Goal: Task Accomplishment & Management: Manage account settings

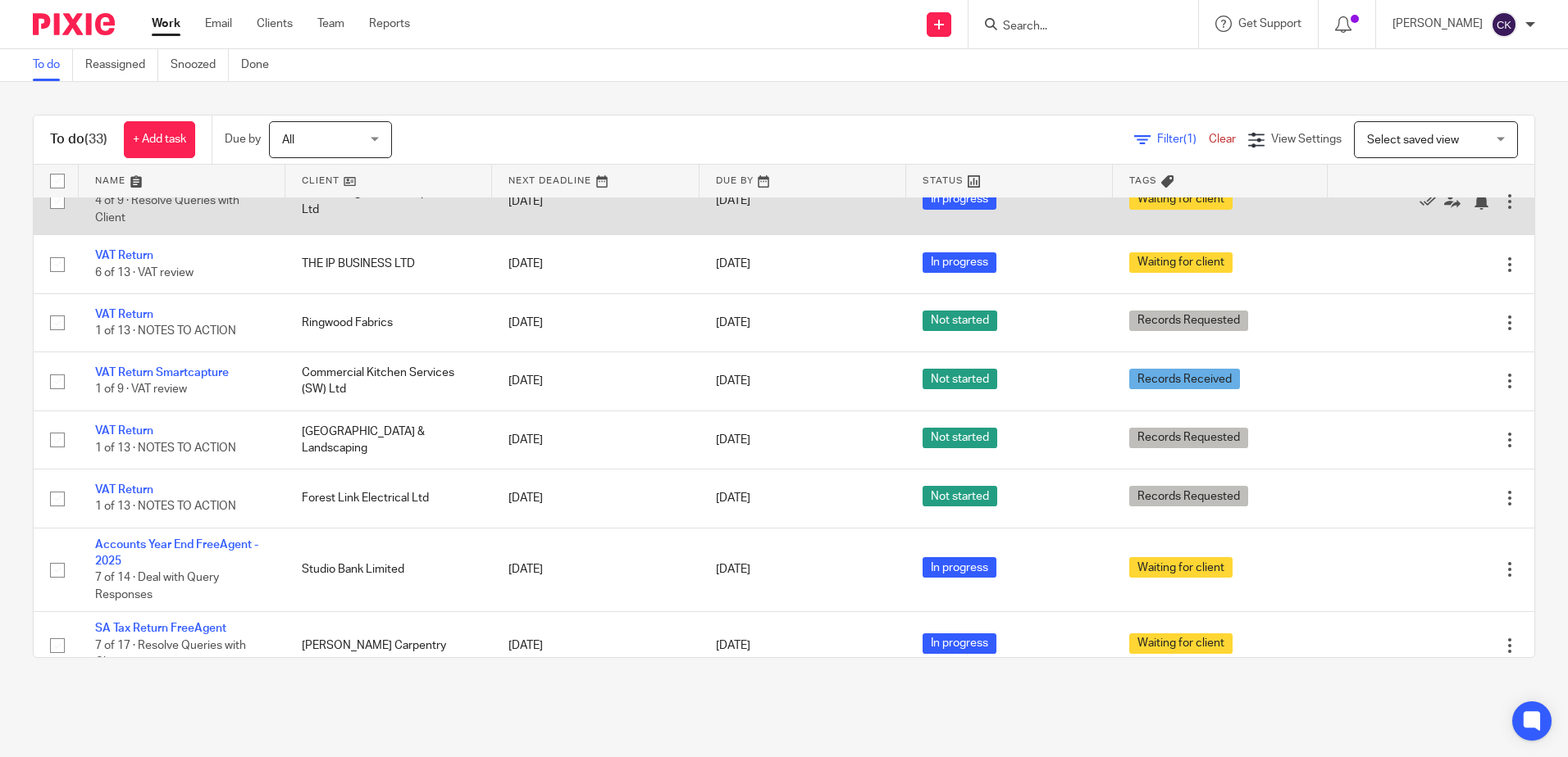
scroll to position [1639, 0]
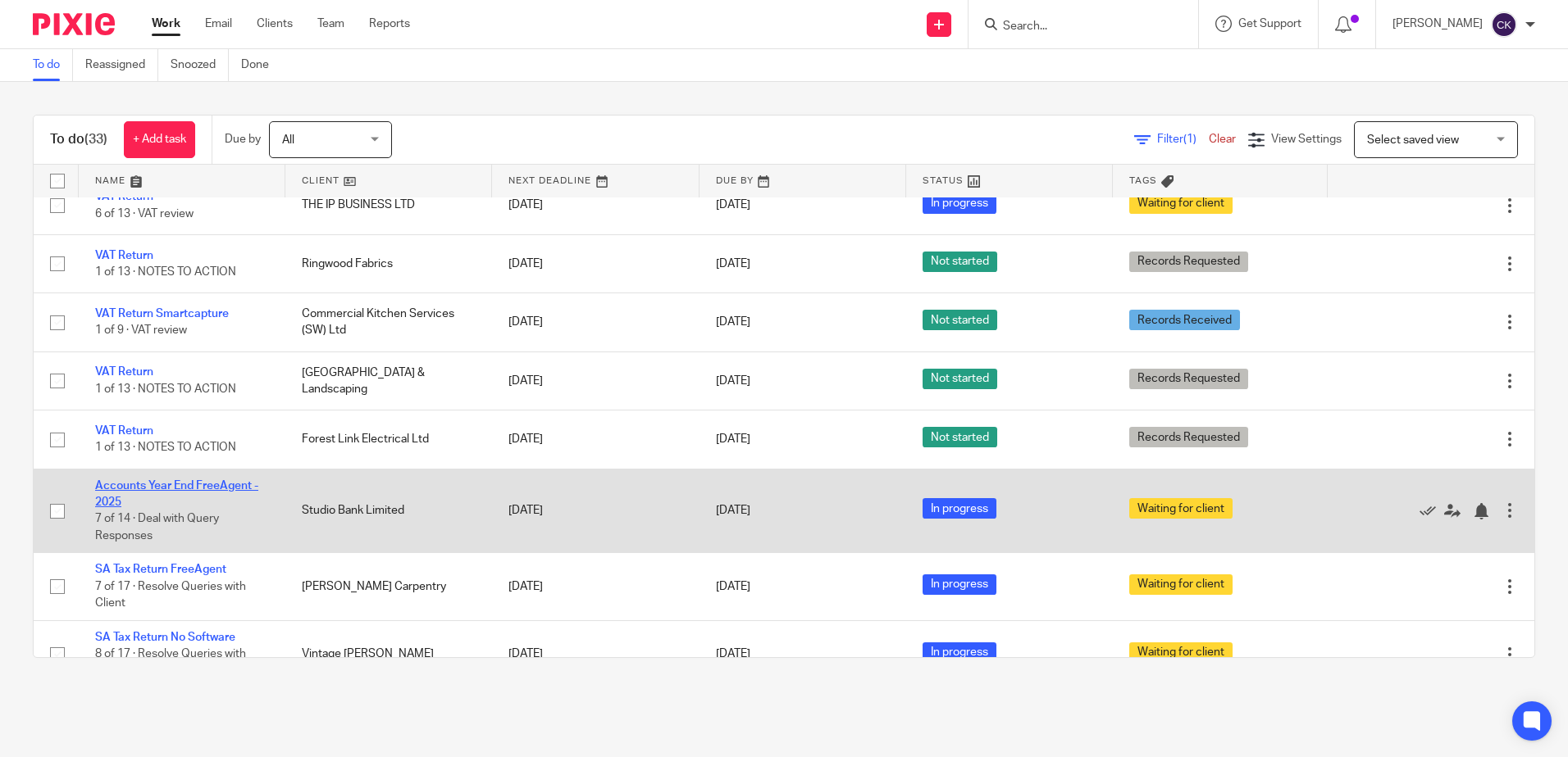
click at [149, 483] on link "Accounts Year End FreeAgent - 2025" at bounding box center [176, 493] width 163 height 28
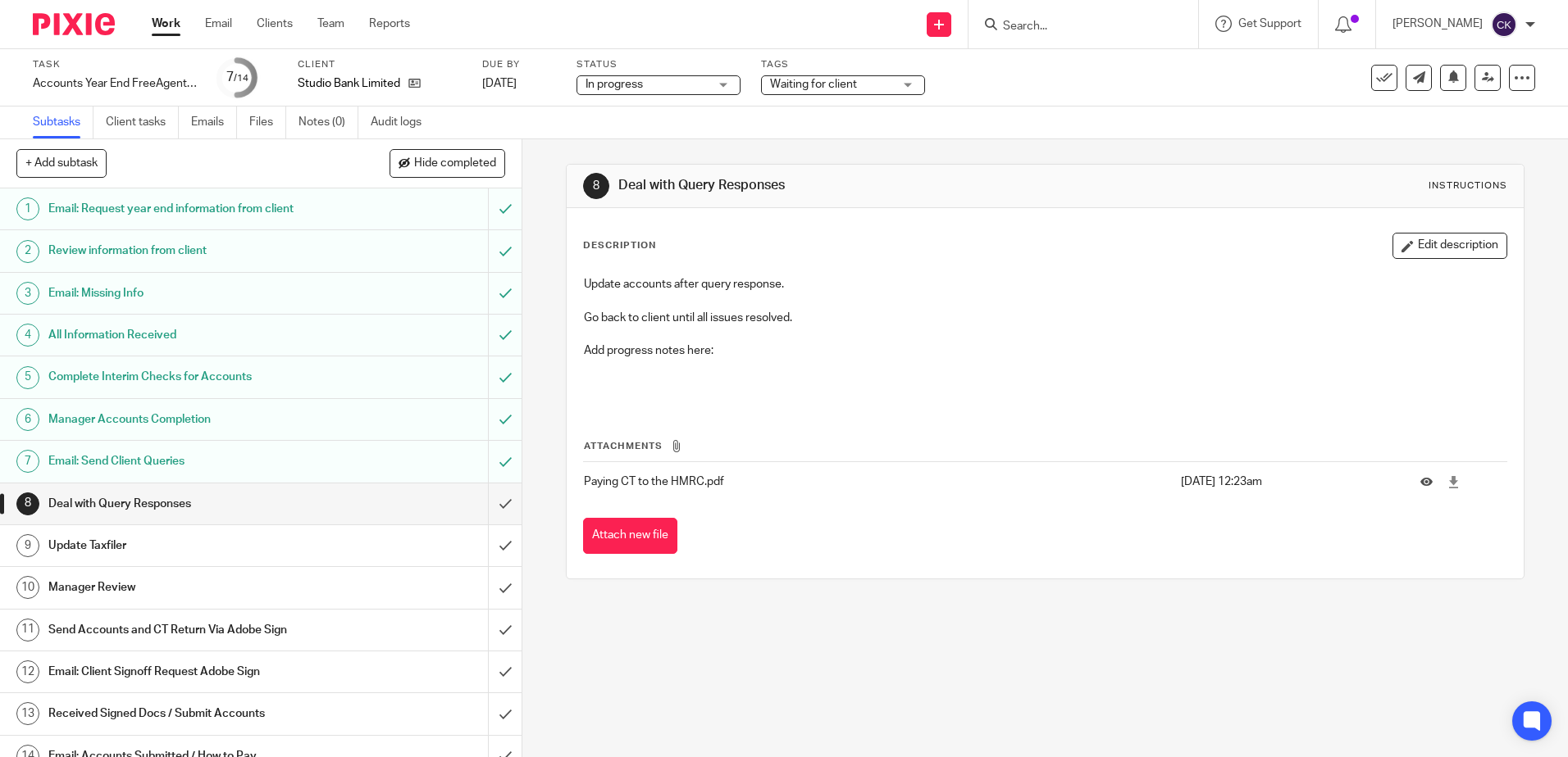
click at [222, 421] on h1 "Manager Accounts Completion" at bounding box center [189, 419] width 282 height 24
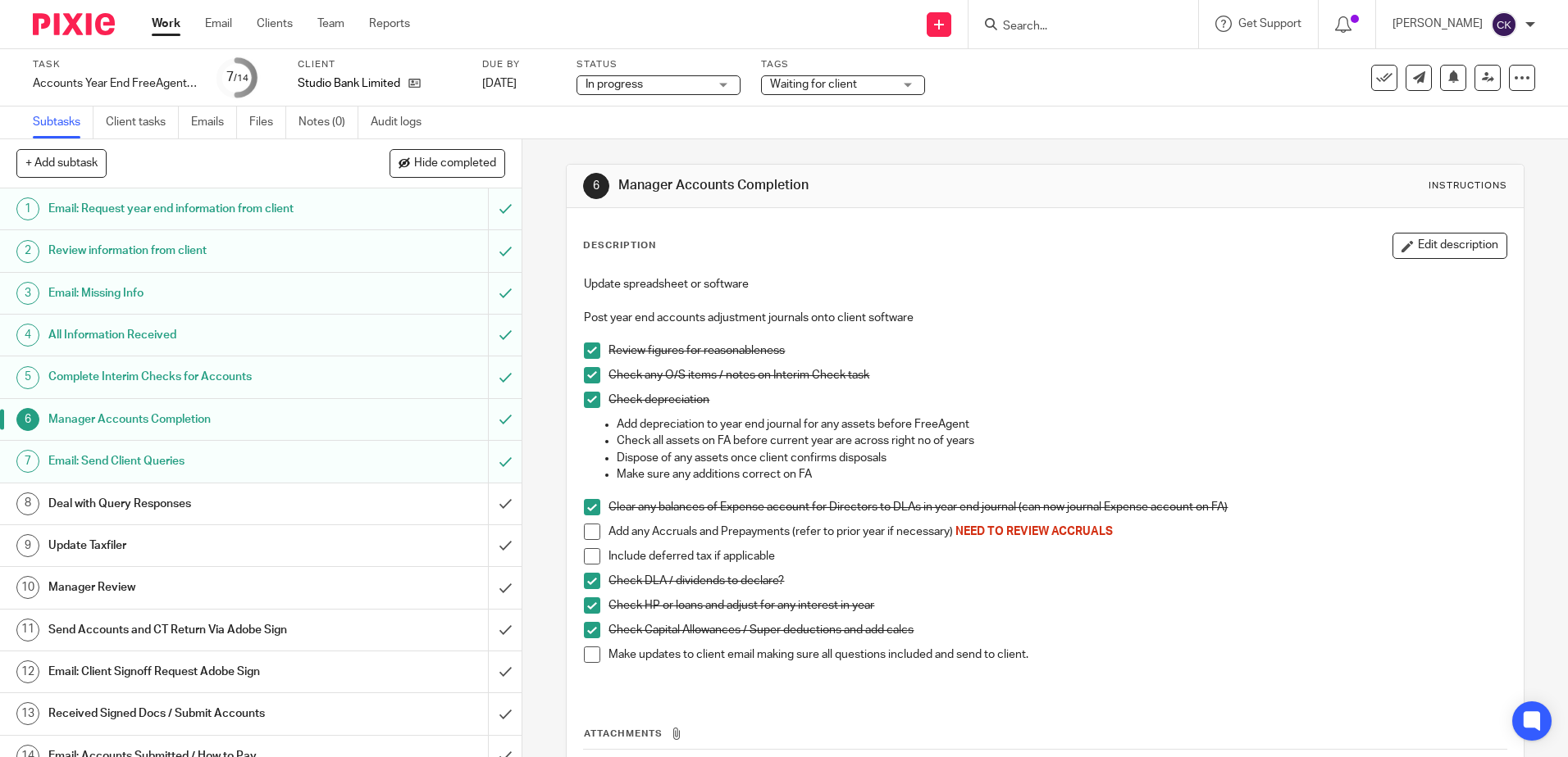
click at [238, 512] on h1 "Deal with Query Responses" at bounding box center [189, 503] width 282 height 24
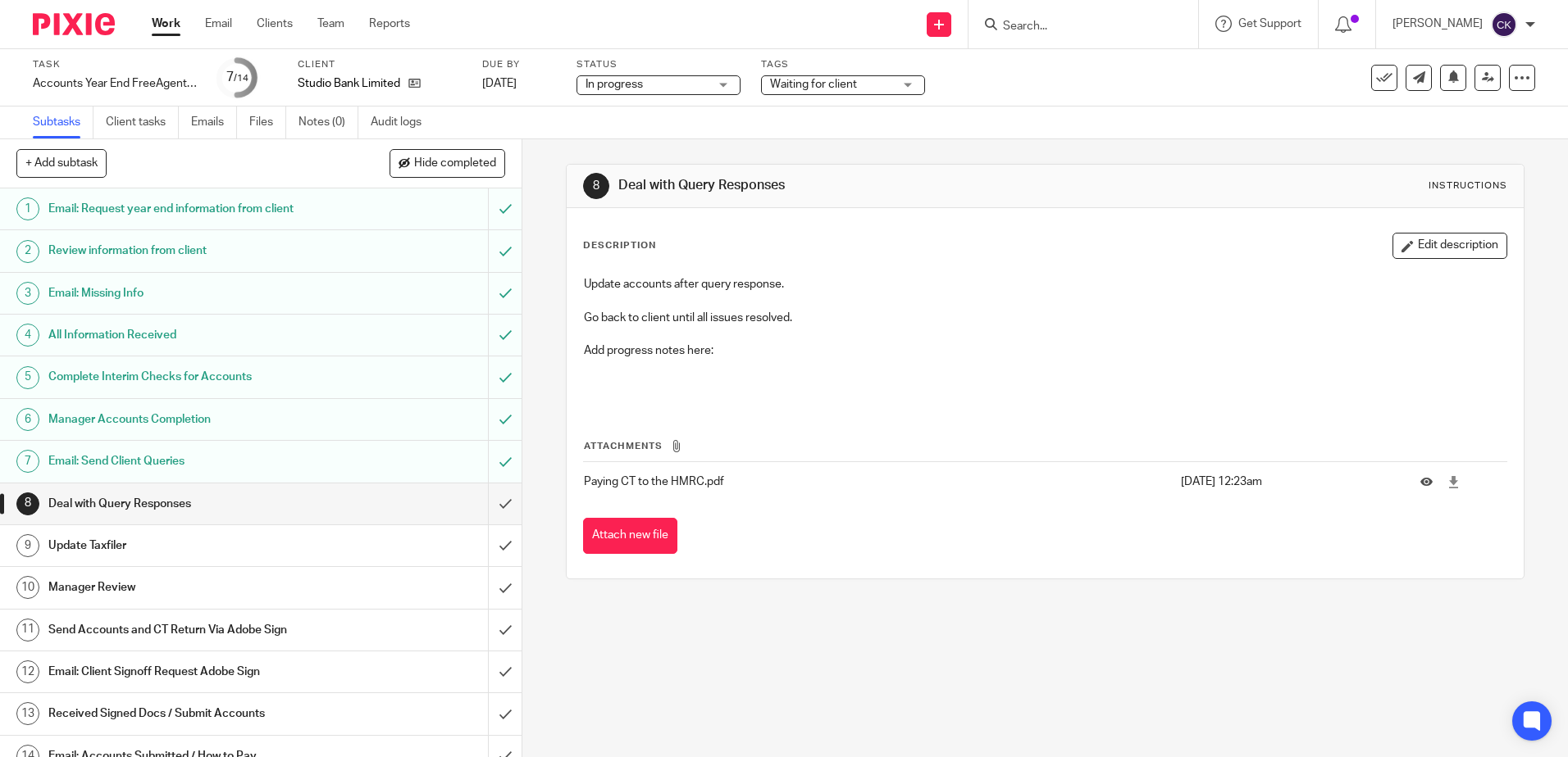
click at [218, 507] on h1 "Deal with Query Responses" at bounding box center [189, 503] width 282 height 24
click at [263, 541] on h1 "Update Taxfiler" at bounding box center [189, 545] width 282 height 24
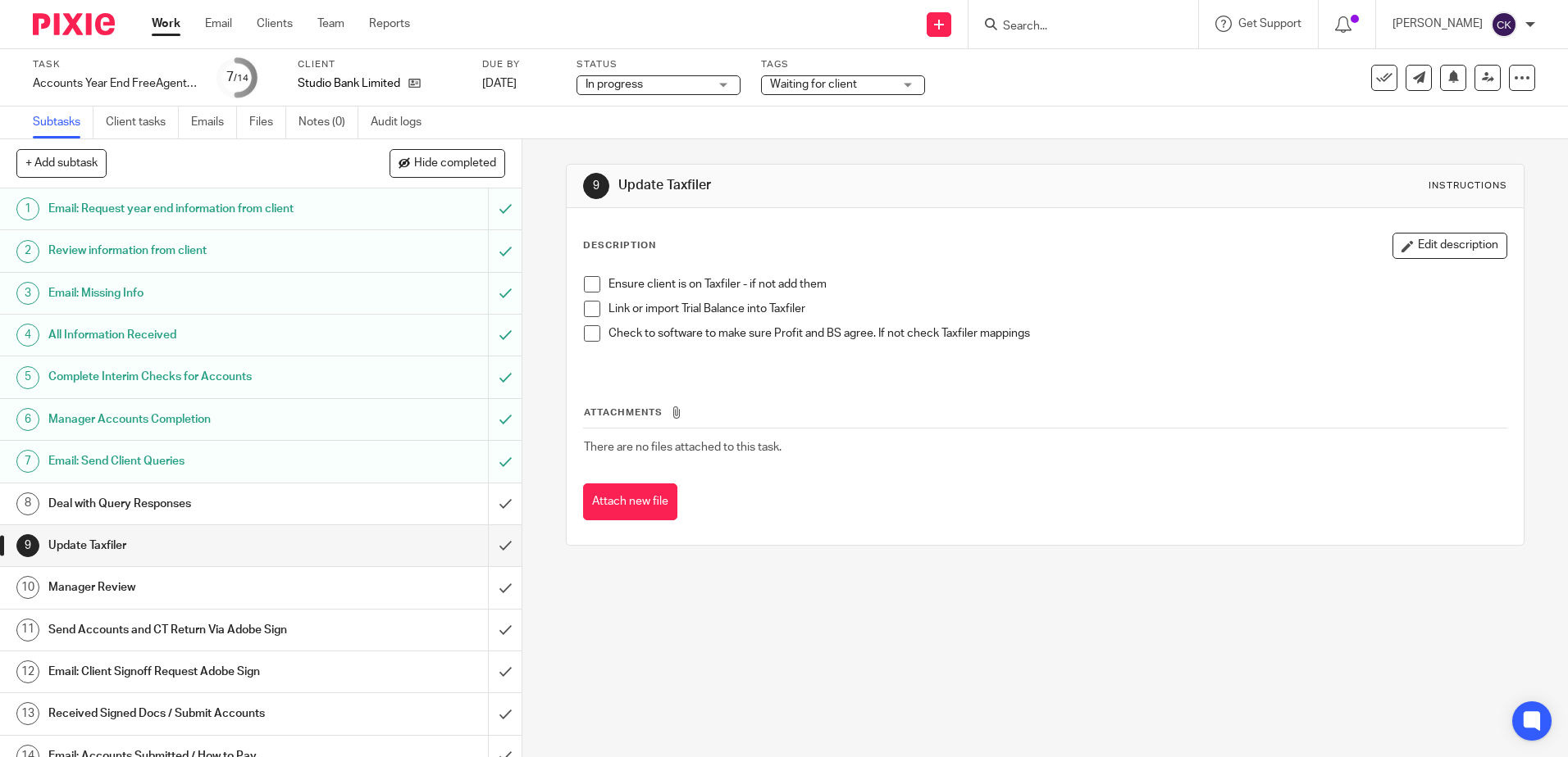
click at [455, 96] on div "Client Studio Bank Limited" at bounding box center [380, 77] width 164 height 40
click at [165, 30] on link "Work" at bounding box center [166, 23] width 29 height 16
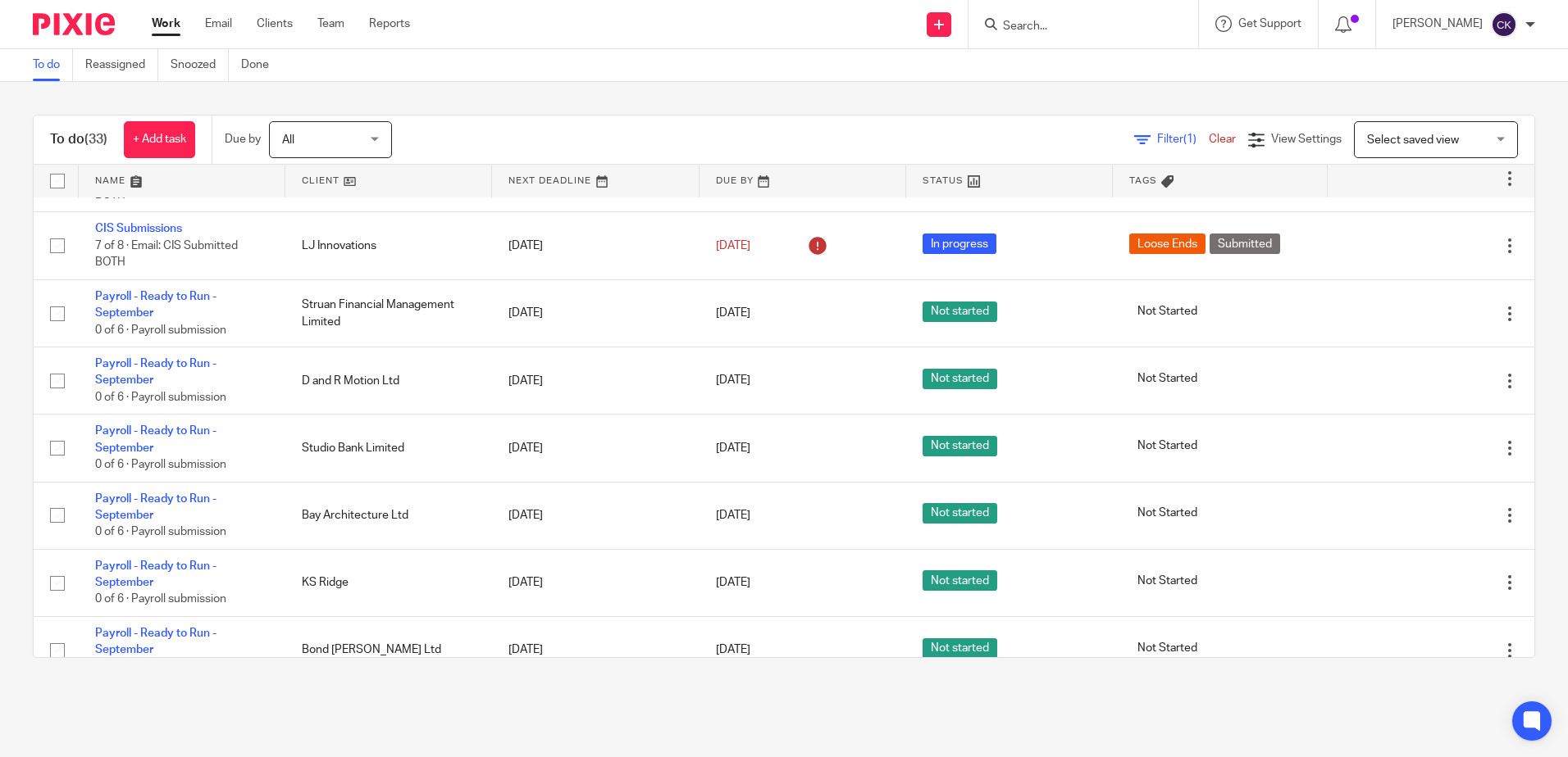
scroll to position [164, 0]
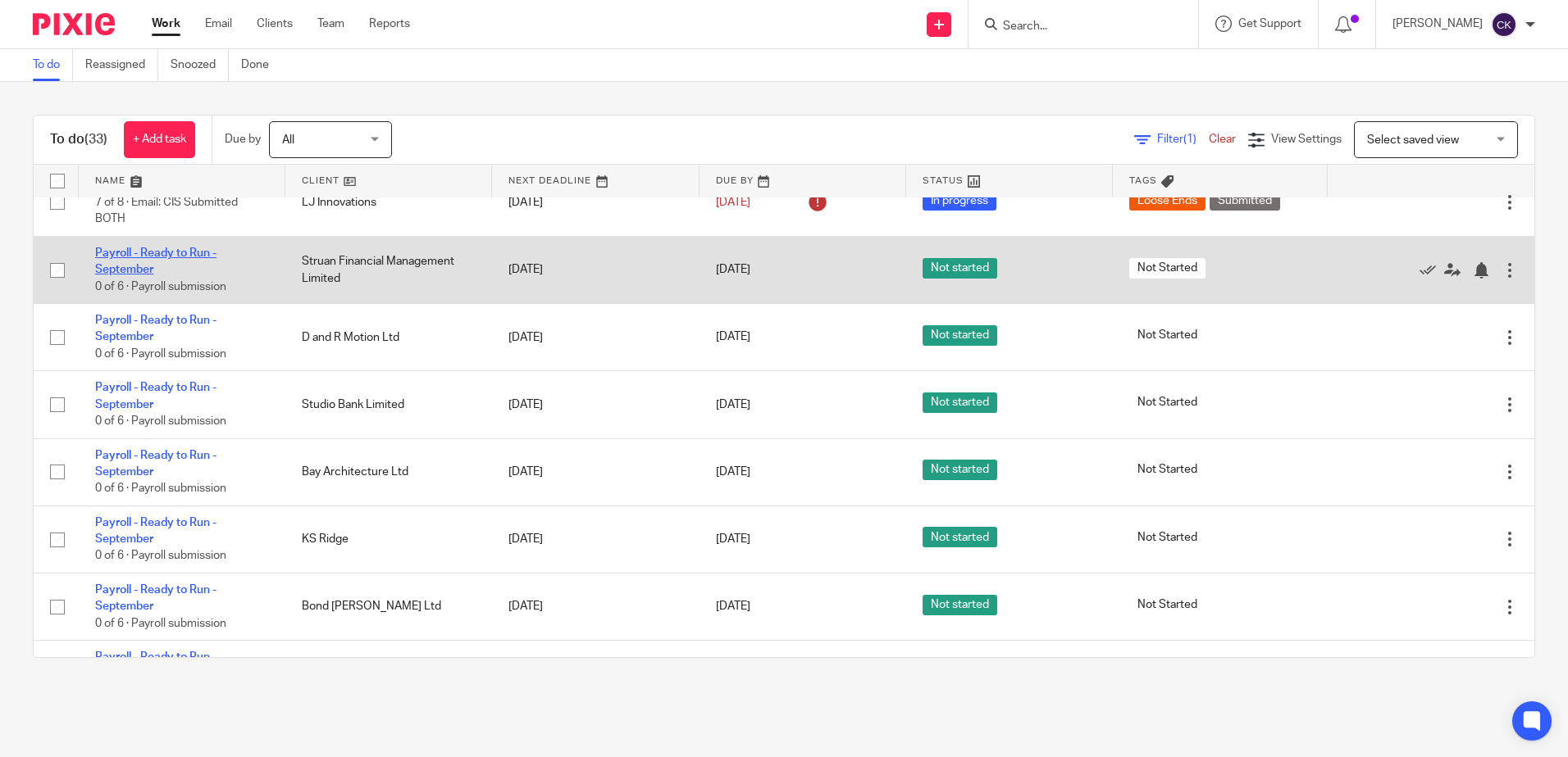
click at [137, 258] on link "Payroll - Ready to Run - September" at bounding box center [156, 261] width 122 height 28
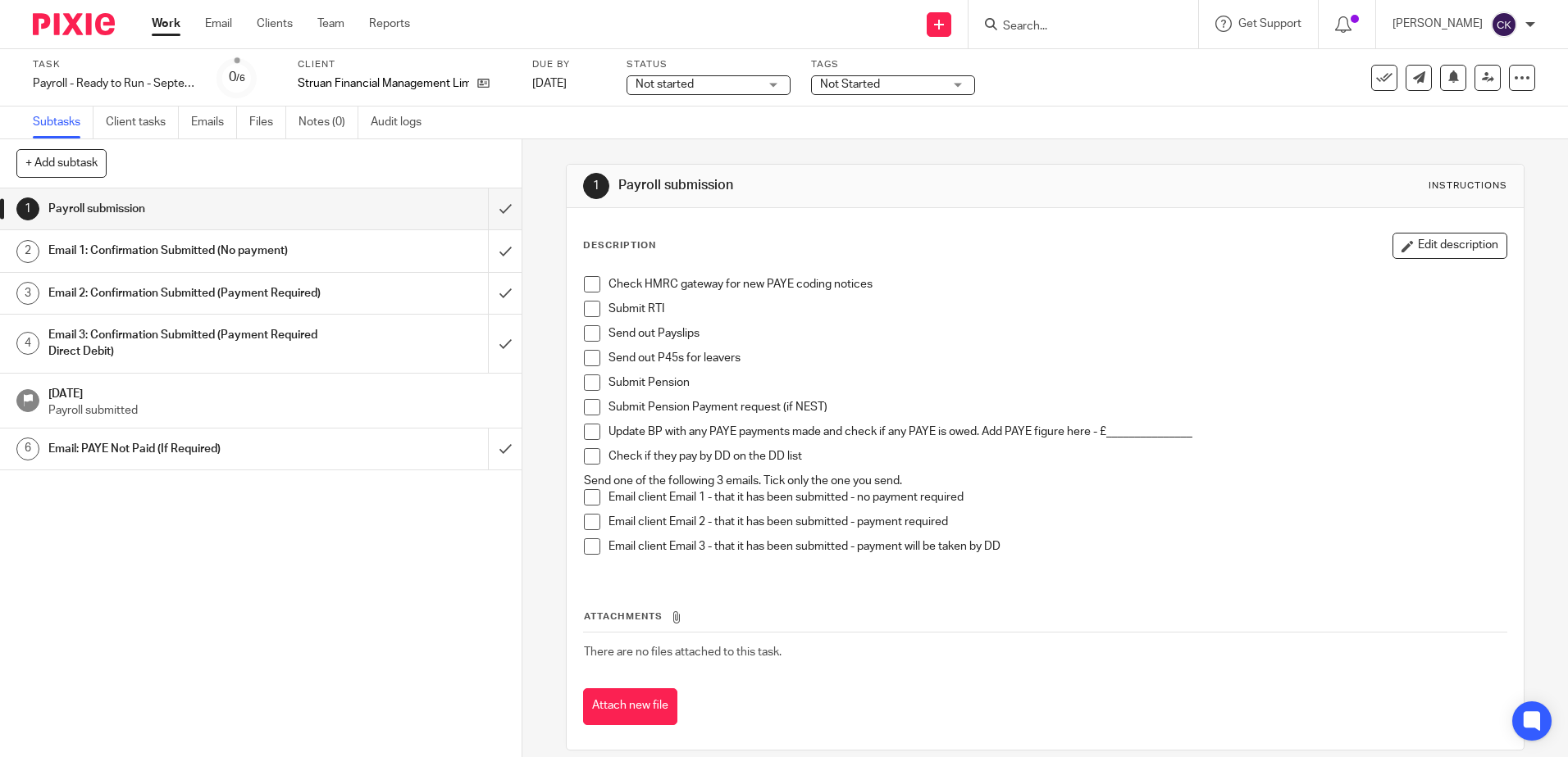
click at [585, 286] on span at bounding box center [591, 284] width 16 height 16
click at [585, 304] on span at bounding box center [591, 308] width 16 height 16
click at [584, 338] on span at bounding box center [591, 333] width 16 height 16
click at [585, 354] on span at bounding box center [591, 357] width 16 height 16
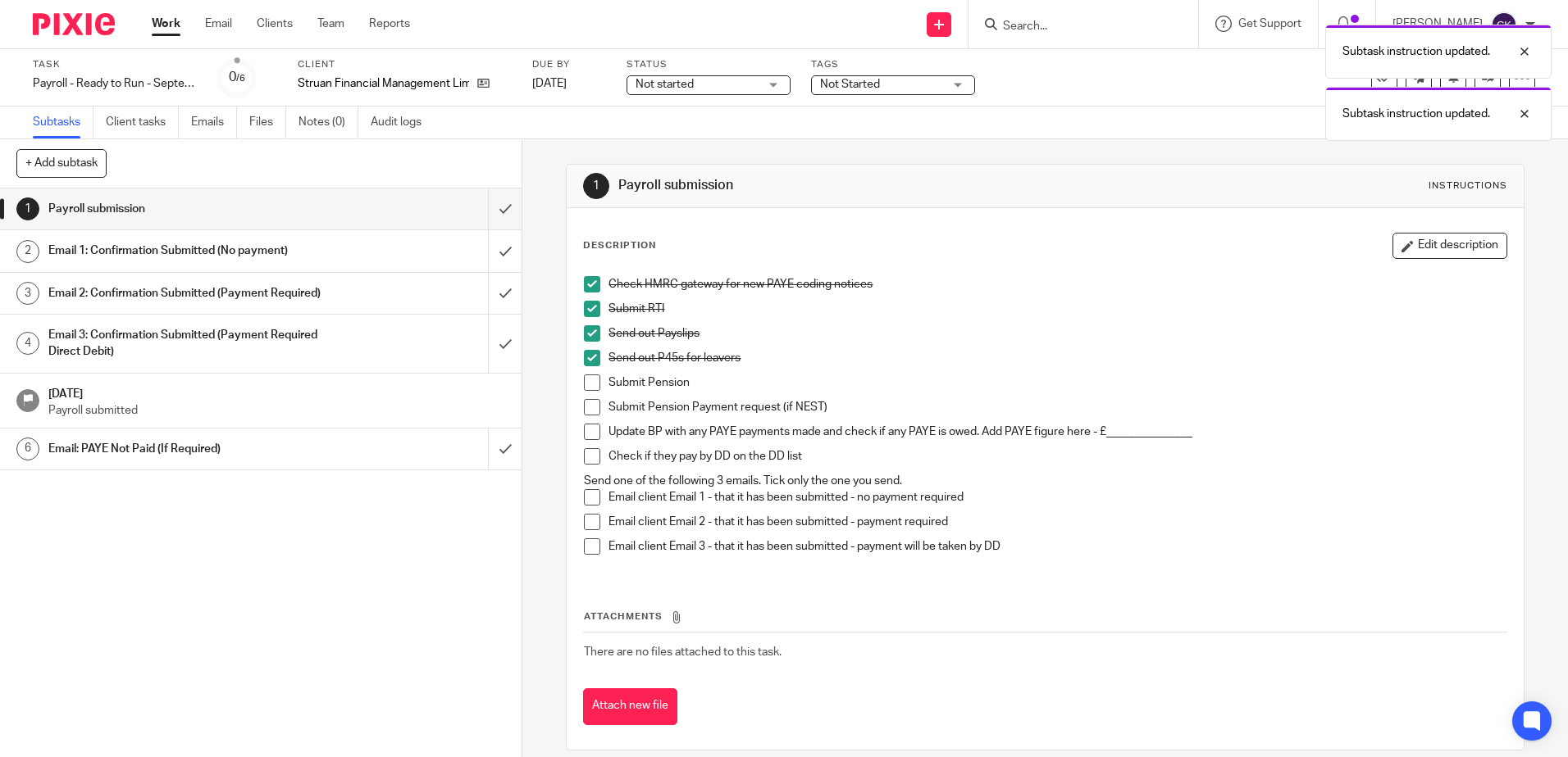
click at [585, 378] on span at bounding box center [591, 382] width 16 height 16
click at [586, 408] on span at bounding box center [591, 407] width 16 height 16
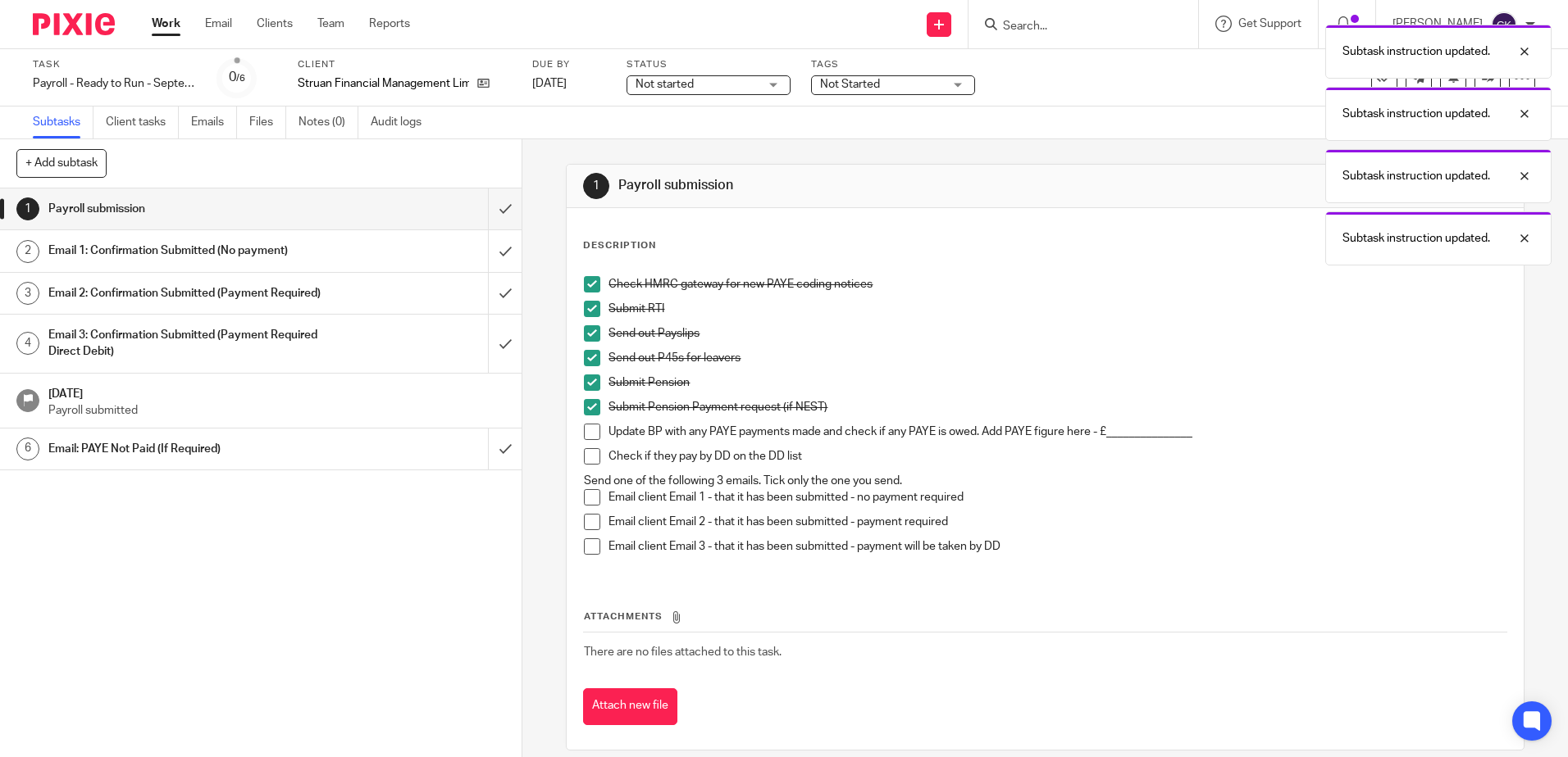
click at [588, 431] on span at bounding box center [591, 432] width 16 height 16
click at [585, 453] on span at bounding box center [591, 456] width 16 height 16
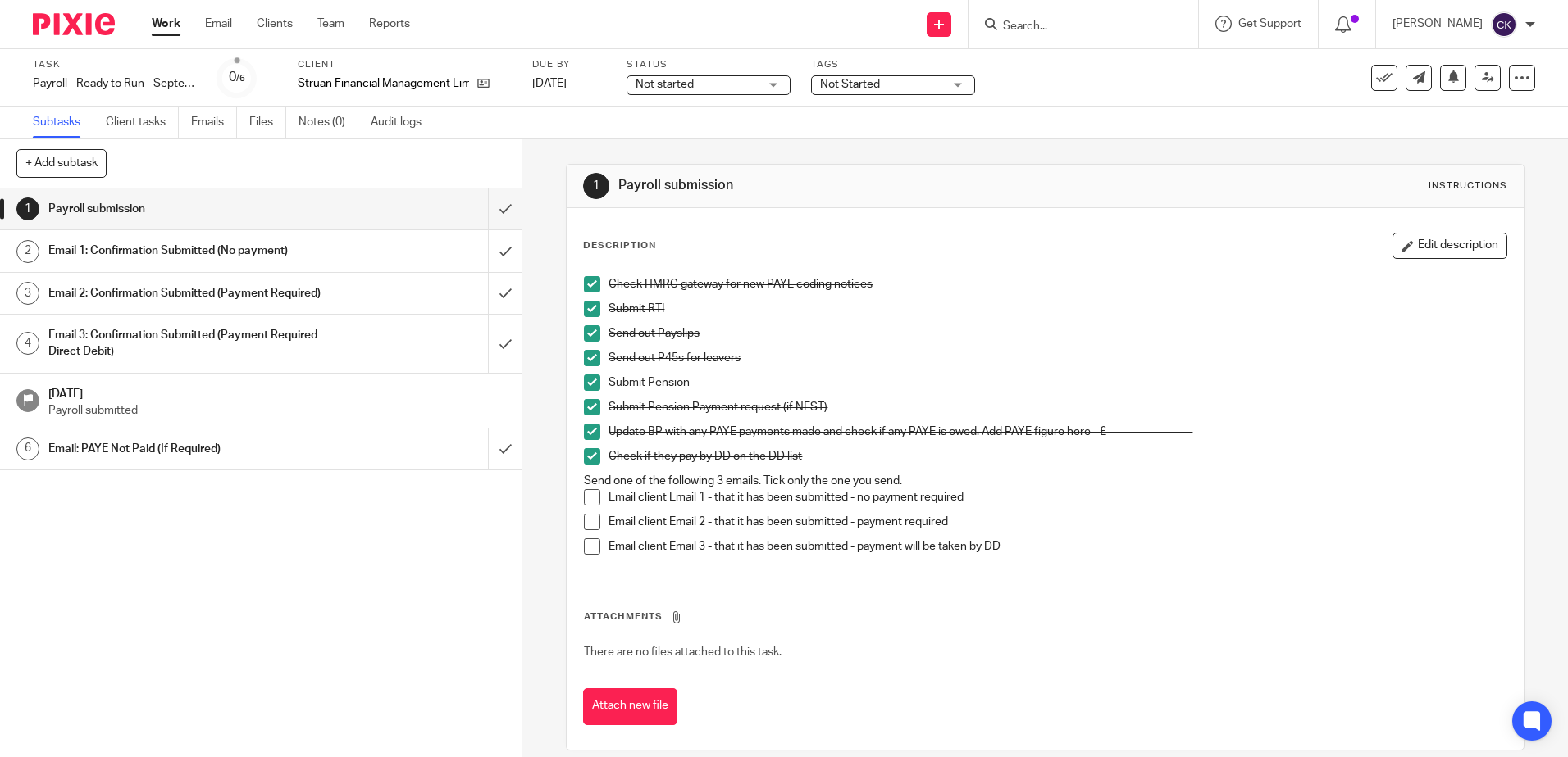
click at [584, 497] on span at bounding box center [591, 497] width 16 height 16
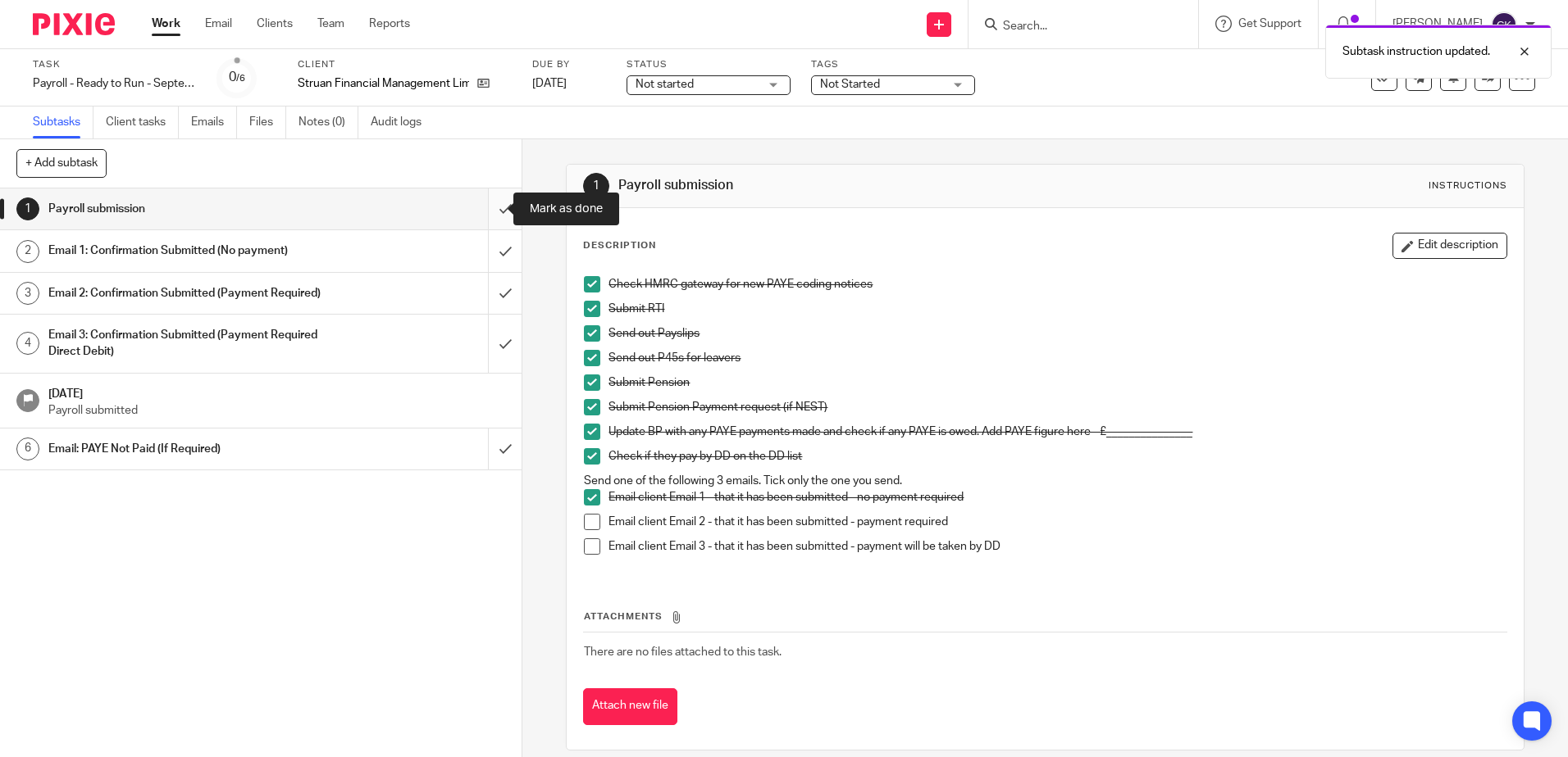
click at [482, 215] on input "submit" at bounding box center [261, 209] width 522 height 41
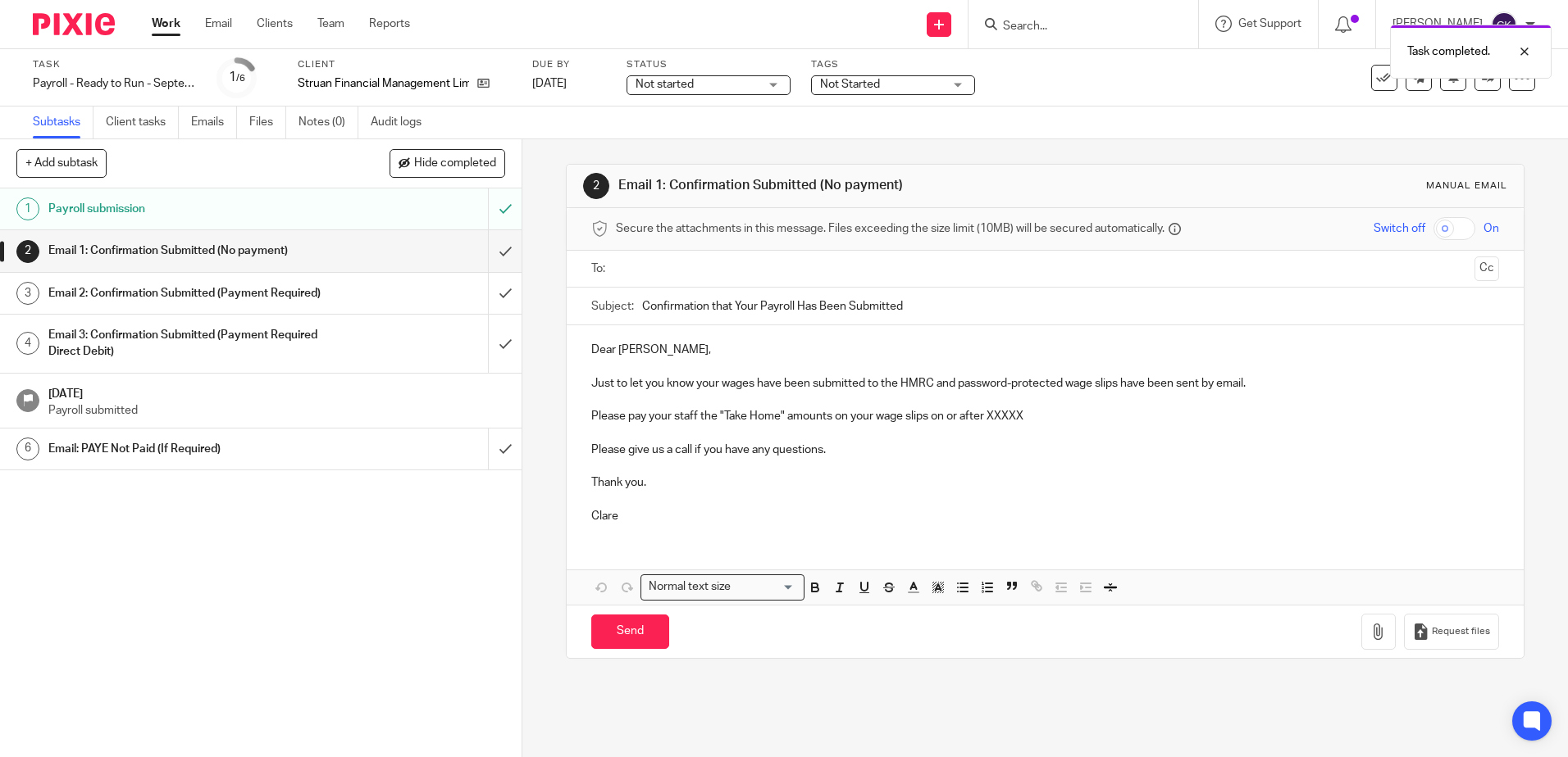
click at [631, 271] on input "text" at bounding box center [1043, 269] width 845 height 19
click at [955, 390] on p "Just to let you know your wages have been submitted to the HMRC and password-pr…" at bounding box center [1044, 386] width 907 height 16
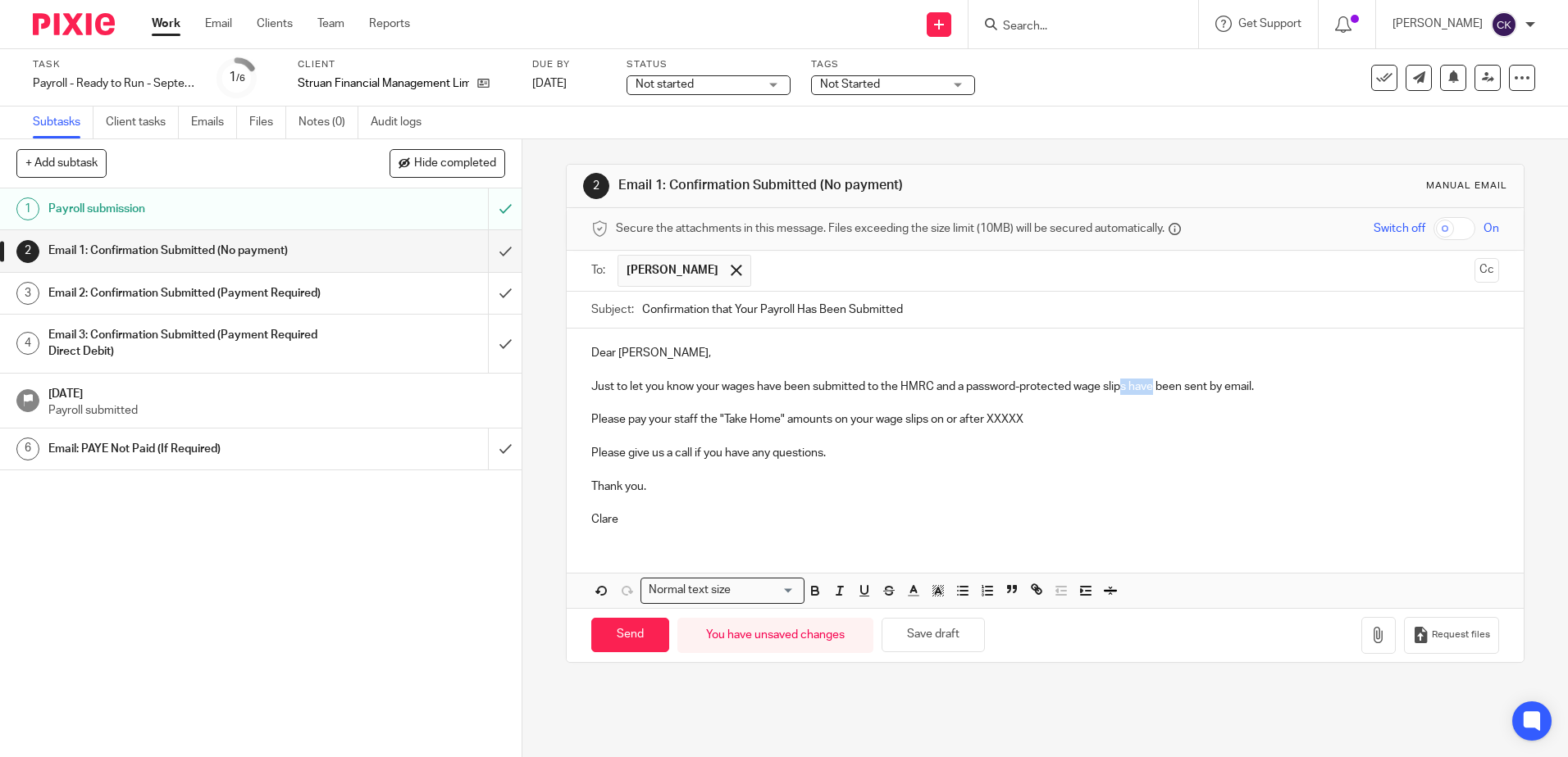
drag, startPoint x: 1151, startPoint y: 387, endPoint x: 1123, endPoint y: 392, distance: 28.4
click at [1123, 392] on p "Just to let you know your wages have been submitted to the HMRC and a password-…" at bounding box center [1044, 386] width 907 height 16
drag, startPoint x: 696, startPoint y: 420, endPoint x: 669, endPoint y: 425, distance: 27.5
click at [669, 425] on p "Please pay your staff the "Take Home" amounts on your wage slips on or after XX…" at bounding box center [1044, 419] width 907 height 16
click at [817, 424] on p "Please pay yourself the "Take Home" amounts on your wage slips on or after XXXXX" at bounding box center [1044, 419] width 907 height 16
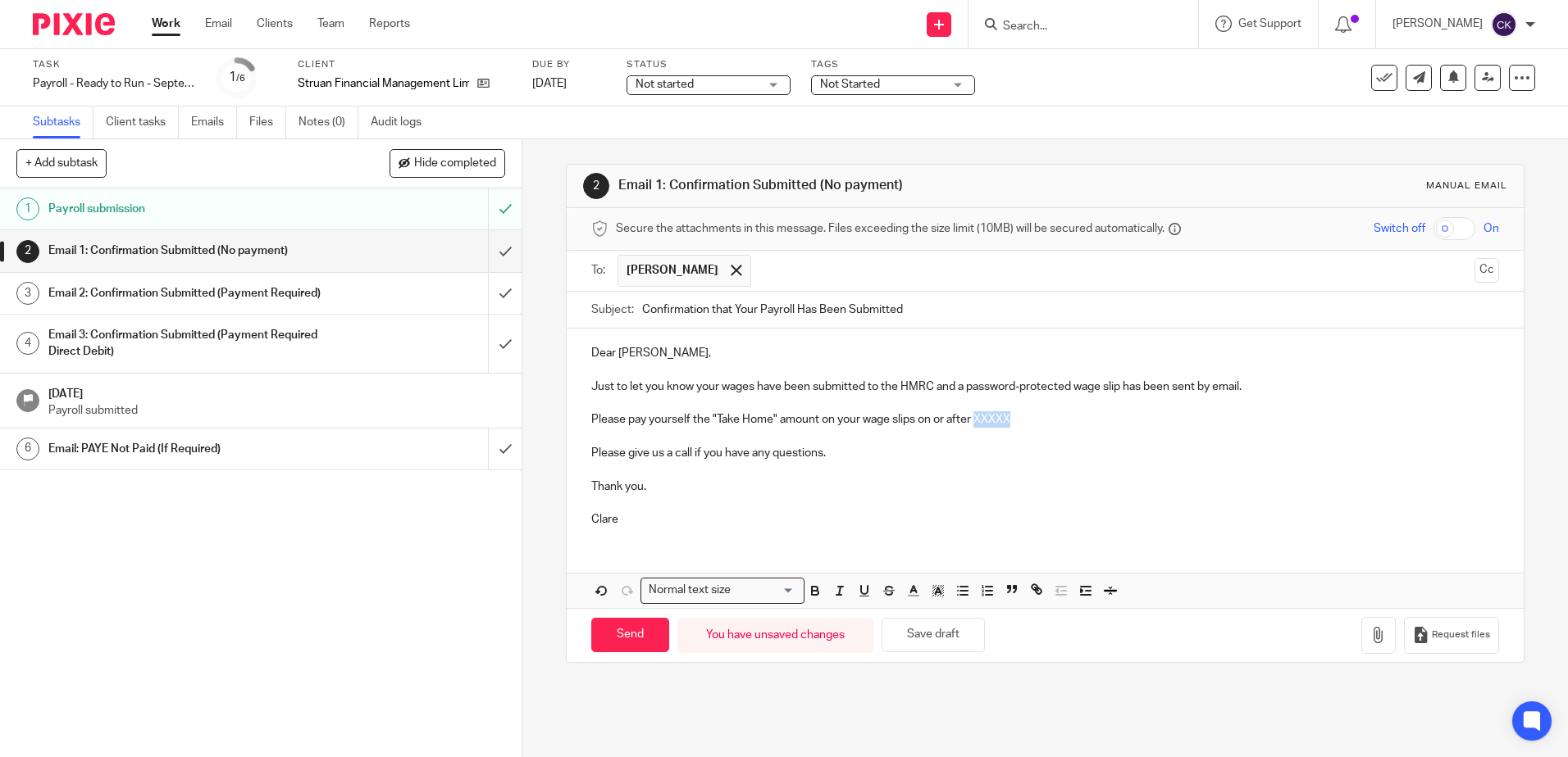
drag, startPoint x: 1015, startPoint y: 424, endPoint x: 973, endPoint y: 425, distance: 42.0
click at [973, 425] on p "Please pay yourself the "Take Home" amount on your wage slips on or after XXXXX" at bounding box center [1044, 419] width 907 height 16
drag, startPoint x: 1052, startPoint y: 422, endPoint x: 913, endPoint y: 423, distance: 139.0
click at [913, 423] on p "Please pay yourself the "Take Home" amount on your wage slips on or after 26th …" at bounding box center [1044, 419] width 907 height 16
copy p "on or after 26th Sept 25."
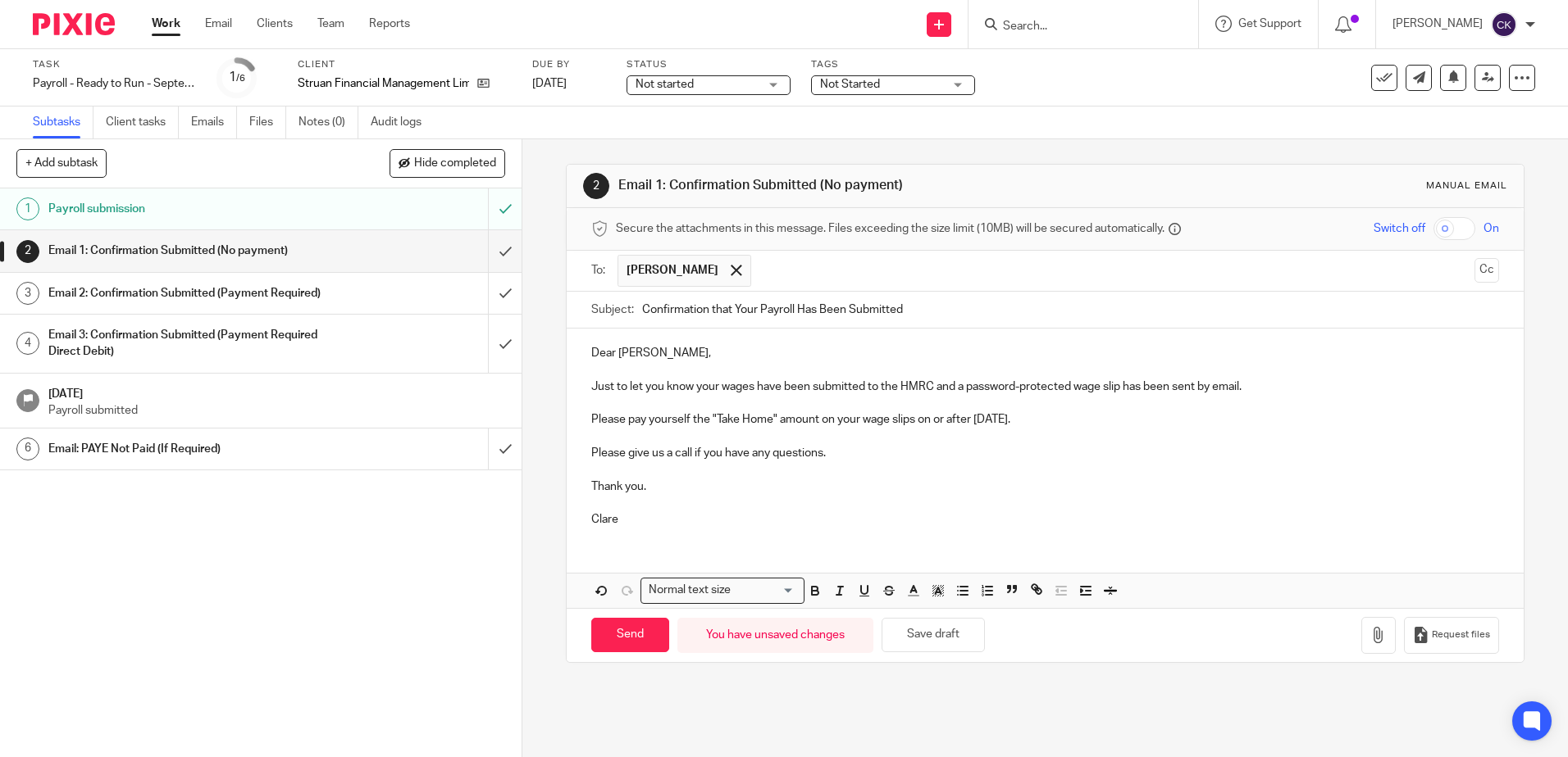
click at [992, 475] on p at bounding box center [1044, 469] width 907 height 16
click at [620, 635] on input "Send" at bounding box center [630, 635] width 78 height 35
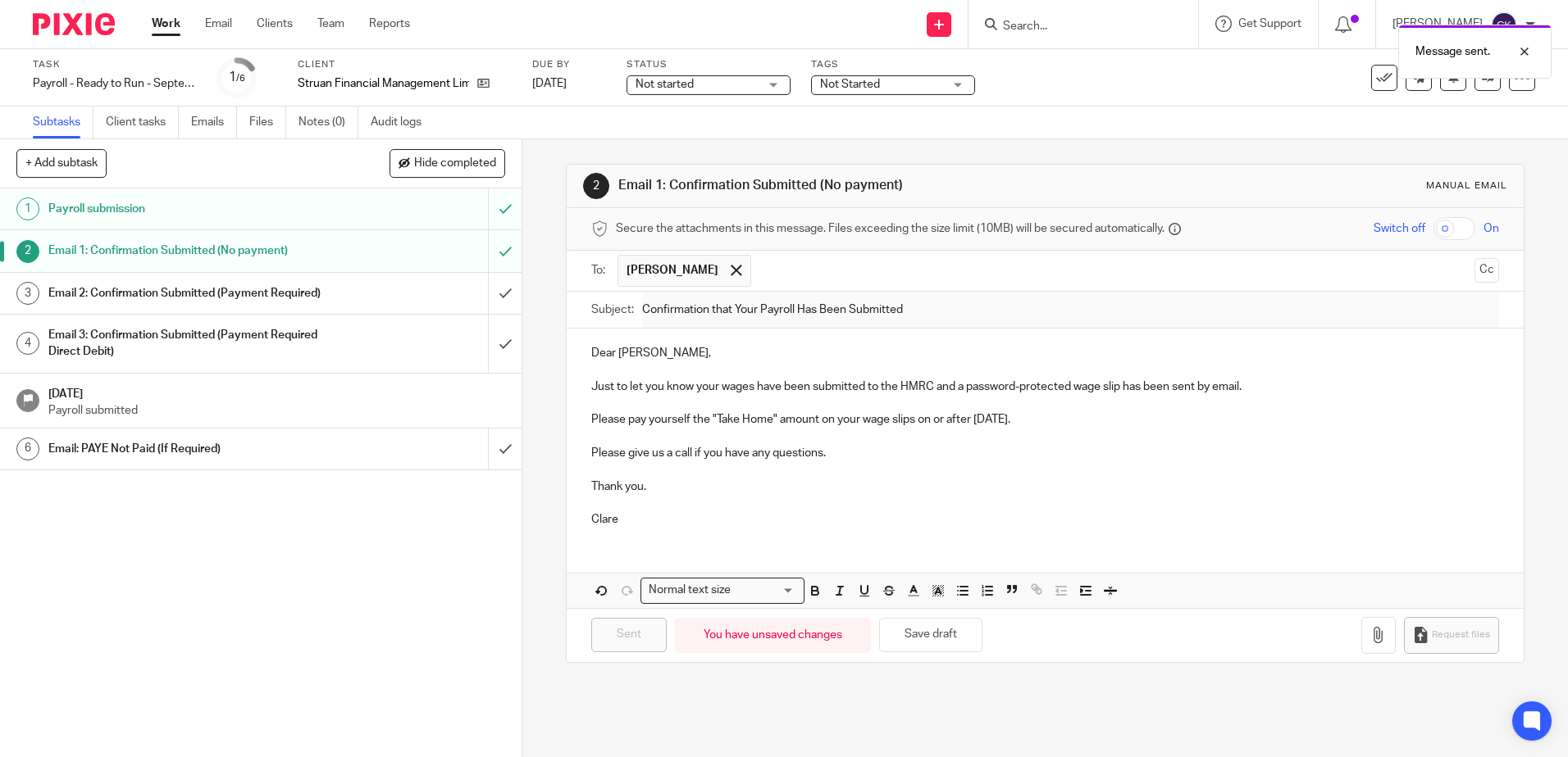
type input "Sent"
click at [487, 307] on input "submit" at bounding box center [261, 294] width 522 height 41
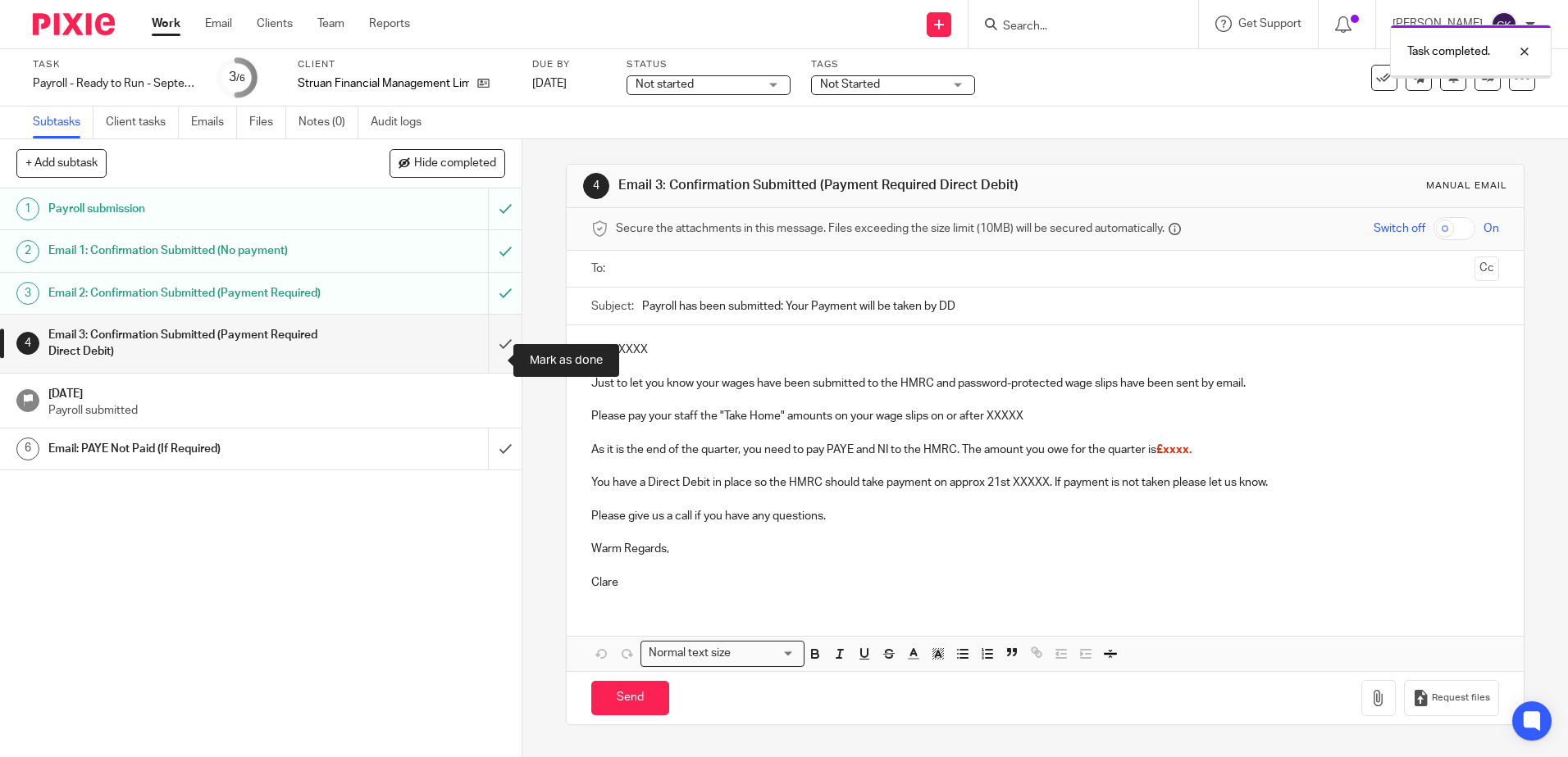
click at [483, 360] on input "submit" at bounding box center [261, 344] width 522 height 58
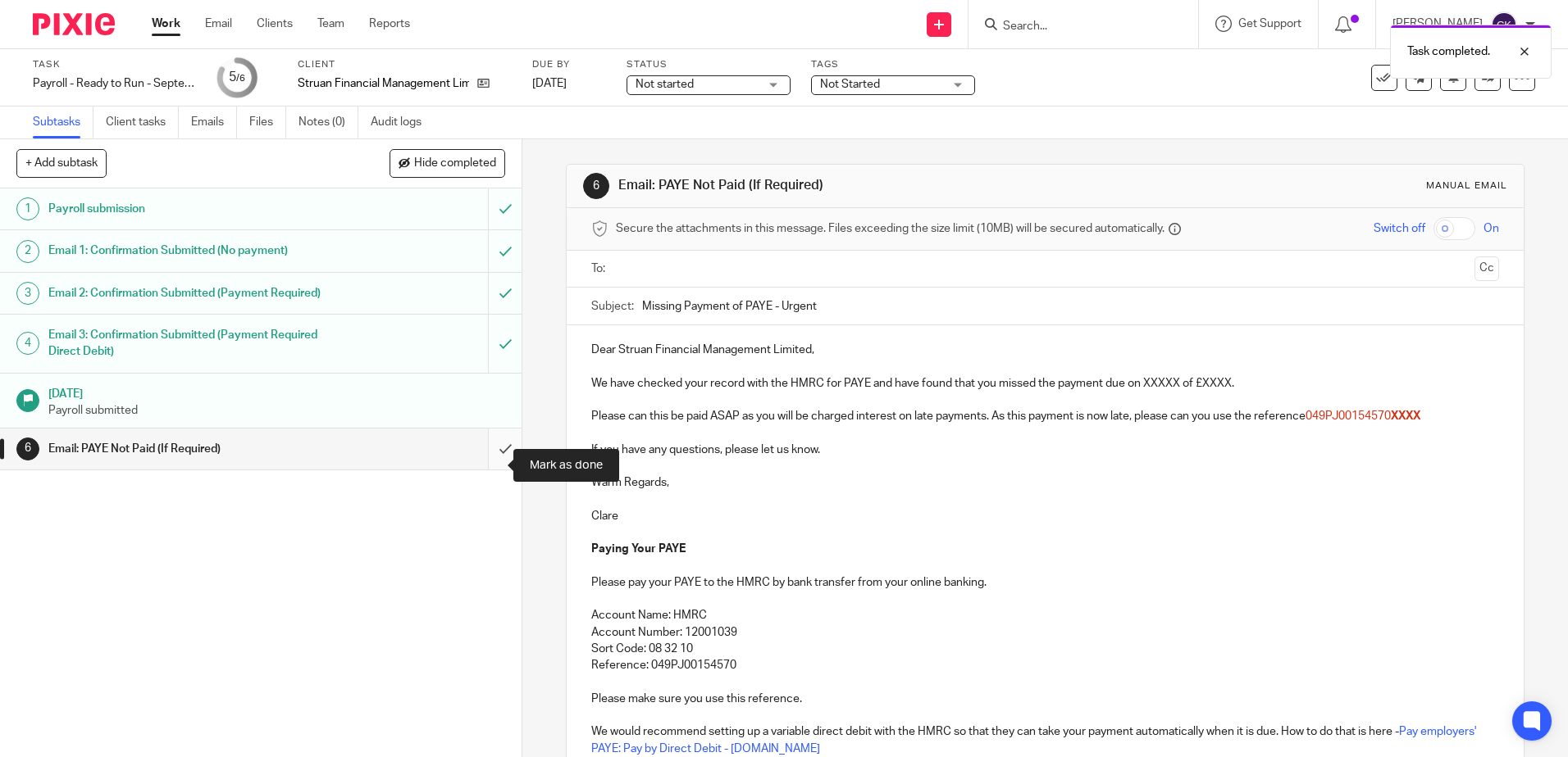
click at [488, 466] on input "submit" at bounding box center [261, 449] width 522 height 41
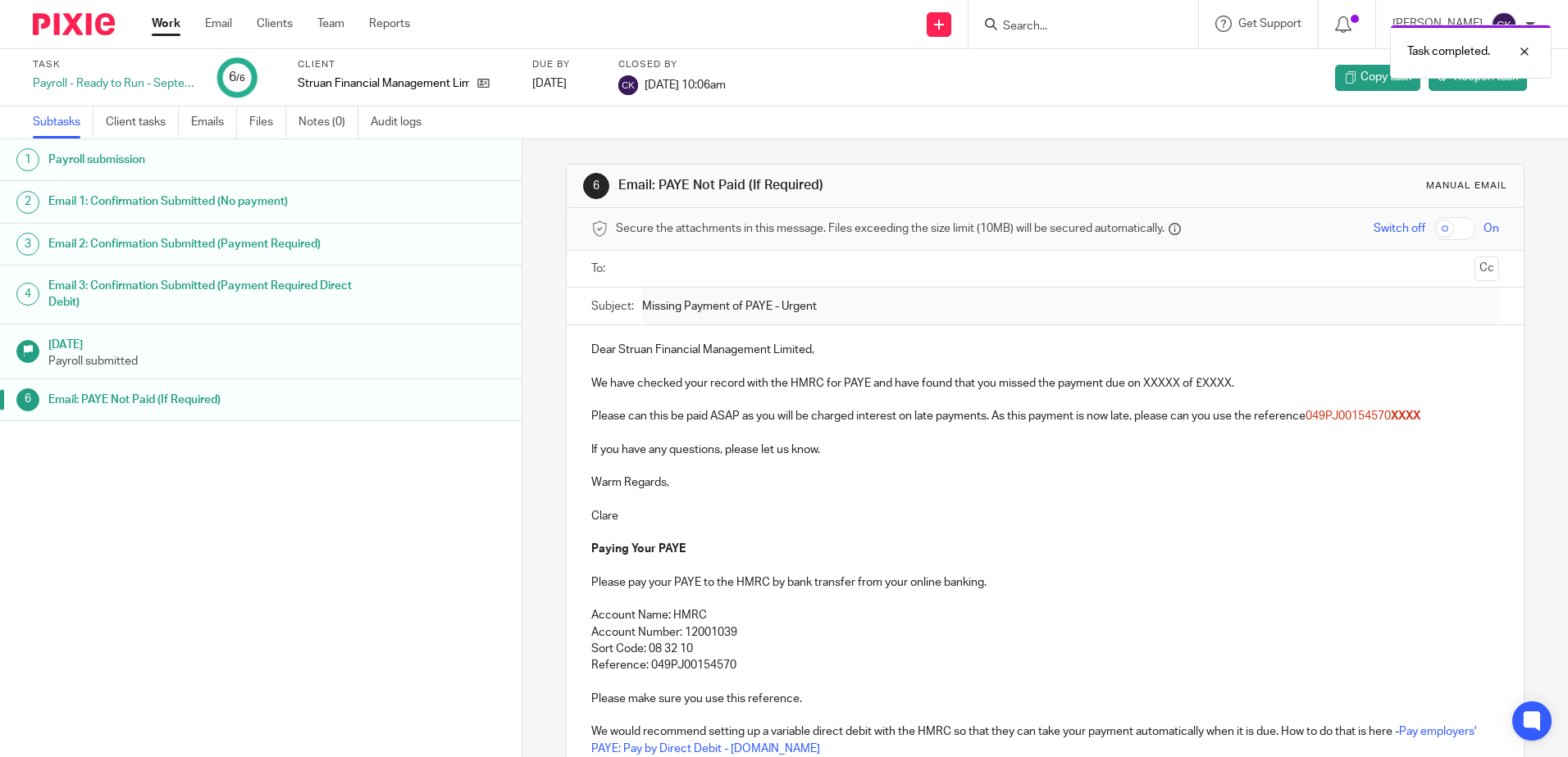
click at [167, 25] on link "Work" at bounding box center [166, 23] width 29 height 16
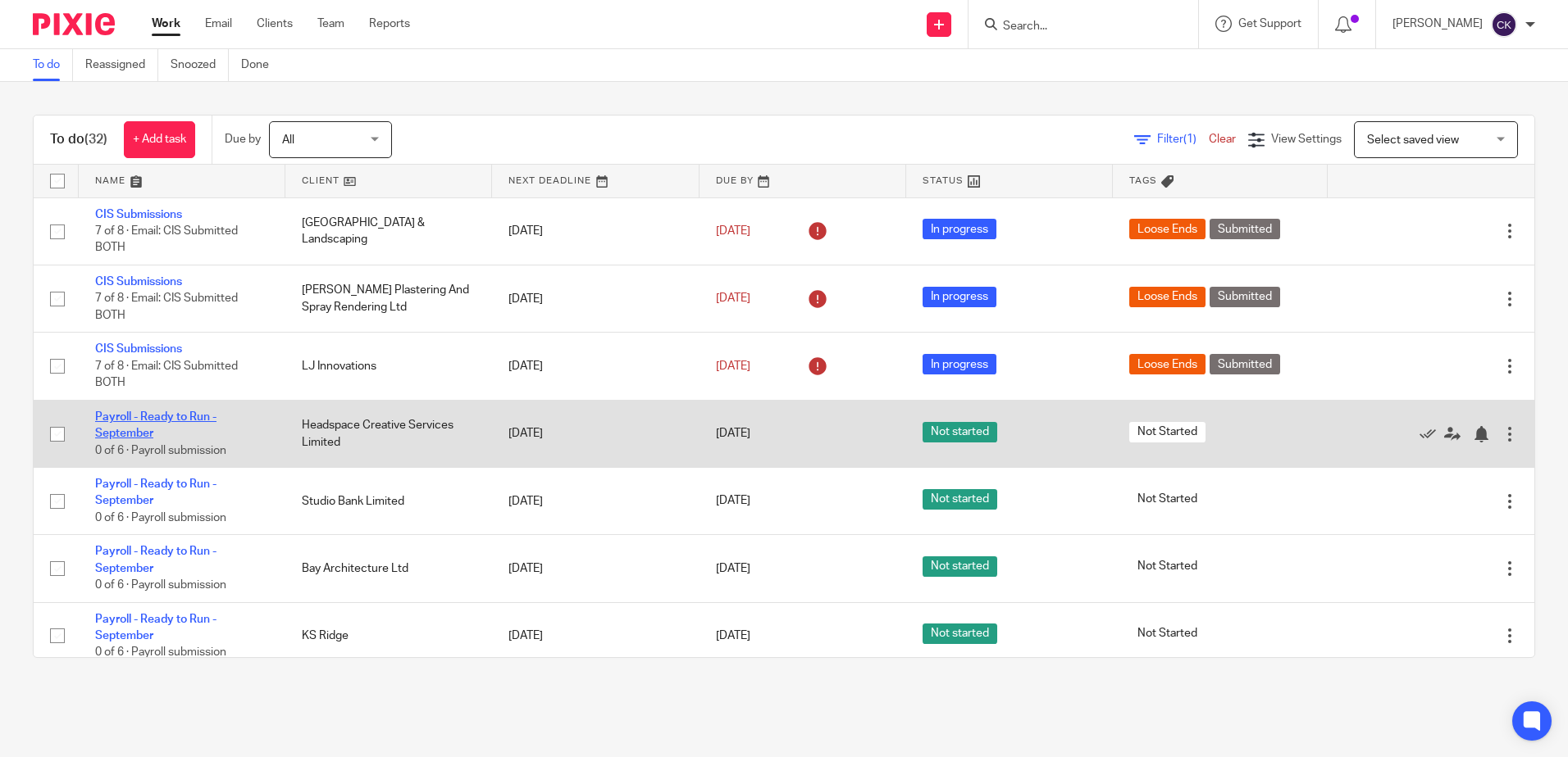
click at [137, 420] on link "Payroll - Ready to Run - September" at bounding box center [156, 425] width 122 height 28
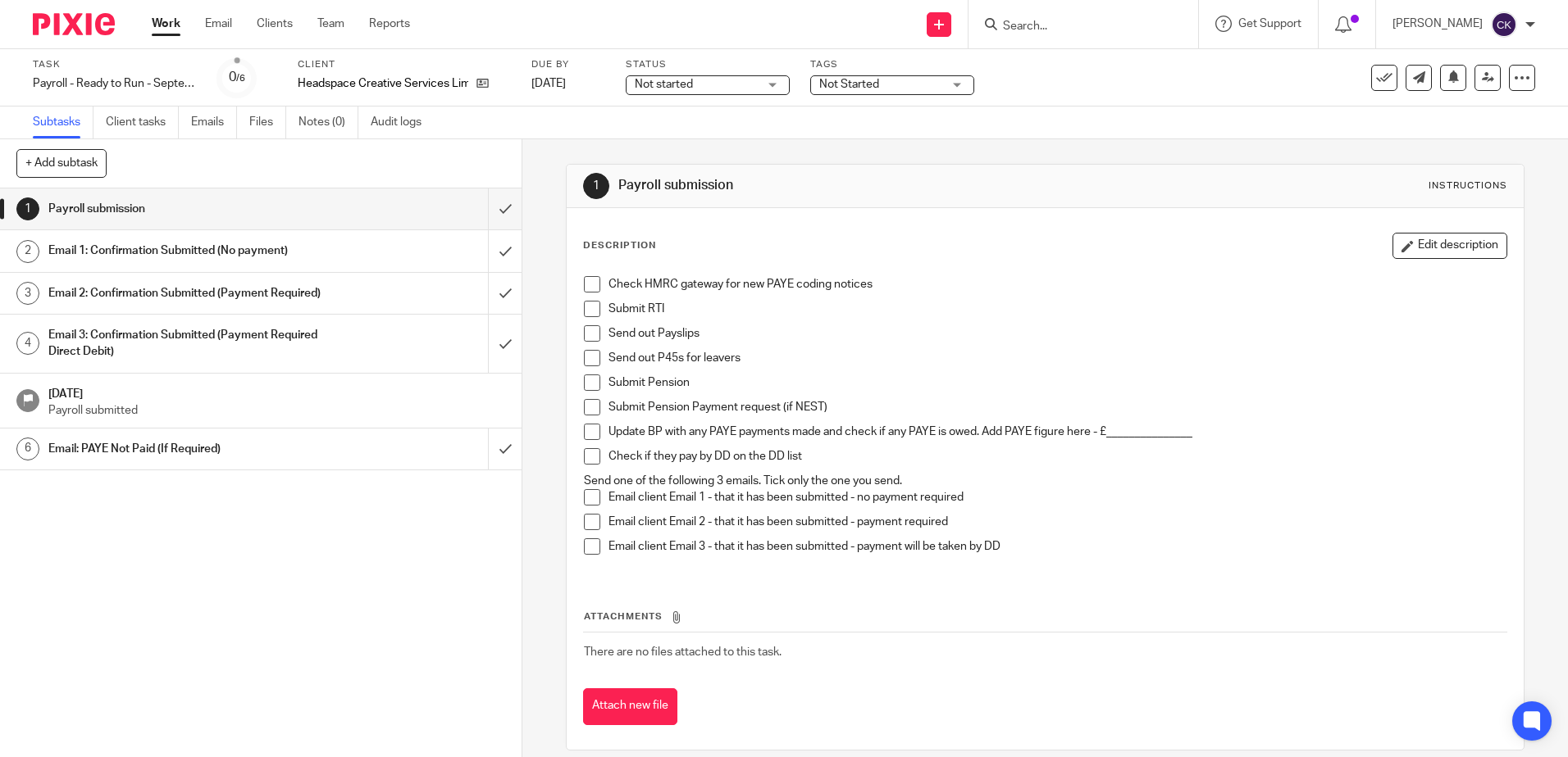
click at [587, 286] on span at bounding box center [591, 284] width 16 height 16
click at [584, 311] on span at bounding box center [591, 308] width 16 height 16
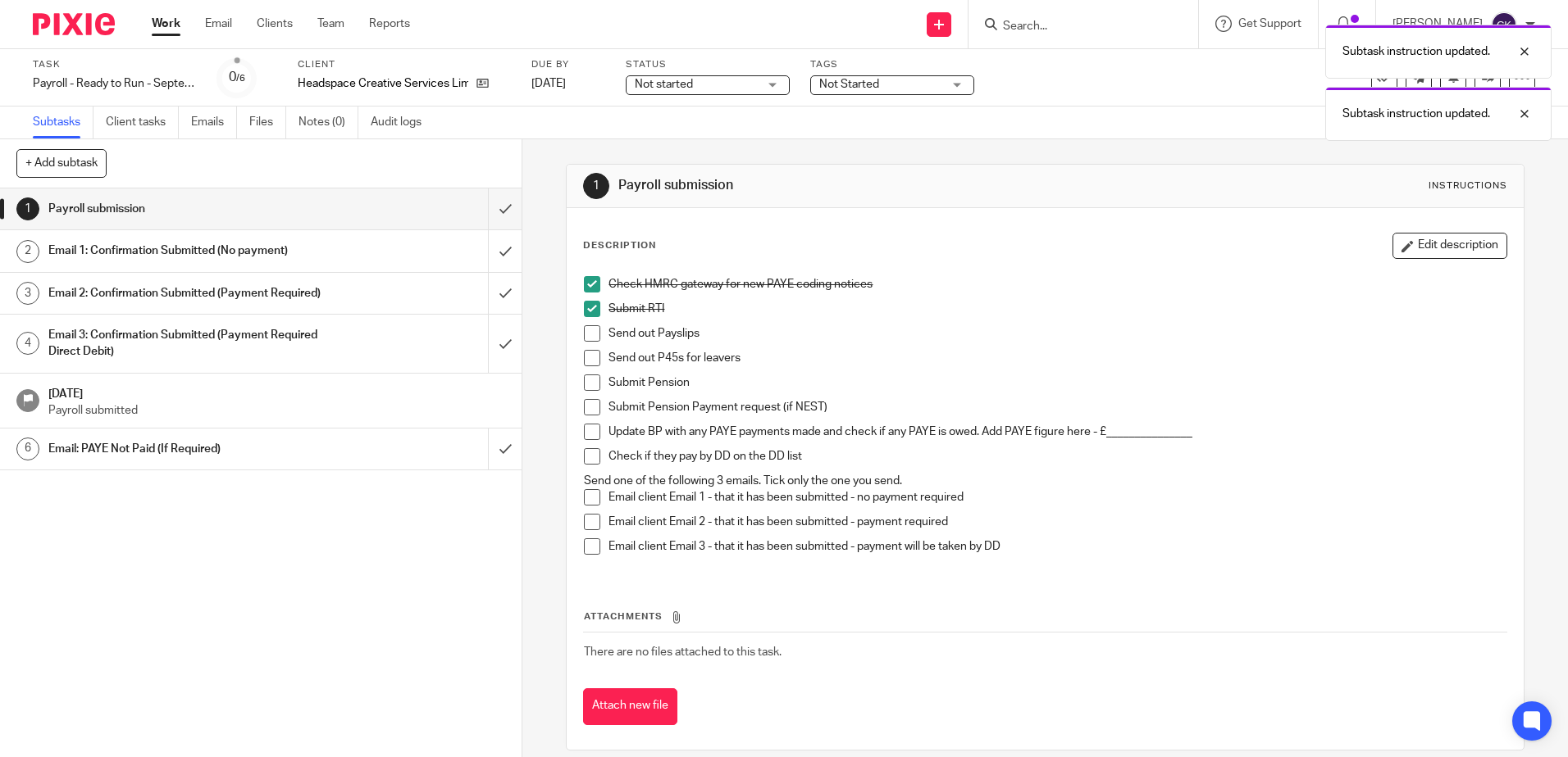
click at [584, 336] on span at bounding box center [591, 333] width 16 height 16
click at [588, 358] on span at bounding box center [591, 357] width 16 height 16
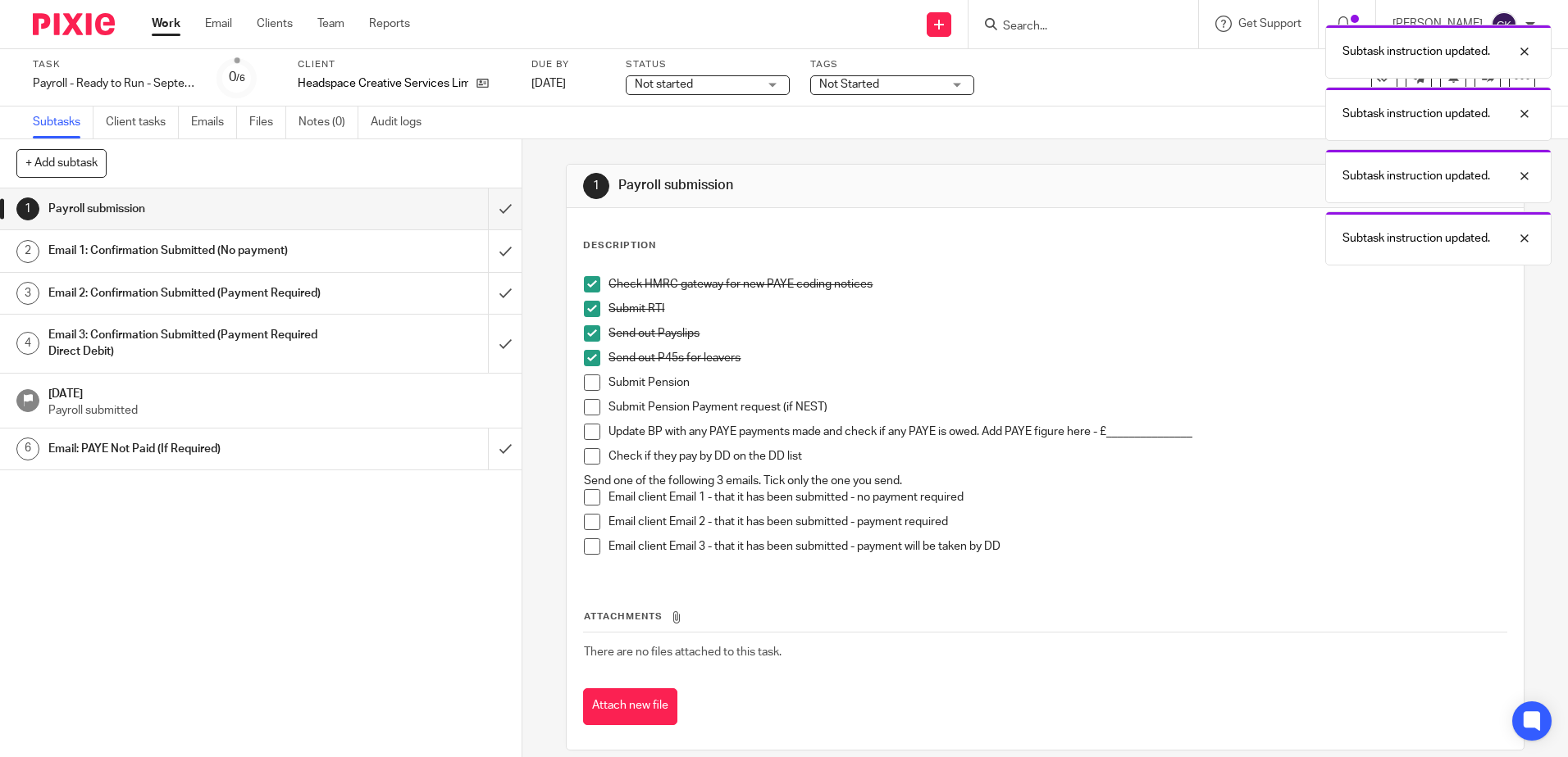
click at [584, 385] on span at bounding box center [591, 382] width 16 height 16
click at [584, 402] on span at bounding box center [591, 407] width 16 height 16
click at [584, 428] on span at bounding box center [591, 432] width 16 height 16
click at [586, 452] on span at bounding box center [591, 456] width 16 height 16
click at [587, 490] on span at bounding box center [591, 497] width 16 height 16
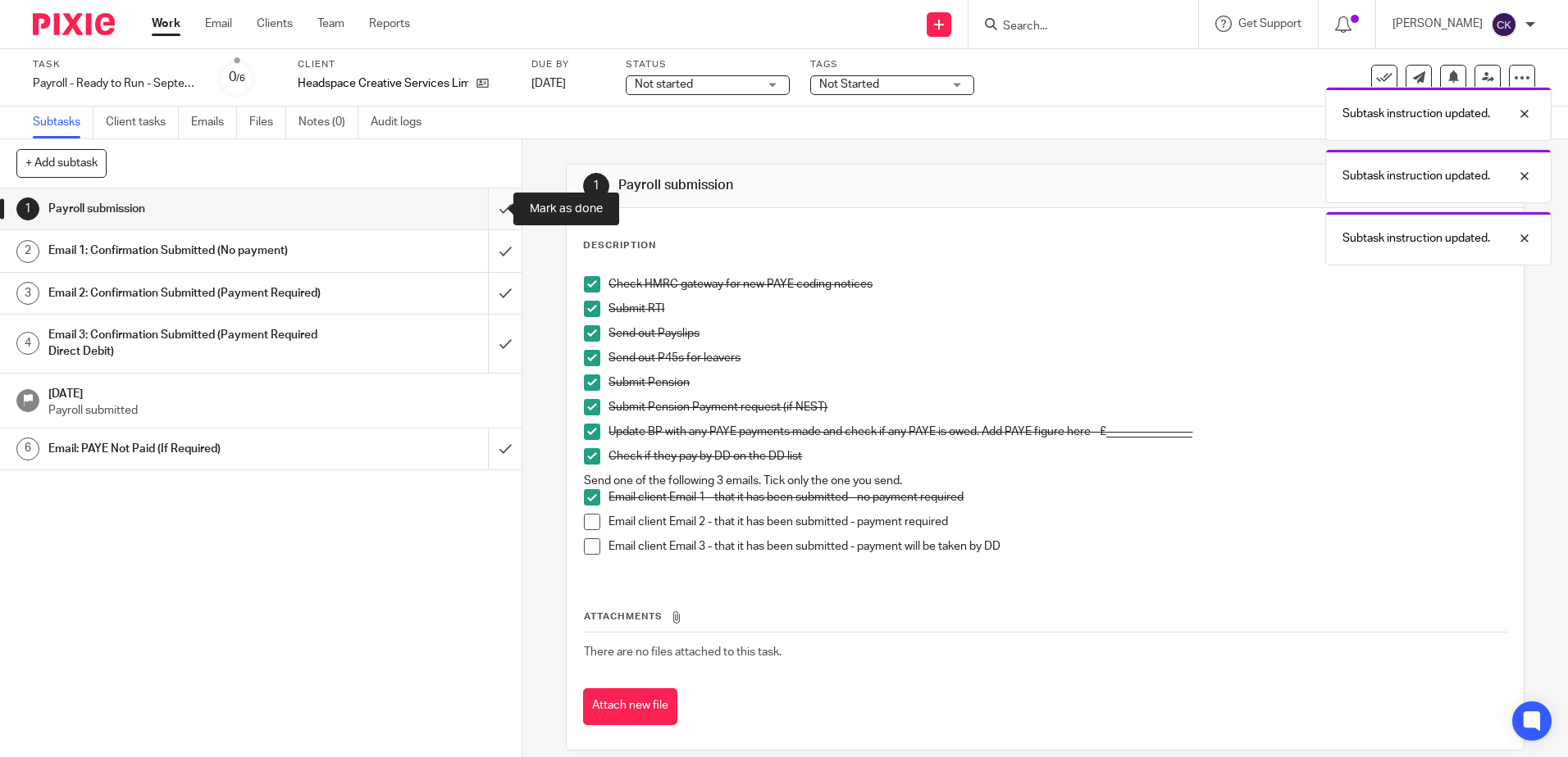
click at [483, 213] on input "submit" at bounding box center [261, 209] width 522 height 41
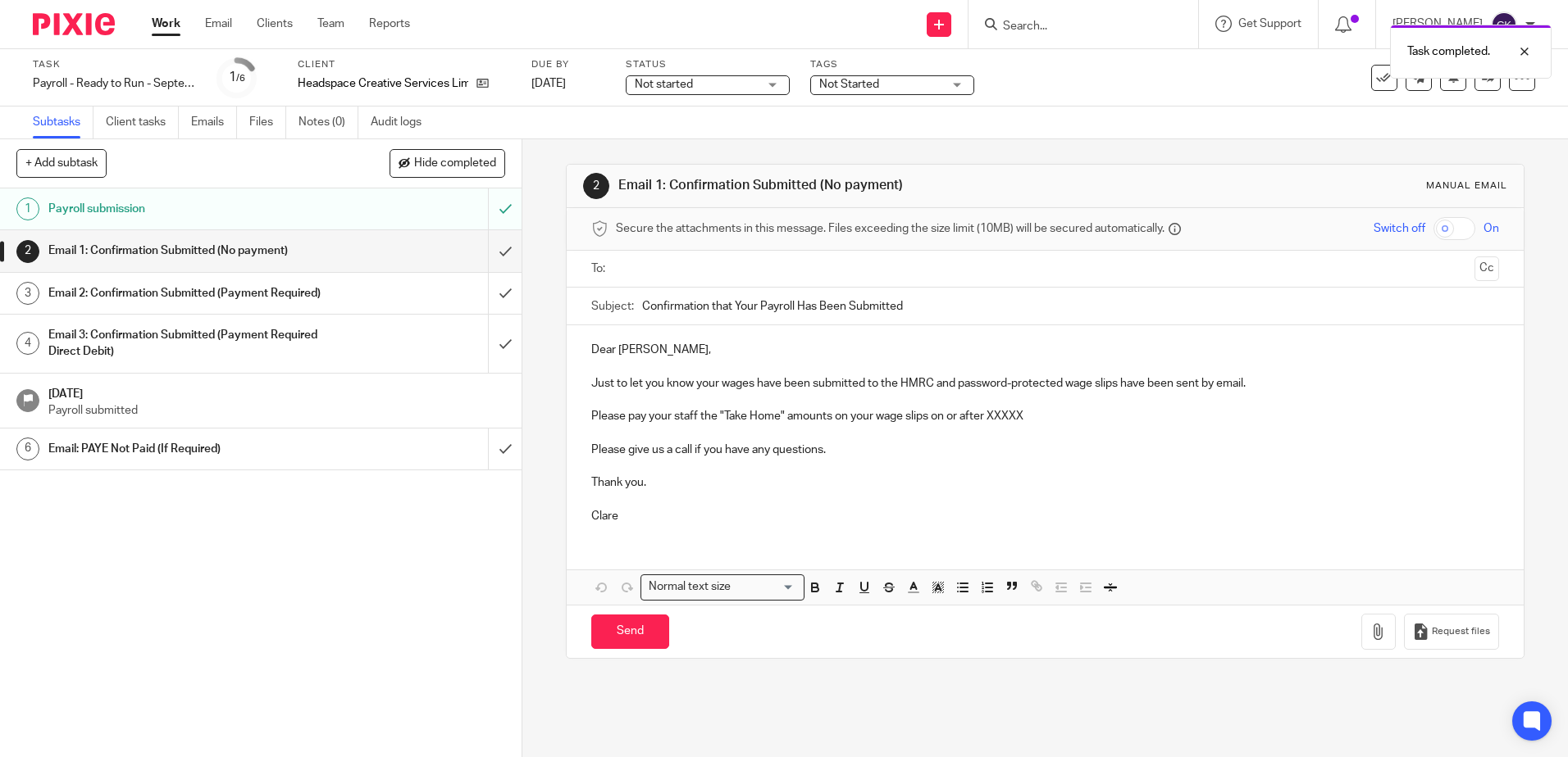
click at [626, 273] on input "text" at bounding box center [1043, 269] width 845 height 19
drag, startPoint x: 694, startPoint y: 422, endPoint x: 641, endPoint y: 422, distance: 53.0
click at [641, 422] on p "Please pay your staff the "Take Home" amounts on your wage slips on or after XX…" at bounding box center [1044, 419] width 907 height 16
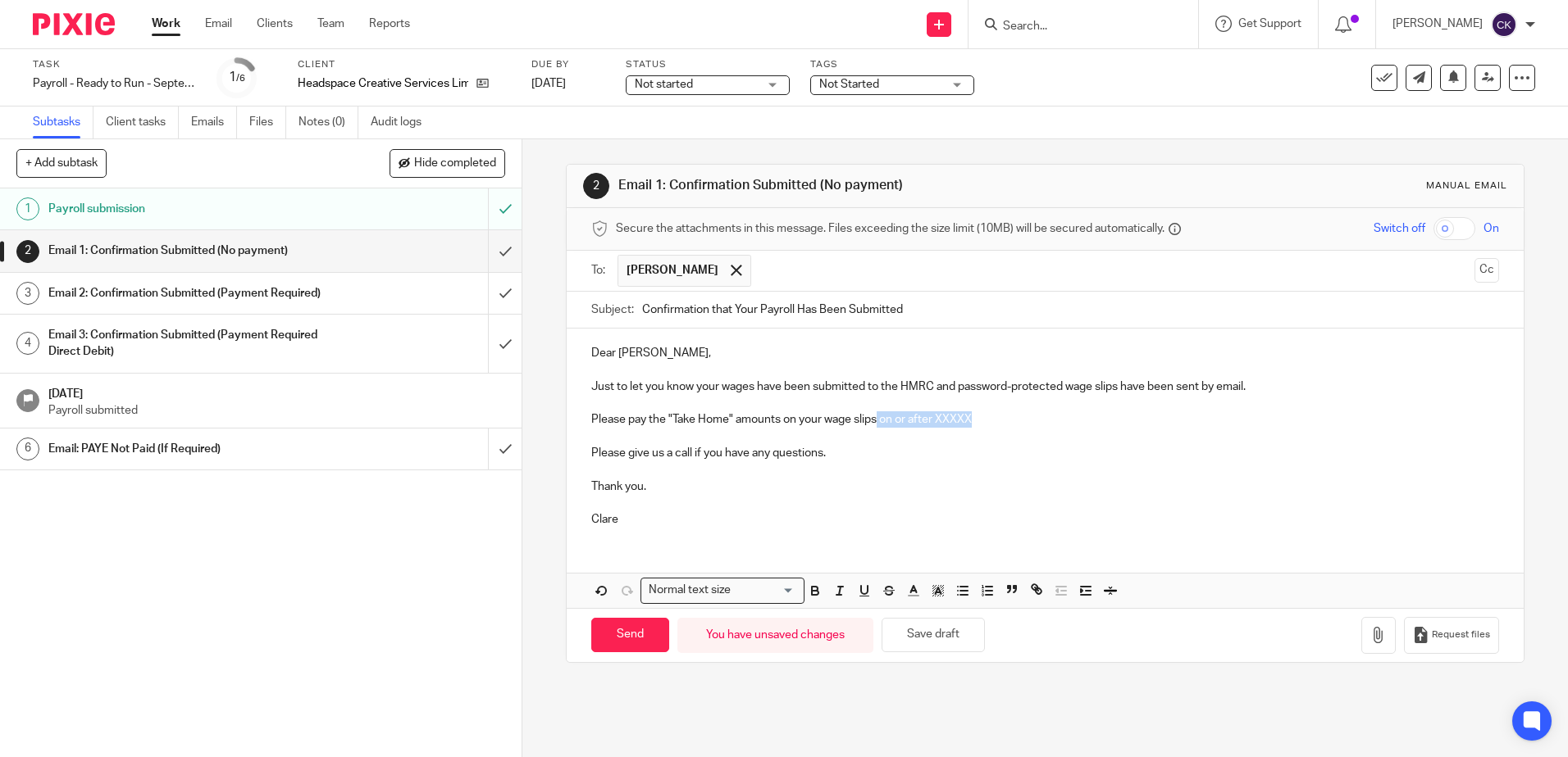
drag, startPoint x: 984, startPoint y: 422, endPoint x: 874, endPoint y: 419, distance: 110.0
click at [874, 419] on p "Please pay the "Take Home" amounts on your wage slips on or after XXXXX" at bounding box center [1044, 419] width 907 height 16
click at [633, 628] on input "Send" at bounding box center [630, 635] width 78 height 35
type input "Sent"
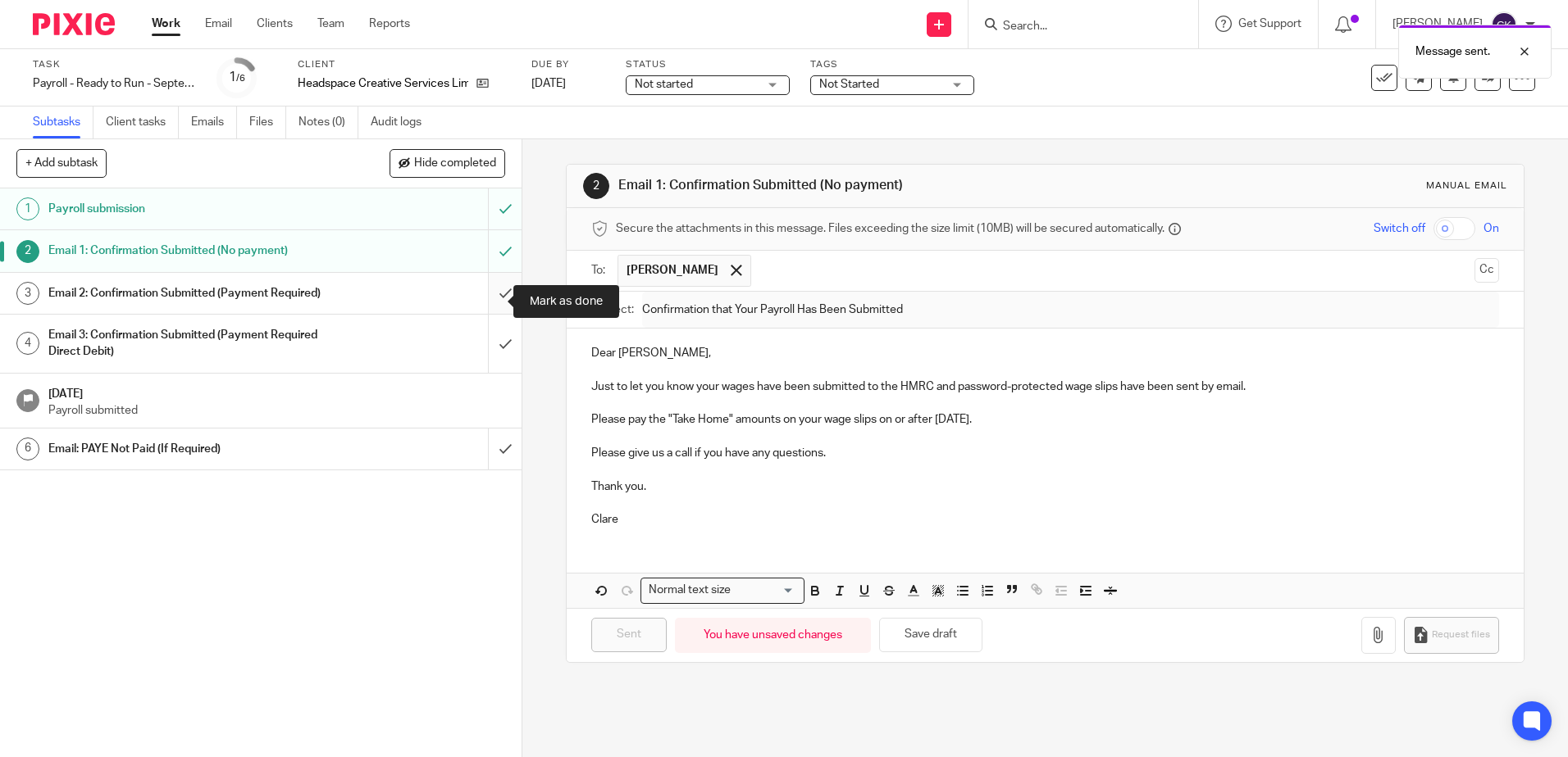
click at [484, 294] on input "submit" at bounding box center [261, 294] width 522 height 41
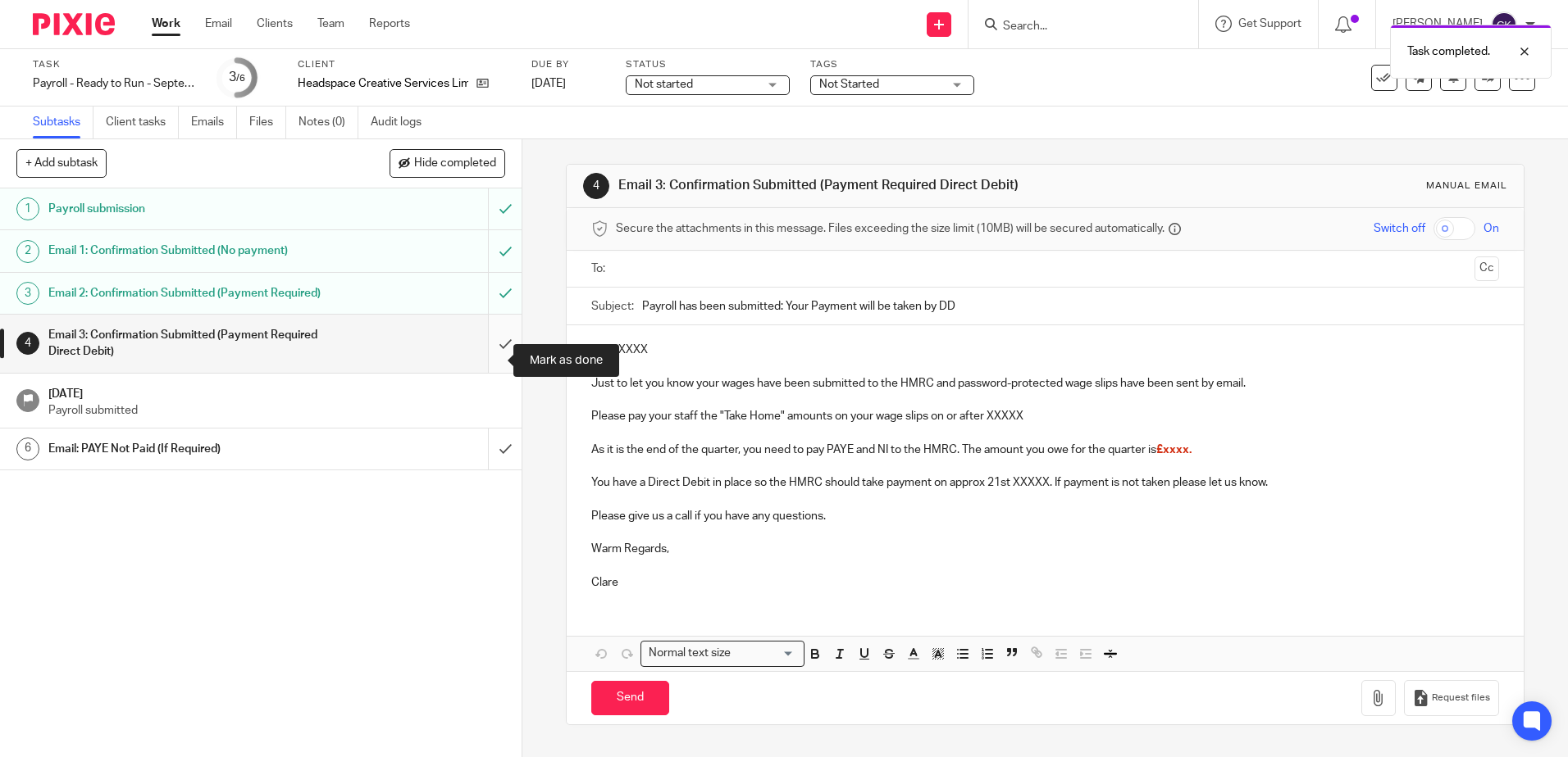
drag, startPoint x: 487, startPoint y: 362, endPoint x: 497, endPoint y: 367, distance: 11.2
click at [487, 362] on input "submit" at bounding box center [261, 344] width 522 height 58
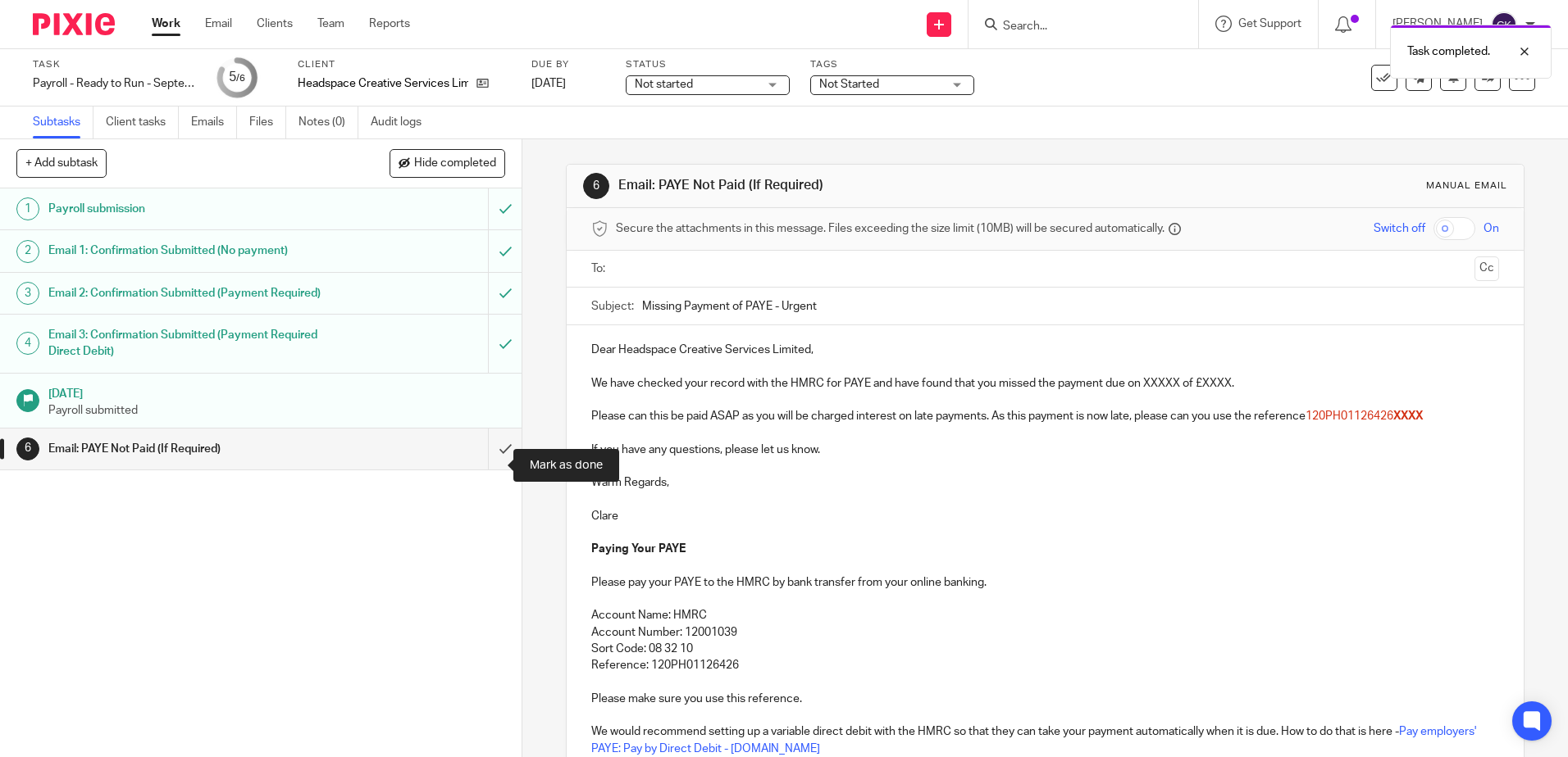
click at [480, 463] on input "submit" at bounding box center [261, 449] width 522 height 41
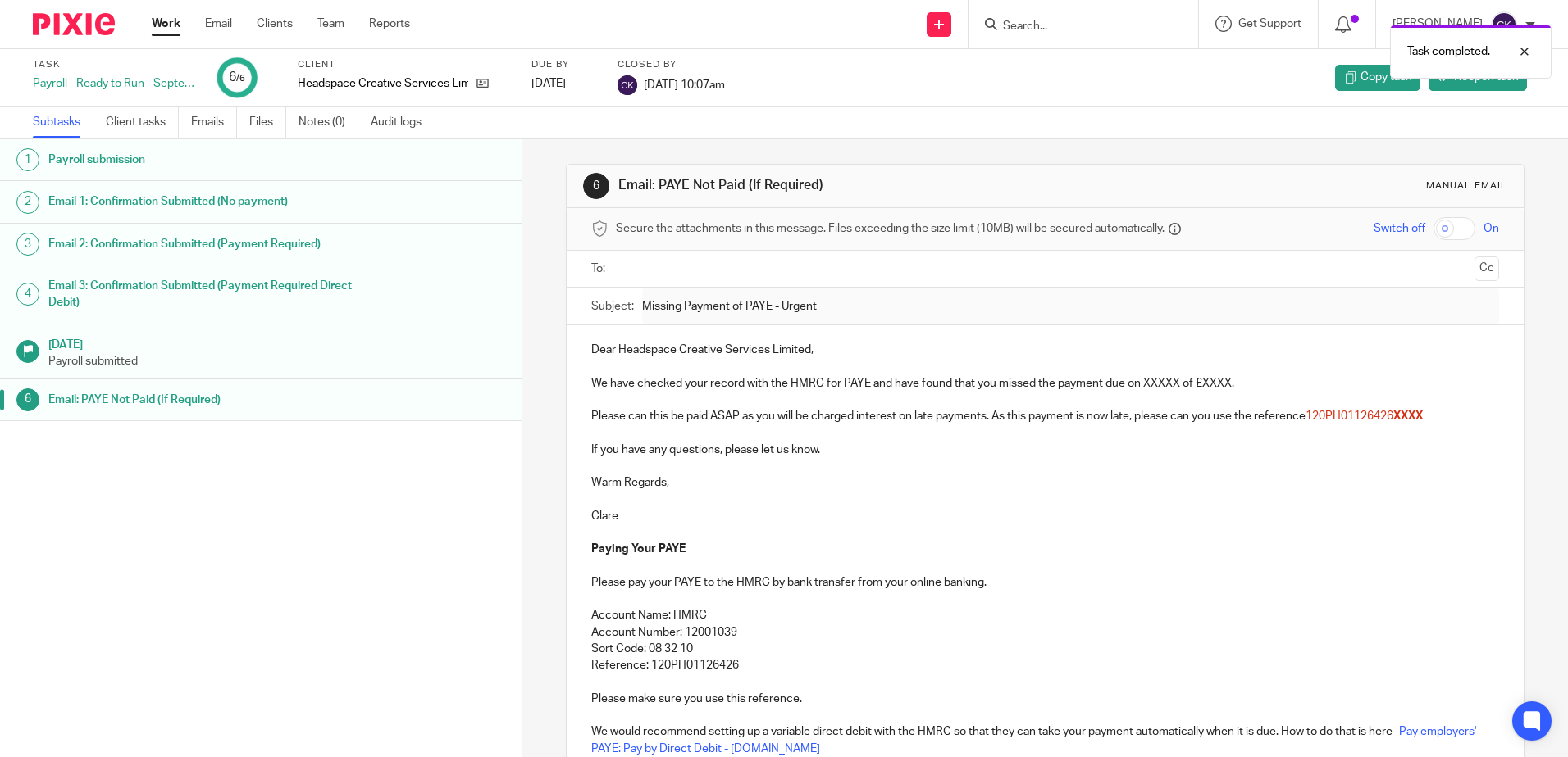
click at [167, 24] on link "Work" at bounding box center [166, 23] width 29 height 16
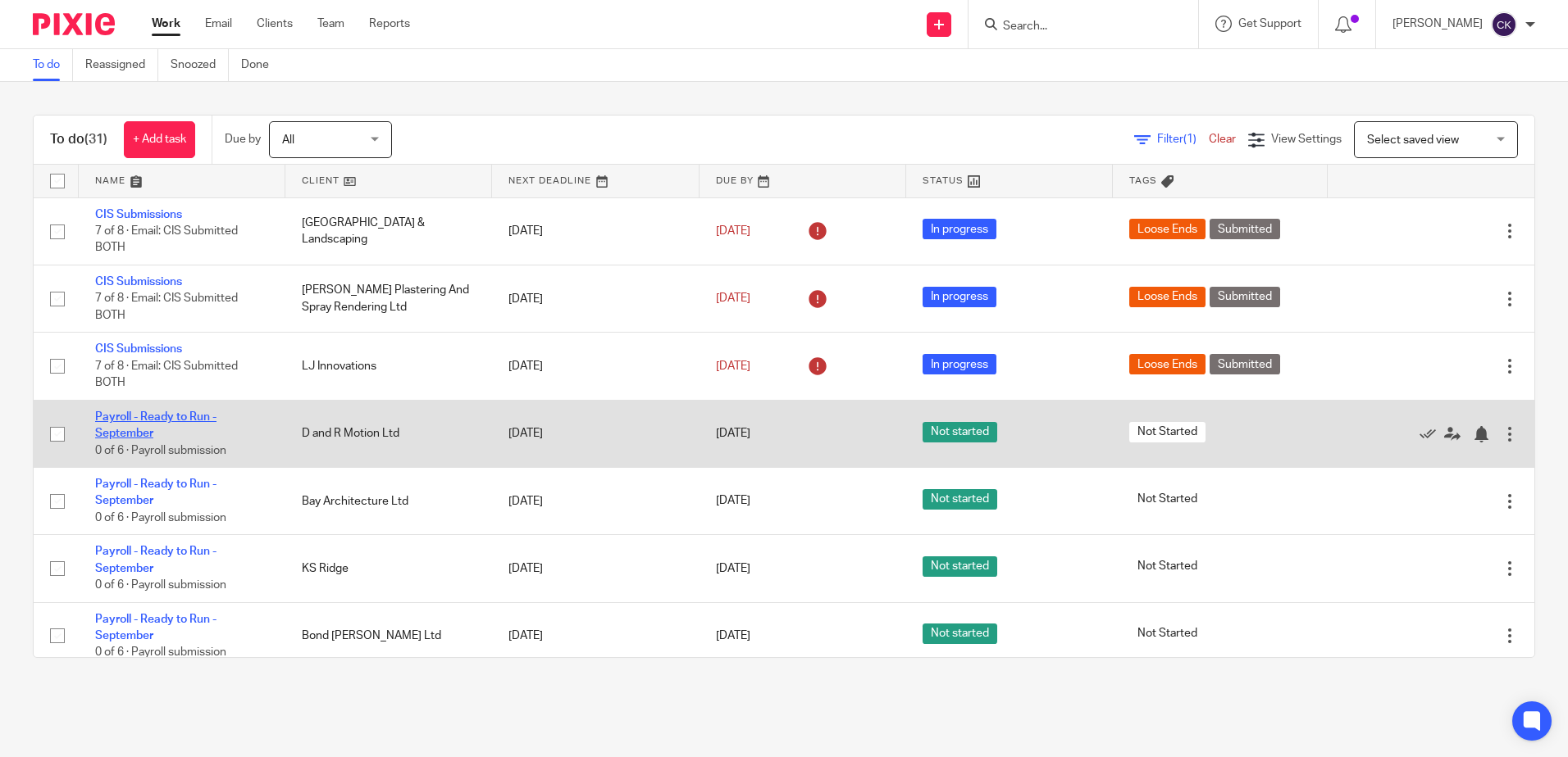
click at [158, 412] on link "Payroll - Ready to Run - September" at bounding box center [156, 425] width 122 height 28
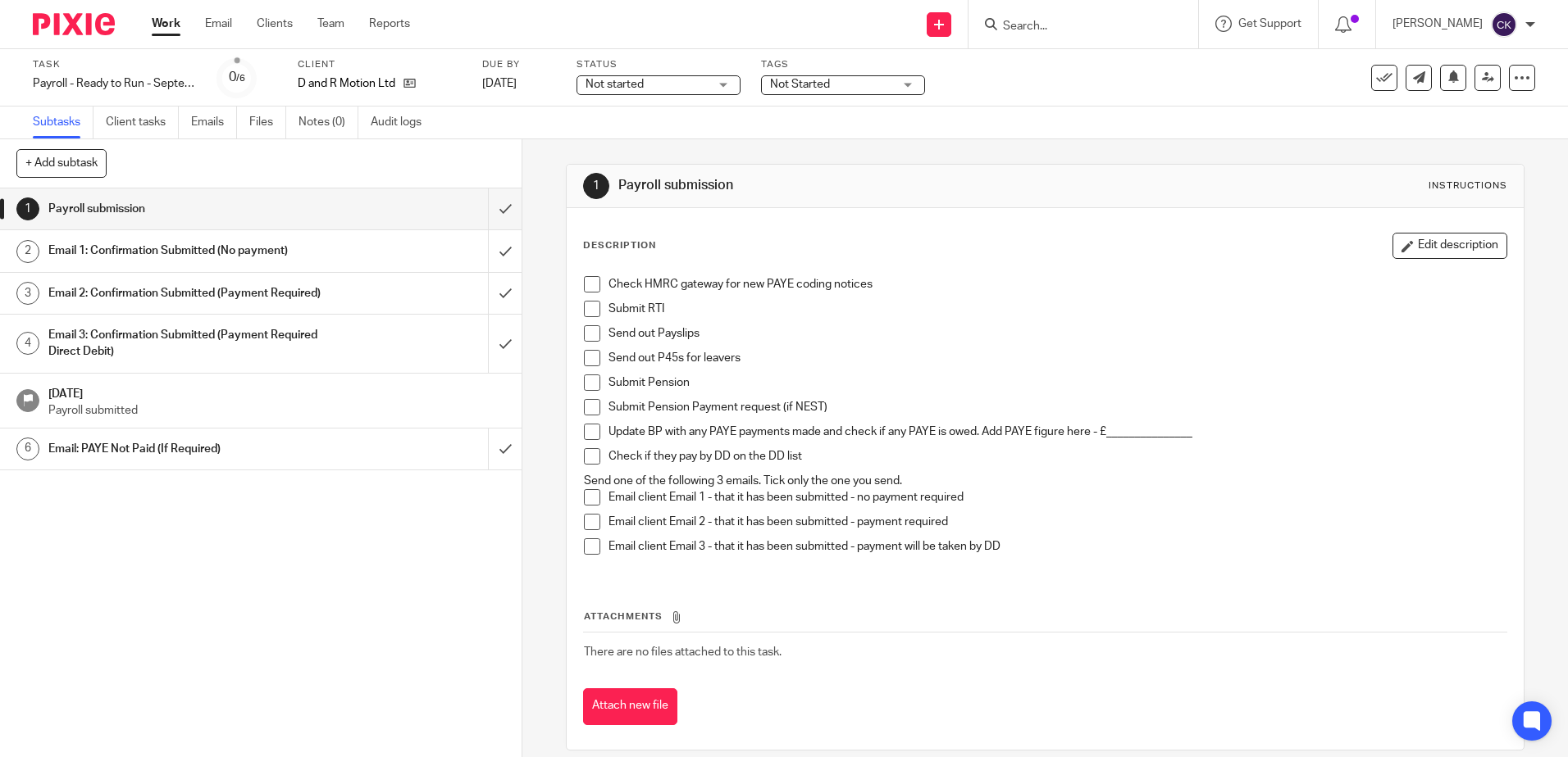
click at [591, 287] on span at bounding box center [591, 284] width 16 height 16
click at [589, 306] on span at bounding box center [591, 308] width 16 height 16
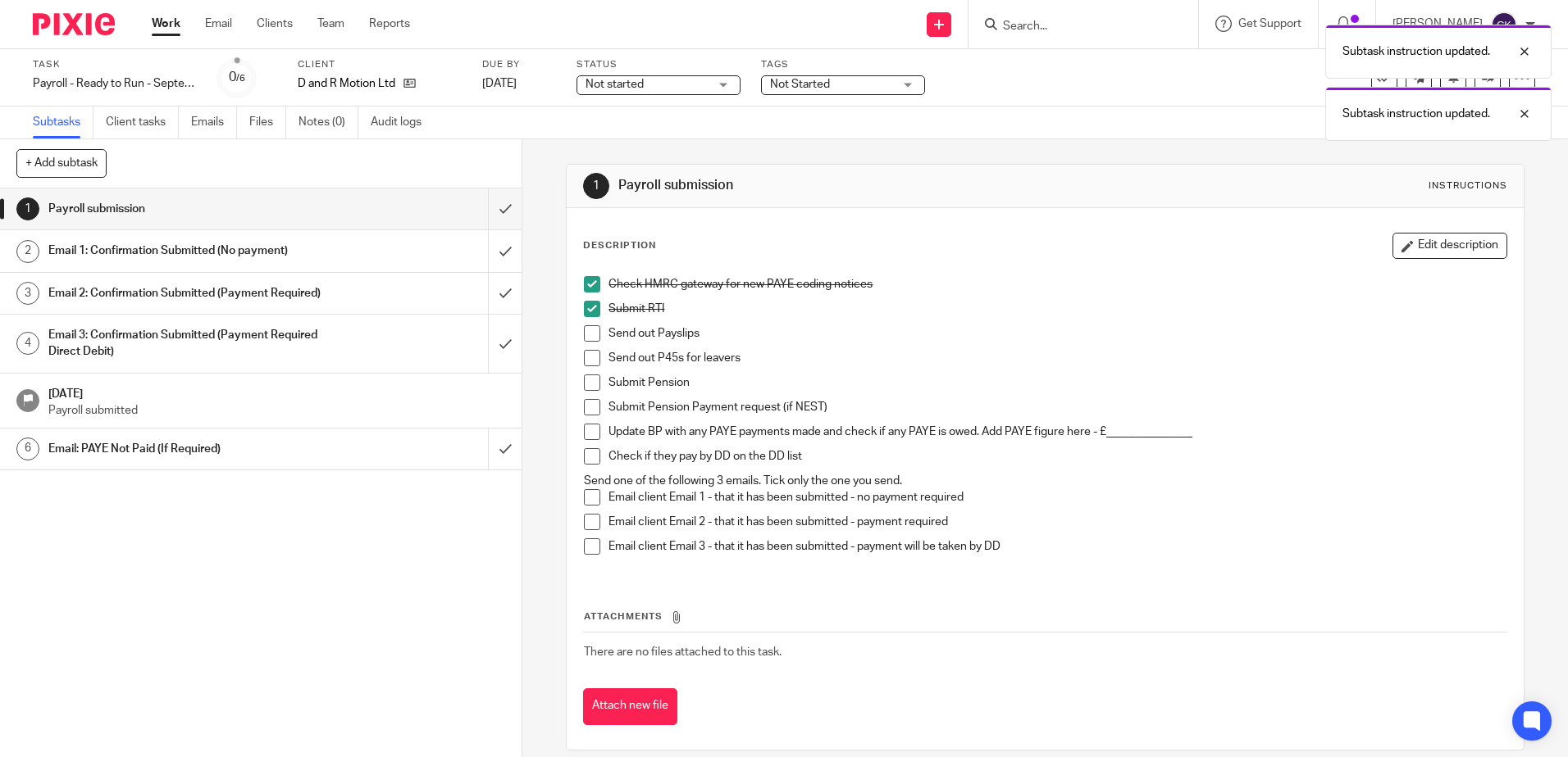
click at [584, 336] on span at bounding box center [591, 333] width 16 height 16
click at [584, 357] on span at bounding box center [591, 357] width 16 height 16
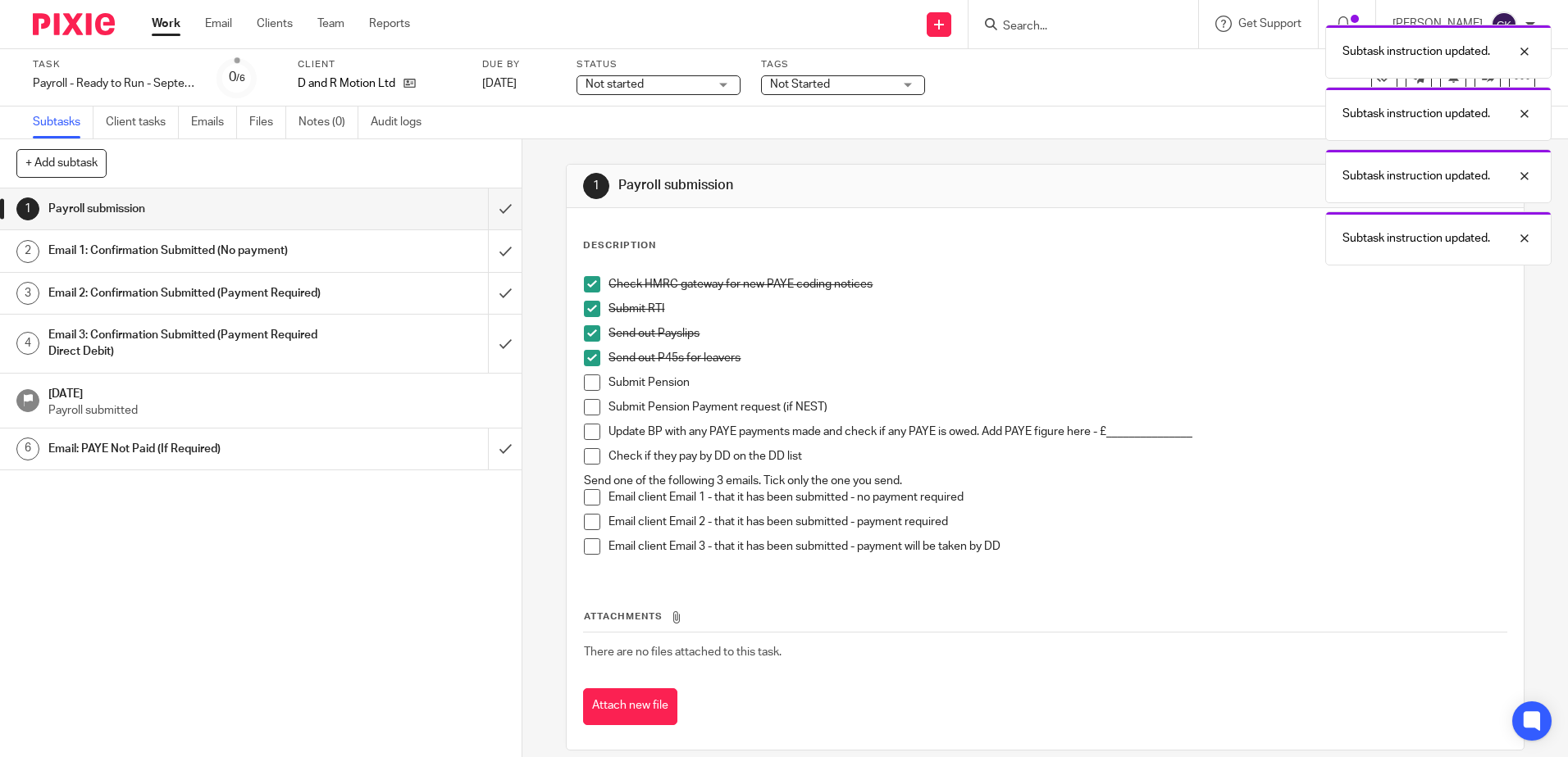
click at [584, 381] on span at bounding box center [591, 382] width 16 height 16
click at [584, 404] on span at bounding box center [591, 407] width 16 height 16
drag, startPoint x: 584, startPoint y: 425, endPoint x: 588, endPoint y: 441, distance: 16.5
click at [584, 425] on span at bounding box center [591, 432] width 16 height 16
click at [584, 459] on span at bounding box center [591, 456] width 16 height 16
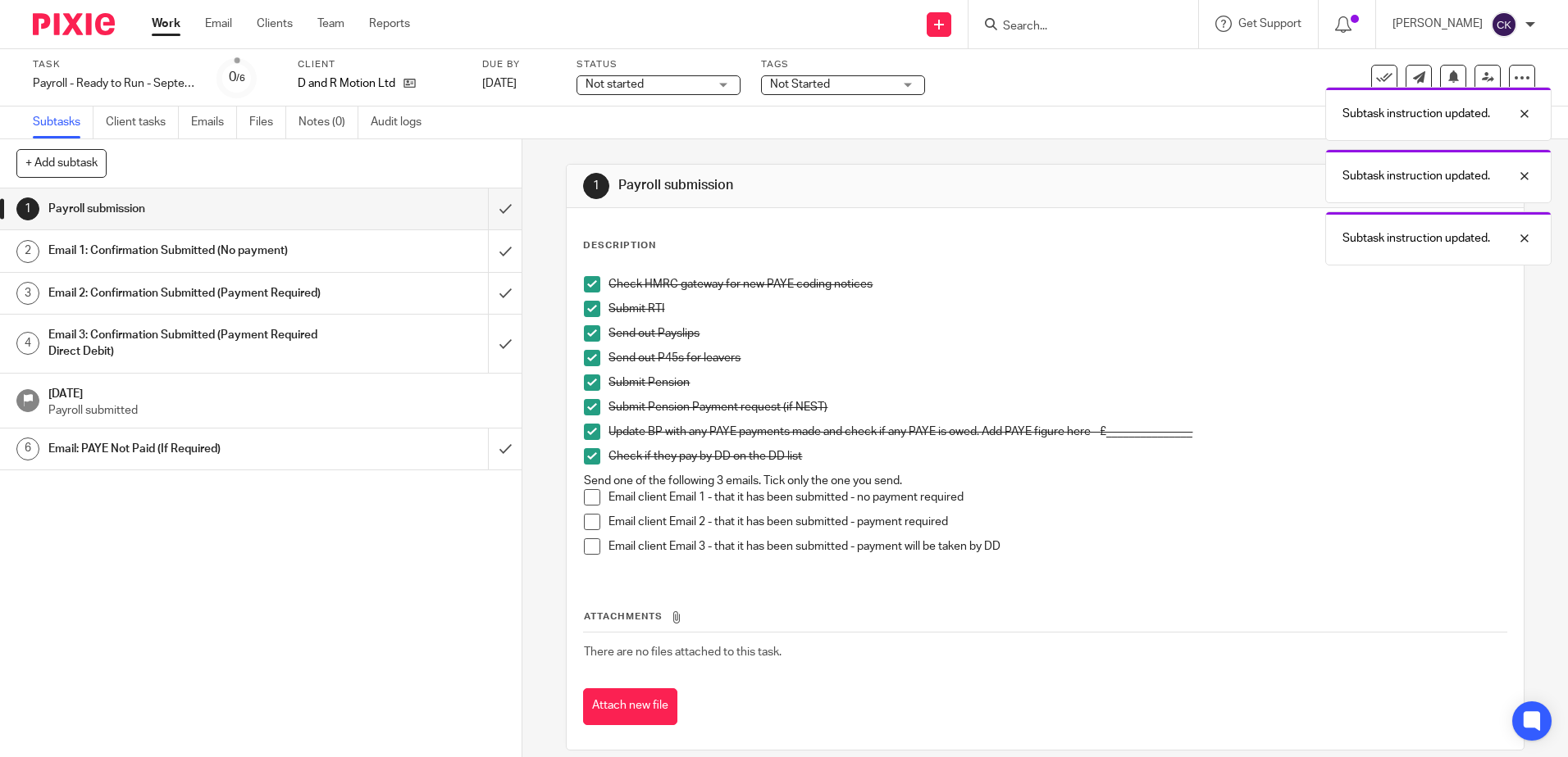
click at [587, 501] on span at bounding box center [591, 497] width 16 height 16
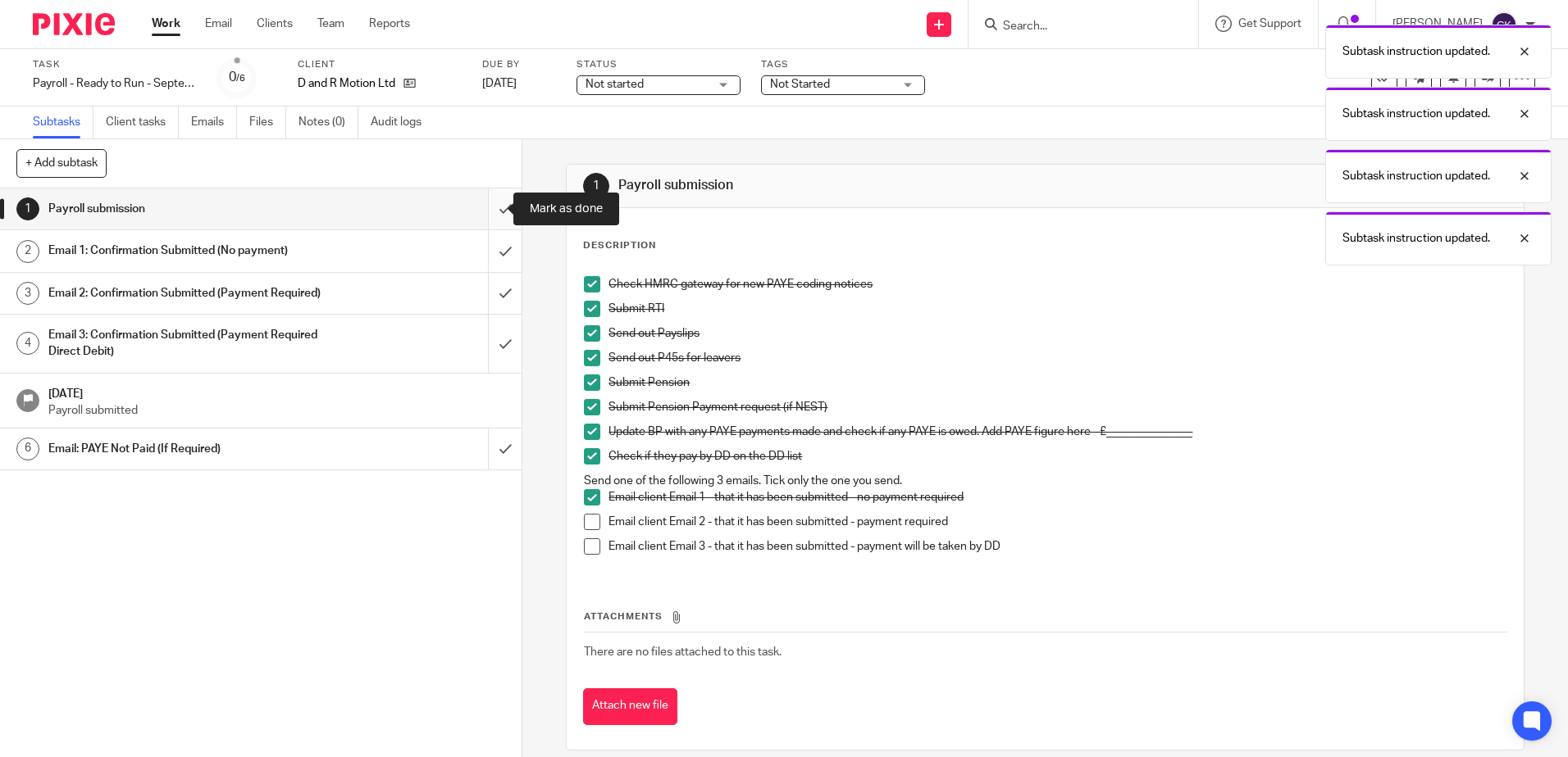
click at [486, 217] on input "submit" at bounding box center [261, 209] width 522 height 41
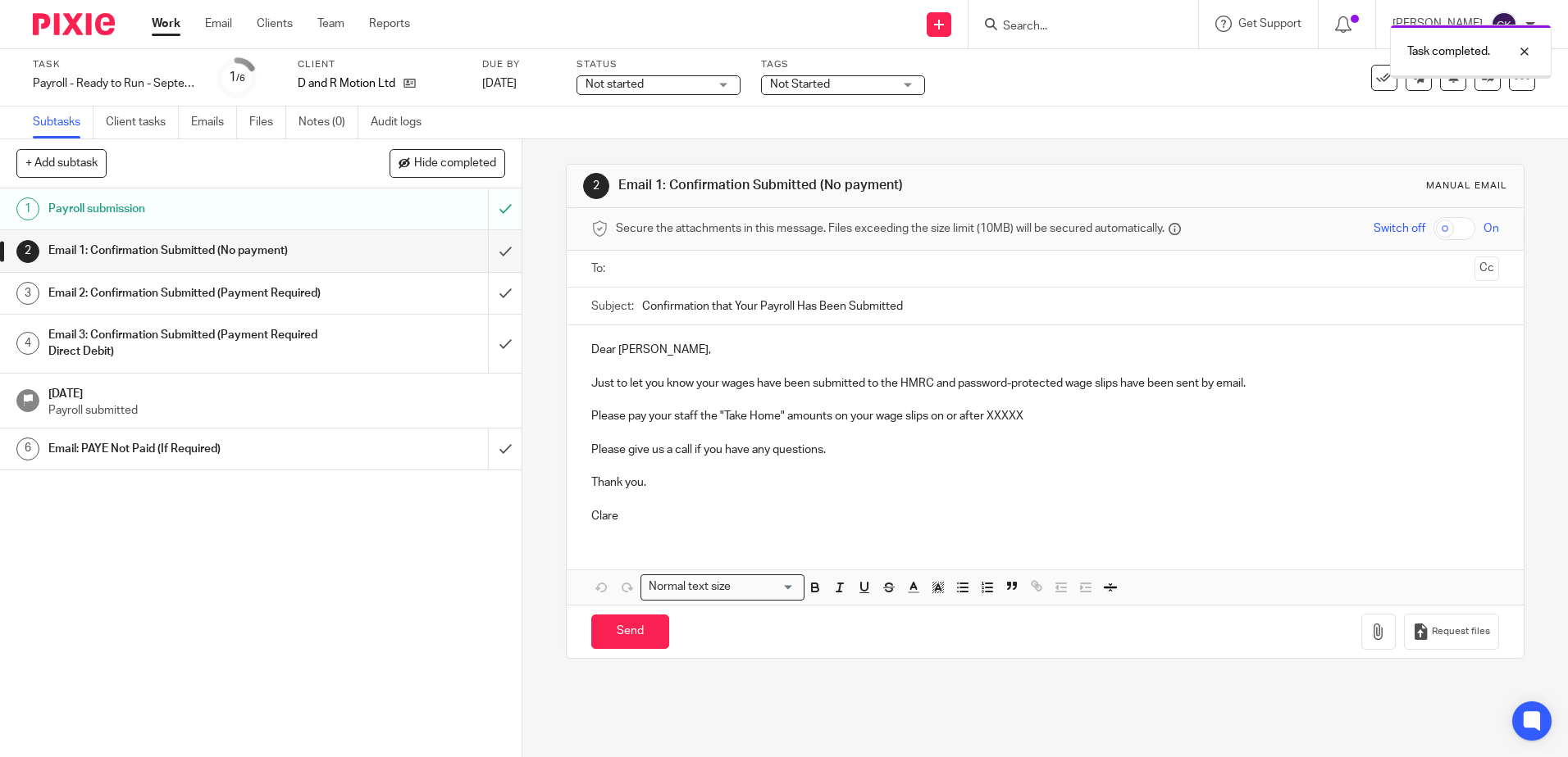
click at [626, 263] on input "text" at bounding box center [1043, 269] width 845 height 19
click at [955, 392] on p "Just to let you know your wages have been submitted to the HMRC and password-pr…" at bounding box center [1044, 386] width 907 height 16
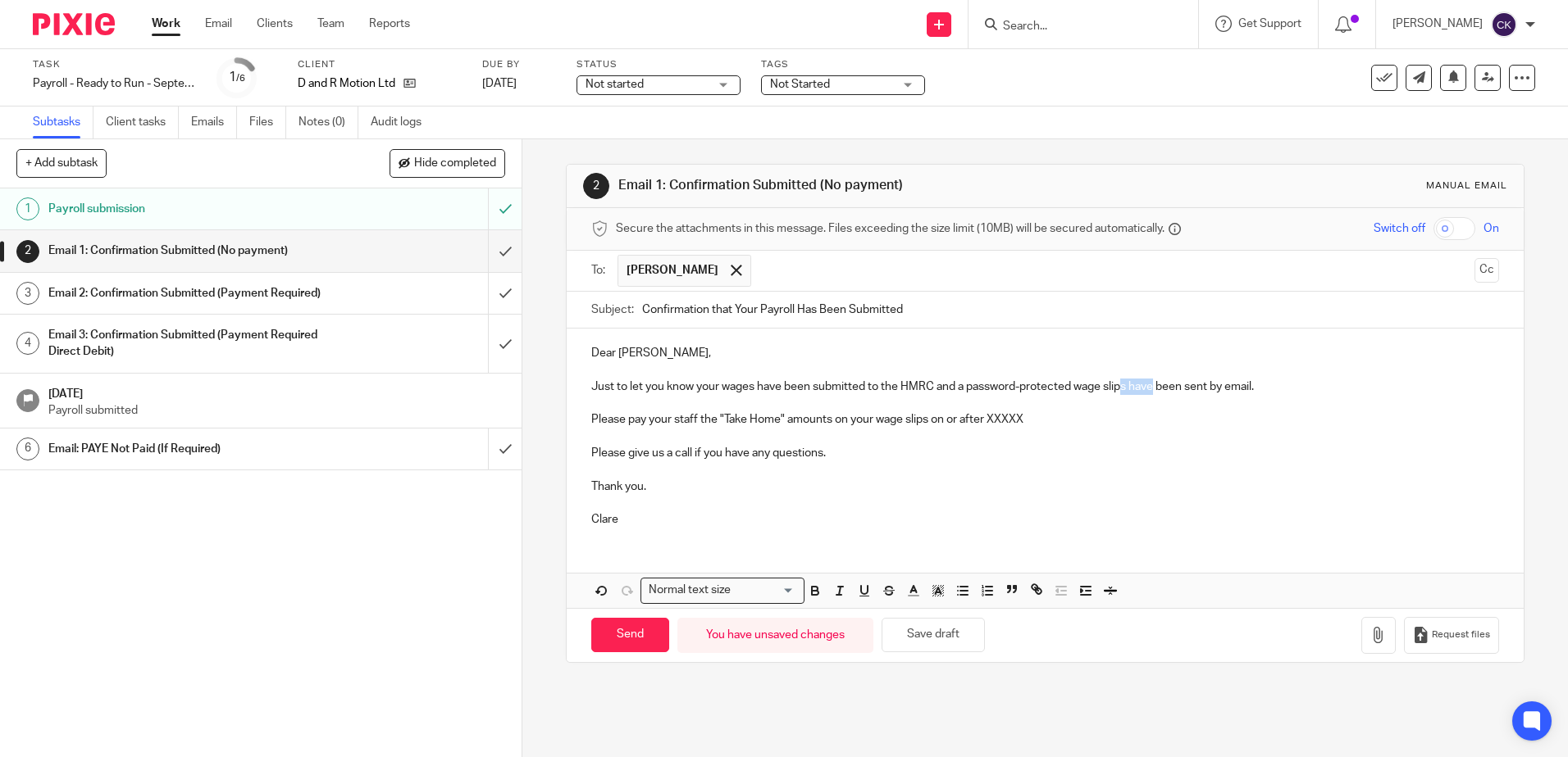
drag, startPoint x: 1151, startPoint y: 387, endPoint x: 1123, endPoint y: 389, distance: 28.1
click at [1123, 389] on p "Just to let you know your wages have been submitted to the HMRC and a password-…" at bounding box center [1044, 386] width 907 height 16
drag, startPoint x: 1042, startPoint y: 415, endPoint x: 577, endPoint y: 406, distance: 465.1
click at [576, 406] on div "Dear [PERSON_NAME], Just to let you know your wages have been submitted to the …" at bounding box center [1044, 434] width 956 height 211
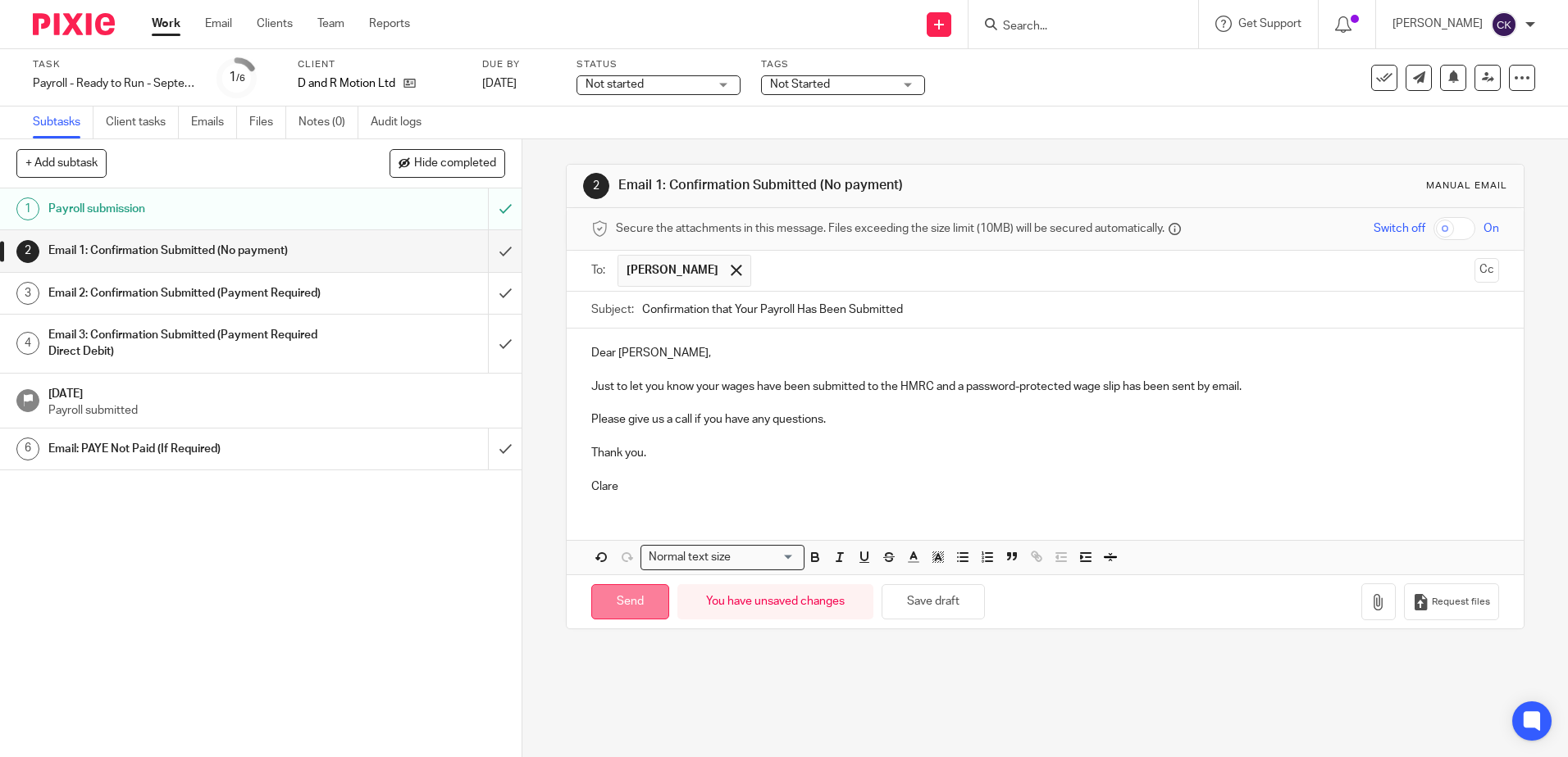
click at [620, 599] on input "Send" at bounding box center [630, 602] width 78 height 35
type input "Sent"
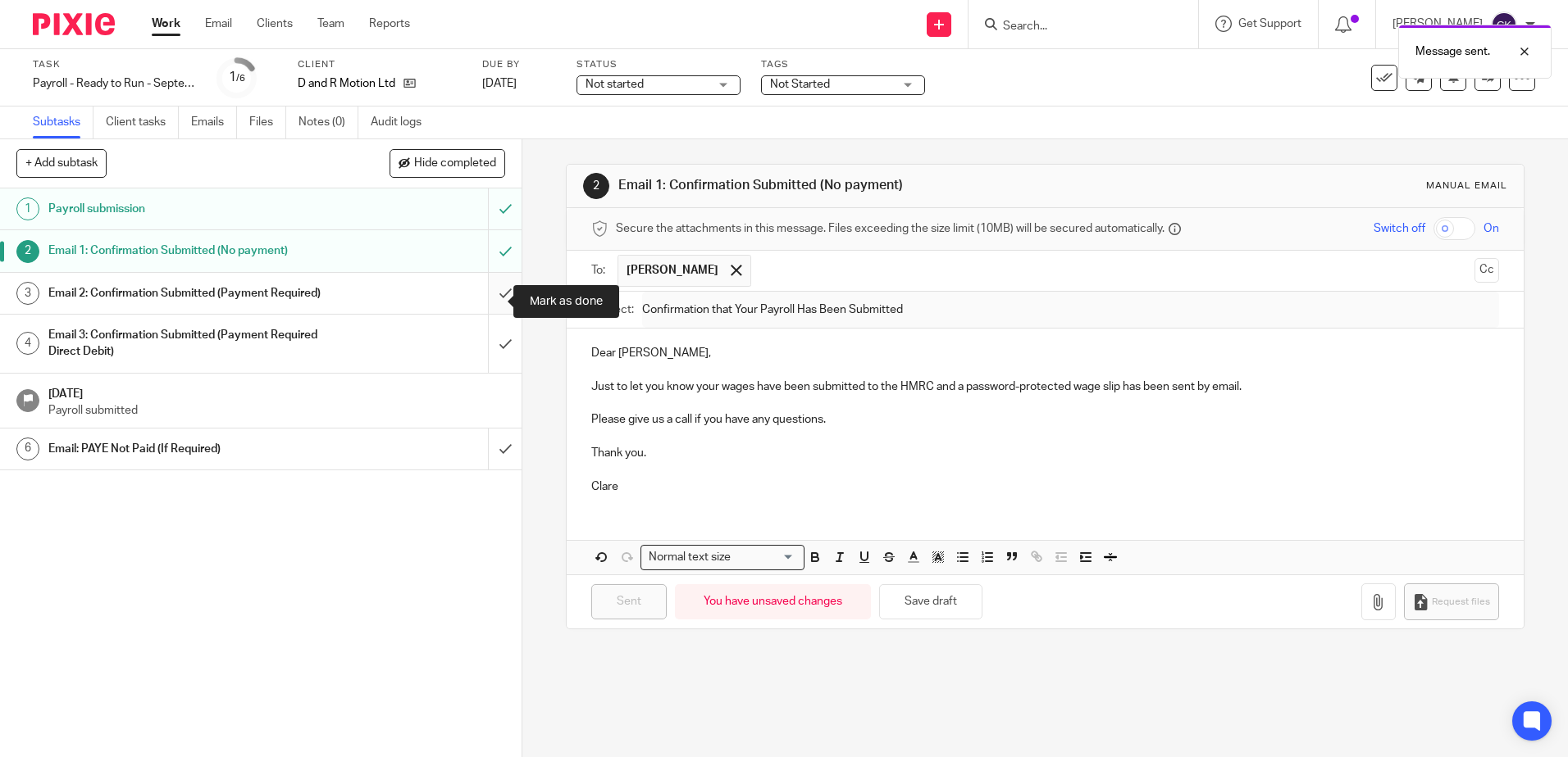
click at [485, 307] on input "submit" at bounding box center [261, 294] width 522 height 41
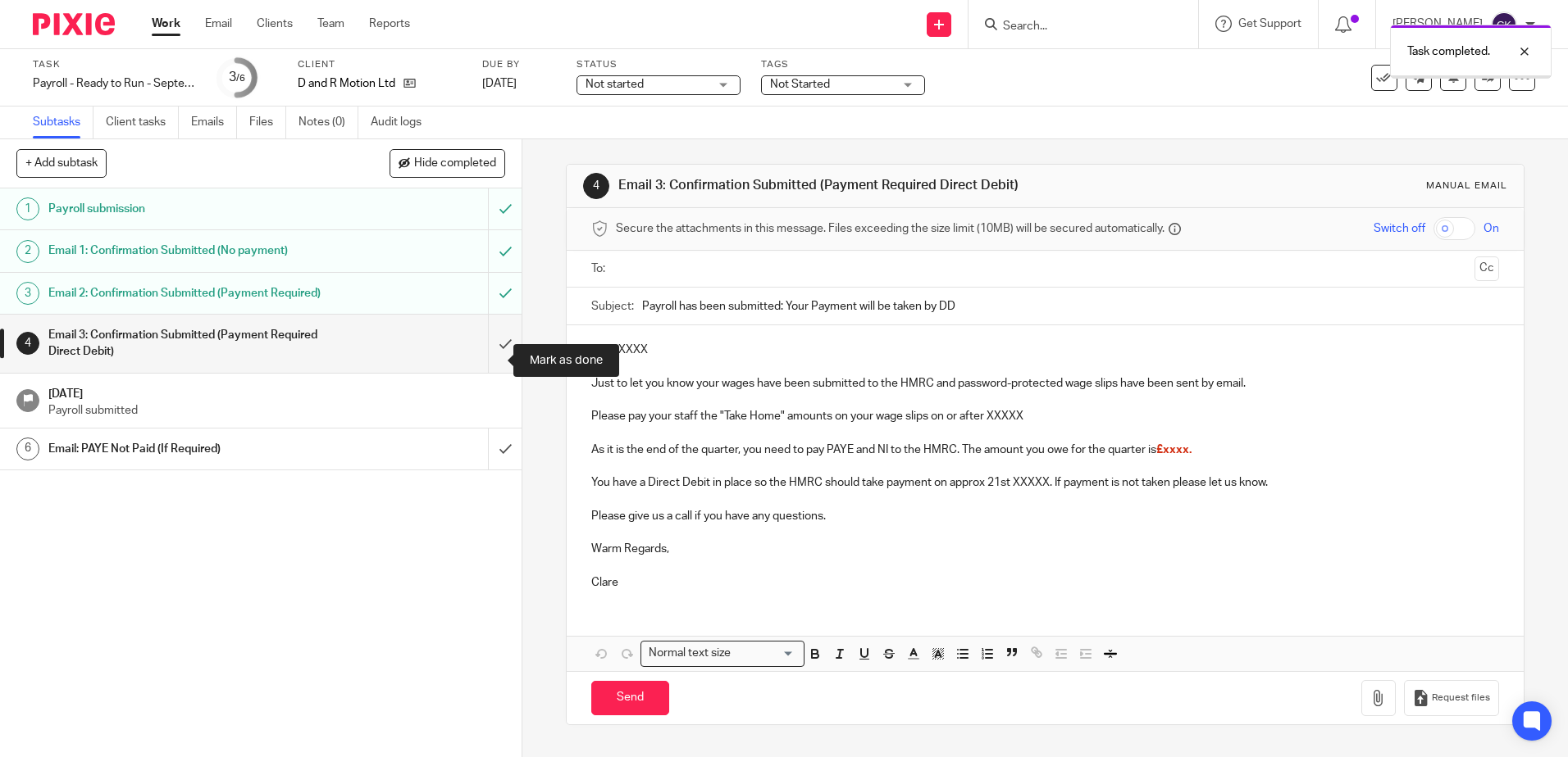
click at [493, 362] on input "submit" at bounding box center [261, 344] width 522 height 58
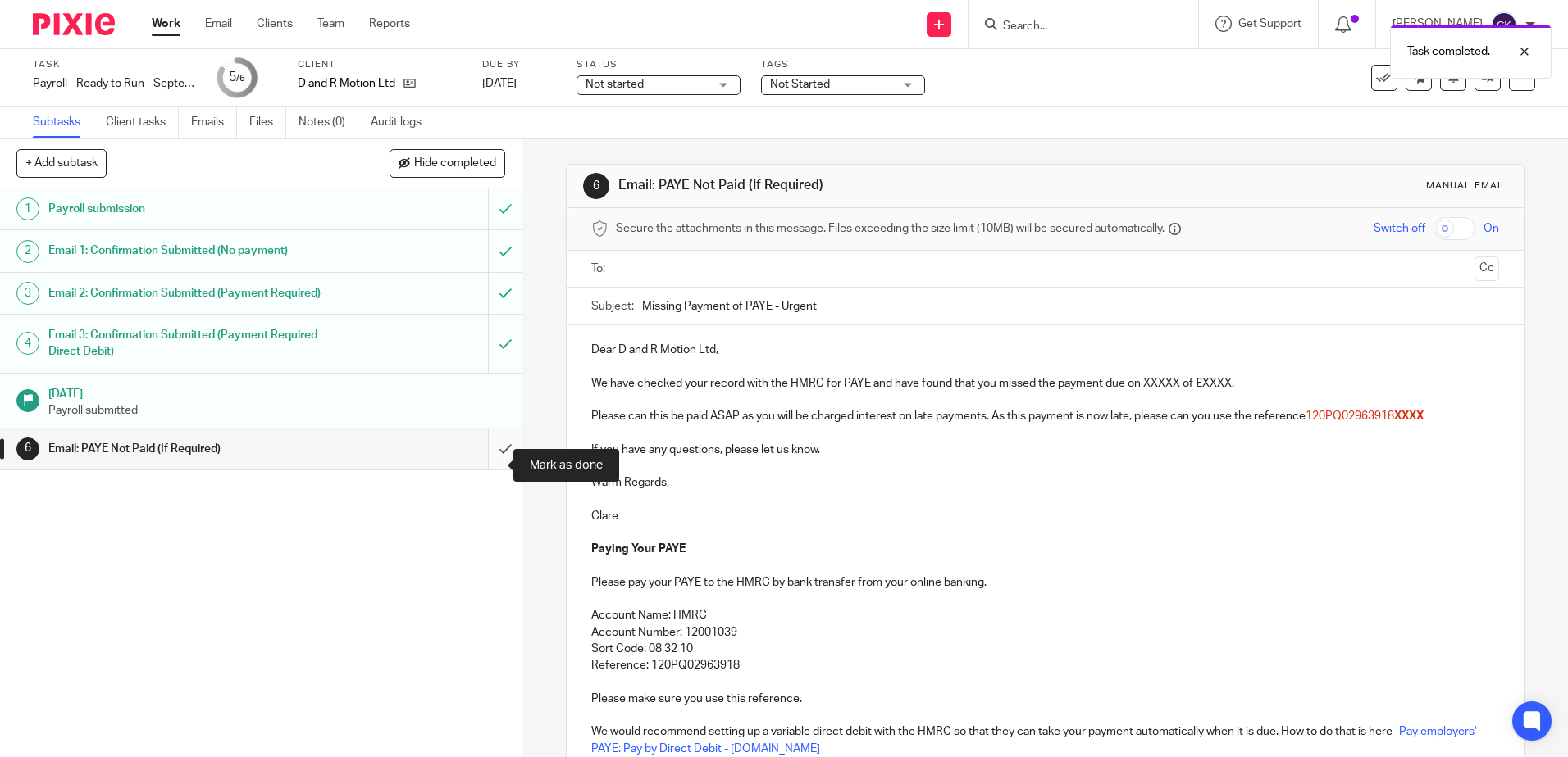
click at [491, 468] on input "submit" at bounding box center [261, 449] width 522 height 41
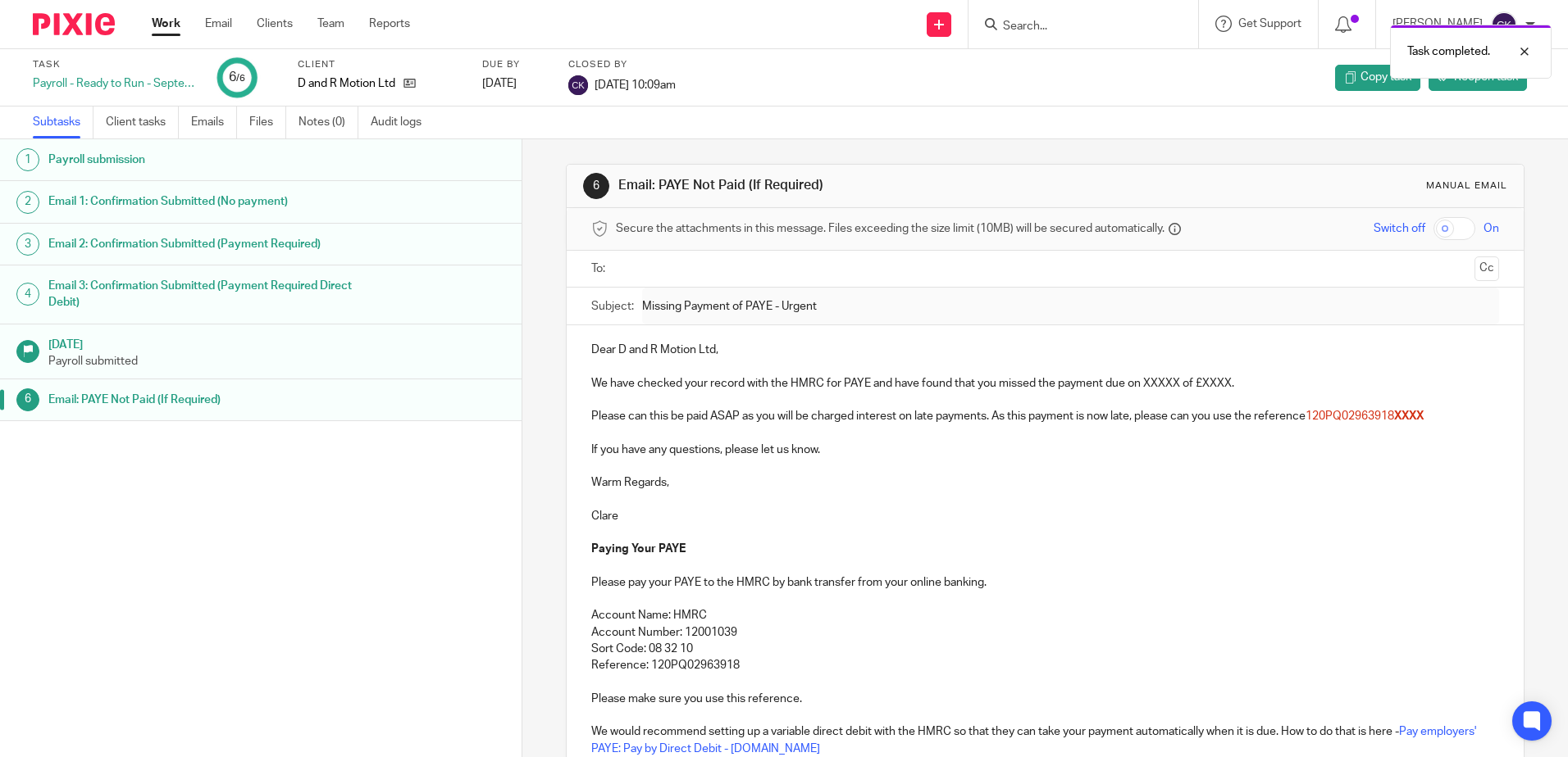
click at [159, 23] on link "Work" at bounding box center [166, 23] width 29 height 16
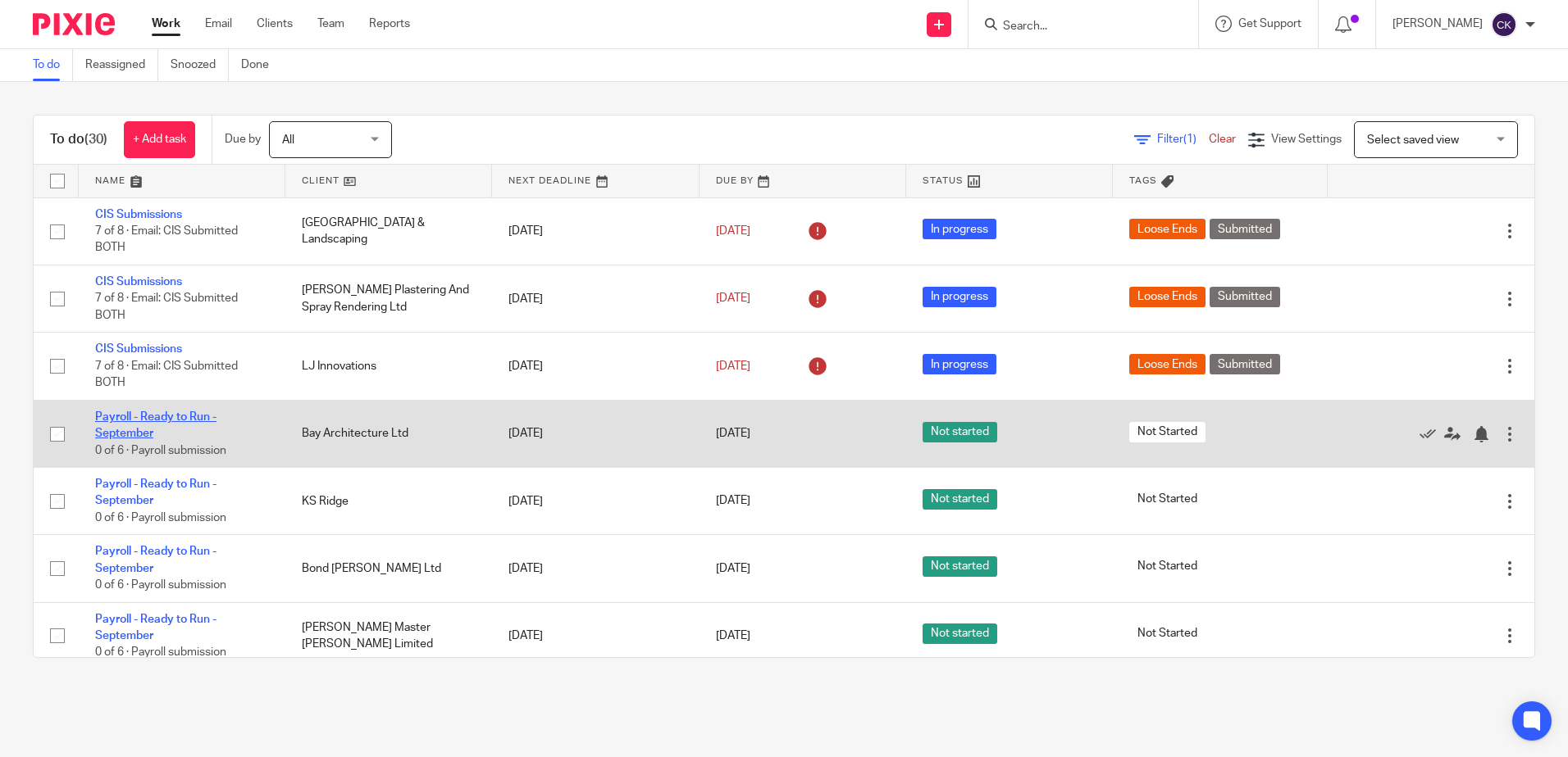
click at [149, 415] on link "Payroll - Ready to Run - September" at bounding box center [156, 425] width 122 height 28
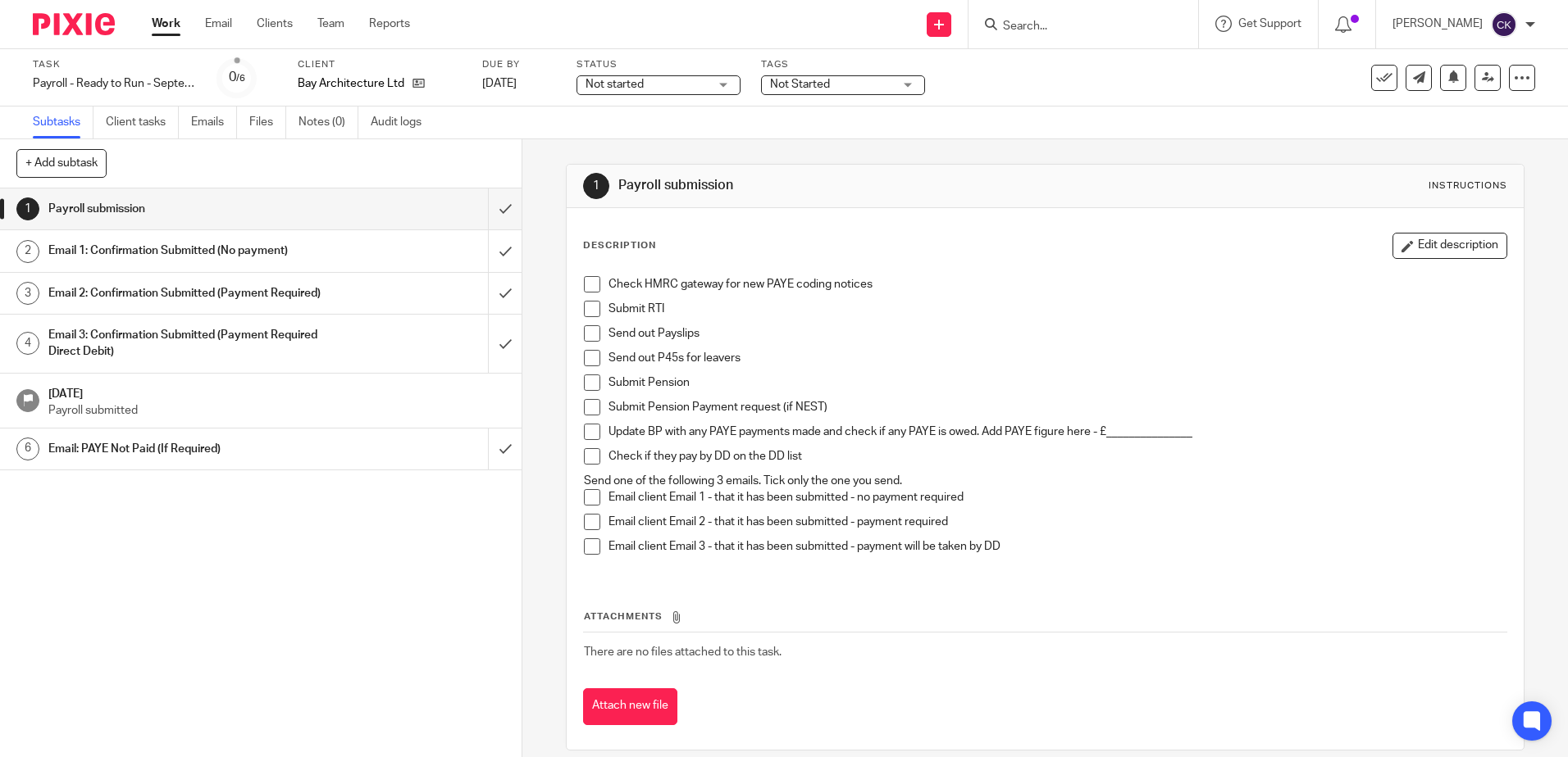
click at [584, 285] on span at bounding box center [591, 284] width 16 height 16
click at [587, 306] on span at bounding box center [591, 308] width 16 height 16
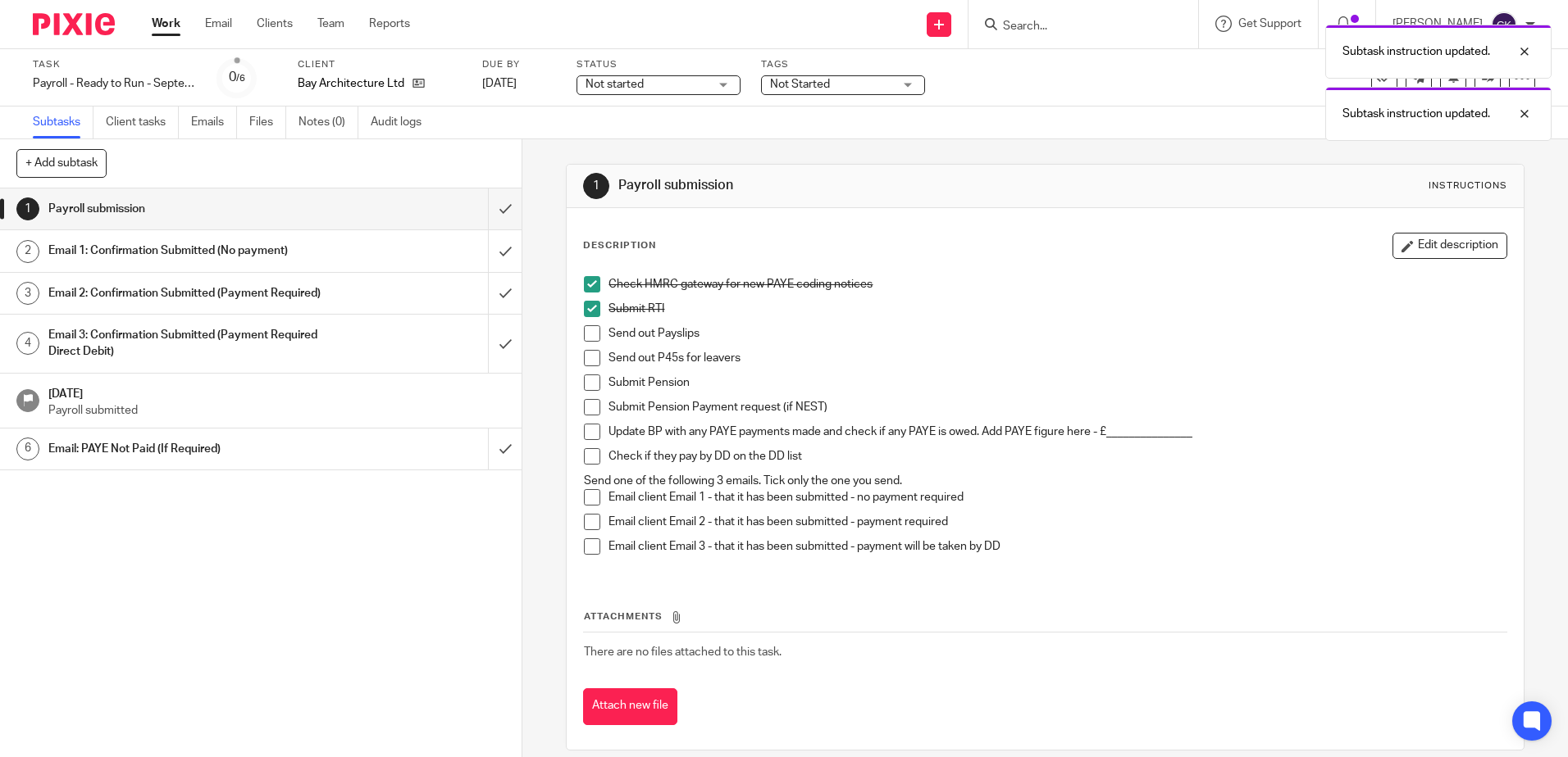
click at [585, 329] on span at bounding box center [591, 333] width 16 height 16
click at [585, 361] on span at bounding box center [591, 357] width 16 height 16
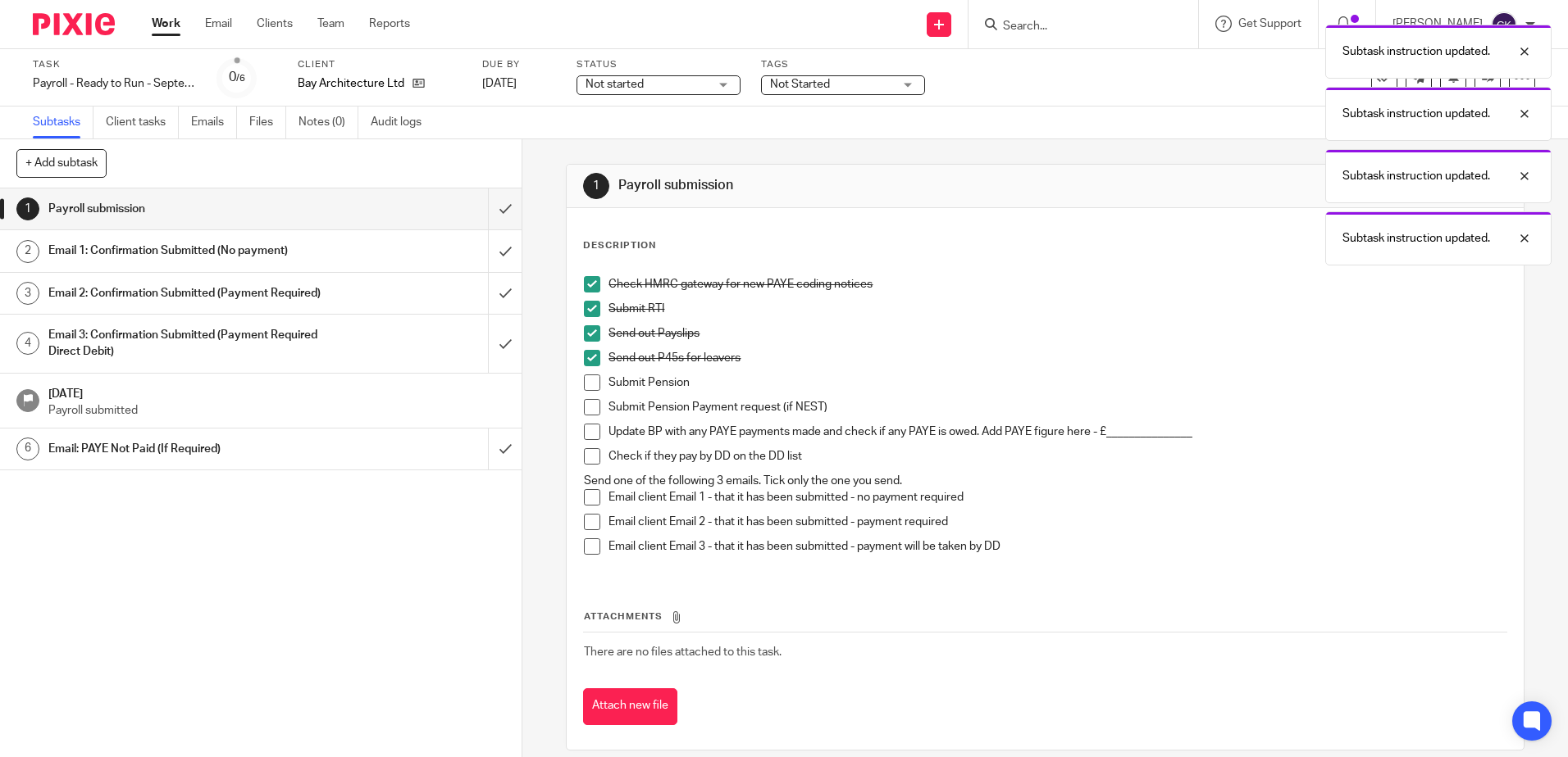
click at [585, 390] on span at bounding box center [591, 382] width 16 height 16
click at [585, 407] on span at bounding box center [591, 407] width 16 height 16
click at [584, 432] on span at bounding box center [591, 432] width 16 height 16
click at [584, 452] on span at bounding box center [591, 456] width 16 height 16
click at [589, 493] on span at bounding box center [591, 497] width 16 height 16
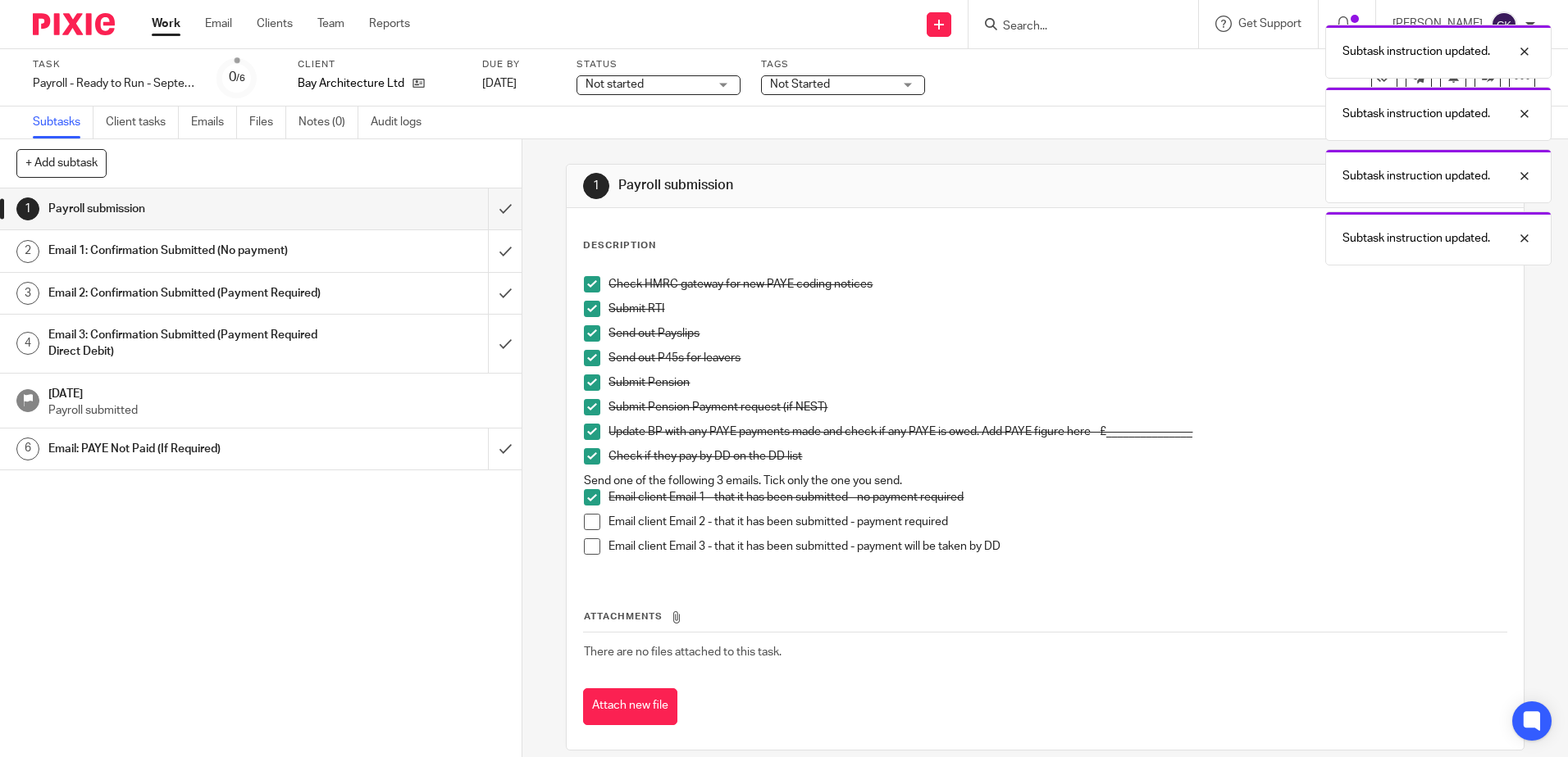
click at [586, 526] on span at bounding box center [591, 521] width 16 height 16
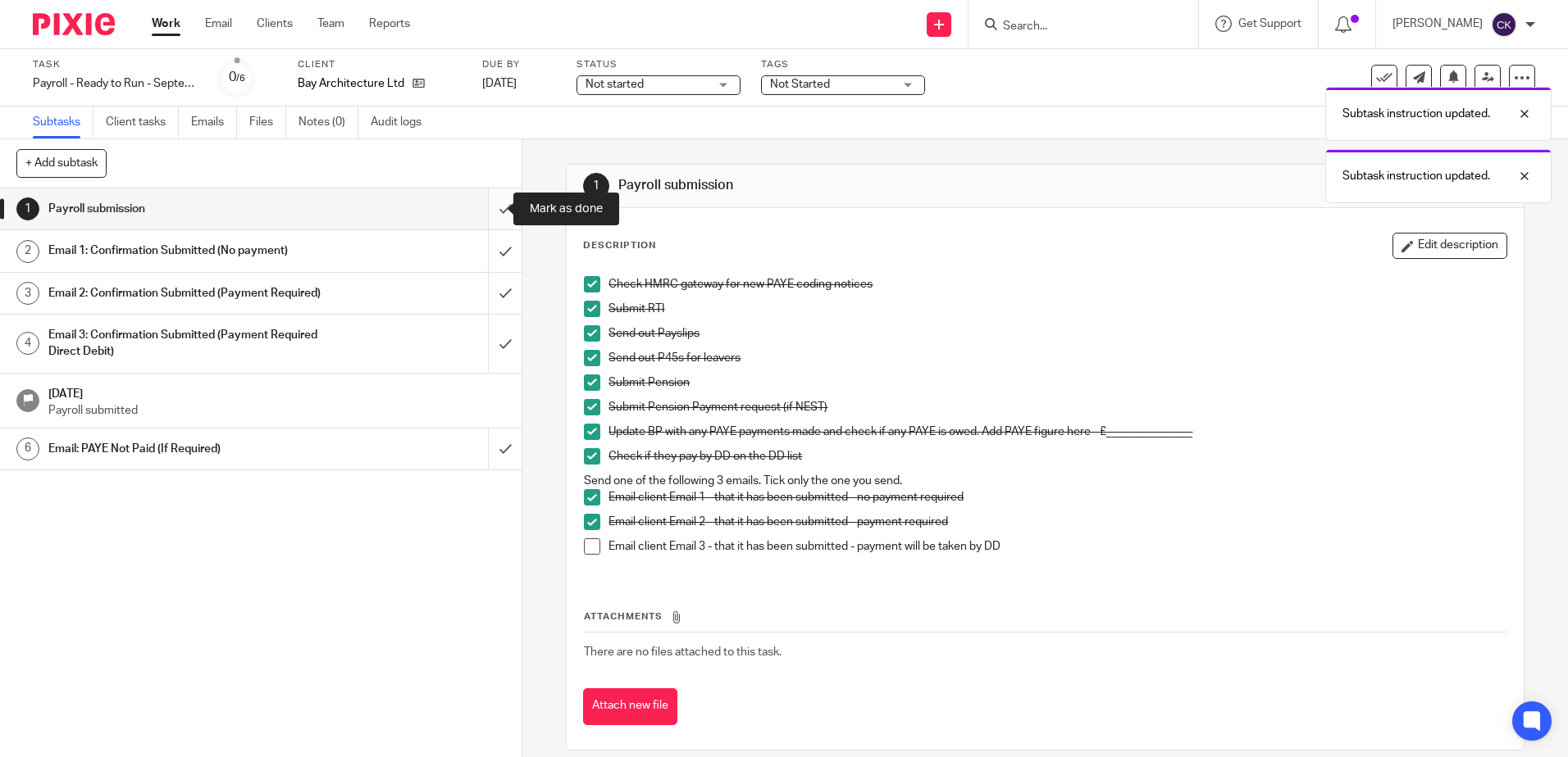
click at [486, 214] on input "submit" at bounding box center [261, 209] width 522 height 41
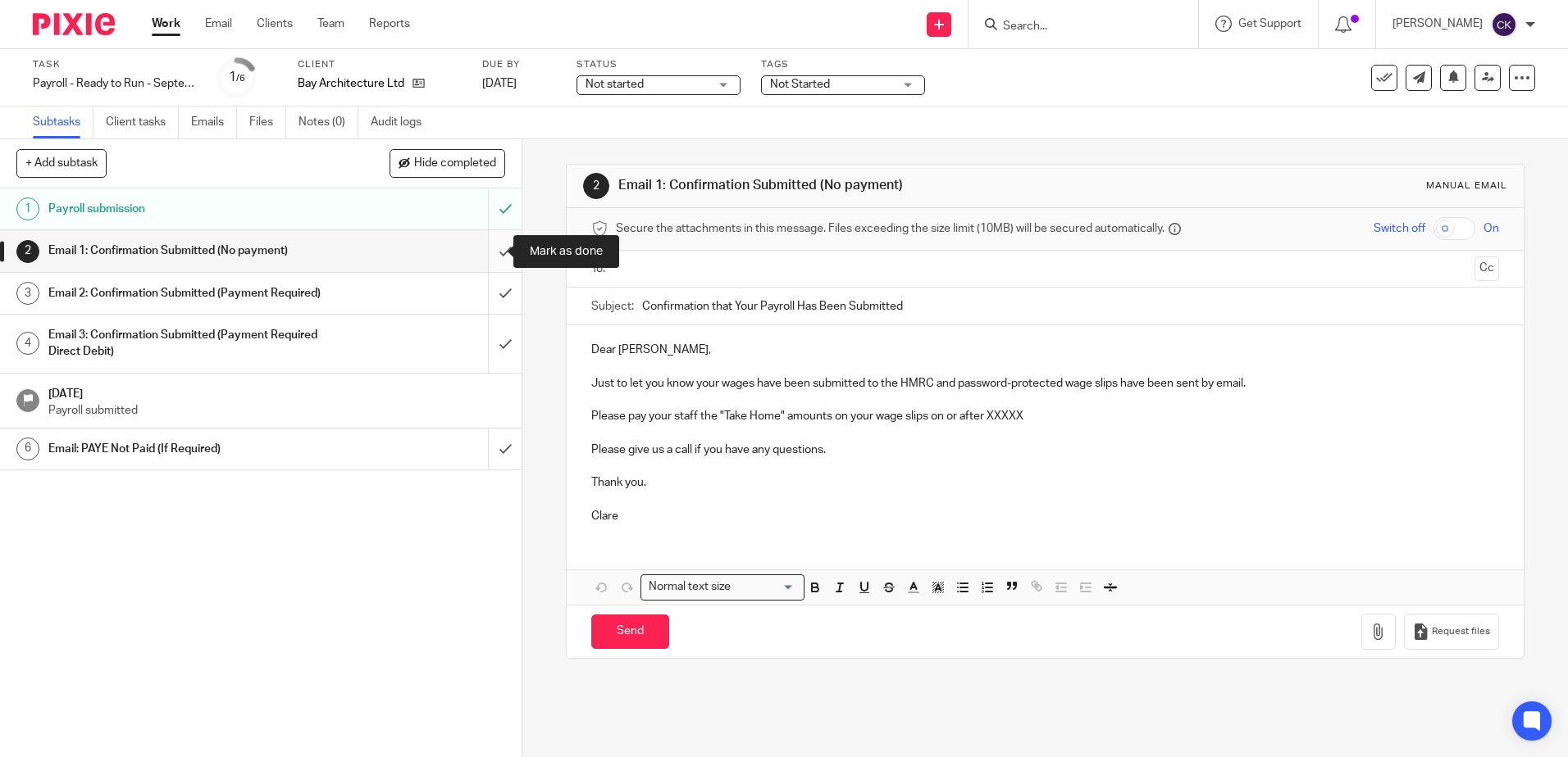
click at [483, 248] on input "submit" at bounding box center [261, 250] width 522 height 41
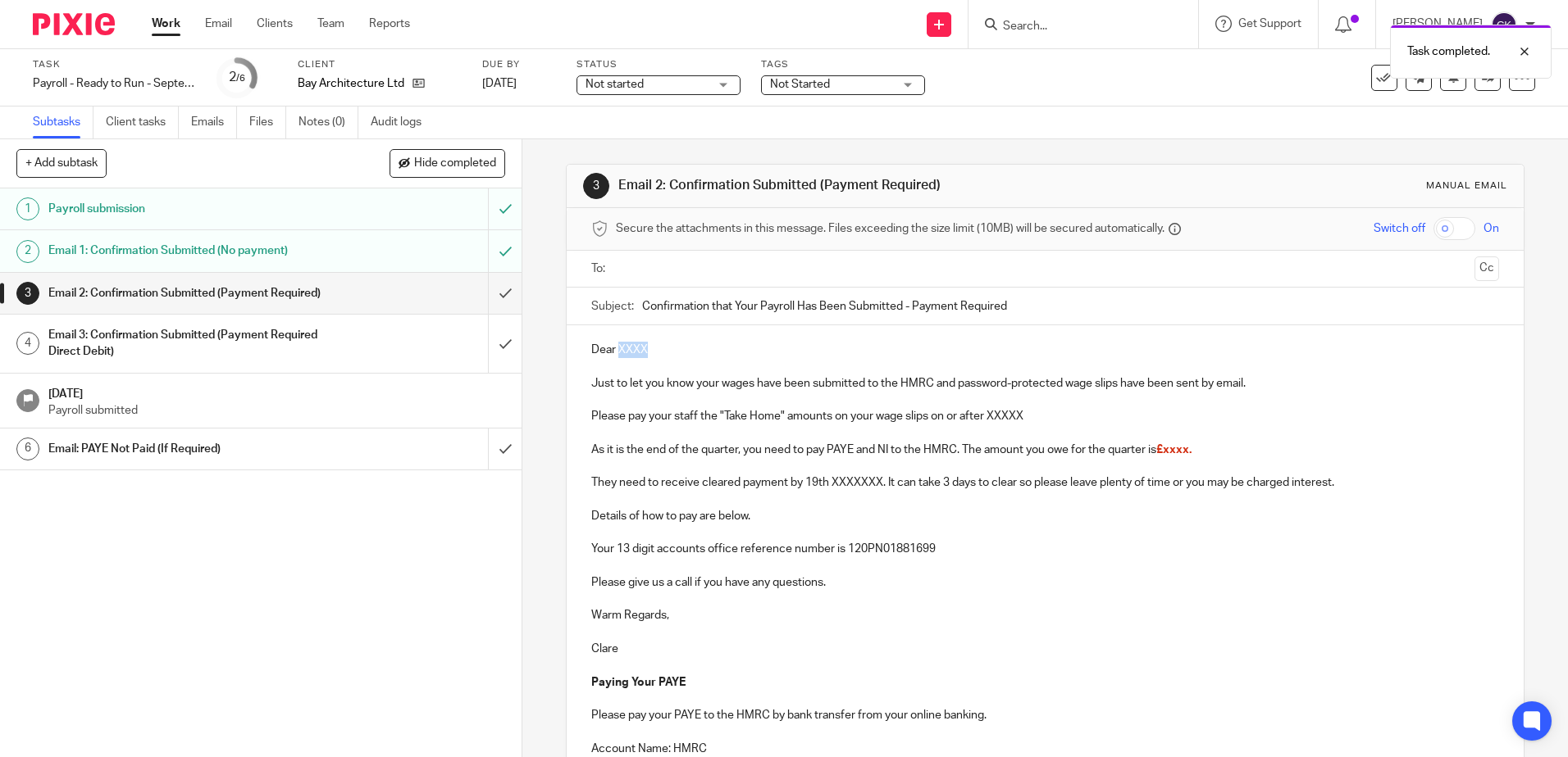
drag, startPoint x: 653, startPoint y: 345, endPoint x: 615, endPoint y: 347, distance: 38.1
click at [615, 347] on p "Dear XXXX" at bounding box center [1044, 350] width 907 height 16
click at [955, 386] on p "Just to let you know your wages have been submitted to the HMRC and password-pr…" at bounding box center [1044, 383] width 907 height 16
drag, startPoint x: 1154, startPoint y: 384, endPoint x: 1122, endPoint y: 384, distance: 32.0
click at [1122, 384] on p "Just to let you know your wages have been submitted to the HMRC and a password-…" at bounding box center [1044, 383] width 907 height 16
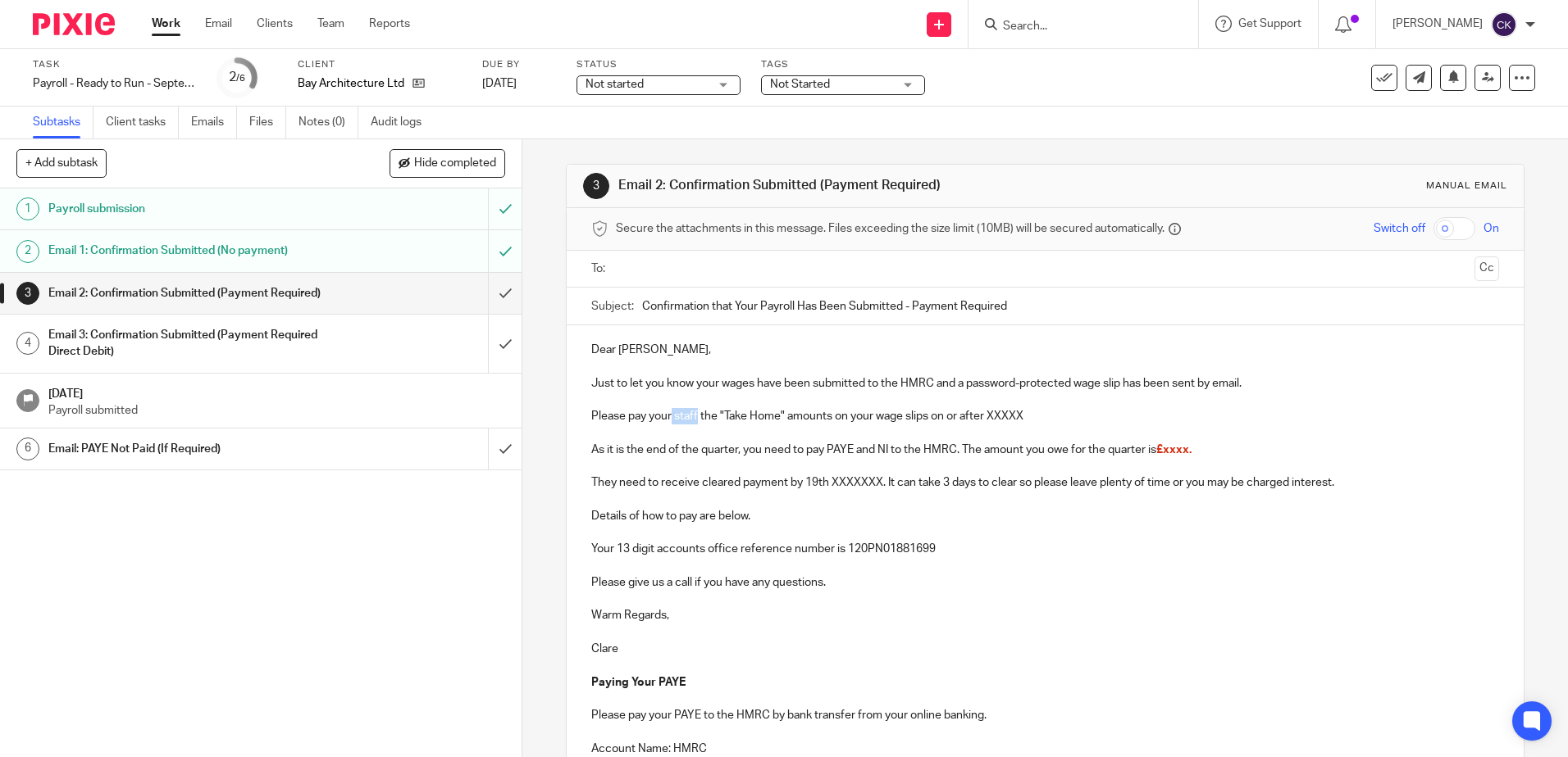
drag, startPoint x: 695, startPoint y: 419, endPoint x: 667, endPoint y: 424, distance: 28.4
click at [667, 424] on p "Please pay your staff the "Take Home" amounts on your wage slips on or after XX…" at bounding box center [1044, 416] width 907 height 16
click at [815, 418] on p "Please pay yourself the "Take Home" amounts on your wage slips on or after XXXXX" at bounding box center [1044, 416] width 907 height 16
drag, startPoint x: 1018, startPoint y: 420, endPoint x: 913, endPoint y: 419, distance: 105.0
click at [913, 419] on p "Please pay yourself the "Take Home" amount on your wage slips on or after XXXXX" at bounding box center [1044, 416] width 907 height 16
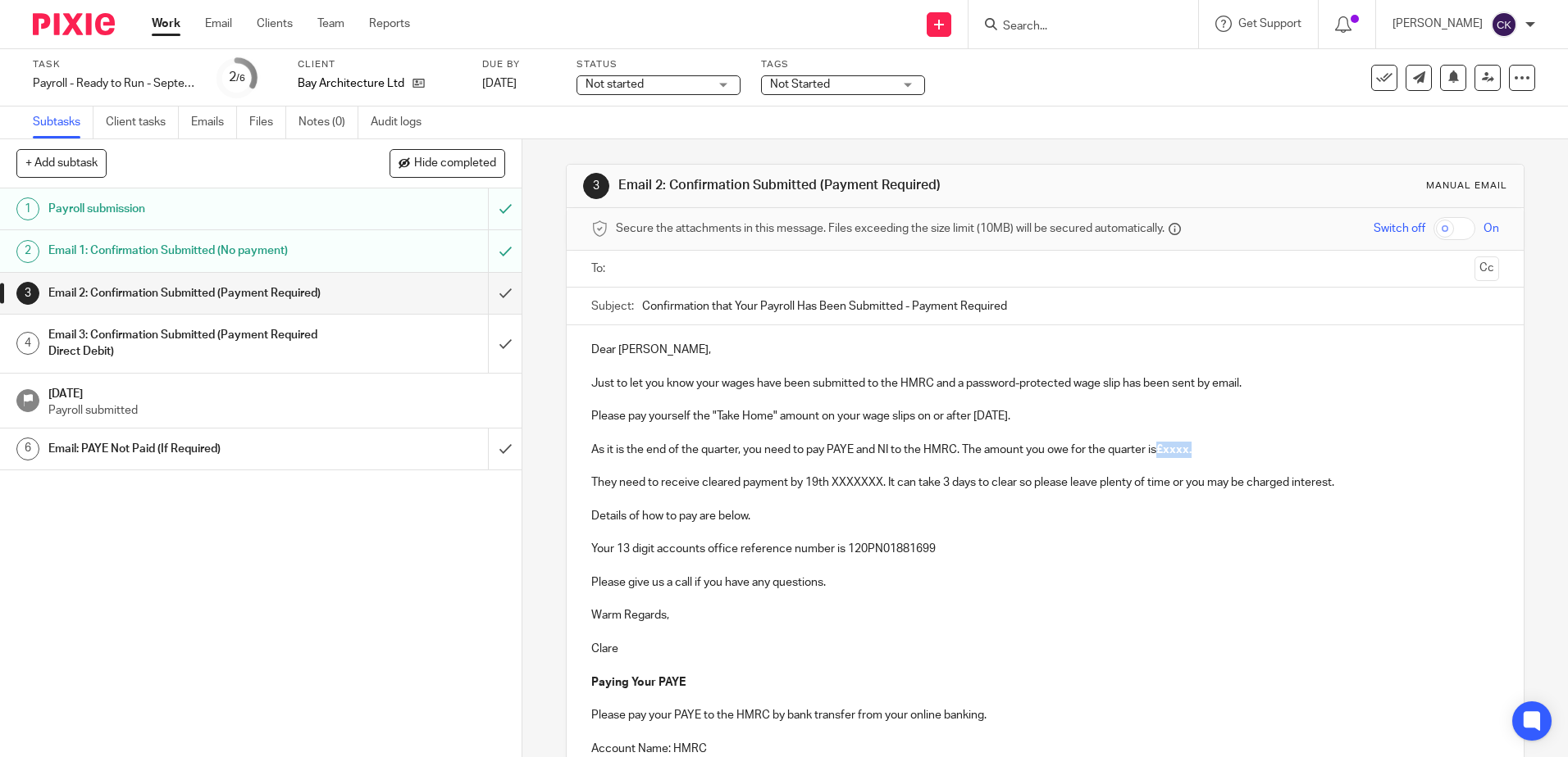
drag, startPoint x: 1195, startPoint y: 450, endPoint x: 1158, endPoint y: 455, distance: 37.3
click at [1158, 455] on p "As it is the end of the quarter, you need to pay PAYE and NI to the HMRC. The a…" at bounding box center [1044, 449] width 907 height 16
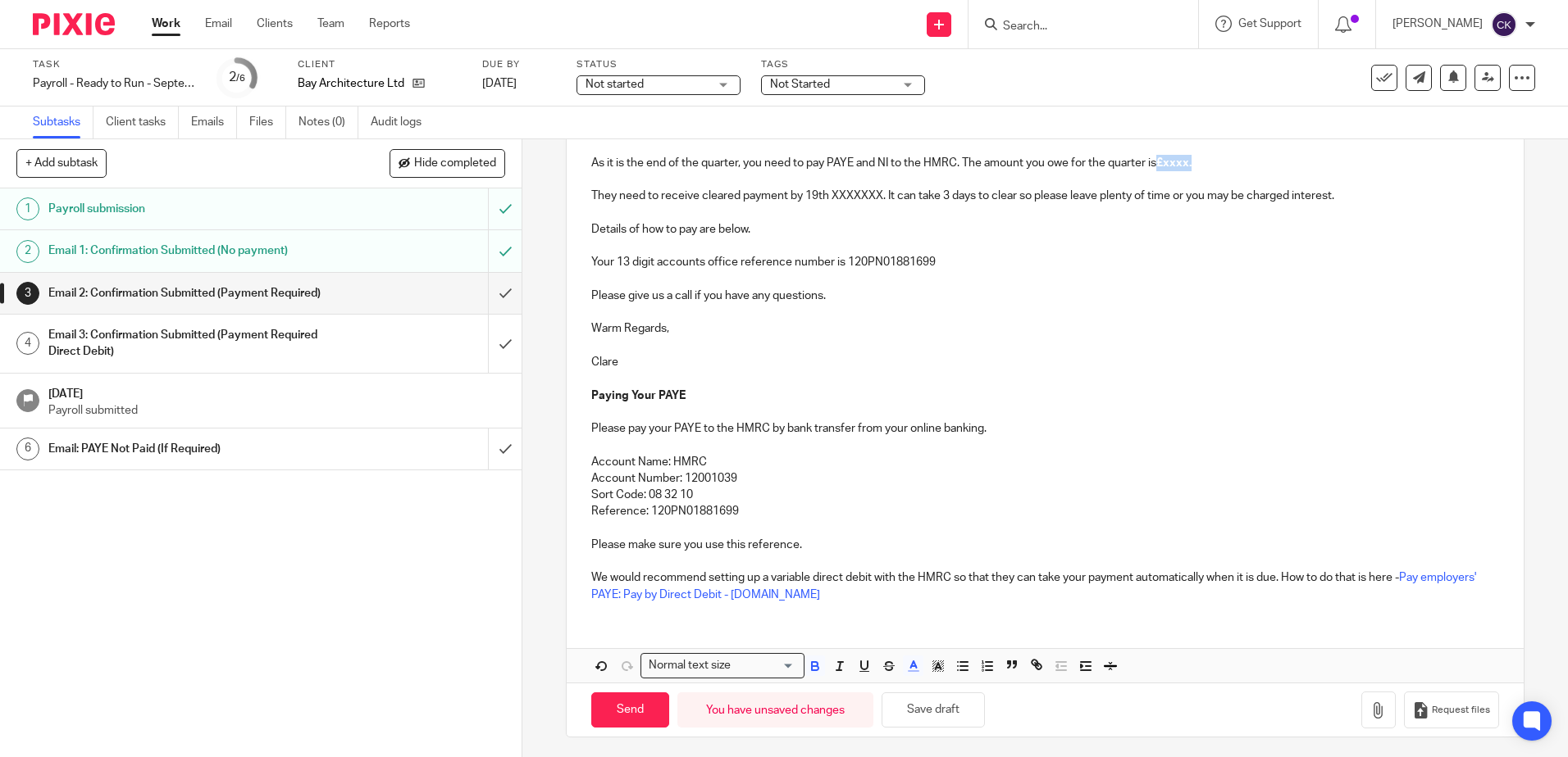
scroll to position [292, 0]
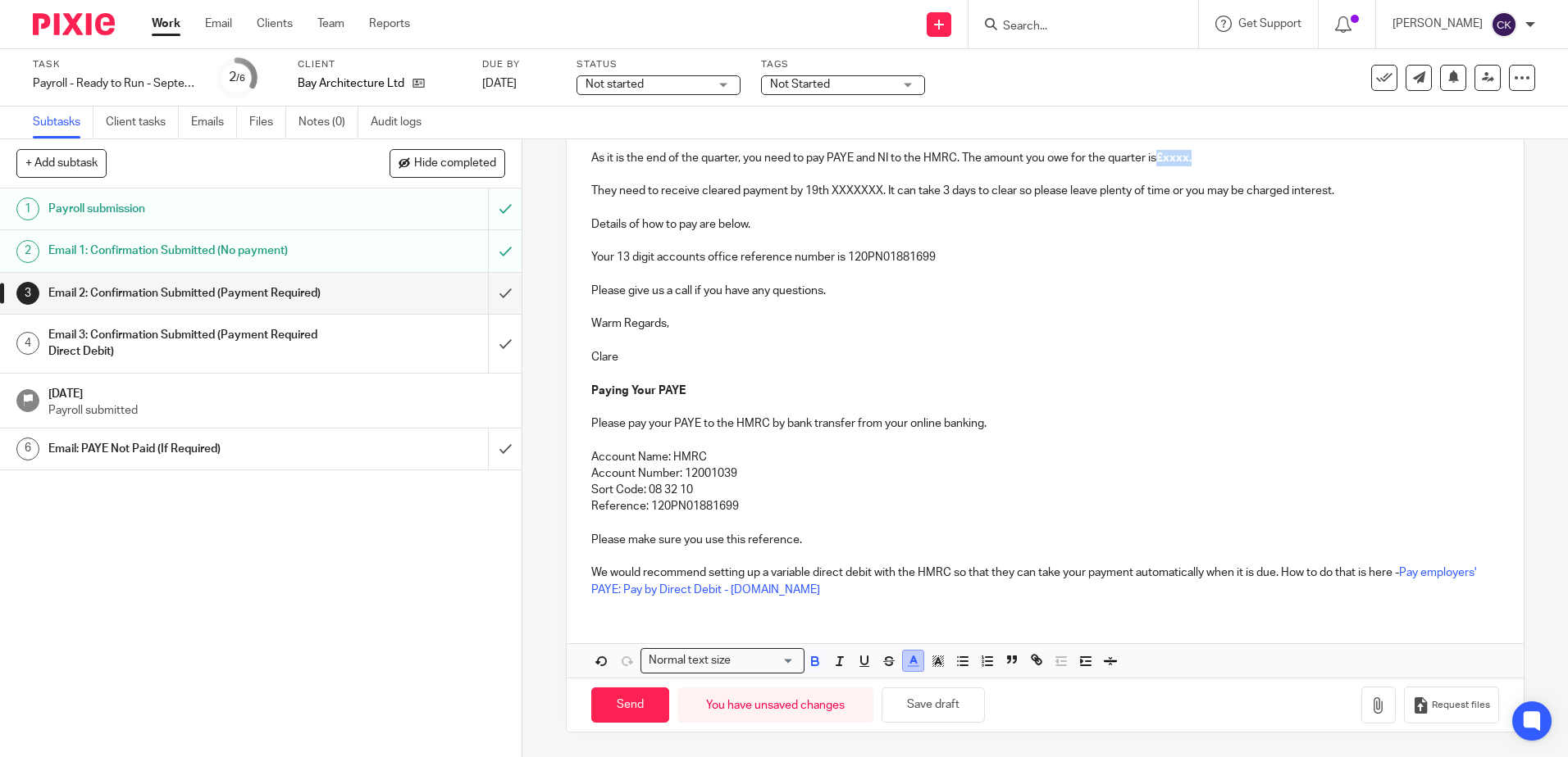
click at [916, 663] on icon "button" at bounding box center [913, 660] width 14 height 14
click at [865, 714] on li "color:#000000" at bounding box center [869, 715] width 13 height 13
drag, startPoint x: 1063, startPoint y: 453, endPoint x: 1106, endPoint y: 322, distance: 137.9
click at [1065, 451] on p "Account Name: HMRC" at bounding box center [1044, 457] width 907 height 16
drag, startPoint x: 1200, startPoint y: 161, endPoint x: 1162, endPoint y: 166, distance: 38.3
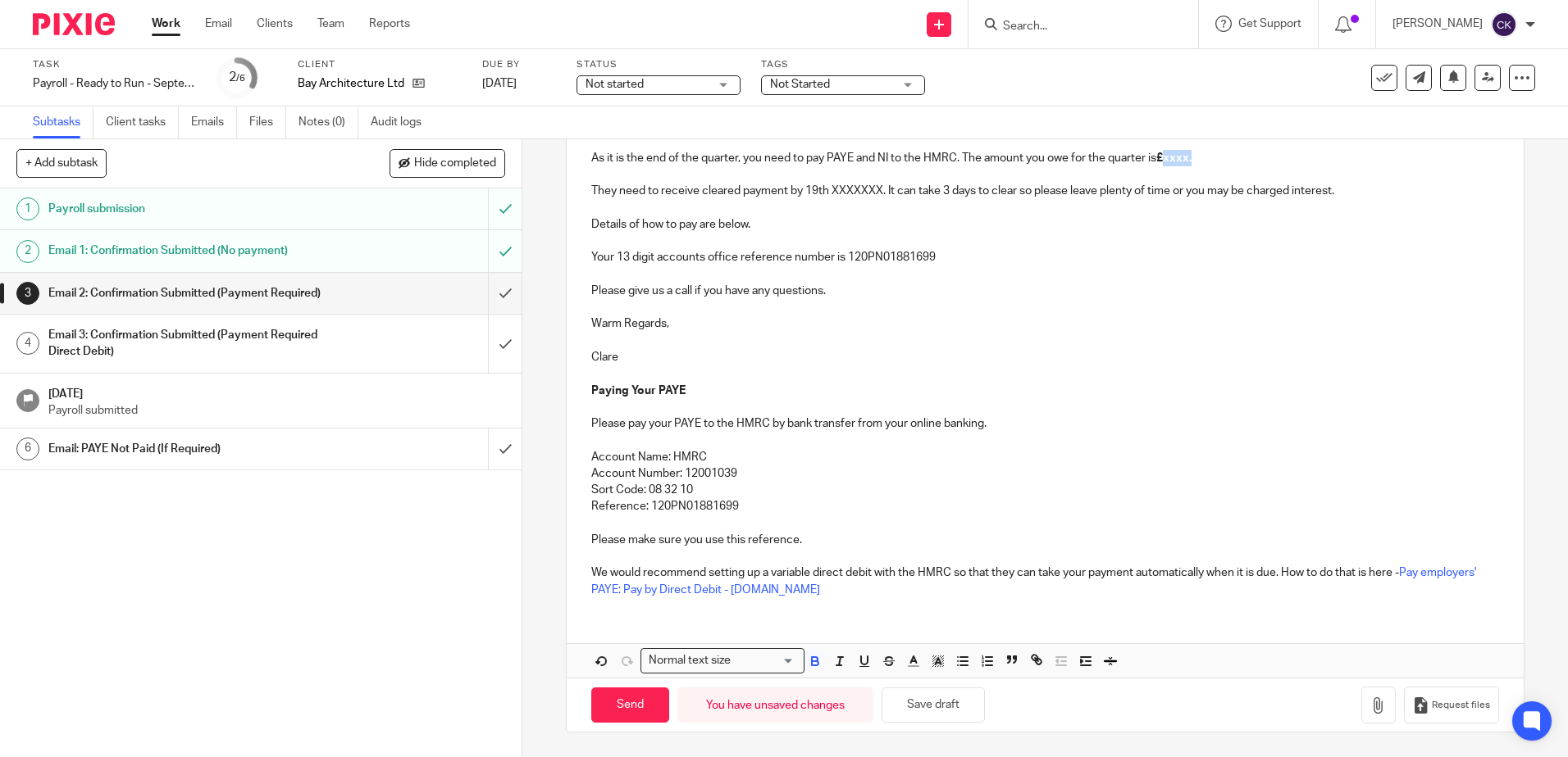
click at [1162, 166] on p "As it is the end of the quarter, you need to pay PAYE and NI to the HMRC. The a…" at bounding box center [1044, 157] width 907 height 16
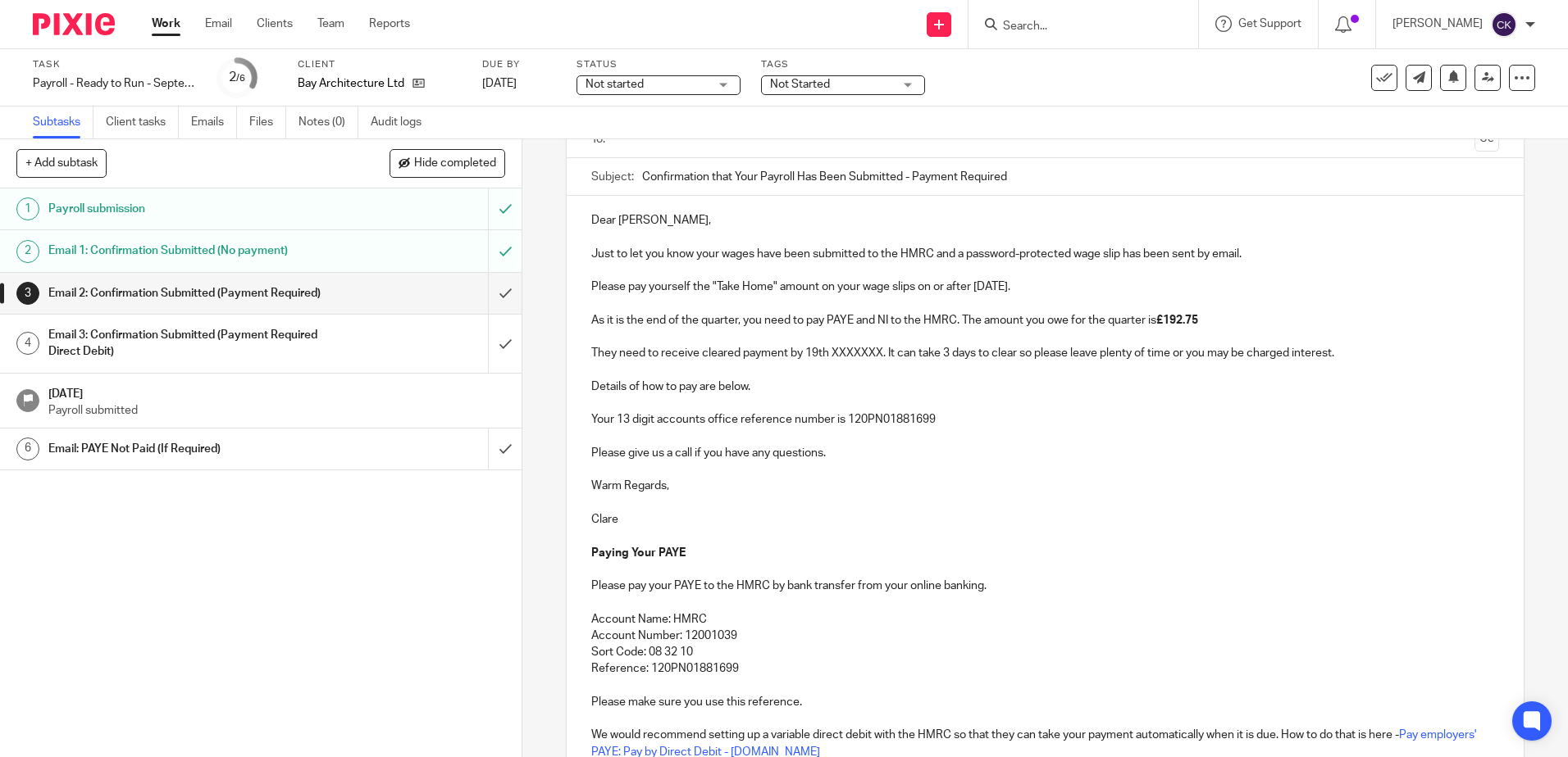
scroll to position [127, 0]
drag, startPoint x: 877, startPoint y: 359, endPoint x: 826, endPoint y: 360, distance: 51.0
click at [826, 360] on p "They need to receive cleared payment by 19th XXXXXXX. It can take 3 days to cle…" at bounding box center [1044, 354] width 907 height 16
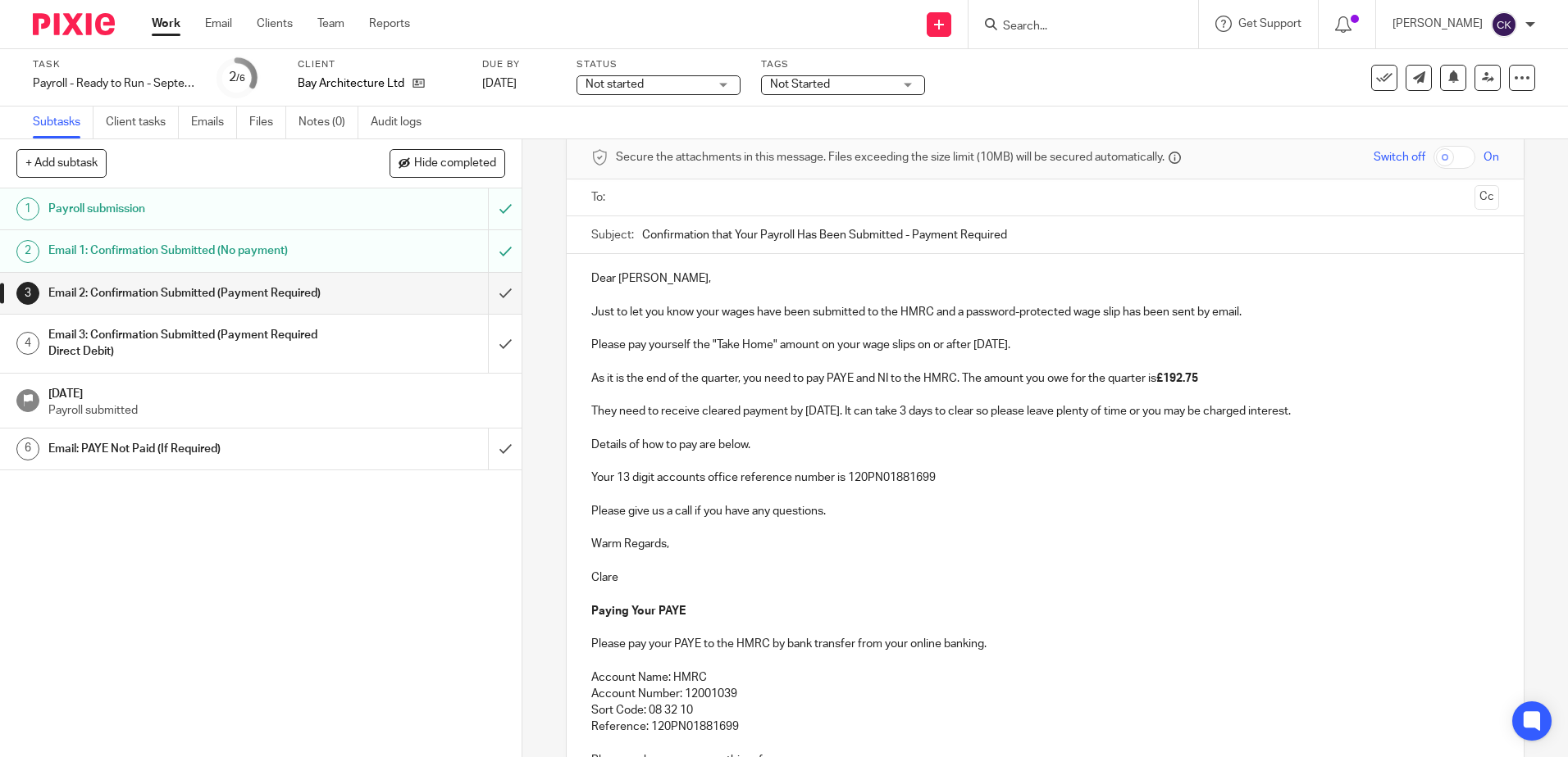
scroll to position [0, 0]
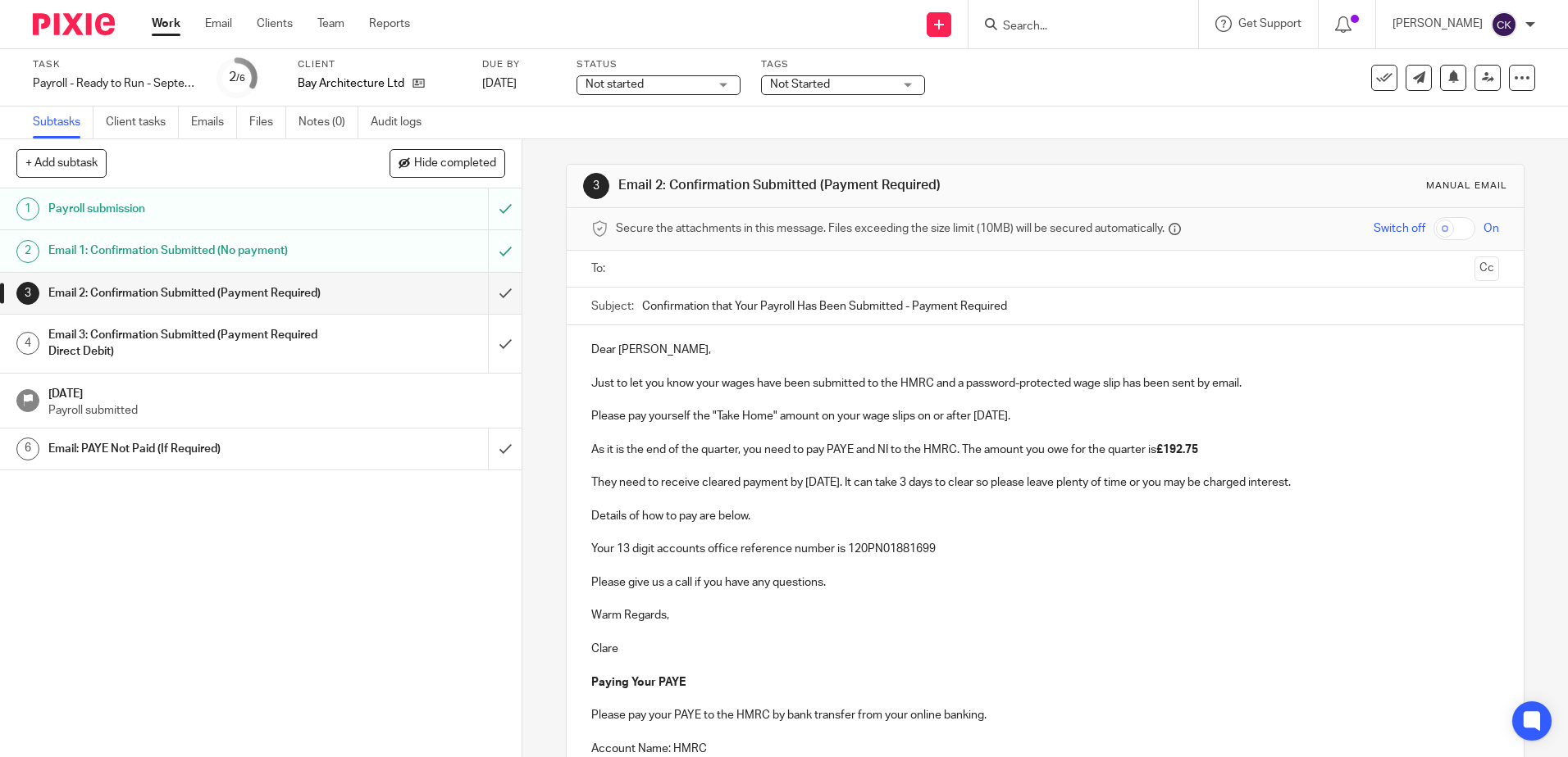
click at [631, 265] on input "text" at bounding box center [1043, 269] width 845 height 19
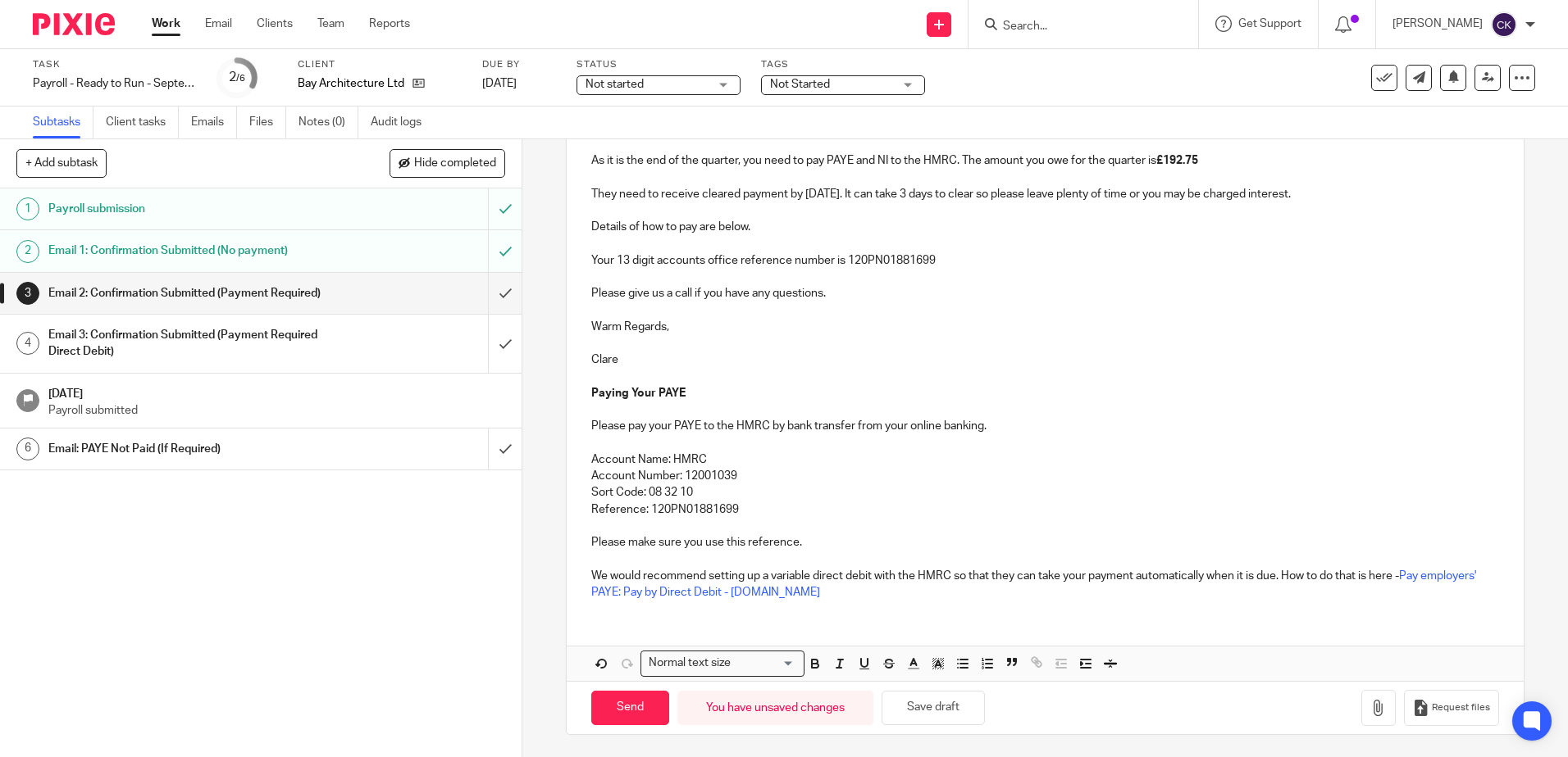
scroll to position [295, 0]
click at [614, 707] on input "Send" at bounding box center [630, 706] width 78 height 35
type input "Sent"
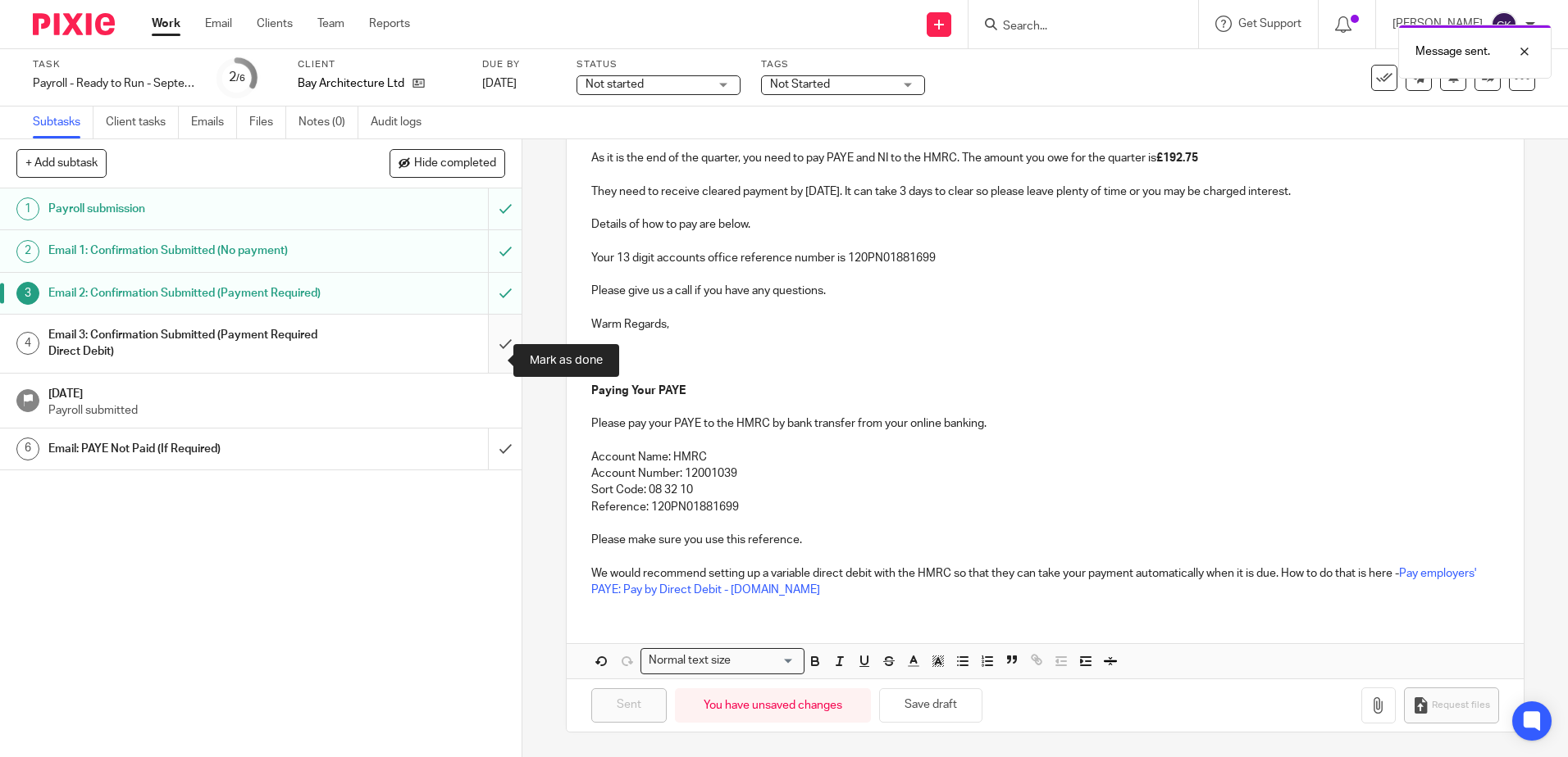
click at [484, 360] on input "submit" at bounding box center [261, 344] width 522 height 58
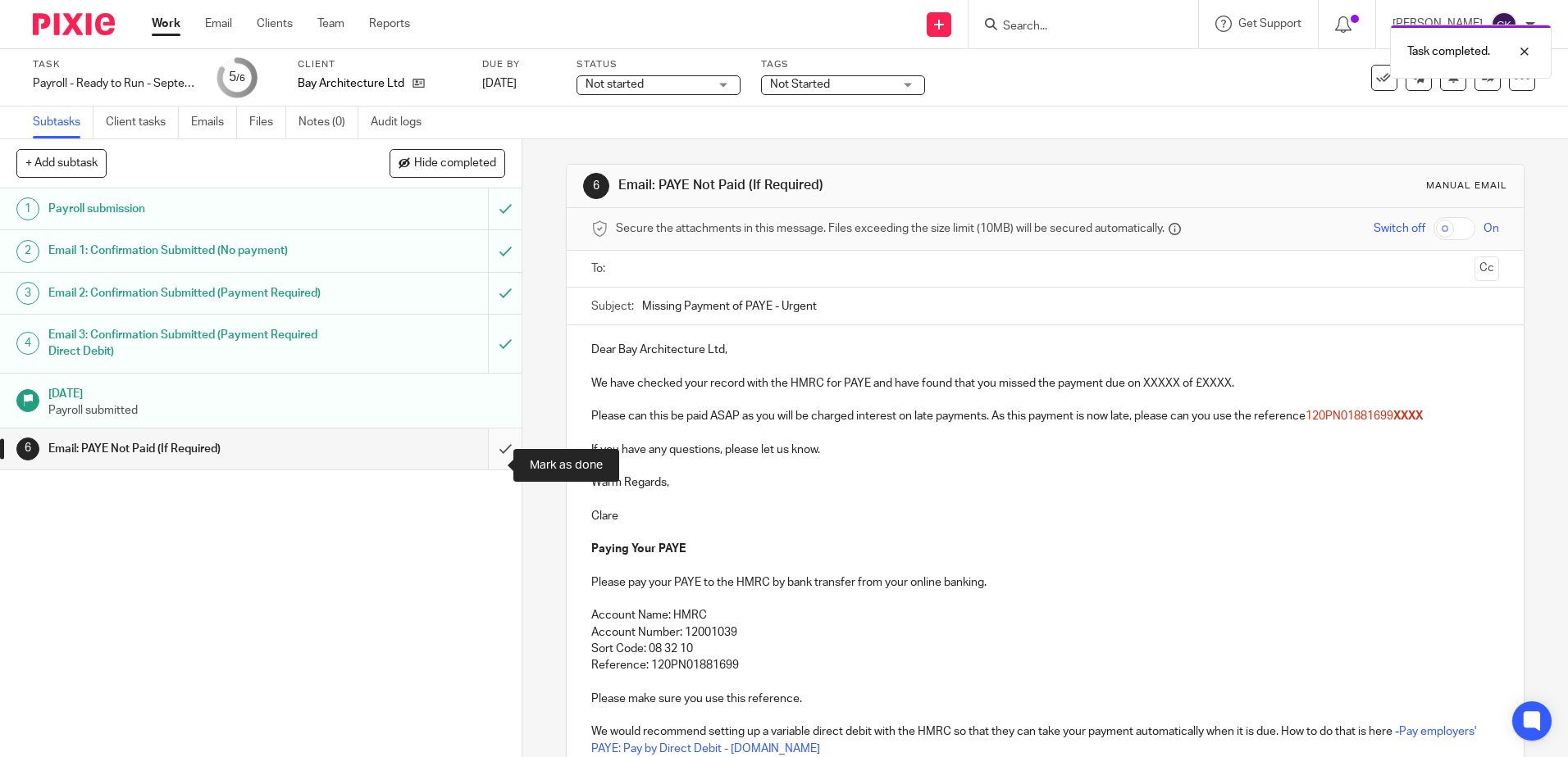
click at [483, 468] on input "submit" at bounding box center [261, 449] width 522 height 41
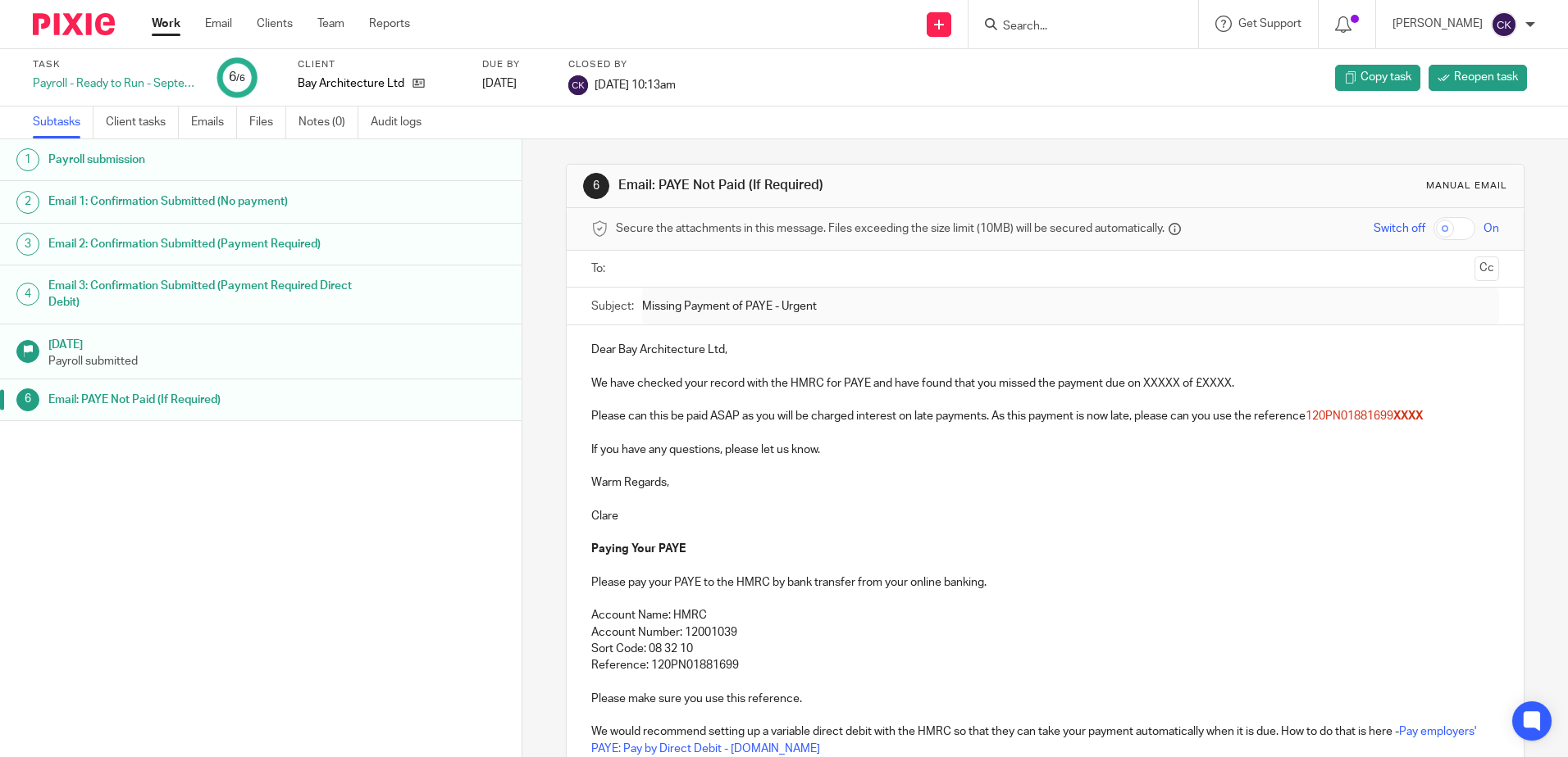
click at [172, 28] on link "Work" at bounding box center [166, 23] width 29 height 16
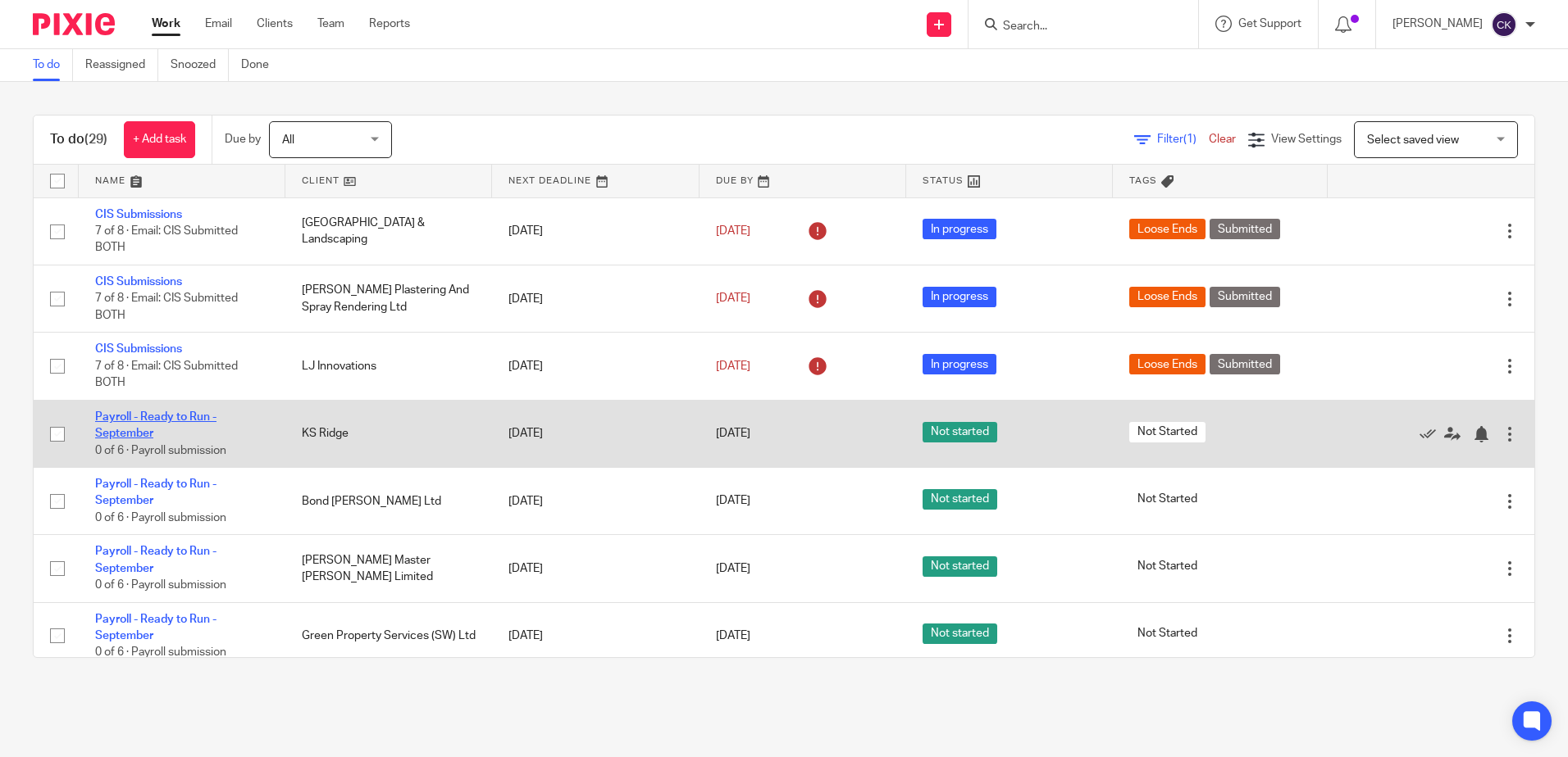
click at [152, 416] on link "Payroll - Ready to Run - September" at bounding box center [156, 425] width 122 height 28
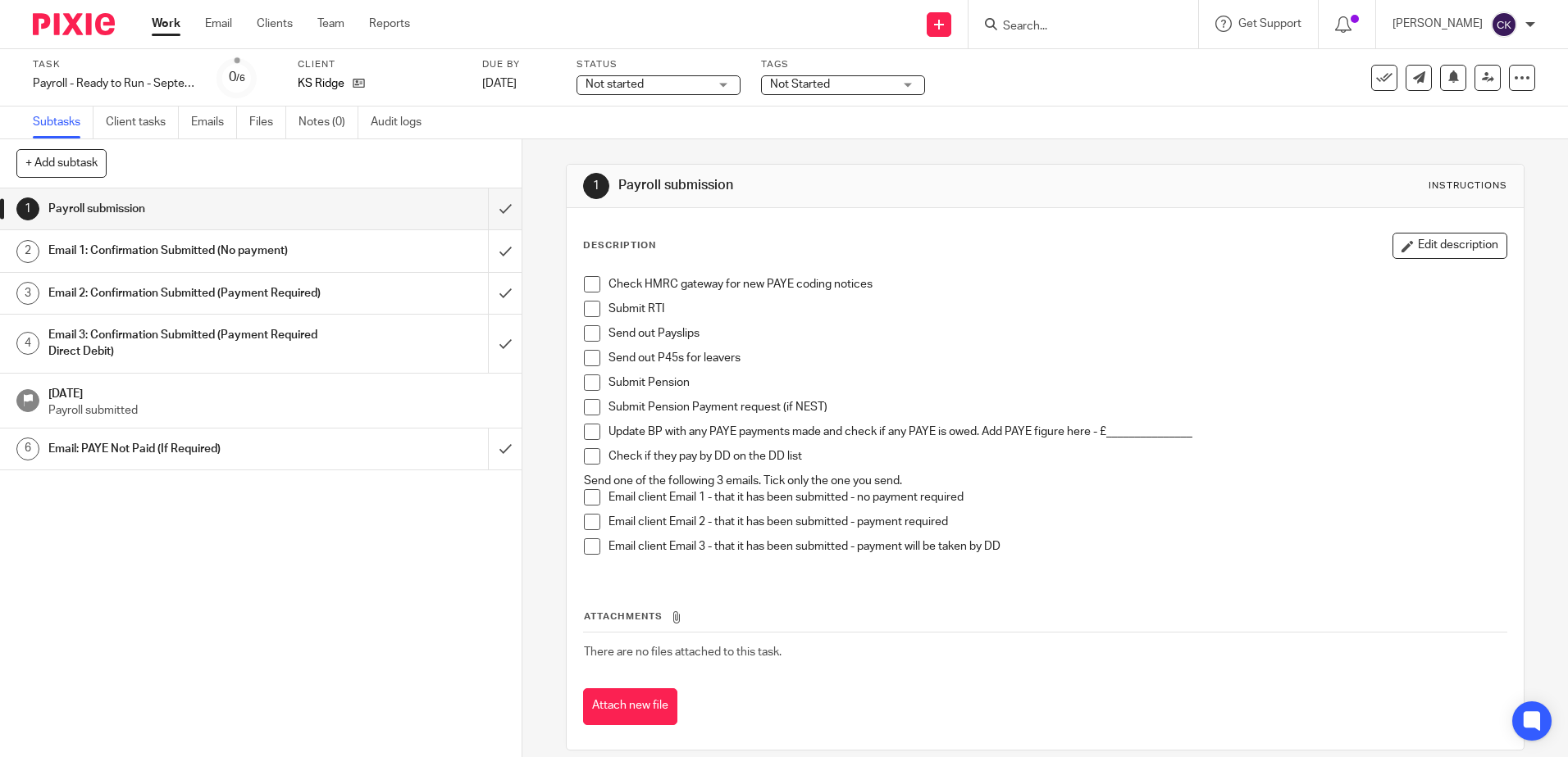
click at [587, 289] on span at bounding box center [591, 284] width 16 height 16
click at [584, 309] on span at bounding box center [591, 308] width 16 height 16
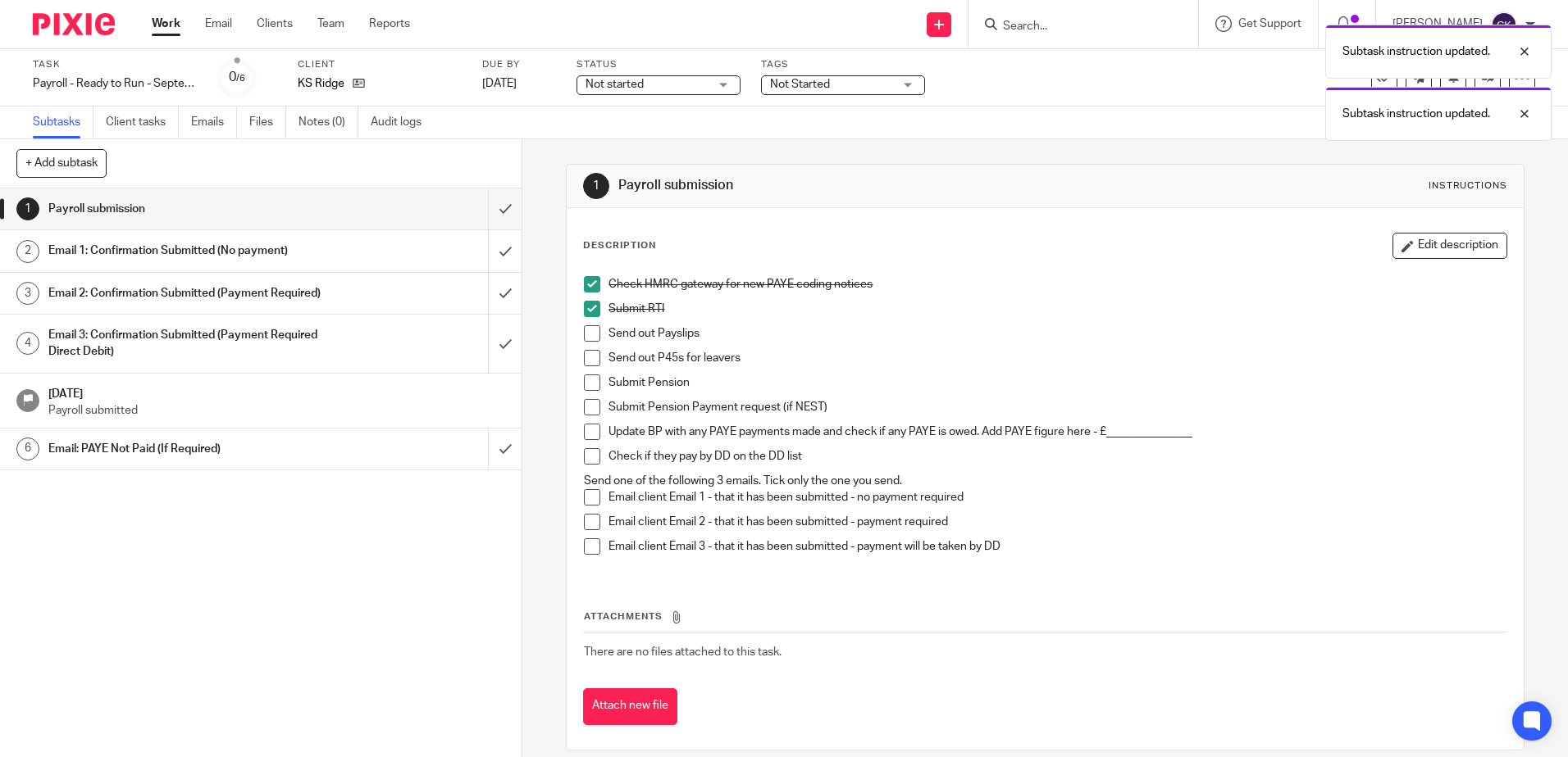
click at [584, 333] on span at bounding box center [591, 333] width 16 height 16
click at [584, 360] on span at bounding box center [591, 357] width 16 height 16
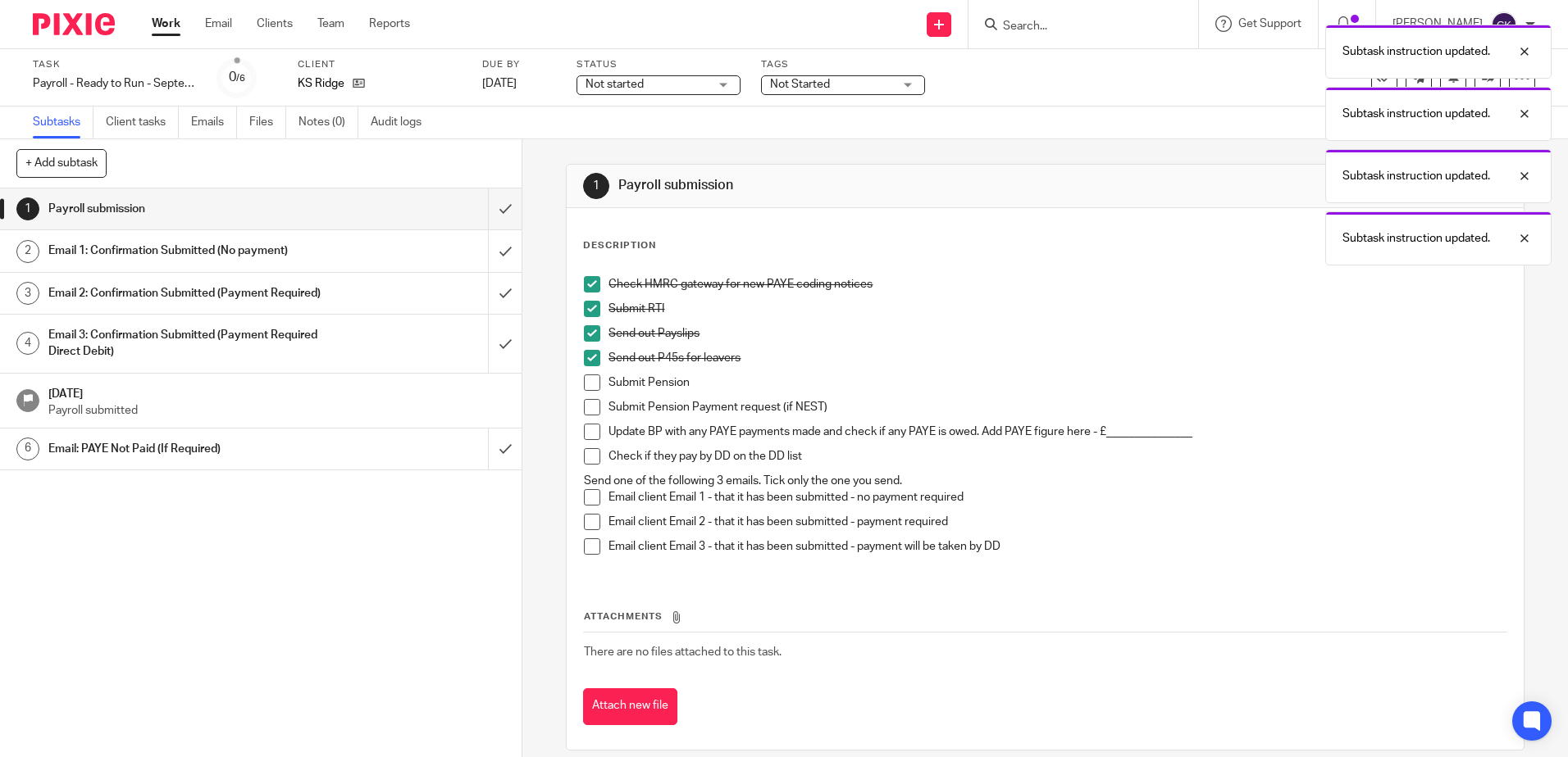
click at [584, 380] on span at bounding box center [591, 382] width 16 height 16
click at [584, 405] on span at bounding box center [591, 407] width 16 height 16
click at [584, 435] on span at bounding box center [591, 432] width 16 height 16
click at [584, 457] on span at bounding box center [591, 456] width 16 height 16
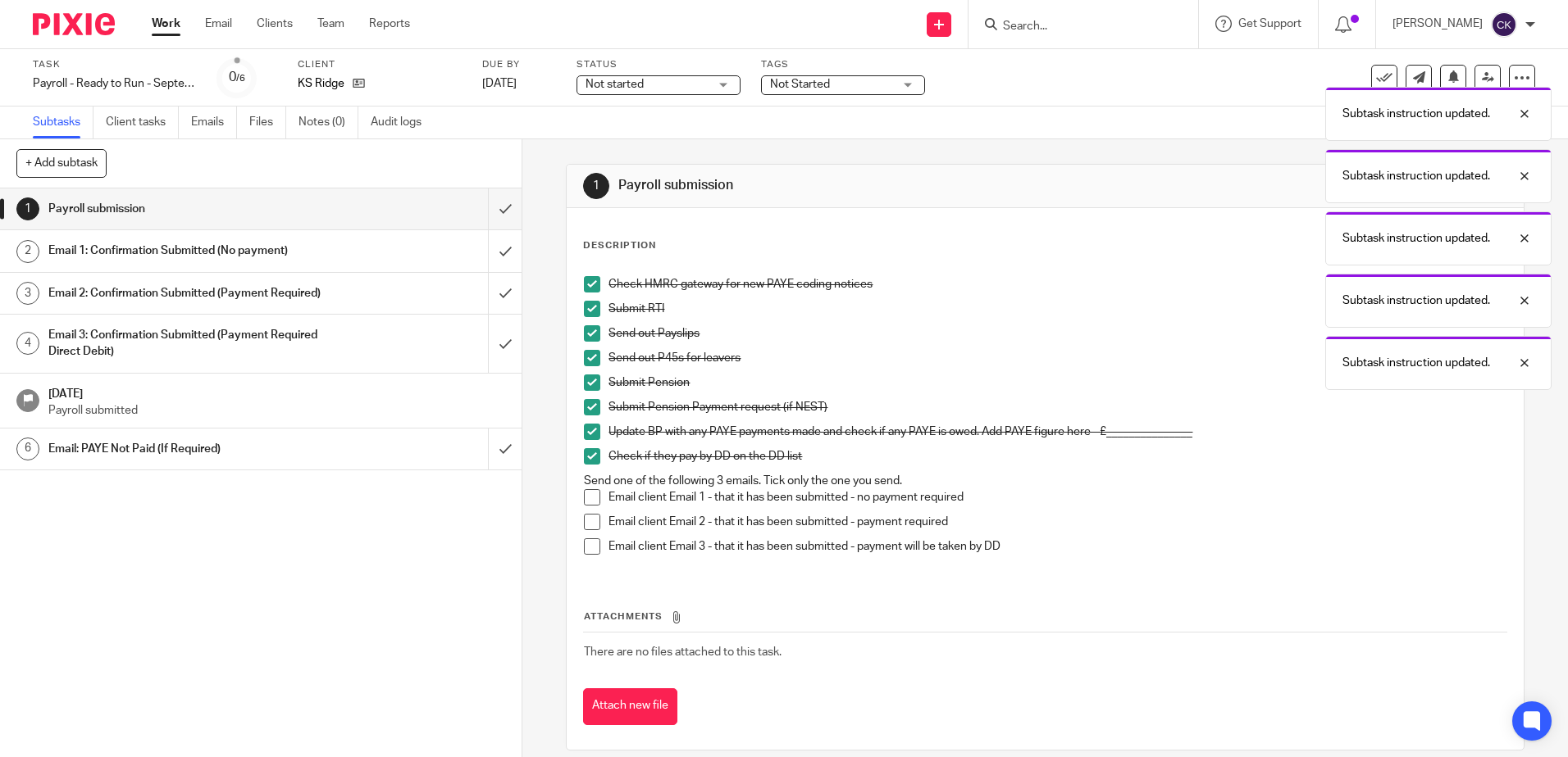
click at [584, 495] on span at bounding box center [591, 497] width 16 height 16
click at [584, 519] on span at bounding box center [591, 521] width 16 height 16
click at [584, 493] on span at bounding box center [591, 497] width 16 height 16
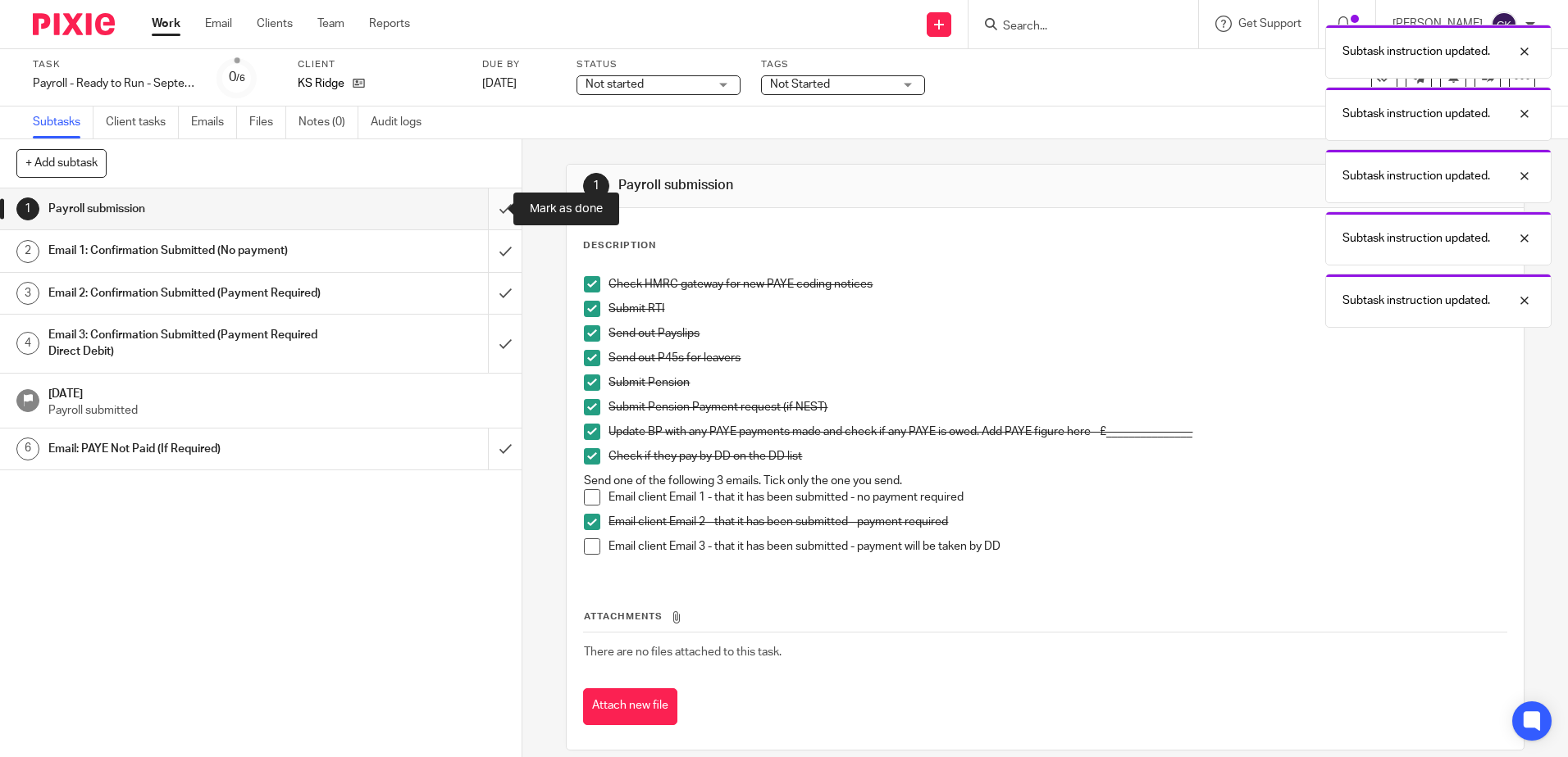
click at [482, 210] on input "submit" at bounding box center [261, 209] width 522 height 41
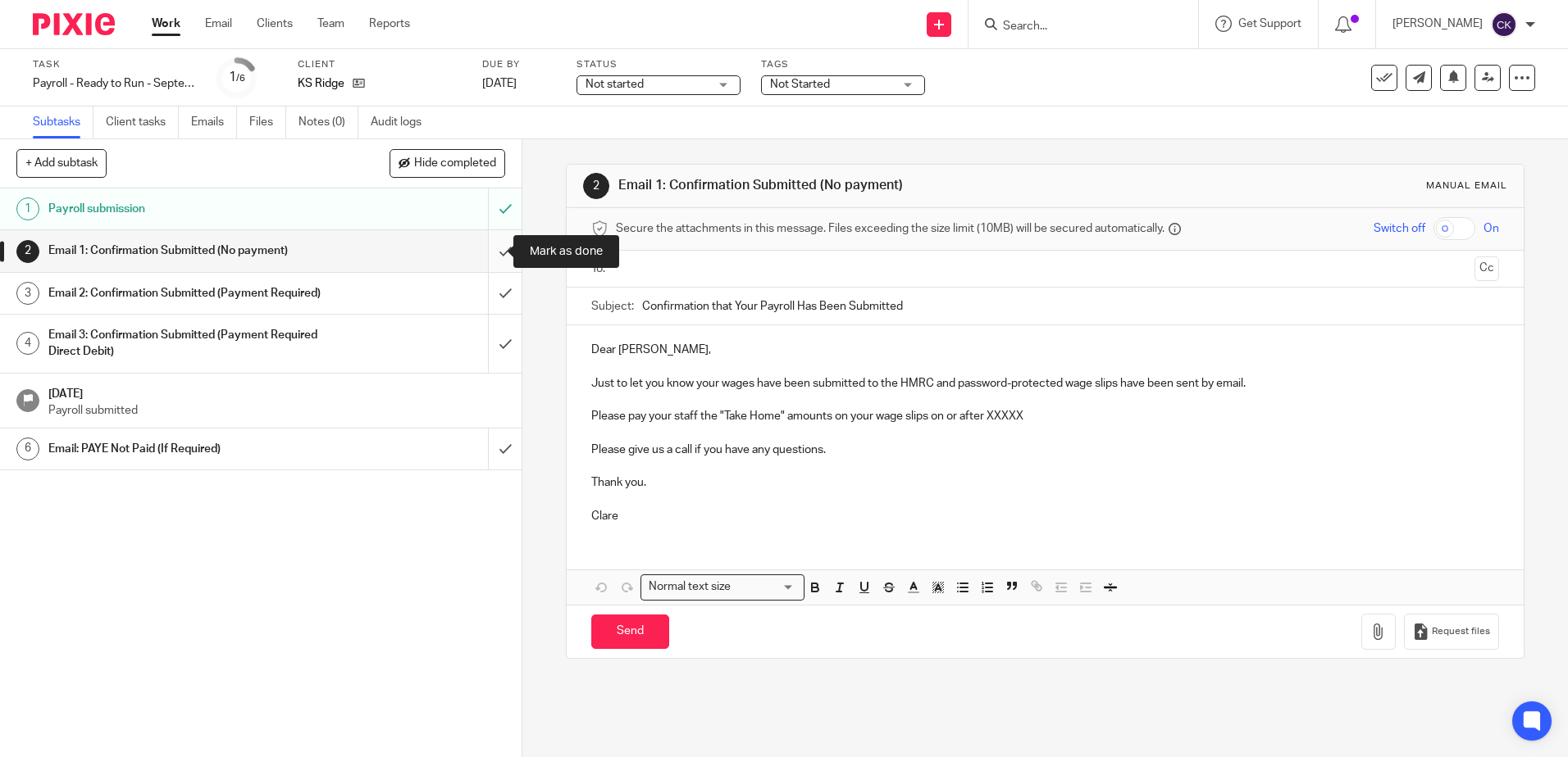
click at [485, 255] on input "submit" at bounding box center [261, 250] width 522 height 41
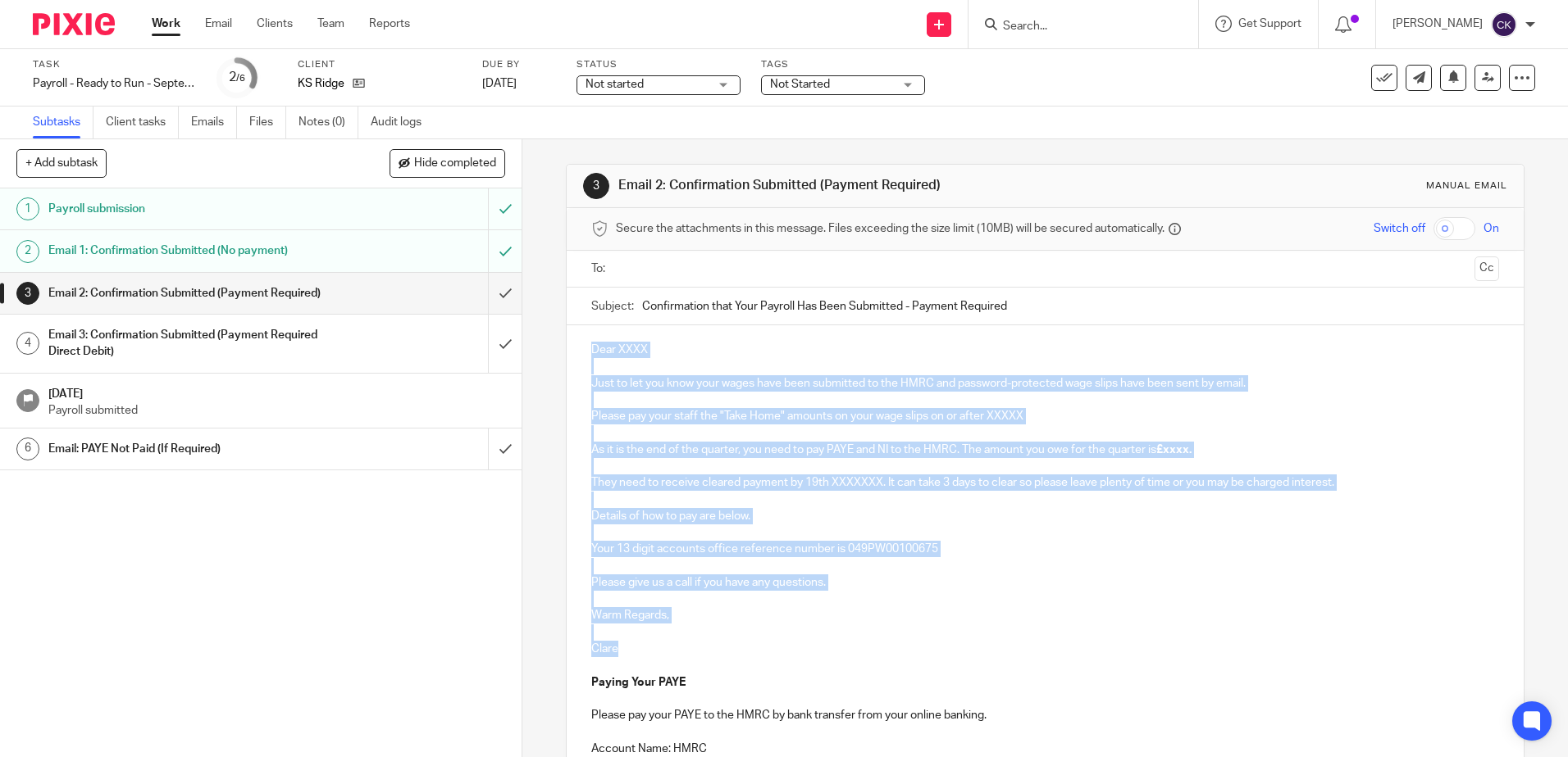
drag, startPoint x: 620, startPoint y: 652, endPoint x: 590, endPoint y: 354, distance: 299.5
click at [590, 354] on div "Dear XXXX Just to let you know your wages have been submitted to the HMRC and p…" at bounding box center [1044, 613] width 956 height 576
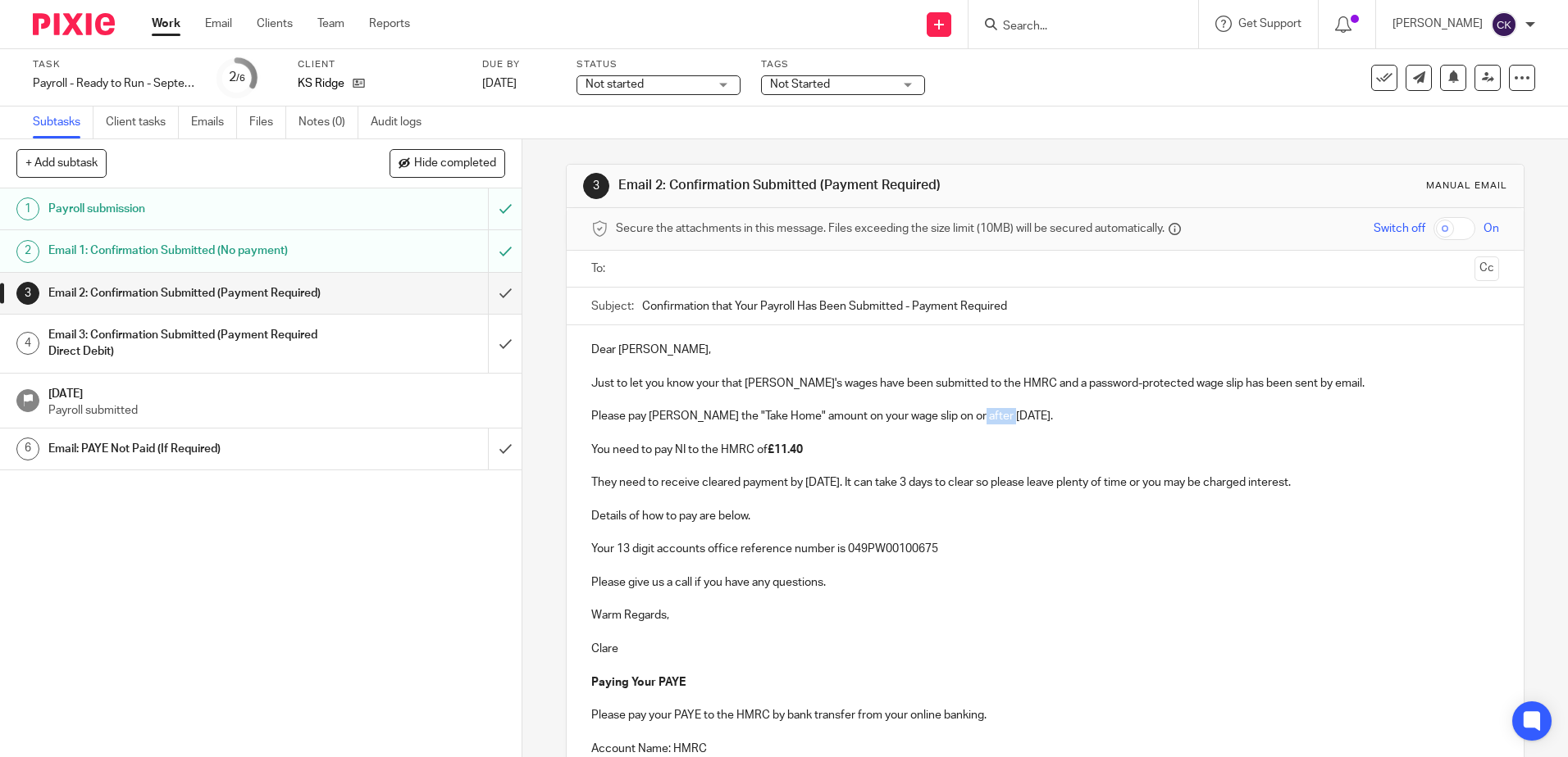
drag, startPoint x: 995, startPoint y: 419, endPoint x: 956, endPoint y: 421, distance: 39.1
click at [956, 421] on p "Please pay Julie the "Take Home" amount on your wage slip on or after 29th Aug …" at bounding box center [1044, 416] width 907 height 16
drag, startPoint x: 846, startPoint y: 486, endPoint x: 827, endPoint y: 486, distance: 19.0
click at [827, 486] on p "They need to receive cleared payment by 19th Sept 25. It can take 3 days to cle…" at bounding box center [1044, 482] width 907 height 16
click at [1146, 622] on p "Warm Regards," at bounding box center [1044, 615] width 907 height 16
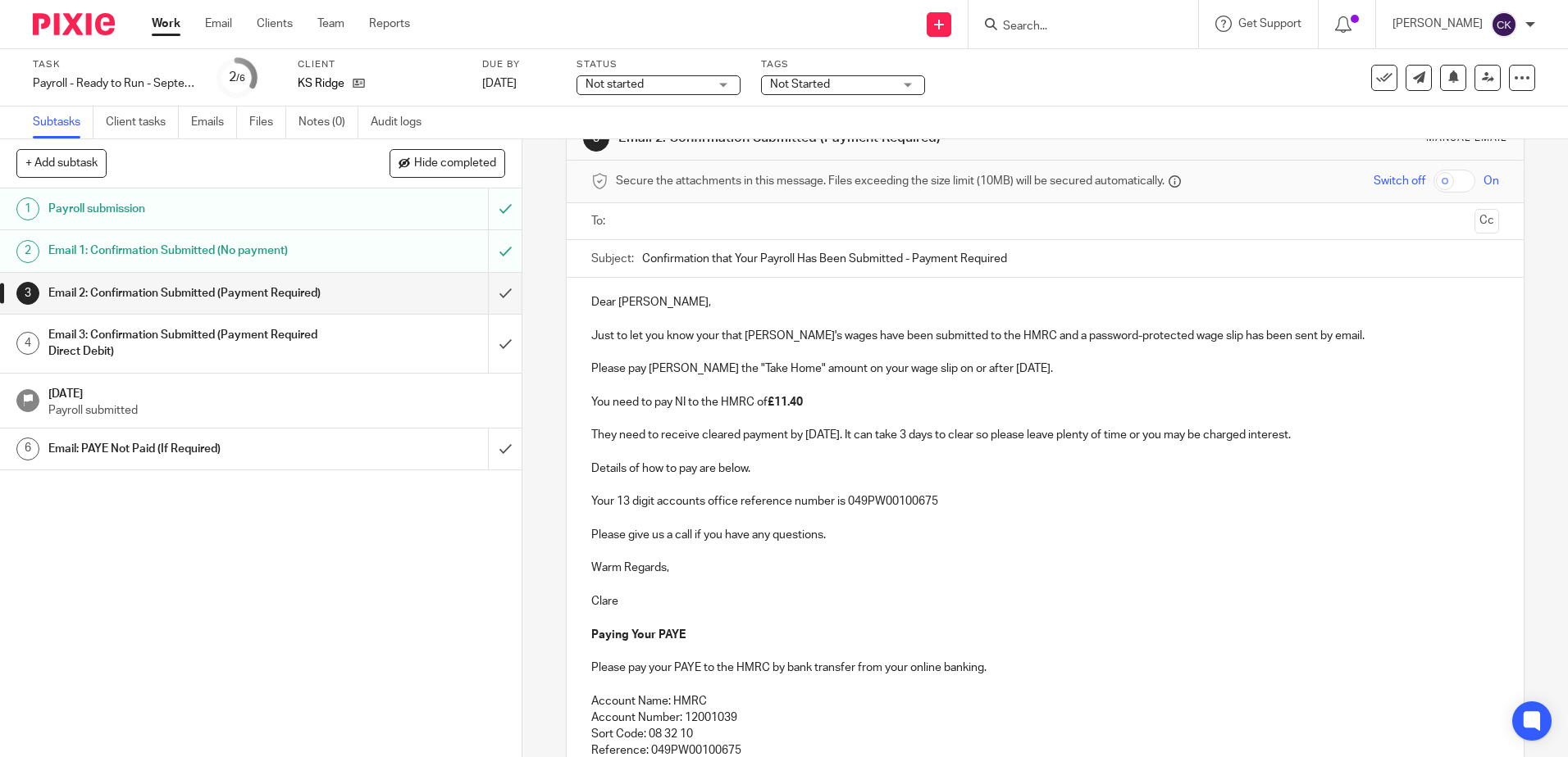
scroll to position [46, 0]
click at [622, 219] on input "text" at bounding box center [1043, 223] width 845 height 19
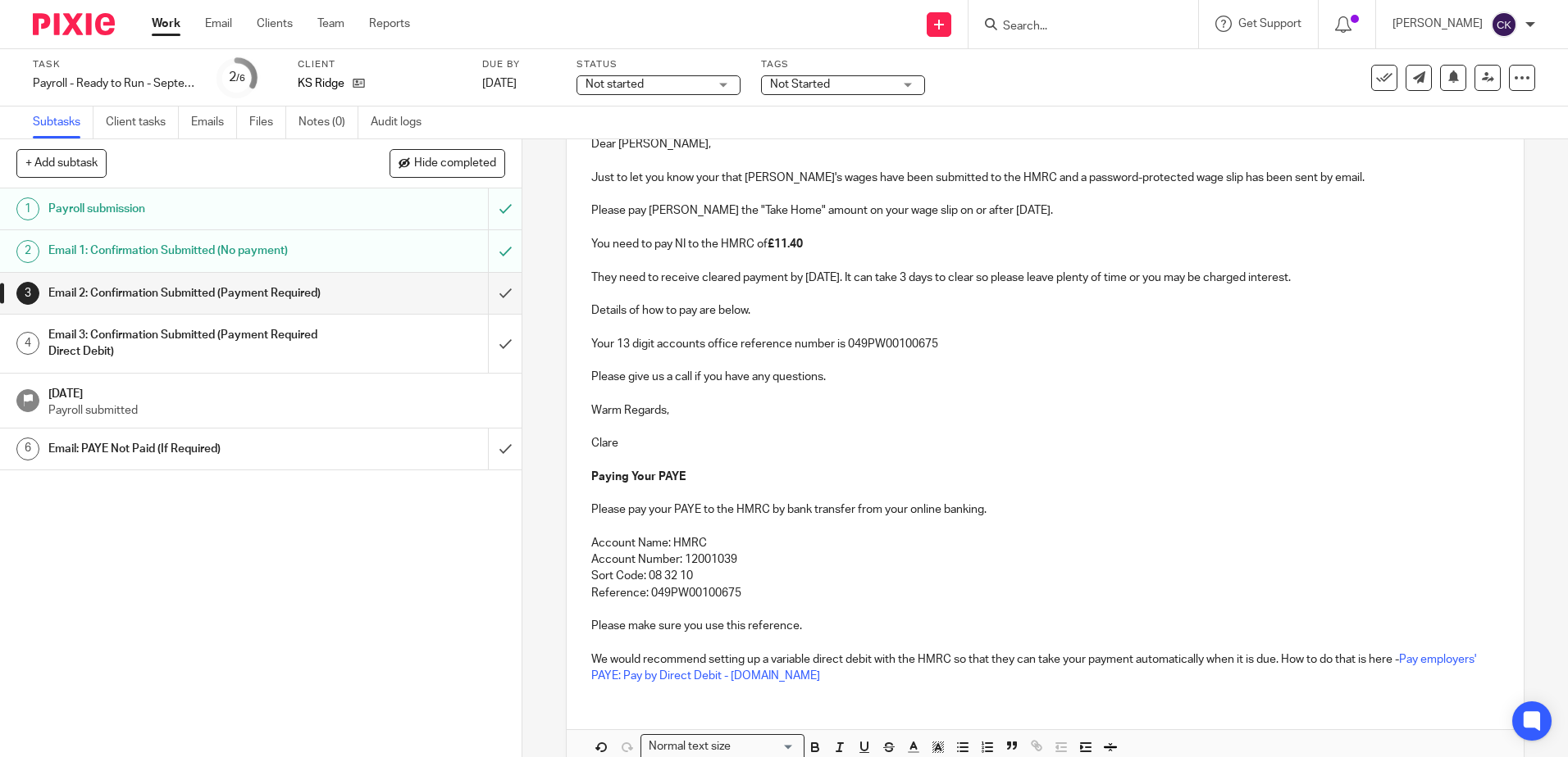
scroll to position [295, 0]
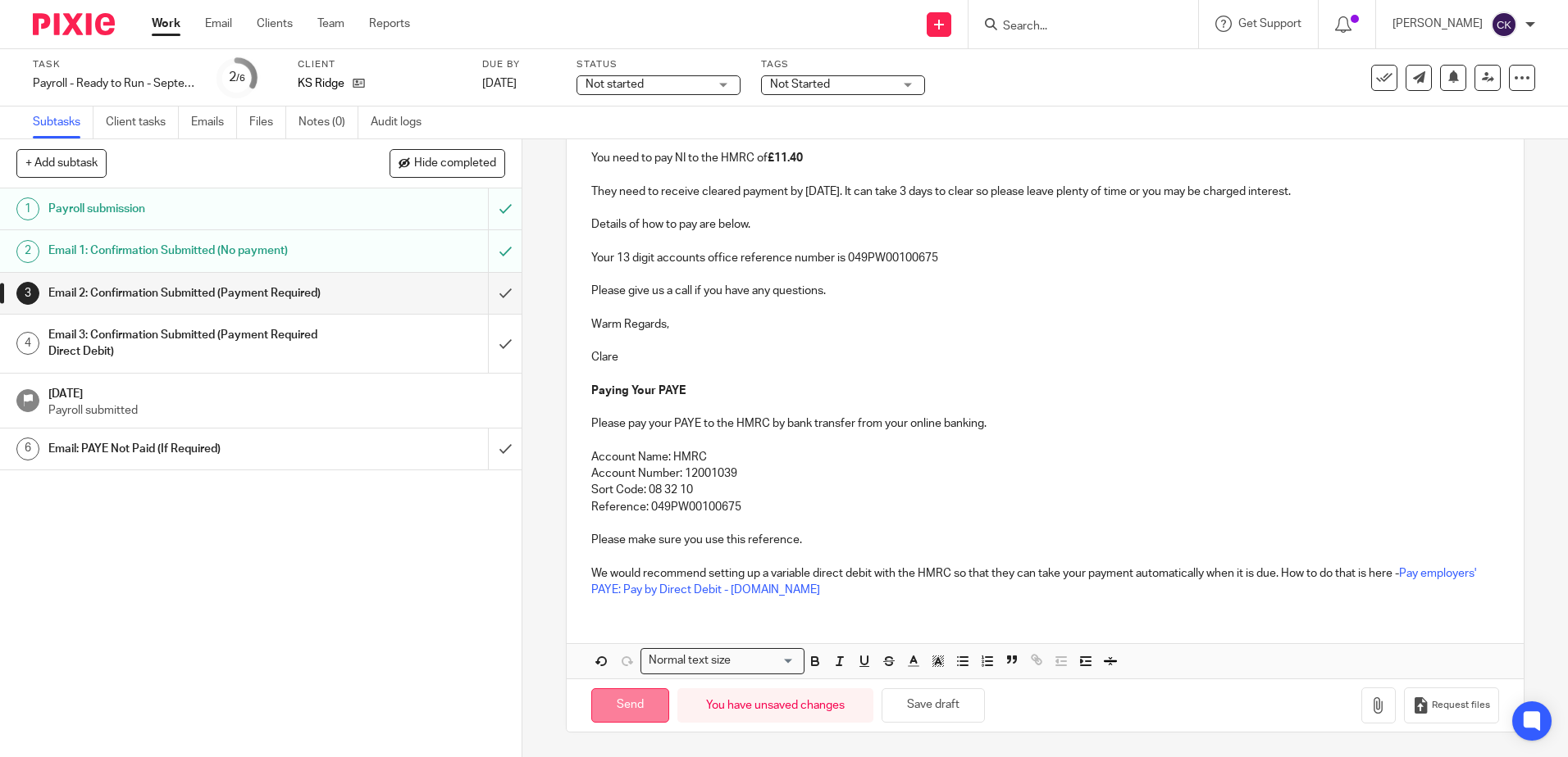
click at [626, 702] on input "Send" at bounding box center [630, 706] width 78 height 35
type input "Sent"
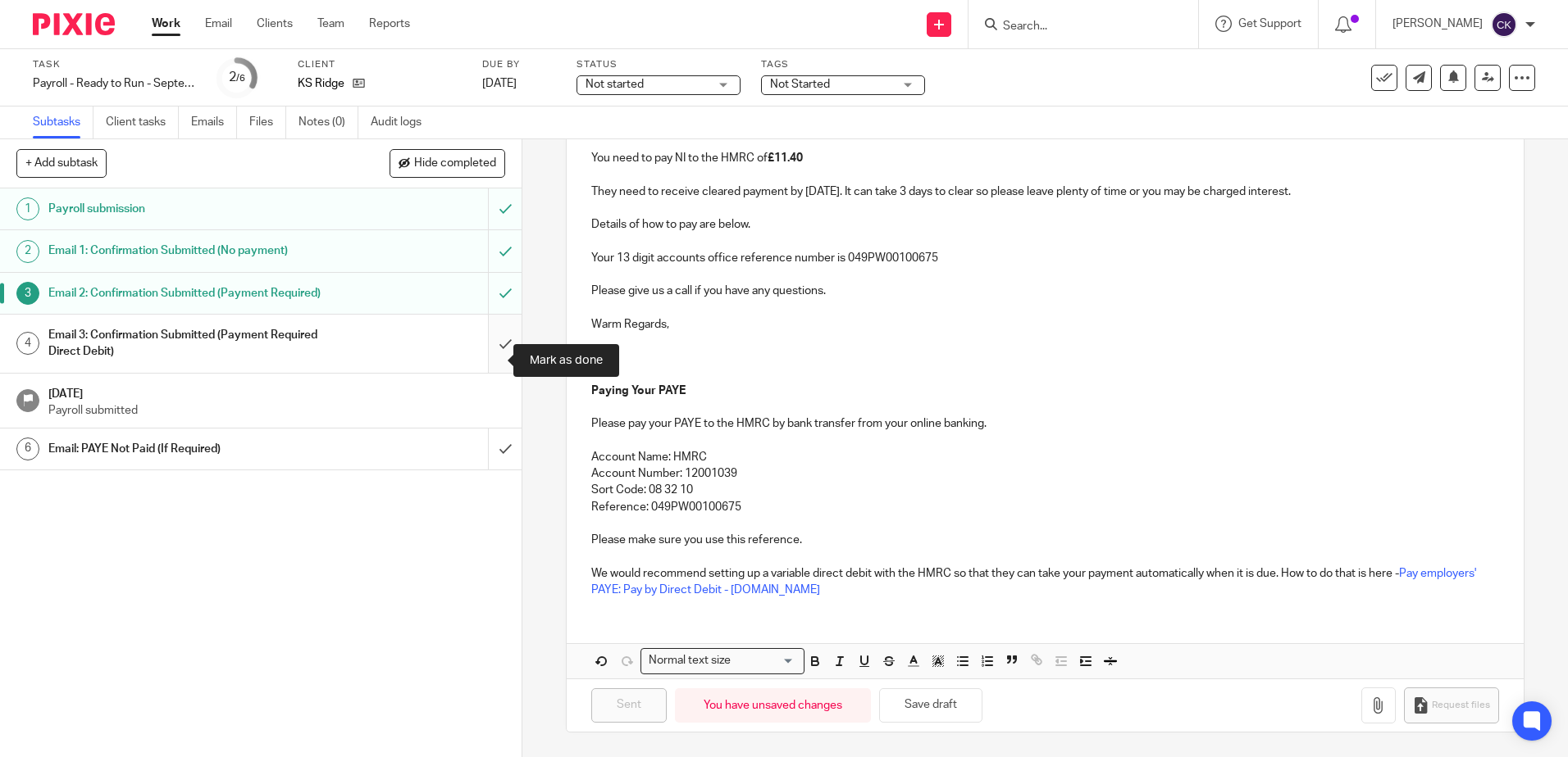
drag, startPoint x: 489, startPoint y: 364, endPoint x: 501, endPoint y: 381, distance: 20.8
click at [489, 365] on input "submit" at bounding box center [261, 344] width 522 height 58
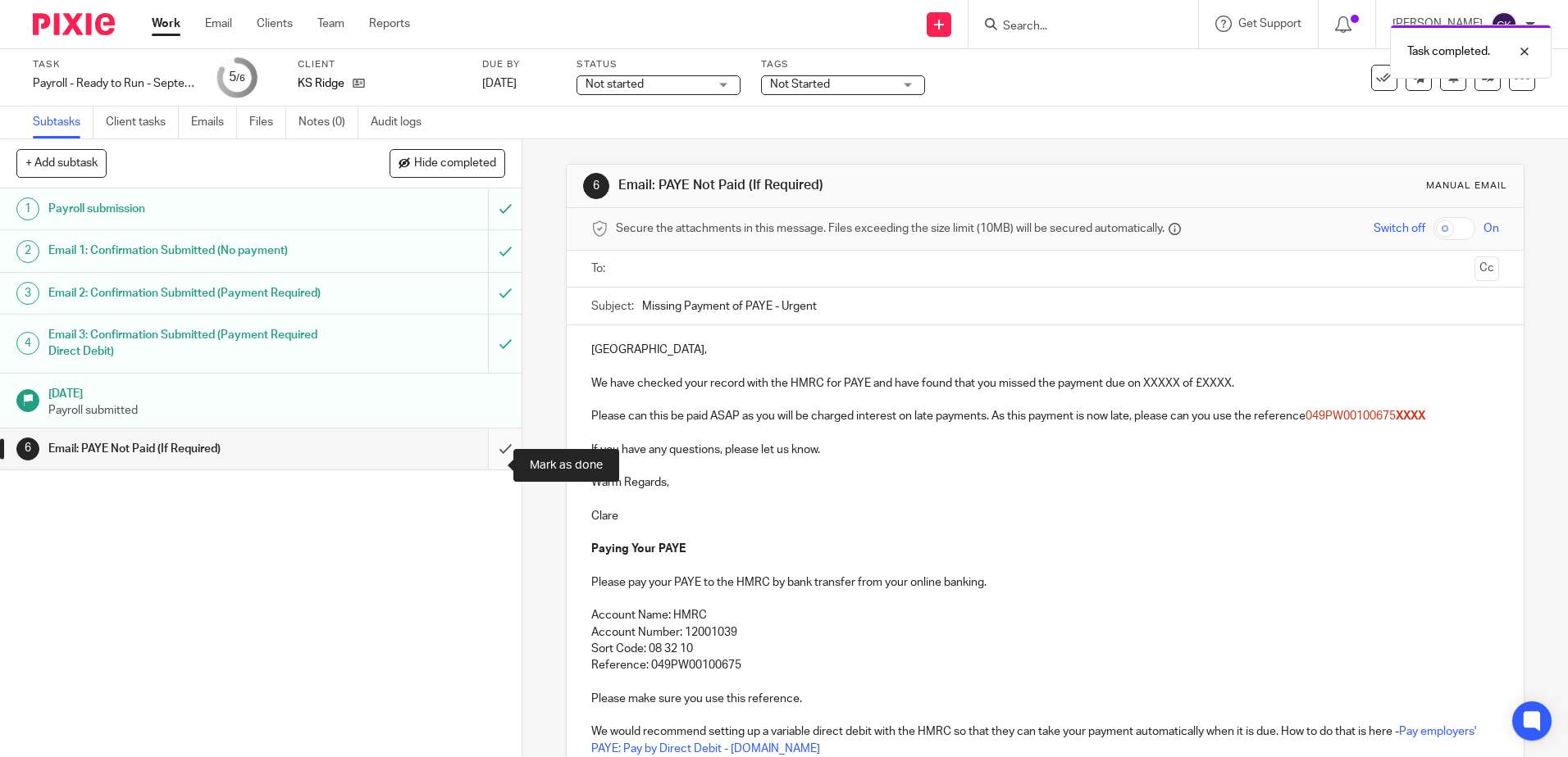
click at [487, 469] on input "submit" at bounding box center [261, 449] width 522 height 41
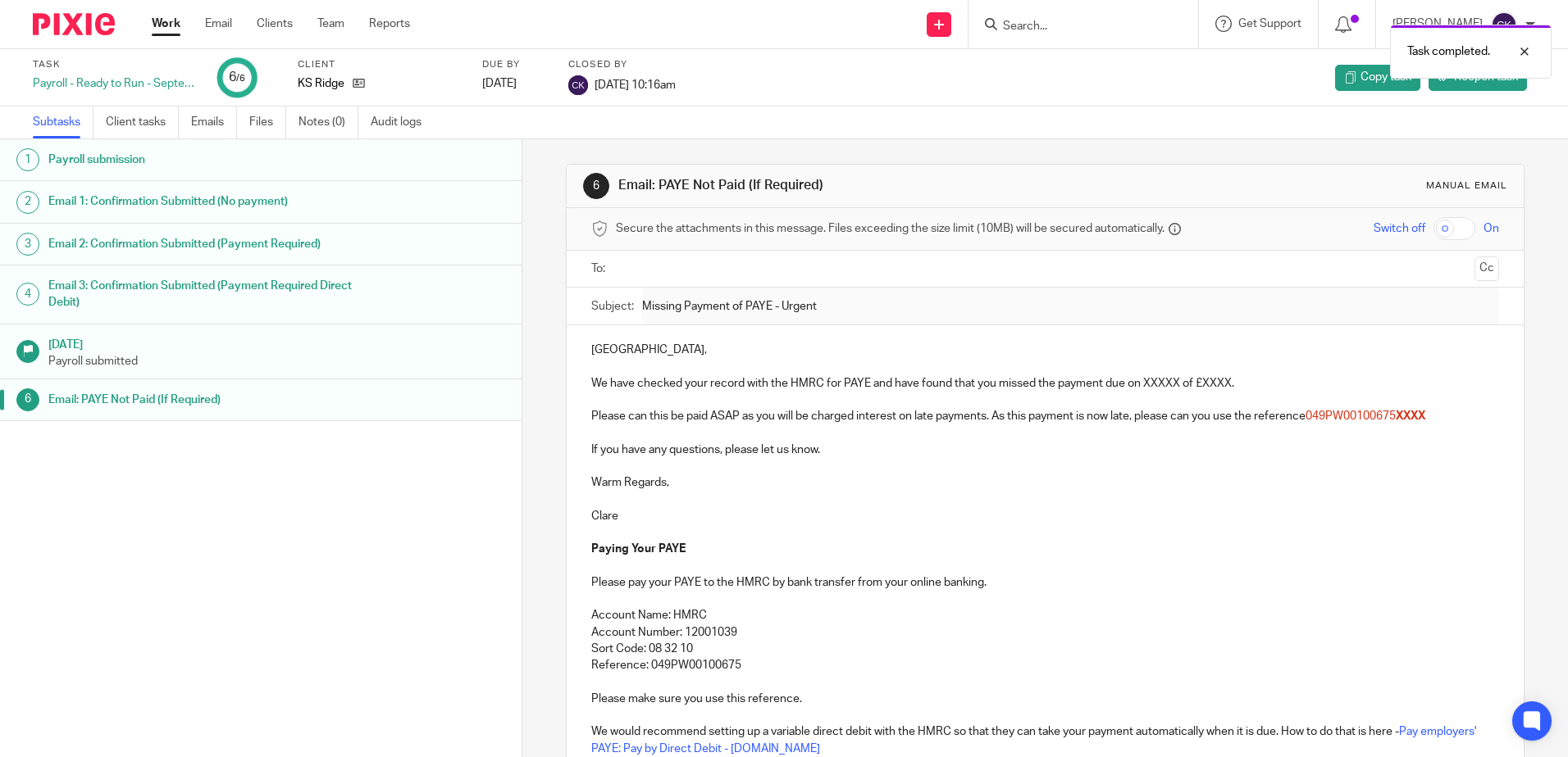
click at [161, 28] on link "Work" at bounding box center [166, 23] width 29 height 16
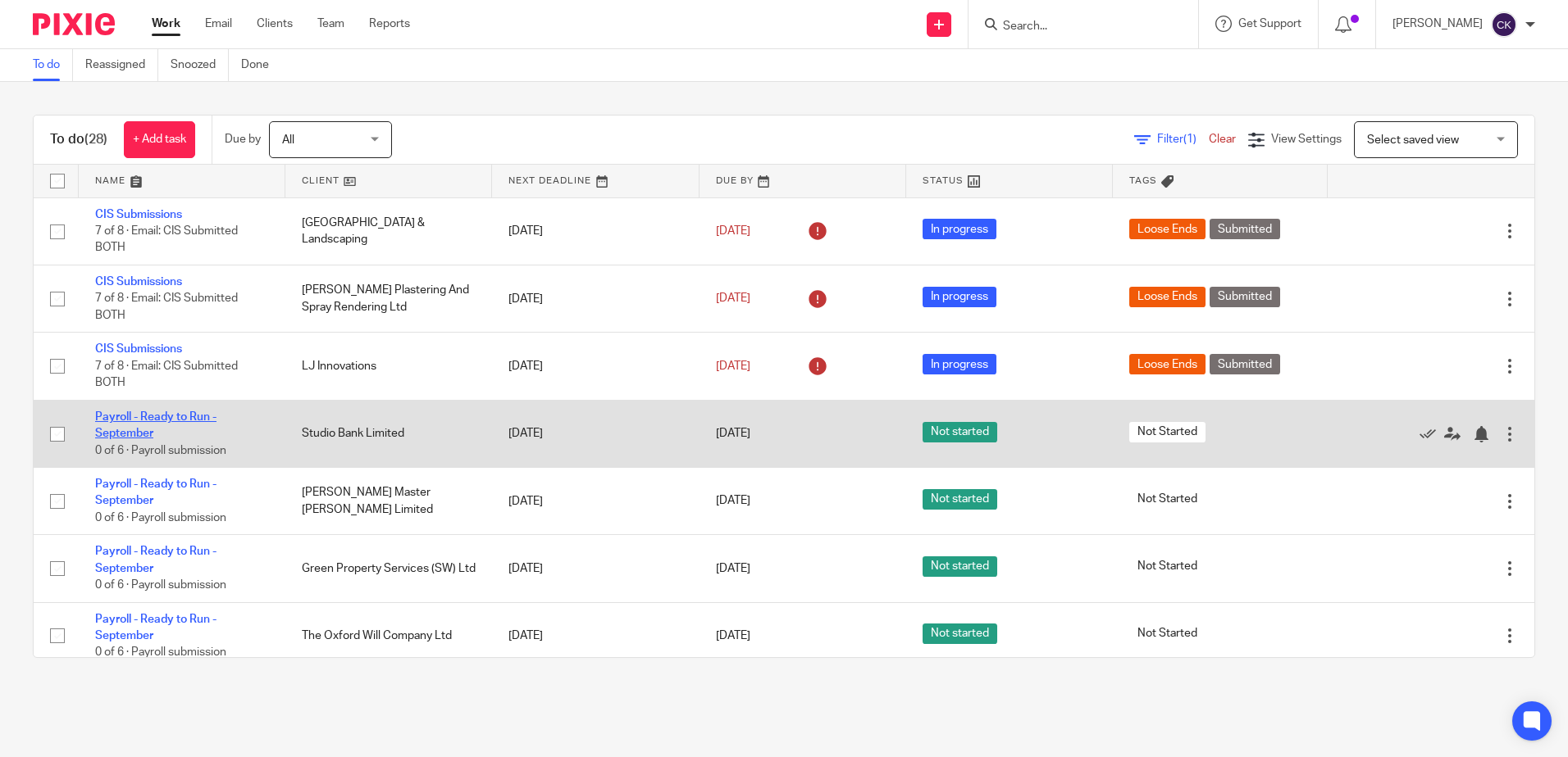
click at [171, 416] on link "Payroll - Ready to Run - September" at bounding box center [156, 425] width 122 height 28
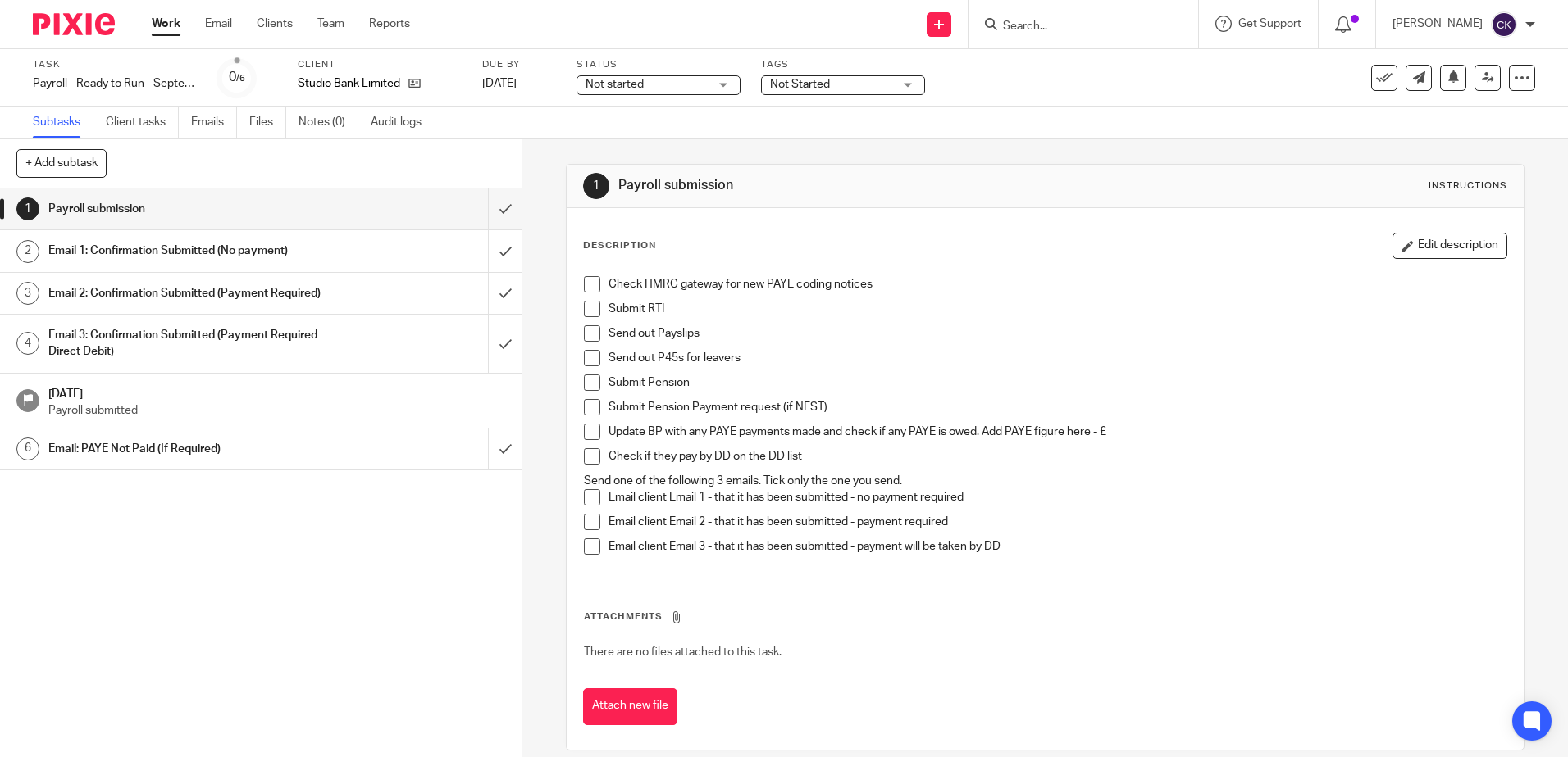
click at [590, 282] on span at bounding box center [591, 284] width 16 height 16
click at [587, 306] on span at bounding box center [591, 308] width 16 height 16
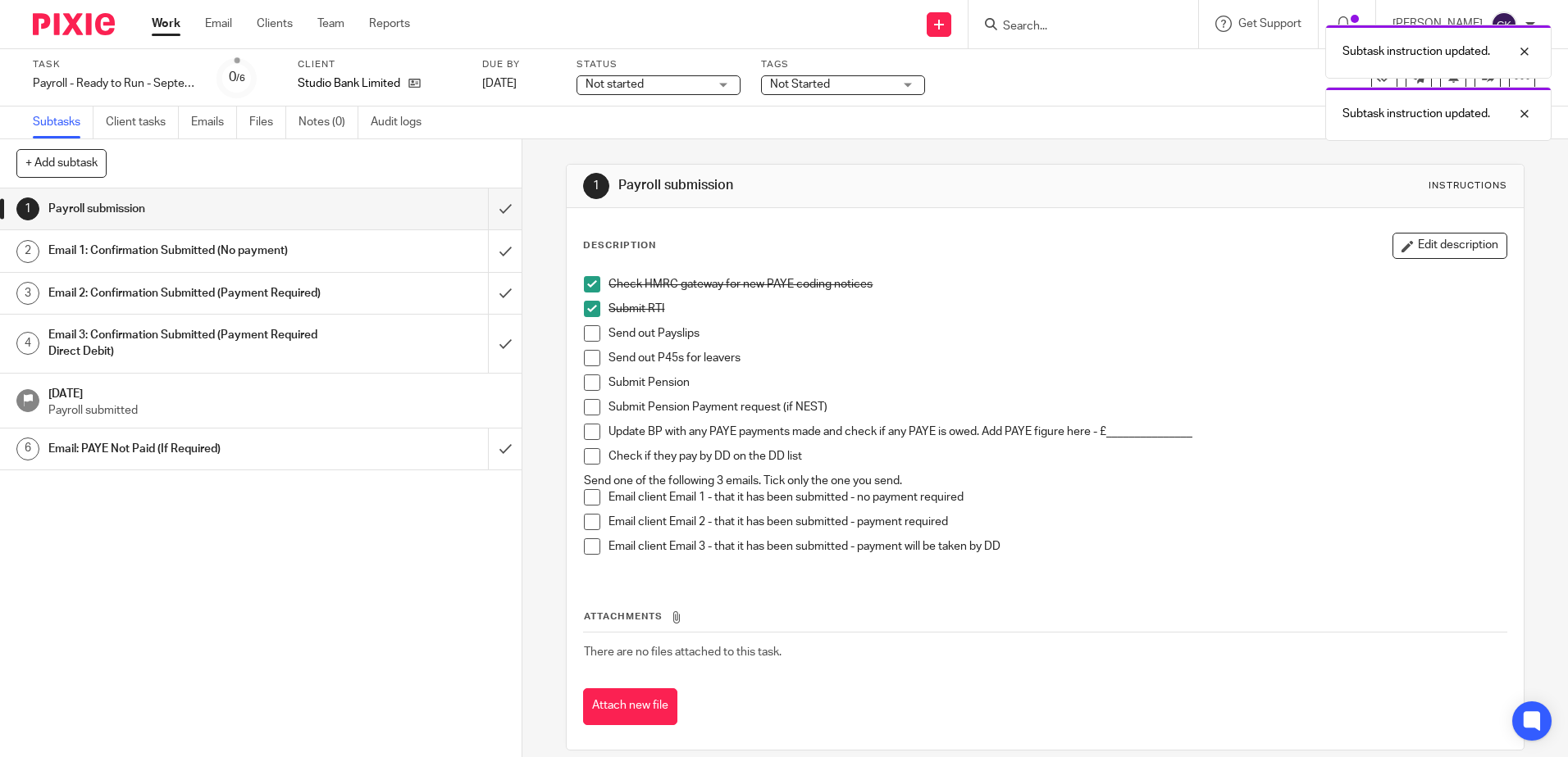
click at [586, 332] on span at bounding box center [591, 333] width 16 height 16
click at [586, 350] on span at bounding box center [591, 357] width 16 height 16
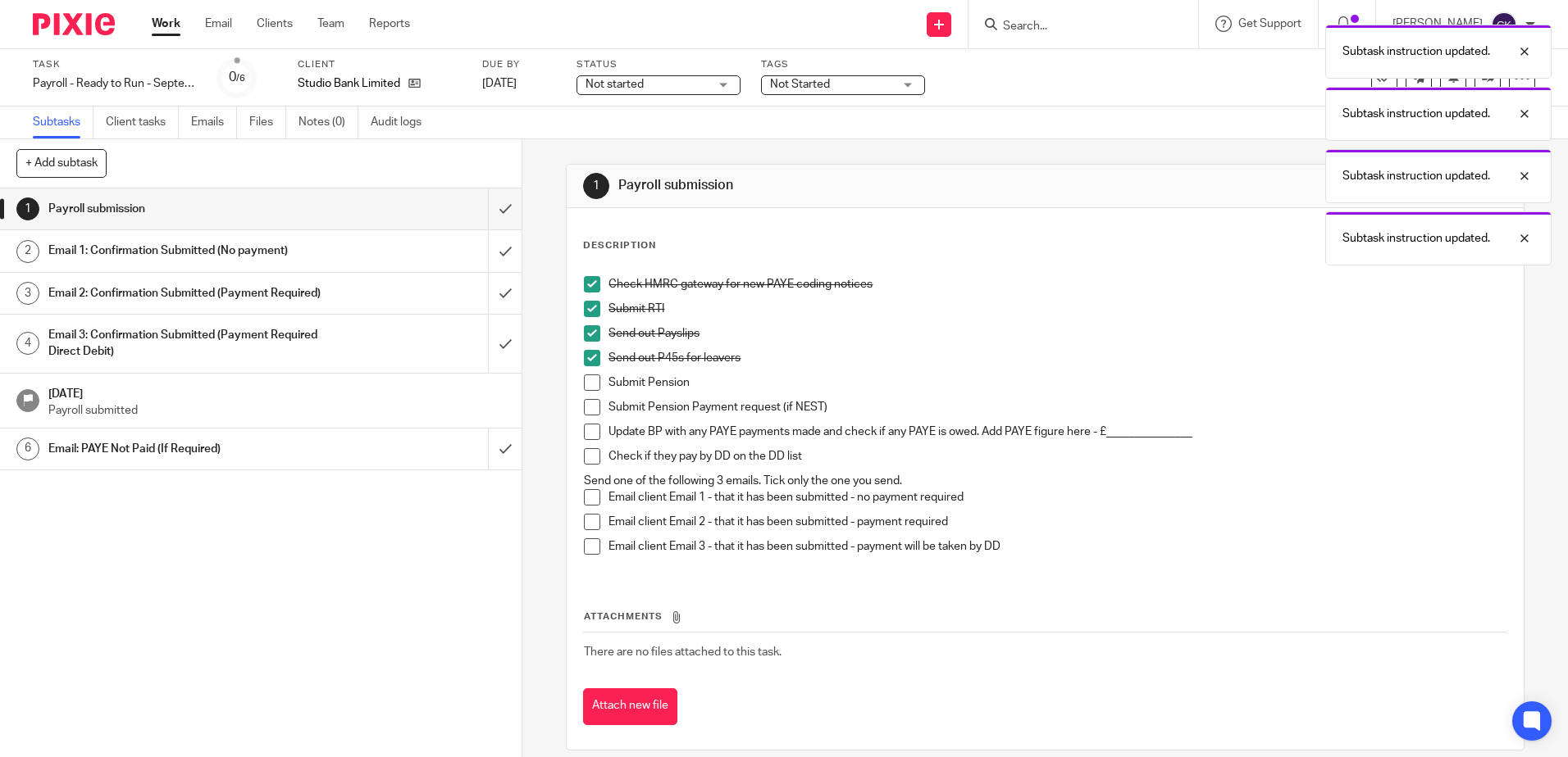
click at [584, 384] on span at bounding box center [591, 382] width 16 height 16
click at [584, 406] on span at bounding box center [591, 407] width 16 height 16
click at [586, 431] on span at bounding box center [591, 432] width 16 height 16
click at [587, 451] on span at bounding box center [591, 456] width 16 height 16
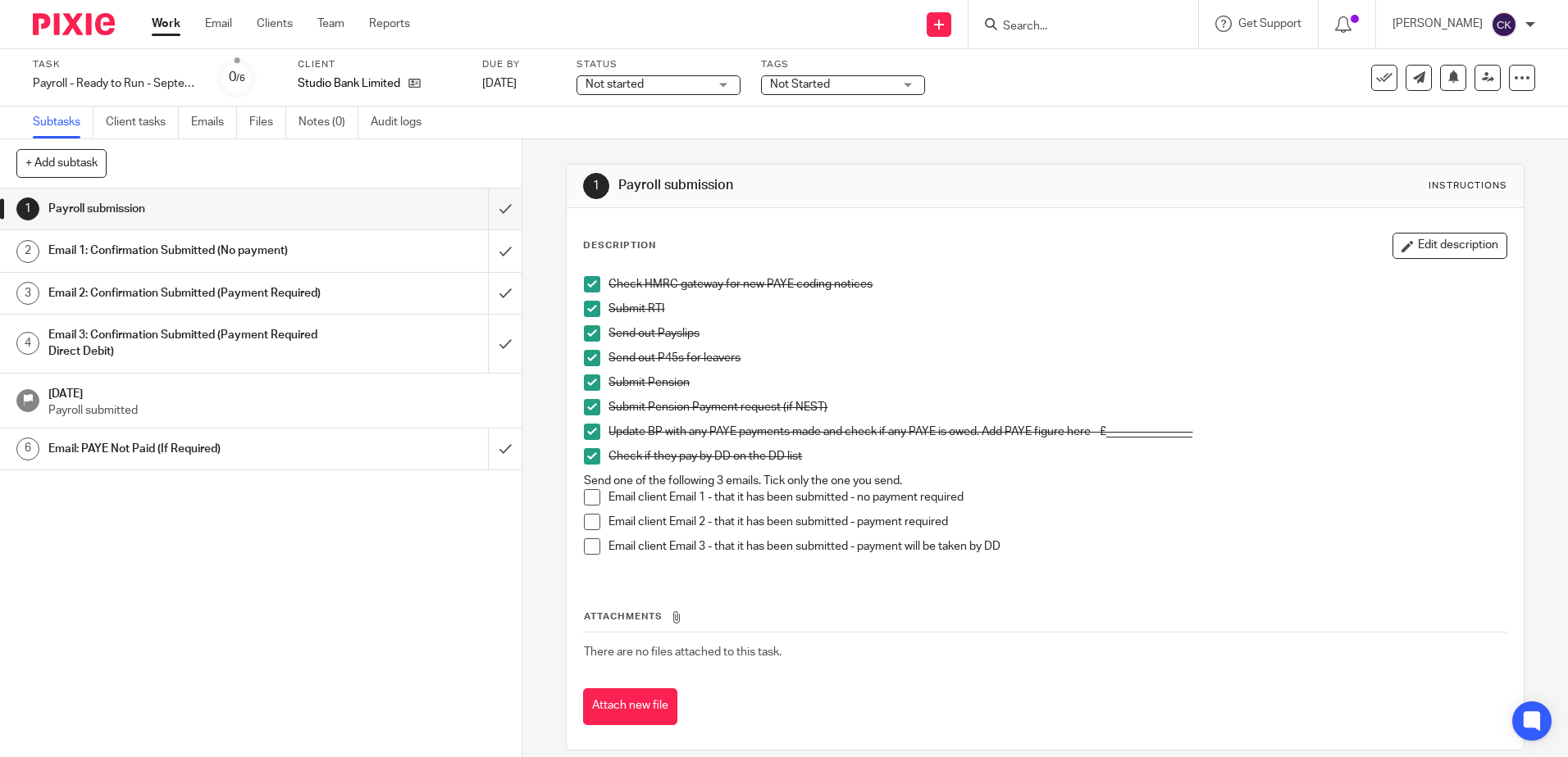
drag, startPoint x: 587, startPoint y: 498, endPoint x: 577, endPoint y: 496, distance: 10.2
click at [587, 498] on span at bounding box center [591, 497] width 16 height 16
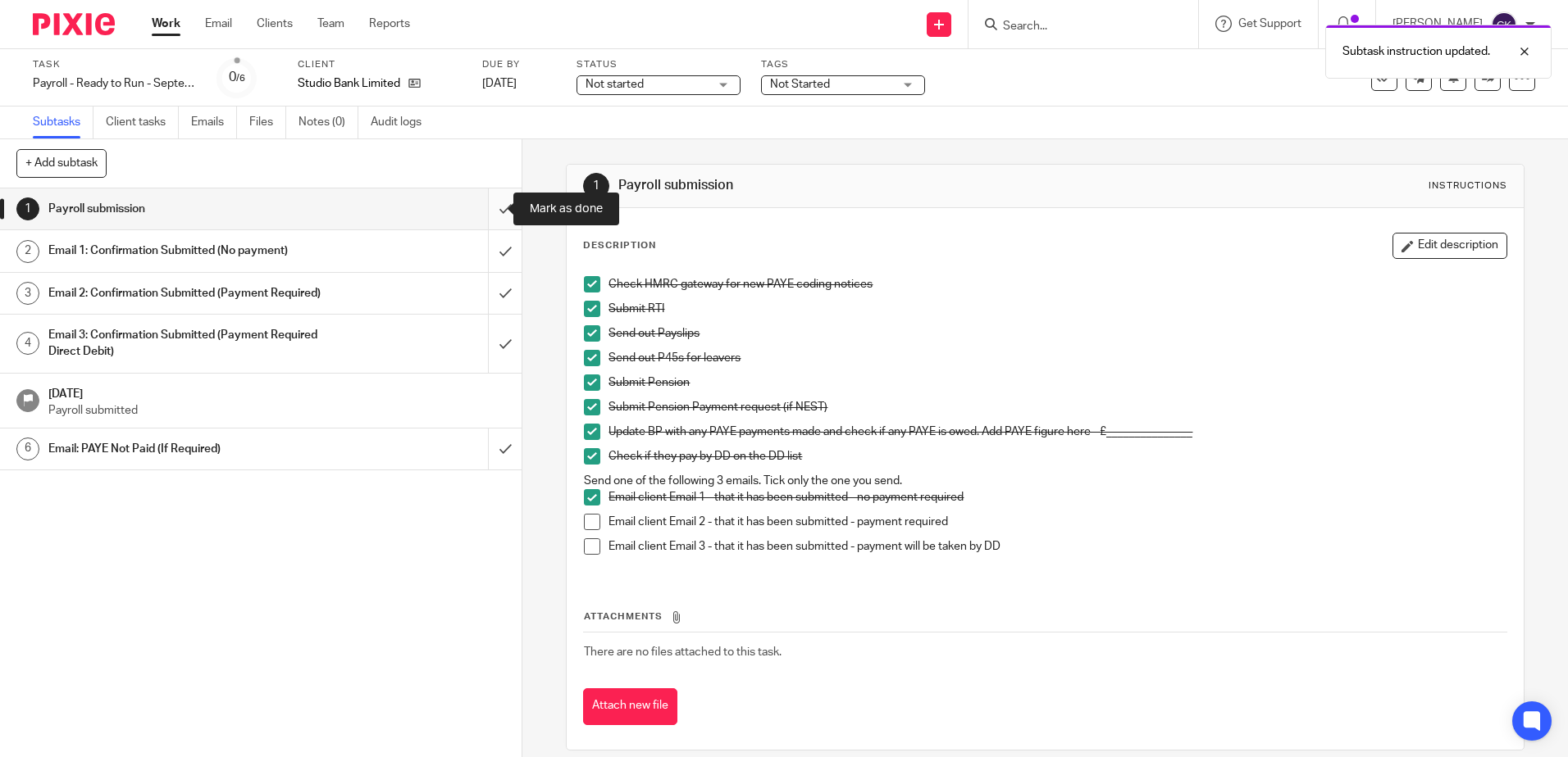
click at [492, 214] on input "submit" at bounding box center [261, 209] width 522 height 41
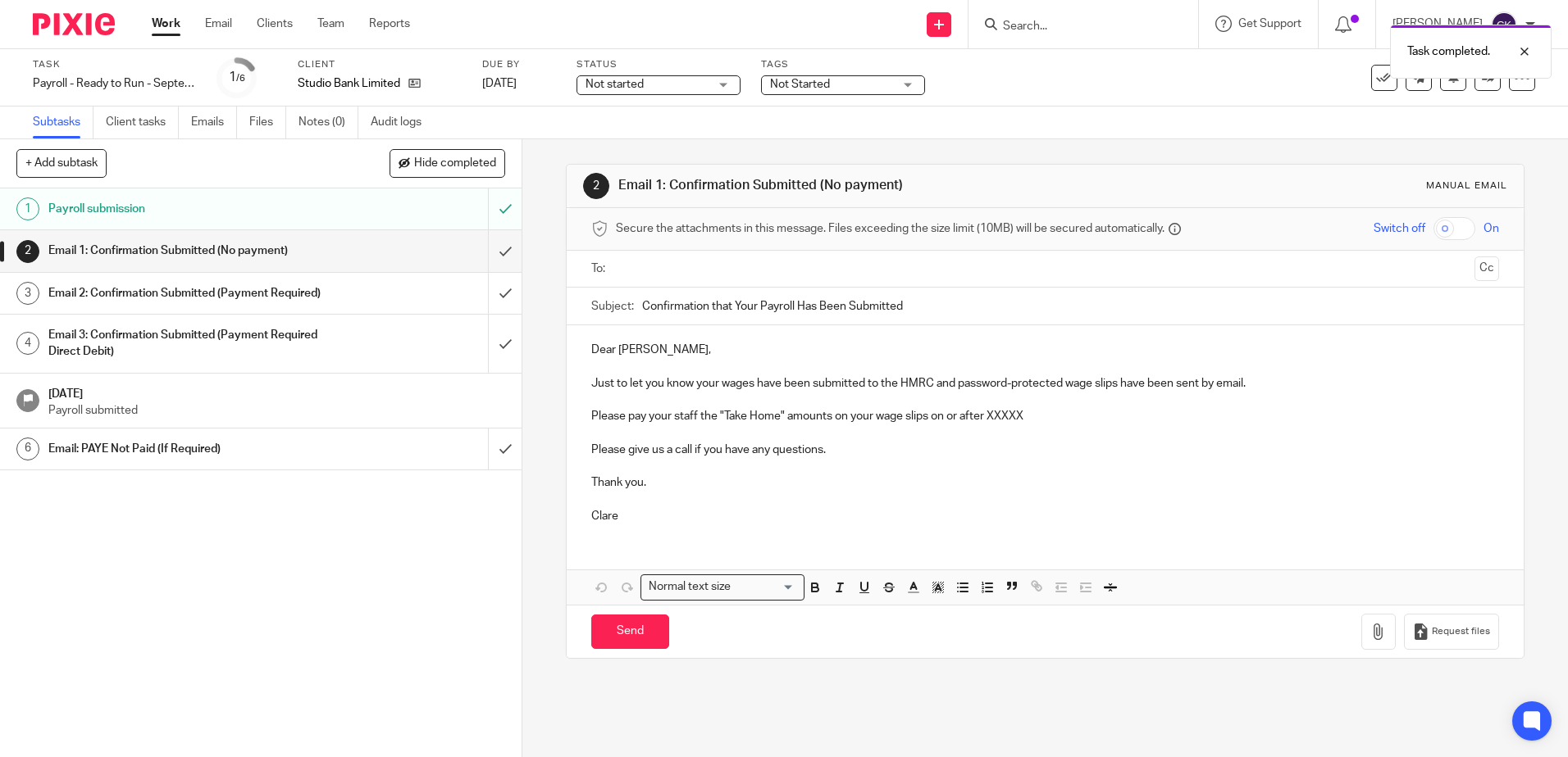
click at [621, 268] on input "text" at bounding box center [1043, 269] width 845 height 19
click at [642, 358] on p "Dear Daniel," at bounding box center [1044, 352] width 907 height 16
drag, startPoint x: 647, startPoint y: 355, endPoint x: 633, endPoint y: 356, distance: 14.0
click at [633, 356] on p "Dear Daniel," at bounding box center [1044, 352] width 907 height 16
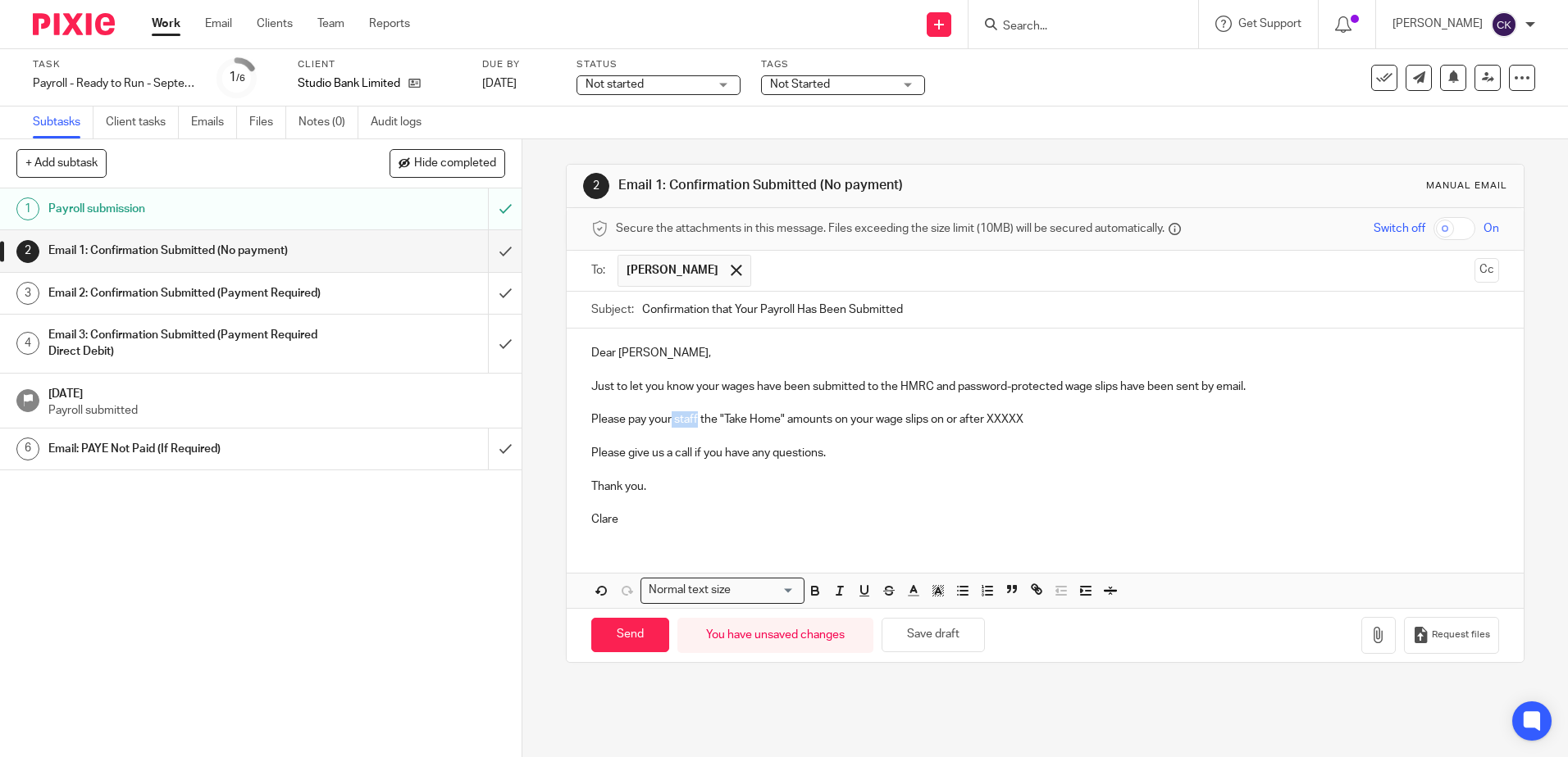
drag, startPoint x: 696, startPoint y: 425, endPoint x: 669, endPoint y: 425, distance: 27.0
click at [669, 425] on p "Please pay your staff the "Take Home" amounts on your wage slips on or after XX…" at bounding box center [1044, 419] width 907 height 16
drag, startPoint x: 977, startPoint y: 424, endPoint x: 874, endPoint y: 426, distance: 103.0
click at [874, 426] on p "Please pay the "Take Home" amounts on your wage slips on or after XXXXX" at bounding box center [1044, 419] width 907 height 16
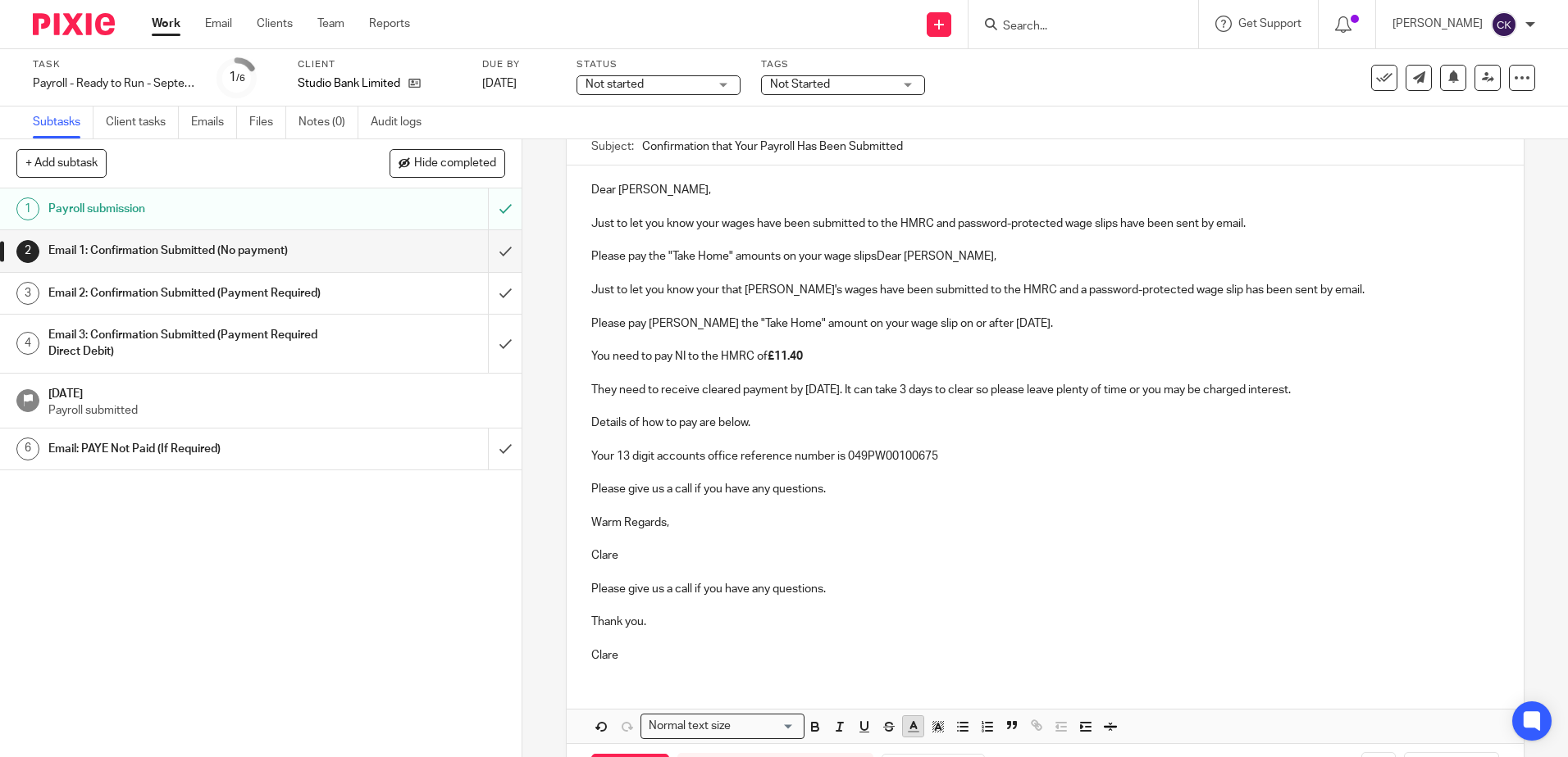
scroll to position [229, 0]
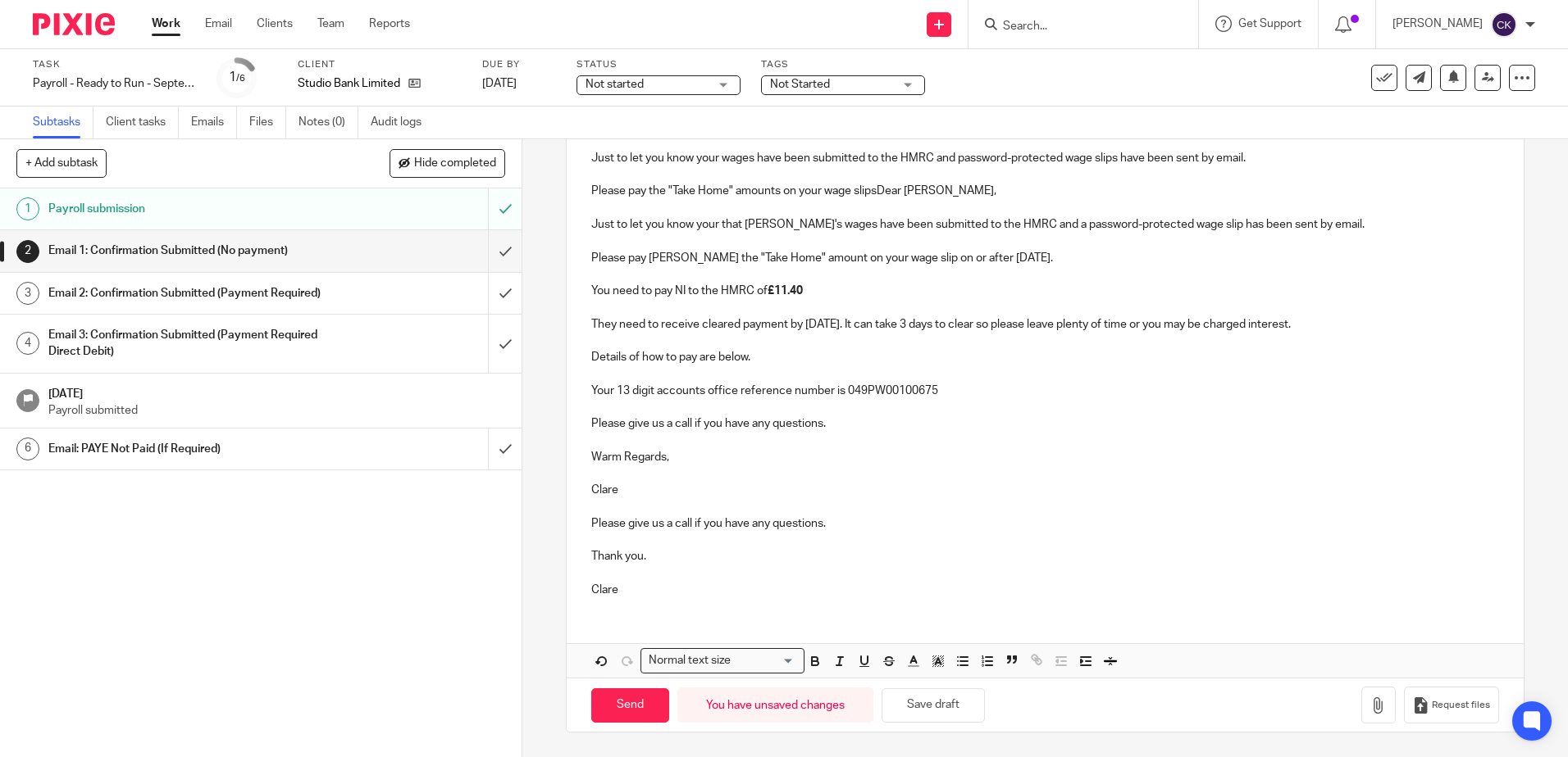
click at [165, 306] on h1 "Email 2: Confirmation Submitted (Payment Required)" at bounding box center [189, 293] width 282 height 24
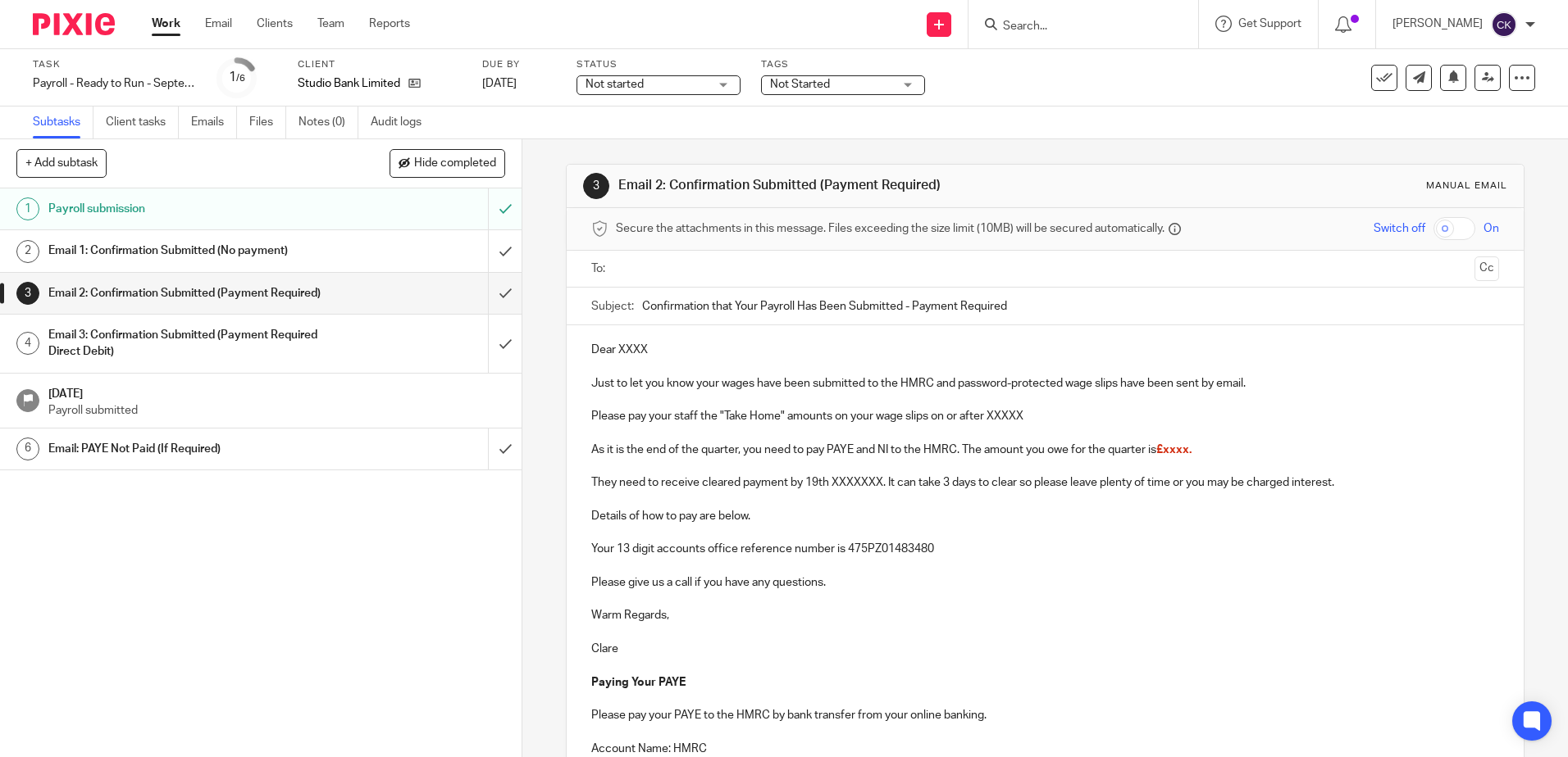
click at [195, 247] on h1 "Email 1: Confirmation Submitted (No payment)" at bounding box center [189, 250] width 282 height 24
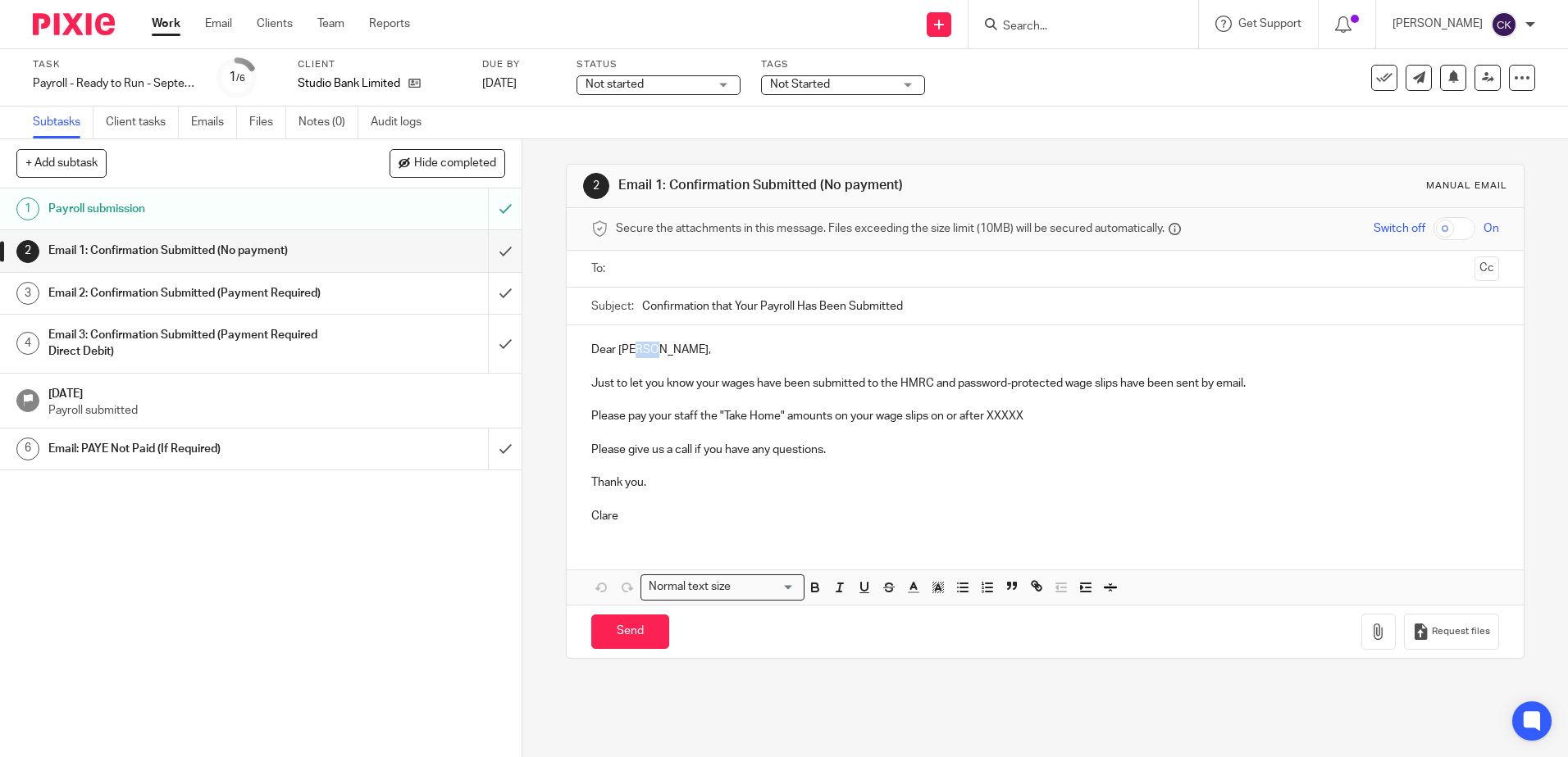
drag, startPoint x: 645, startPoint y: 356, endPoint x: 634, endPoint y: 356, distance: 11.0
click at [634, 356] on p "Dear [PERSON_NAME]," at bounding box center [1044, 350] width 907 height 16
click at [954, 392] on p "Just to let you know your wages have been submitted to the HMRC and password-pr…" at bounding box center [1044, 383] width 907 height 16
drag, startPoint x: 693, startPoint y: 416, endPoint x: 641, endPoint y: 417, distance: 52.0
click at [641, 417] on p "Please pay your staff the "Take Home" amounts on your wage slips on or after XX…" at bounding box center [1044, 416] width 907 height 16
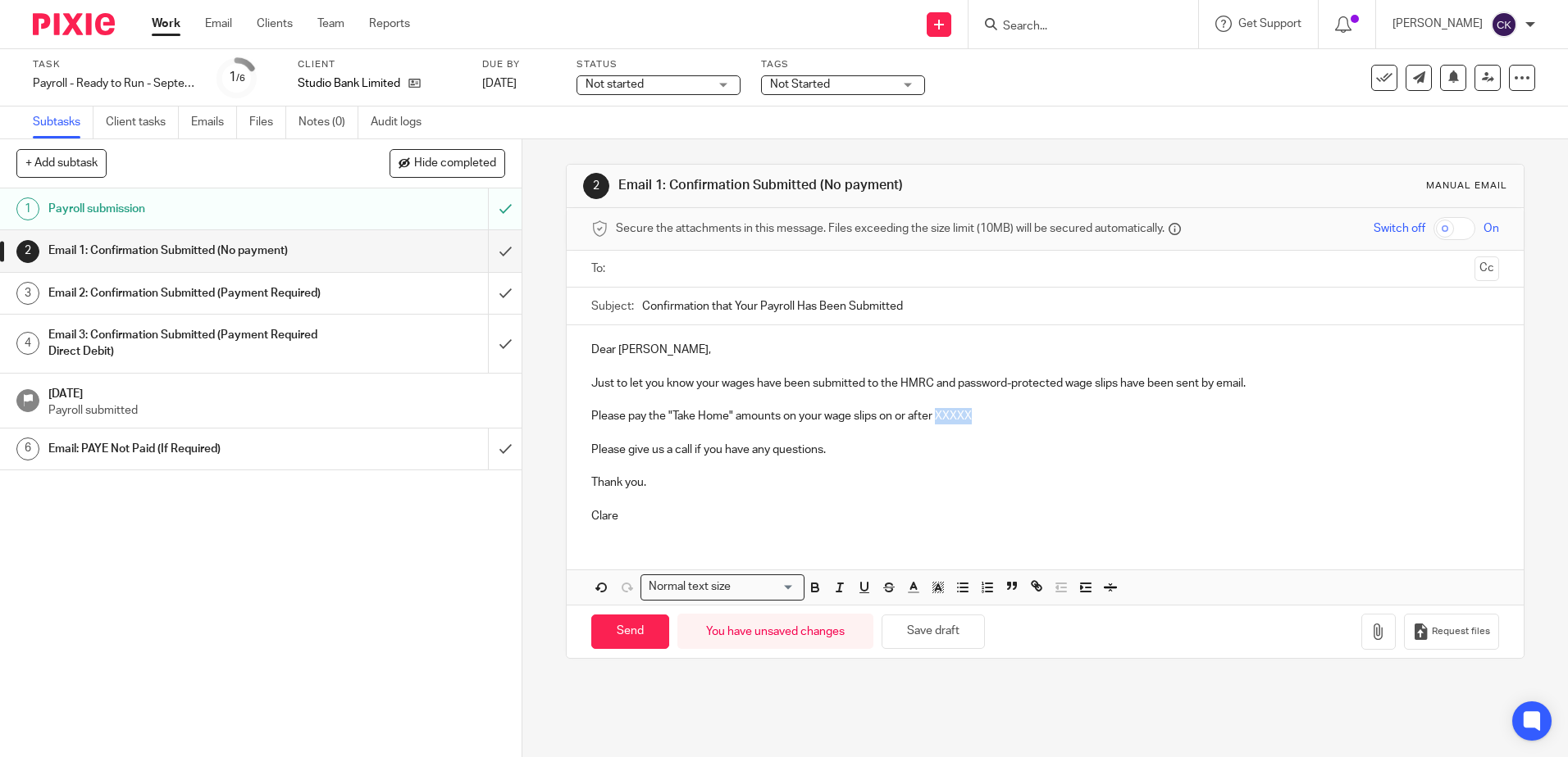
drag, startPoint x: 972, startPoint y: 414, endPoint x: 934, endPoint y: 414, distance: 38.0
click at [934, 414] on p "Please pay the "Take Home" amounts on your wage slips on or after XXXXX" at bounding box center [1044, 416] width 907 height 16
drag, startPoint x: 1012, startPoint y: 415, endPoint x: 874, endPoint y: 414, distance: 138.0
click at [874, 414] on p "Please pay the "Take Home" amounts on your wage slips on or after 26th Sept 25." at bounding box center [1044, 416] width 907 height 16
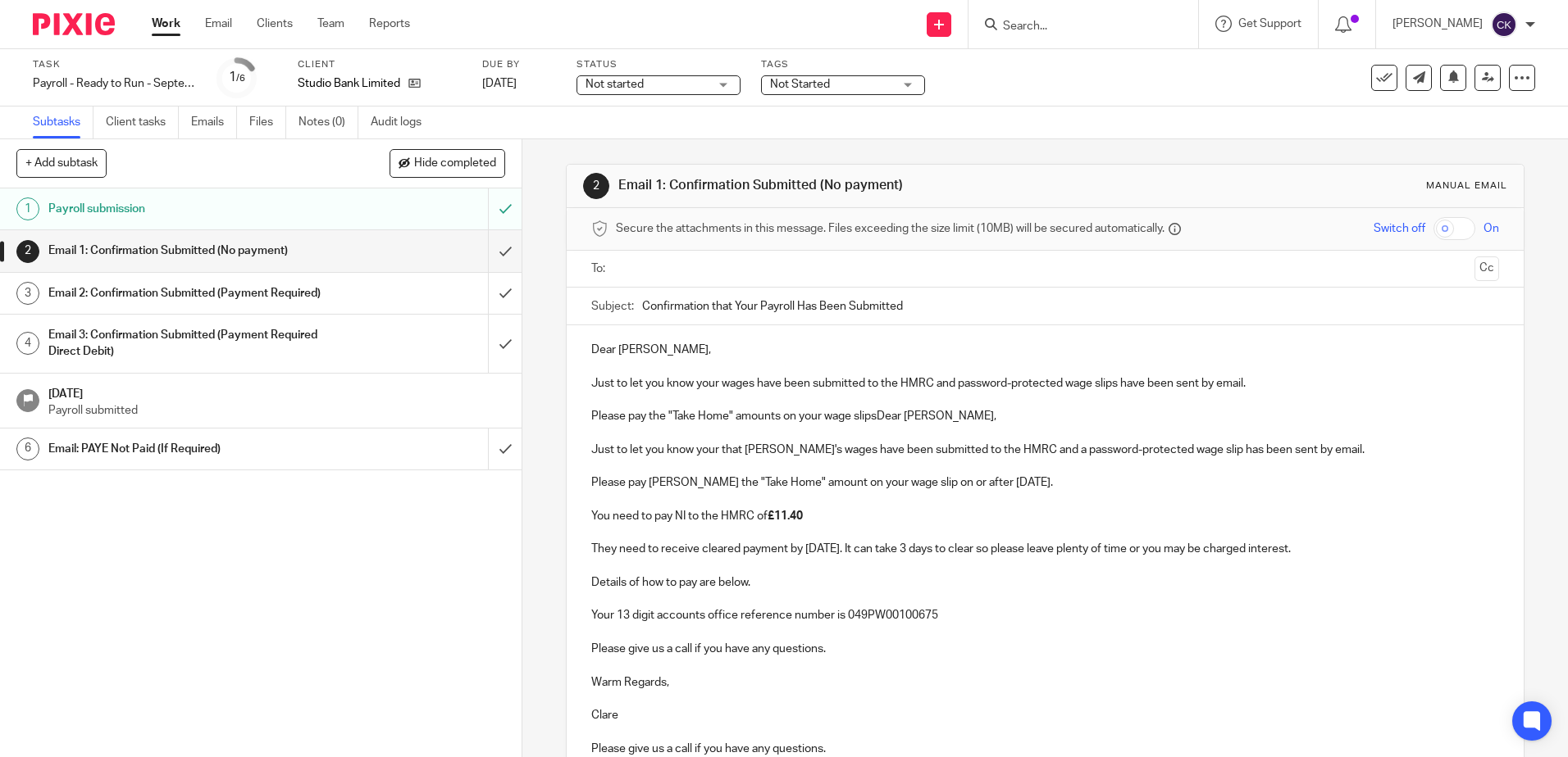
click at [126, 300] on h1 "Email 2: Confirmation Submitted (Payment Required)" at bounding box center [189, 293] width 282 height 24
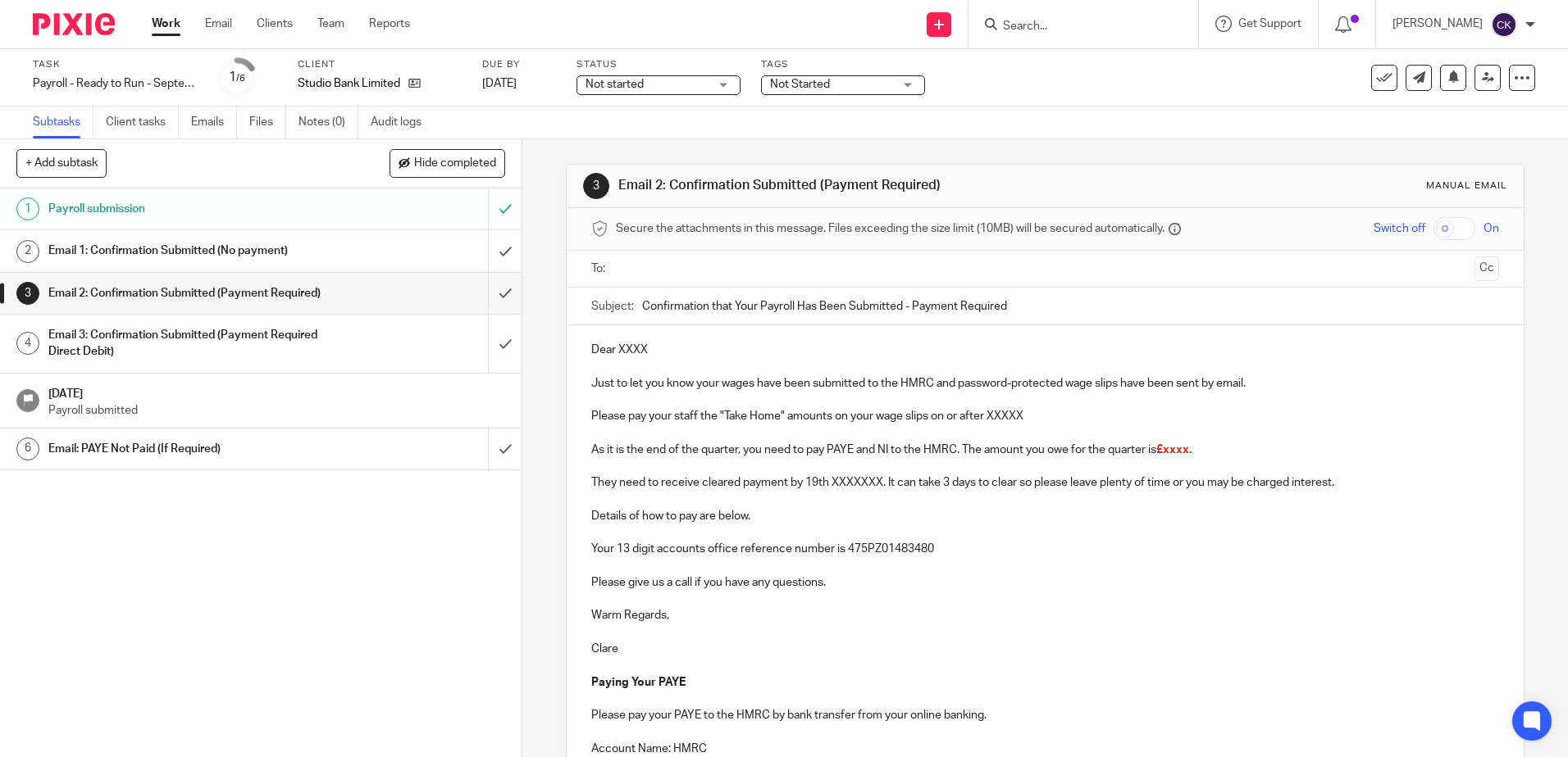
click at [165, 246] on h1 "Email 1: Confirmation Submitted (No payment)" at bounding box center [189, 250] width 282 height 24
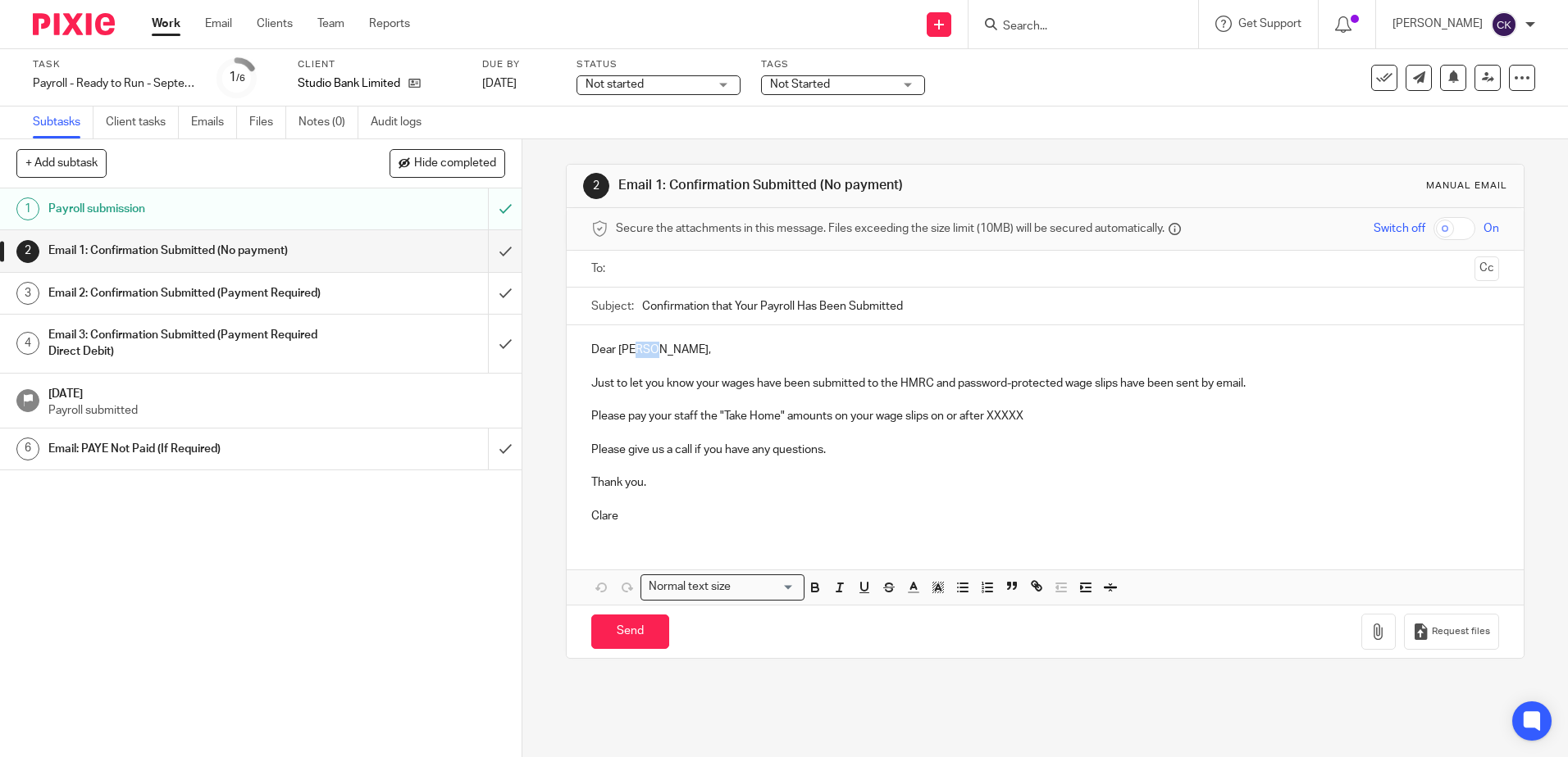
drag, startPoint x: 646, startPoint y: 353, endPoint x: 631, endPoint y: 354, distance: 15.0
click at [631, 354] on p "Dear [PERSON_NAME]," at bounding box center [1044, 350] width 907 height 16
drag, startPoint x: 695, startPoint y: 419, endPoint x: 641, endPoint y: 420, distance: 54.0
click at [641, 420] on p "Please pay your staff the "Take Home" amounts on your wage slips on or after XX…" at bounding box center [1044, 416] width 907 height 16
drag, startPoint x: 977, startPoint y: 419, endPoint x: 935, endPoint y: 420, distance: 42.0
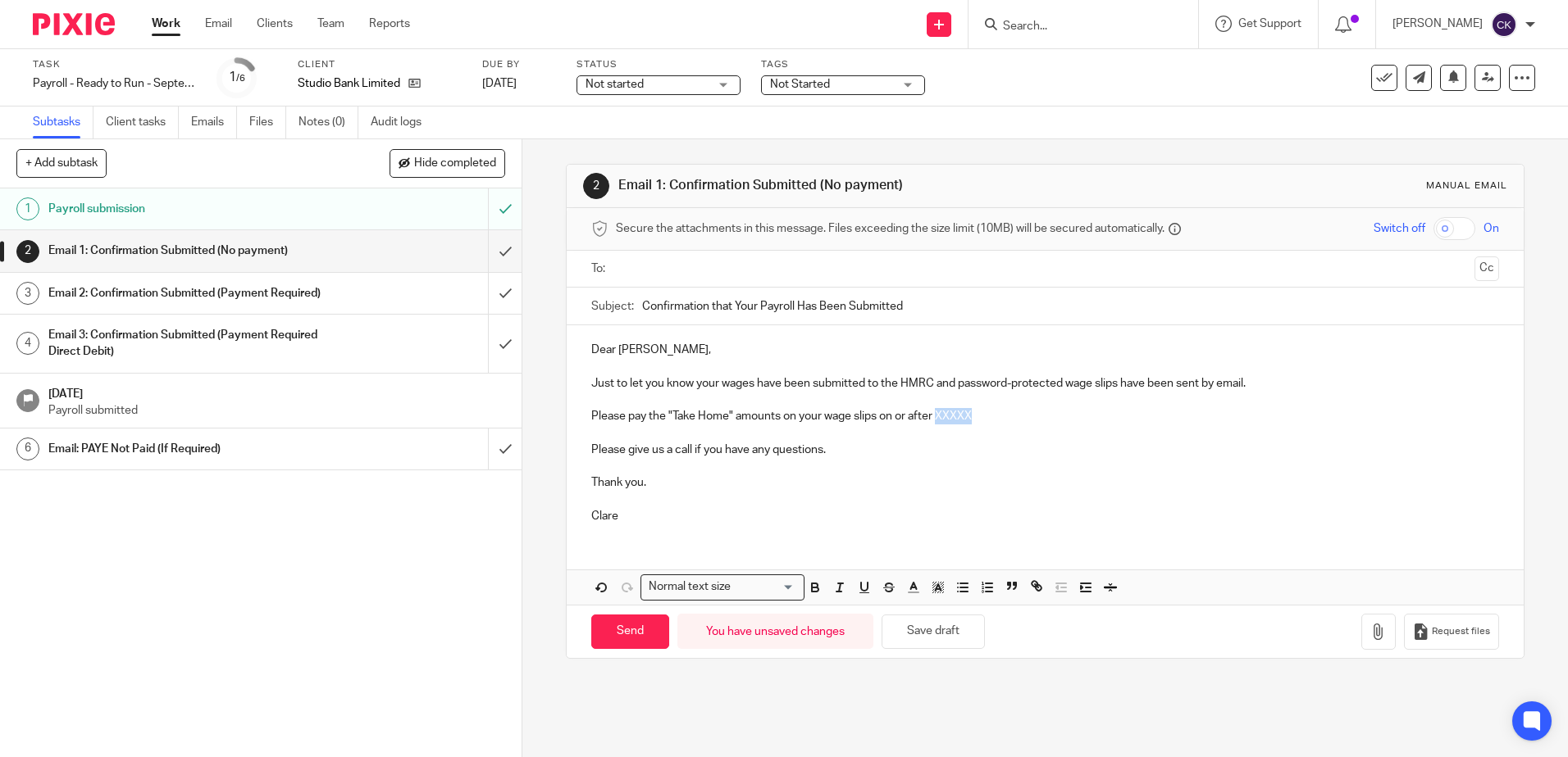
click at [935, 420] on p "Please pay the "Take Home" amounts on your wage slips on or after XXXXX" at bounding box center [1044, 416] width 907 height 16
drag, startPoint x: 1020, startPoint y: 415, endPoint x: 873, endPoint y: 410, distance: 147.1
click at [873, 410] on p "Please pay the "Take Home" amounts on your wage slips on or after 26th Sept 25." at bounding box center [1044, 416] width 907 height 16
copy p "on or after 26th Sept 25."
click at [1007, 500] on p at bounding box center [1044, 499] width 907 height 16
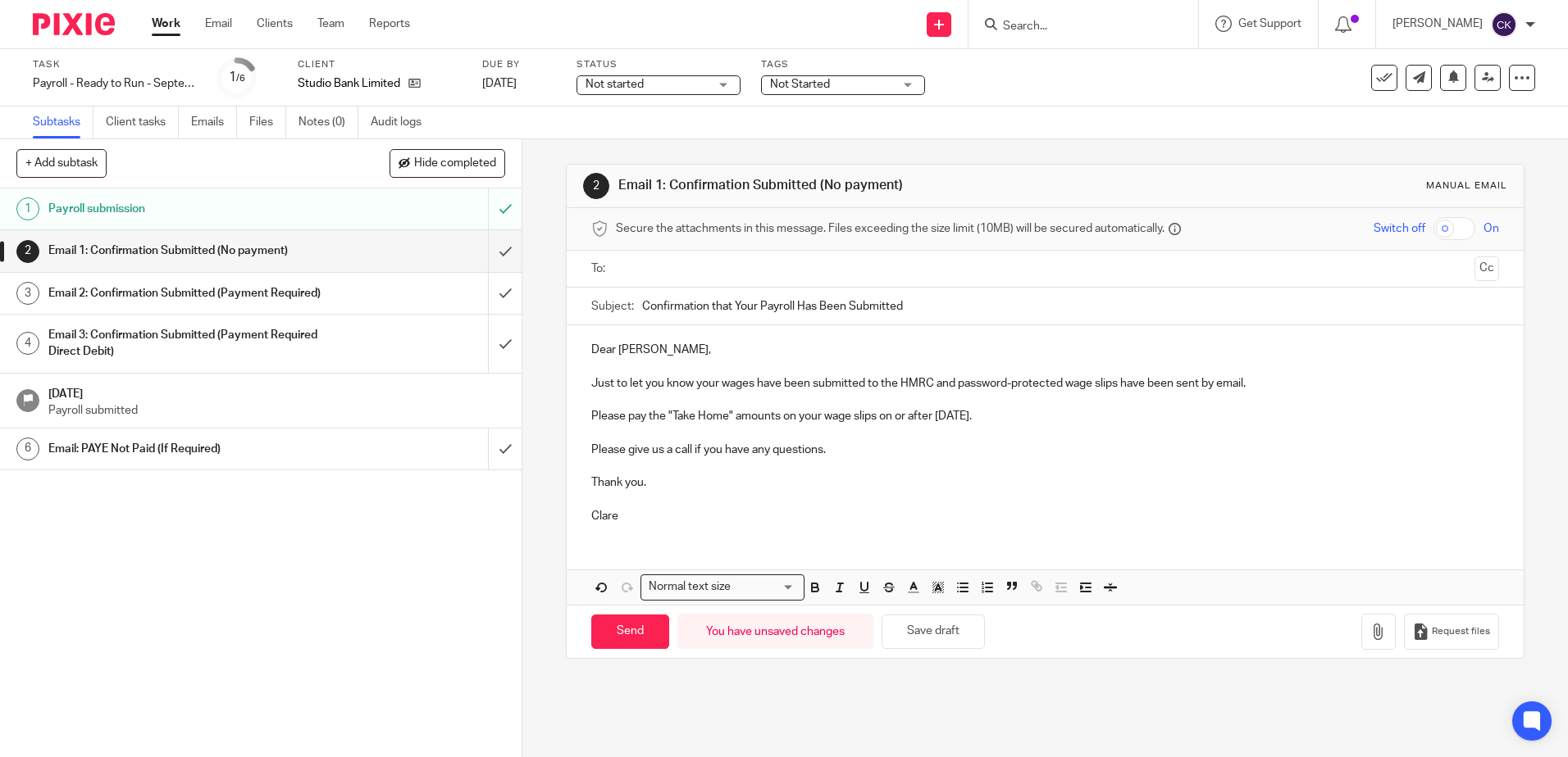
click at [638, 277] on input "text" at bounding box center [1043, 269] width 845 height 19
click at [635, 633] on input "Send" at bounding box center [630, 635] width 78 height 35
type input "Sent"
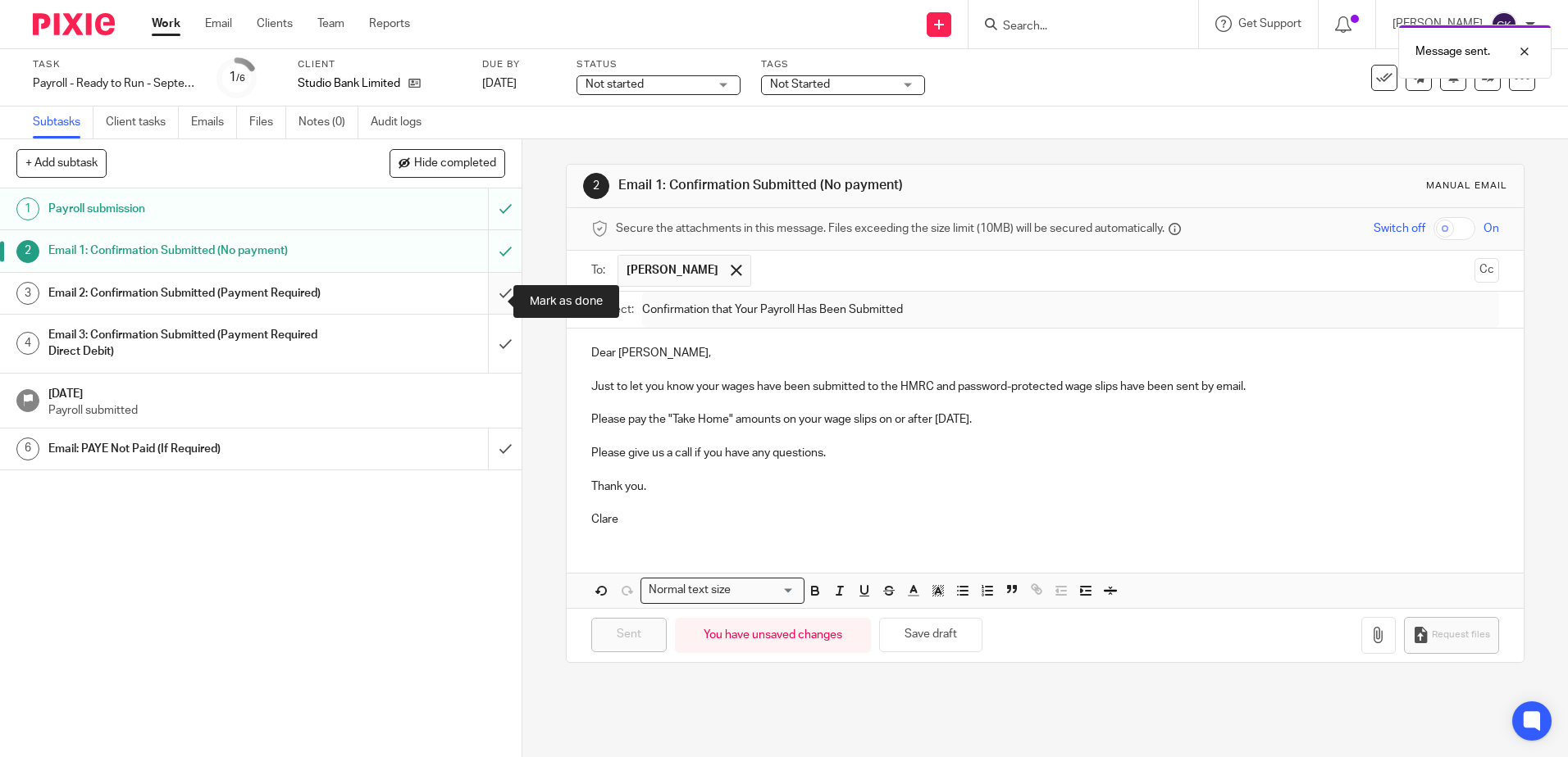
click at [491, 292] on input "submit" at bounding box center [261, 294] width 522 height 41
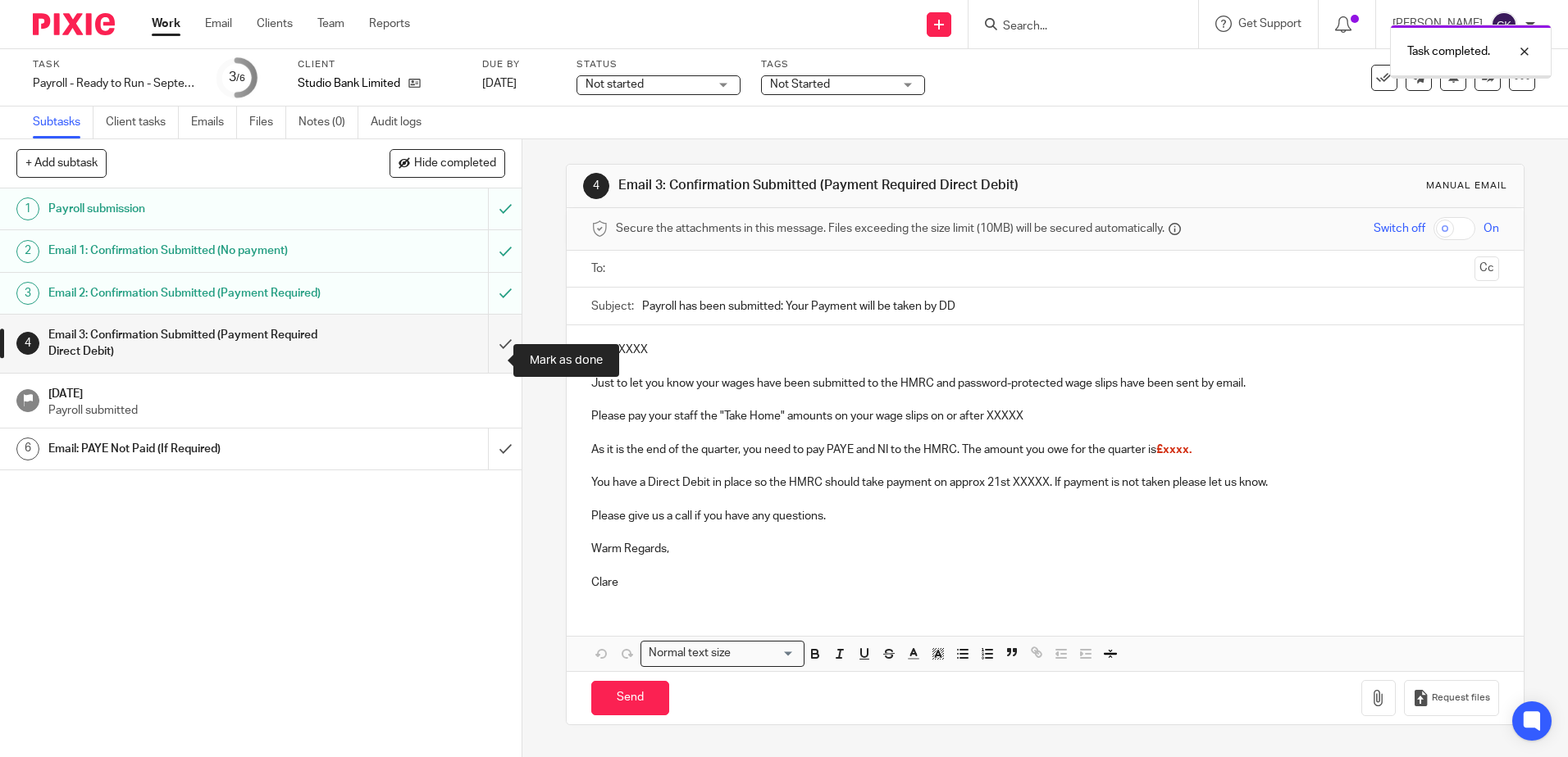
click at [488, 367] on input "submit" at bounding box center [261, 344] width 522 height 58
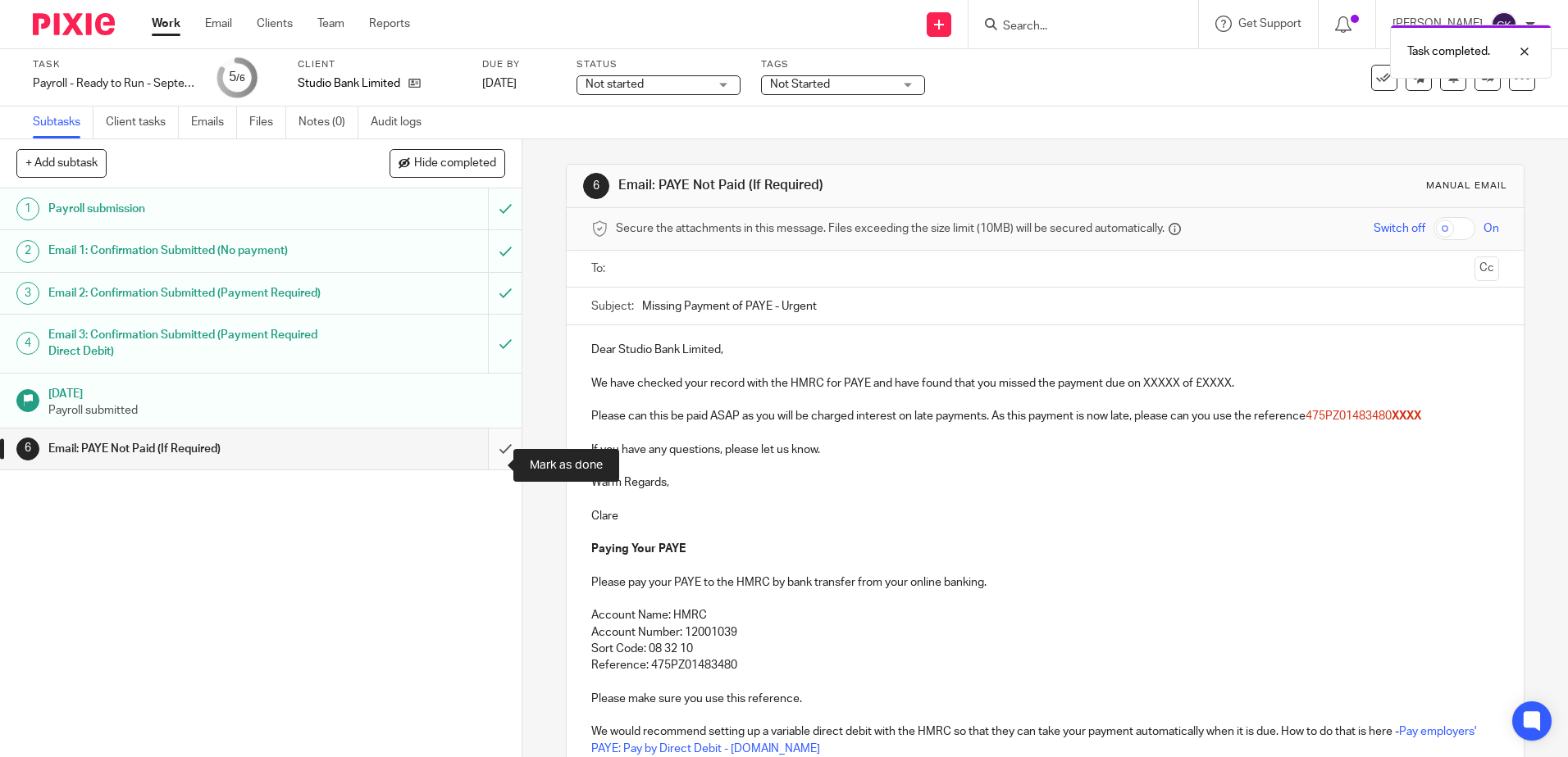
click at [490, 468] on input "submit" at bounding box center [261, 449] width 522 height 41
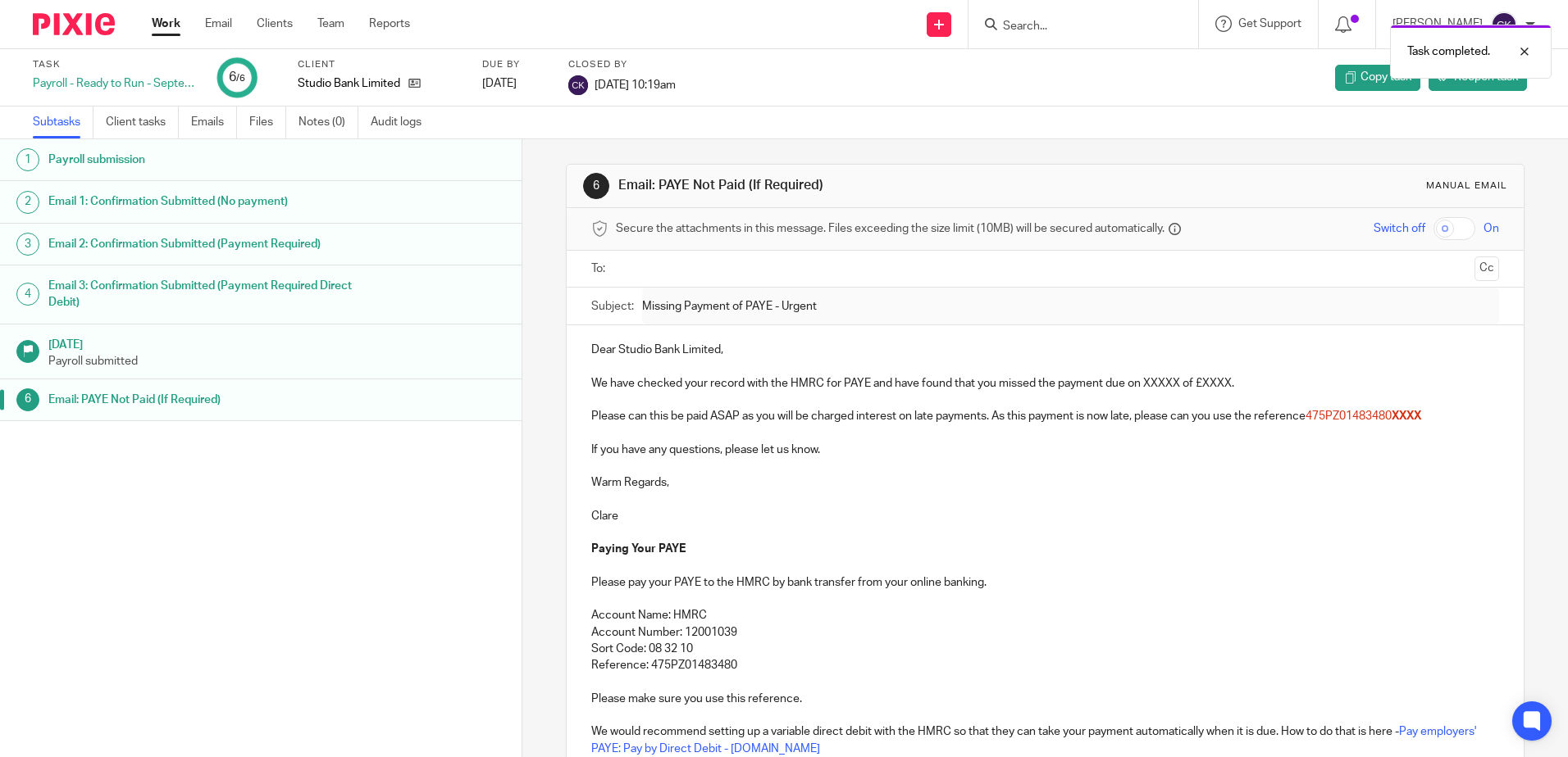
click at [163, 30] on link "Work" at bounding box center [166, 23] width 29 height 16
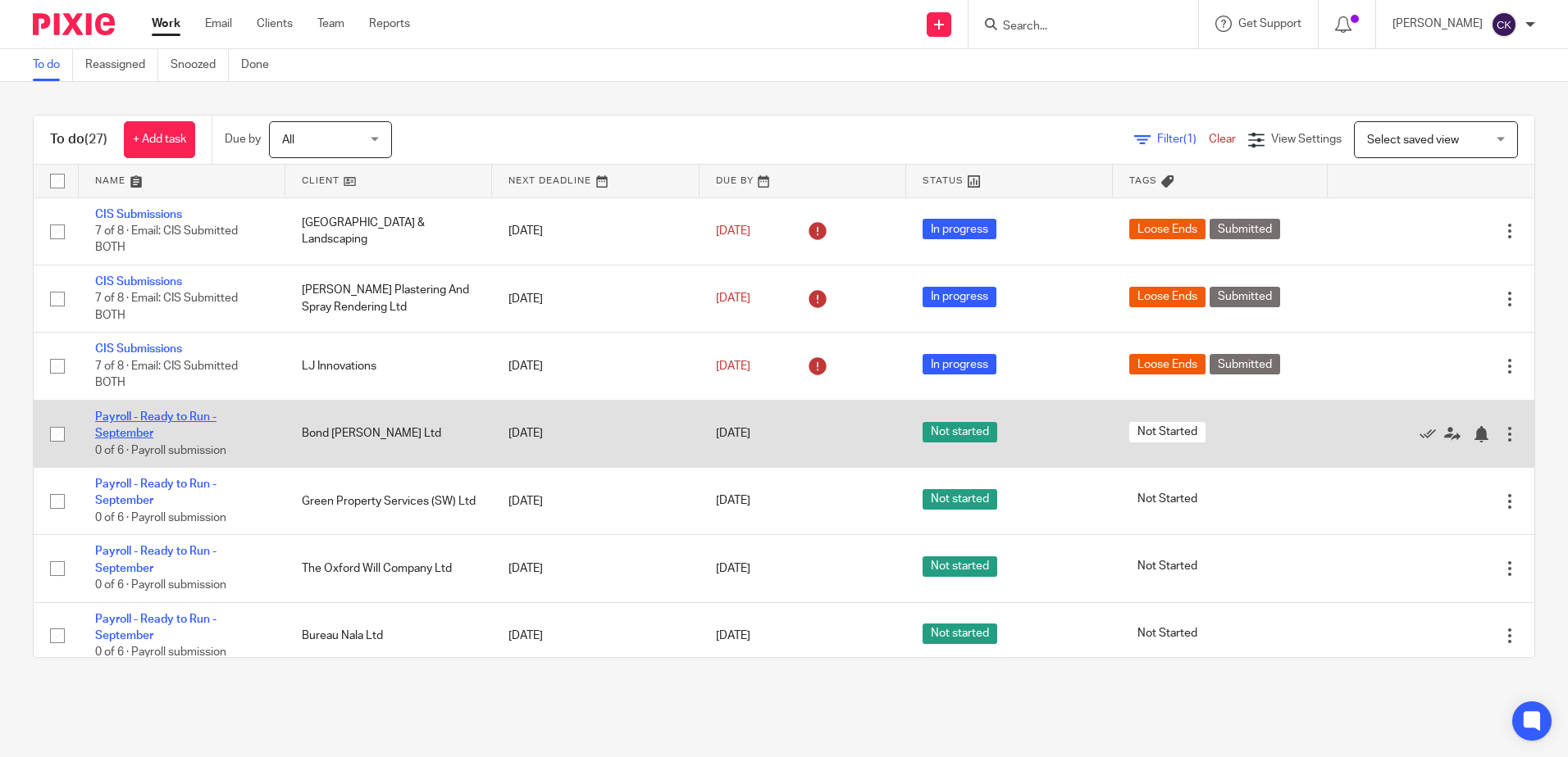
click at [175, 417] on link "Payroll - Ready to Run - September" at bounding box center [156, 425] width 122 height 28
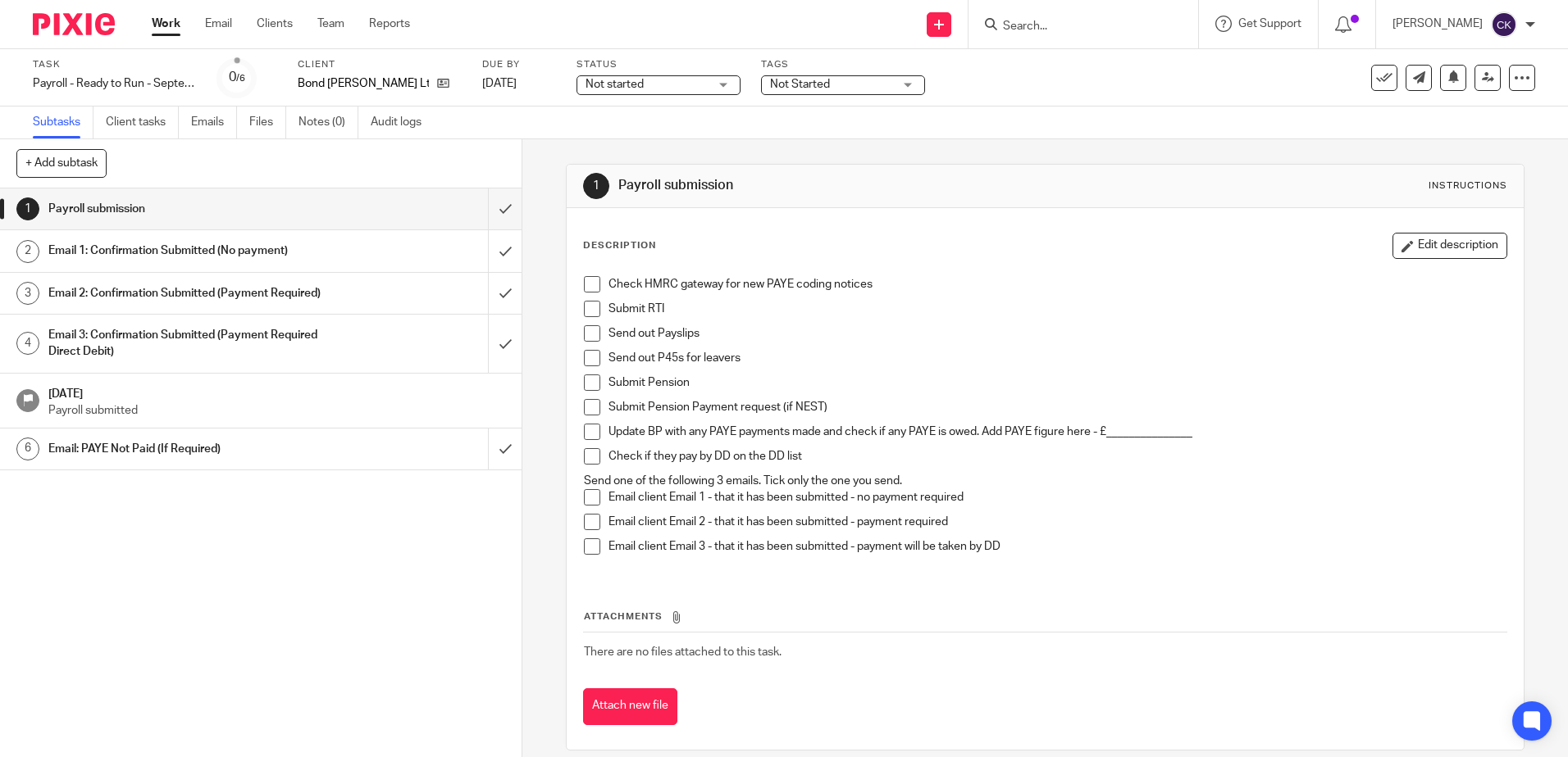
click at [588, 284] on span at bounding box center [591, 284] width 16 height 16
click at [586, 301] on span at bounding box center [591, 308] width 16 height 16
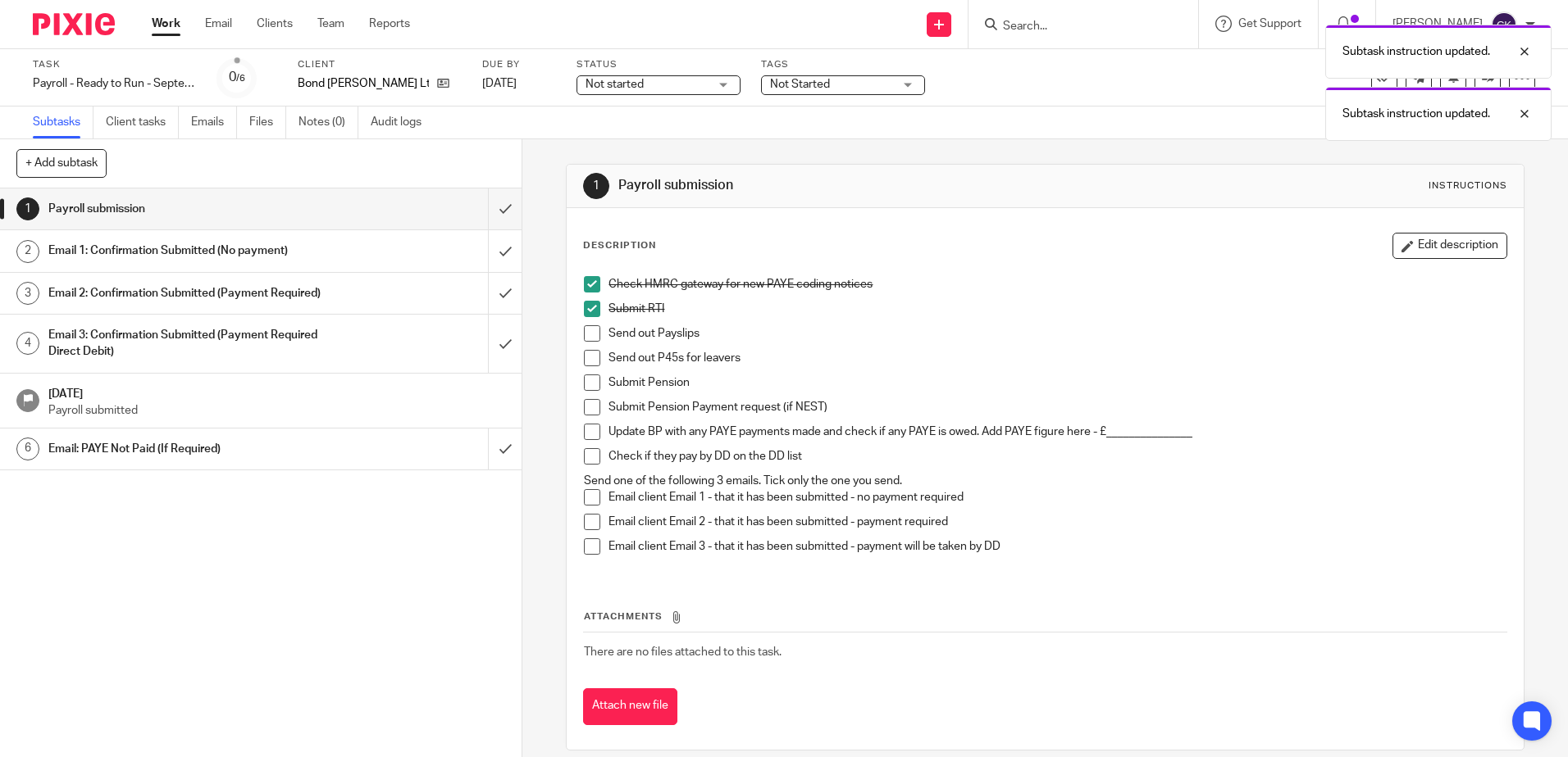
click at [584, 331] on span at bounding box center [591, 333] width 16 height 16
click at [584, 358] on span at bounding box center [591, 357] width 16 height 16
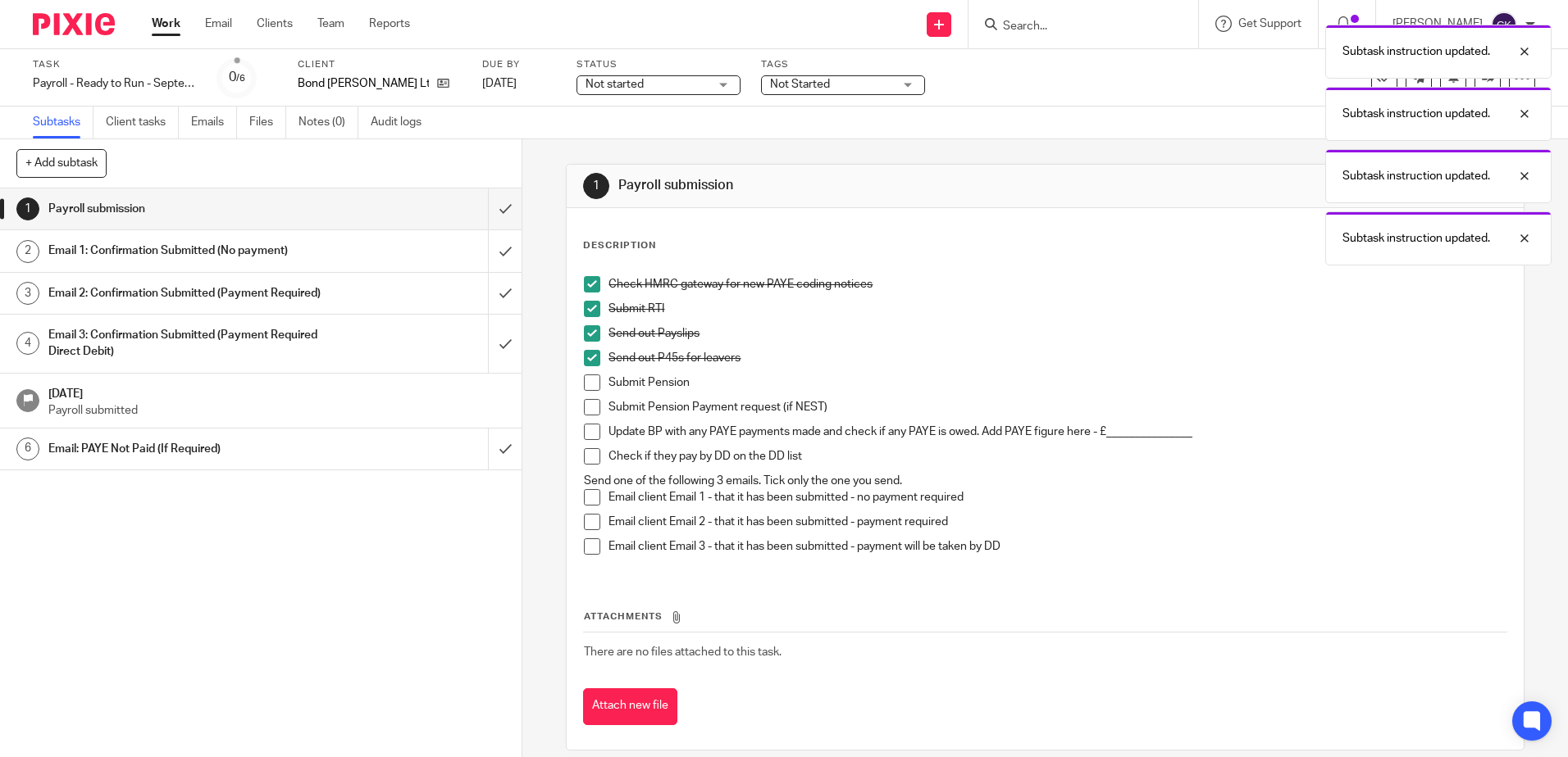
click at [586, 382] on span at bounding box center [591, 382] width 16 height 16
drag, startPoint x: 586, startPoint y: 406, endPoint x: 588, endPoint y: 419, distance: 13.2
click at [586, 408] on span at bounding box center [591, 407] width 16 height 16
click at [586, 432] on span at bounding box center [591, 432] width 16 height 16
click at [586, 452] on span at bounding box center [591, 456] width 16 height 16
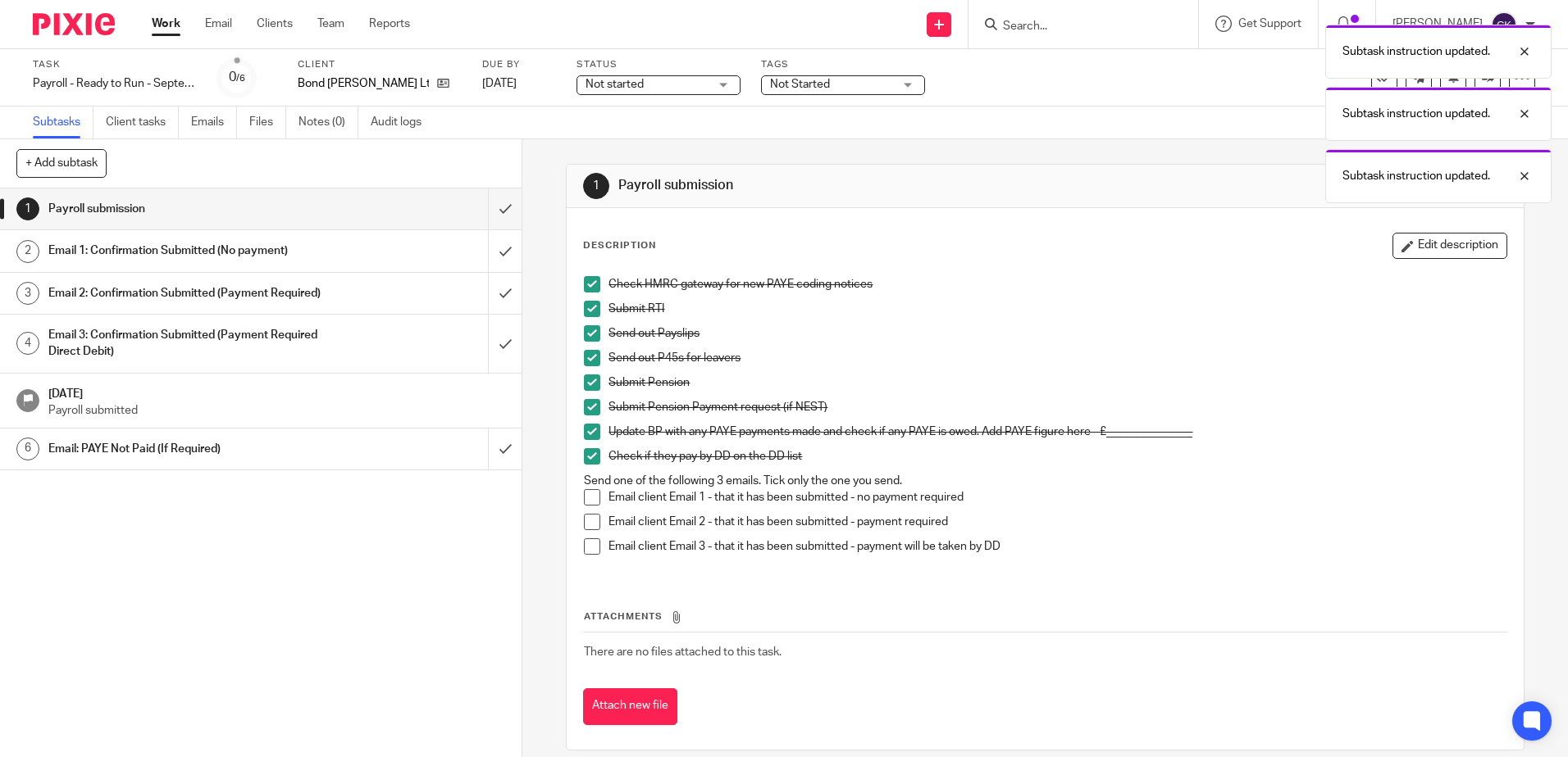
drag, startPoint x: 584, startPoint y: 522, endPoint x: 580, endPoint y: 512, distance: 10.8
click at [584, 522] on span at bounding box center [591, 521] width 16 height 16
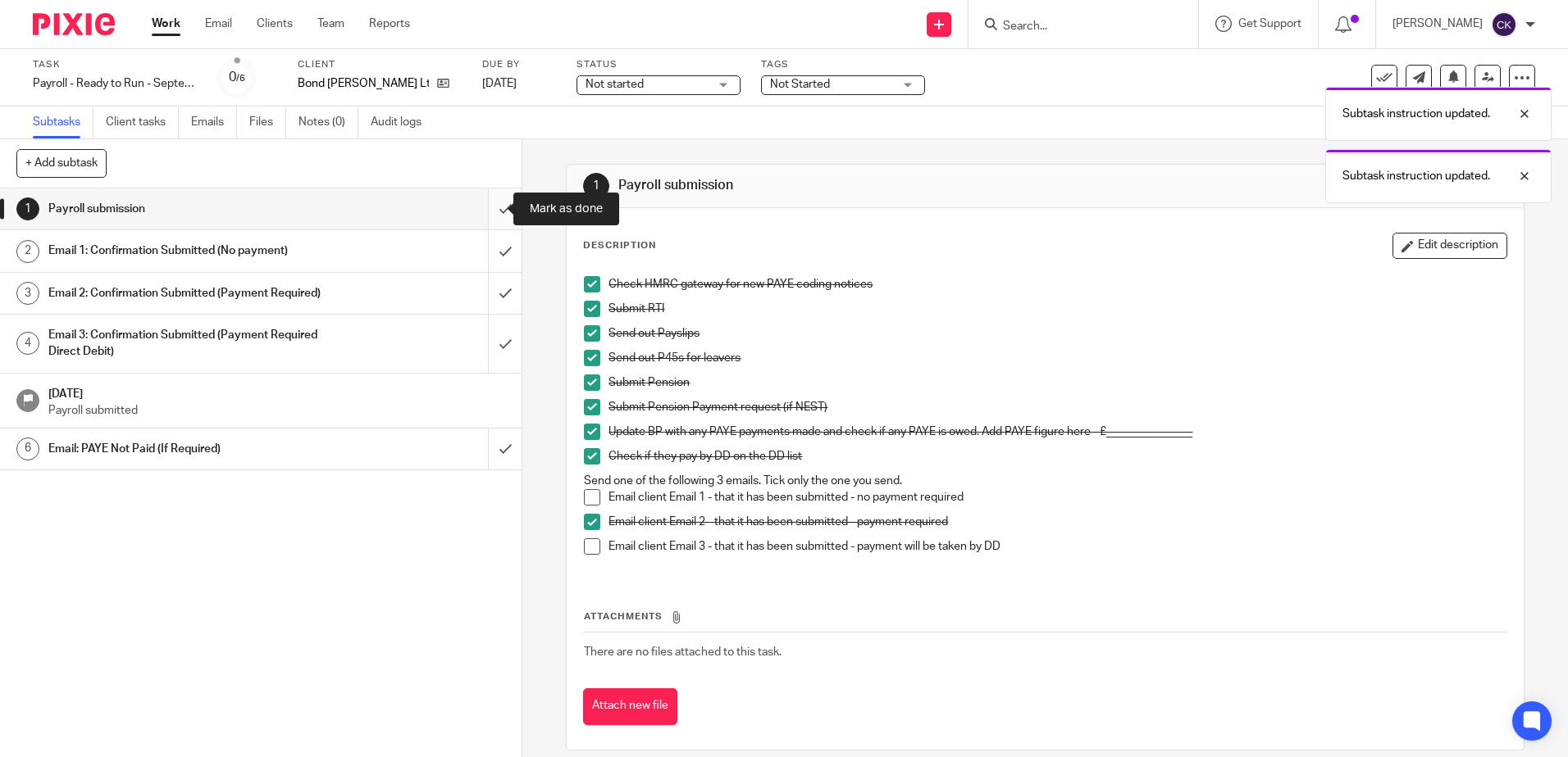
click at [479, 214] on input "submit" at bounding box center [261, 209] width 522 height 41
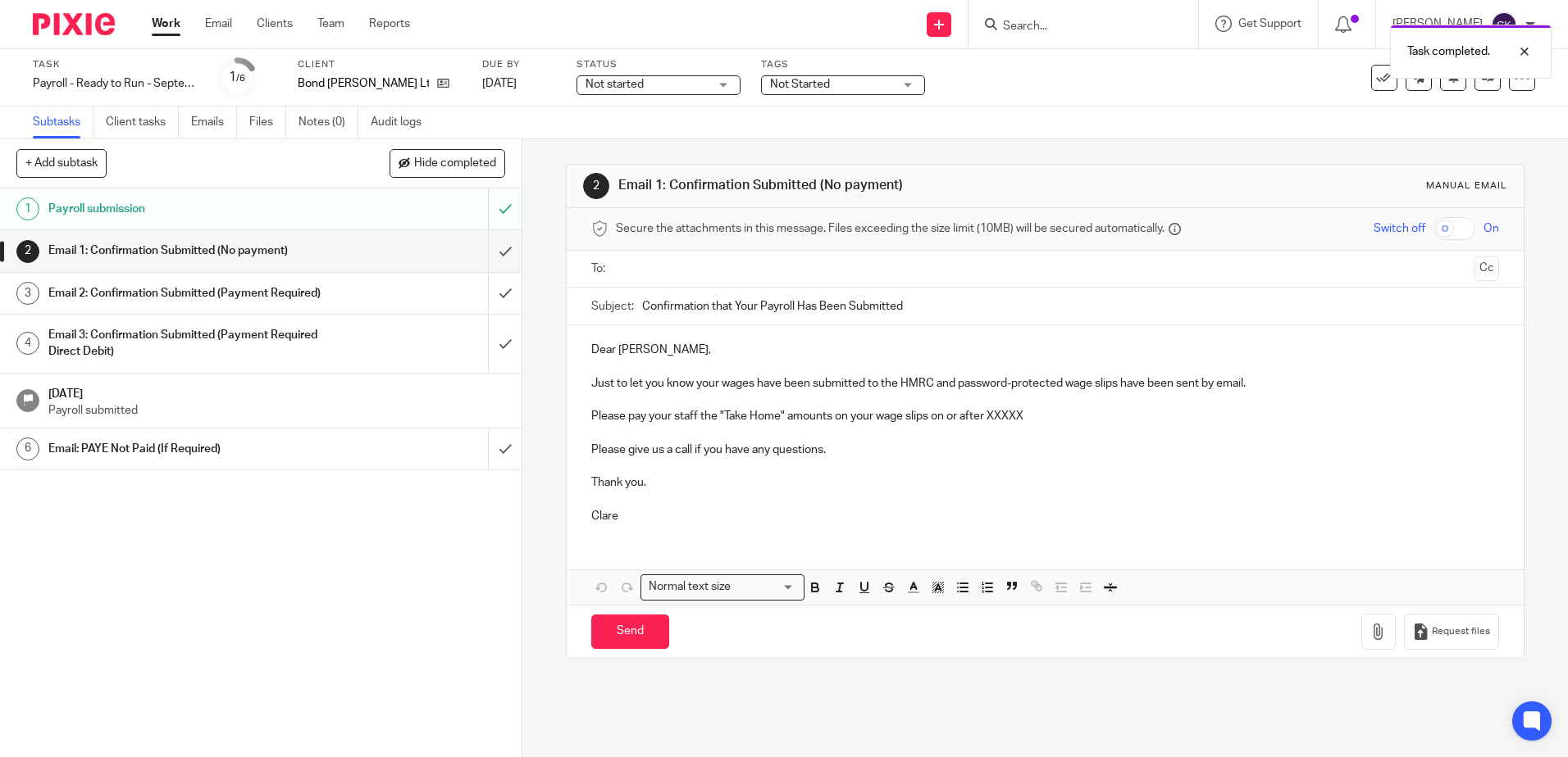
click at [617, 266] on ul at bounding box center [1045, 269] width 856 height 27
click at [626, 270] on input "text" at bounding box center [1043, 269] width 845 height 19
click at [956, 387] on p "Just to let you know your wages have been submitted to the HMRC and password-pr…" at bounding box center [1044, 386] width 907 height 16
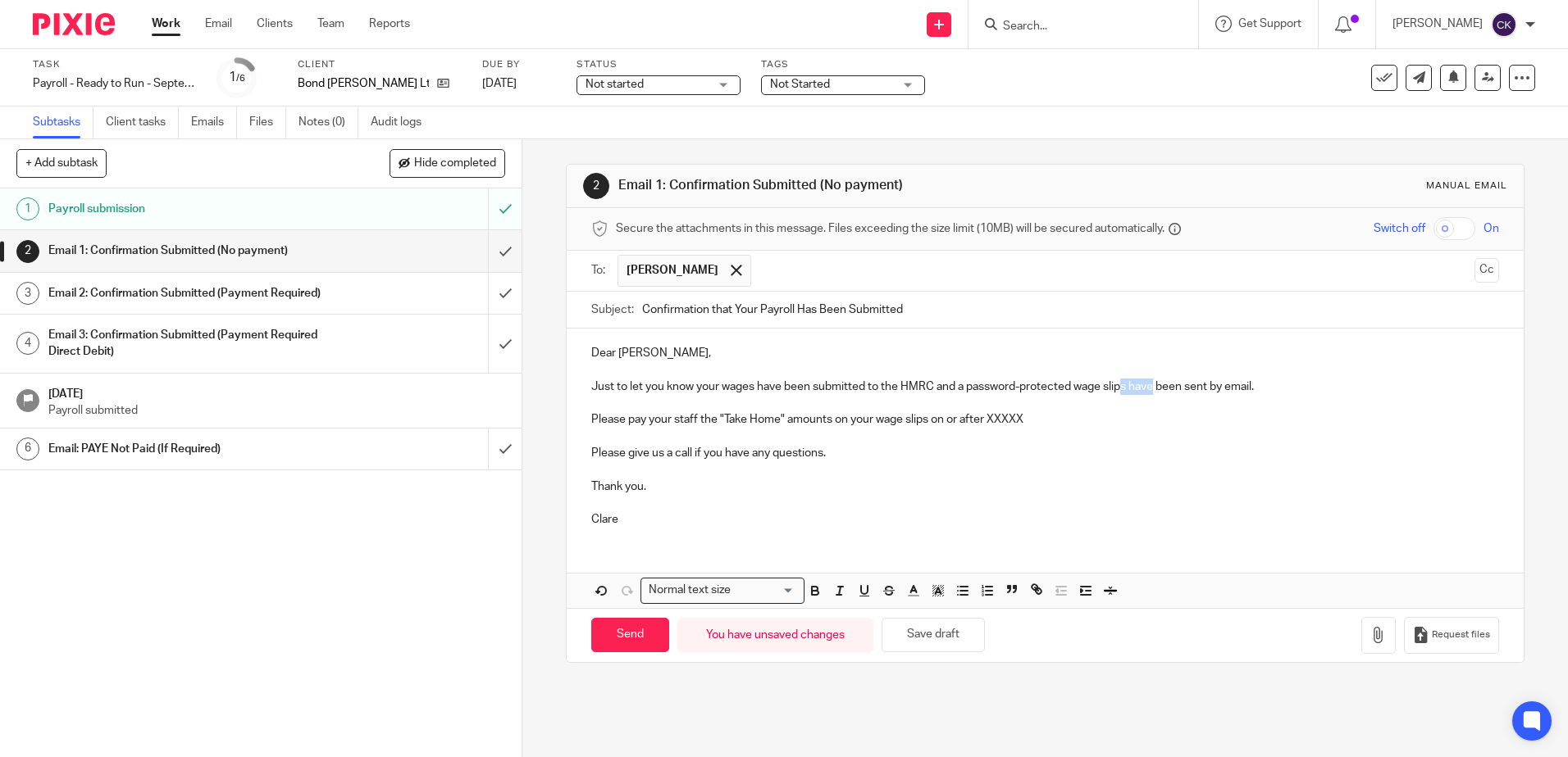
drag, startPoint x: 1151, startPoint y: 386, endPoint x: 1123, endPoint y: 390, distance: 28.3
click at [1123, 390] on p "Just to let you know your wages have been submitted to the HMRC and a password-…" at bounding box center [1044, 386] width 907 height 16
drag, startPoint x: 694, startPoint y: 424, endPoint x: 669, endPoint y: 425, distance: 25.0
click at [669, 425] on p "Please pay your staff the "Take Home" amounts on your wage slips on or after XX…" at bounding box center [1044, 419] width 907 height 16
click at [815, 421] on p "Please pay yourself the "Take Home" amounts on your wage slips on or after XXXXX" at bounding box center [1044, 419] width 907 height 16
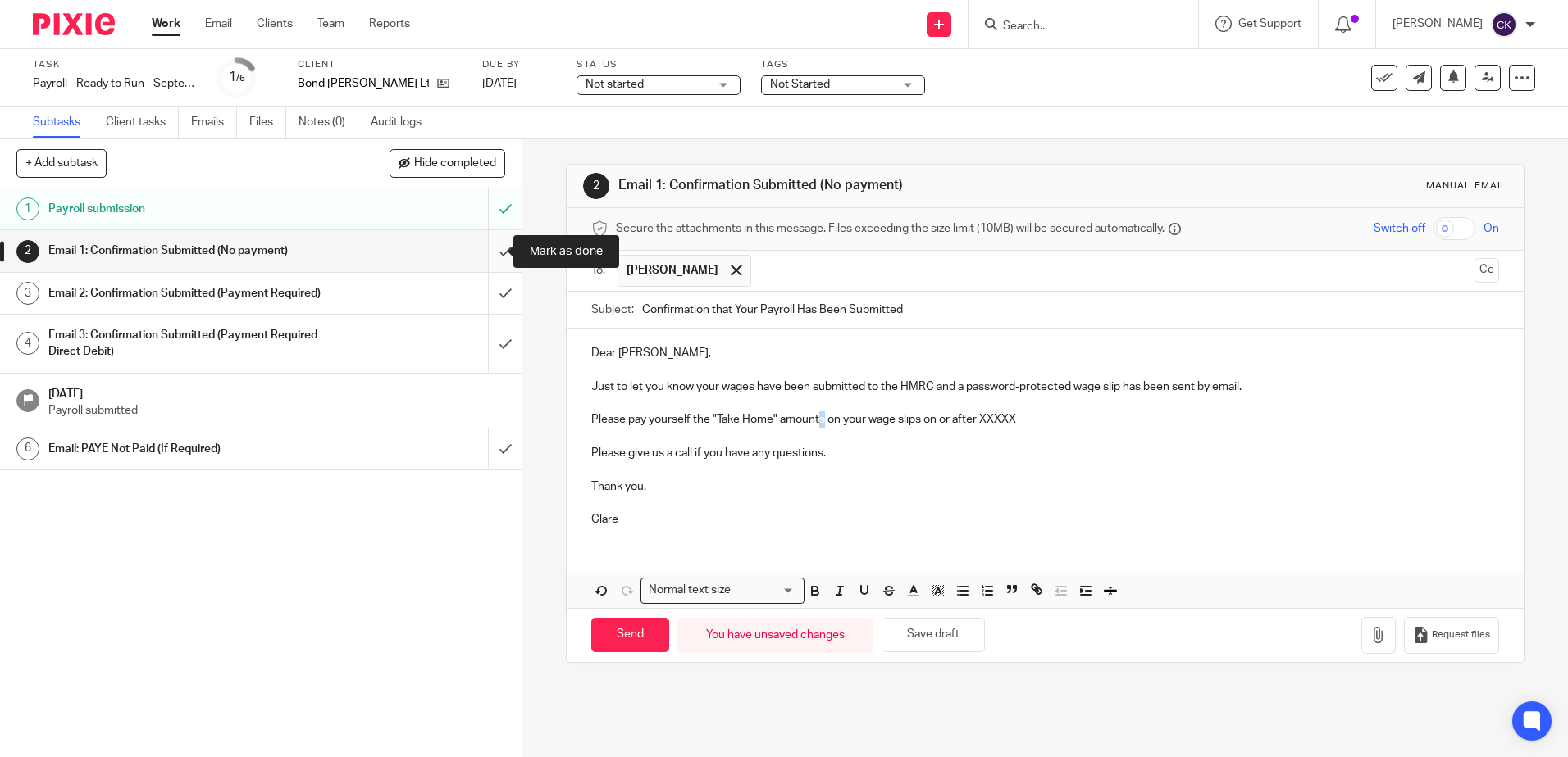
click at [491, 248] on input "submit" at bounding box center [261, 250] width 522 height 41
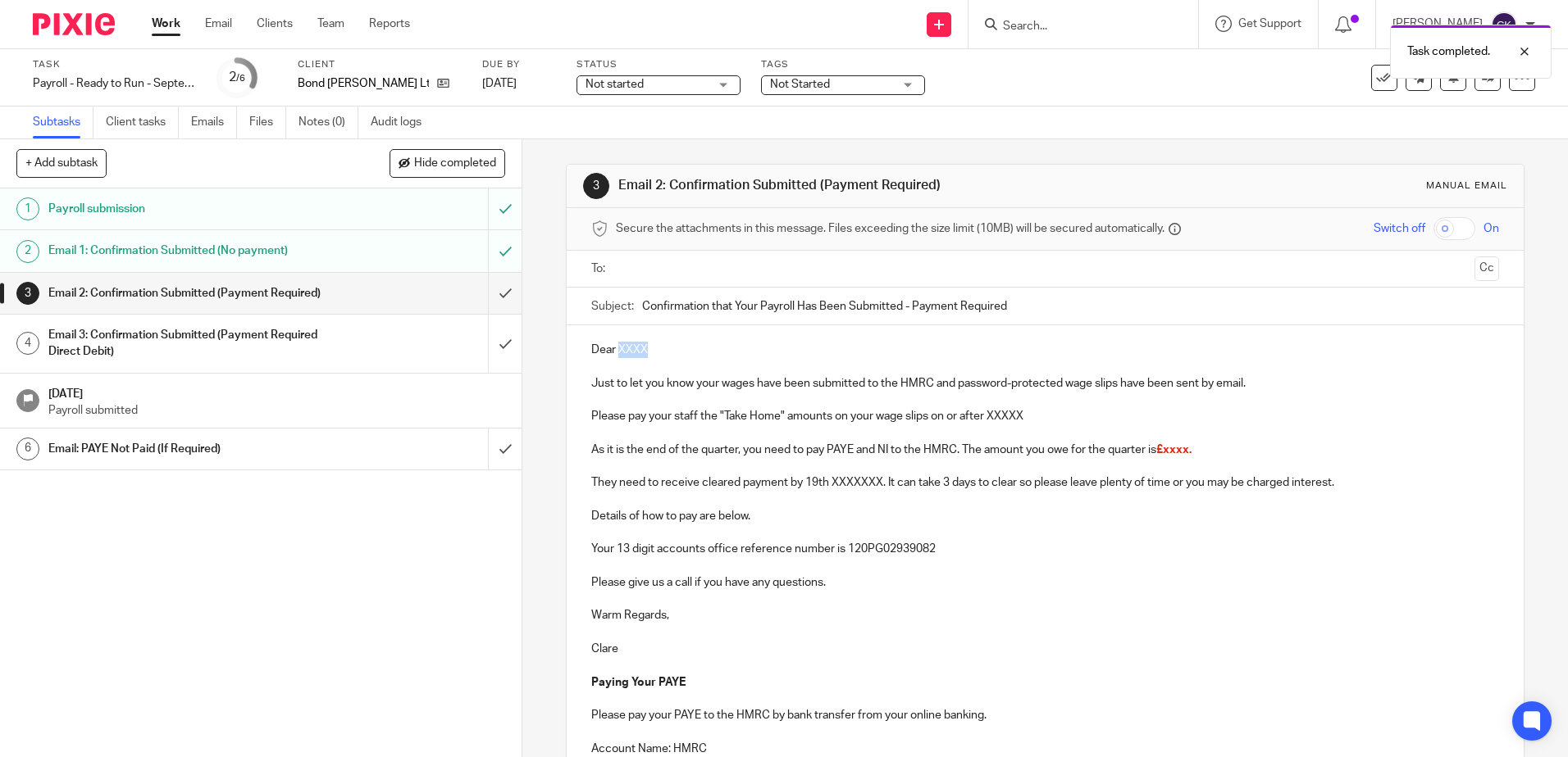
drag, startPoint x: 657, startPoint y: 348, endPoint x: 613, endPoint y: 354, distance: 44.4
click at [613, 354] on p "Dear XXXX" at bounding box center [1044, 350] width 907 height 16
click at [955, 387] on p "Just to let you know your wages have been submitted to the HMRC and password-pr…" at bounding box center [1044, 383] width 907 height 16
drag, startPoint x: 1152, startPoint y: 385, endPoint x: 1122, endPoint y: 389, distance: 30.3
click at [1122, 389] on p "Just to let you know your wages have been submitted to the HMRC and a password-…" at bounding box center [1044, 383] width 907 height 16
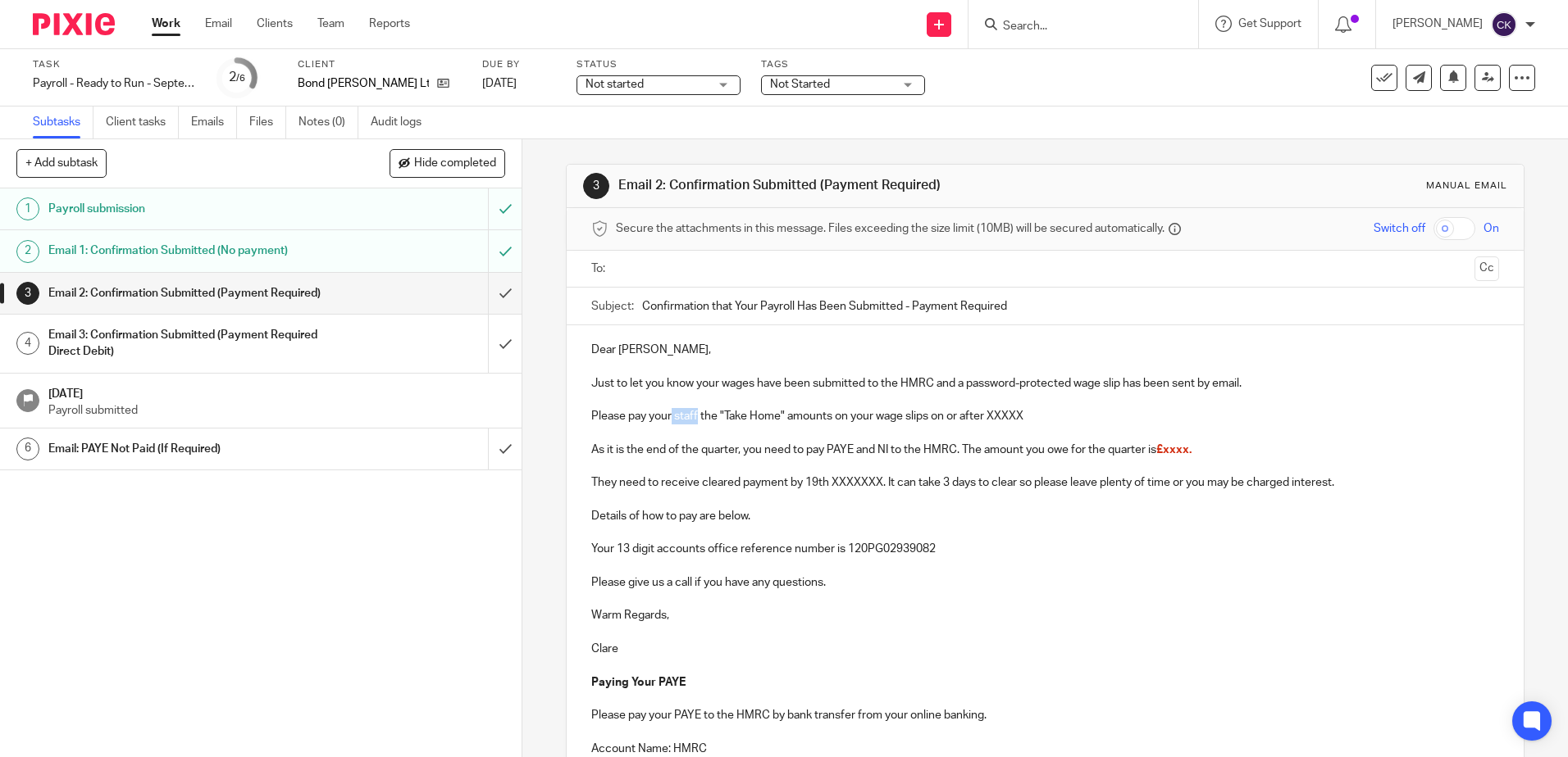
drag, startPoint x: 695, startPoint y: 420, endPoint x: 667, endPoint y: 422, distance: 28.1
click at [667, 422] on p "Please pay your staff the "Take Home" amounts on your wage slips on or after XX…" at bounding box center [1044, 416] width 907 height 16
click at [817, 416] on p "Please pay yourself the "Take Home" amounts on your wage slips on or after XXXXX" at bounding box center [1044, 416] width 907 height 16
drag, startPoint x: 1020, startPoint y: 415, endPoint x: 913, endPoint y: 422, distance: 107.2
click at [913, 422] on p "Please pay yourself the "Take Home" amount on your wage slips on or after XXXXX" at bounding box center [1044, 416] width 907 height 16
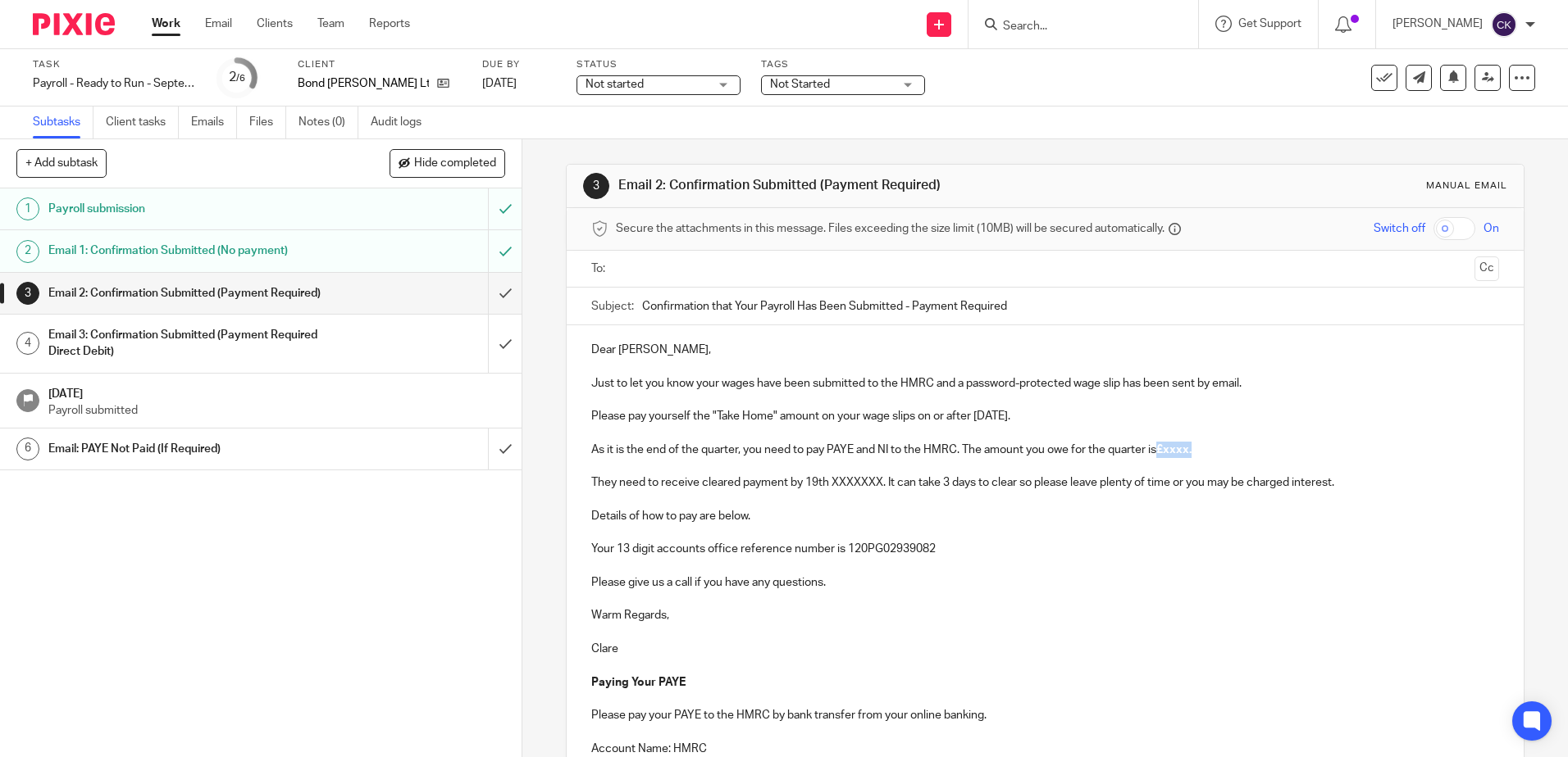
drag, startPoint x: 1205, startPoint y: 452, endPoint x: 1156, endPoint y: 453, distance: 49.0
click at [1156, 453] on p "As it is the end of the quarter, you need to pay PAYE and NI to the HMRC. The a…" at bounding box center [1044, 449] width 907 height 16
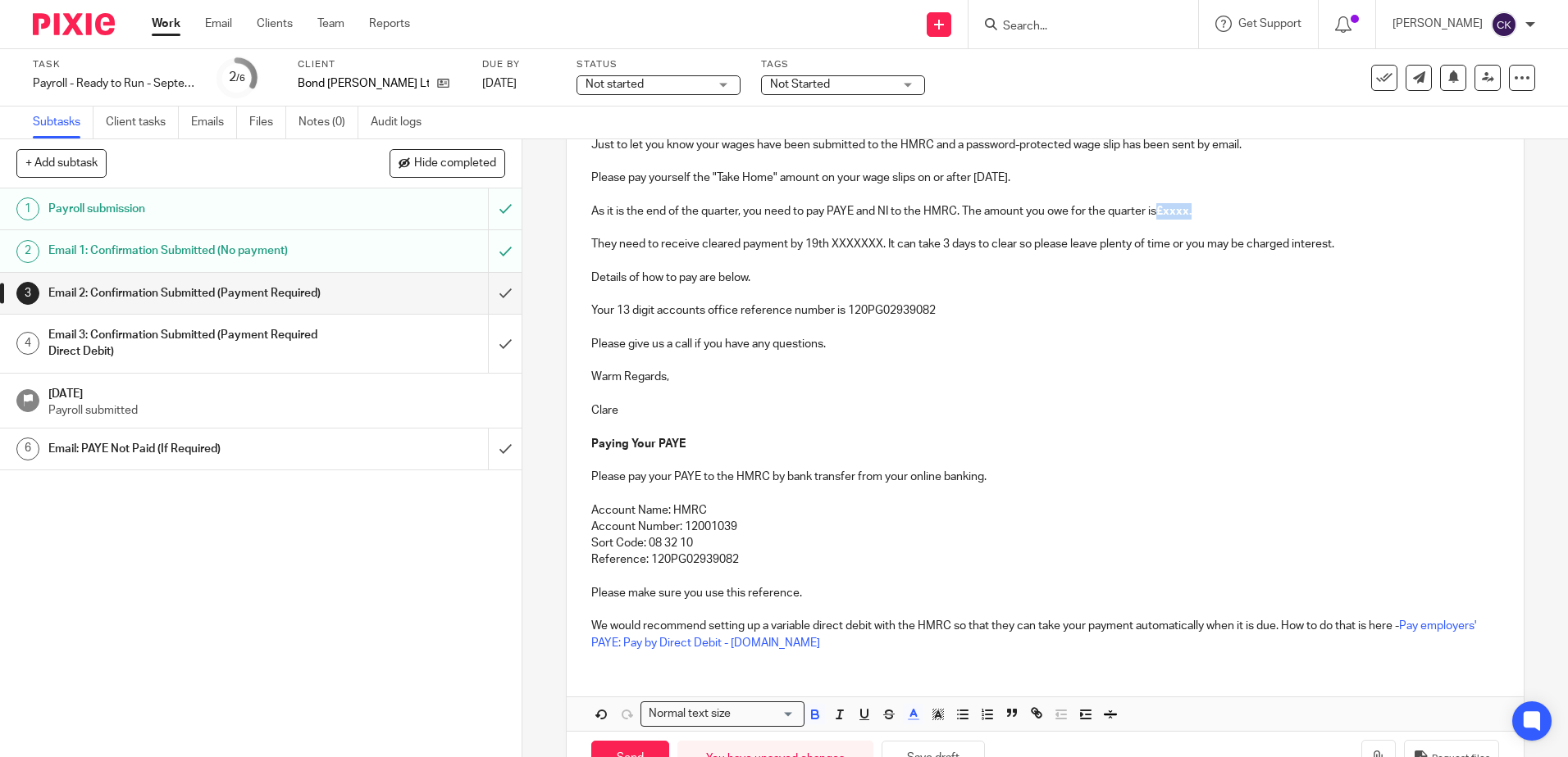
scroll to position [246, 0]
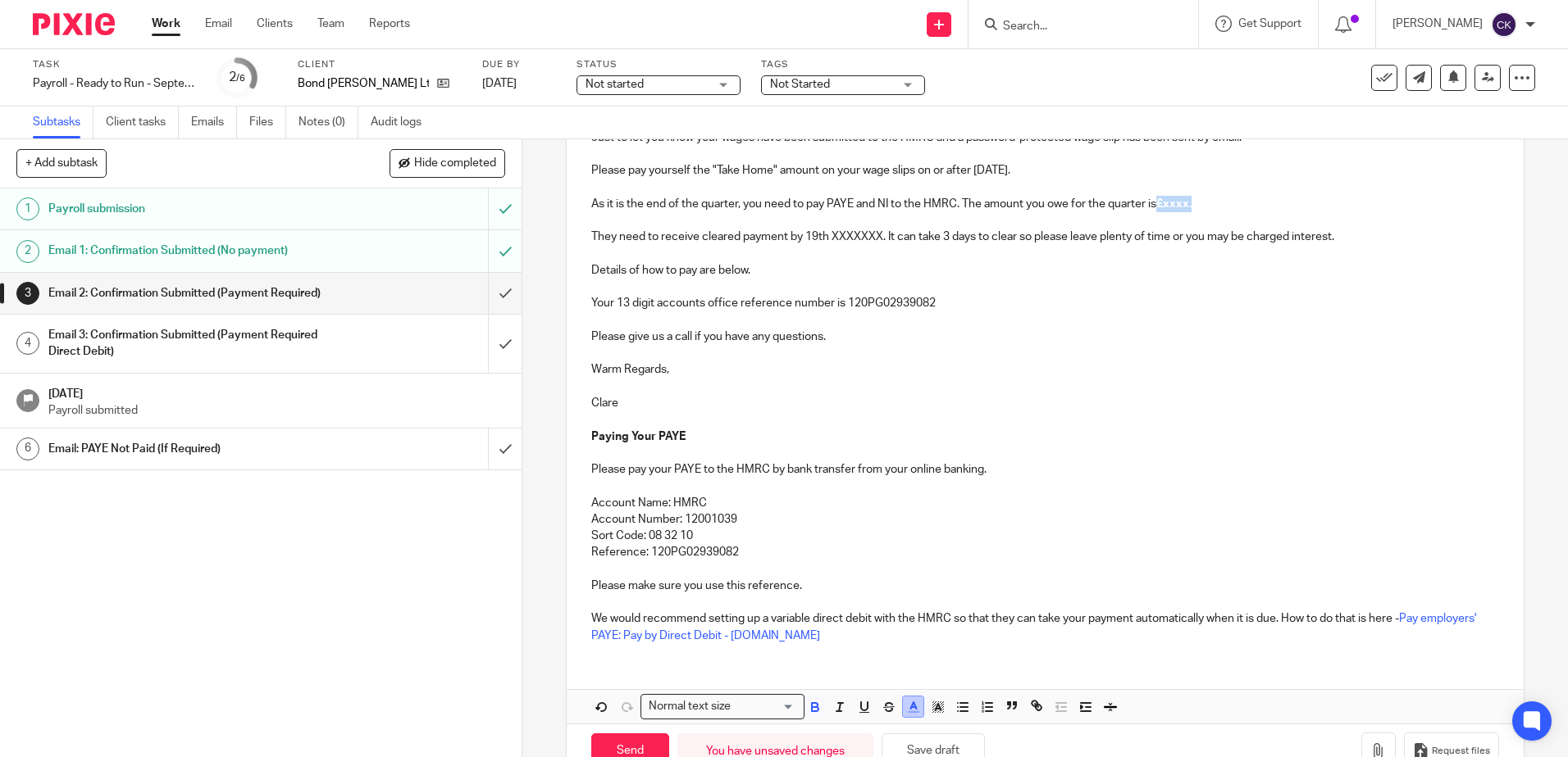
click at [915, 710] on icon "button" at bounding box center [913, 707] width 14 height 14
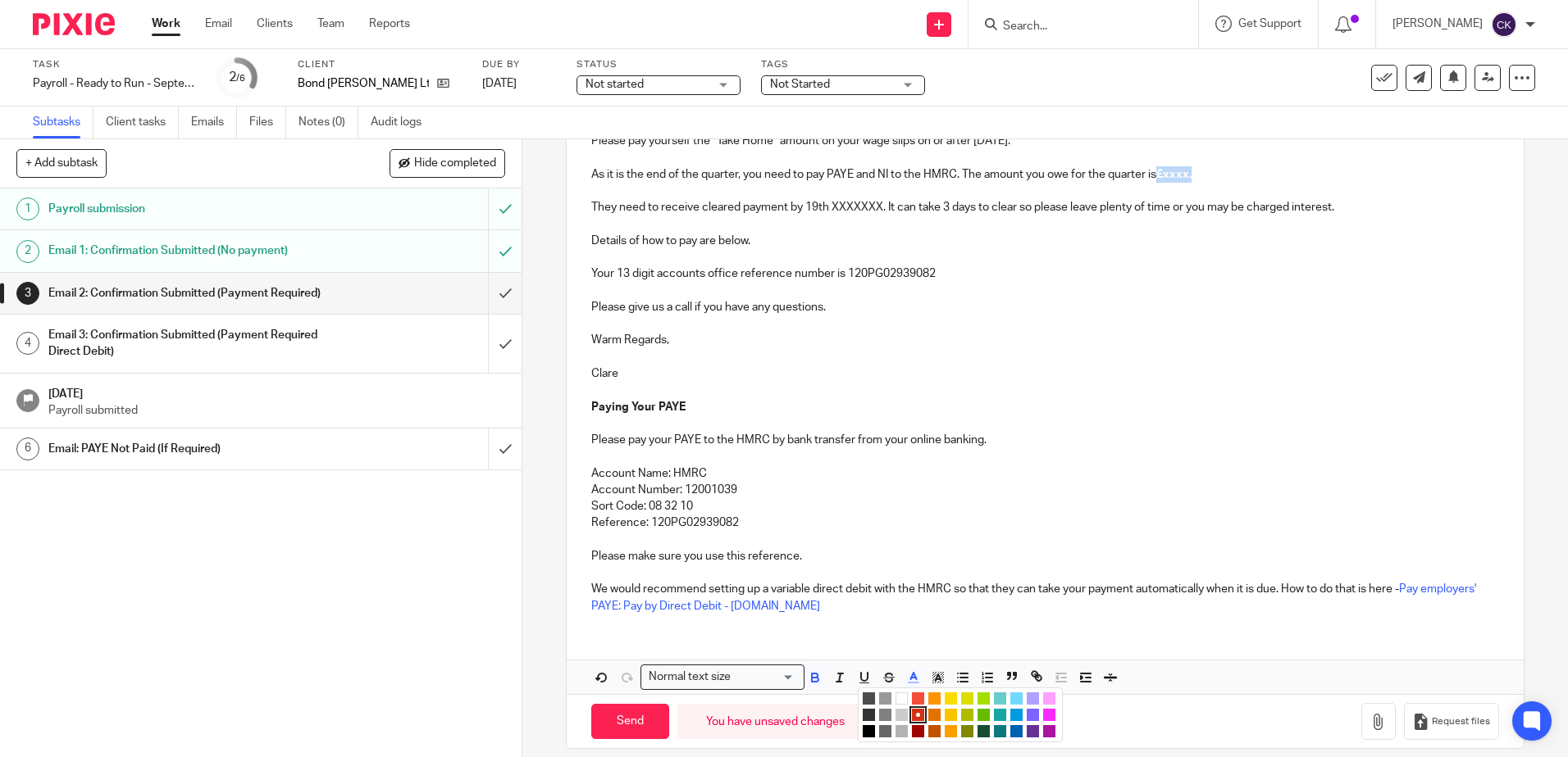
scroll to position [292, 0]
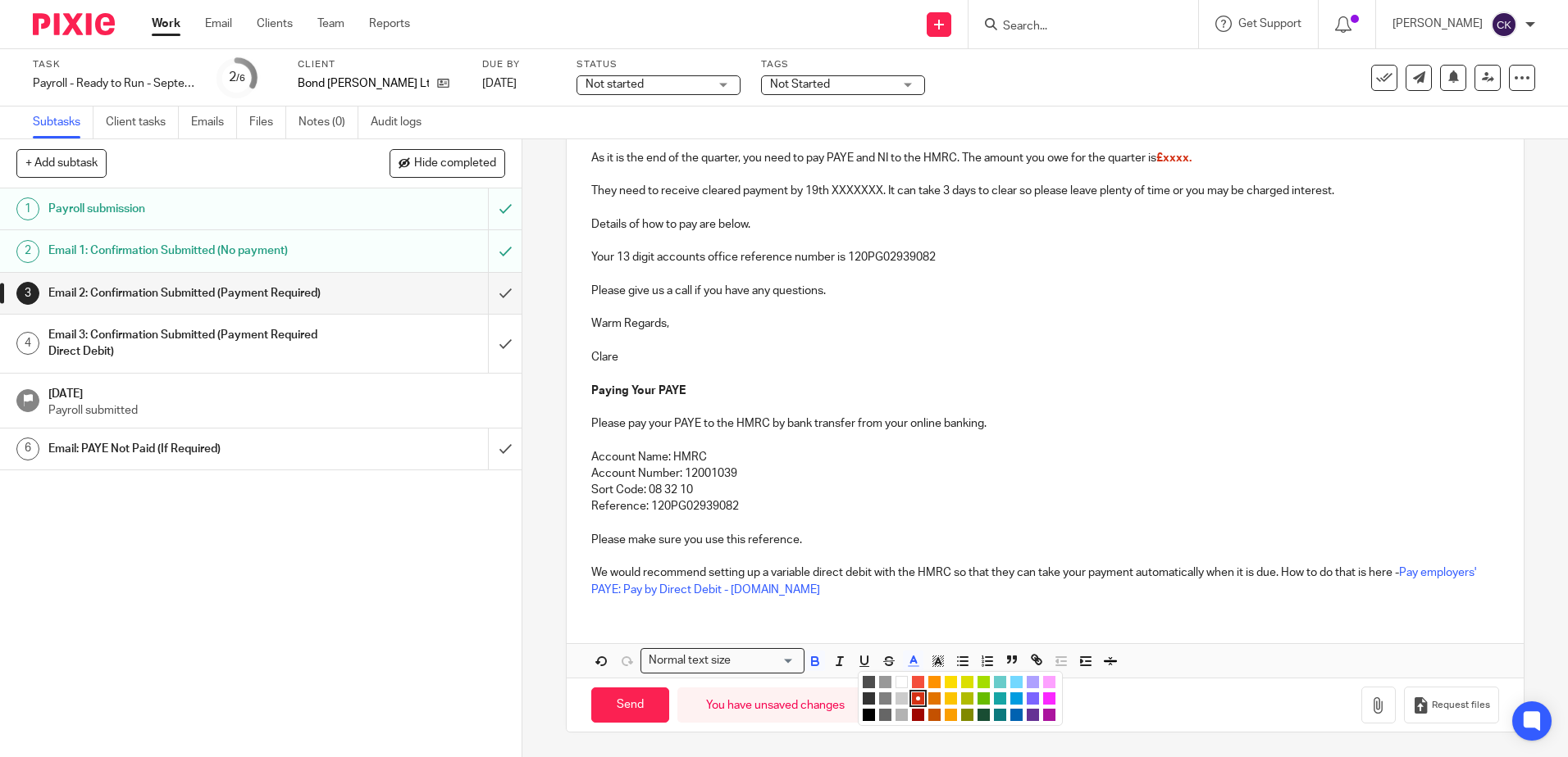
click at [868, 717] on li "color:#000000" at bounding box center [869, 715] width 13 height 13
click at [1203, 316] on p "Warm Regards," at bounding box center [1044, 323] width 907 height 16
drag, startPoint x: 1195, startPoint y: 154, endPoint x: 1166, endPoint y: 159, distance: 29.4
click at [1166, 159] on p "As it is the end of the quarter, you need to pay PAYE and NI to the HMRC. The a…" at bounding box center [1044, 157] width 907 height 16
drag, startPoint x: 880, startPoint y: 196, endPoint x: 826, endPoint y: 192, distance: 54.1
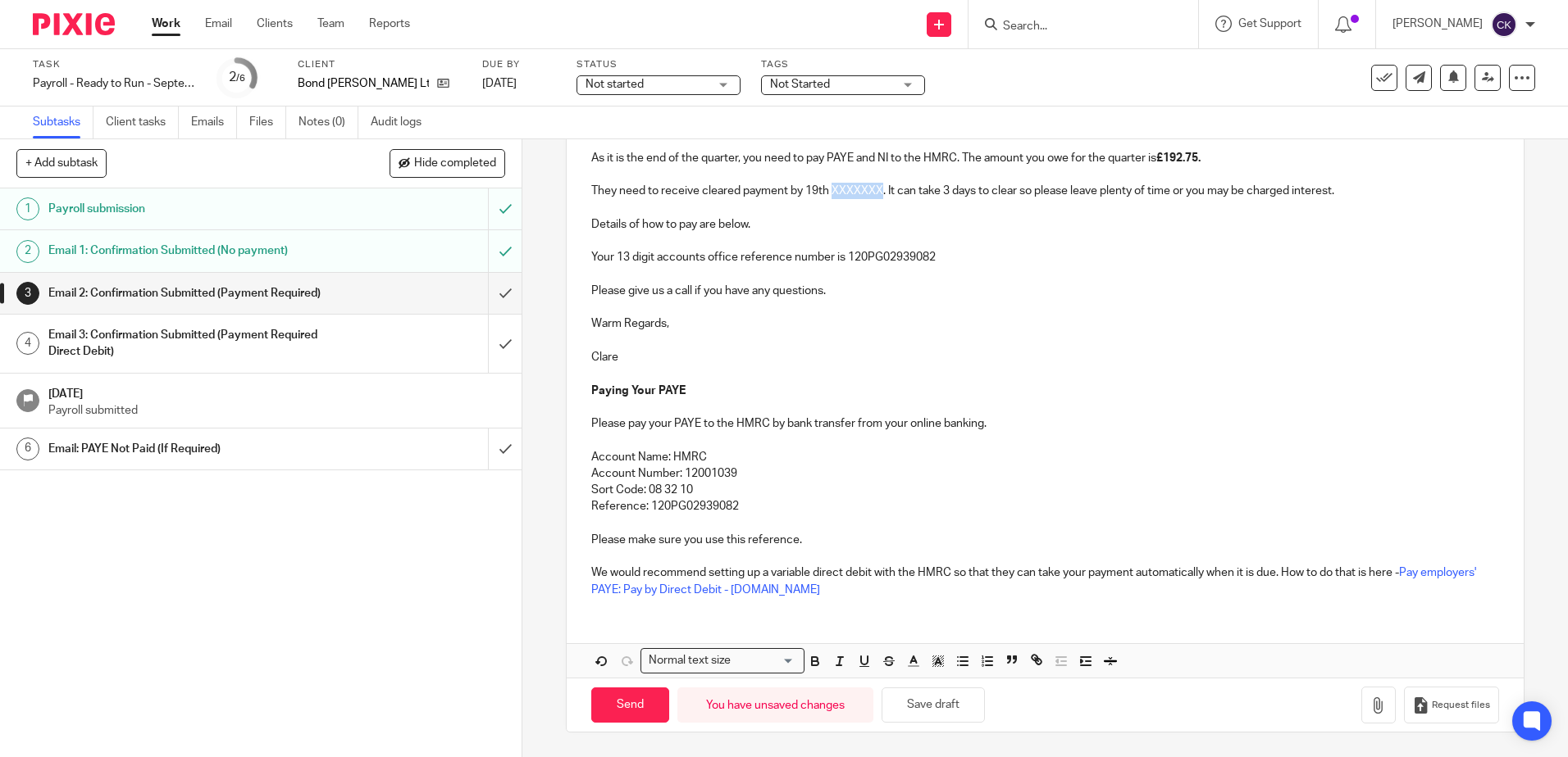
click at [826, 192] on p "They need to receive cleared payment by 19th XXXXXXX. It can take 3 days to cle…" at bounding box center [1044, 190] width 907 height 16
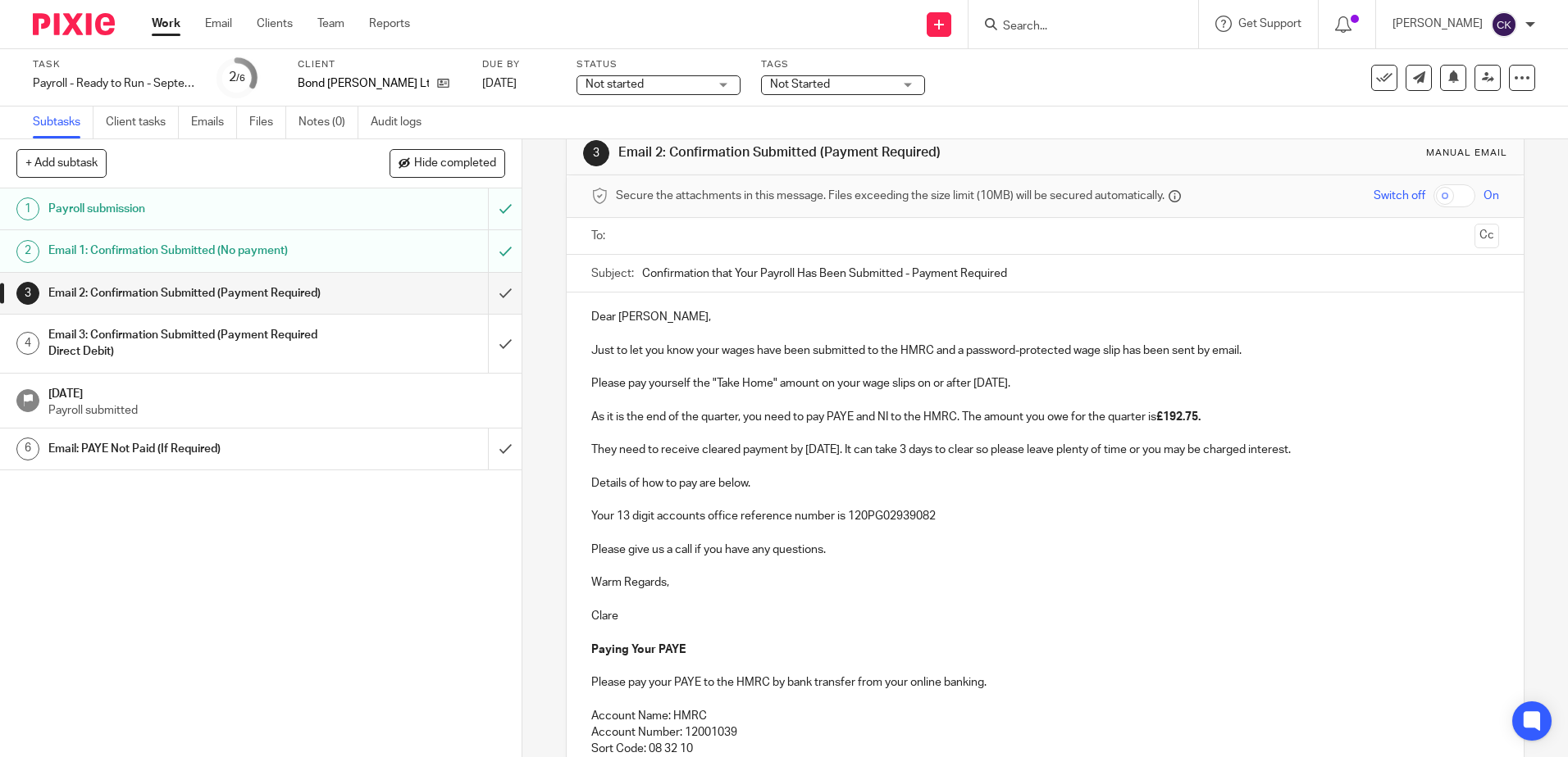
scroll to position [0, 0]
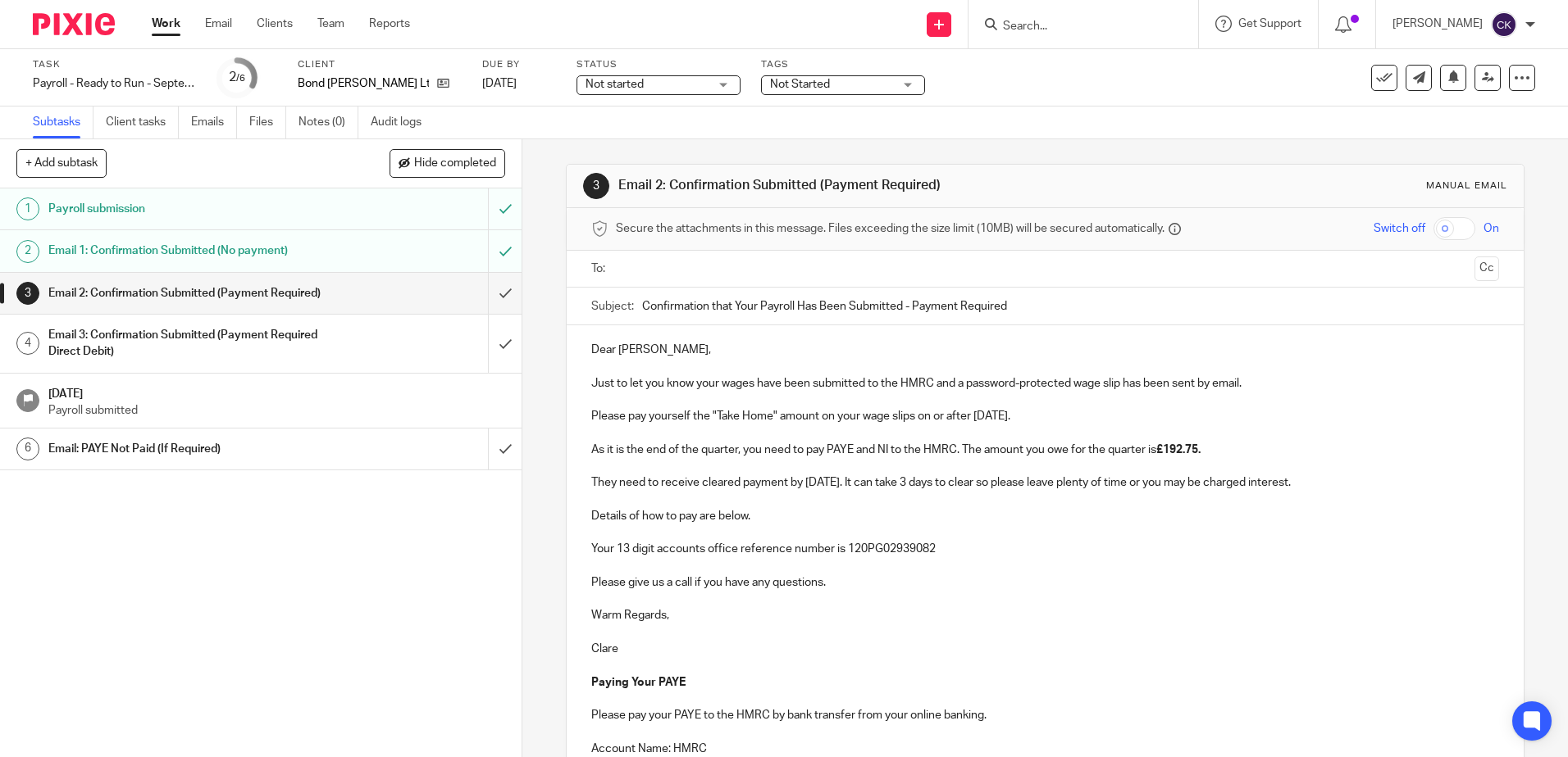
click at [649, 261] on input "text" at bounding box center [1043, 269] width 845 height 19
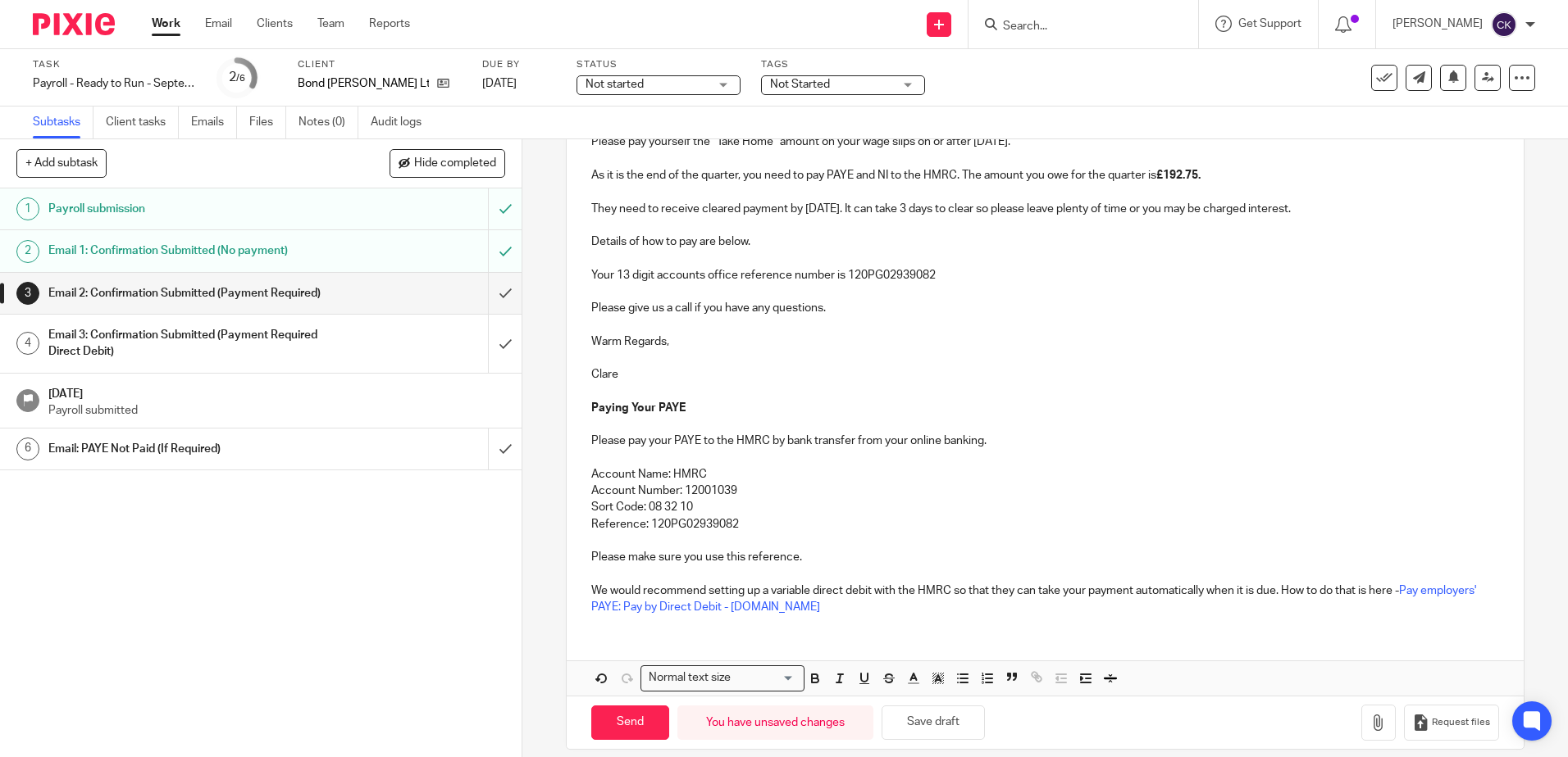
scroll to position [295, 0]
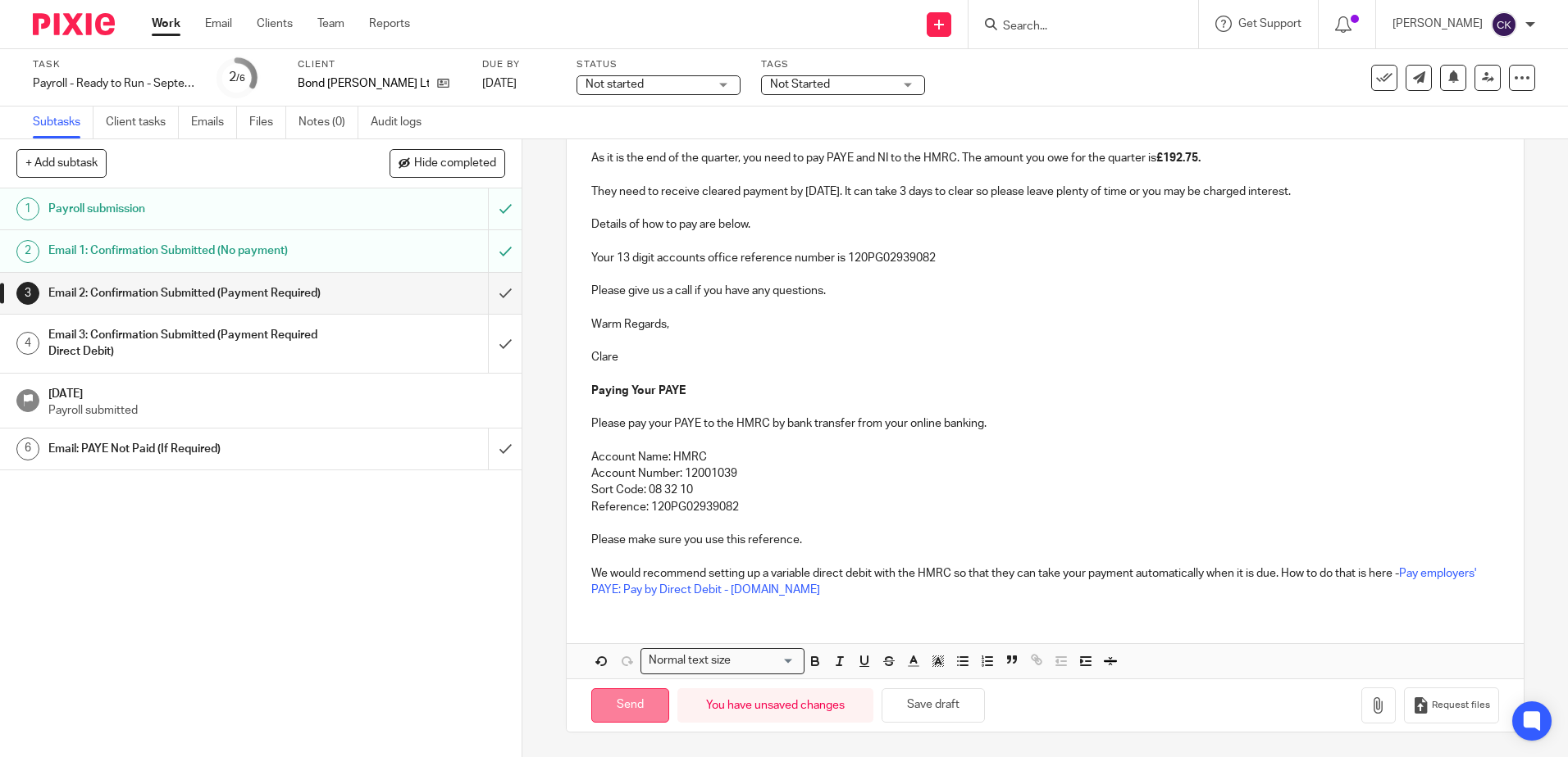
click at [638, 713] on input "Send" at bounding box center [630, 706] width 78 height 35
type input "Sent"
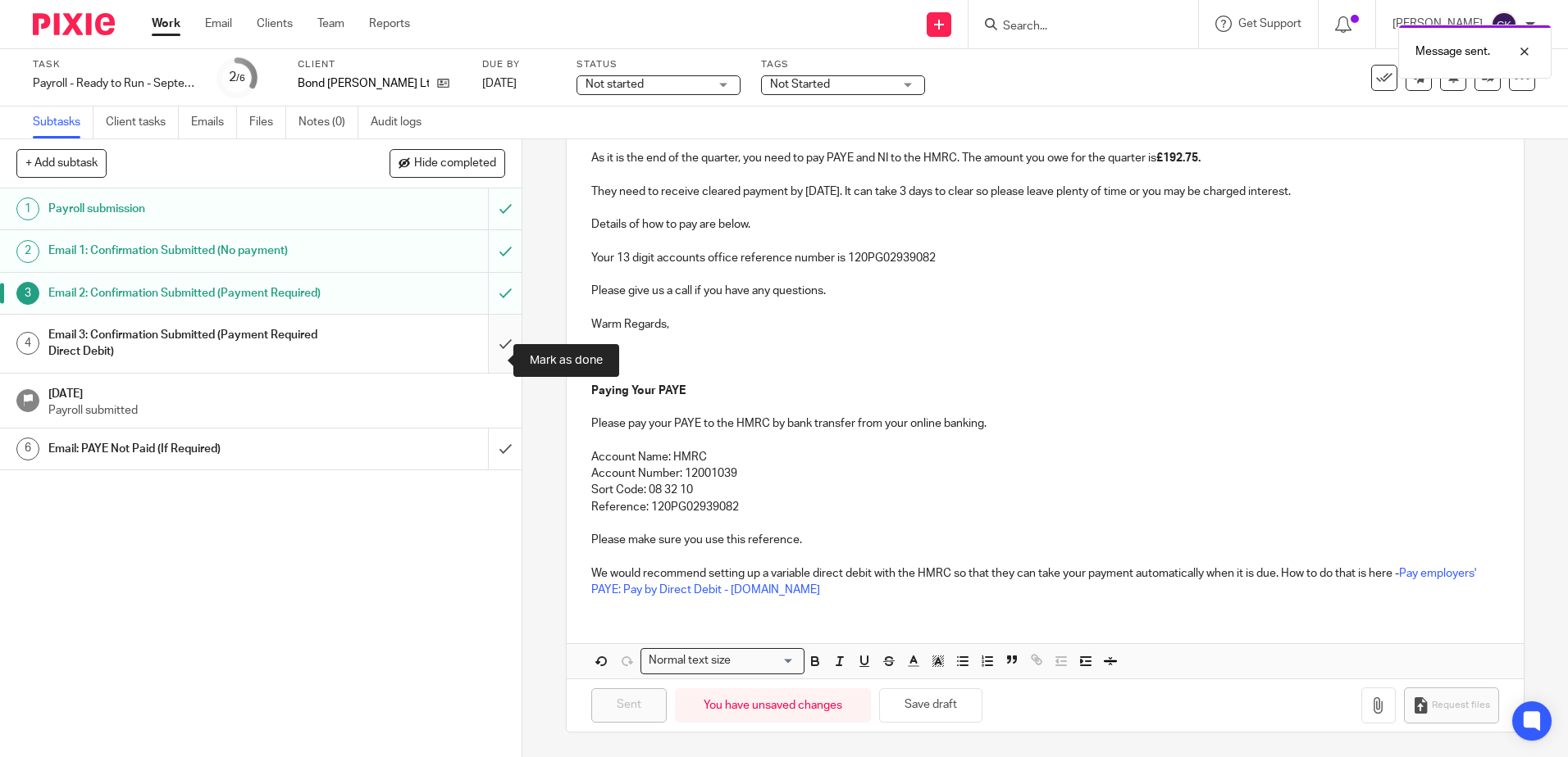
click at [479, 356] on input "submit" at bounding box center [261, 344] width 522 height 58
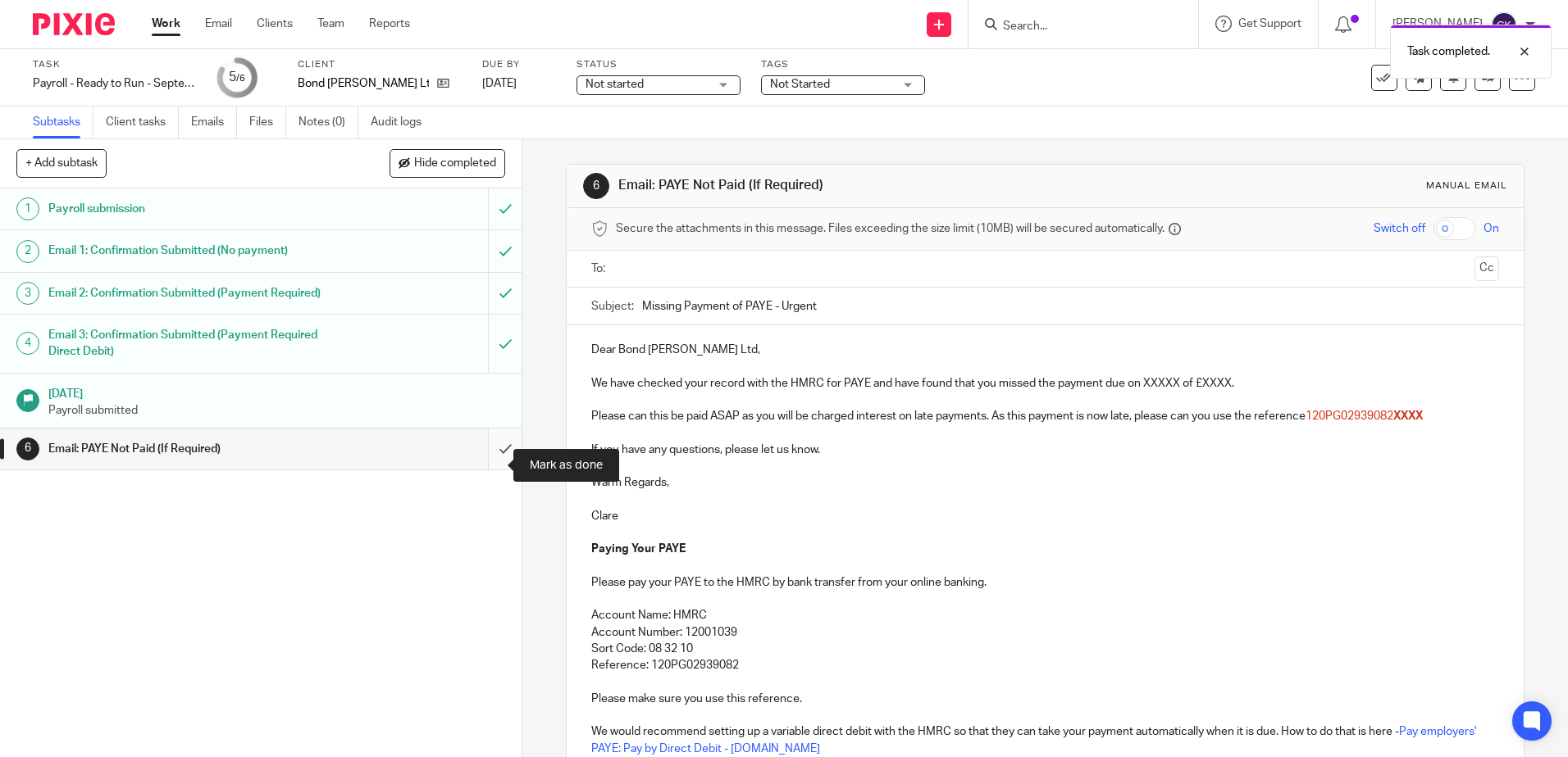
click at [485, 463] on input "submit" at bounding box center [261, 449] width 522 height 41
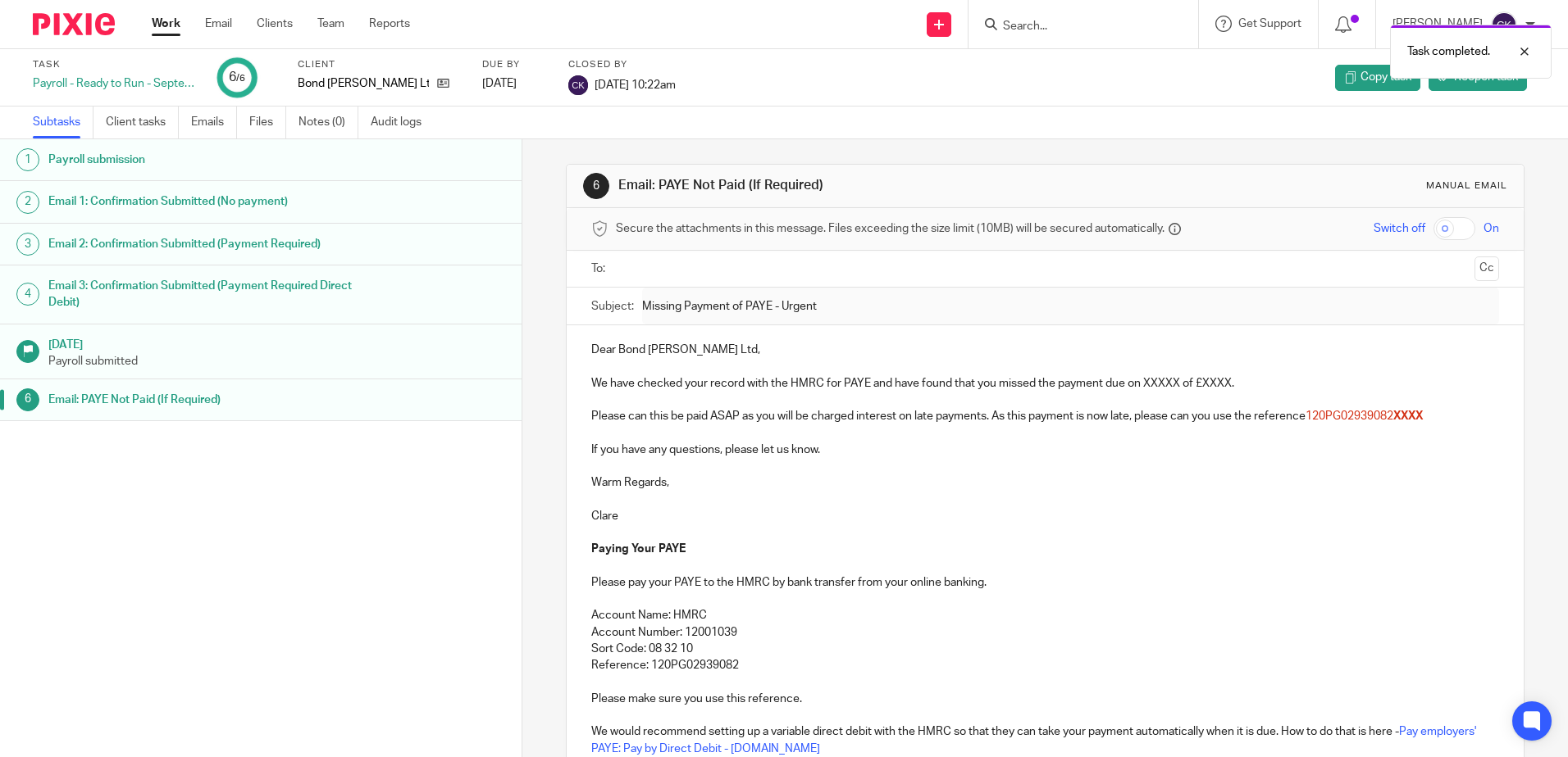
click at [160, 26] on link "Work" at bounding box center [166, 23] width 29 height 16
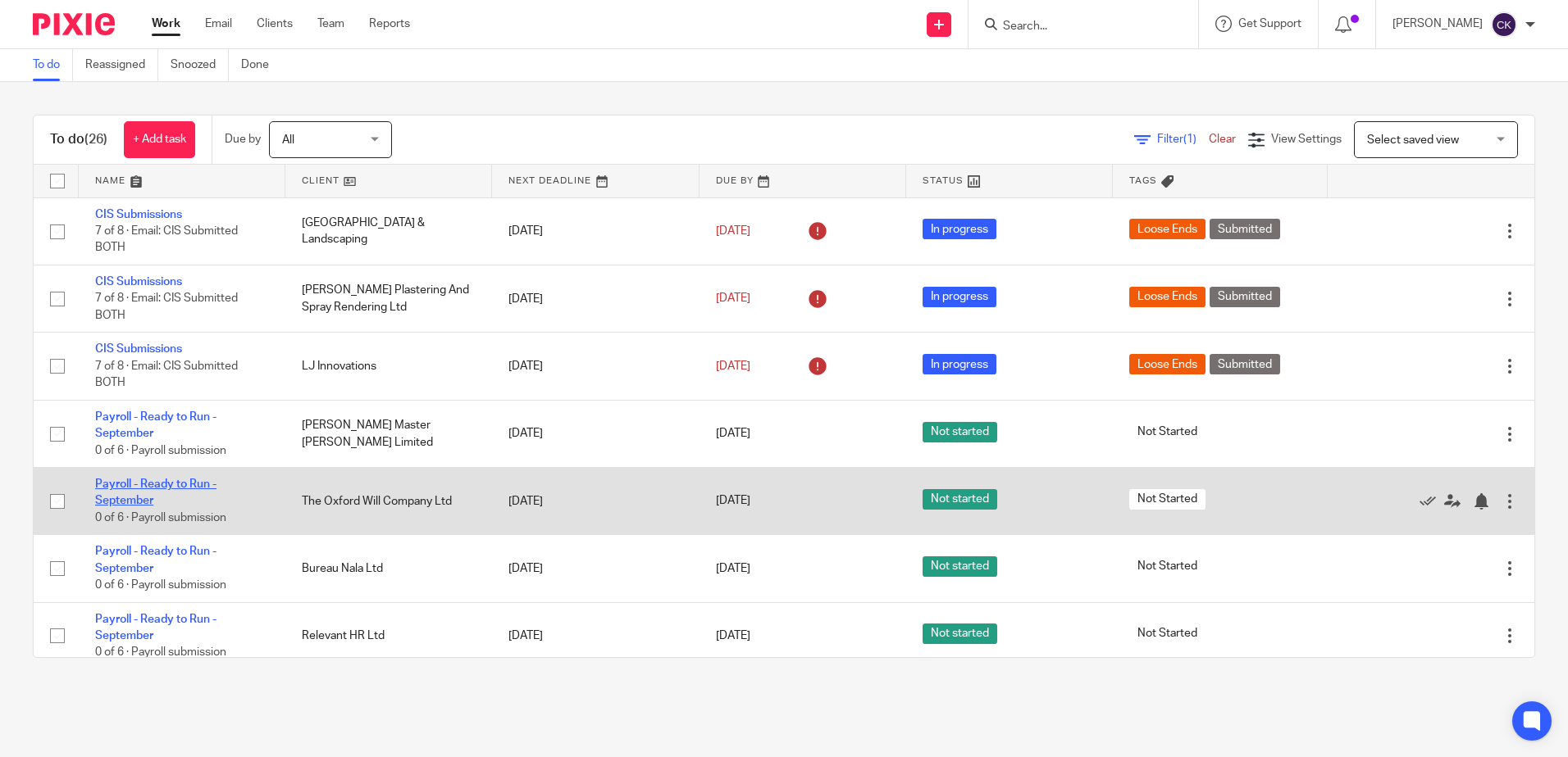
click at [144, 486] on link "Payroll - Ready to Run - September" at bounding box center [156, 492] width 122 height 28
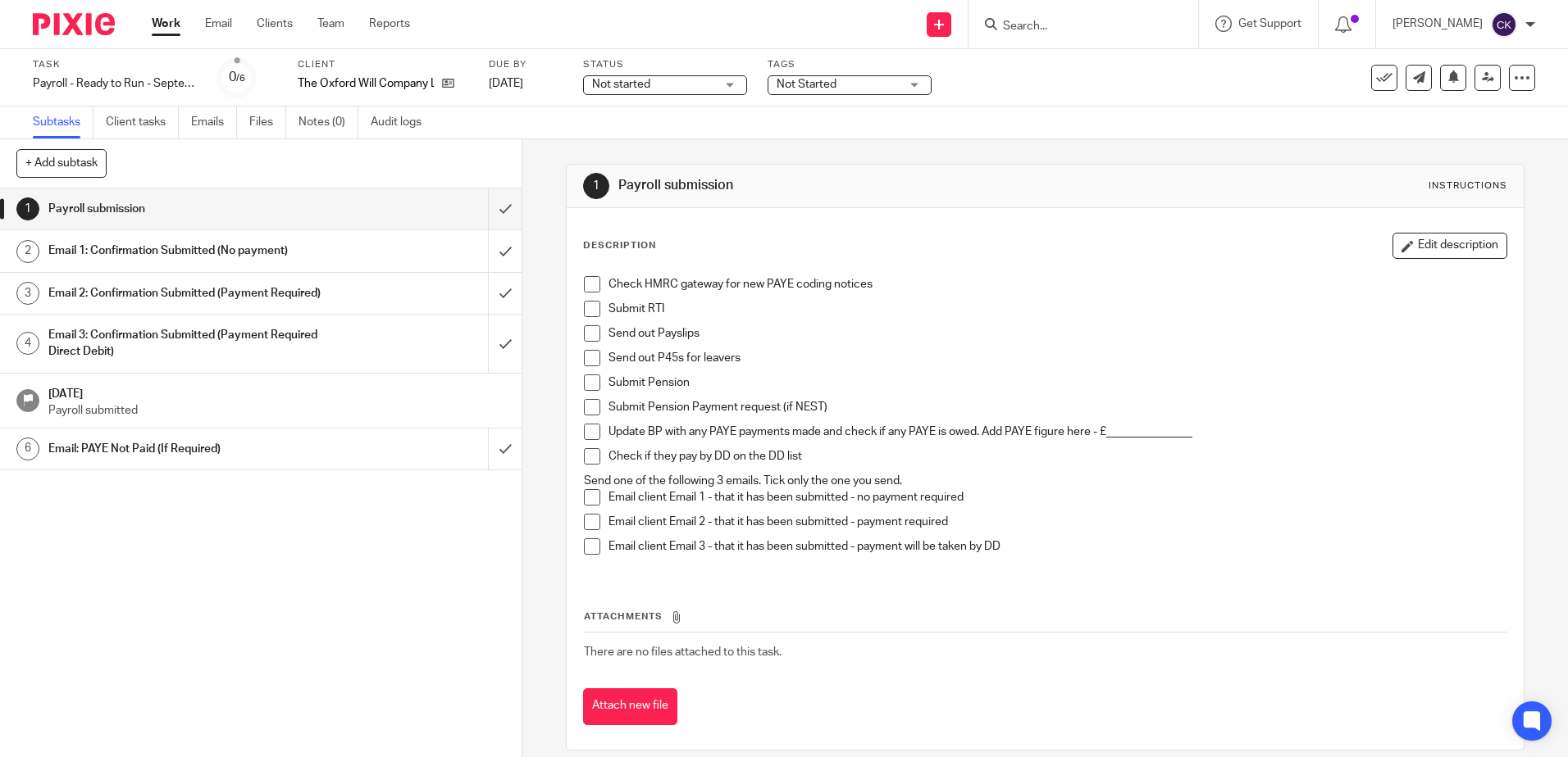
click at [585, 293] on li "Check HMRC gateway for new PAYE coding notices" at bounding box center [1044, 288] width 922 height 24
drag, startPoint x: 586, startPoint y: 288, endPoint x: 584, endPoint y: 297, distance: 9.2
click at [586, 289] on span at bounding box center [591, 284] width 16 height 16
click at [584, 311] on span at bounding box center [591, 308] width 16 height 16
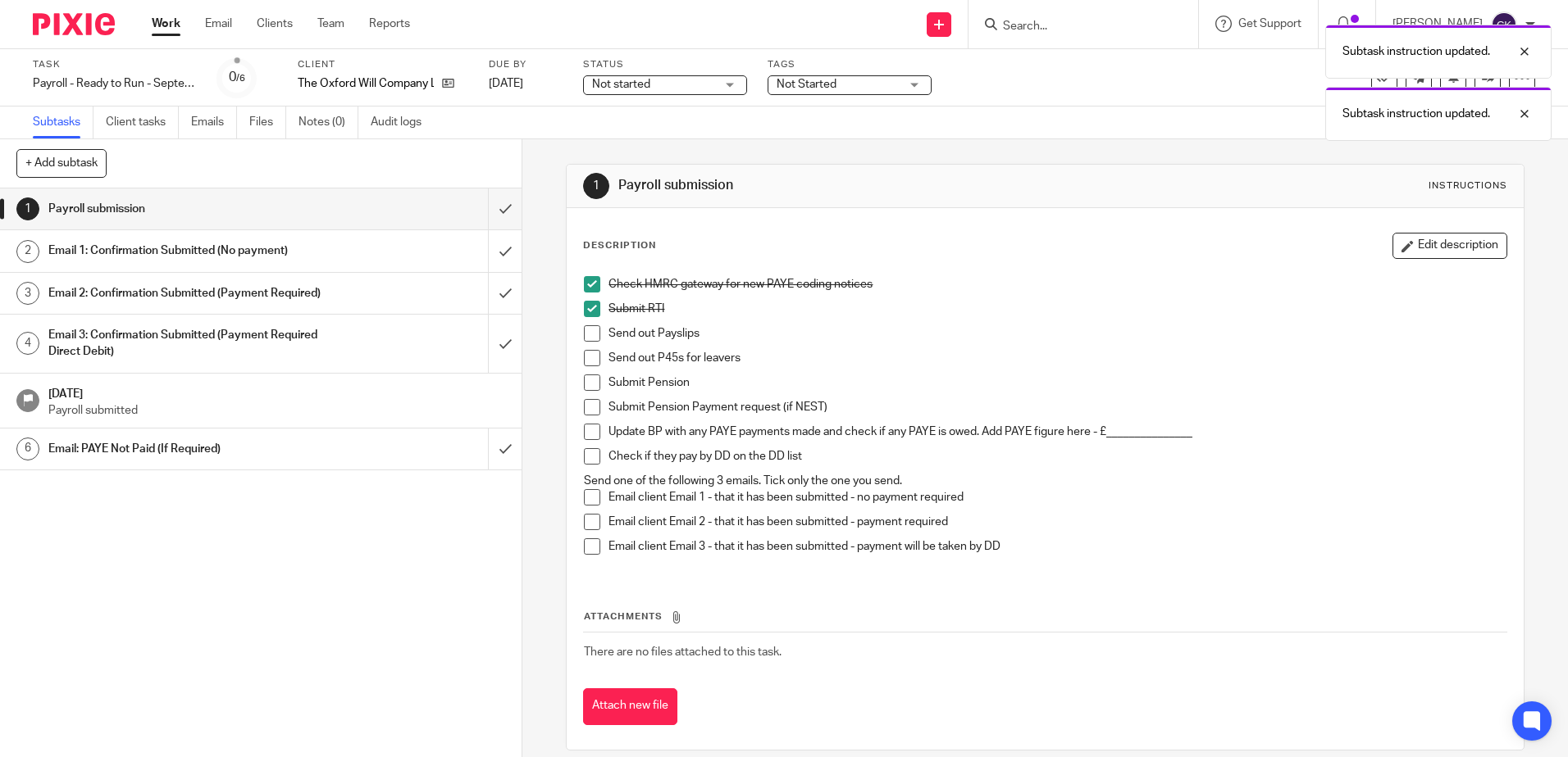
click at [585, 333] on span at bounding box center [591, 333] width 16 height 16
click at [585, 359] on span at bounding box center [591, 357] width 16 height 16
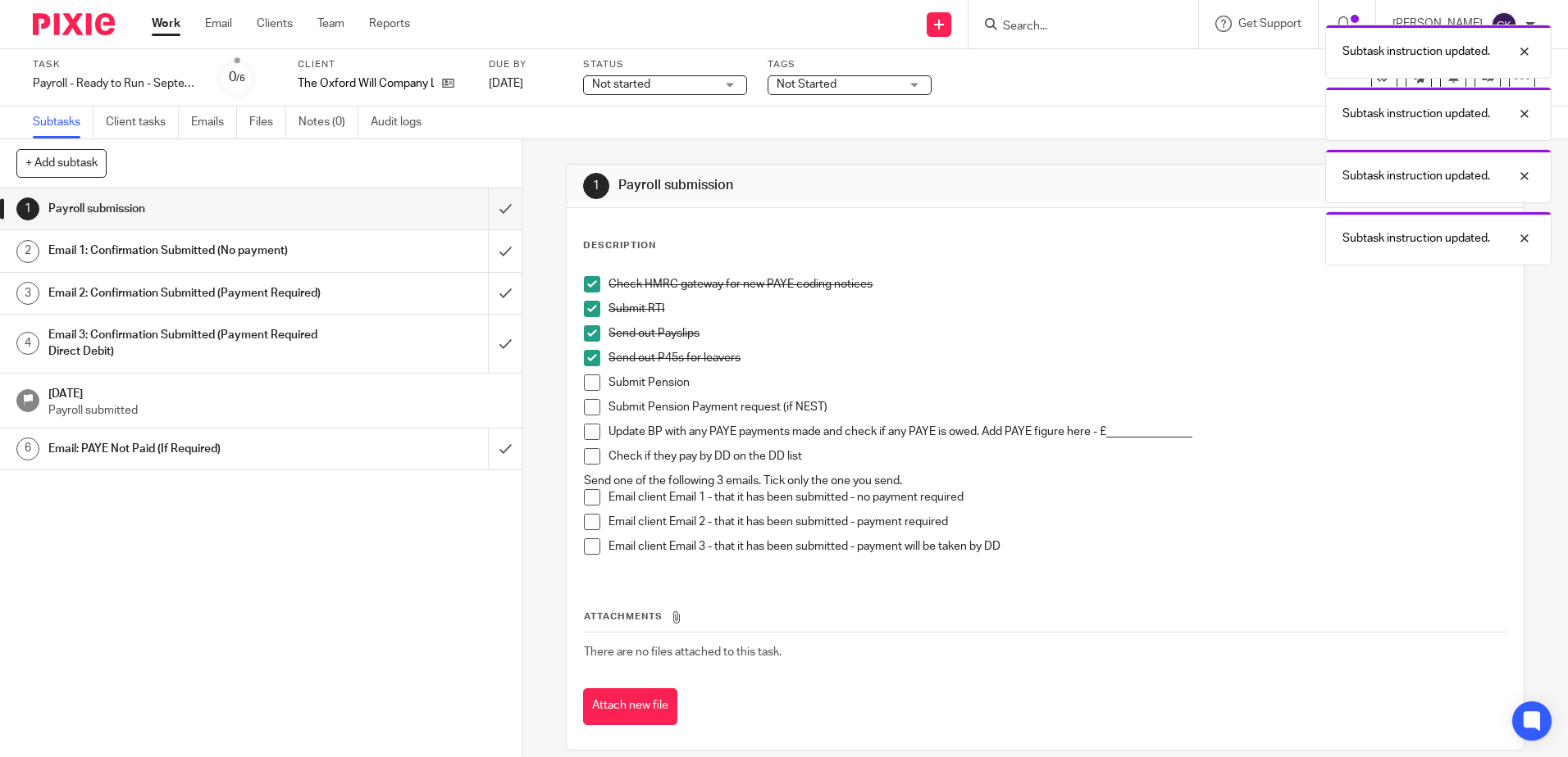
click at [585, 382] on span at bounding box center [591, 382] width 16 height 16
click at [587, 408] on span at bounding box center [591, 407] width 16 height 16
click at [585, 431] on span at bounding box center [591, 432] width 16 height 16
click at [584, 458] on span at bounding box center [591, 456] width 16 height 16
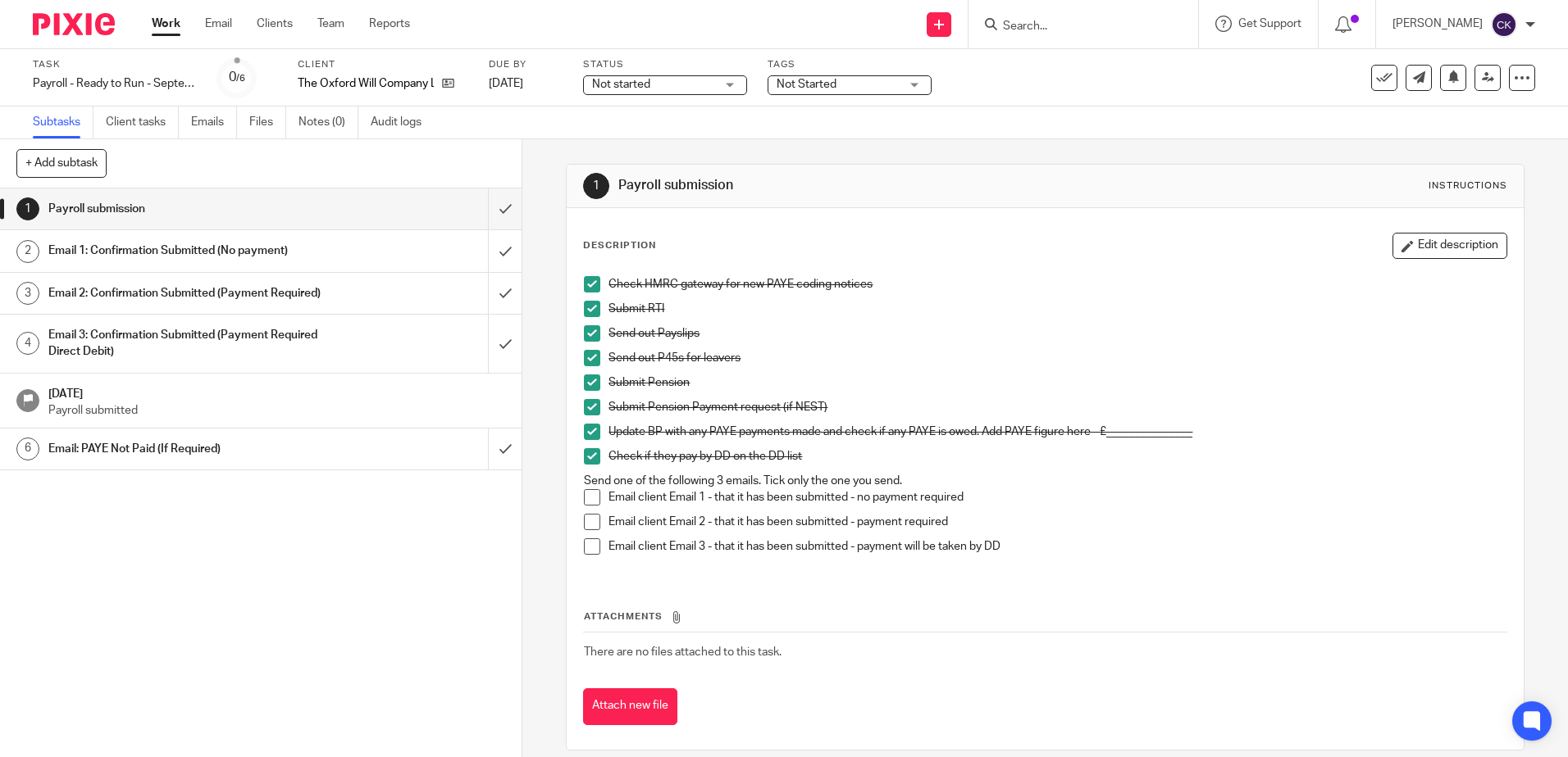
click at [591, 519] on span at bounding box center [591, 521] width 16 height 16
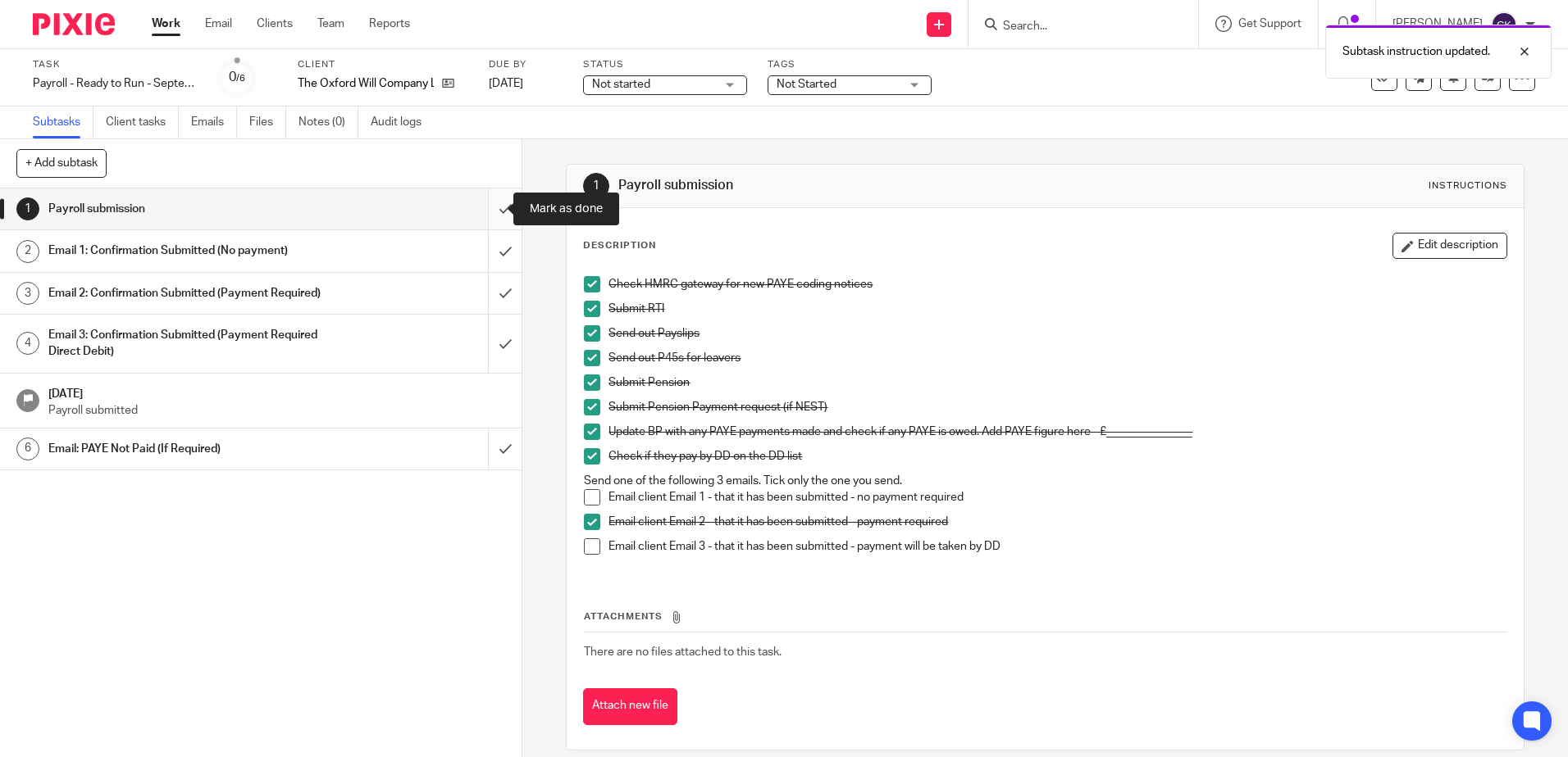
click at [482, 213] on input "submit" at bounding box center [261, 209] width 522 height 41
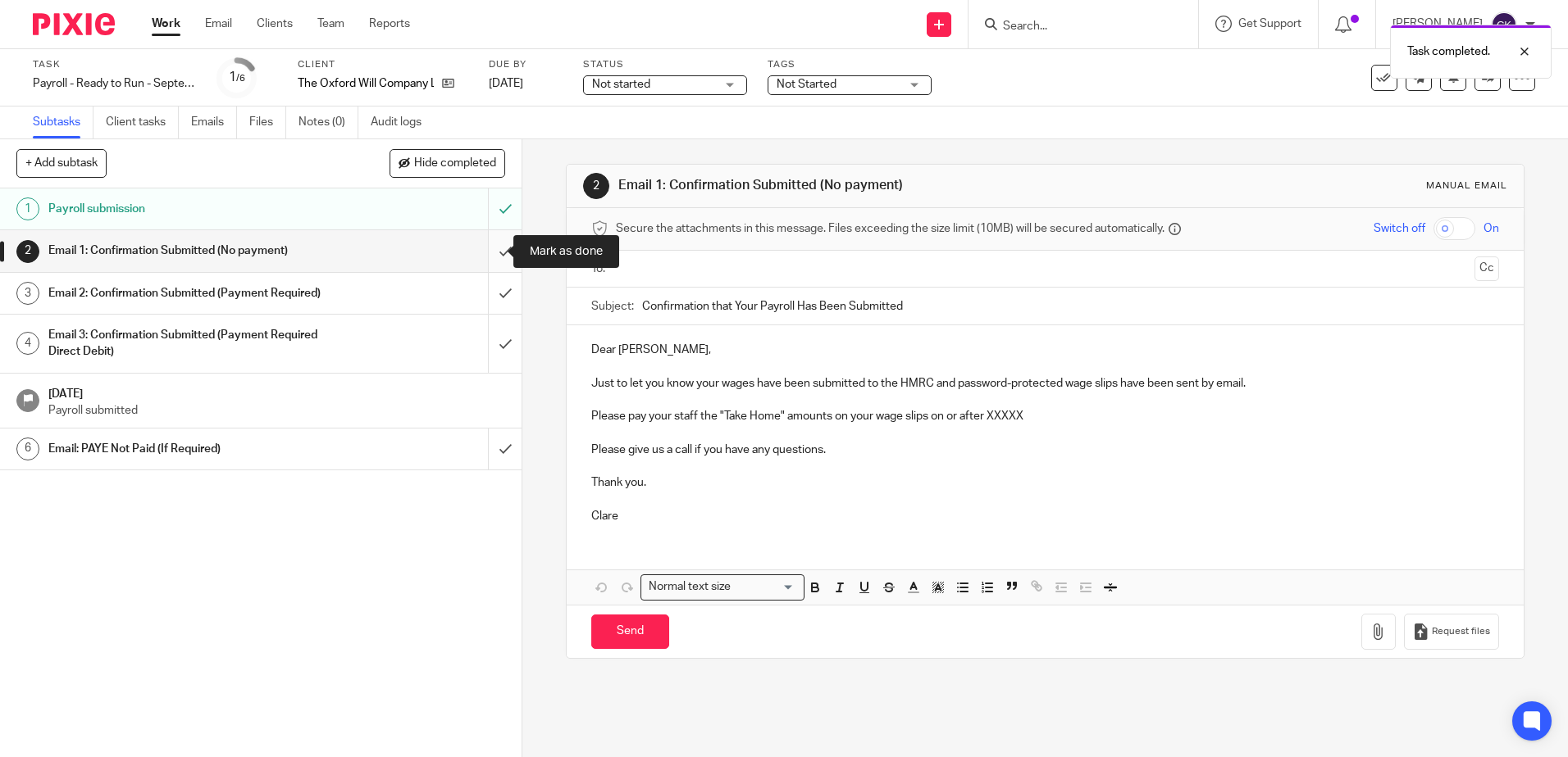
click at [490, 251] on input "submit" at bounding box center [261, 250] width 522 height 41
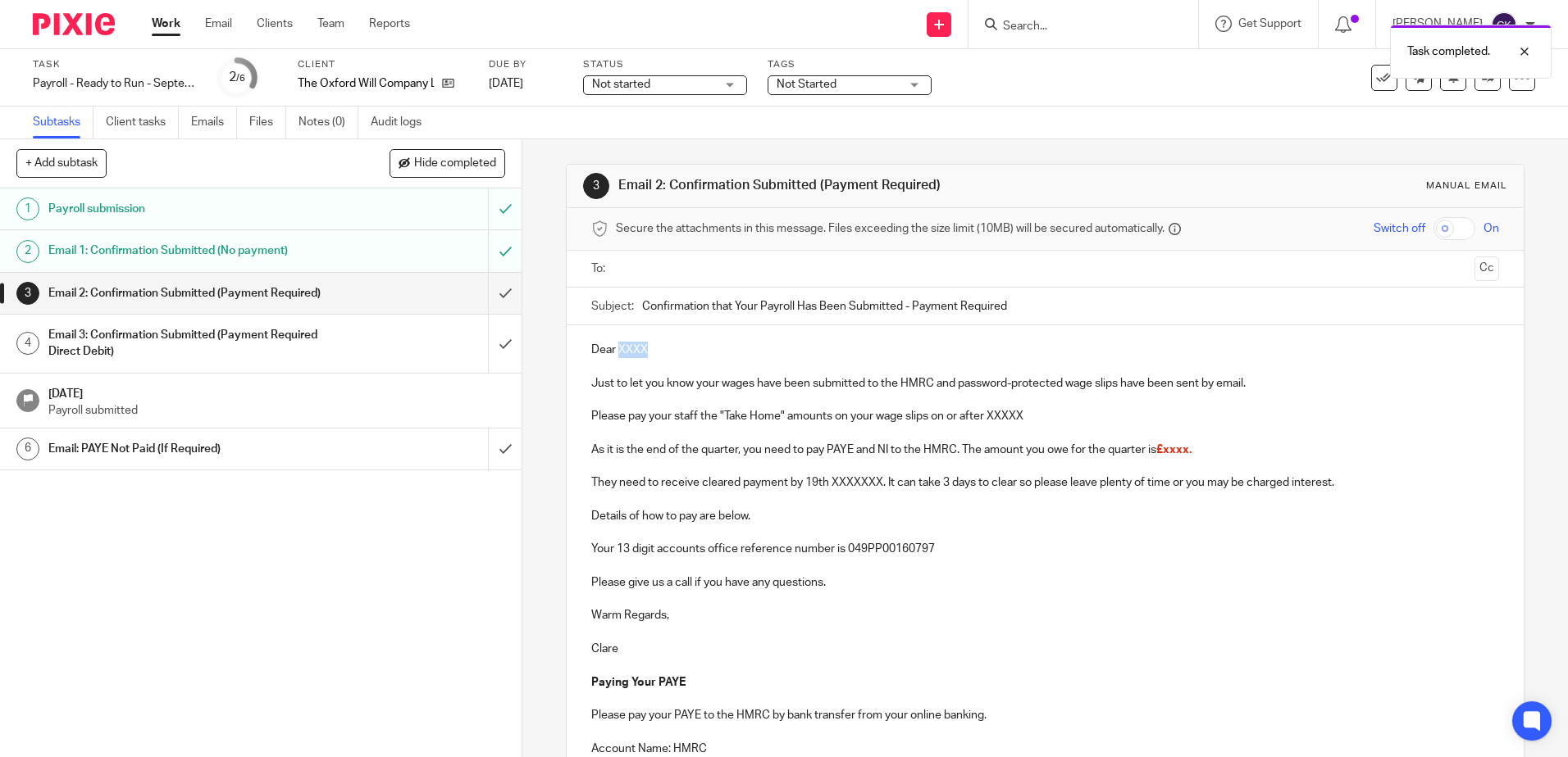
drag, startPoint x: 655, startPoint y: 348, endPoint x: 614, endPoint y: 350, distance: 41.0
click at [614, 350] on p "Dear XXXX" at bounding box center [1044, 350] width 907 height 16
drag, startPoint x: 693, startPoint y: 417, endPoint x: 641, endPoint y: 417, distance: 52.0
click at [641, 417] on p "Please pay your staff the "Take Home" amounts on your wage slips on or after XX…" at bounding box center [1044, 416] width 907 height 16
drag, startPoint x: 977, startPoint y: 418, endPoint x: 874, endPoint y: 418, distance: 103.0
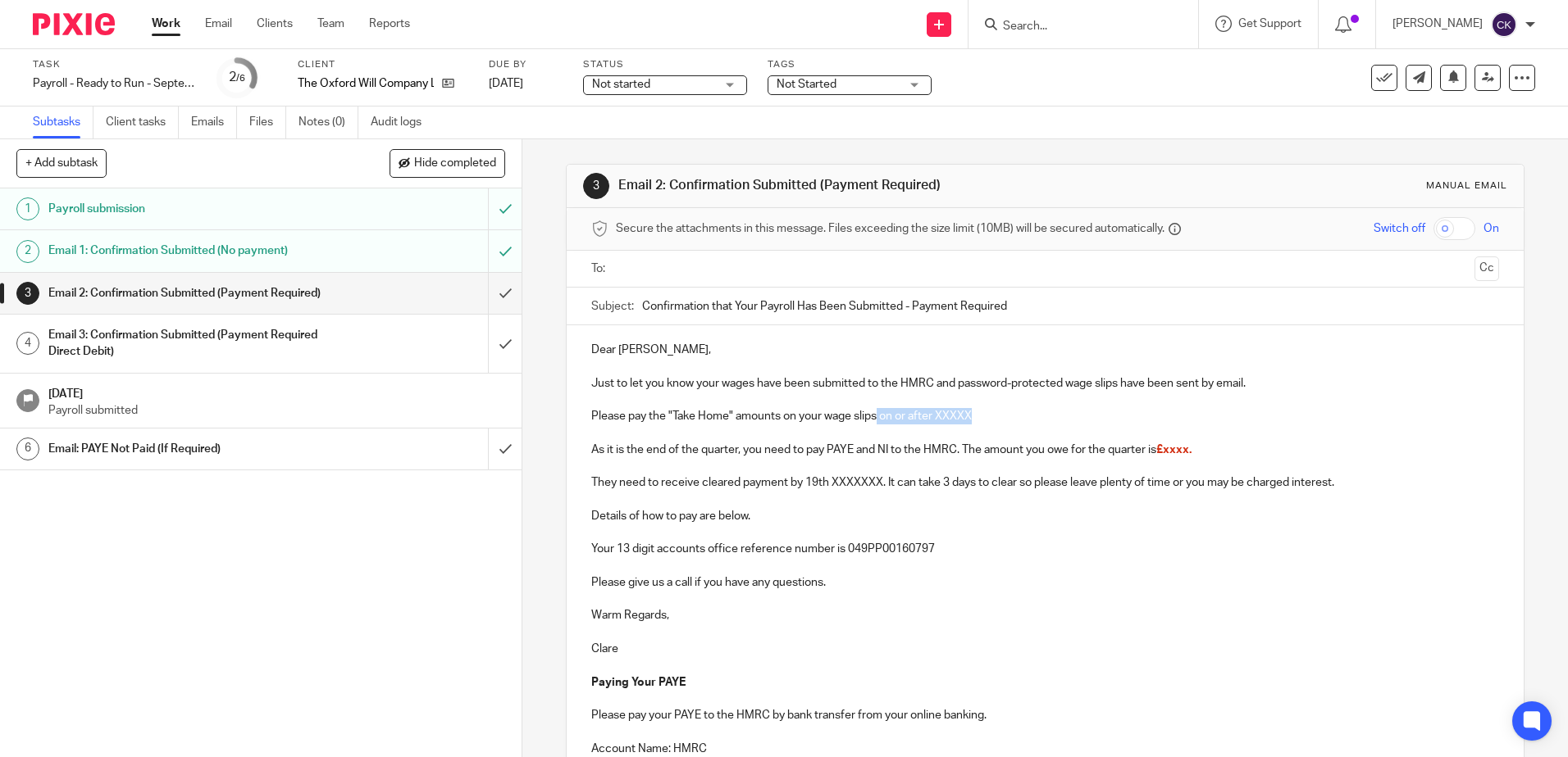
click at [874, 418] on p "Please pay the "Take Home" amounts on your wage slips on or after XXXXX" at bounding box center [1044, 416] width 907 height 16
click at [1097, 404] on p at bounding box center [1044, 400] width 907 height 16
drag, startPoint x: 1197, startPoint y: 451, endPoint x: 1157, endPoint y: 451, distance: 40.0
click at [1157, 451] on p "As it is the end of the quarter, you need to pay PAYE and NI to the HMRC. The a…" at bounding box center [1044, 449] width 907 height 16
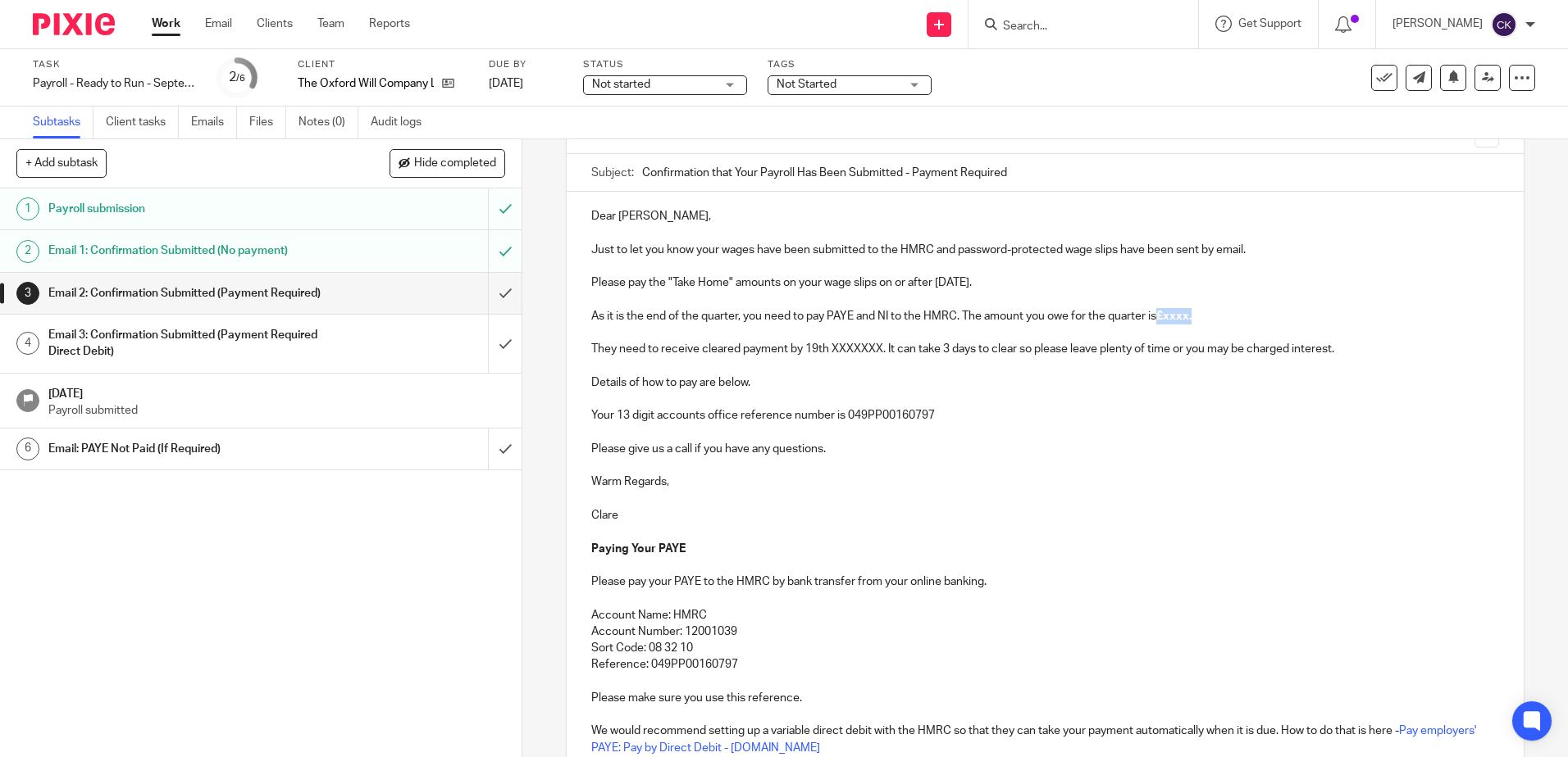
scroll to position [292, 0]
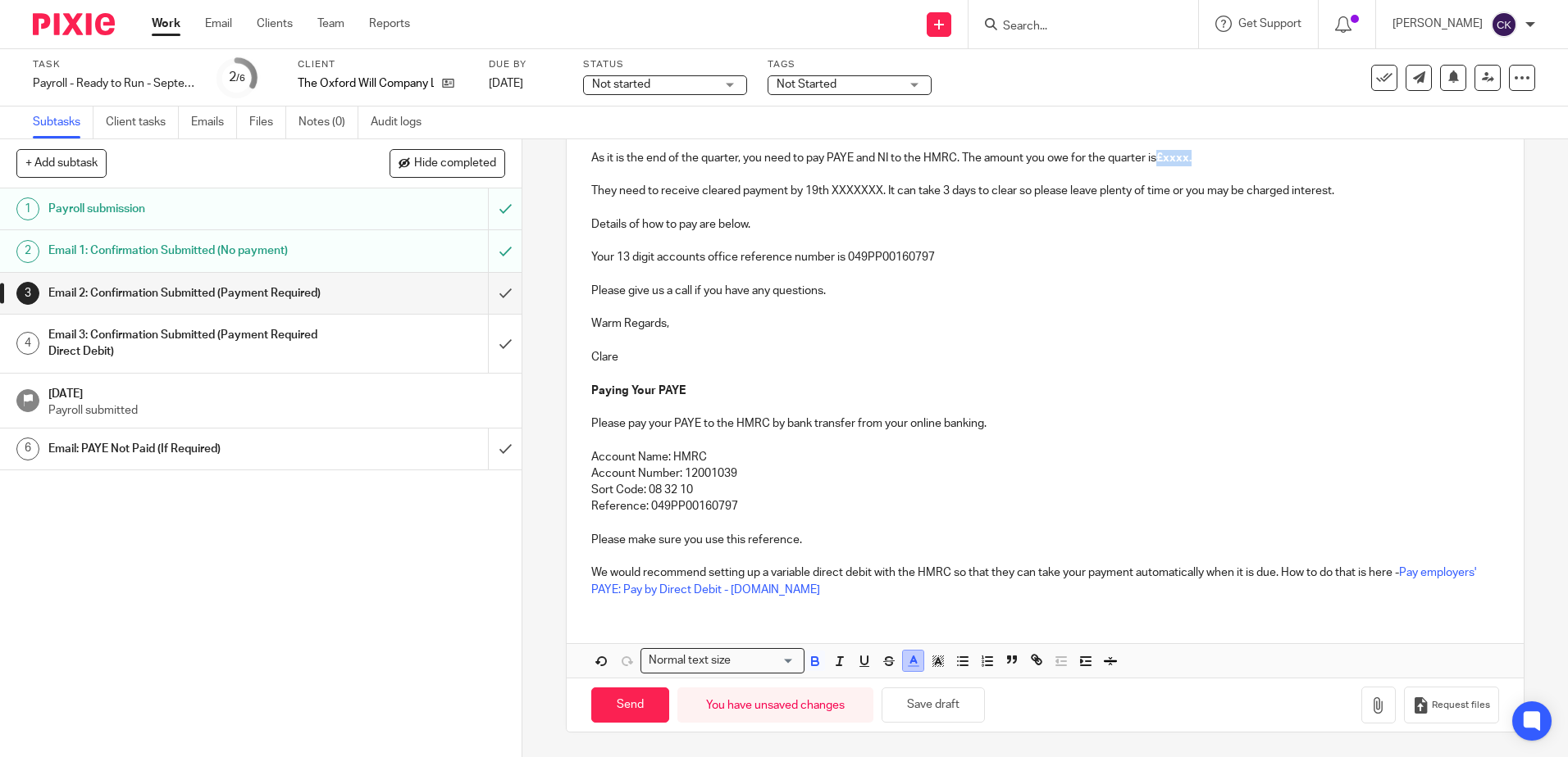
click at [911, 661] on line "button" at bounding box center [913, 661] width 4 height 0
click at [864, 715] on li "color:#000000" at bounding box center [869, 715] width 13 height 13
click at [1131, 406] on p at bounding box center [1044, 407] width 907 height 16
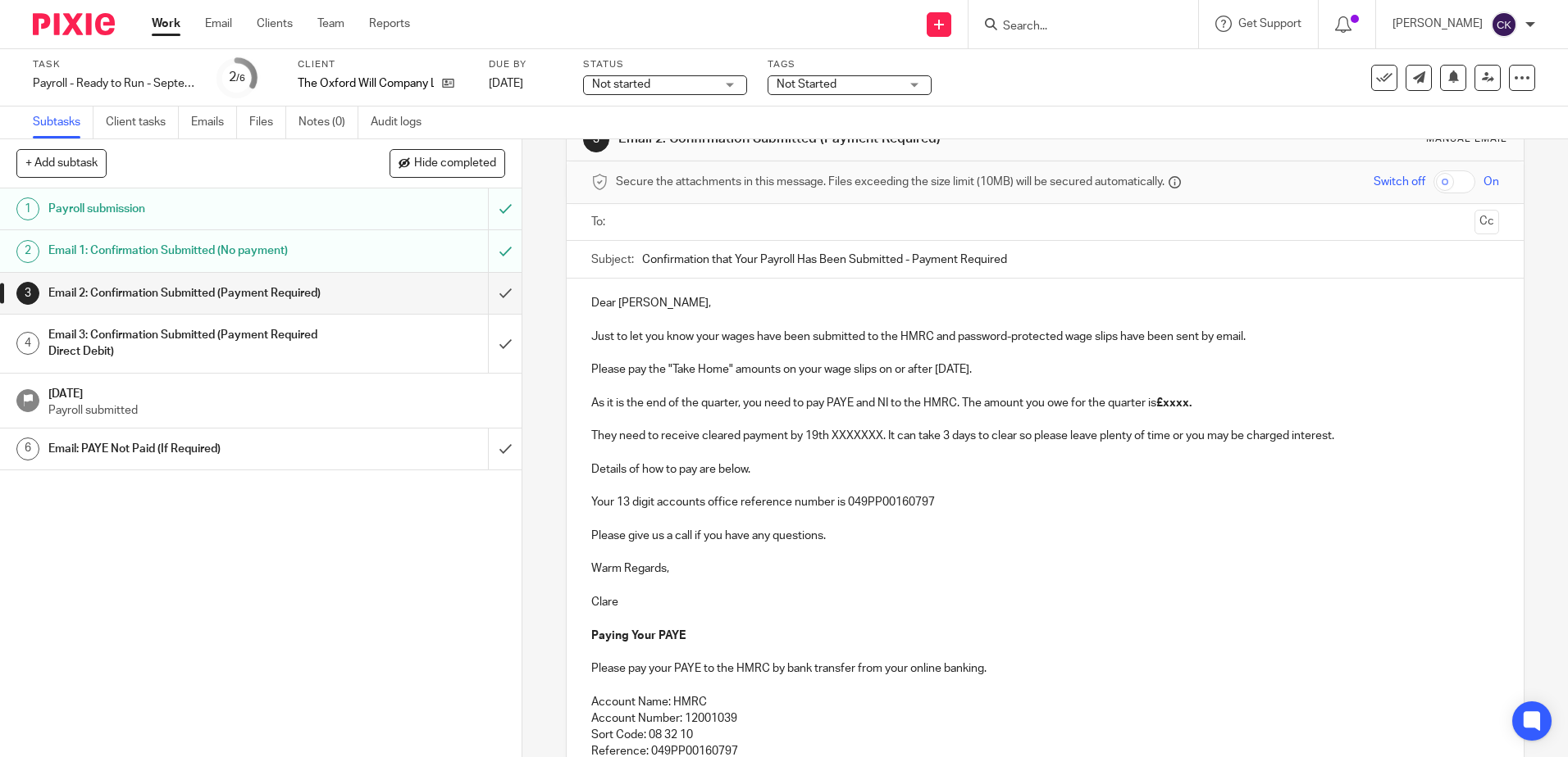
scroll to position [46, 0]
drag, startPoint x: 1198, startPoint y: 402, endPoint x: 1163, endPoint y: 404, distance: 35.1
click at [1163, 404] on p "As it is the end of the quarter, you need to pay PAYE and NI to the HMRC. The a…" at bounding box center [1044, 404] width 907 height 16
drag, startPoint x: 880, startPoint y: 440, endPoint x: 829, endPoint y: 442, distance: 51.0
click at [829, 442] on p "They need to receive cleared payment by 19th XXXXXXX. It can take 3 days to cle…" at bounding box center [1044, 436] width 907 height 16
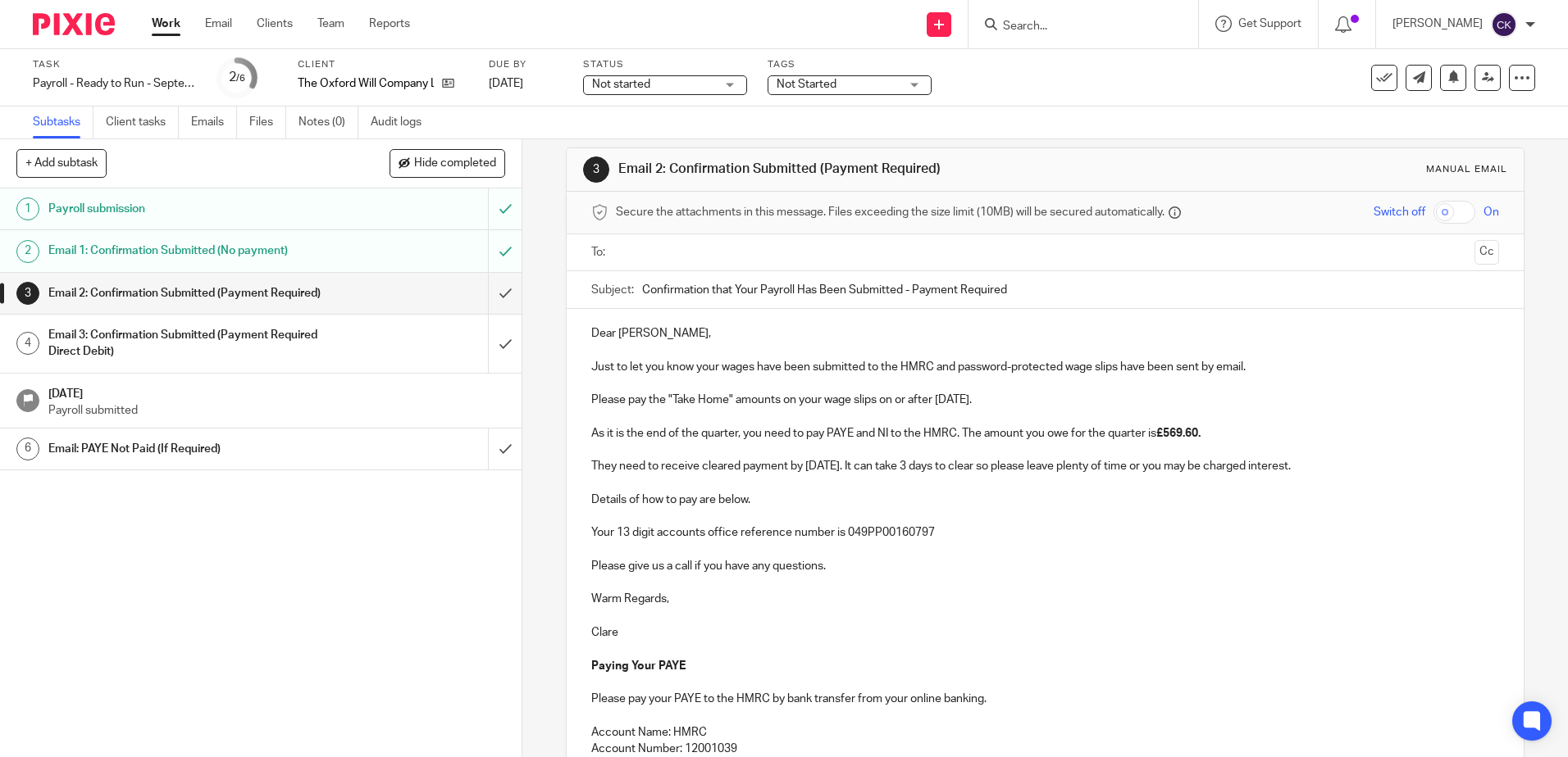
scroll to position [0, 0]
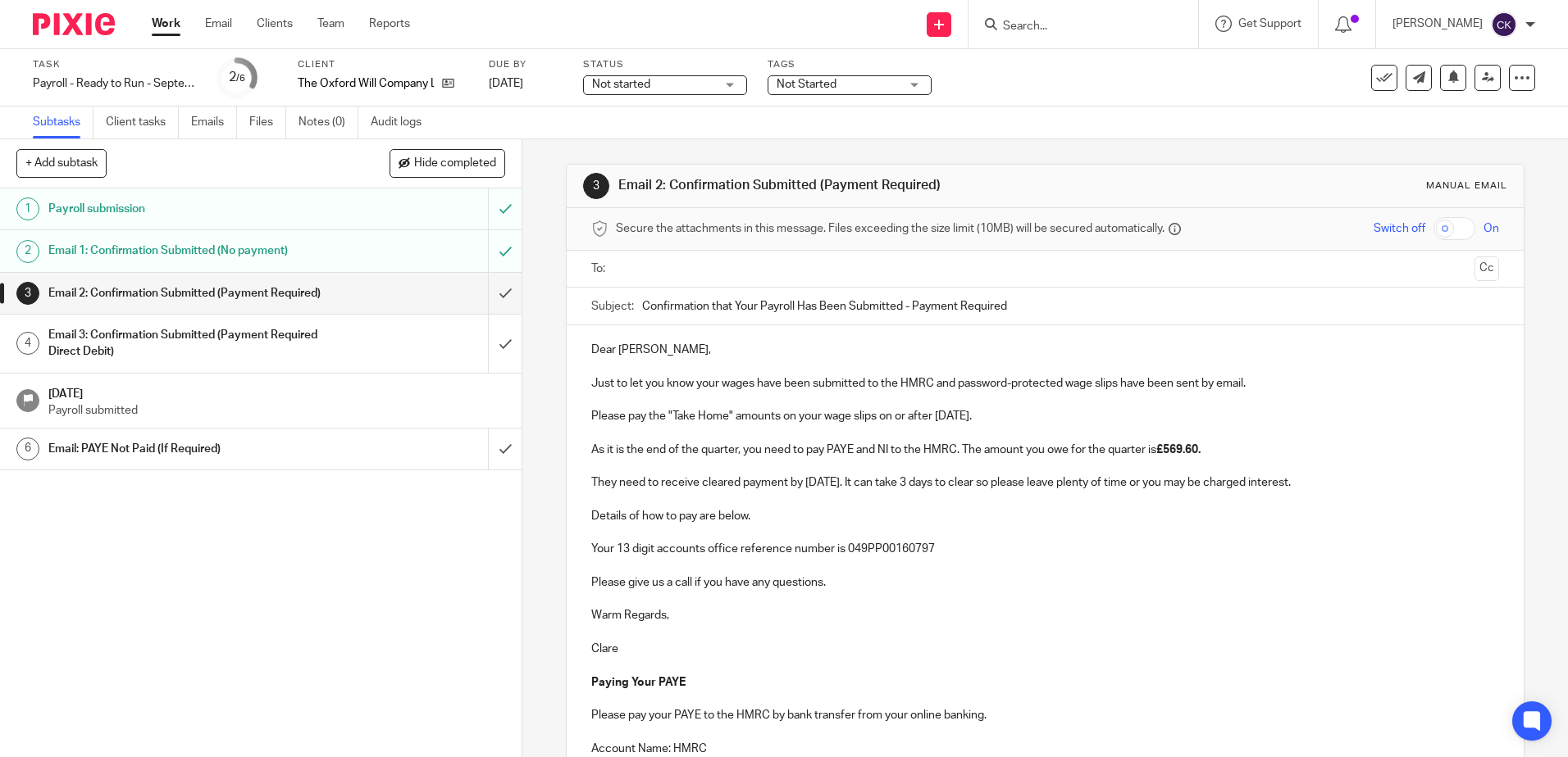
click at [617, 277] on ul at bounding box center [1045, 269] width 856 height 27
click at [628, 273] on input "text" at bounding box center [1043, 269] width 845 height 19
drag, startPoint x: 686, startPoint y: 309, endPoint x: 836, endPoint y: 419, distance: 186.0
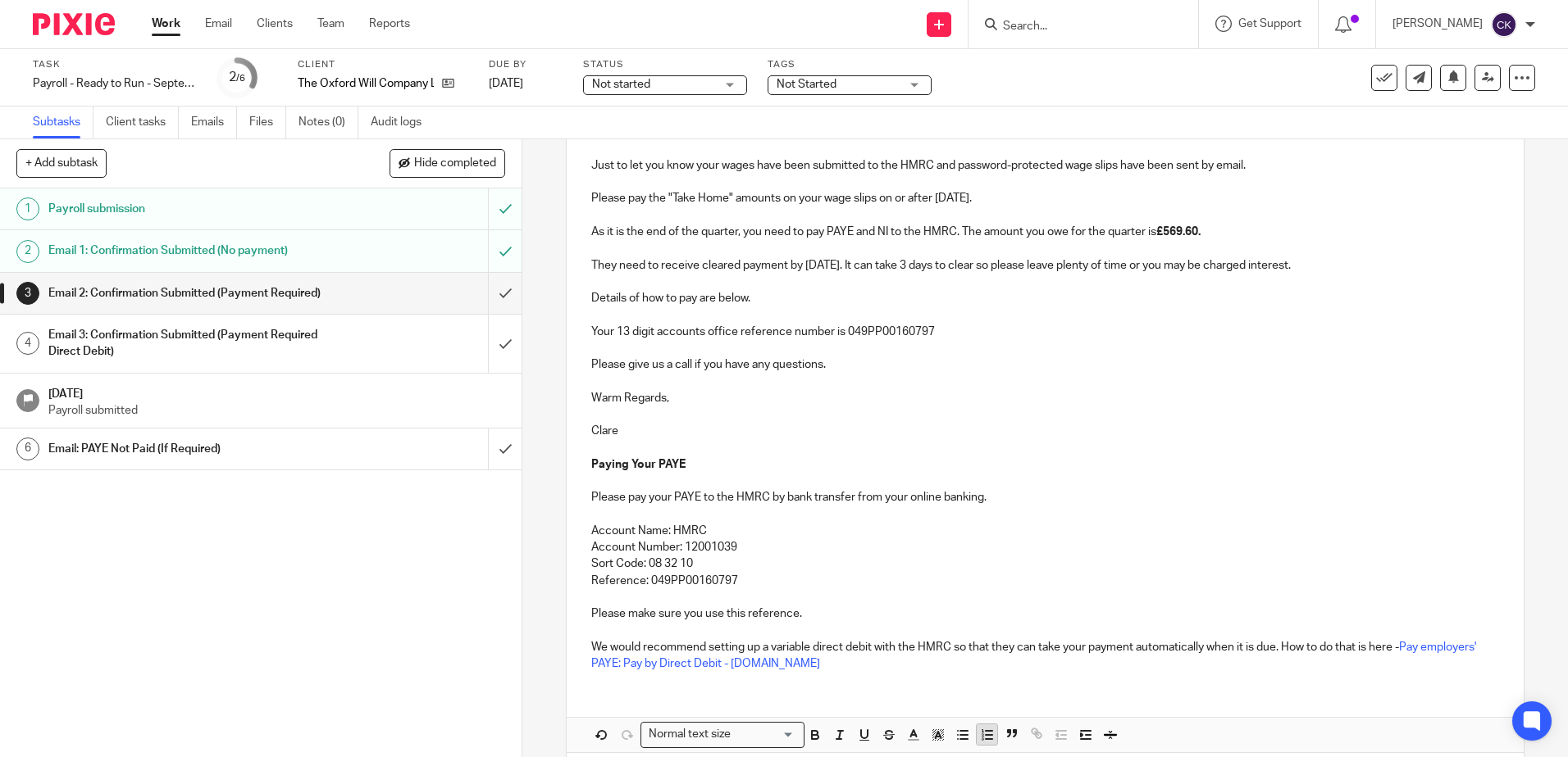
scroll to position [295, 0]
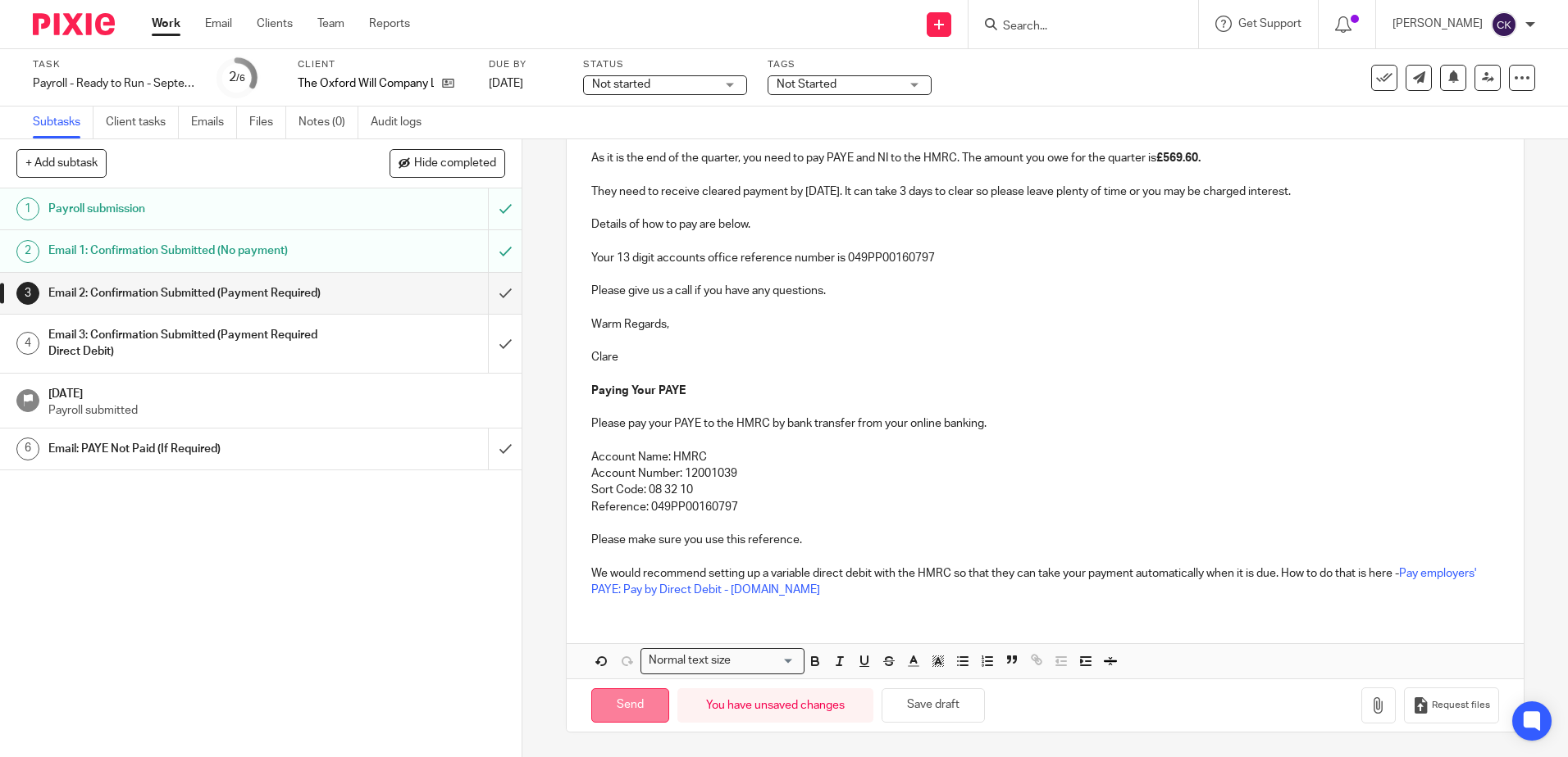
click at [614, 704] on input "Send" at bounding box center [630, 706] width 78 height 35
type input "Sent"
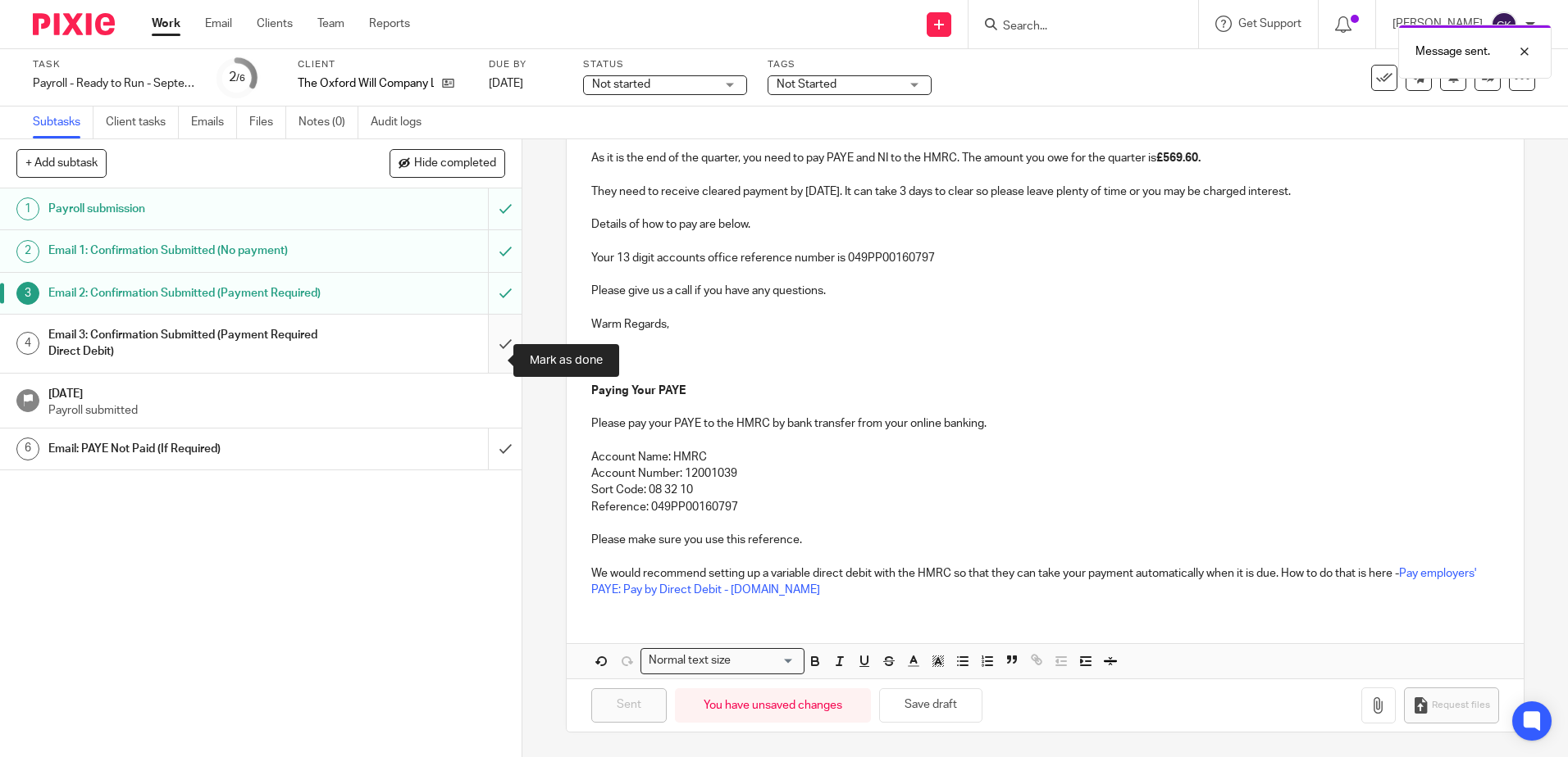
click at [487, 363] on input "submit" at bounding box center [261, 344] width 522 height 58
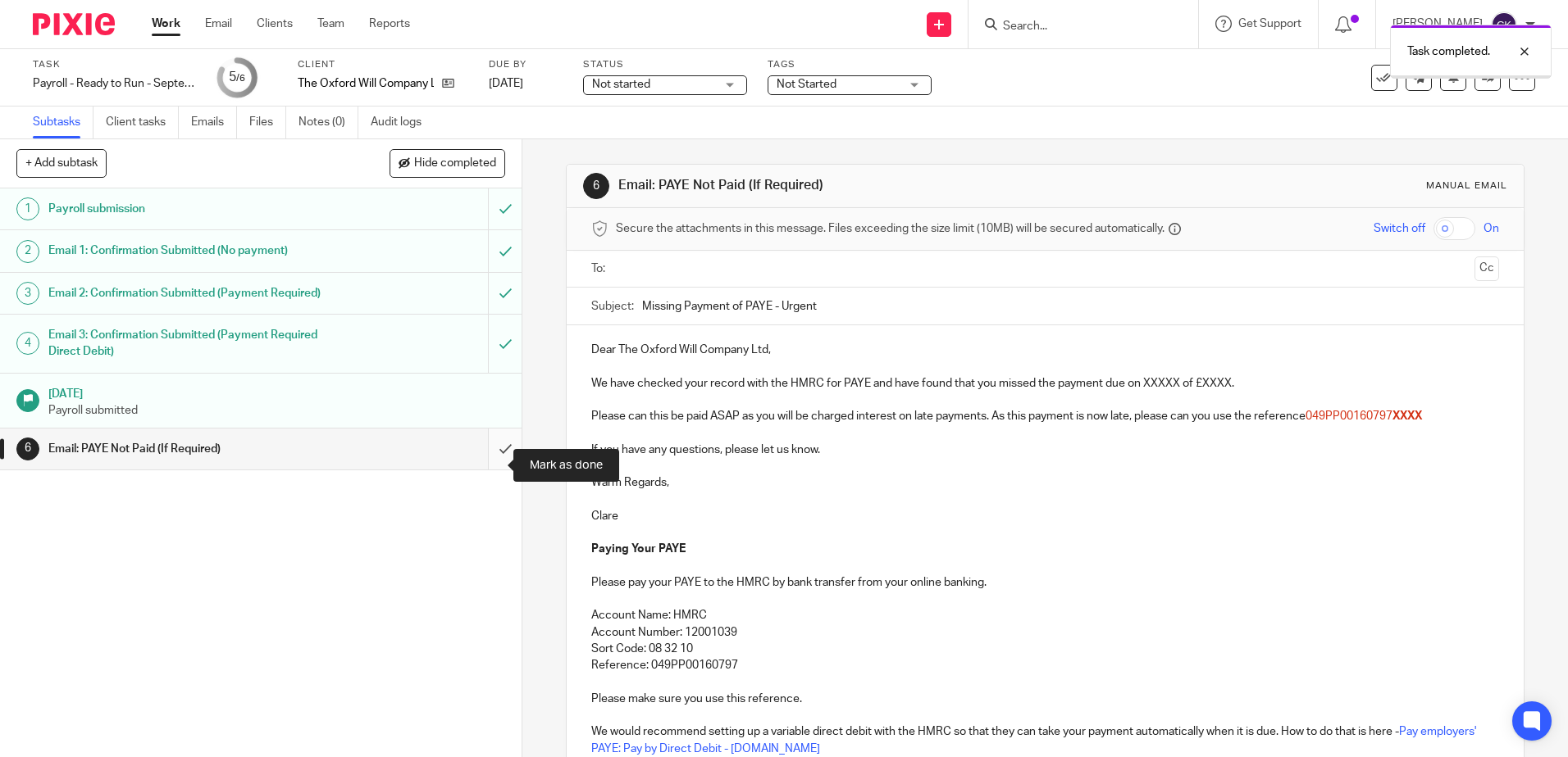
drag, startPoint x: 0, startPoint y: 0, endPoint x: 490, endPoint y: 469, distance: 678.3
click at [490, 469] on input "submit" at bounding box center [261, 449] width 522 height 41
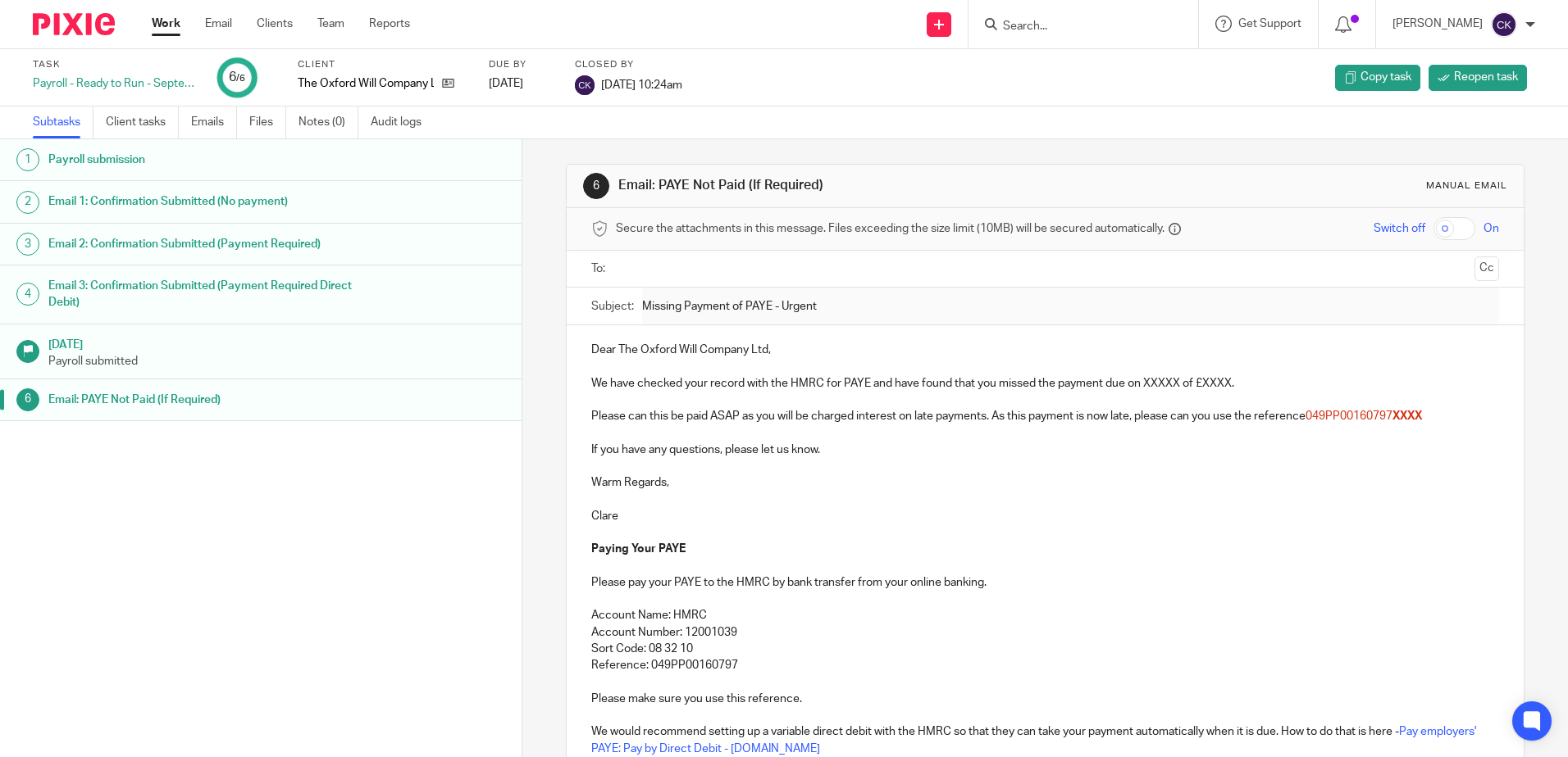
click at [167, 32] on link "Work" at bounding box center [166, 23] width 29 height 16
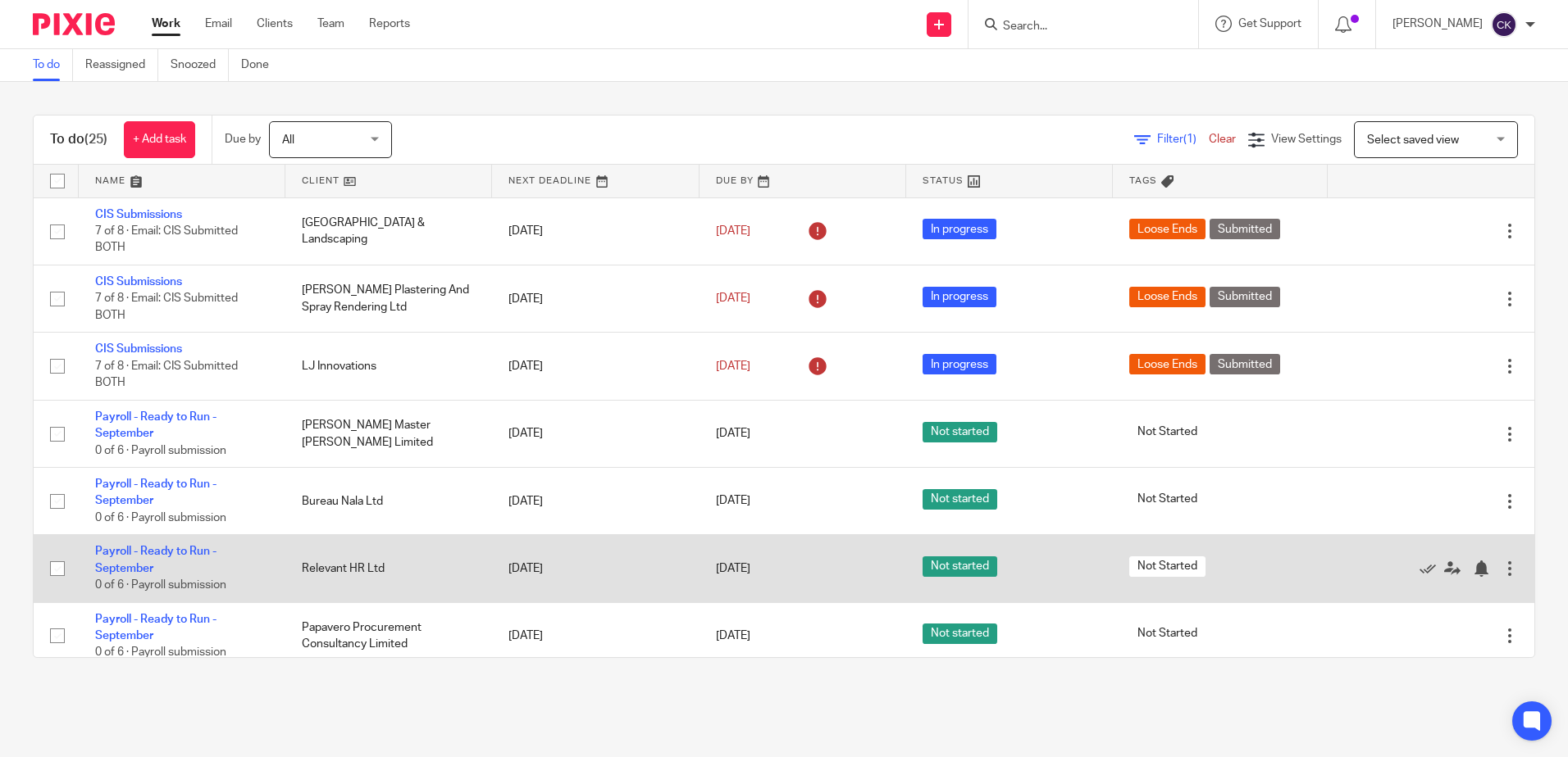
scroll to position [164, 0]
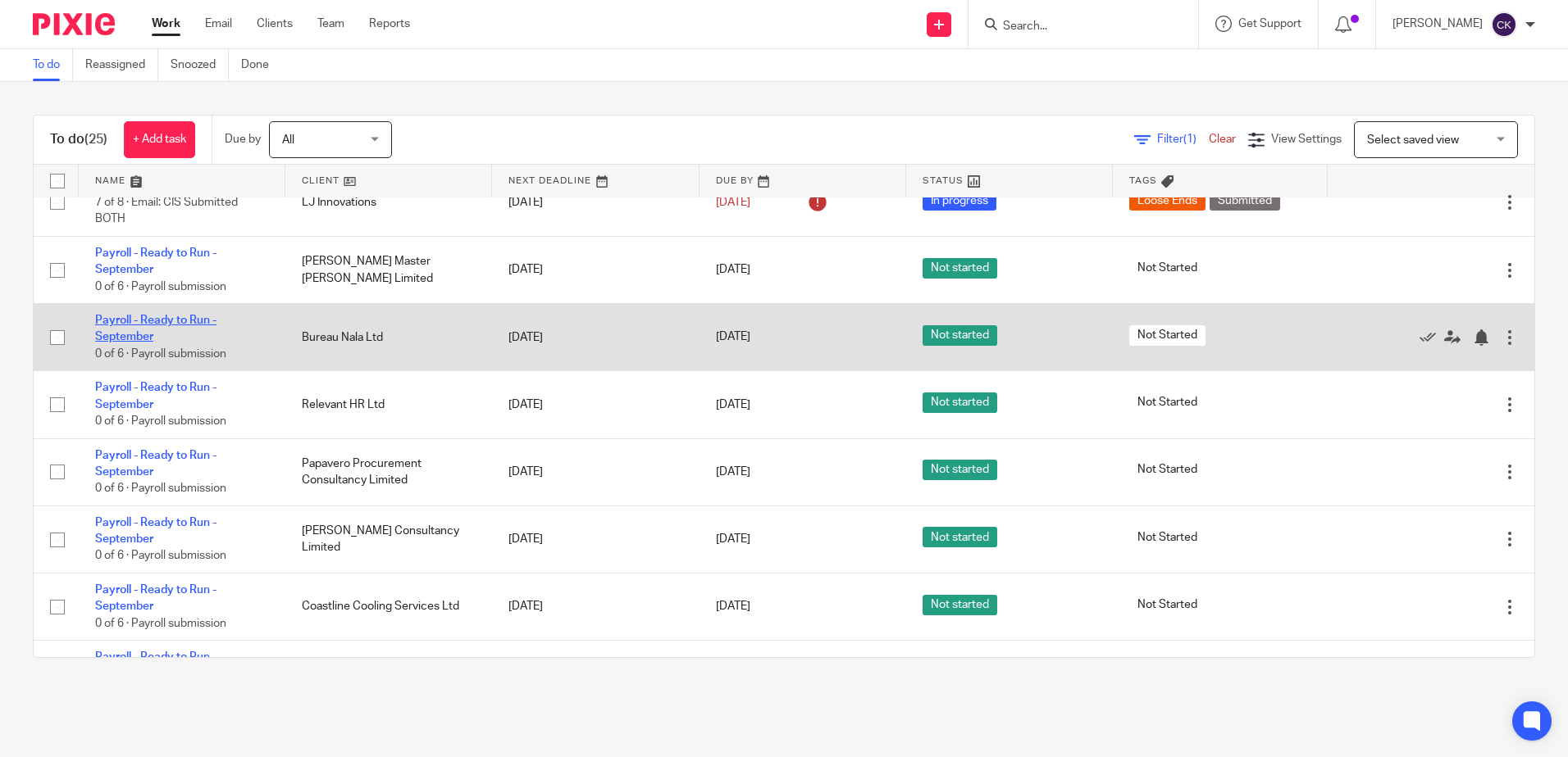
click at [118, 318] on link "Payroll - Ready to Run - September" at bounding box center [156, 328] width 122 height 28
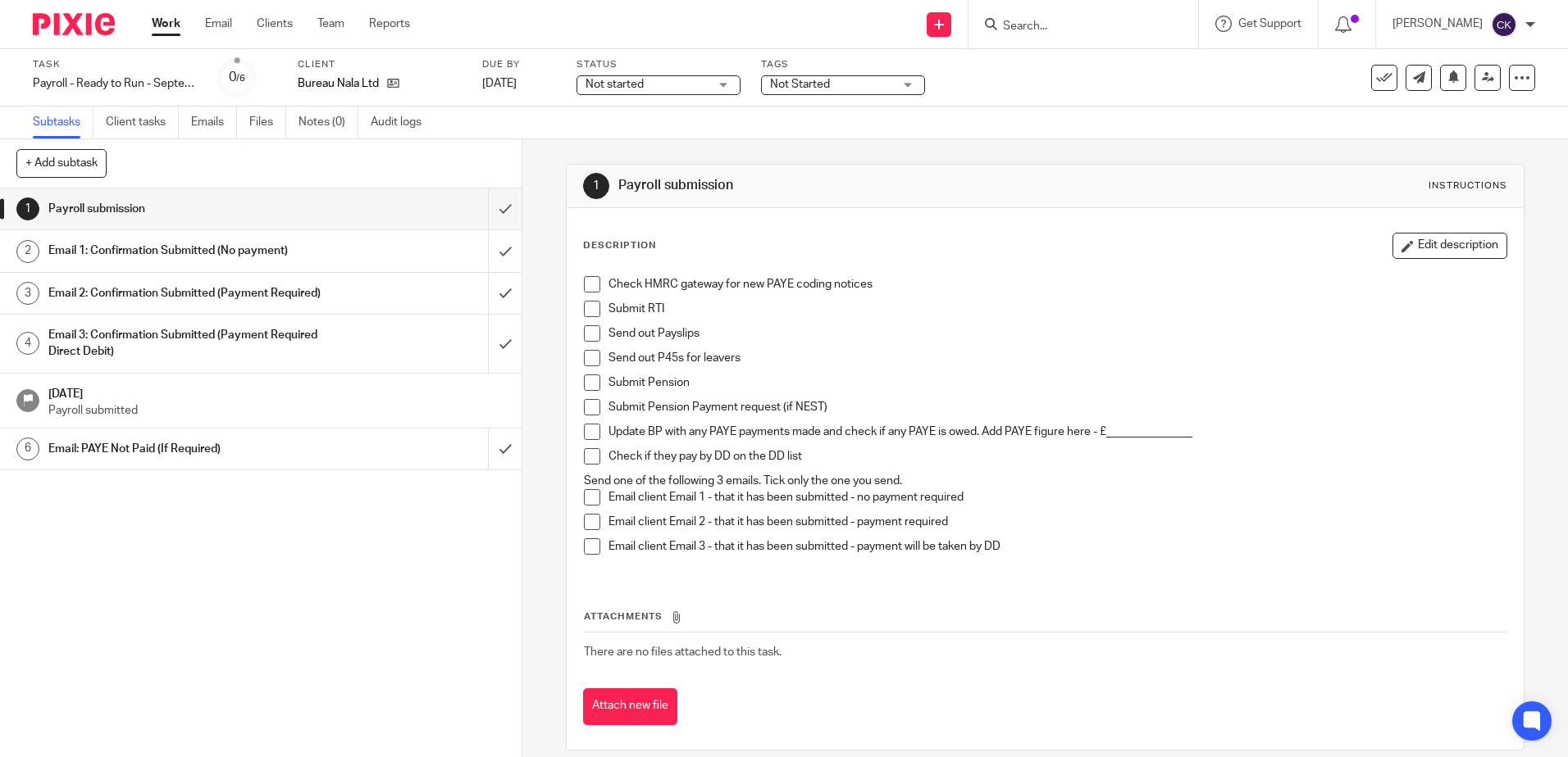
click at [587, 287] on span at bounding box center [591, 284] width 16 height 16
click at [584, 309] on span at bounding box center [591, 308] width 16 height 16
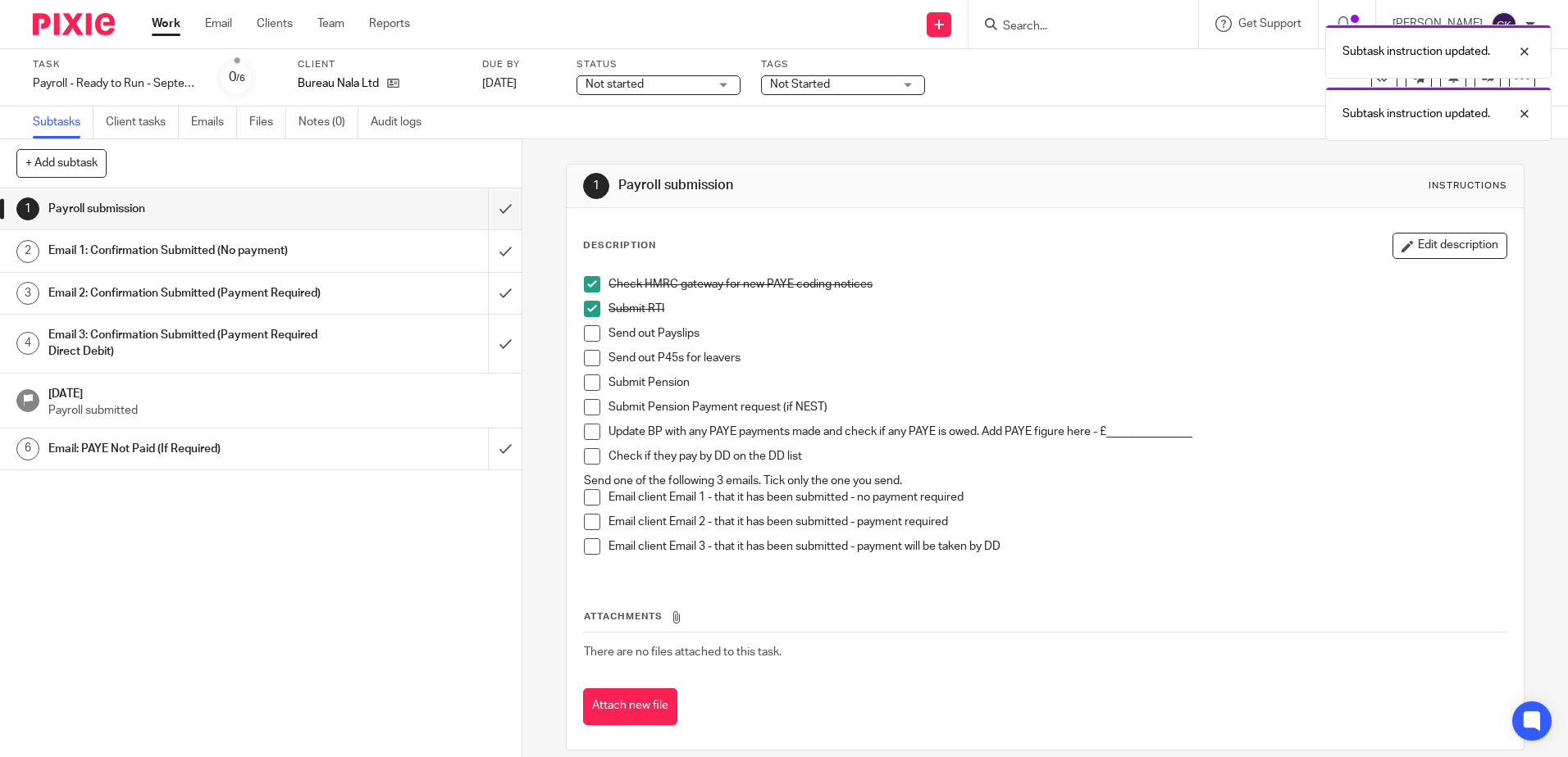
click at [585, 335] on span at bounding box center [591, 333] width 16 height 16
click at [584, 357] on span at bounding box center [591, 357] width 16 height 16
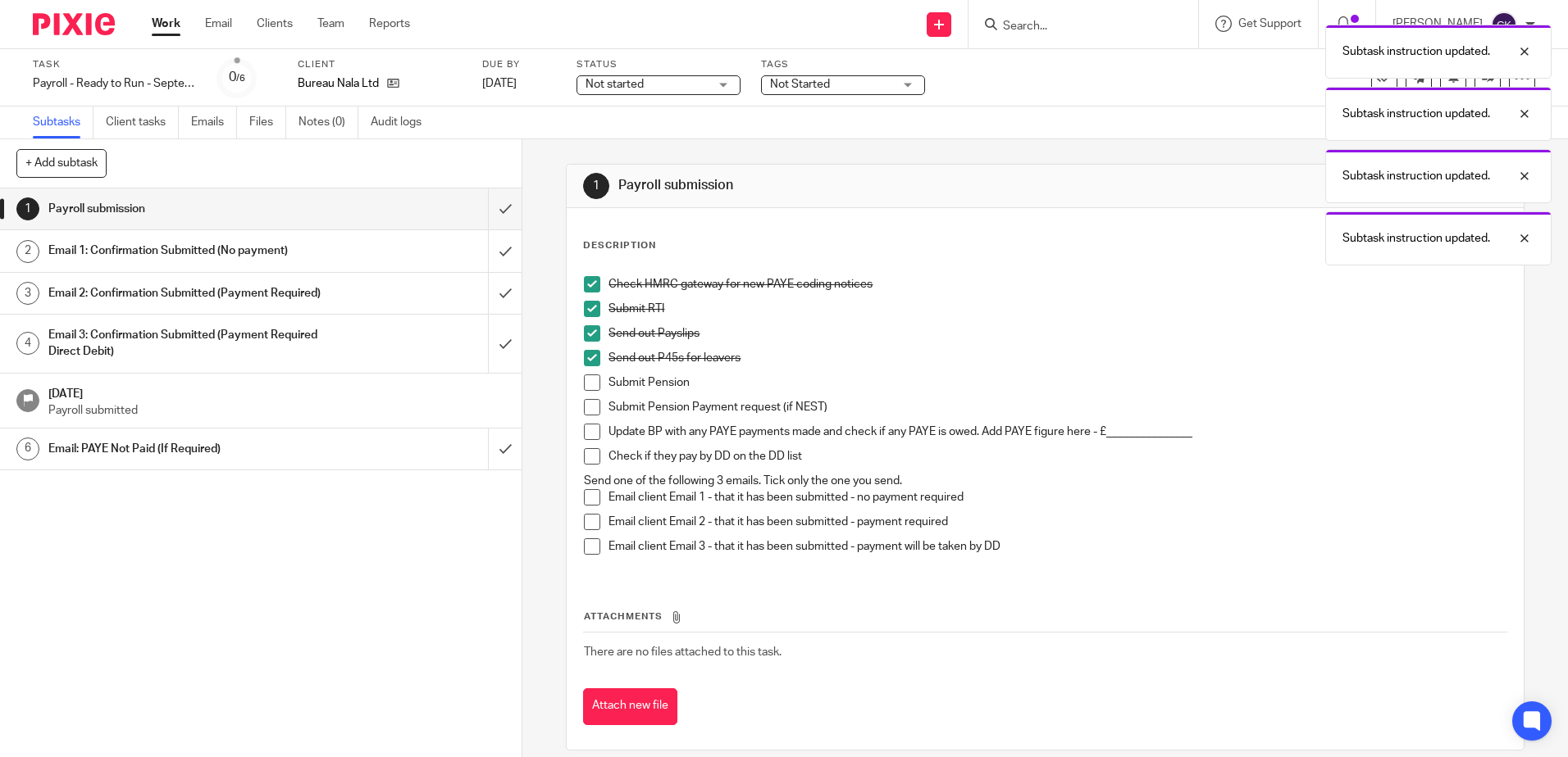
click at [584, 383] on span at bounding box center [591, 382] width 16 height 16
click at [584, 407] on span at bounding box center [591, 407] width 16 height 16
click at [584, 431] on span at bounding box center [591, 432] width 16 height 16
drag, startPoint x: 585, startPoint y: 452, endPoint x: 517, endPoint y: 457, distance: 68.2
click at [586, 453] on span at bounding box center [591, 456] width 16 height 16
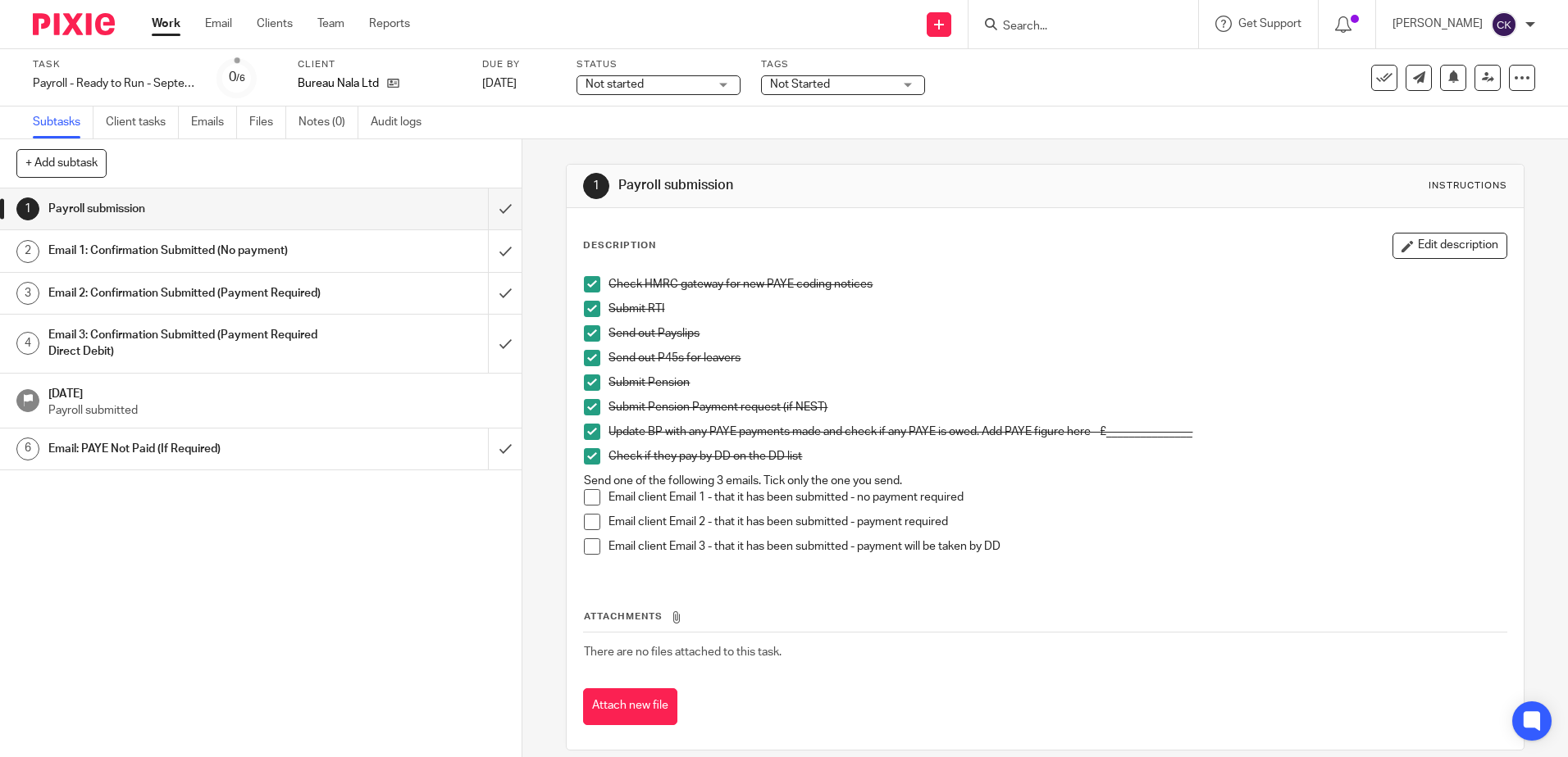
click at [584, 519] on span at bounding box center [591, 521] width 16 height 16
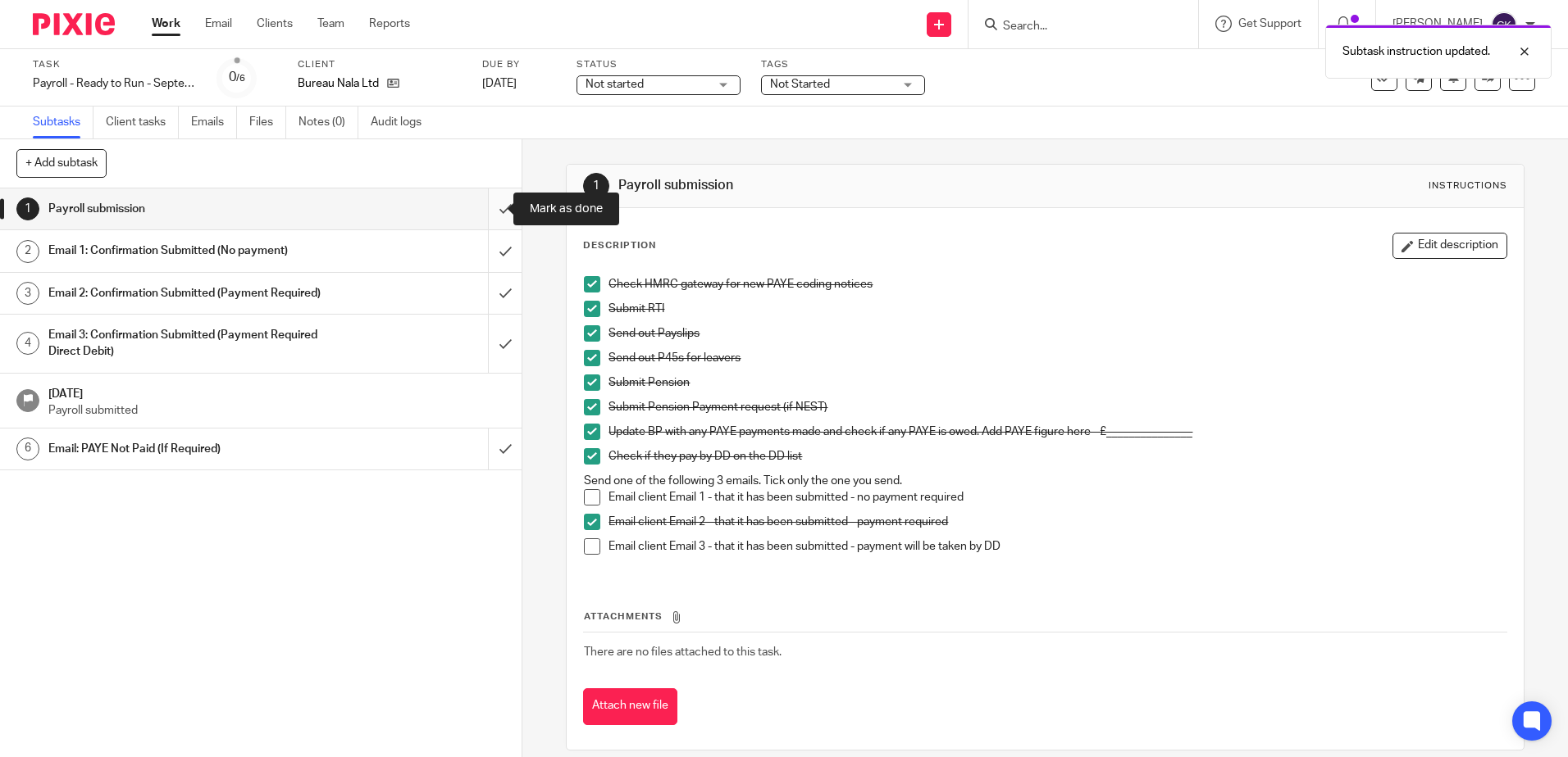
click at [485, 216] on input "submit" at bounding box center [261, 209] width 522 height 41
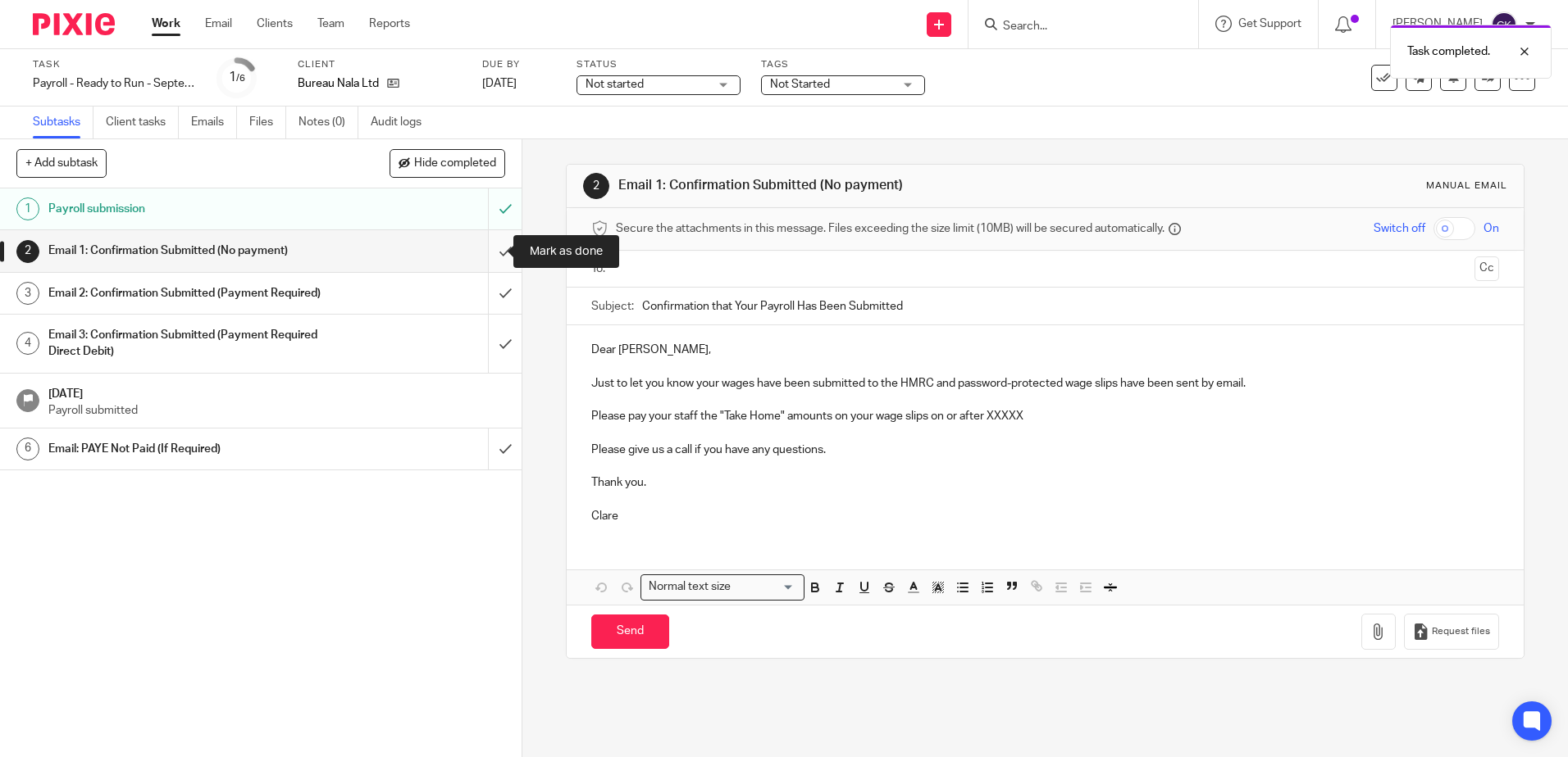
click at [490, 250] on input "submit" at bounding box center [261, 250] width 522 height 41
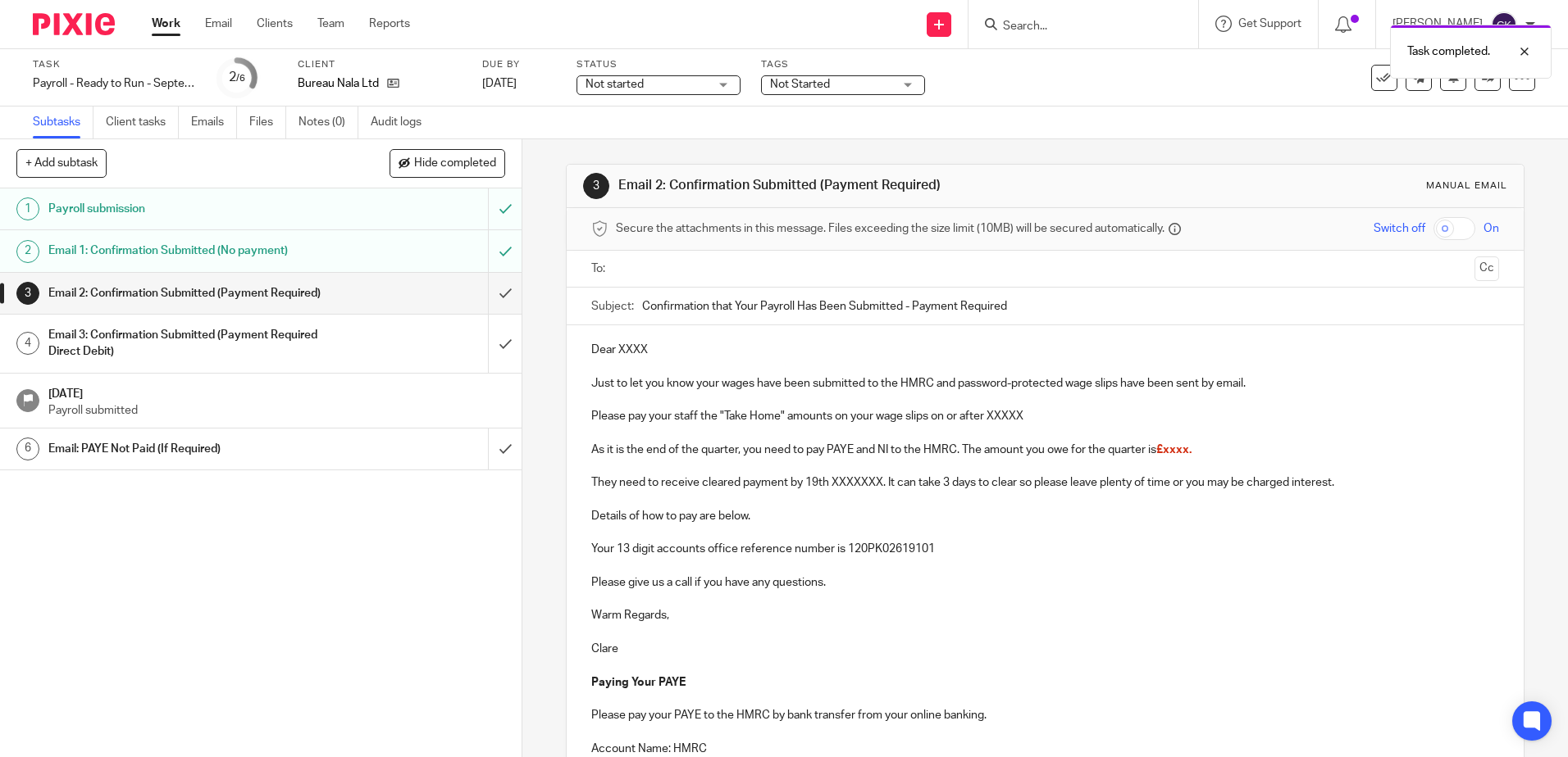
click at [636, 267] on input "text" at bounding box center [1043, 269] width 845 height 19
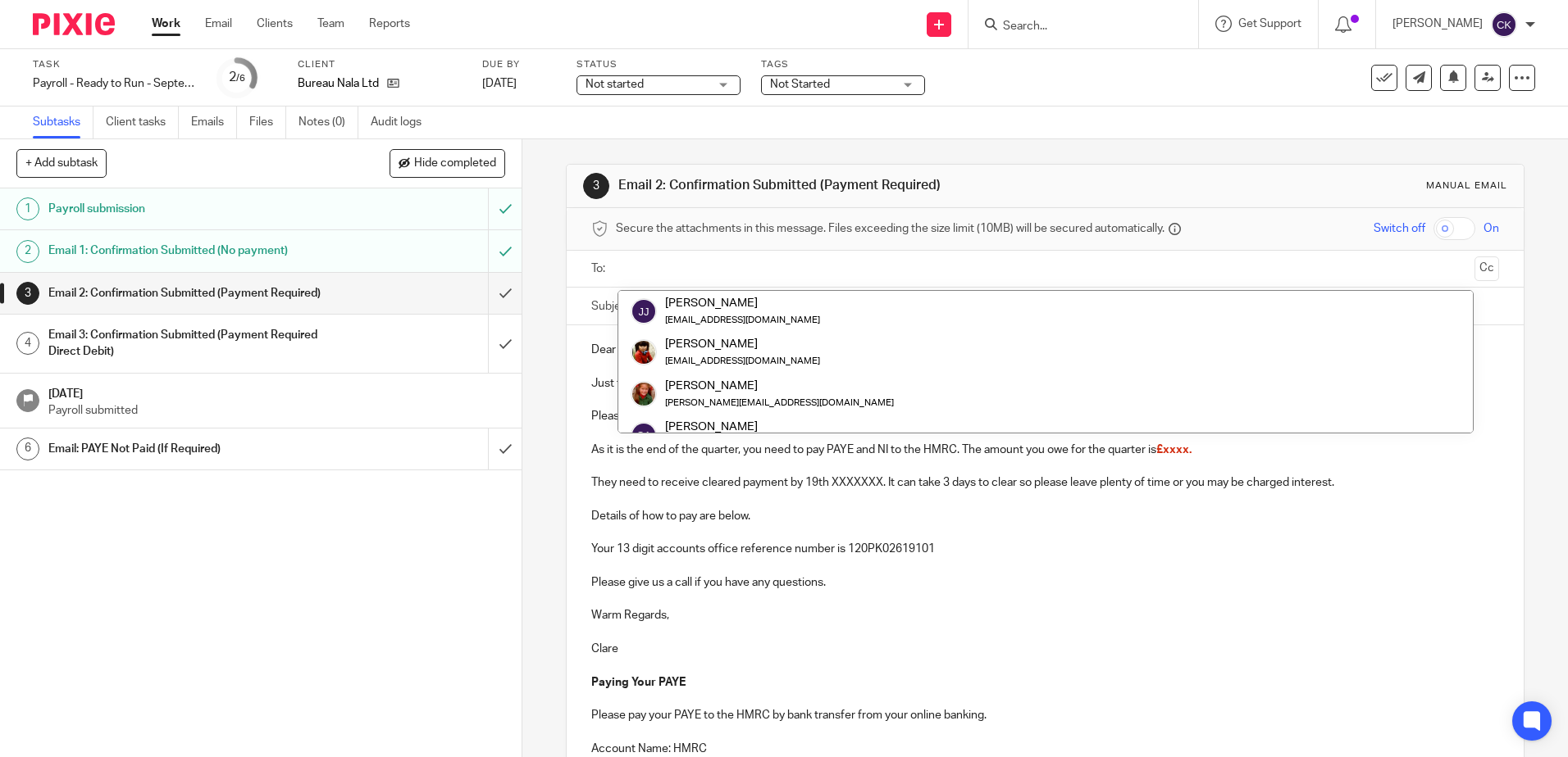
click at [1042, 640] on p at bounding box center [1044, 632] width 907 height 16
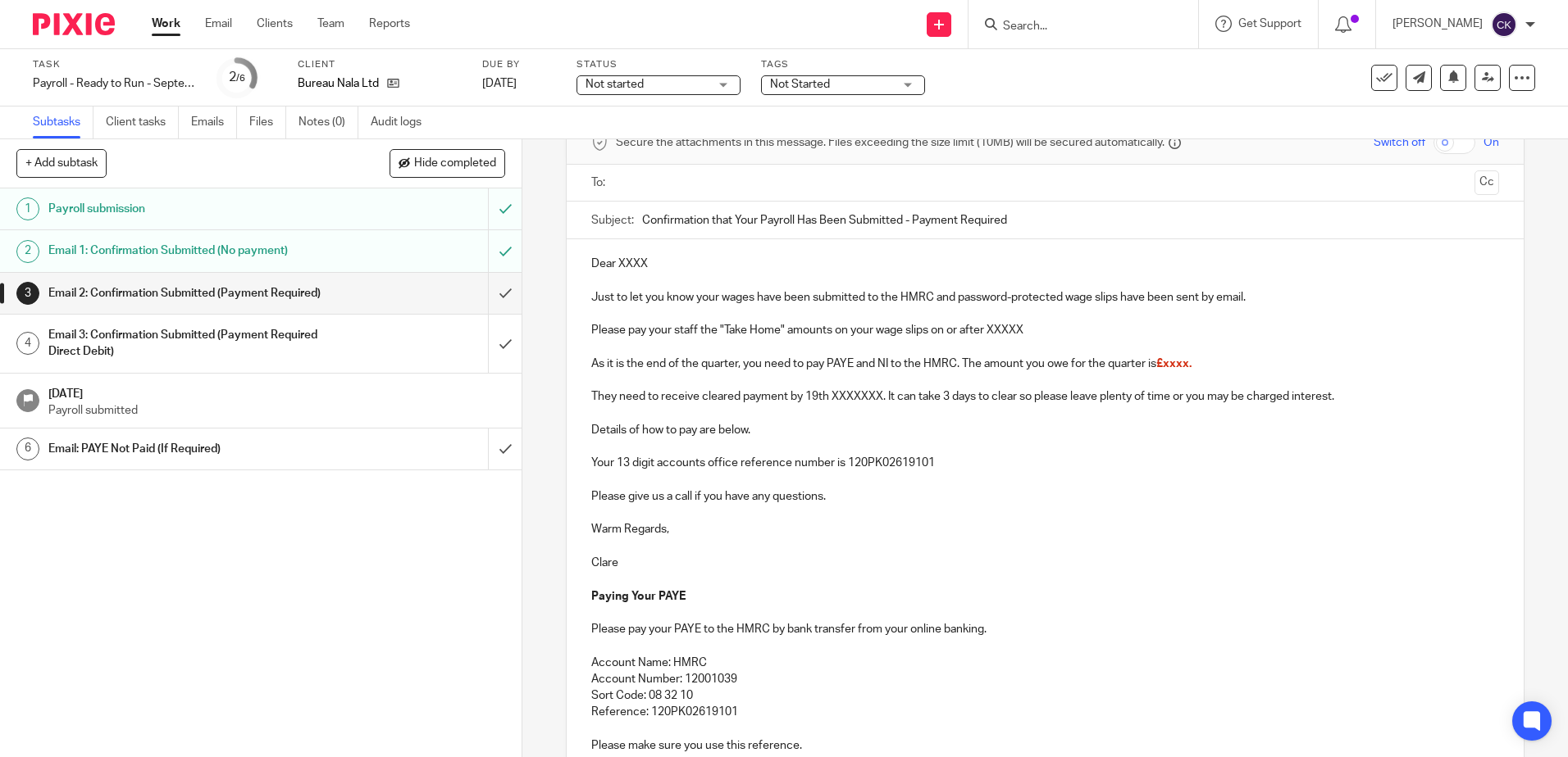
scroll to position [82, 0]
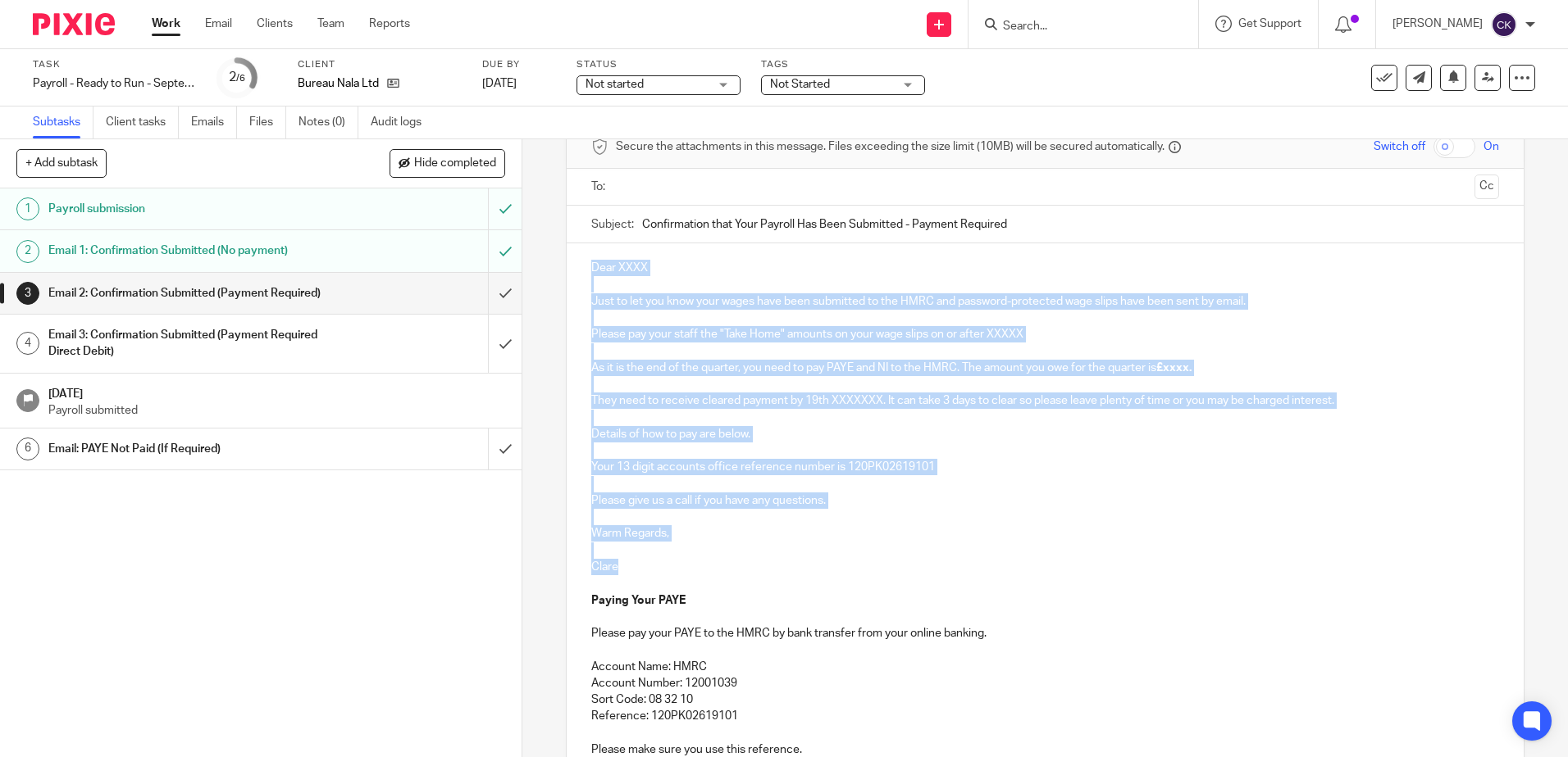
drag, startPoint x: 626, startPoint y: 569, endPoint x: 584, endPoint y: 269, distance: 302.9
click at [584, 269] on div "Dear XXXX Just to let you know your wages have been submitted to the HMRC and p…" at bounding box center [1044, 531] width 956 height 576
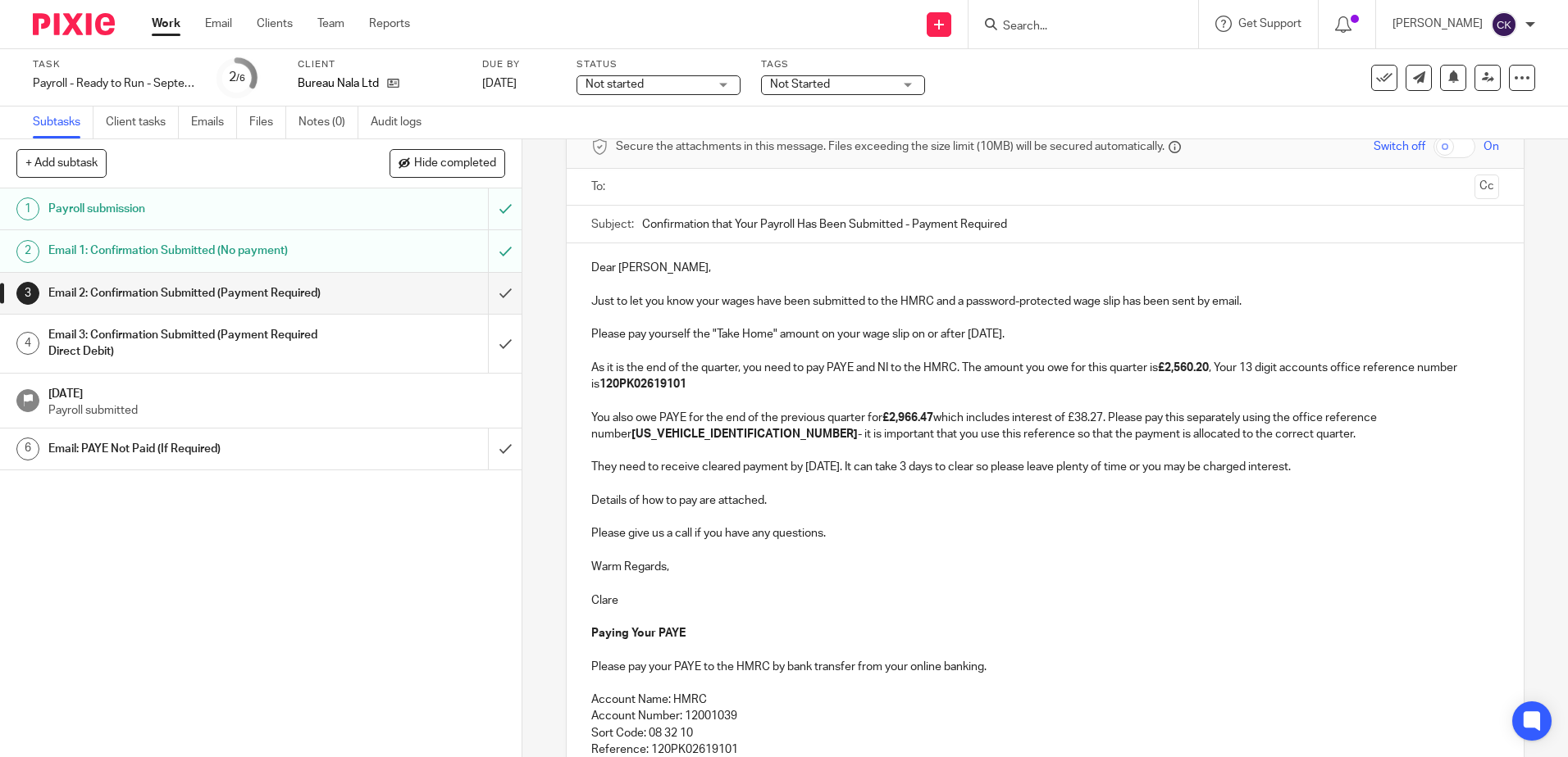
drag, startPoint x: 1048, startPoint y: 336, endPoint x: 907, endPoint y: 334, distance: 141.0
click at [907, 334] on p "Please pay yourself the "Take Home" amount on your wage slip on or after 28th M…" at bounding box center [1044, 334] width 907 height 16
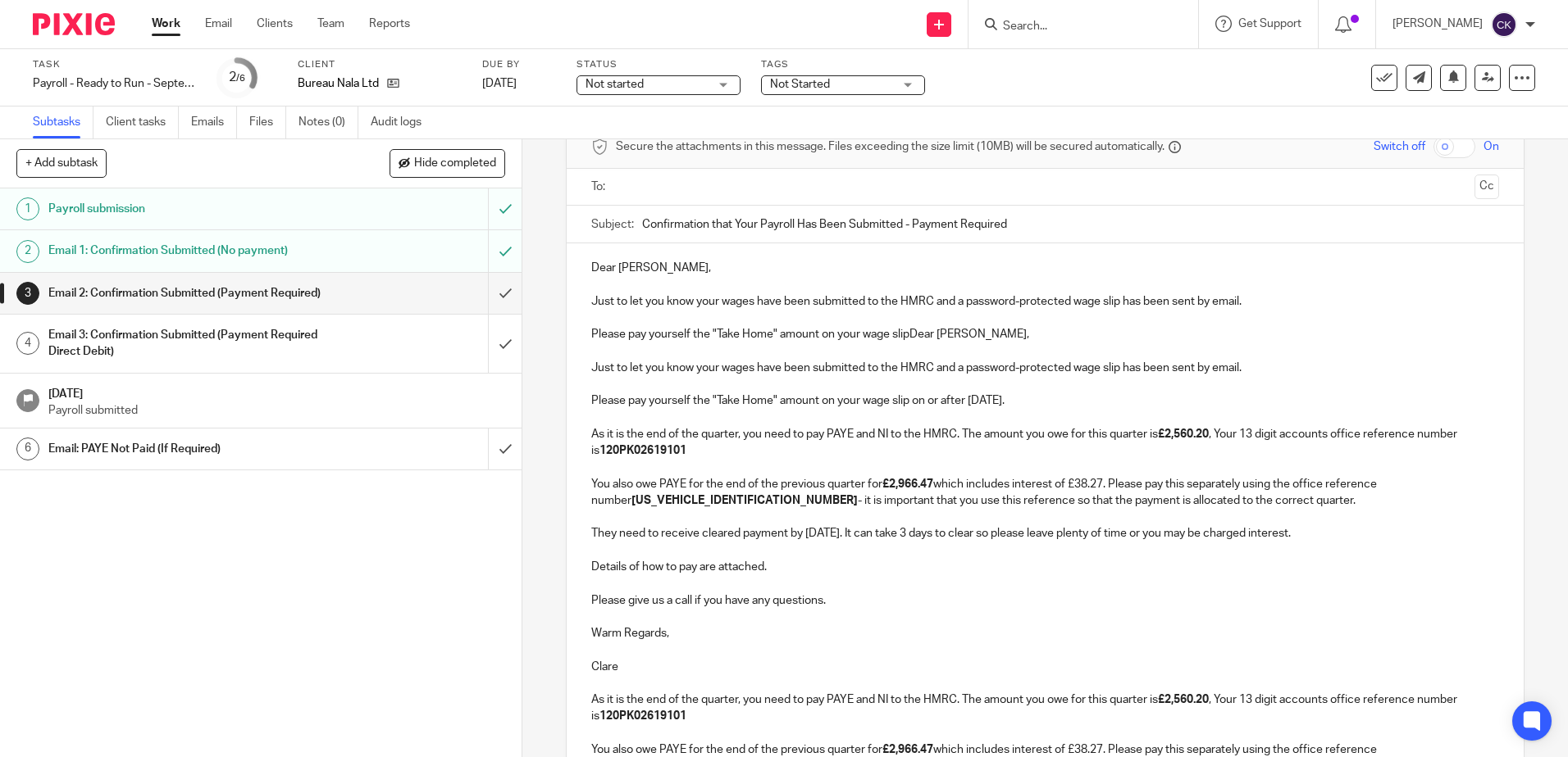
drag, startPoint x: 144, startPoint y: 421, endPoint x: 143, endPoint y: 411, distance: 10.0
click at [144, 419] on p "Payroll submitted" at bounding box center [277, 410] width 458 height 16
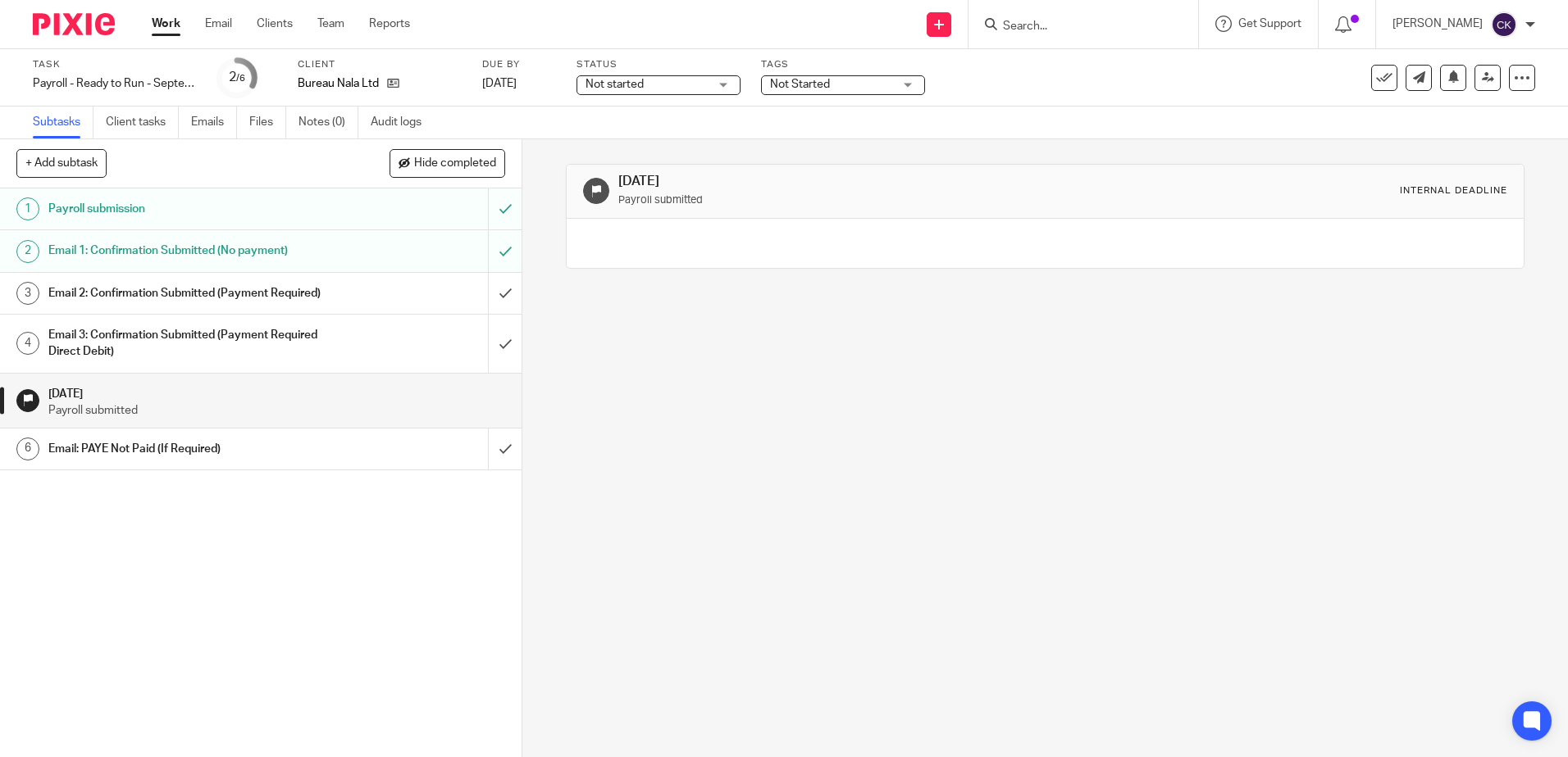
click at [157, 287] on h1 "Email 2: Confirmation Submitted (Payment Required)" at bounding box center [189, 293] width 282 height 24
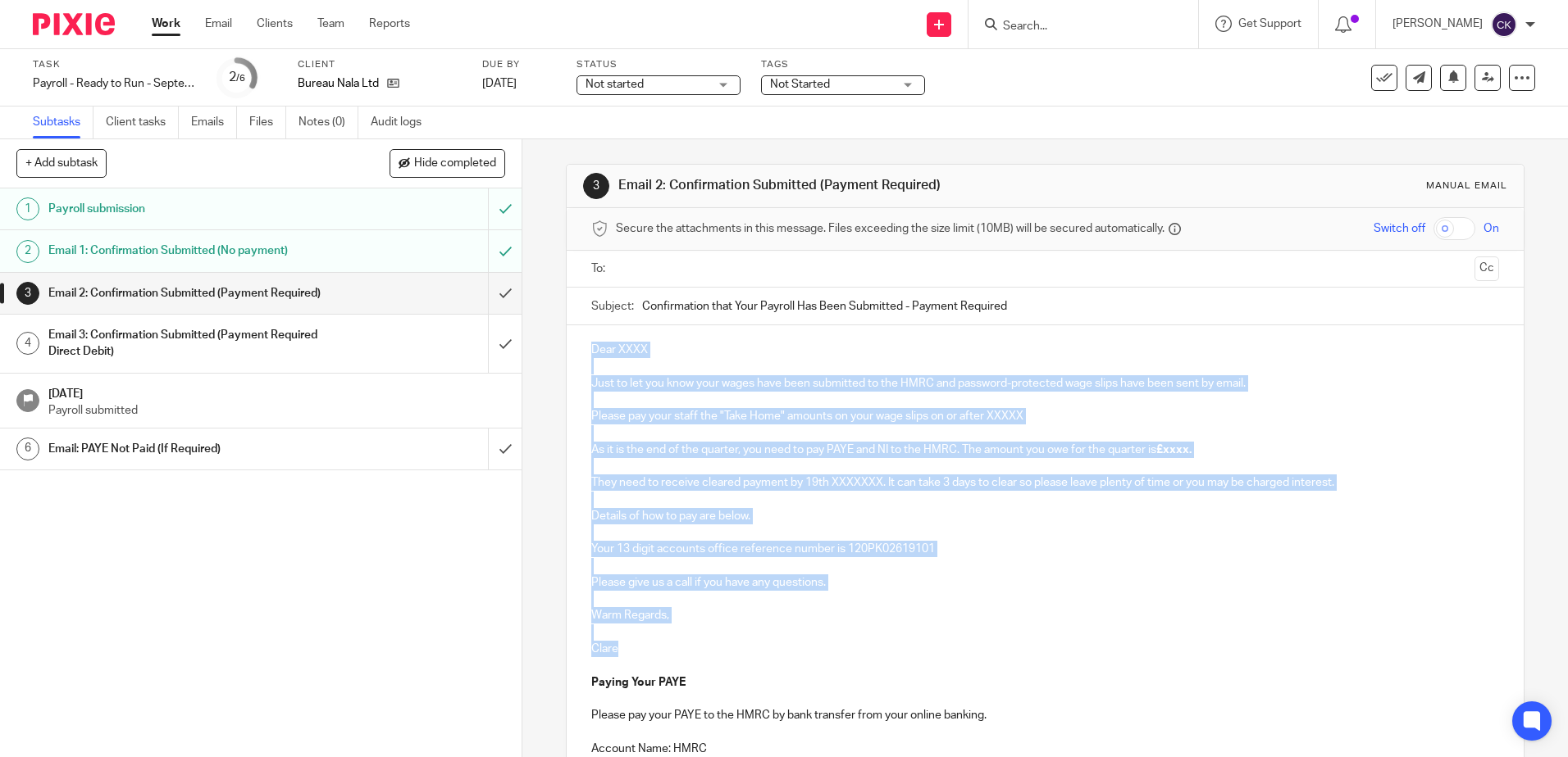
drag, startPoint x: 618, startPoint y: 647, endPoint x: 577, endPoint y: 354, distance: 295.9
click at [577, 354] on div "Dear XXXX Just to let you know your wages have been submitted to the HMRC and p…" at bounding box center [1044, 613] width 956 height 576
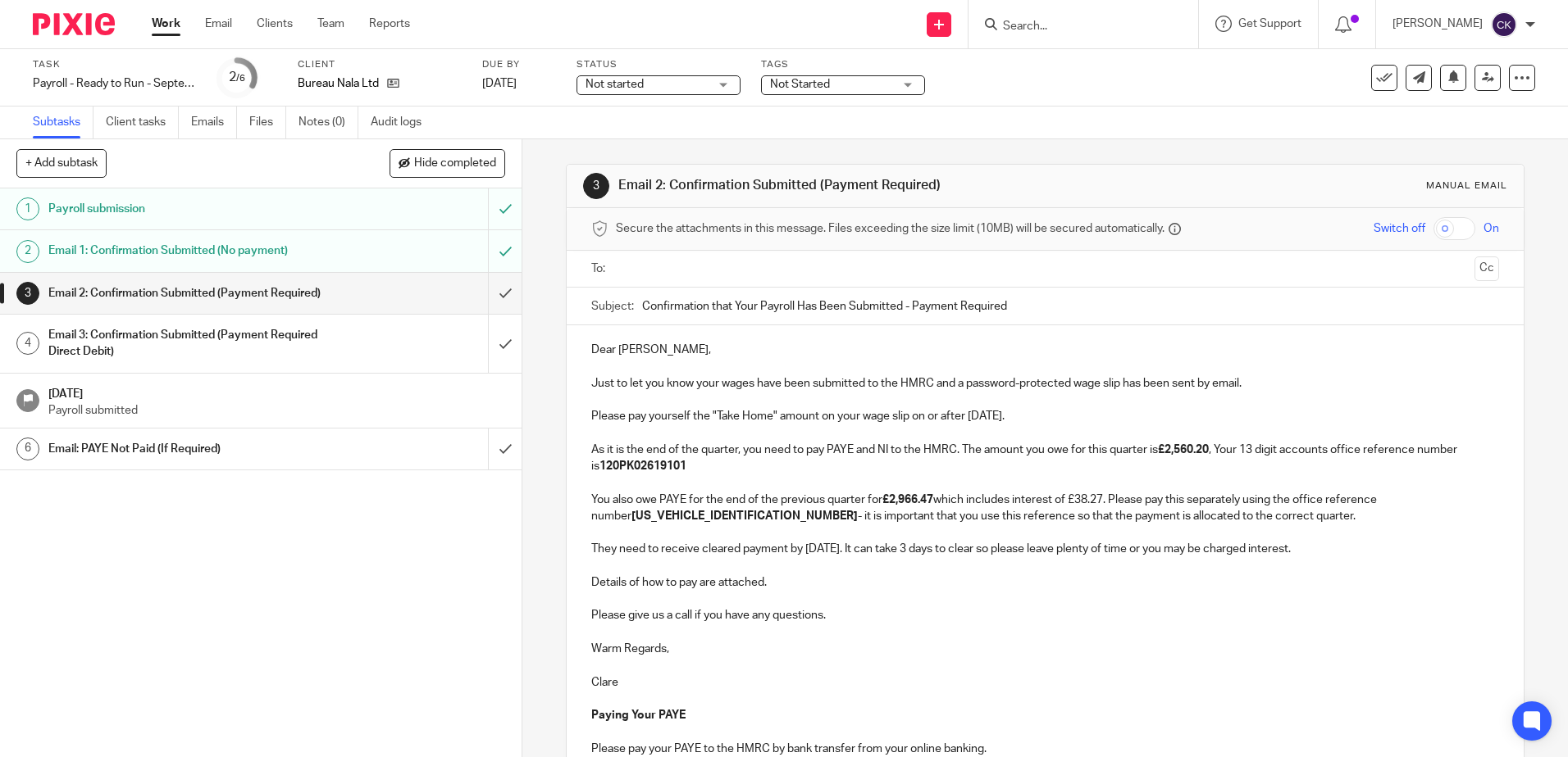
drag, startPoint x: 1050, startPoint y: 416, endPoint x: 975, endPoint y: 417, distance: 75.0
click at [975, 417] on p "Please pay yourself the "Take Home" amount on your wage slip on or after 28th M…" at bounding box center [1044, 416] width 907 height 16
drag, startPoint x: 1212, startPoint y: 454, endPoint x: 1176, endPoint y: 454, distance: 36.0
click at [1176, 454] on p "As it is the end of the quarter, you need to pay PAYE and NI to the HMRC. The a…" at bounding box center [1044, 458] width 907 height 34
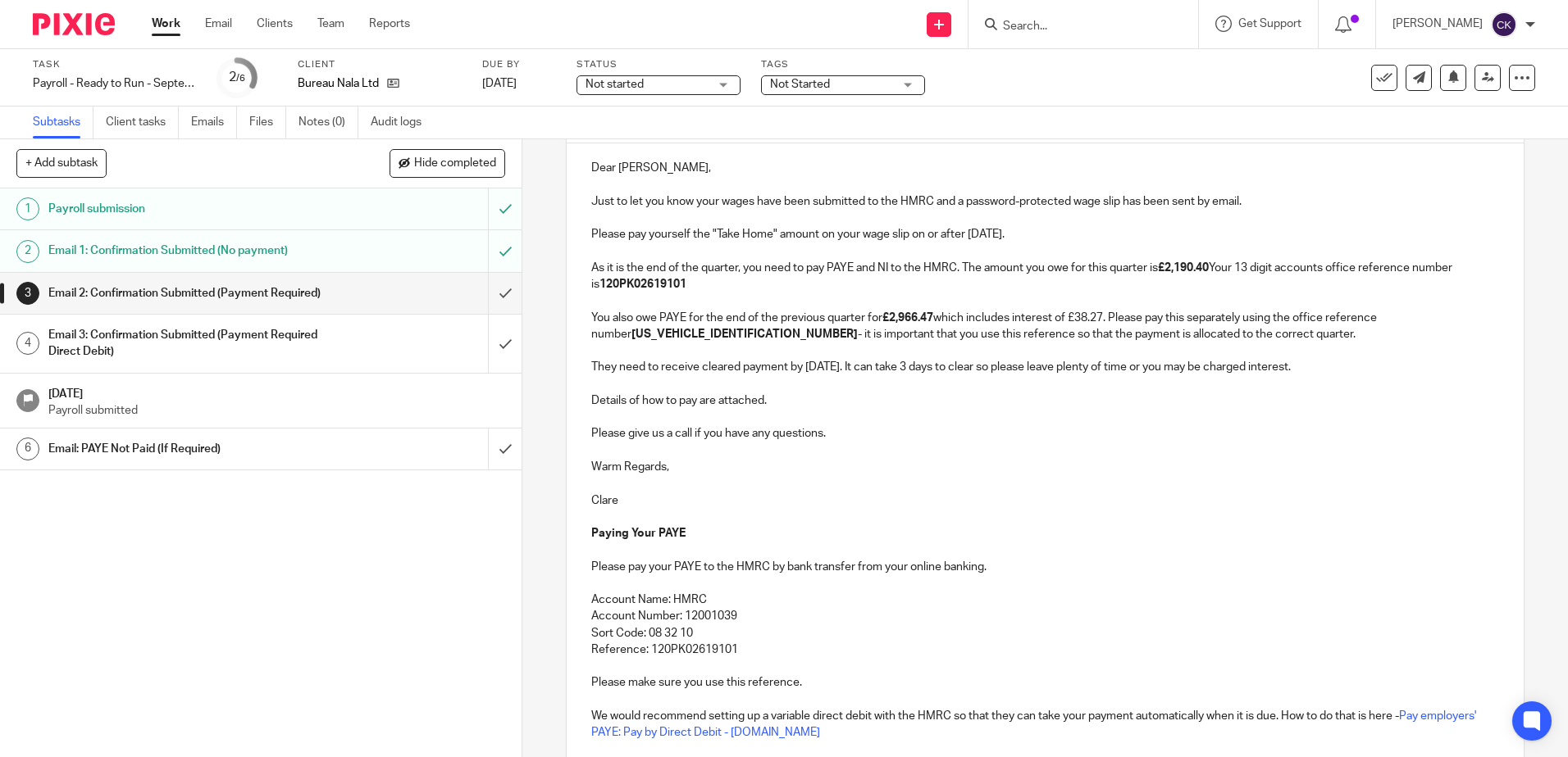
scroll to position [246, 0]
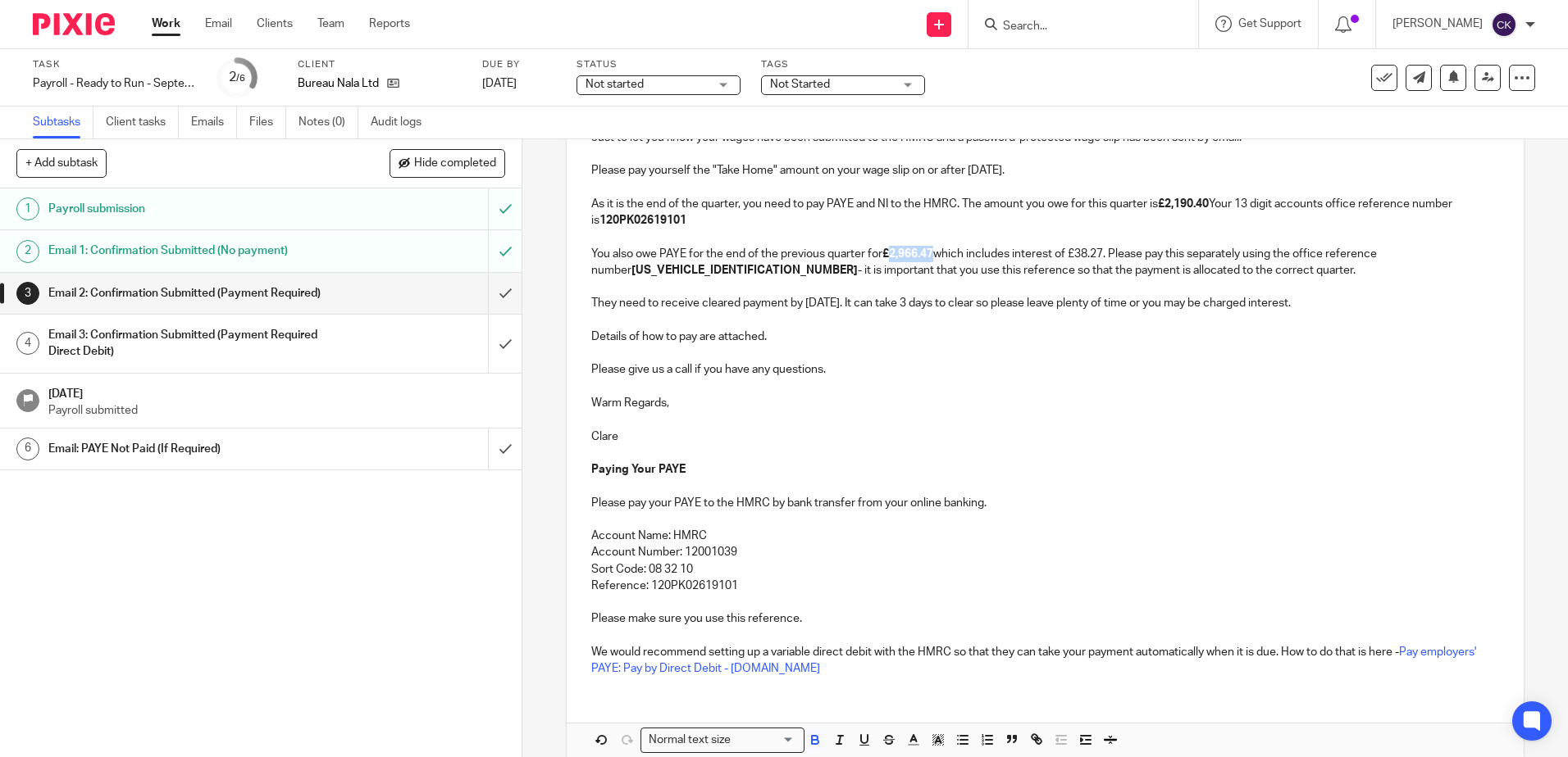
drag, startPoint x: 932, startPoint y: 257, endPoint x: 889, endPoint y: 253, distance: 43.2
click at [889, 253] on strong "£2,966.47" at bounding box center [907, 254] width 51 height 12
drag, startPoint x: 1106, startPoint y: 257, endPoint x: 1079, endPoint y: 255, distance: 27.1
click at [1079, 255] on p "You also owe PAYE for the end of the previous quarter for £1,264.85 which inclu…" at bounding box center [1044, 263] width 907 height 34
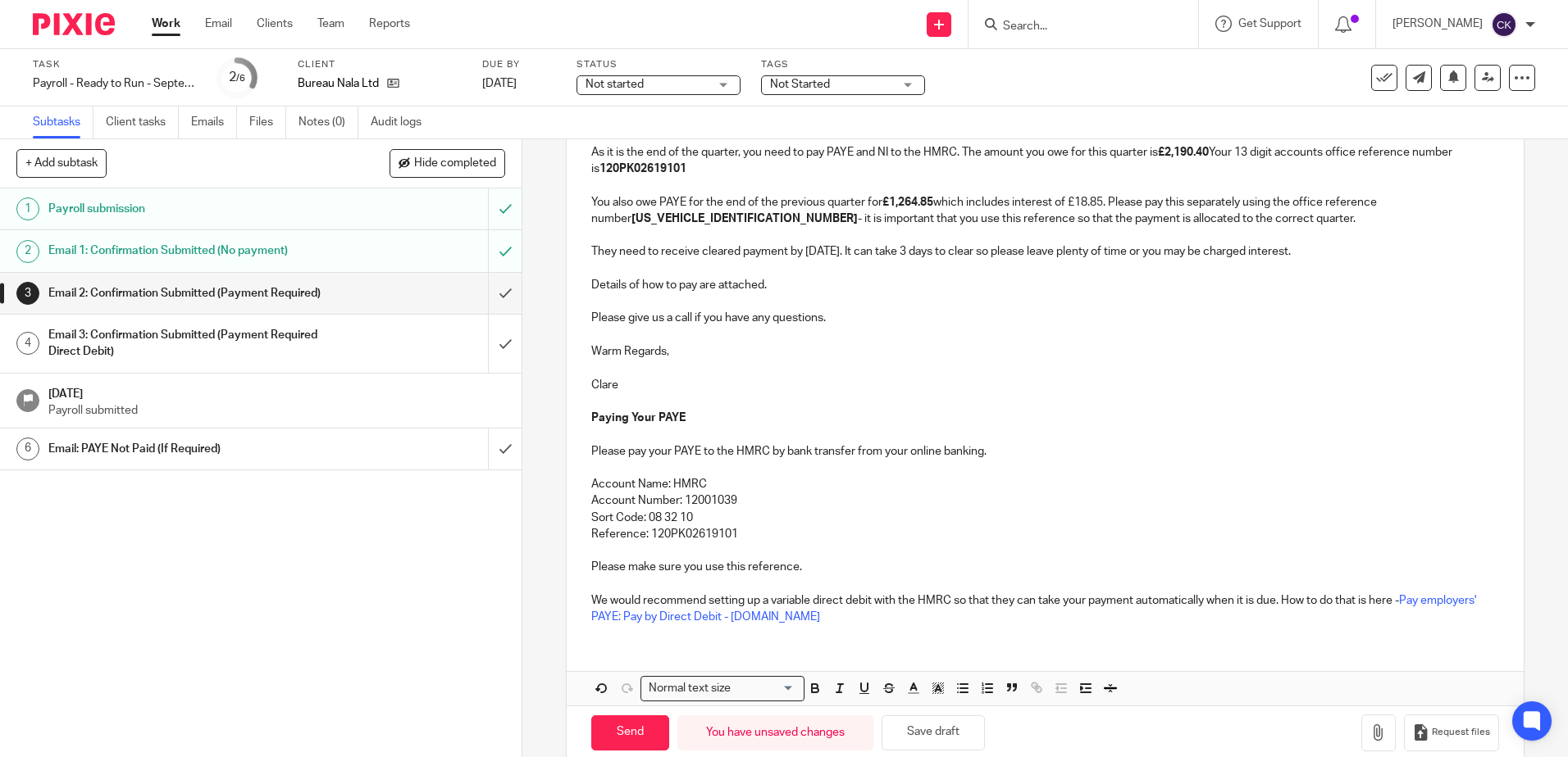
scroll to position [325, 0]
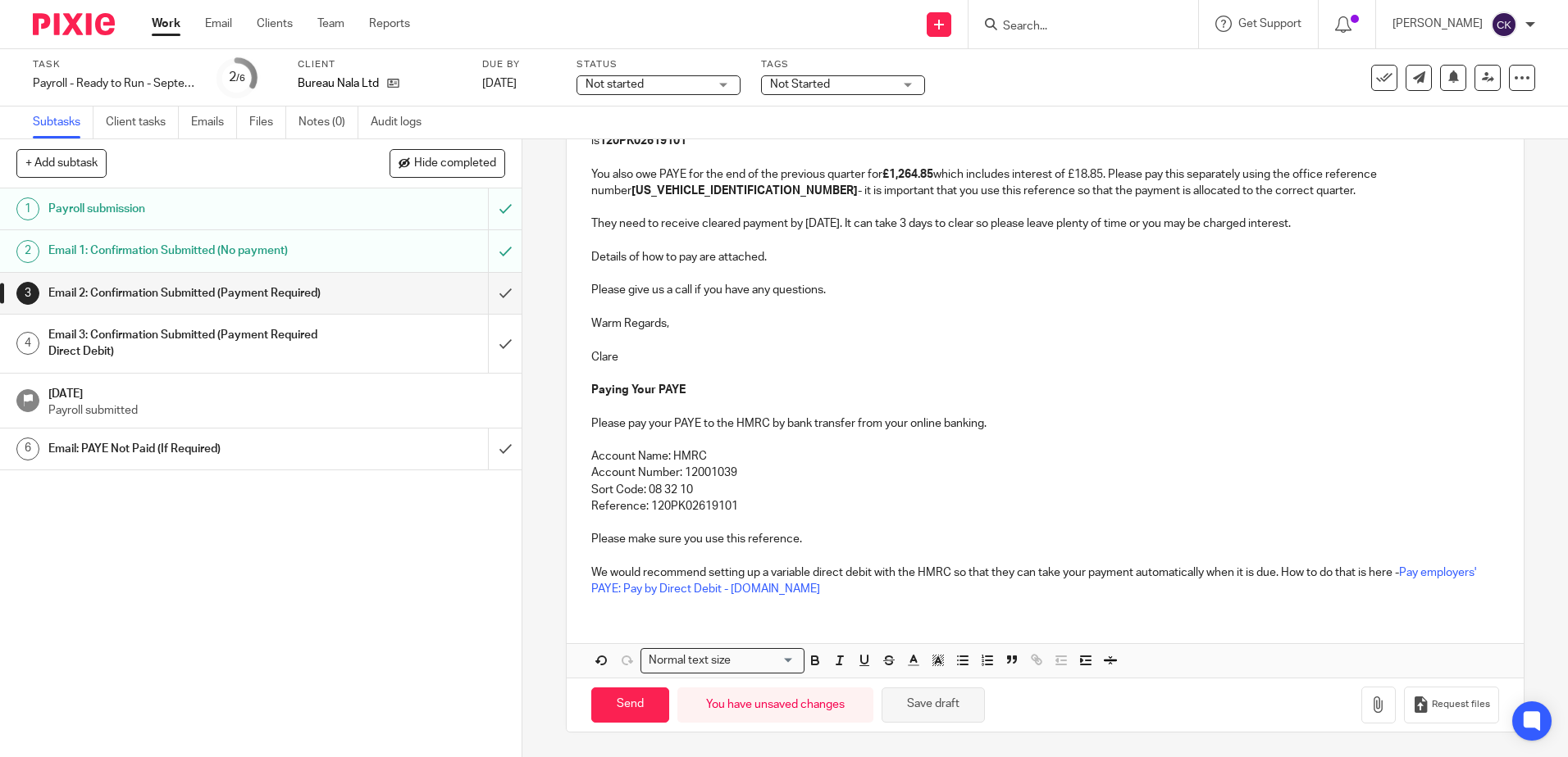
click at [918, 707] on button "Save draft" at bounding box center [932, 705] width 103 height 35
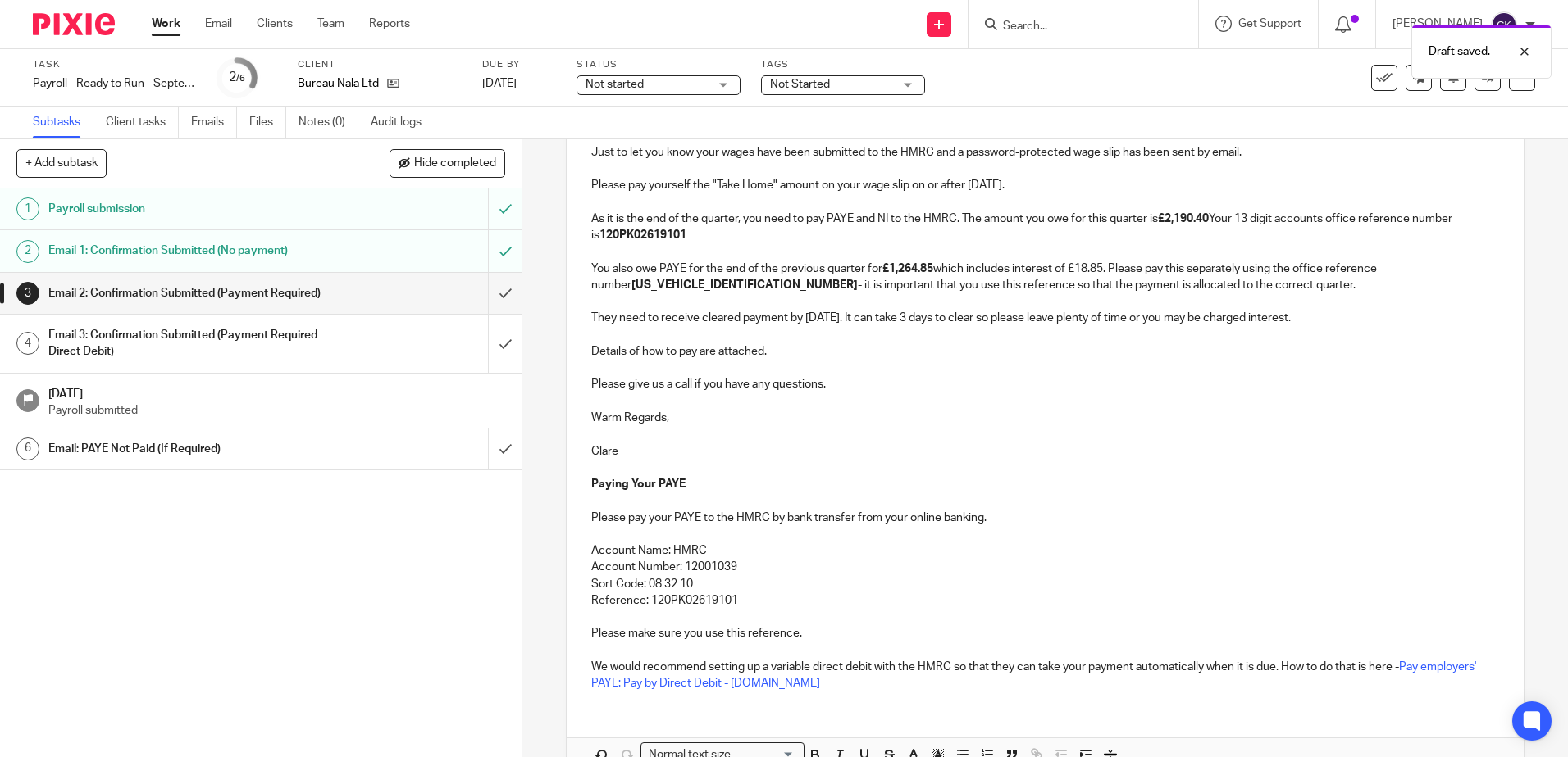
scroll to position [0, 0]
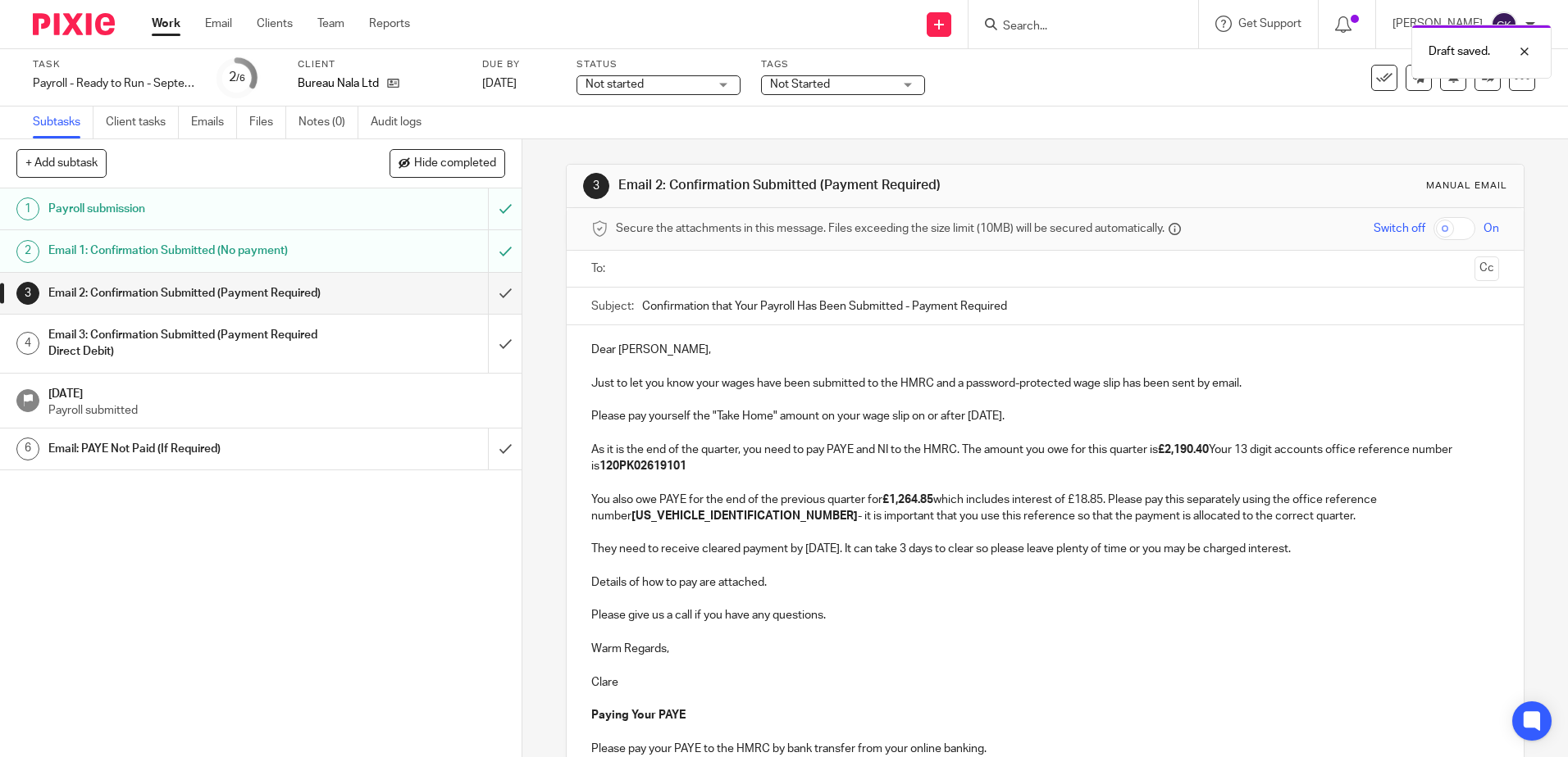
click at [1056, 21] on div "Draft saved." at bounding box center [1167, 47] width 767 height 62
click at [1041, 25] on div "Draft saved." at bounding box center [1167, 47] width 767 height 62
click at [1042, 21] on input "Search" at bounding box center [1074, 26] width 148 height 14
type input "cca"
click at [1094, 68] on link at bounding box center [1099, 63] width 203 height 24
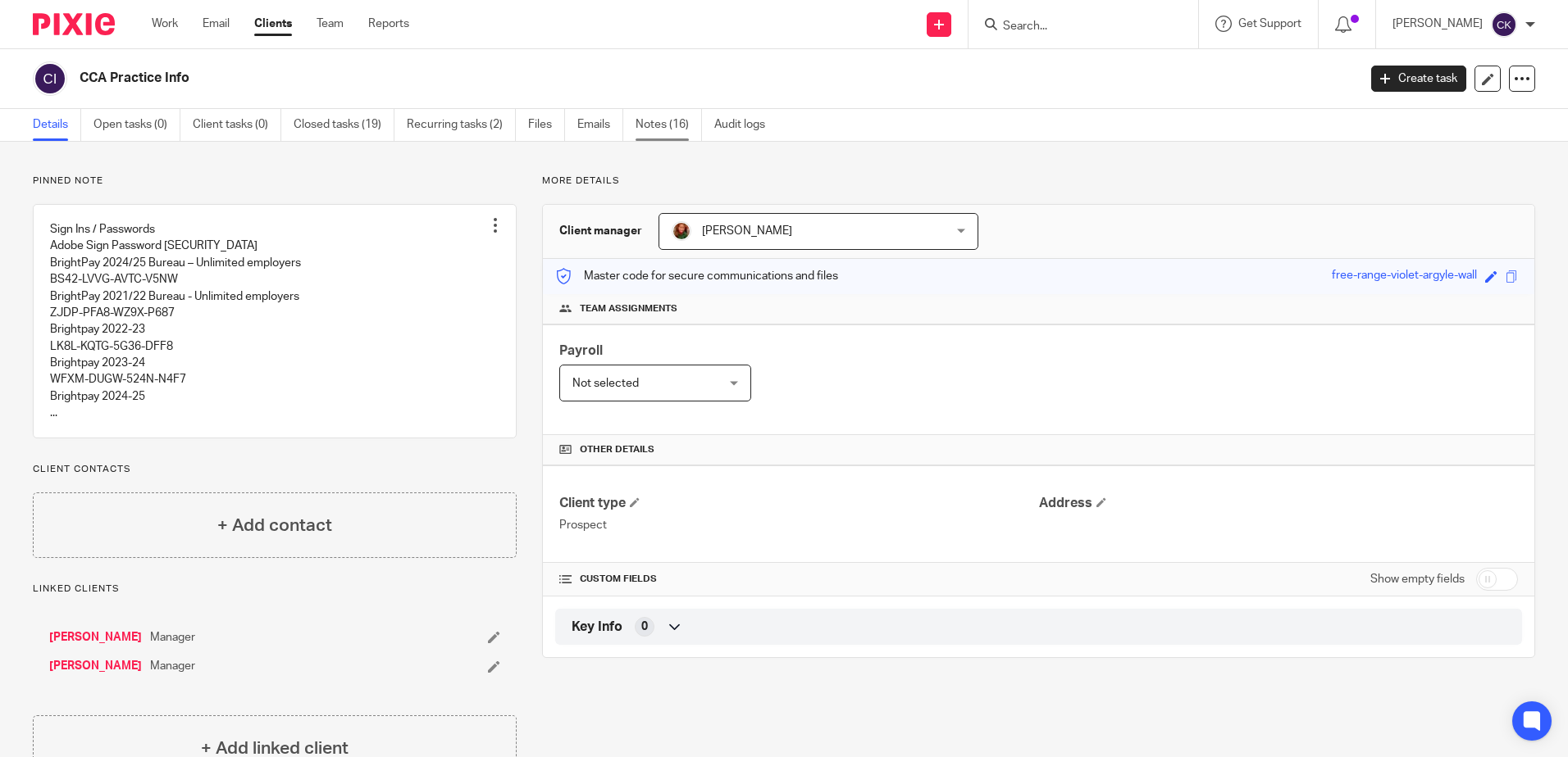
click at [660, 125] on link "Notes (16)" at bounding box center [669, 125] width 67 height 32
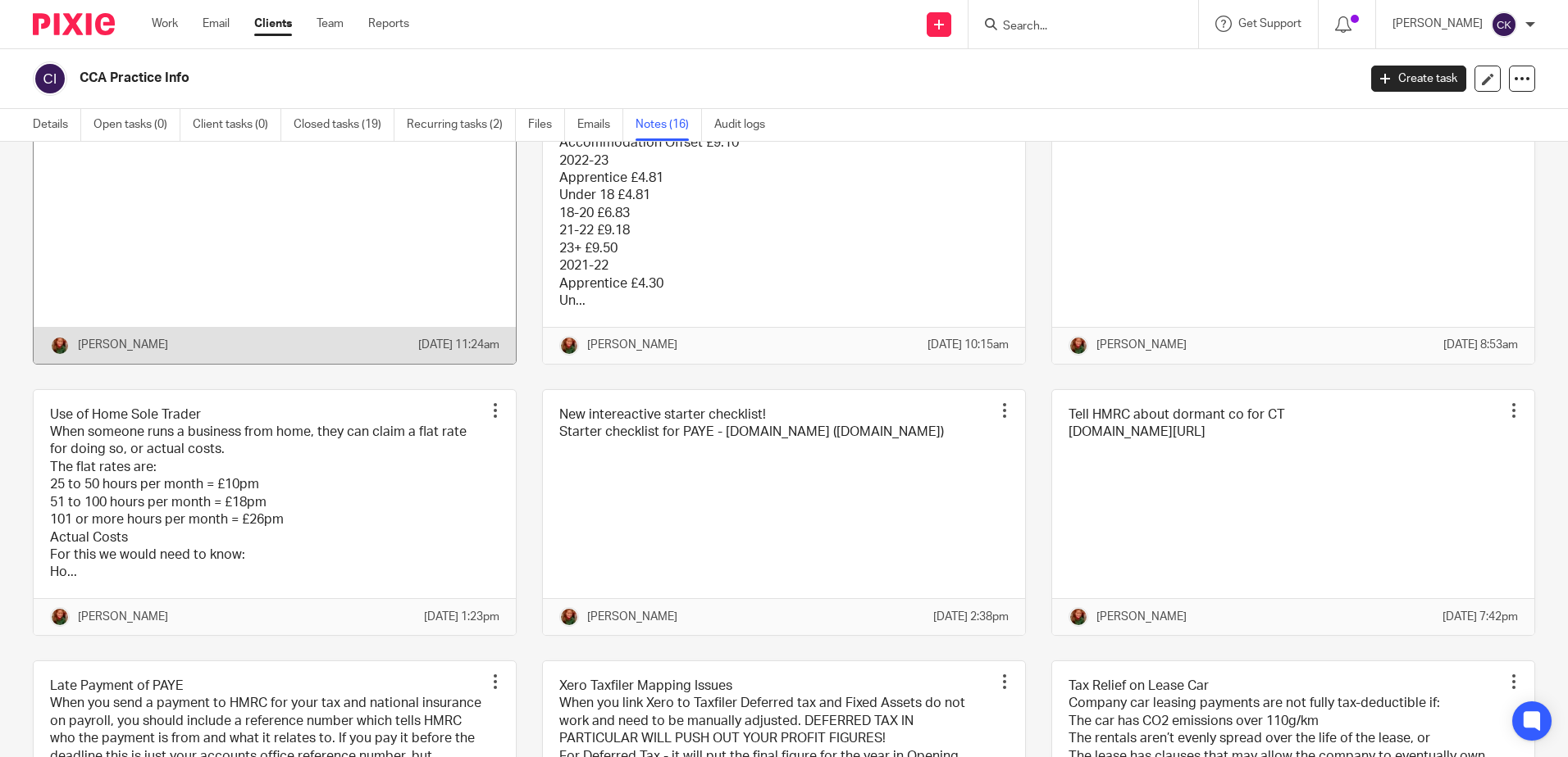
scroll to position [983, 0]
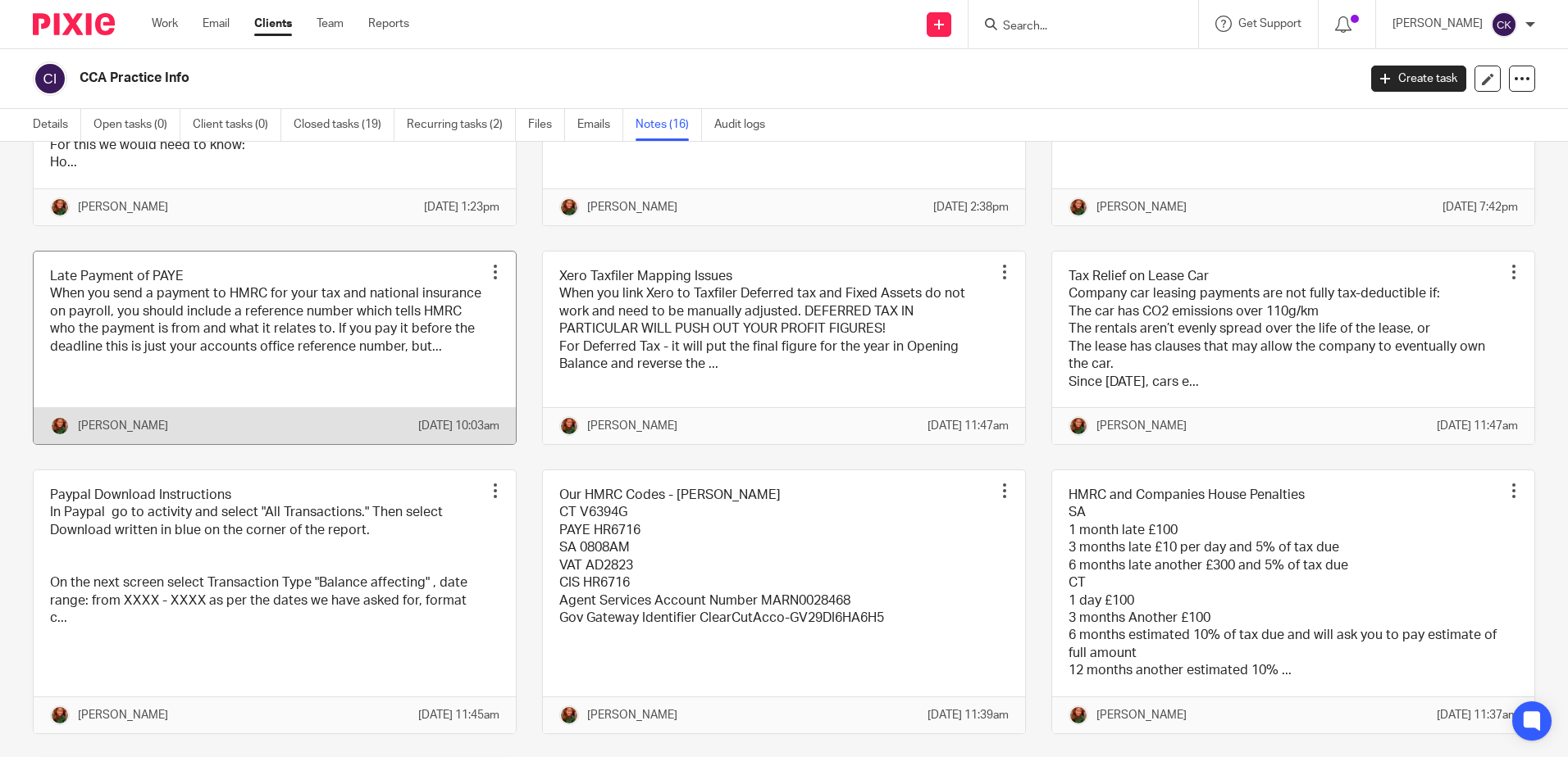
click at [272, 386] on link at bounding box center [274, 348] width 482 height 192
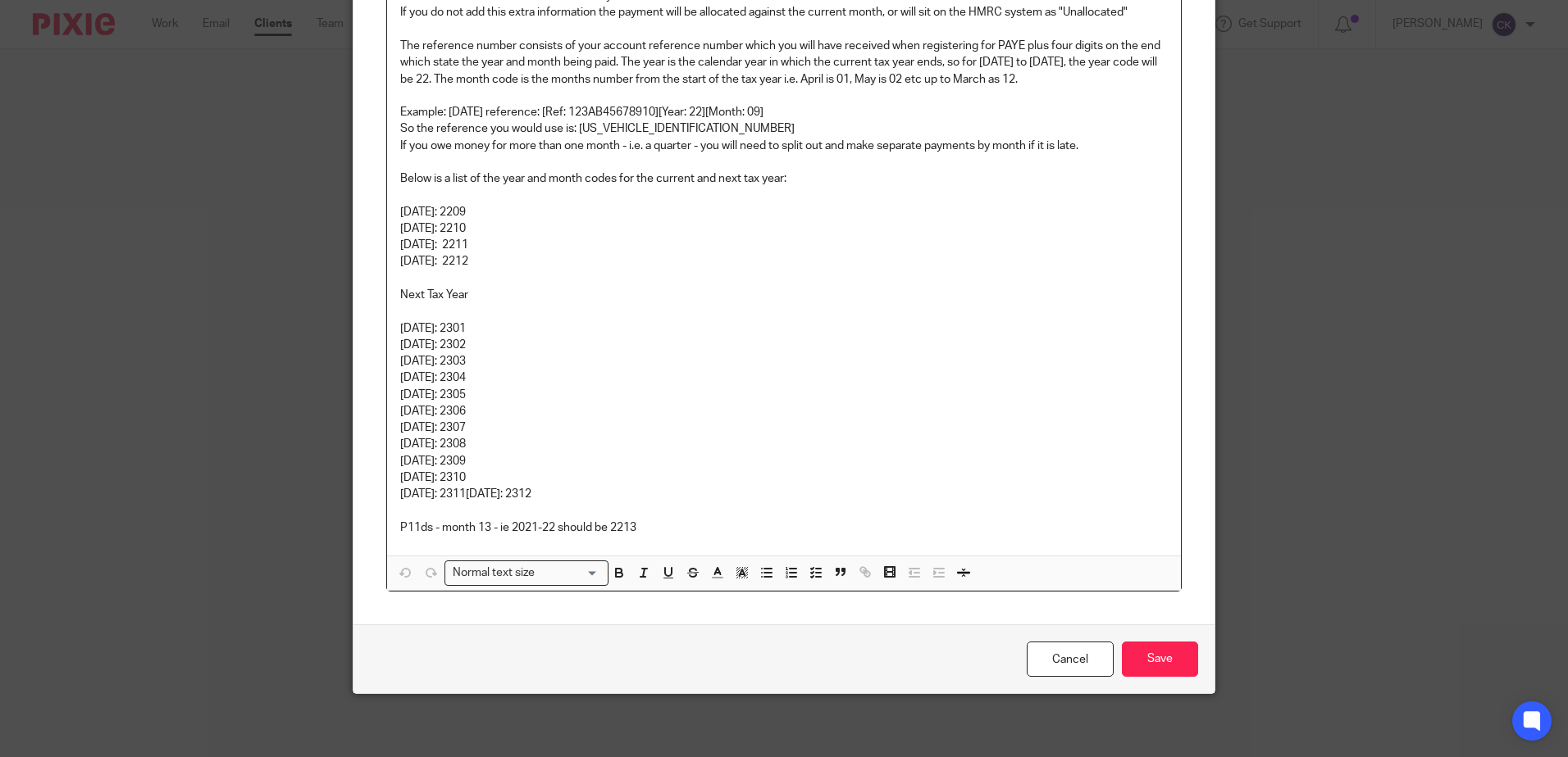
scroll to position [287, 0]
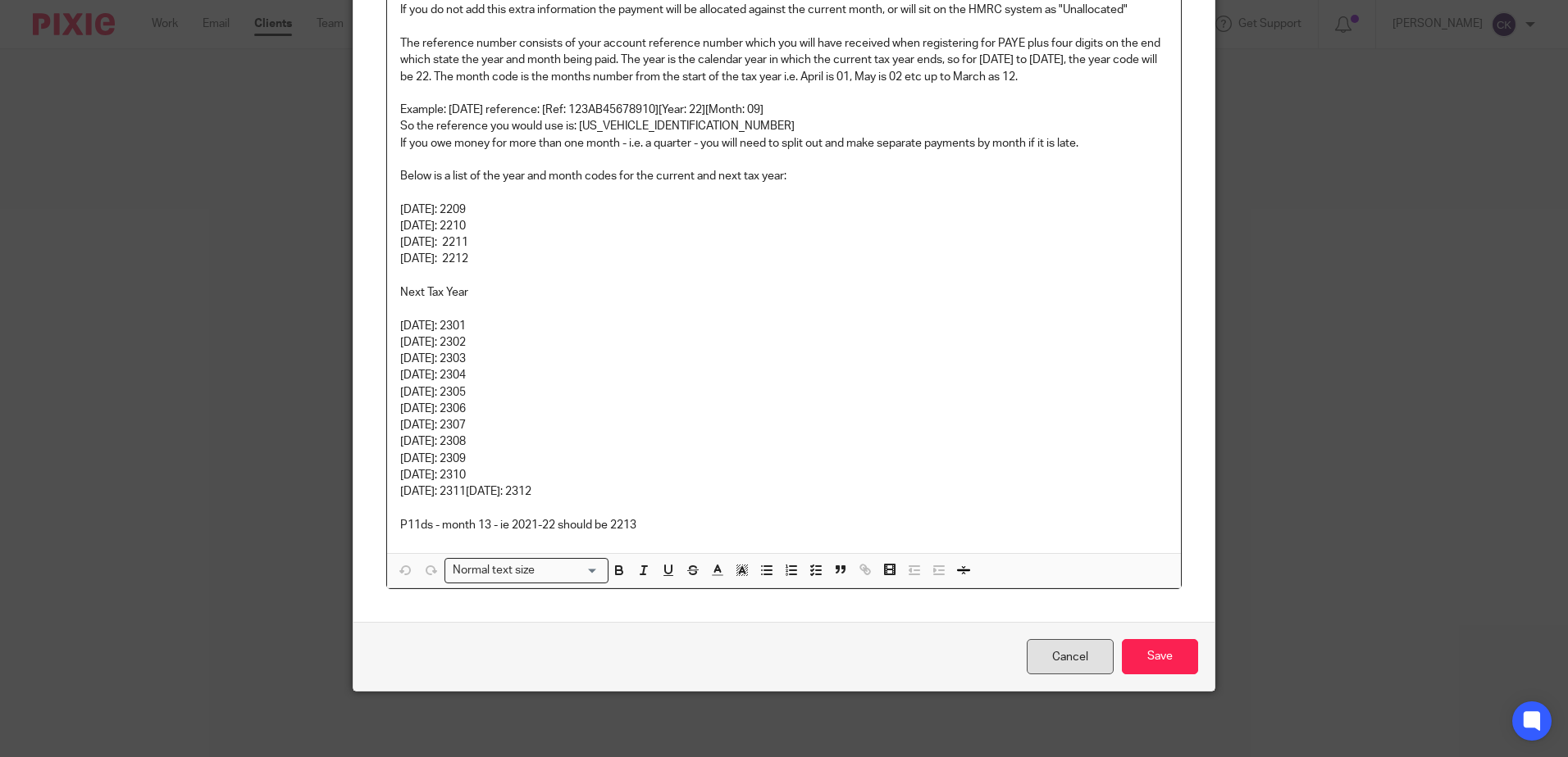
click at [1066, 659] on link "Cancel" at bounding box center [1069, 657] width 87 height 35
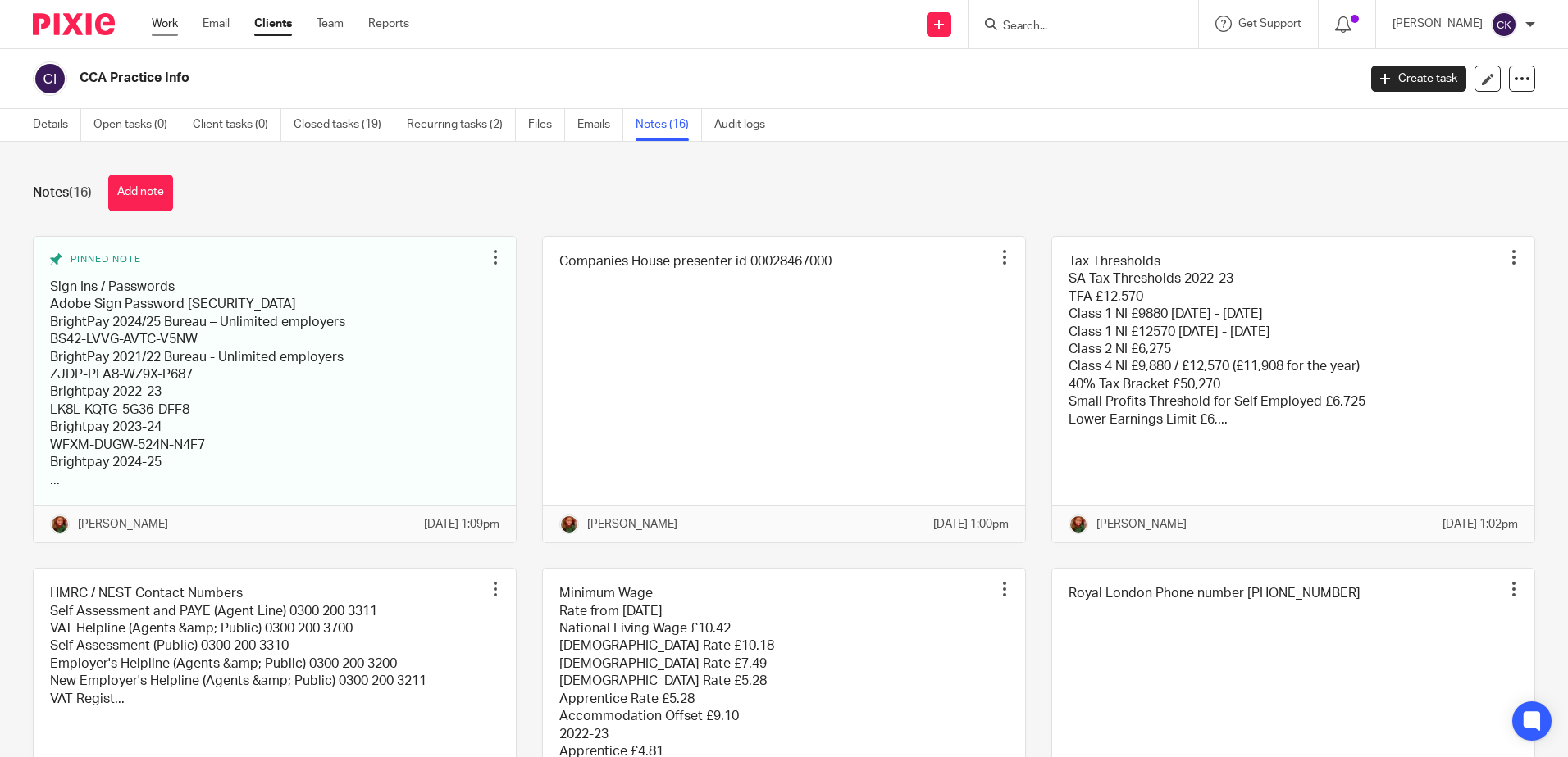
click at [170, 21] on link "Work" at bounding box center [164, 23] width 26 height 16
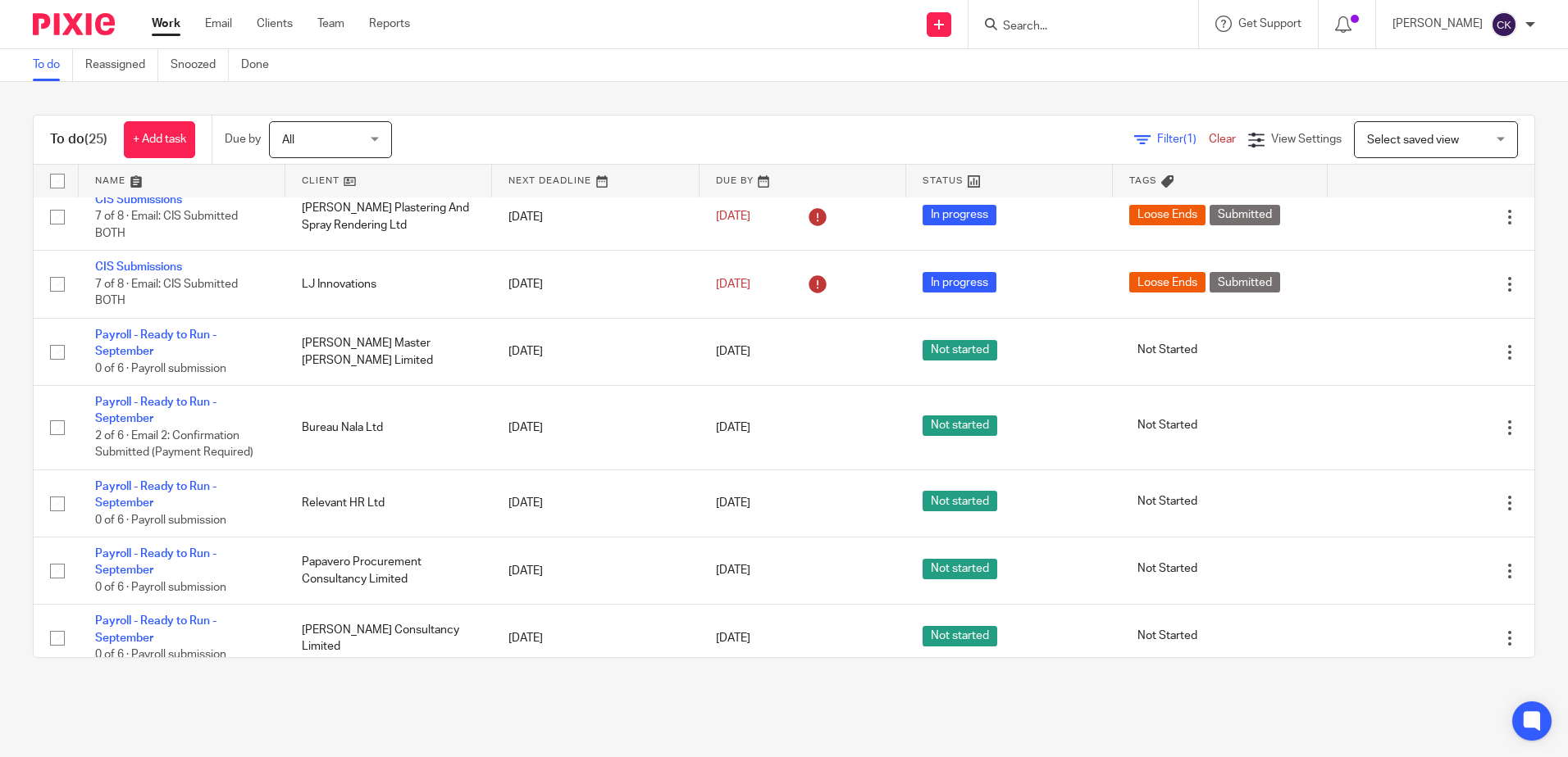
scroll to position [164, 0]
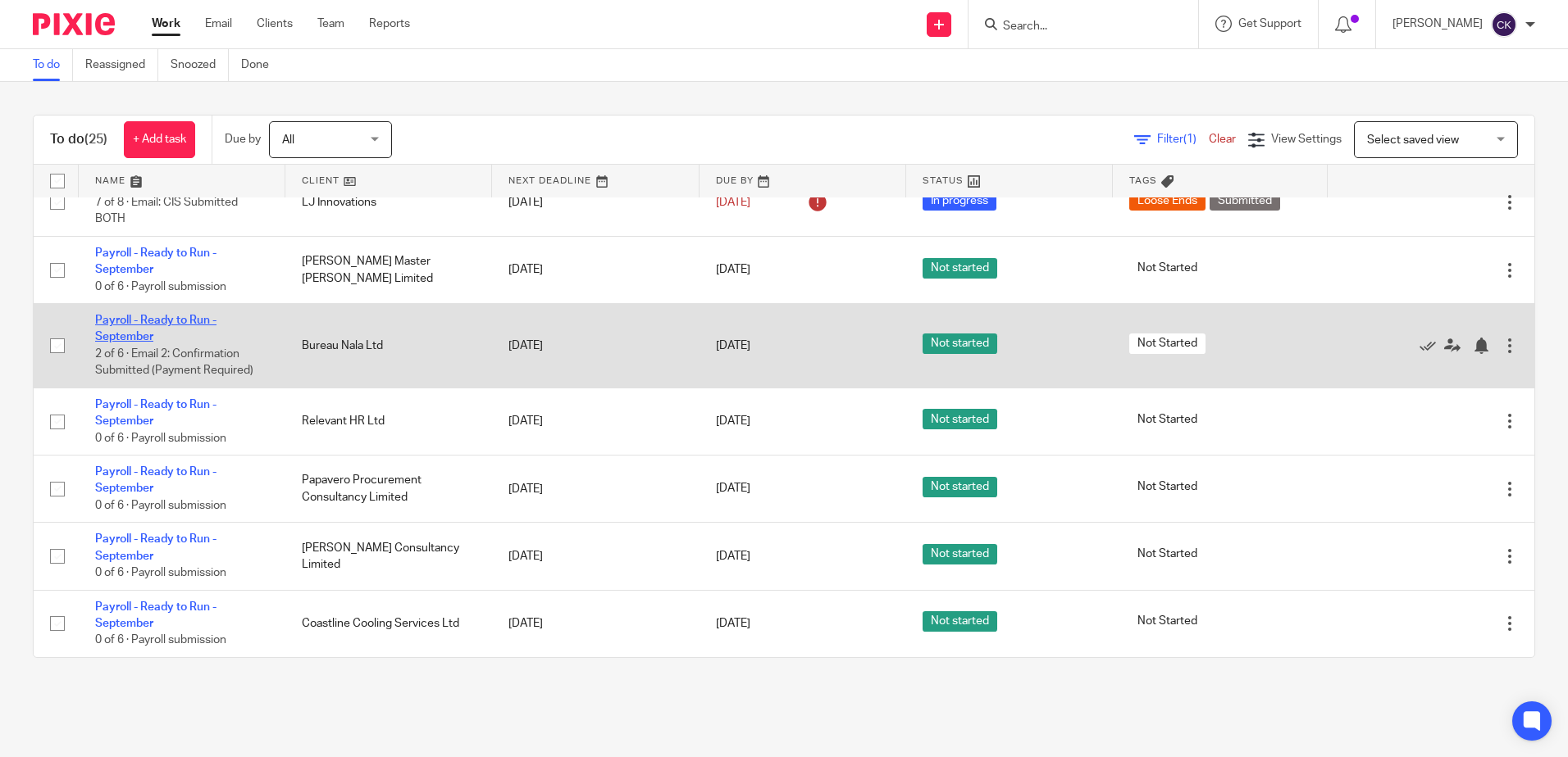
click at [131, 321] on link "Payroll - Ready to Run - September" at bounding box center [156, 328] width 122 height 28
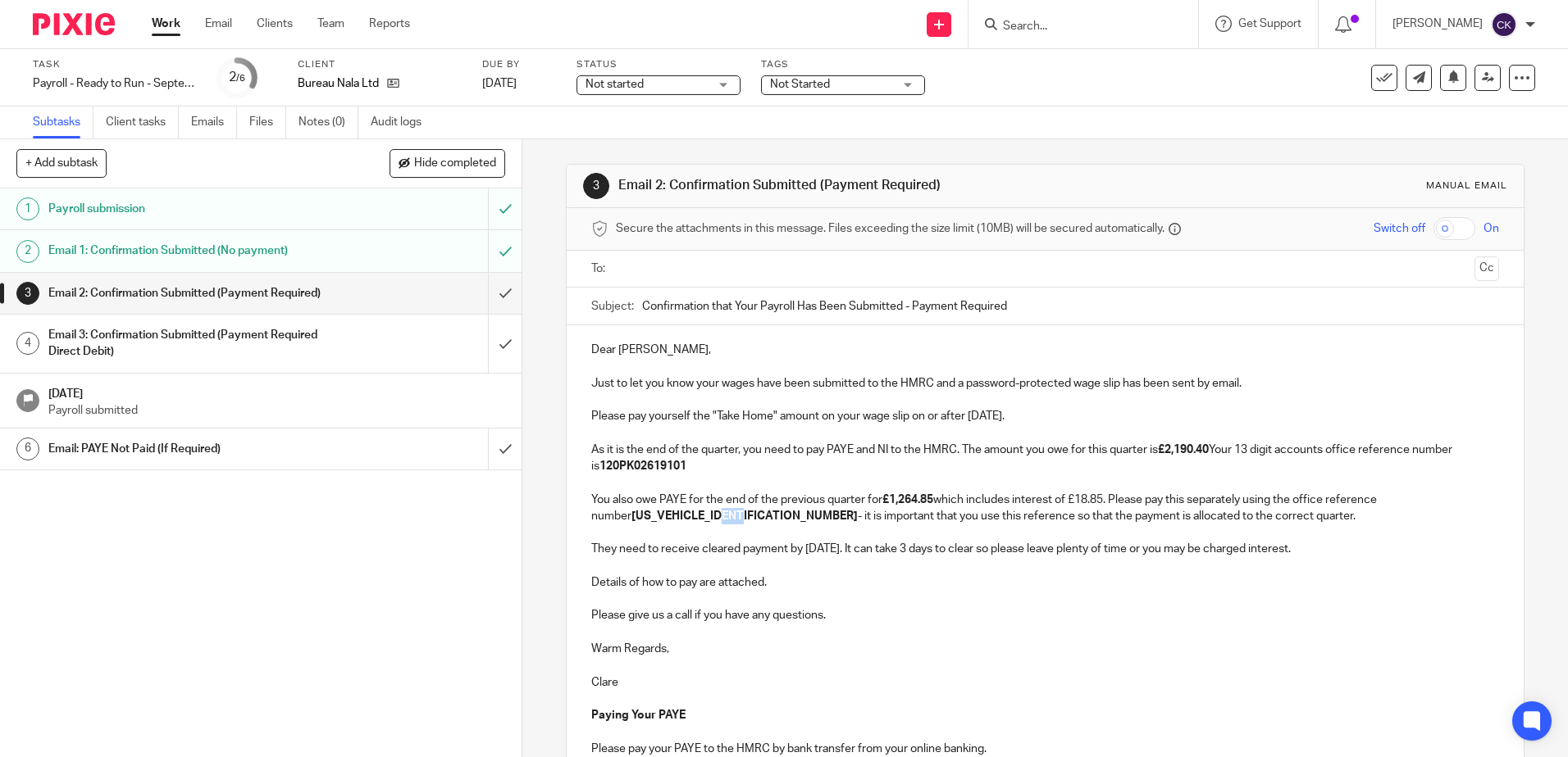
drag, startPoint x: 700, startPoint y: 519, endPoint x: 685, endPoint y: 519, distance: 15.0
click at [685, 519] on strong "[US_VEHICLE_IDENTIFICATION_NUMBER]" at bounding box center [744, 517] width 226 height 12
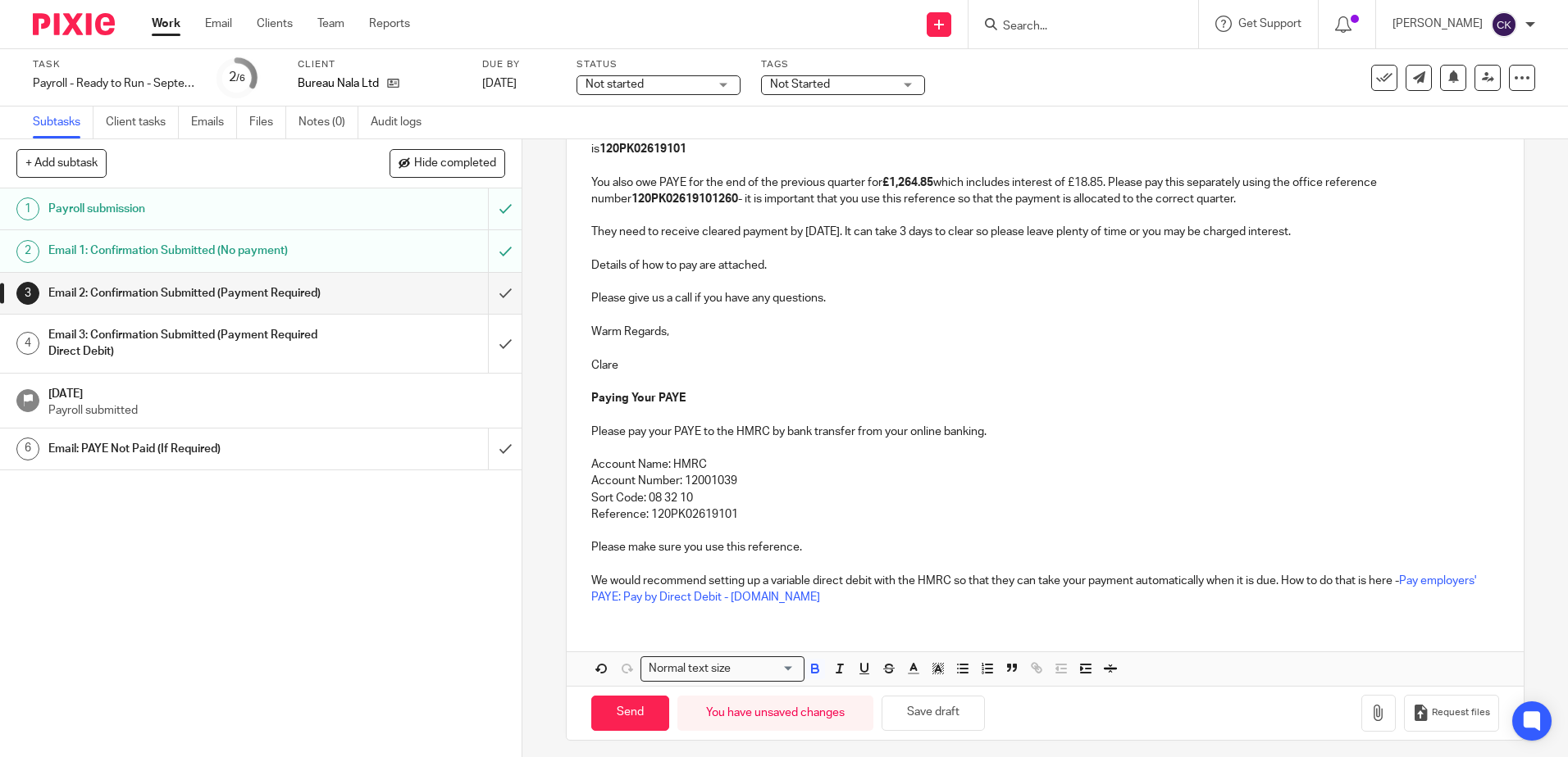
scroll to position [325, 0]
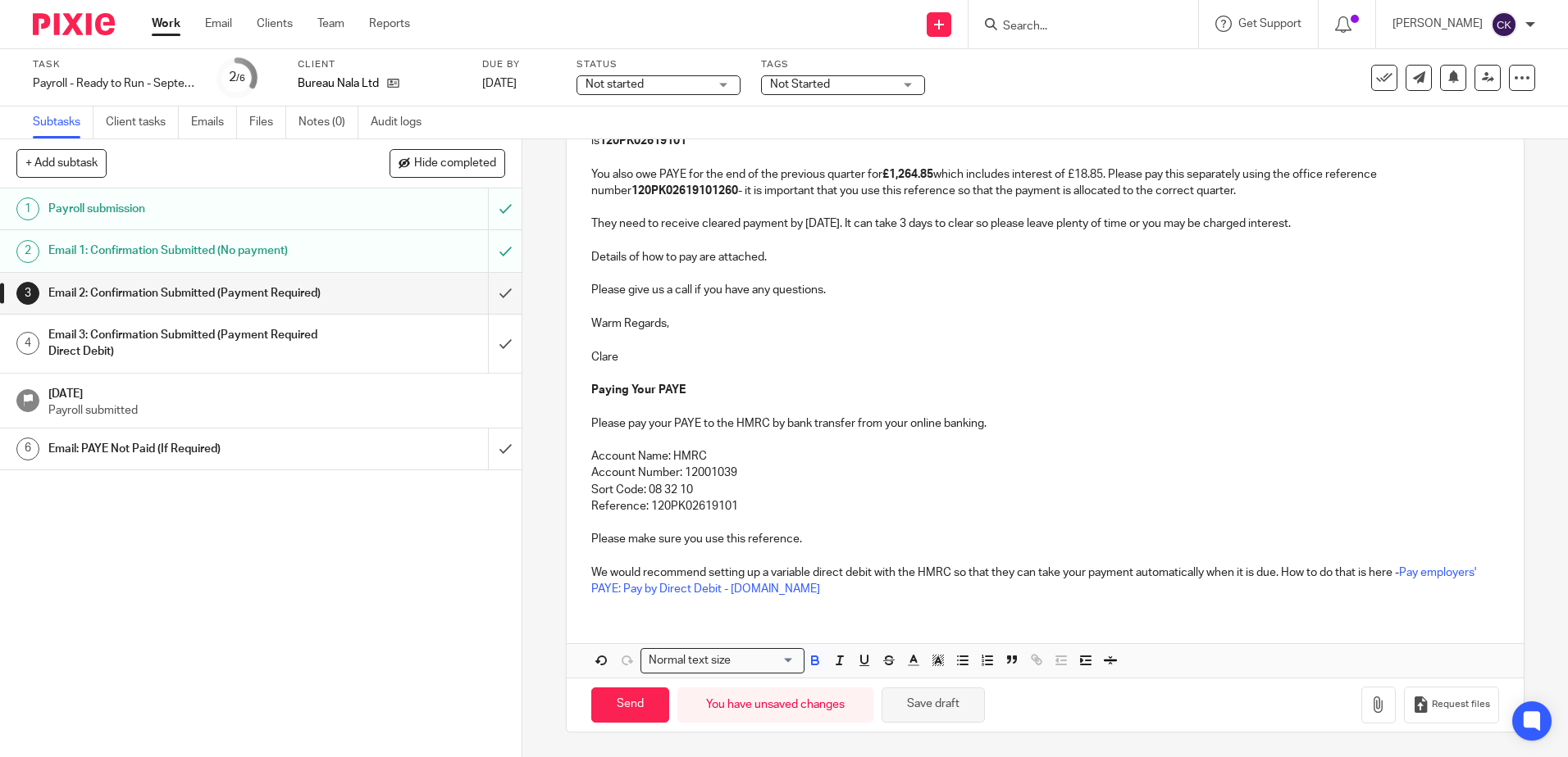
click at [924, 715] on button "Save draft" at bounding box center [932, 705] width 103 height 35
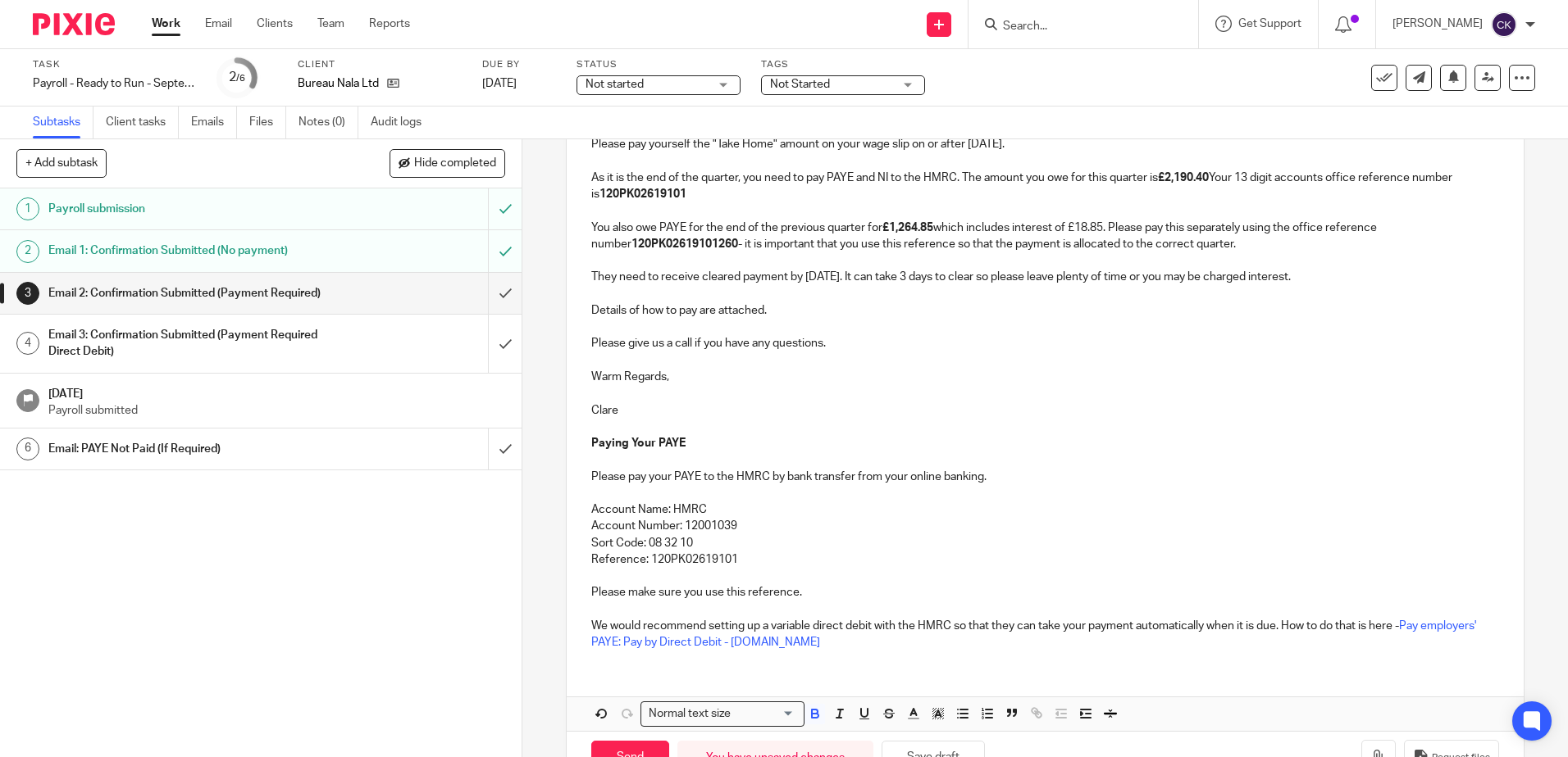
scroll to position [243, 0]
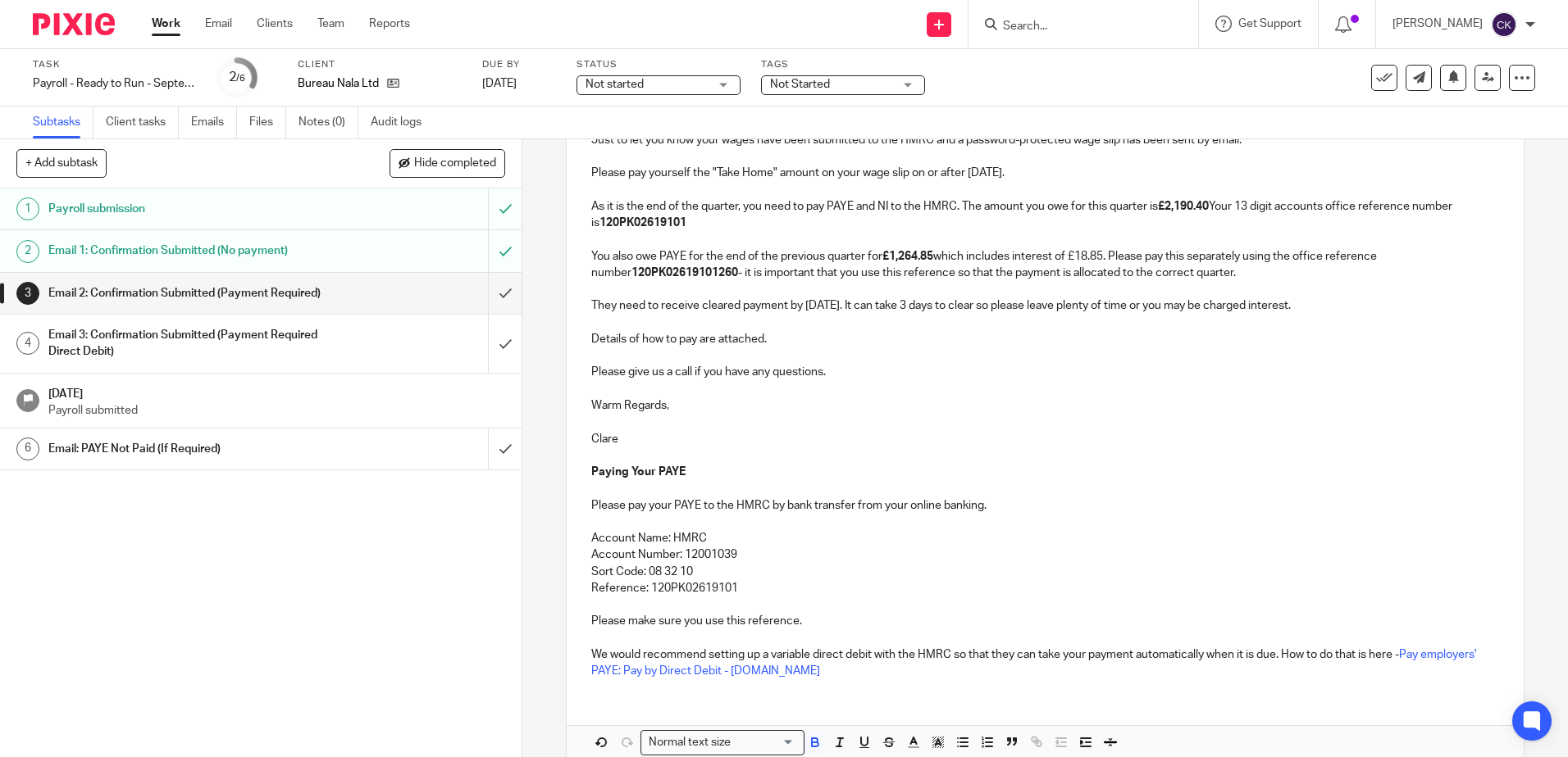
click at [1059, 19] on input "Search" at bounding box center [1074, 26] width 148 height 14
type input "cca"
drag, startPoint x: 1087, startPoint y: 62, endPoint x: 1076, endPoint y: 63, distance: 11.0
click at [1088, 62] on link at bounding box center [1099, 63] width 203 height 24
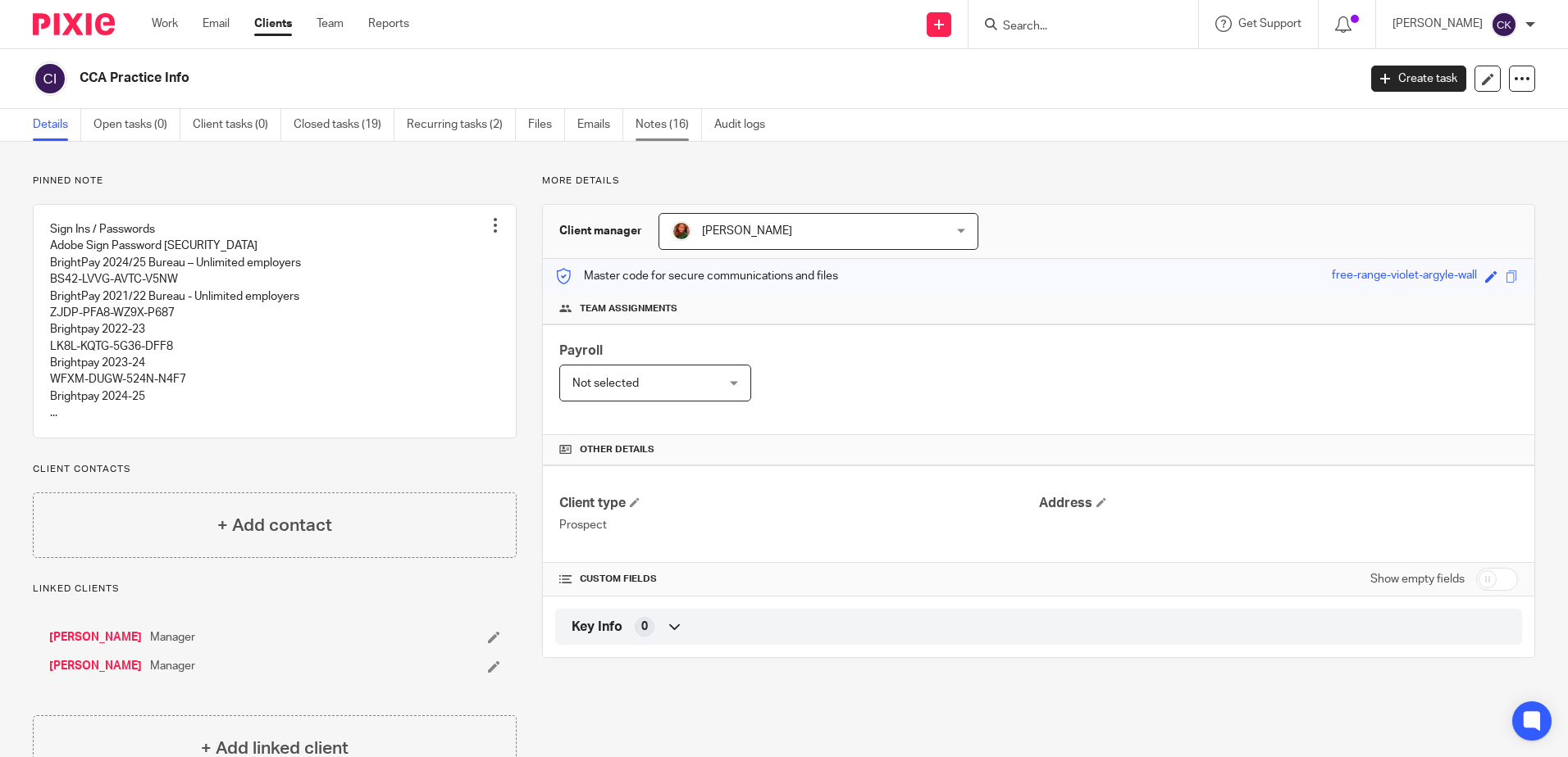
click at [663, 122] on link "Notes (16)" at bounding box center [669, 125] width 67 height 32
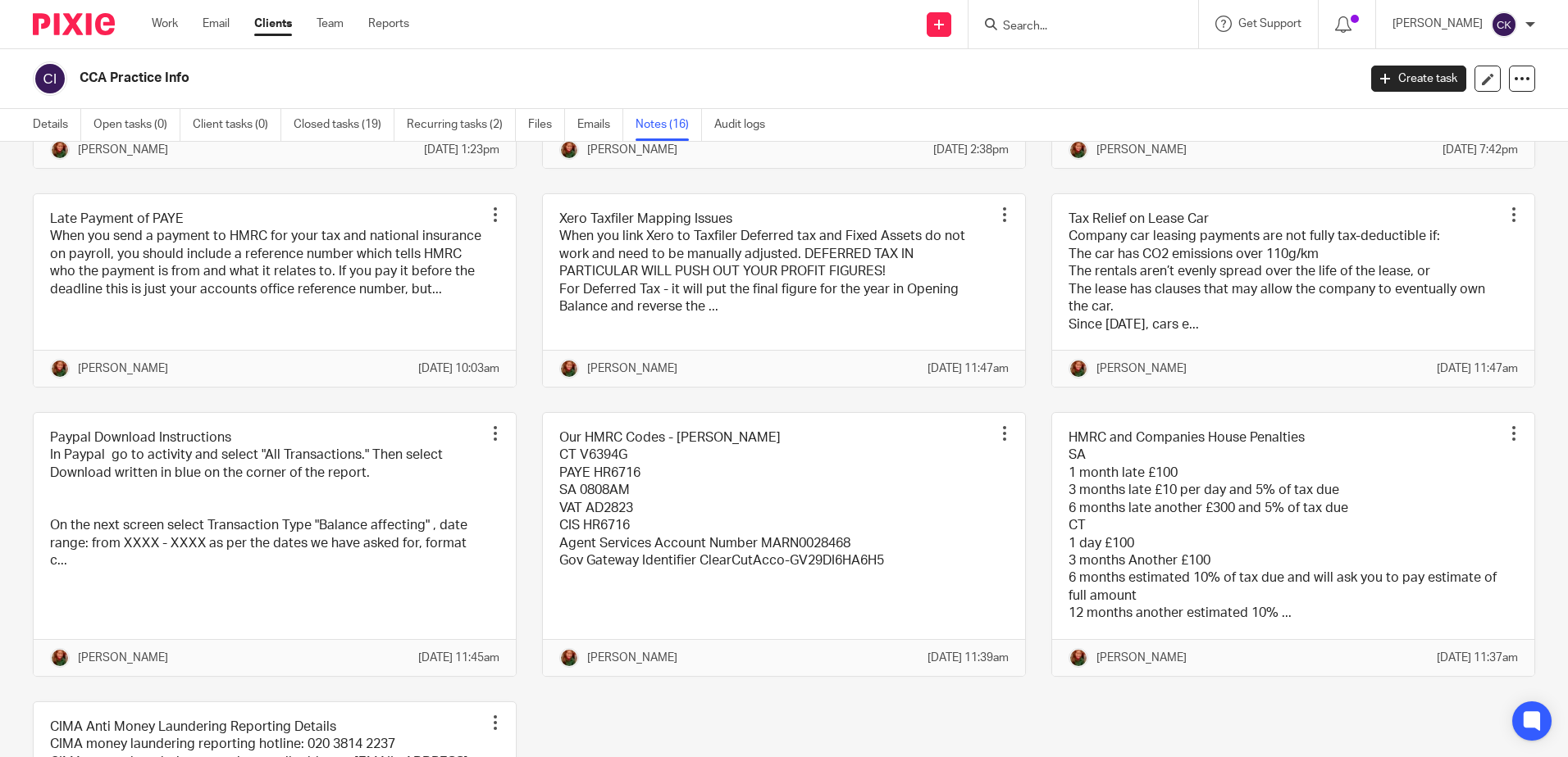
scroll to position [1065, 0]
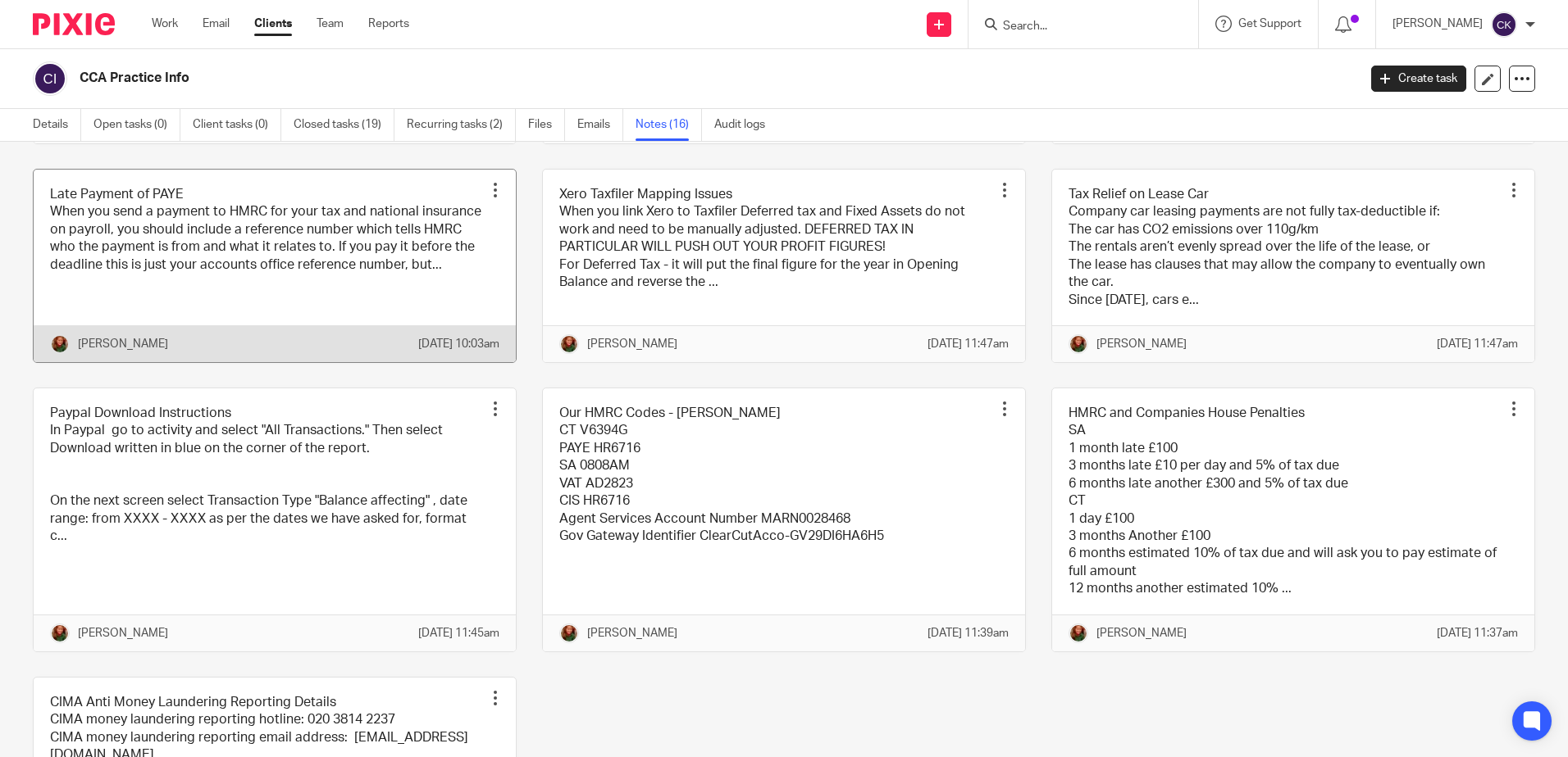
click at [292, 340] on link at bounding box center [274, 266] width 482 height 192
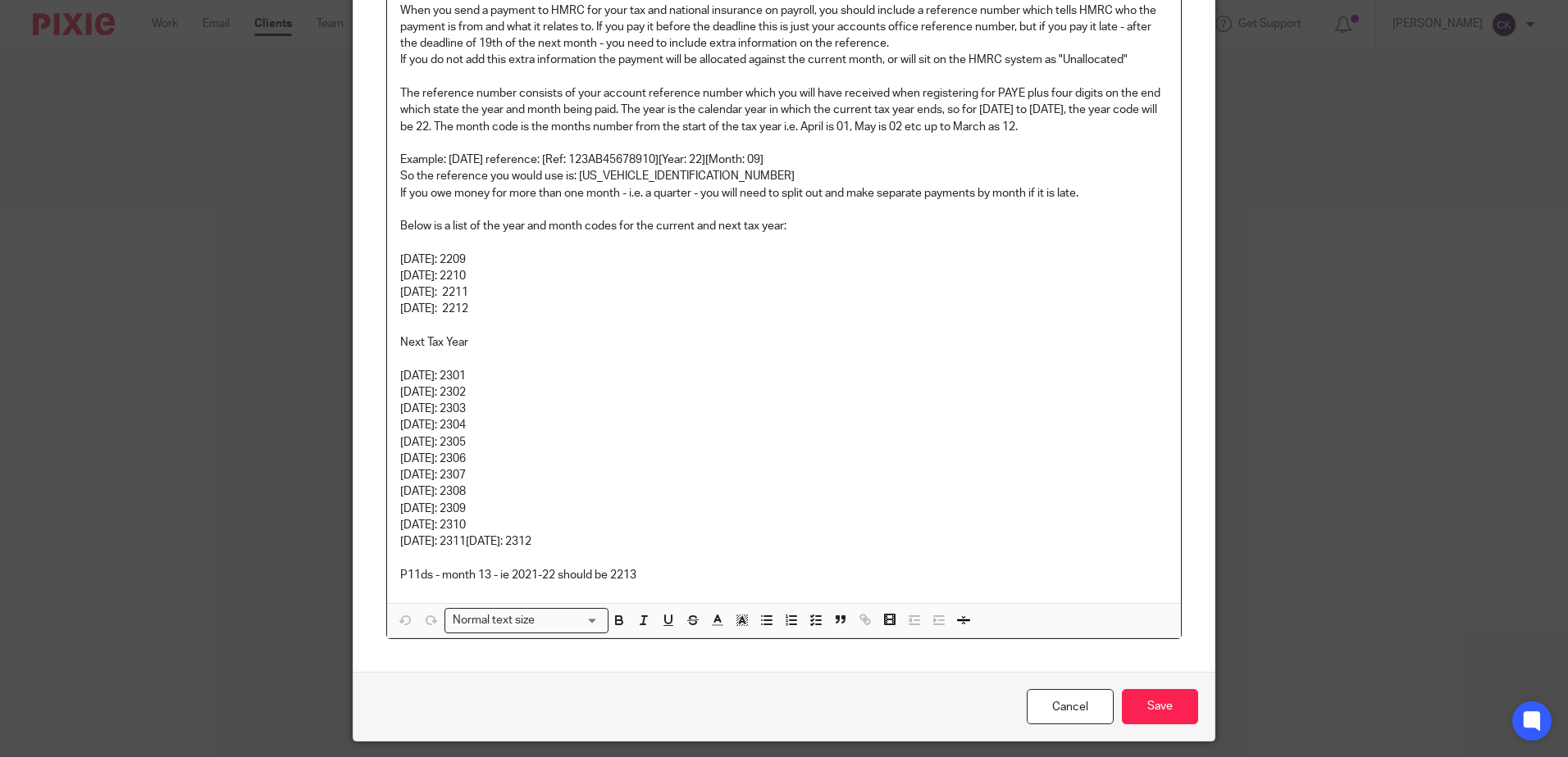
scroll to position [246, 0]
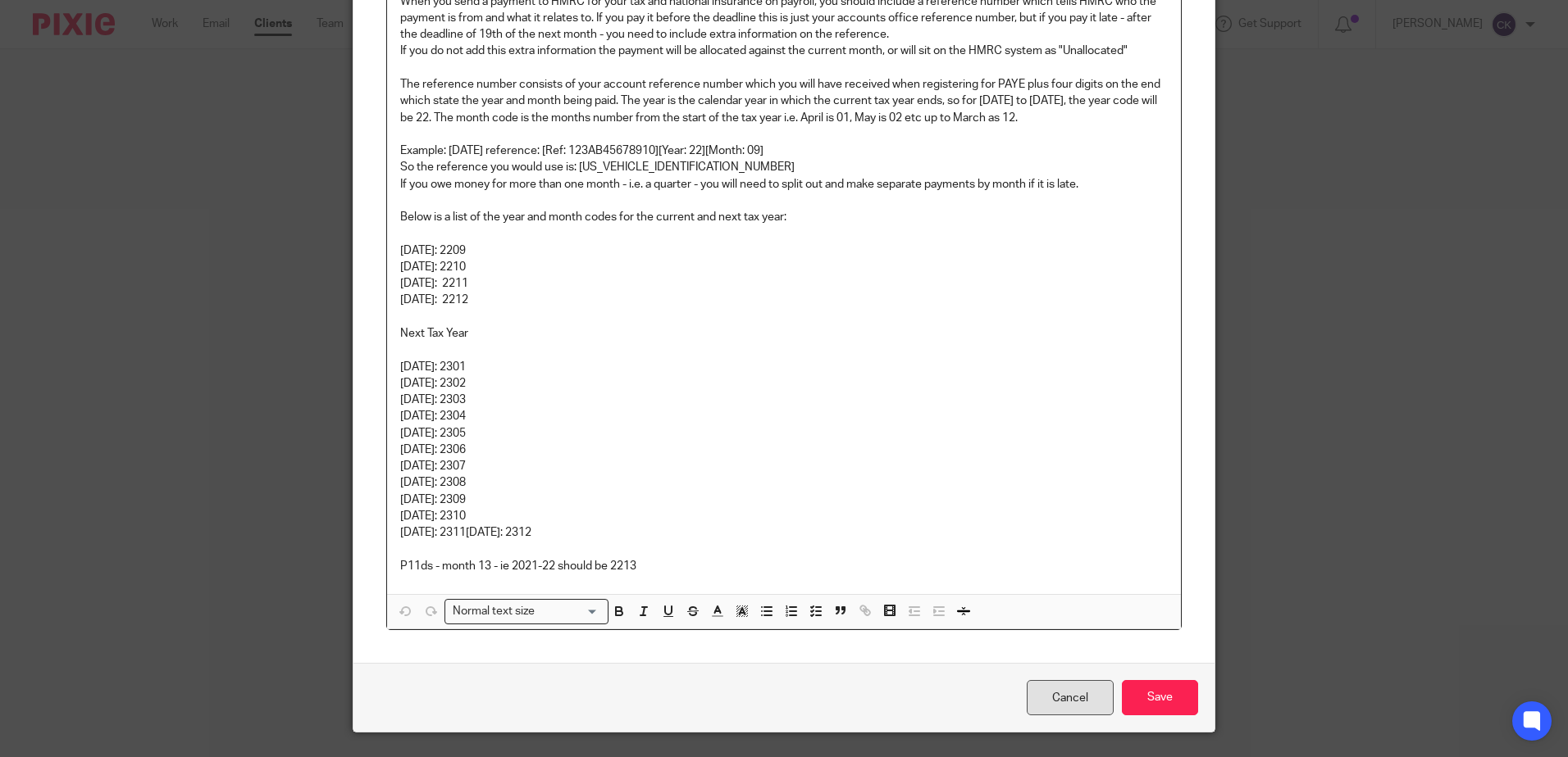
click at [1059, 698] on link "Cancel" at bounding box center [1069, 697] width 87 height 35
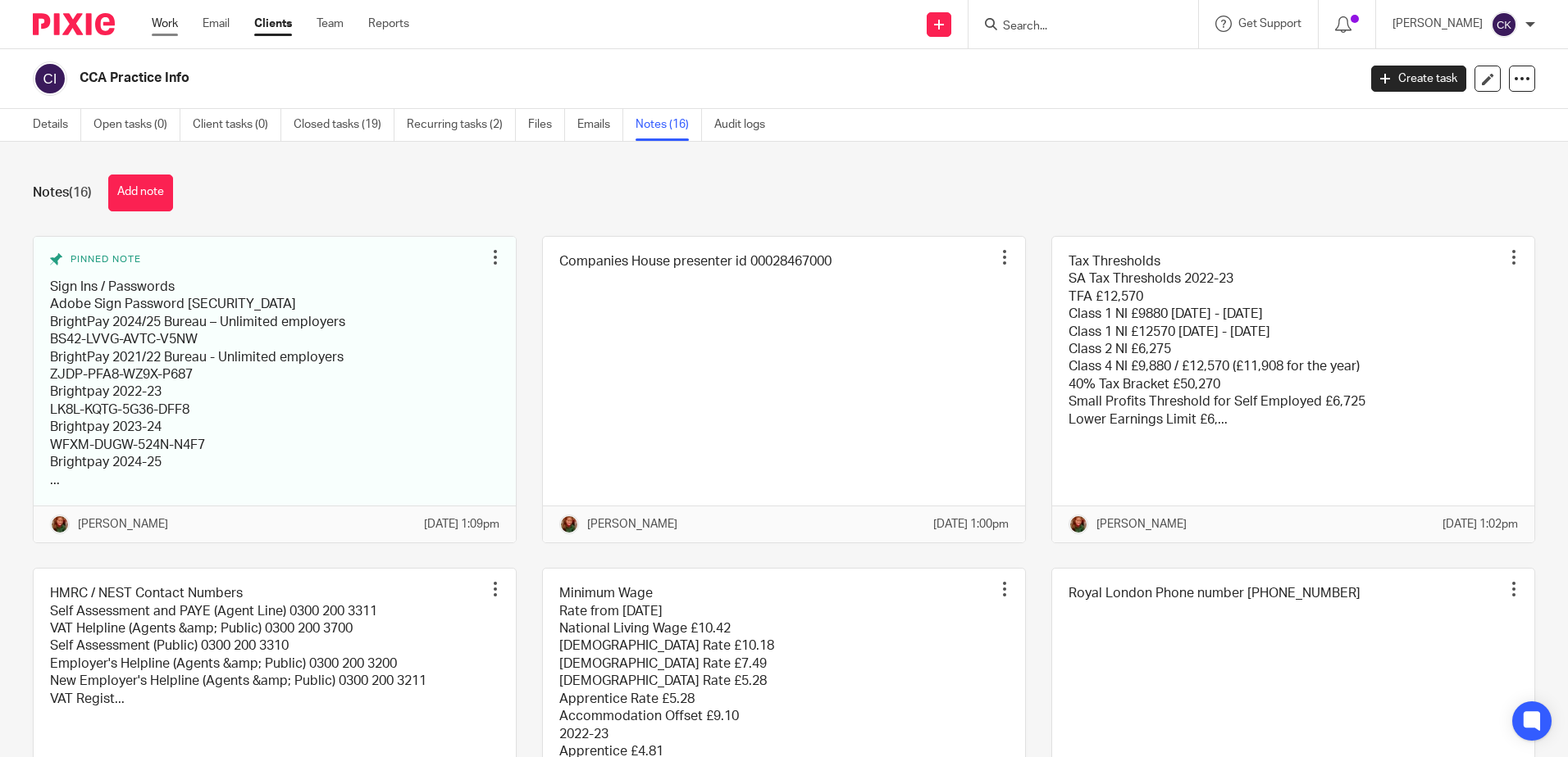
click at [166, 21] on link "Work" at bounding box center [164, 23] width 26 height 16
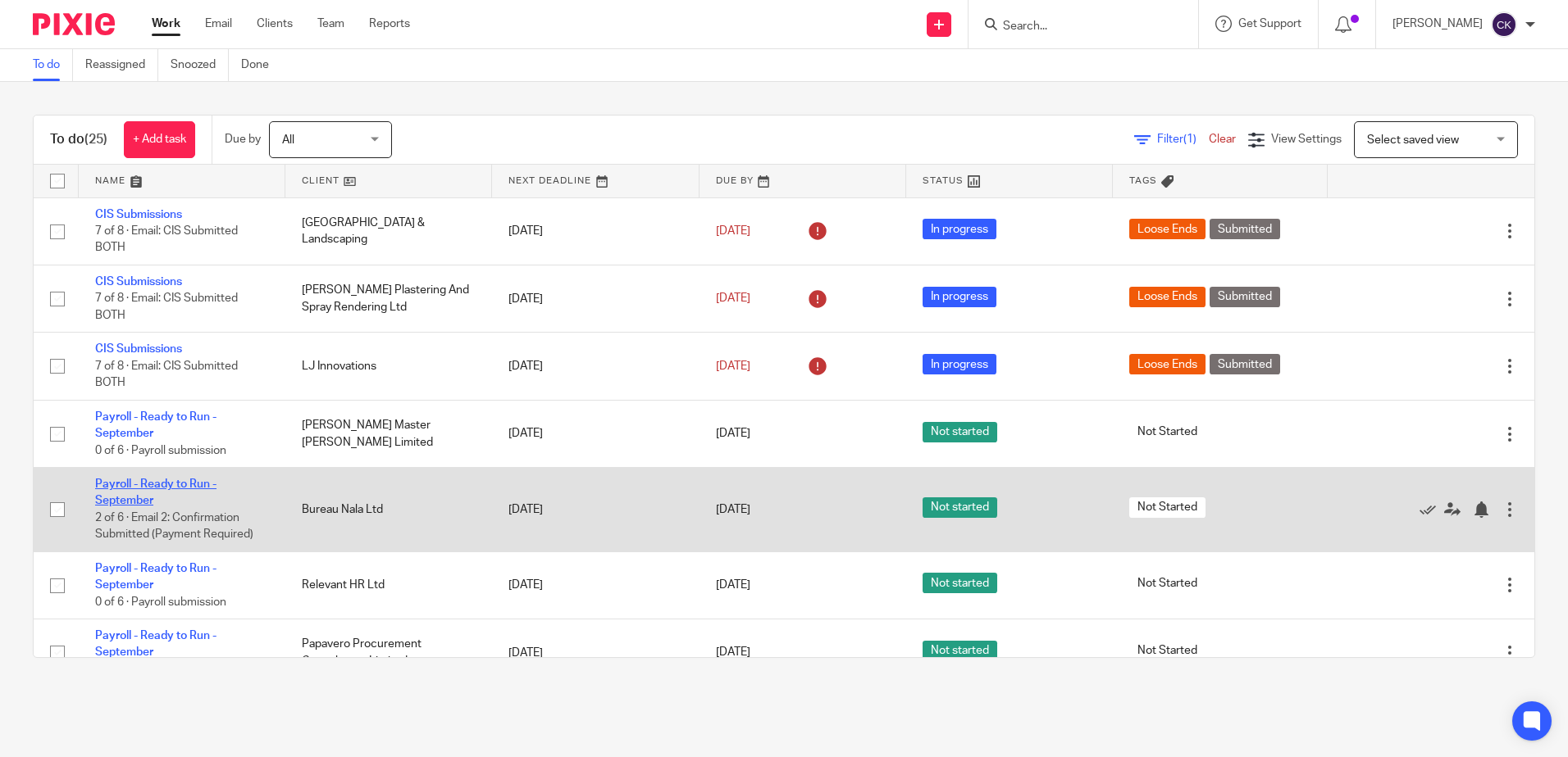
click at [133, 484] on link "Payroll - Ready to Run - September" at bounding box center [156, 492] width 122 height 28
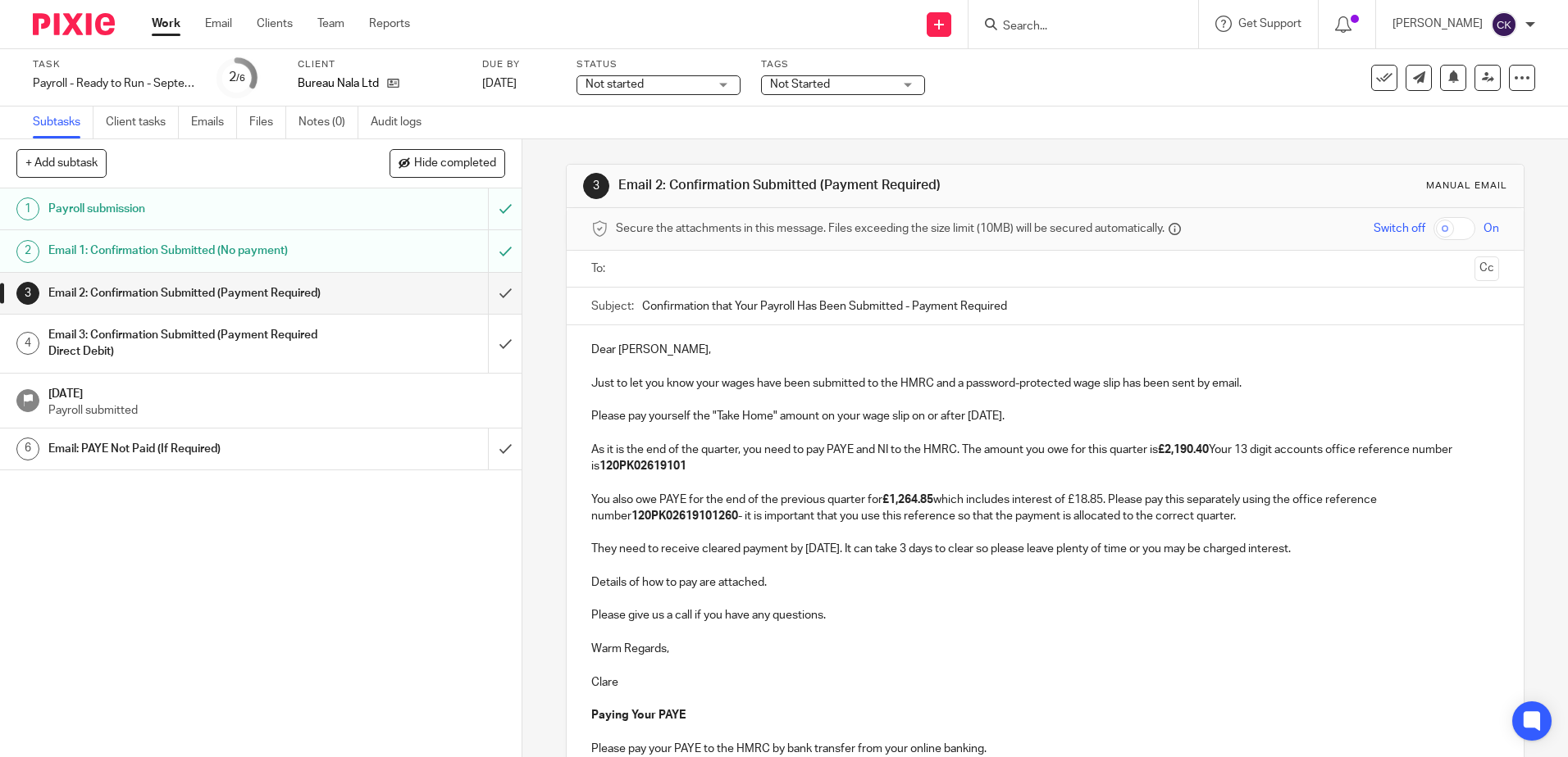
click at [695, 519] on strong "120PK02619101260" at bounding box center [684, 517] width 106 height 12
click at [931, 660] on p at bounding box center [1044, 665] width 907 height 16
click at [626, 268] on input "text" at bounding box center [1043, 269] width 845 height 19
click at [967, 661] on p at bounding box center [1044, 668] width 907 height 16
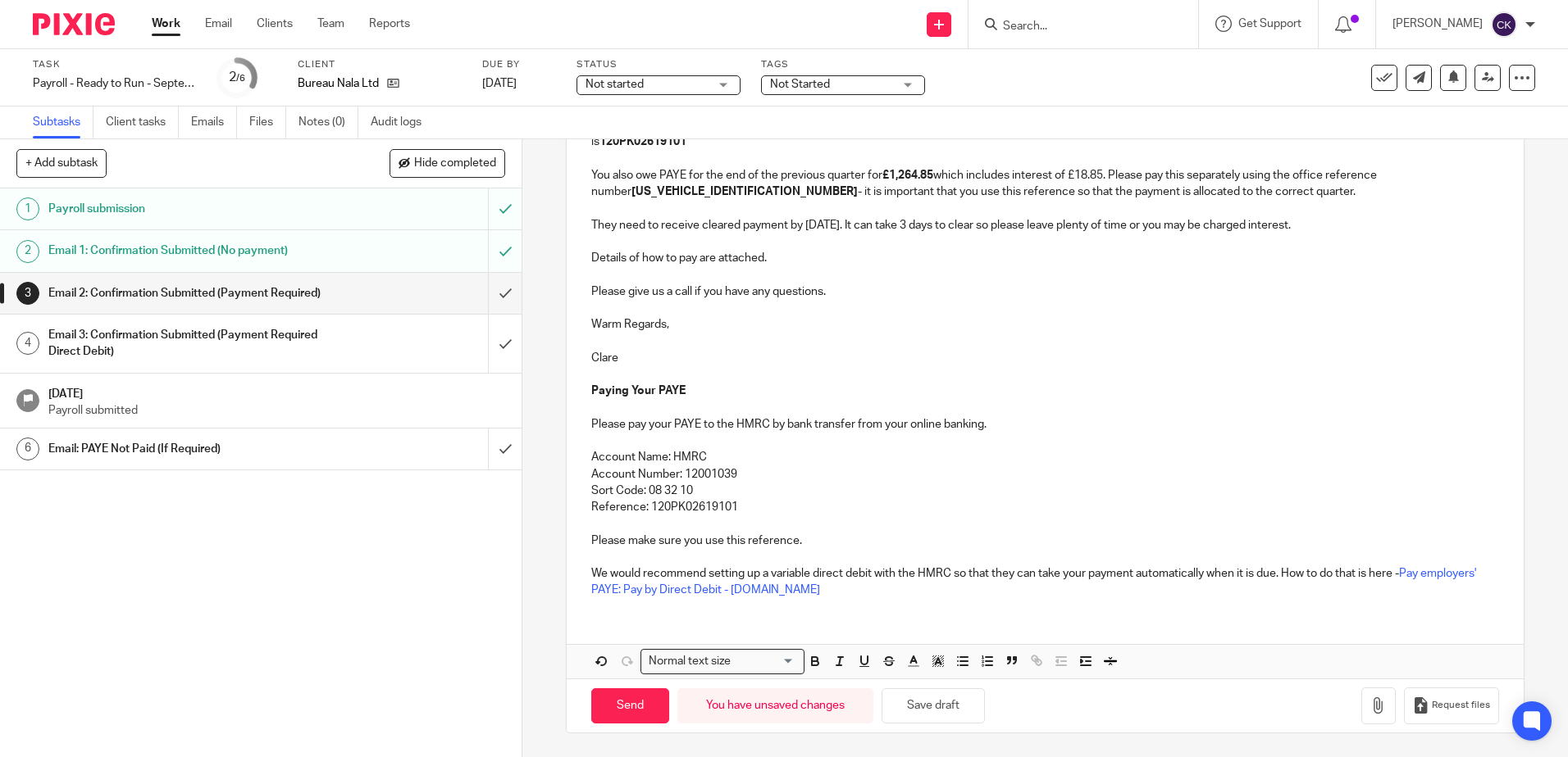
scroll to position [328, 0]
click at [638, 707] on input "Send" at bounding box center [630, 705] width 78 height 35
type input "Sent"
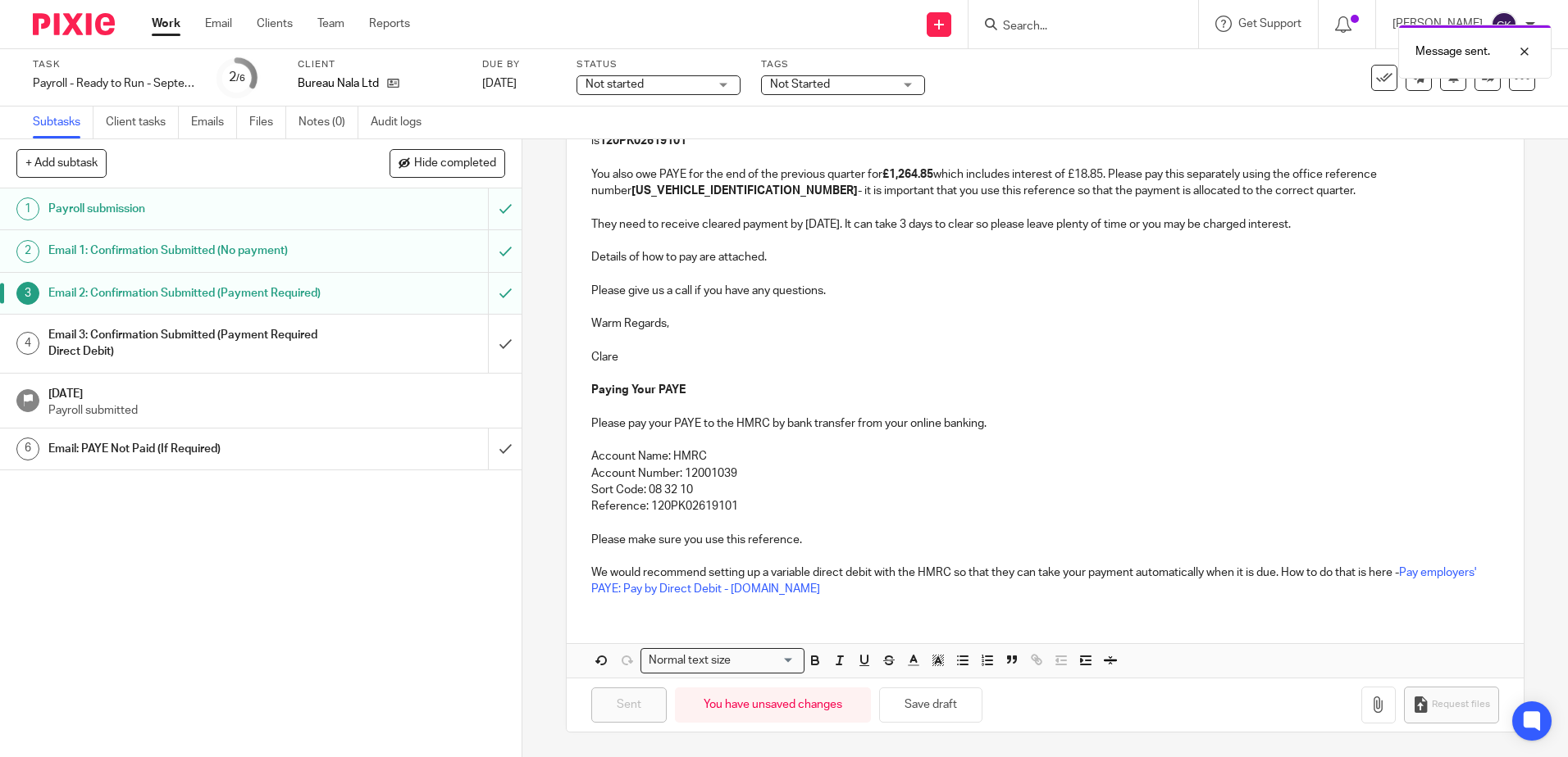
scroll to position [83, 0]
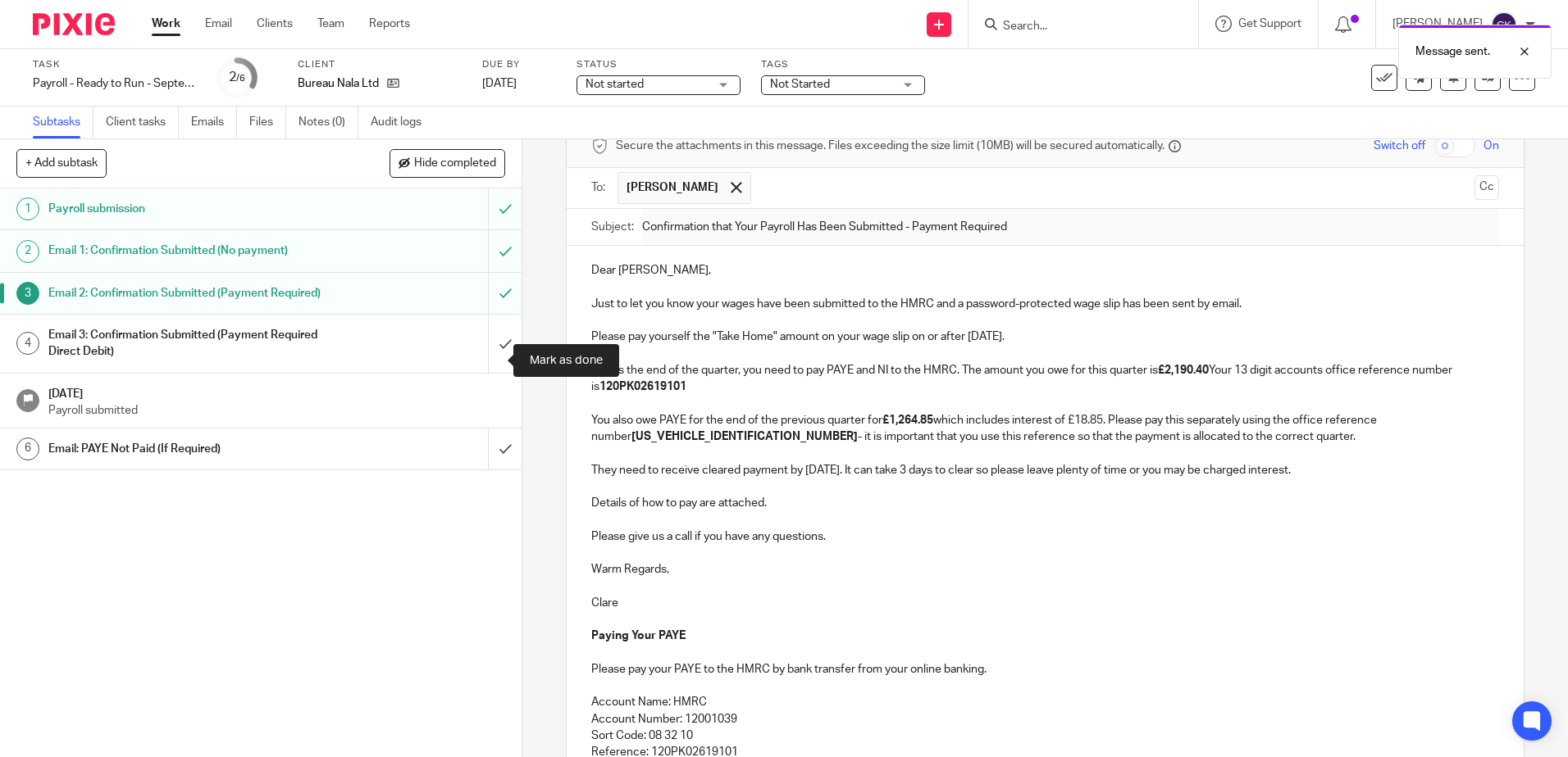
drag, startPoint x: 484, startPoint y: 365, endPoint x: 365, endPoint y: 355, distance: 119.4
click at [484, 365] on input "submit" at bounding box center [261, 344] width 522 height 58
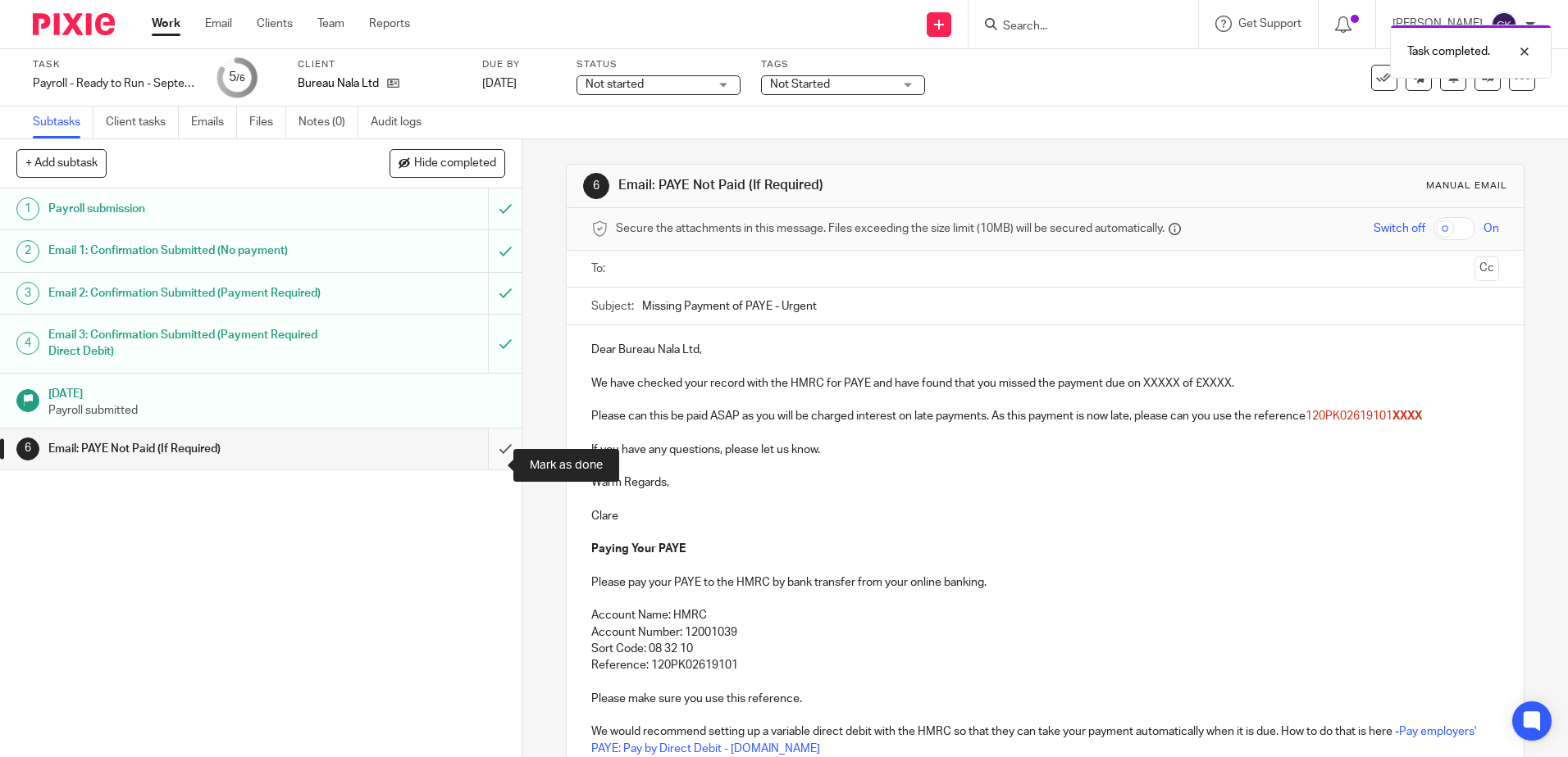
click at [496, 468] on input "submit" at bounding box center [261, 449] width 522 height 41
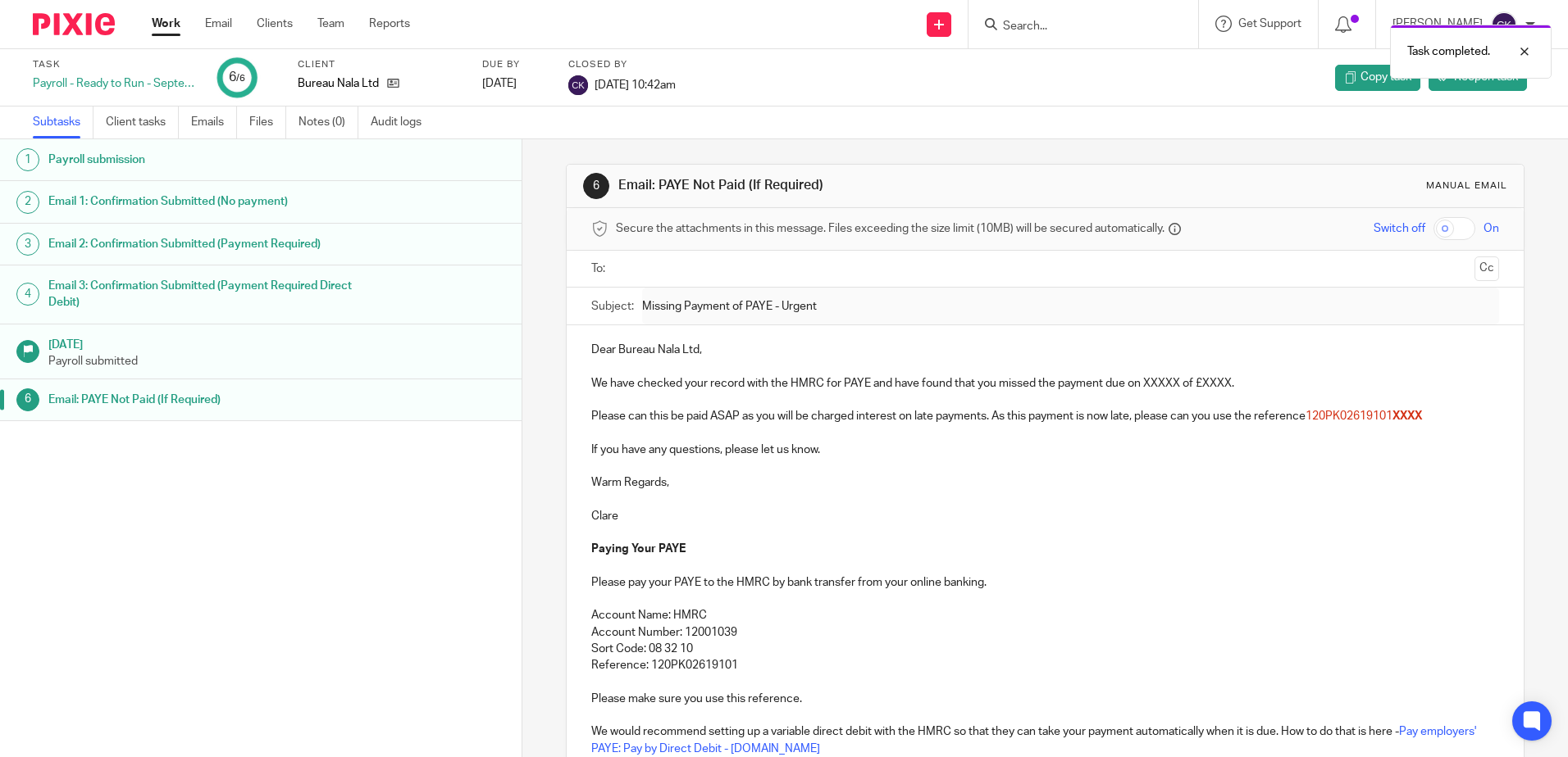
click at [165, 26] on link "Work" at bounding box center [166, 23] width 29 height 16
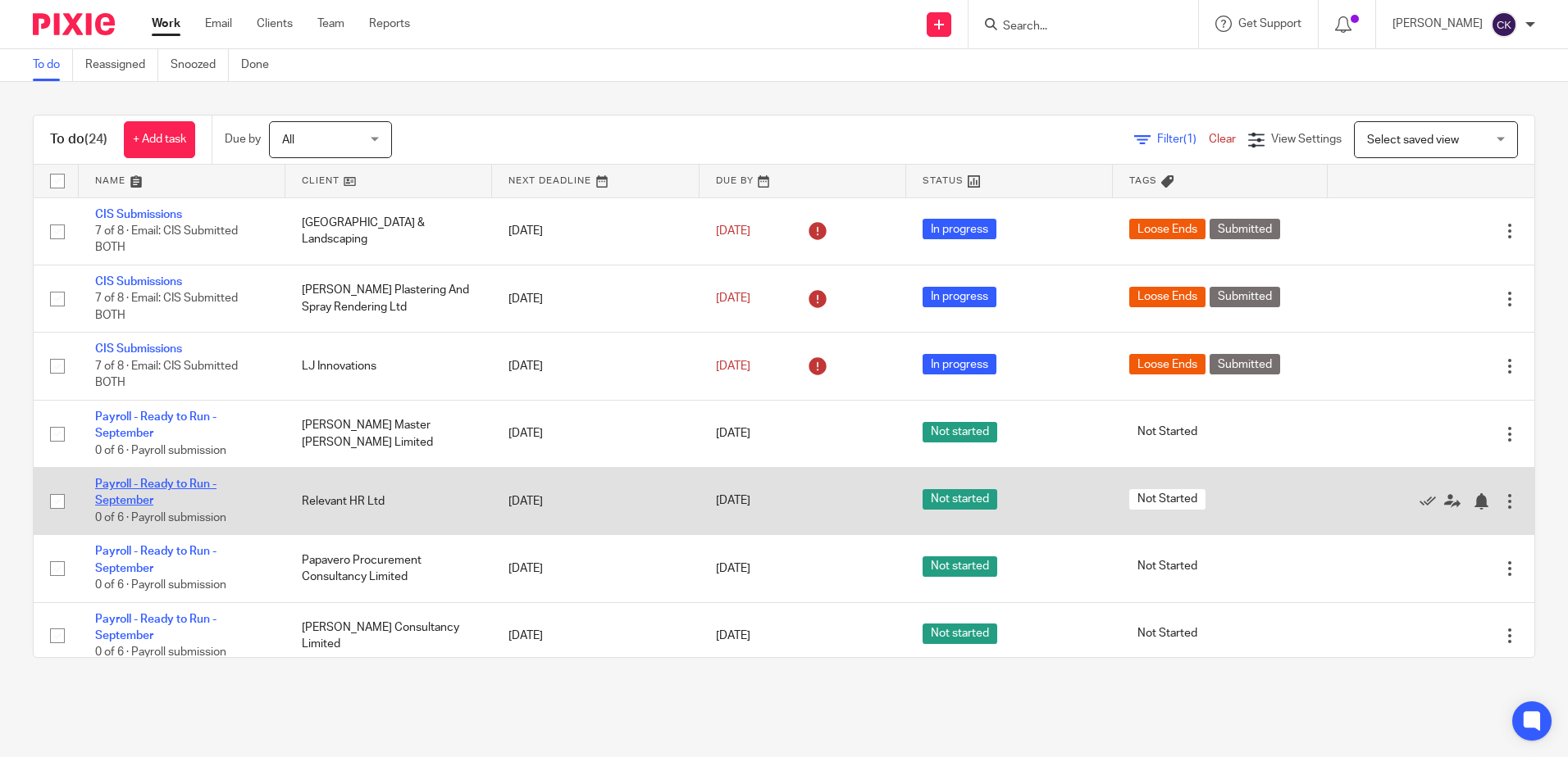
click at [162, 484] on link "Payroll - Ready to Run - September" at bounding box center [156, 492] width 122 height 28
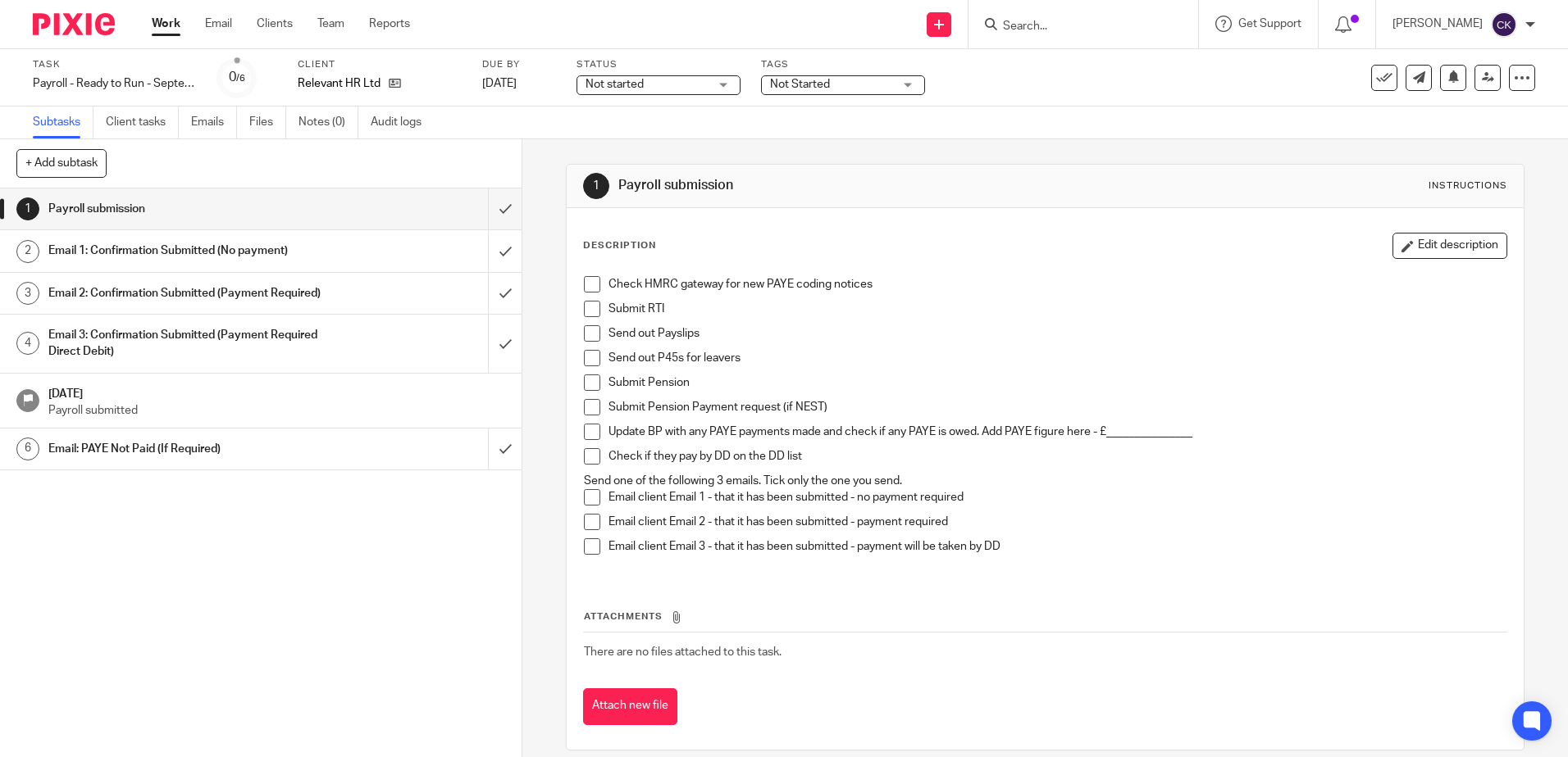
click at [591, 284] on span at bounding box center [591, 284] width 16 height 16
click at [587, 309] on span at bounding box center [591, 308] width 16 height 16
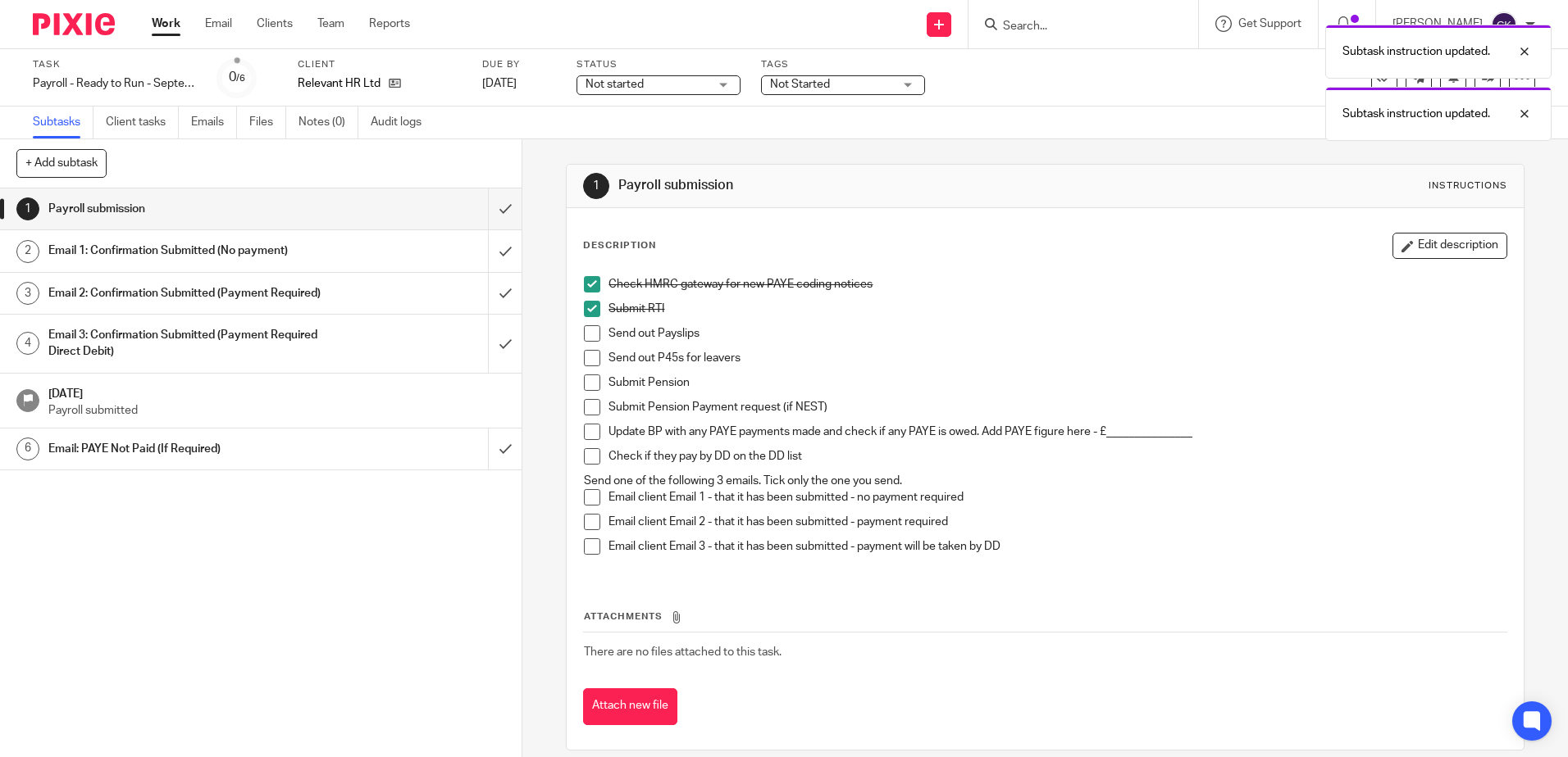
click at [584, 333] on span at bounding box center [591, 333] width 16 height 16
click at [586, 364] on span at bounding box center [591, 357] width 16 height 16
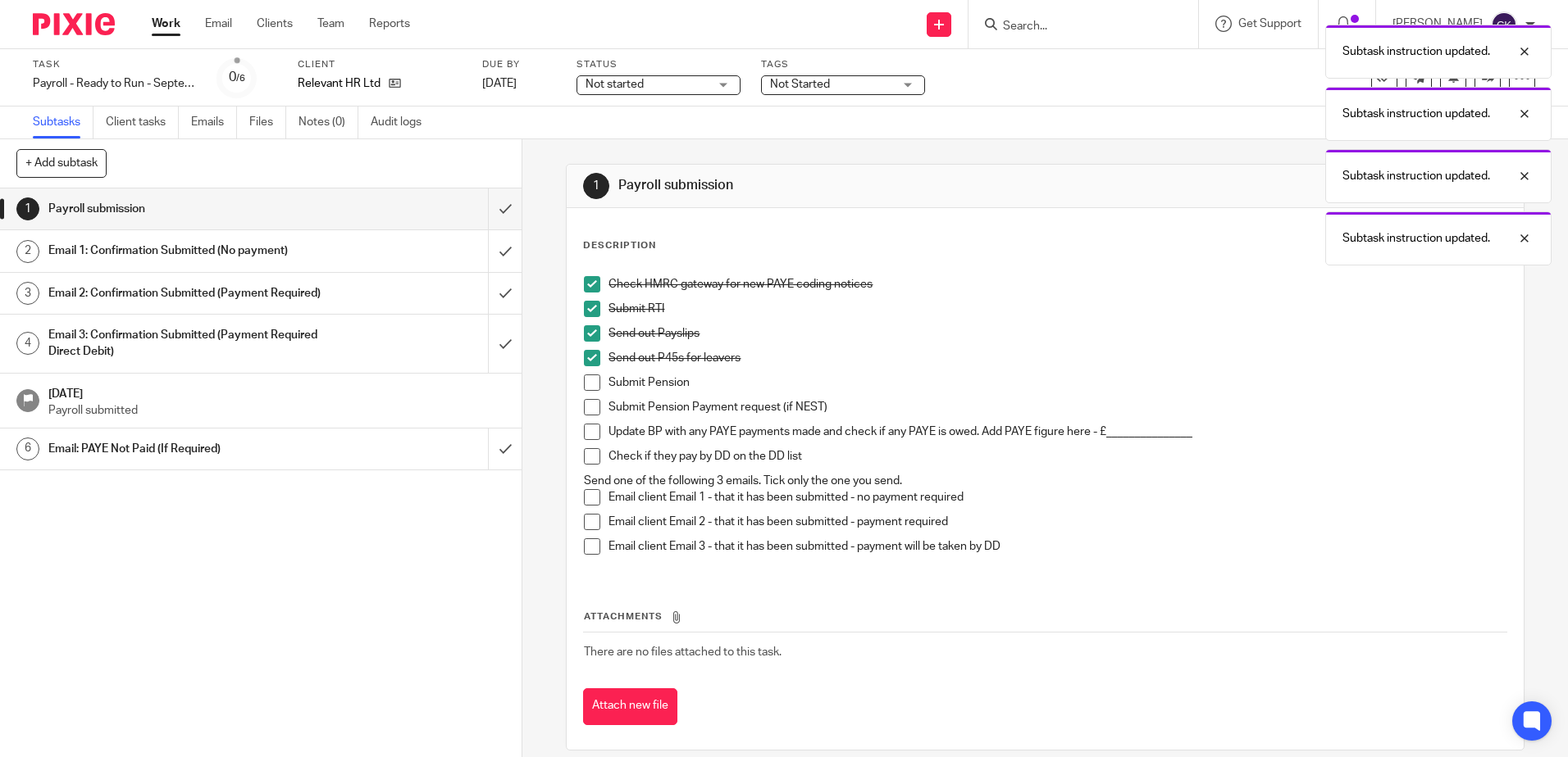
click at [586, 387] on span at bounding box center [591, 382] width 16 height 16
click at [587, 408] on span at bounding box center [591, 407] width 16 height 16
click at [591, 435] on span at bounding box center [591, 432] width 16 height 16
click at [587, 459] on span at bounding box center [591, 456] width 16 height 16
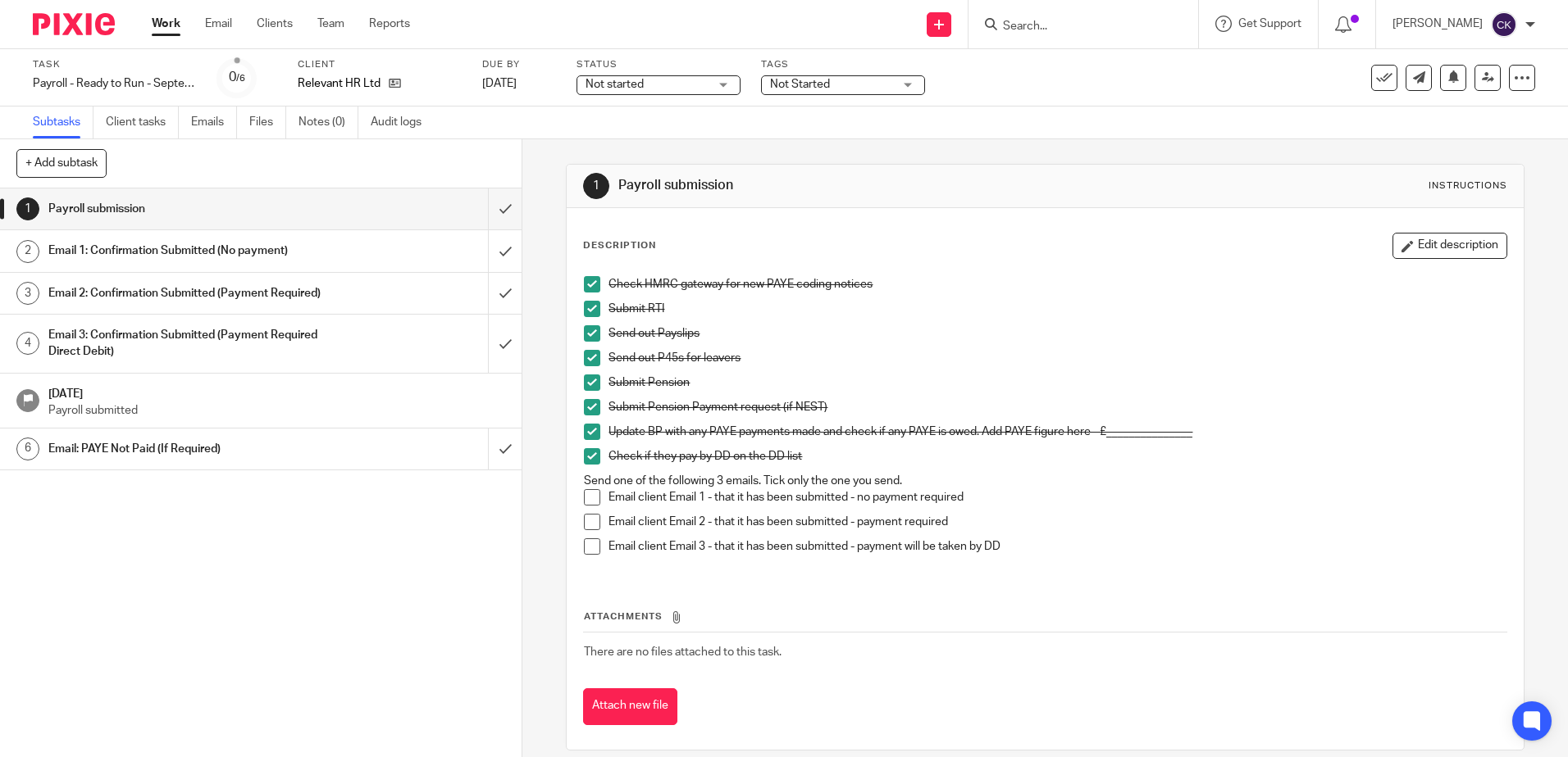
drag, startPoint x: 585, startPoint y: 518, endPoint x: 585, endPoint y: 482, distance: 36.0
click at [585, 518] on span at bounding box center [591, 521] width 16 height 16
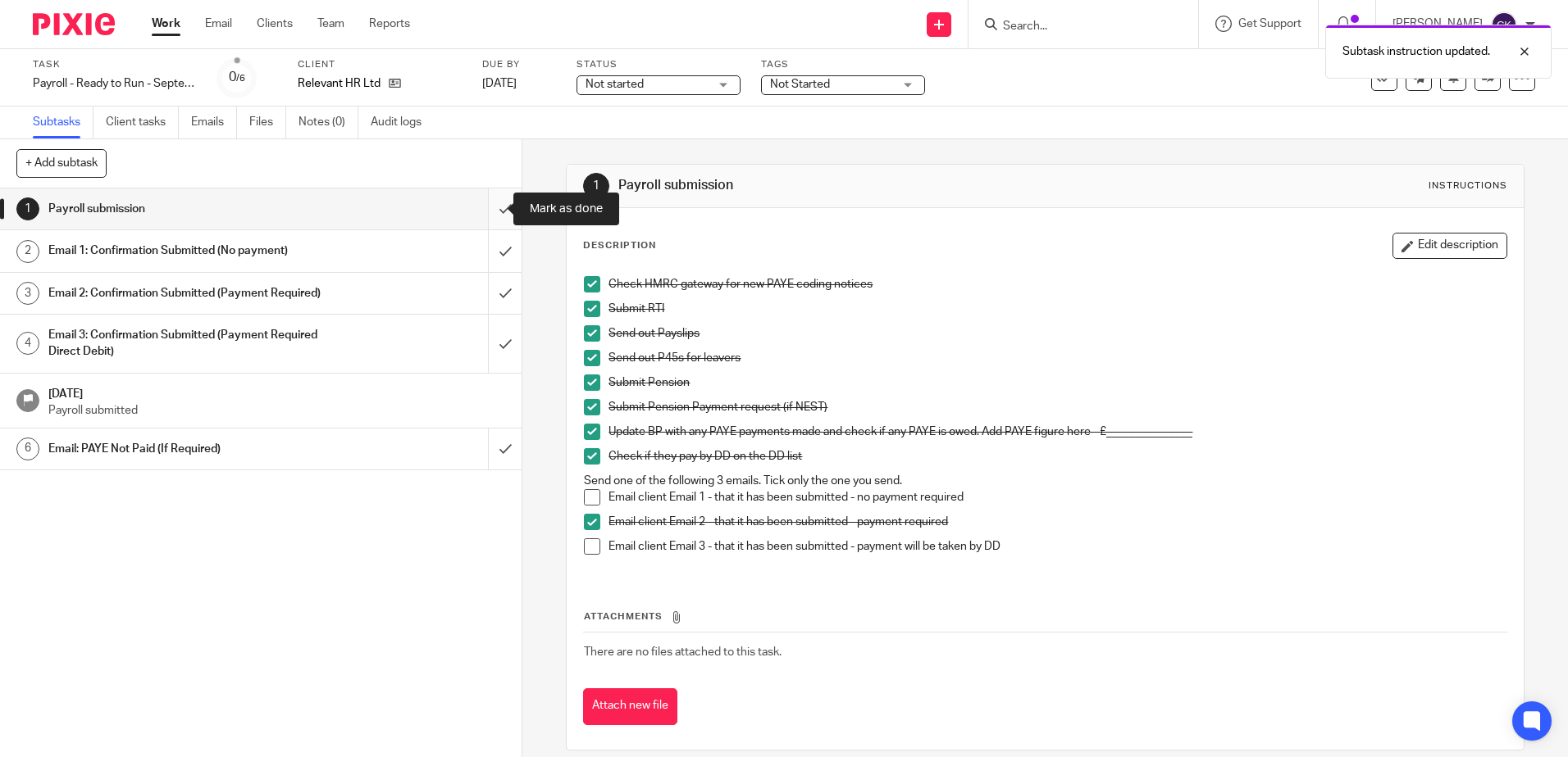
click at [493, 213] on input "submit" at bounding box center [261, 209] width 522 height 41
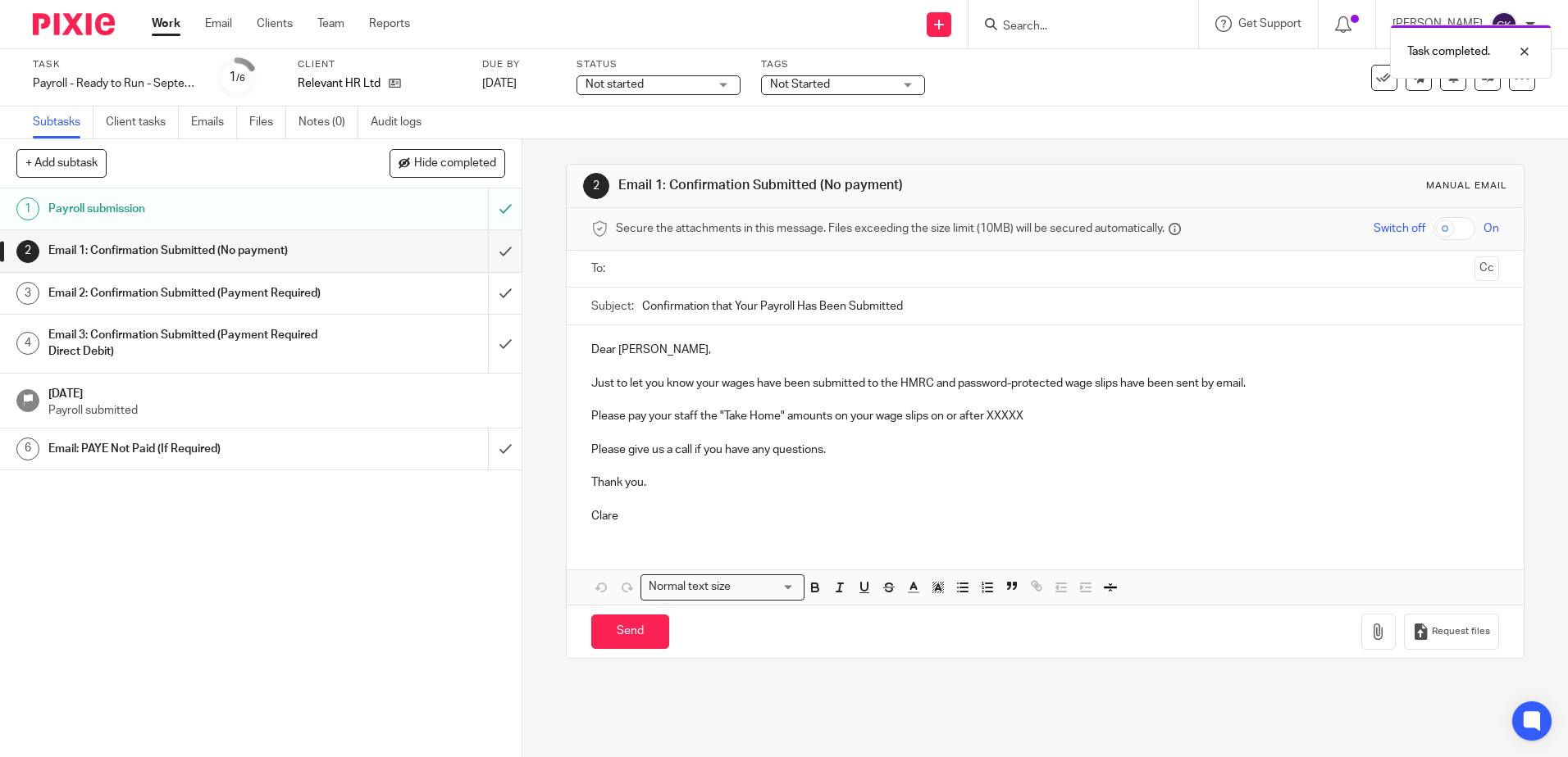
click at [617, 266] on ul at bounding box center [1045, 269] width 856 height 27
click at [631, 268] on input "text" at bounding box center [1043, 269] width 845 height 19
click at [490, 258] on input "submit" at bounding box center [261, 250] width 522 height 41
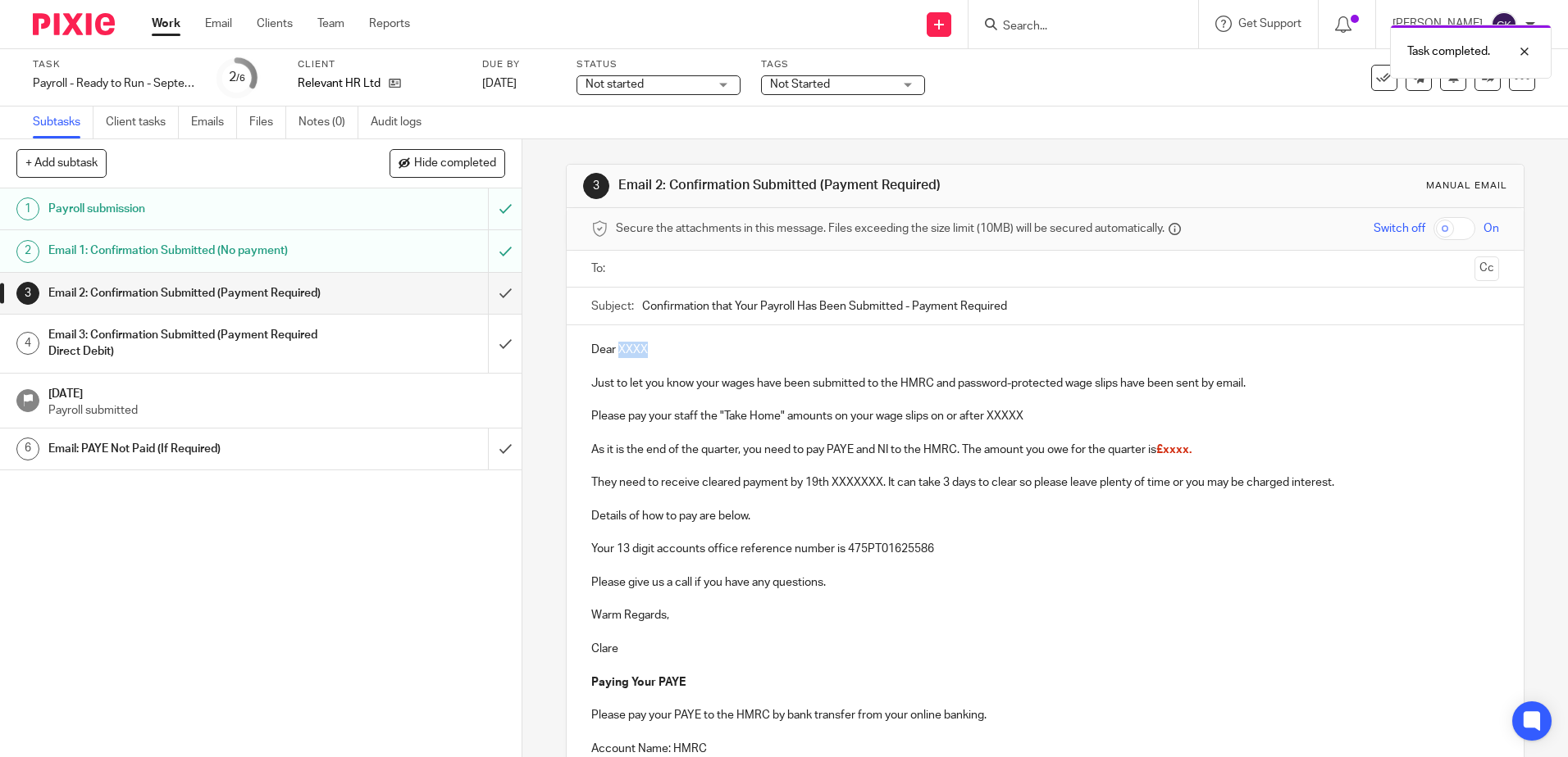
drag, startPoint x: 651, startPoint y: 346, endPoint x: 613, endPoint y: 348, distance: 38.1
click at [613, 348] on p "Dear XXXX" at bounding box center [1044, 350] width 907 height 16
click at [956, 386] on p "Just to let you know your wages have been submitted to the HMRC and password-pr…" at bounding box center [1044, 383] width 907 height 16
drag, startPoint x: 1154, startPoint y: 384, endPoint x: 1122, endPoint y: 387, distance: 32.1
click at [1122, 387] on p "Just to let you know your wages have been submitted to the HMRC and a password-…" at bounding box center [1044, 383] width 907 height 16
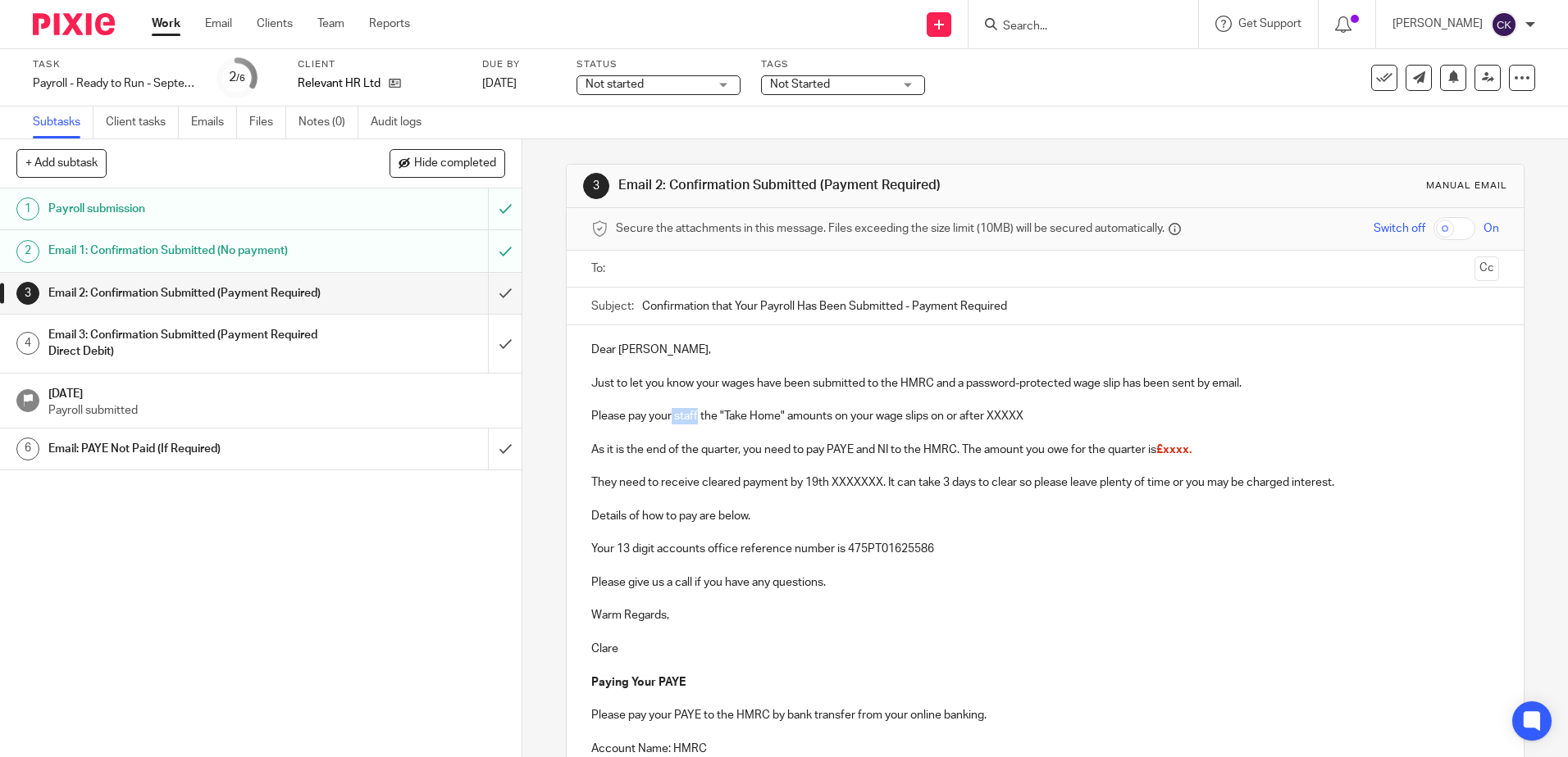
drag, startPoint x: 695, startPoint y: 419, endPoint x: 669, endPoint y: 419, distance: 26.0
click at [669, 419] on p "Please pay your staff the "Take Home" amounts on your wage slips on or after XX…" at bounding box center [1044, 416] width 907 height 16
click at [815, 419] on p "Please pay yourself the "Take Home" amounts on your wage slips on or after XXXXX" at bounding box center [1044, 416] width 907 height 16
drag, startPoint x: 1020, startPoint y: 419, endPoint x: 974, endPoint y: 419, distance: 46.0
click at [974, 419] on p "Please pay yourself the "Take Home" amount on your wage slips on or after XXXXX" at bounding box center [1044, 416] width 907 height 16
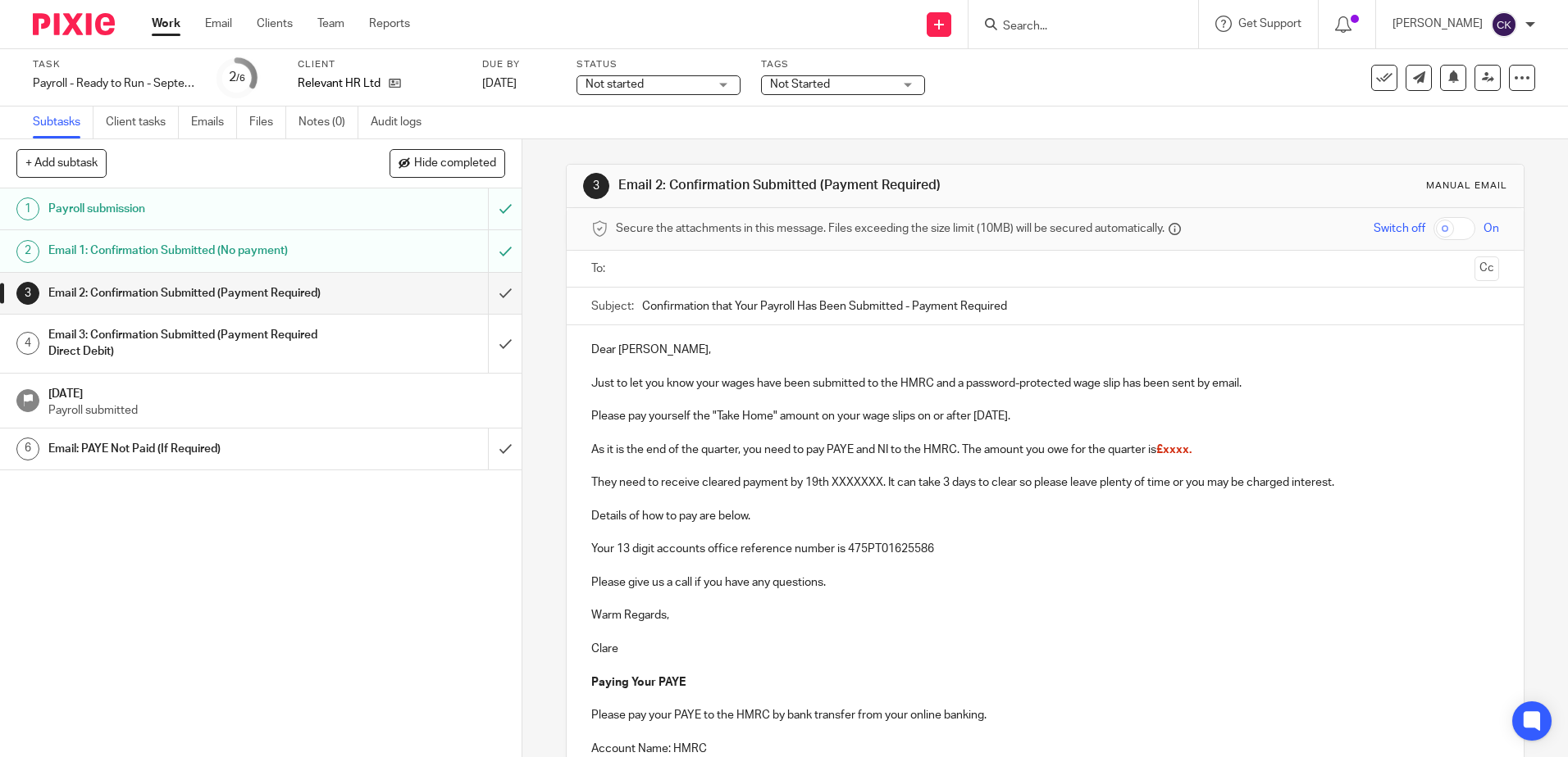
drag, startPoint x: 1046, startPoint y: 421, endPoint x: 911, endPoint y: 425, distance: 135.1
click at [911, 425] on p "Please pay yourself the "Take Home" amount on your wage slips on or after [DATE…" at bounding box center [1044, 416] width 907 height 16
copy p "on or after [DATE]."
drag, startPoint x: 1197, startPoint y: 449, endPoint x: 1156, endPoint y: 452, distance: 41.1
click at [1156, 452] on p "As it is the end of the quarter, you need to pay PAYE and NI to the HMRC. The a…" at bounding box center [1044, 449] width 907 height 16
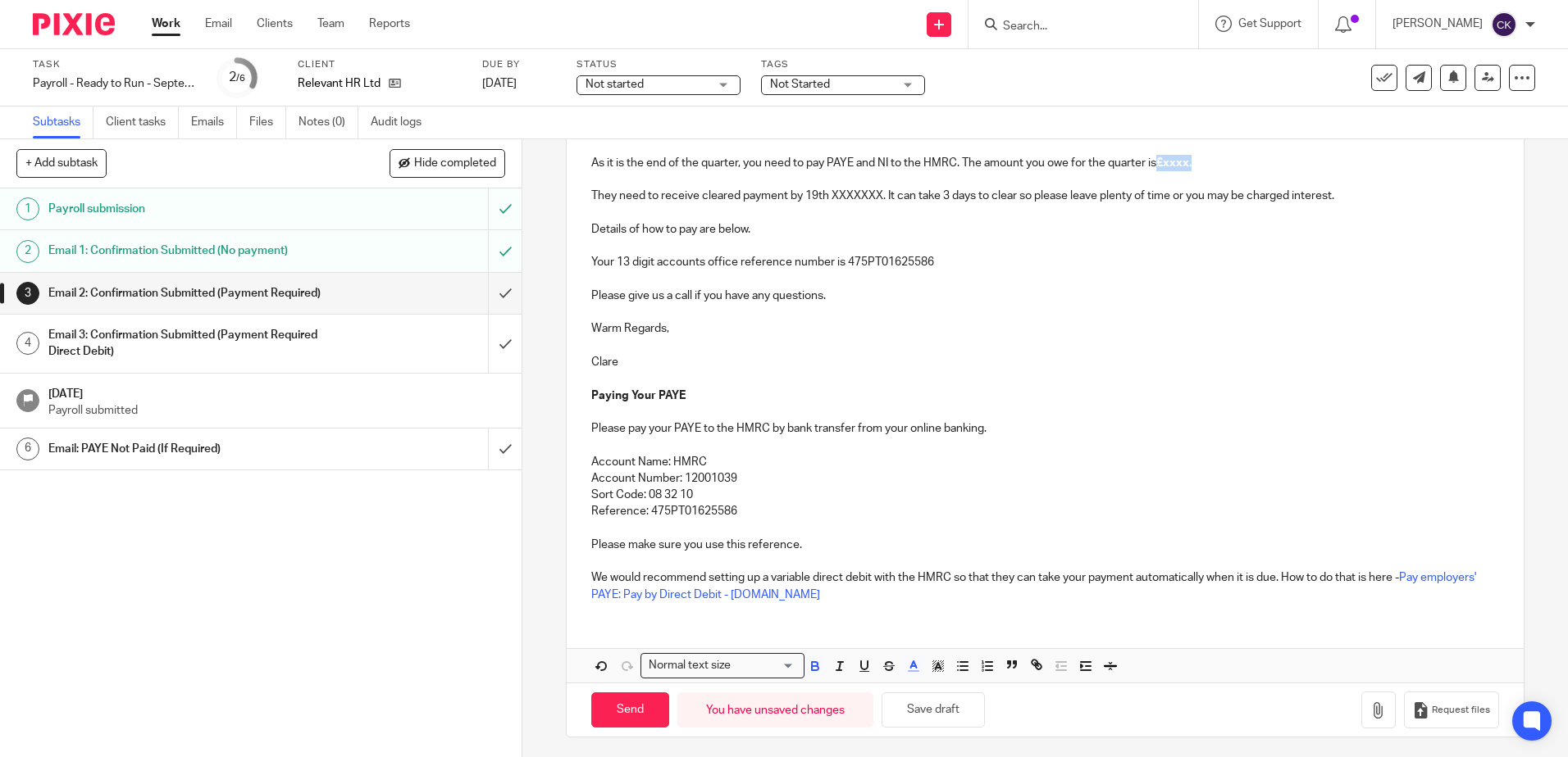
scroll to position [292, 0]
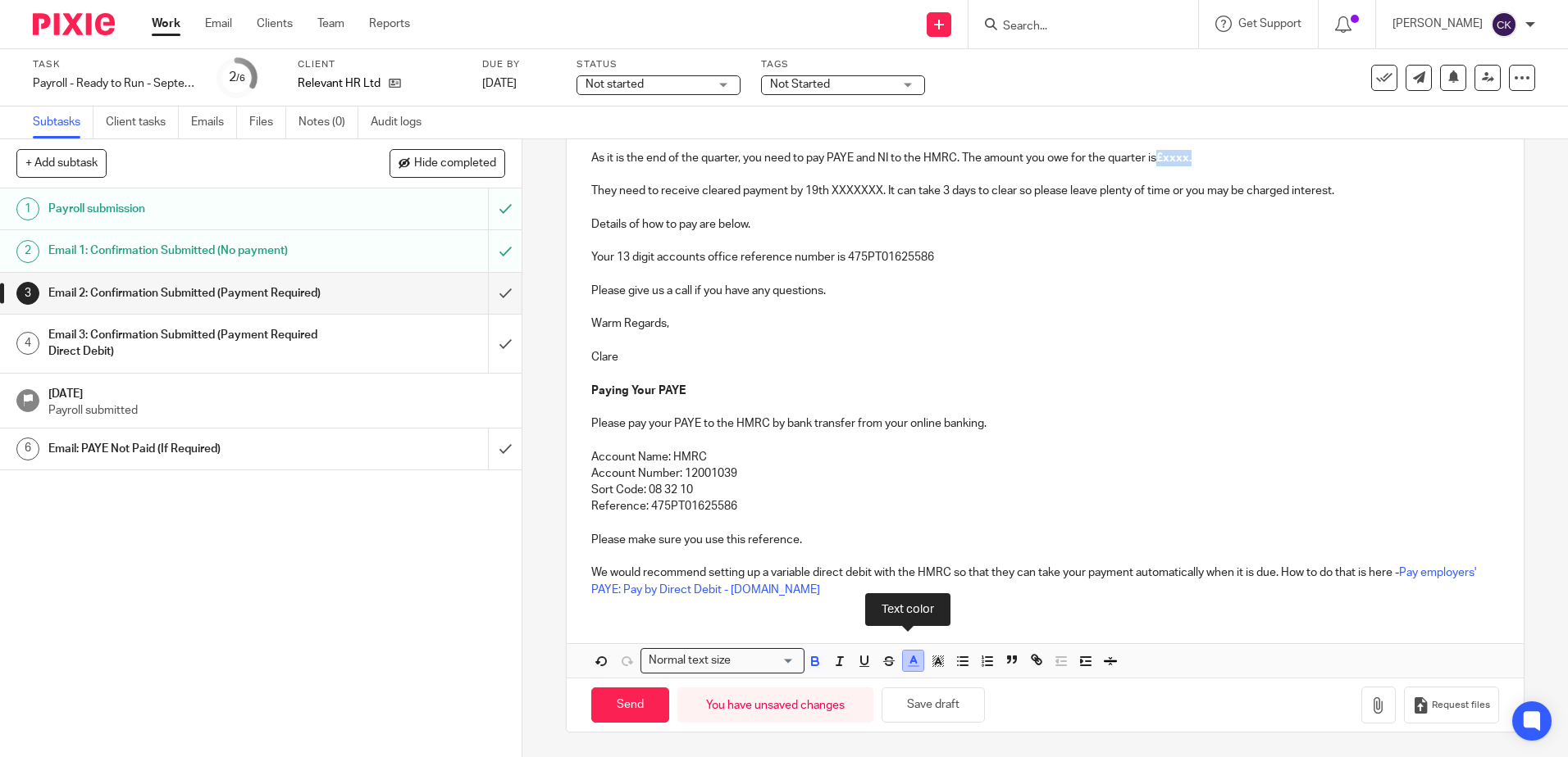
click at [910, 667] on icon "button" at bounding box center [913, 660] width 14 height 14
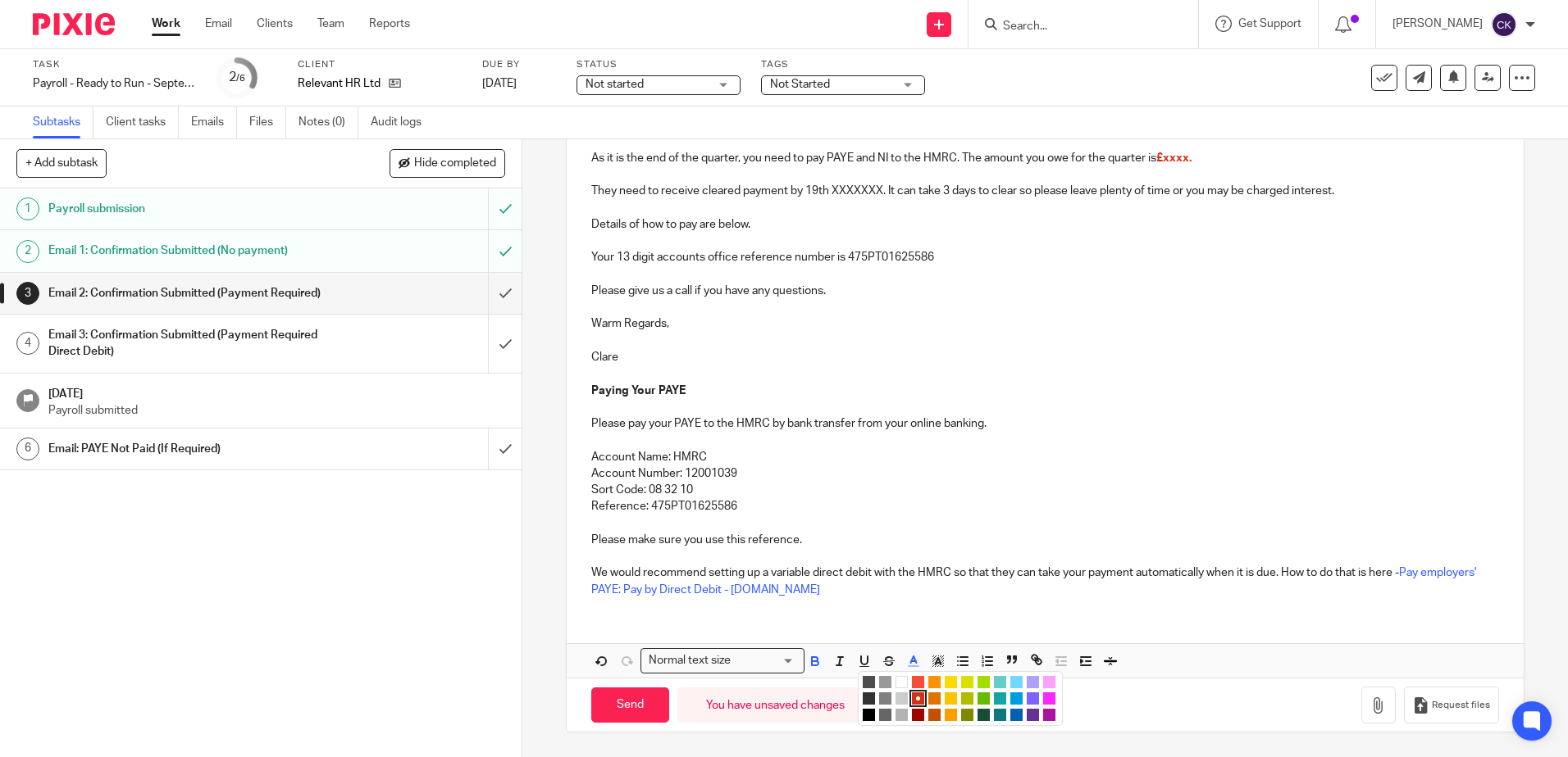
click at [863, 712] on li "color:#000000" at bounding box center [869, 715] width 13 height 13
click at [1064, 485] on p "Sort Code: 08 32 10" at bounding box center [1044, 490] width 907 height 16
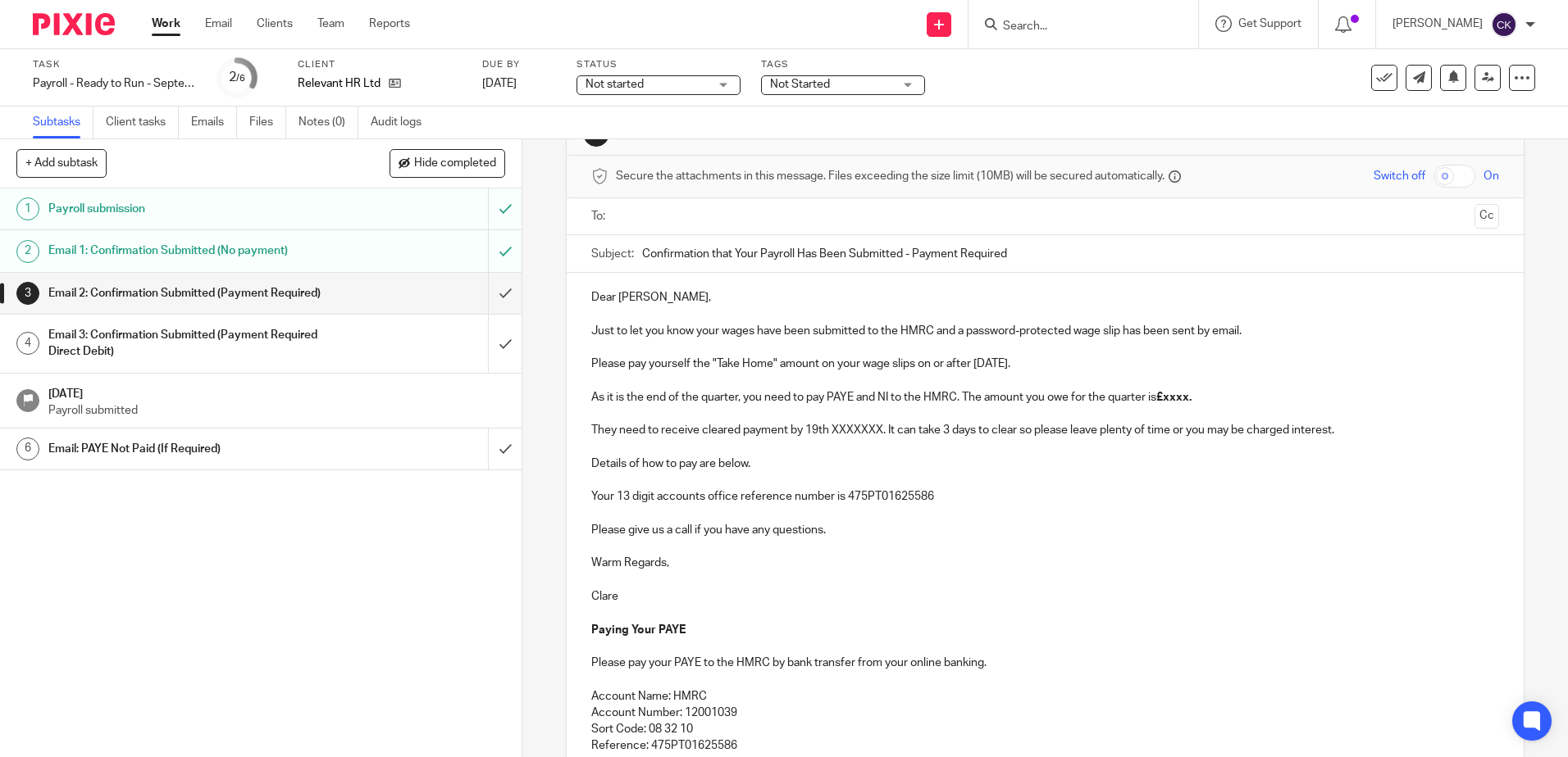
scroll to position [46, 0]
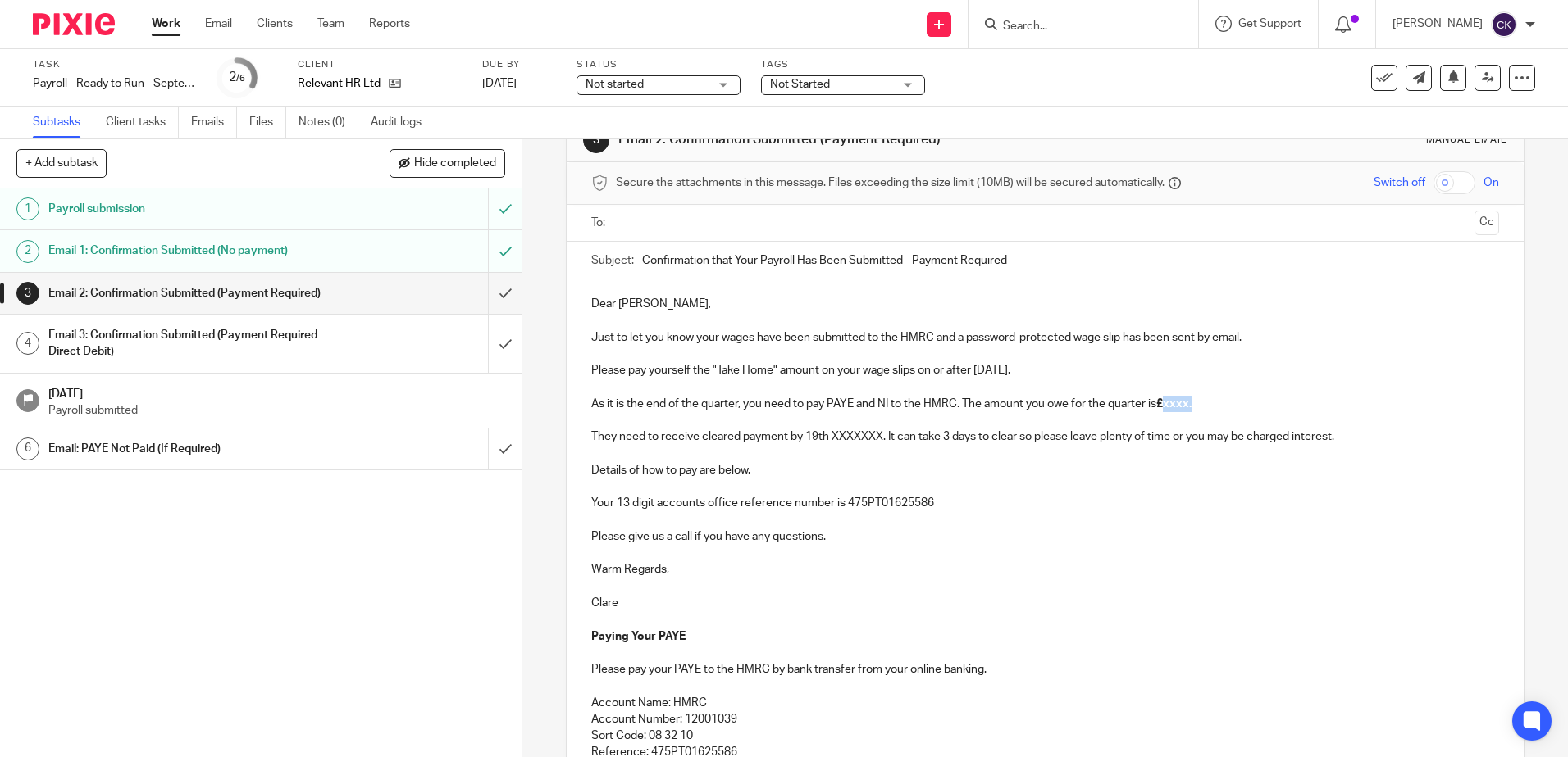
drag, startPoint x: 1202, startPoint y: 404, endPoint x: 1162, endPoint y: 405, distance: 40.0
click at [1162, 405] on p "As it is the end of the quarter, you need to pay PAYE and NI to the HMRC. The a…" at bounding box center [1044, 404] width 907 height 16
drag, startPoint x: 880, startPoint y: 443, endPoint x: 829, endPoint y: 441, distance: 51.0
click at [829, 441] on p "They need to receive cleared payment by 19th XXXXXXX. It can take 3 days to cle…" at bounding box center [1044, 436] width 907 height 16
click at [642, 228] on input "text" at bounding box center [1043, 223] width 845 height 19
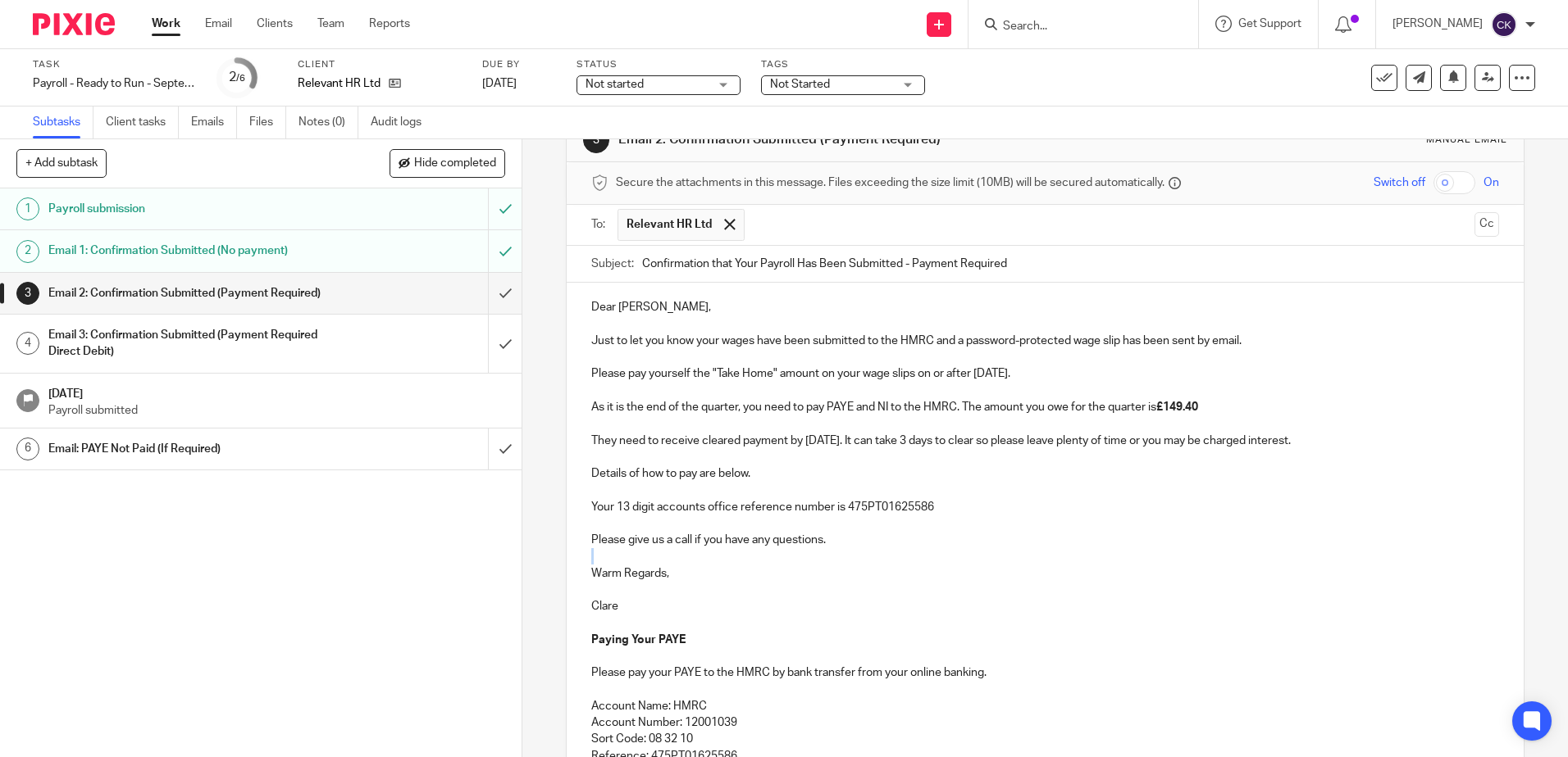
click at [1084, 548] on div "Dear [PERSON_NAME], Just to let you know your wages have been submitted to the …" at bounding box center [1044, 571] width 956 height 576
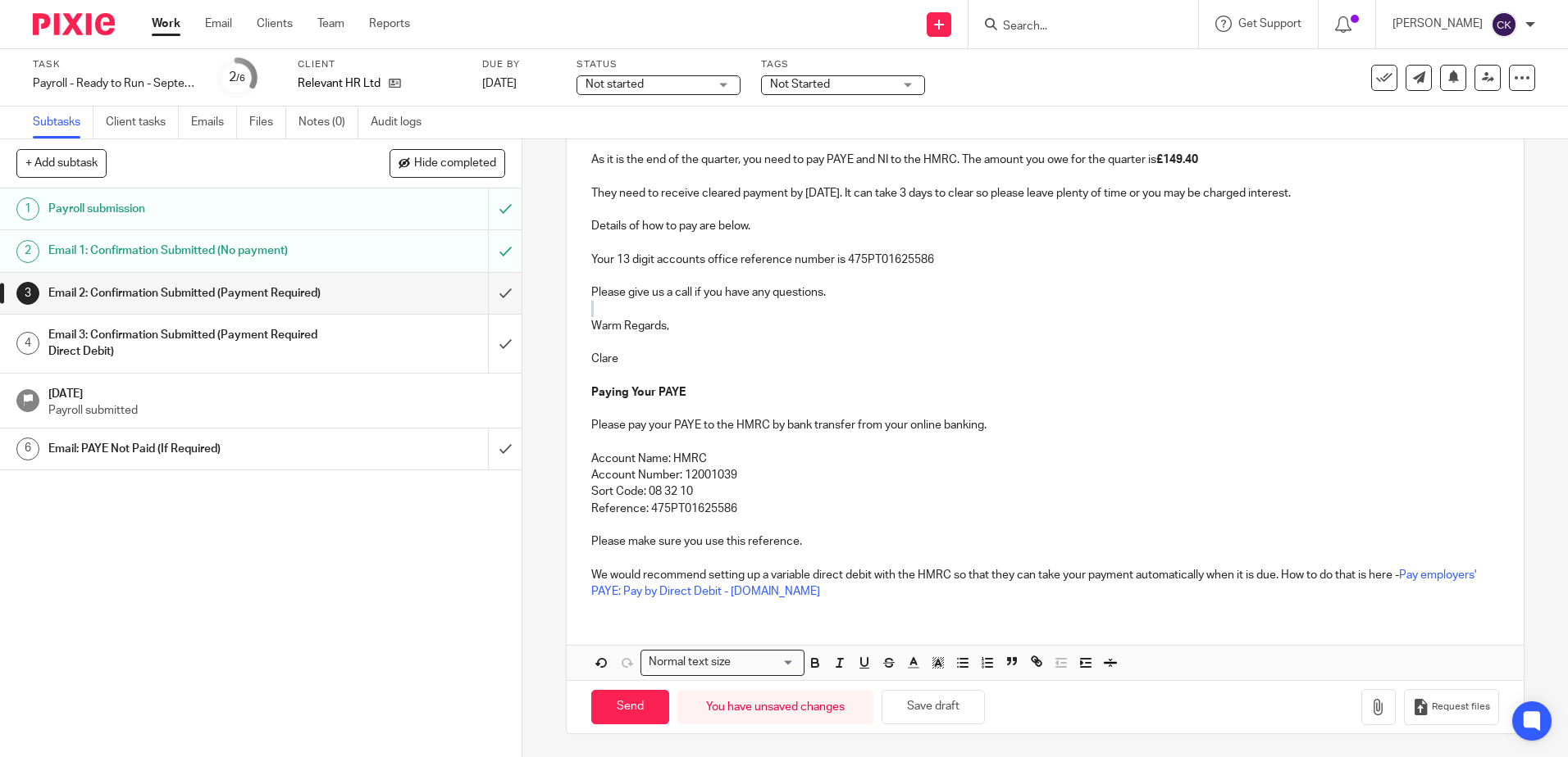
scroll to position [295, 0]
click at [621, 712] on input "Send" at bounding box center [630, 706] width 78 height 35
type input "Sent"
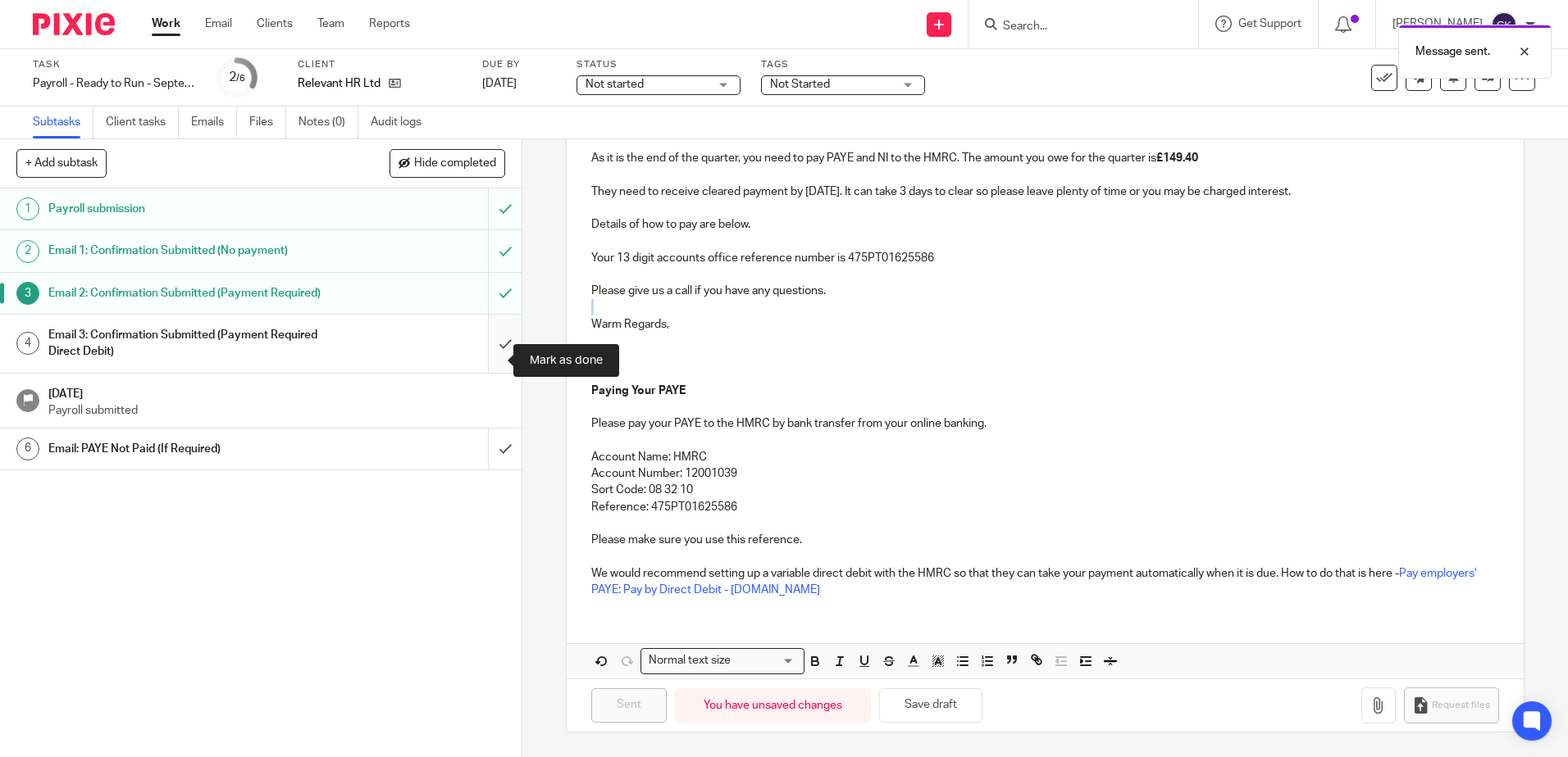
click at [486, 357] on input "submit" at bounding box center [261, 344] width 522 height 58
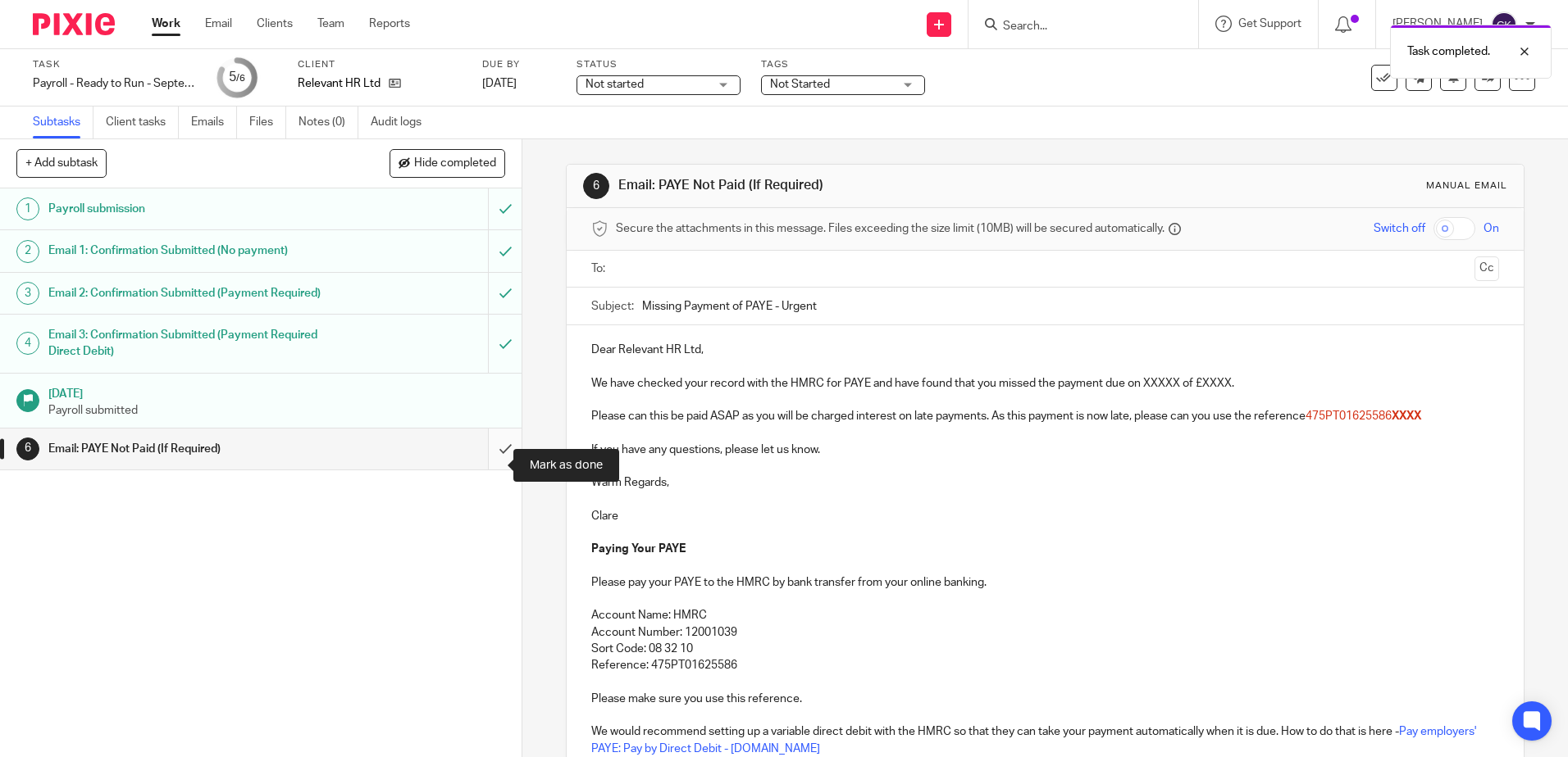
click at [485, 464] on input "submit" at bounding box center [261, 449] width 522 height 41
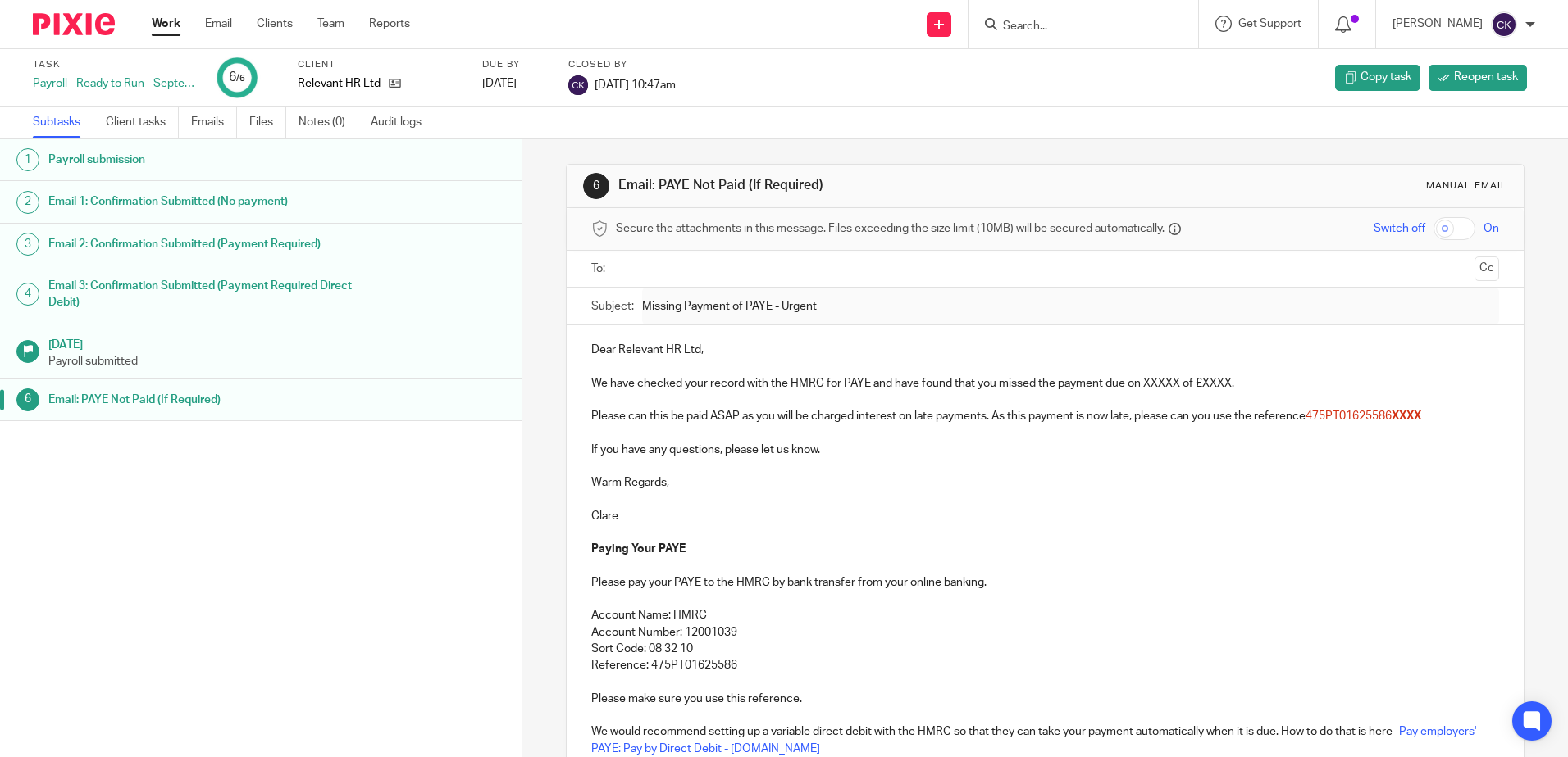
drag, startPoint x: 161, startPoint y: 26, endPoint x: 220, endPoint y: 74, distance: 76.1
click at [161, 26] on link "Work" at bounding box center [166, 23] width 29 height 16
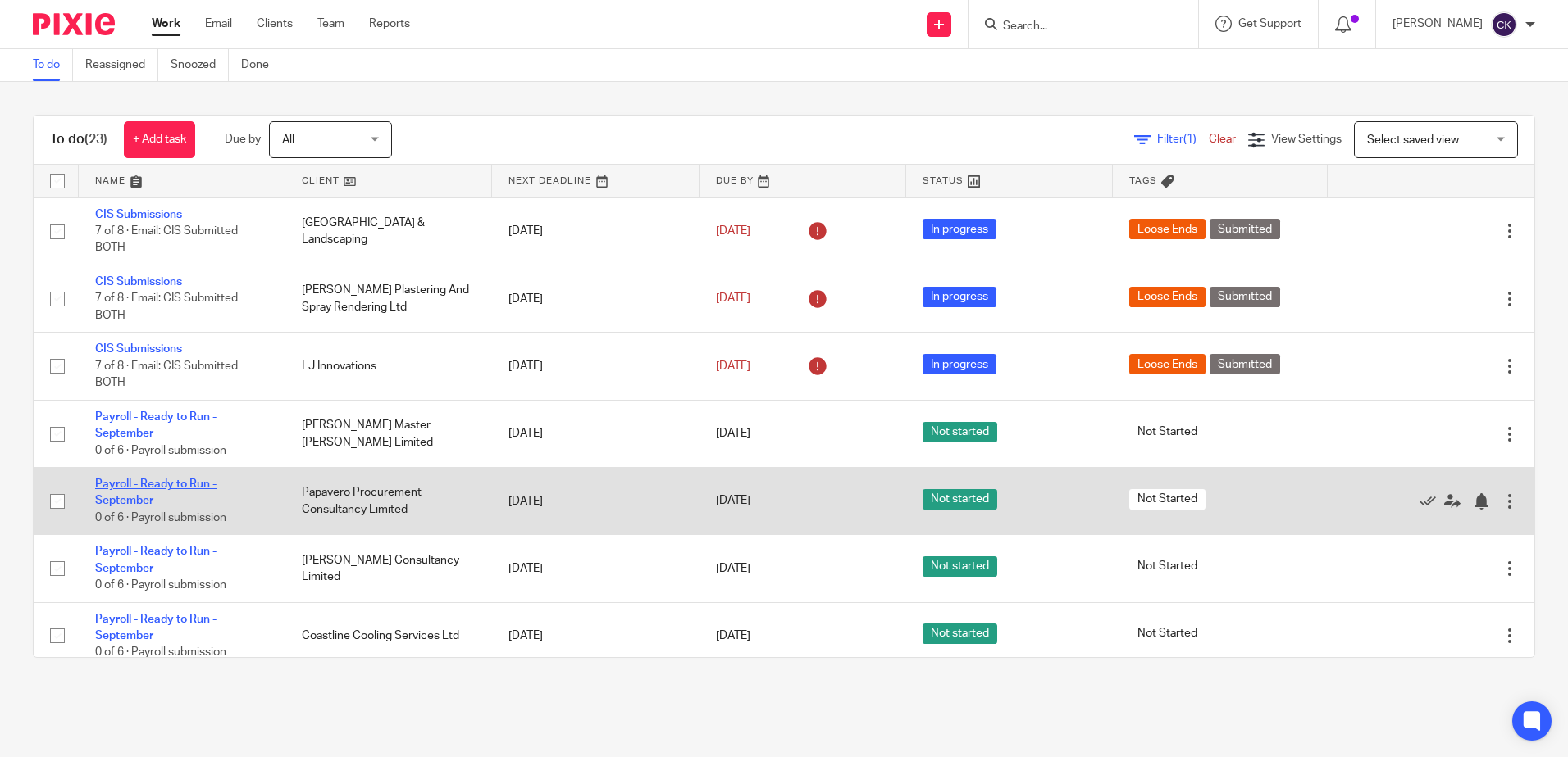
click at [142, 486] on link "Payroll - Ready to Run - September" at bounding box center [156, 492] width 122 height 28
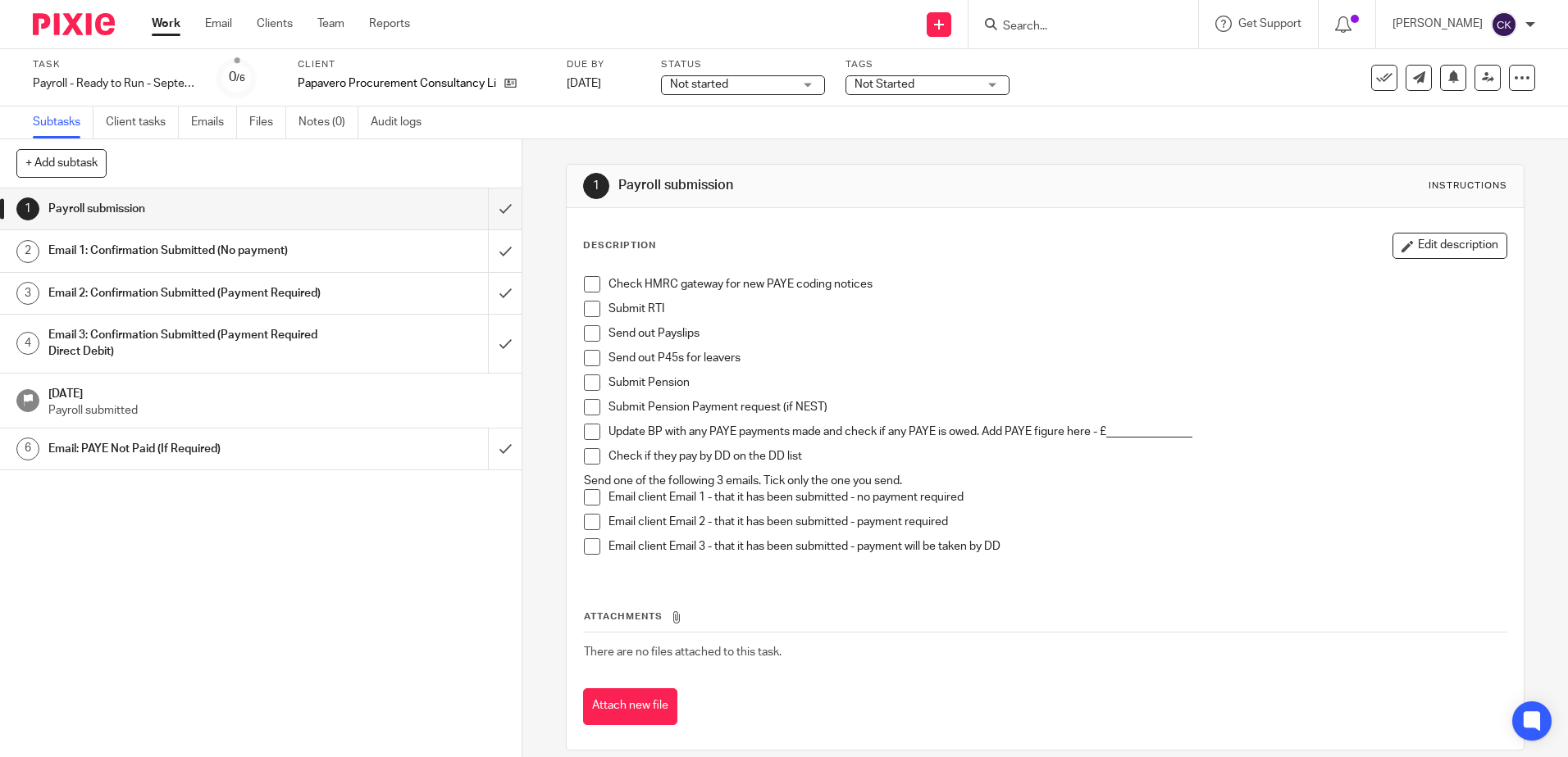
click at [593, 290] on span at bounding box center [591, 284] width 16 height 16
click at [590, 315] on span at bounding box center [591, 308] width 16 height 16
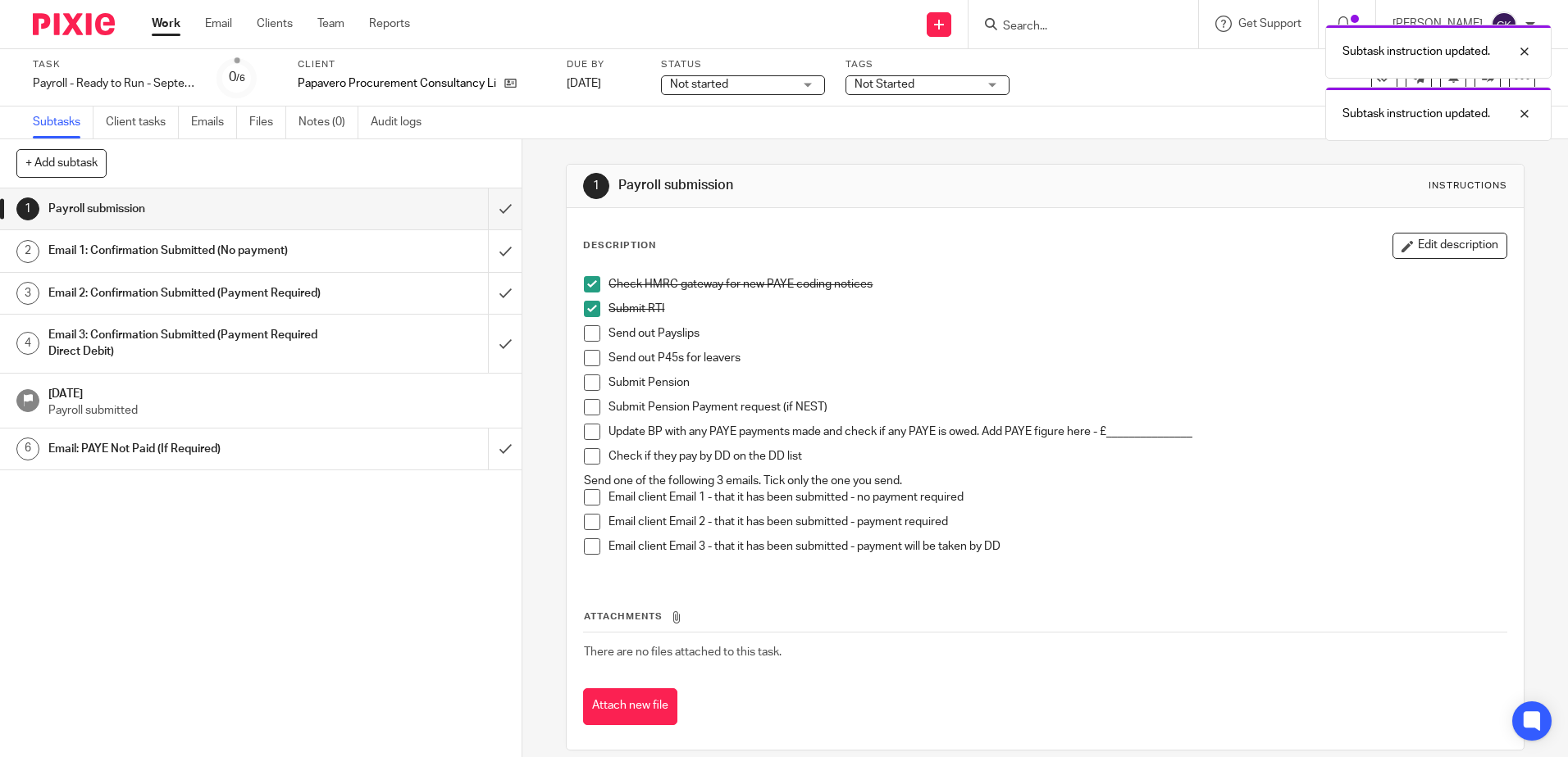
click at [587, 334] on span at bounding box center [591, 333] width 16 height 16
click at [588, 361] on span at bounding box center [591, 357] width 16 height 16
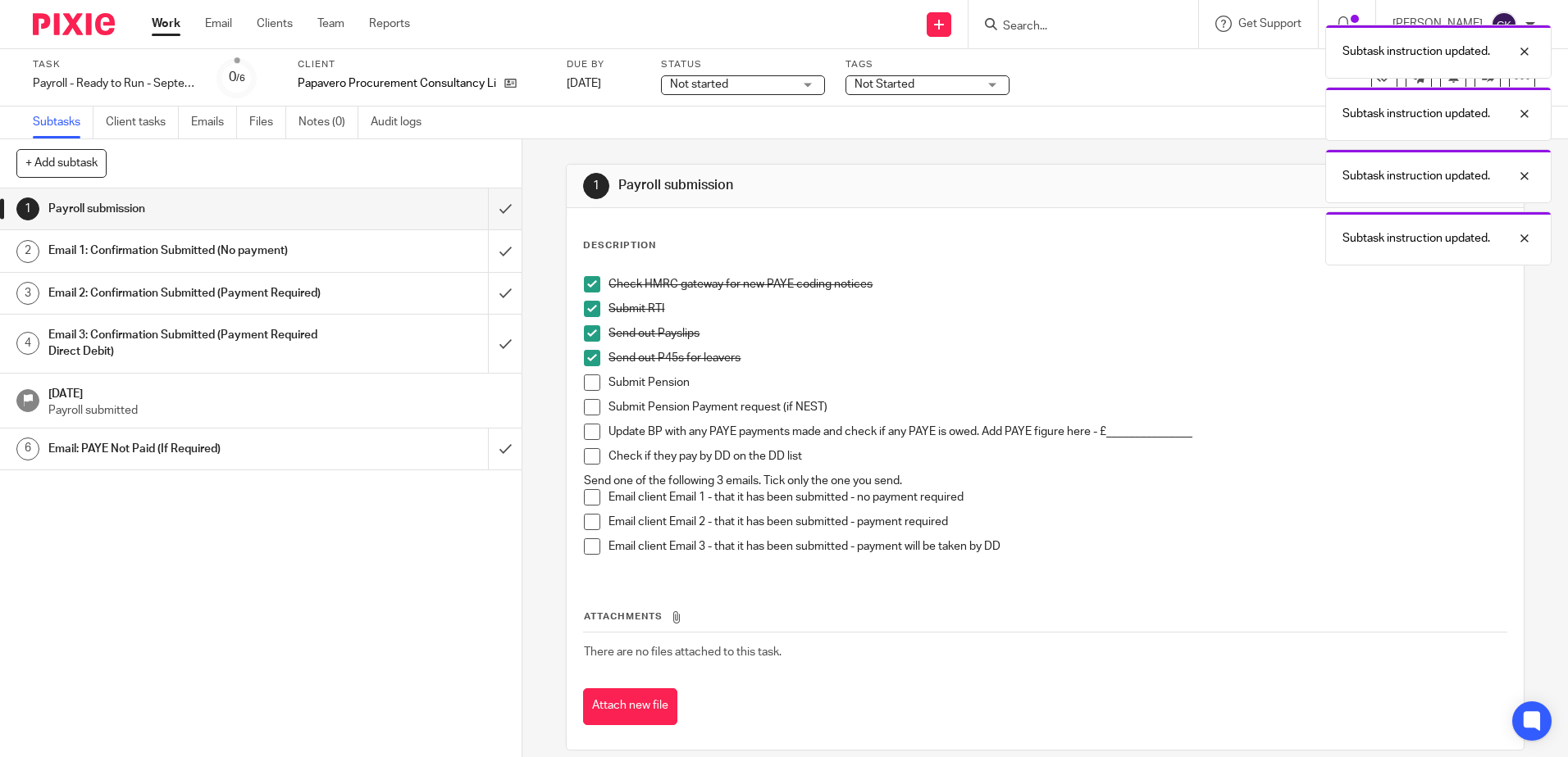
click at [587, 386] on span at bounding box center [591, 382] width 16 height 16
click at [584, 404] on span at bounding box center [591, 407] width 16 height 16
click at [584, 428] on span at bounding box center [591, 432] width 16 height 16
click at [587, 450] on span at bounding box center [591, 456] width 16 height 16
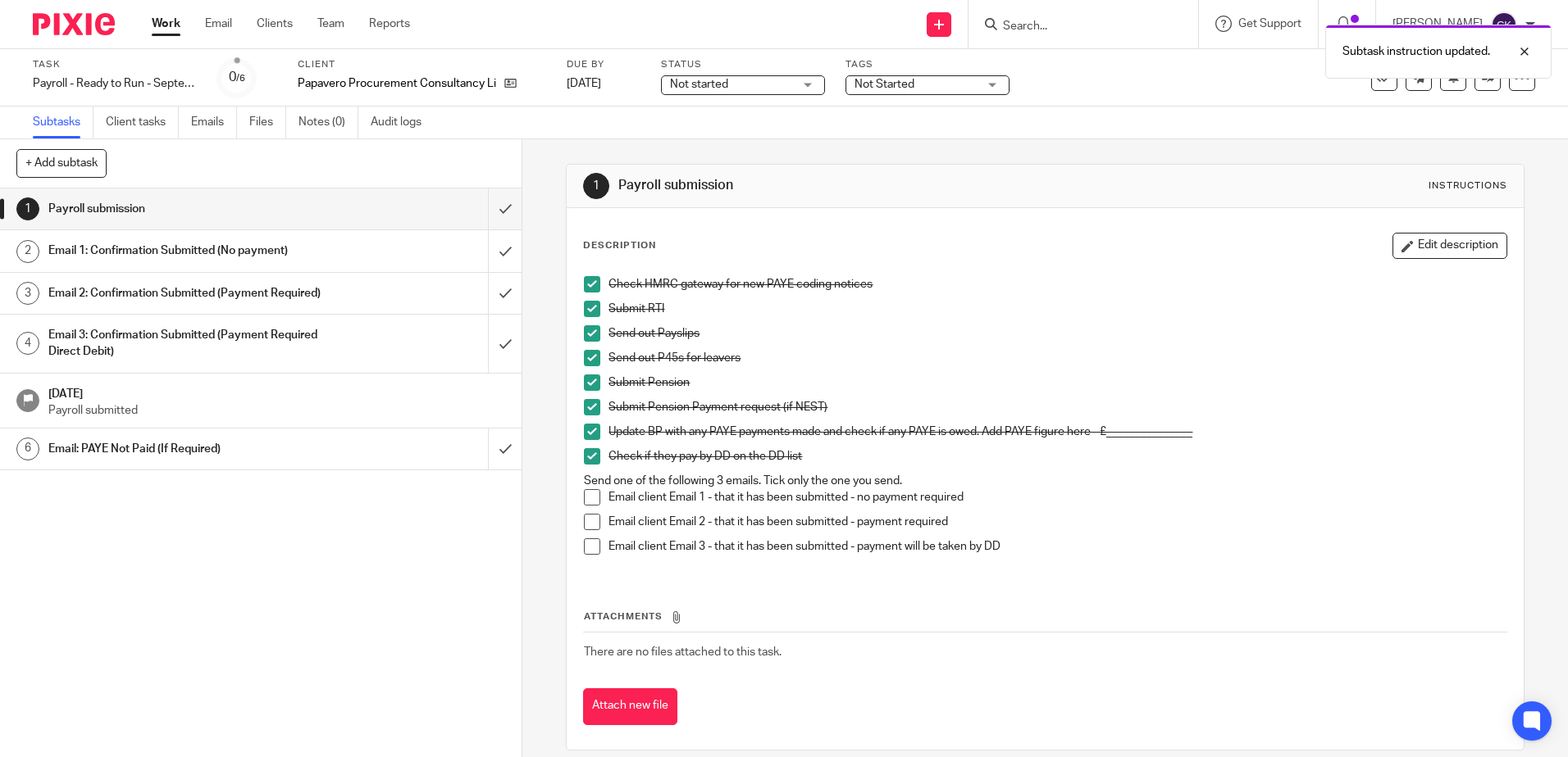
drag, startPoint x: 587, startPoint y: 520, endPoint x: 580, endPoint y: 513, distance: 9.9
click at [587, 520] on span at bounding box center [591, 521] width 16 height 16
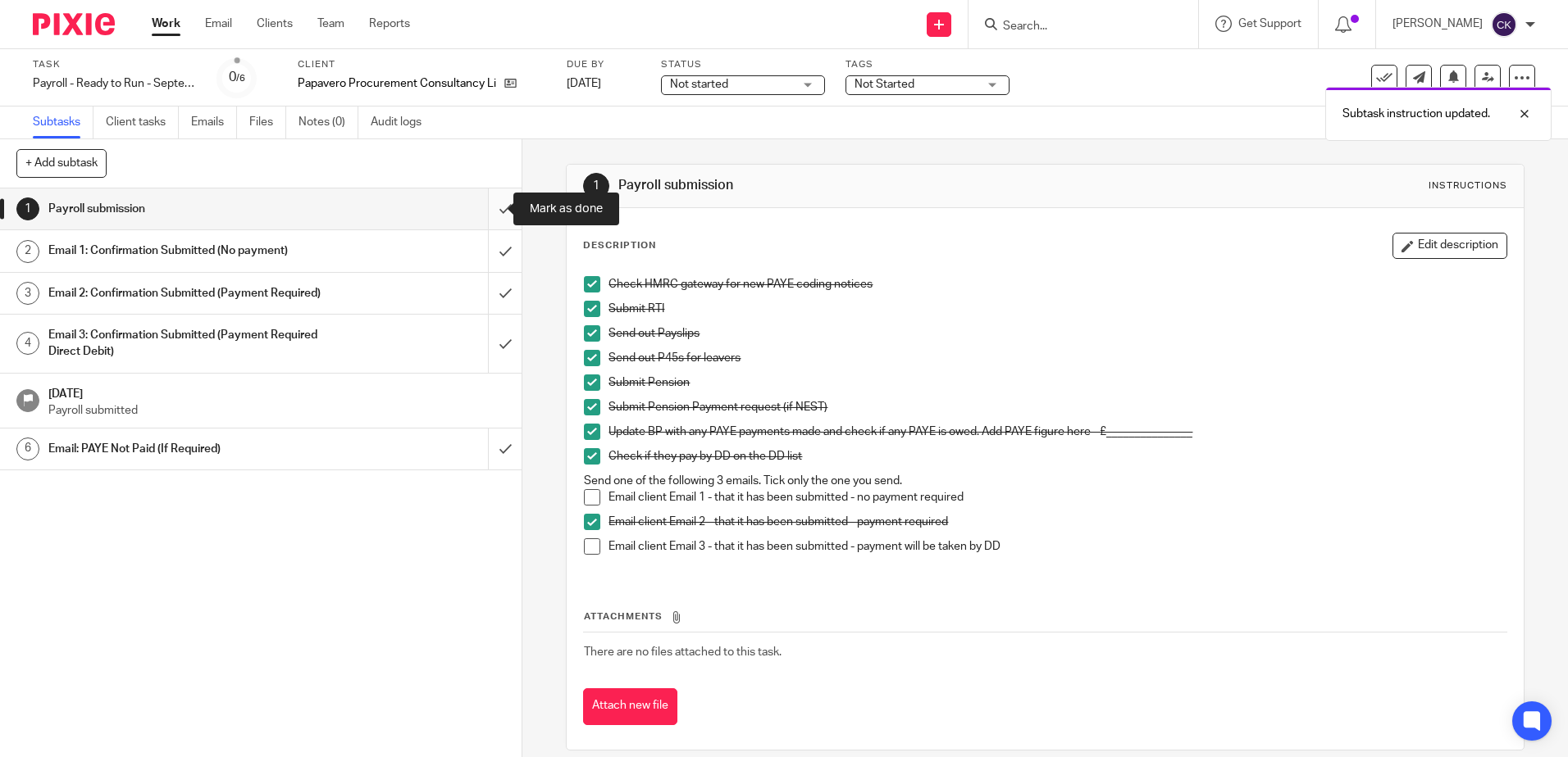
click at [486, 213] on input "submit" at bounding box center [261, 209] width 522 height 41
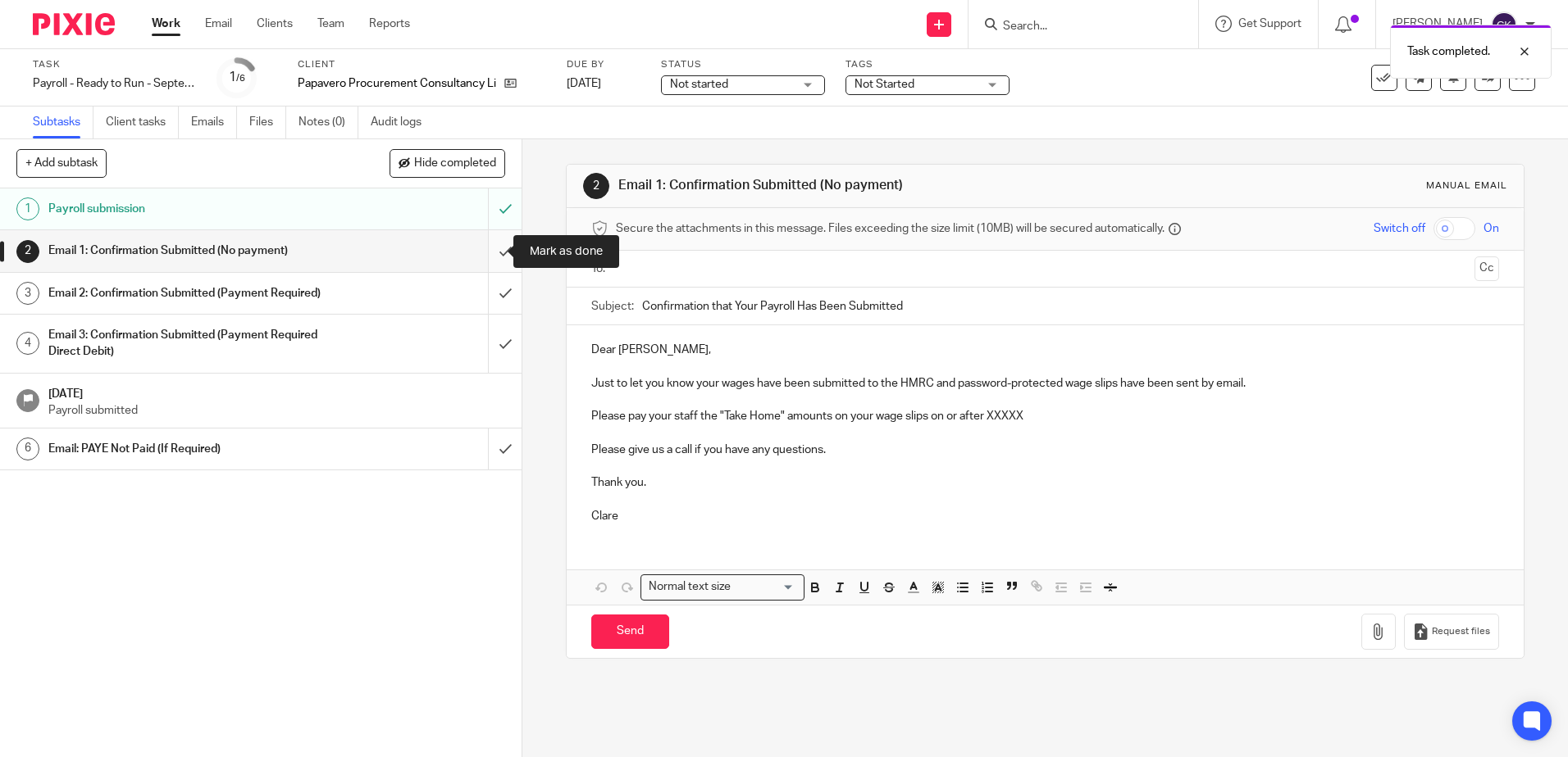
click at [489, 253] on input "submit" at bounding box center [261, 250] width 522 height 41
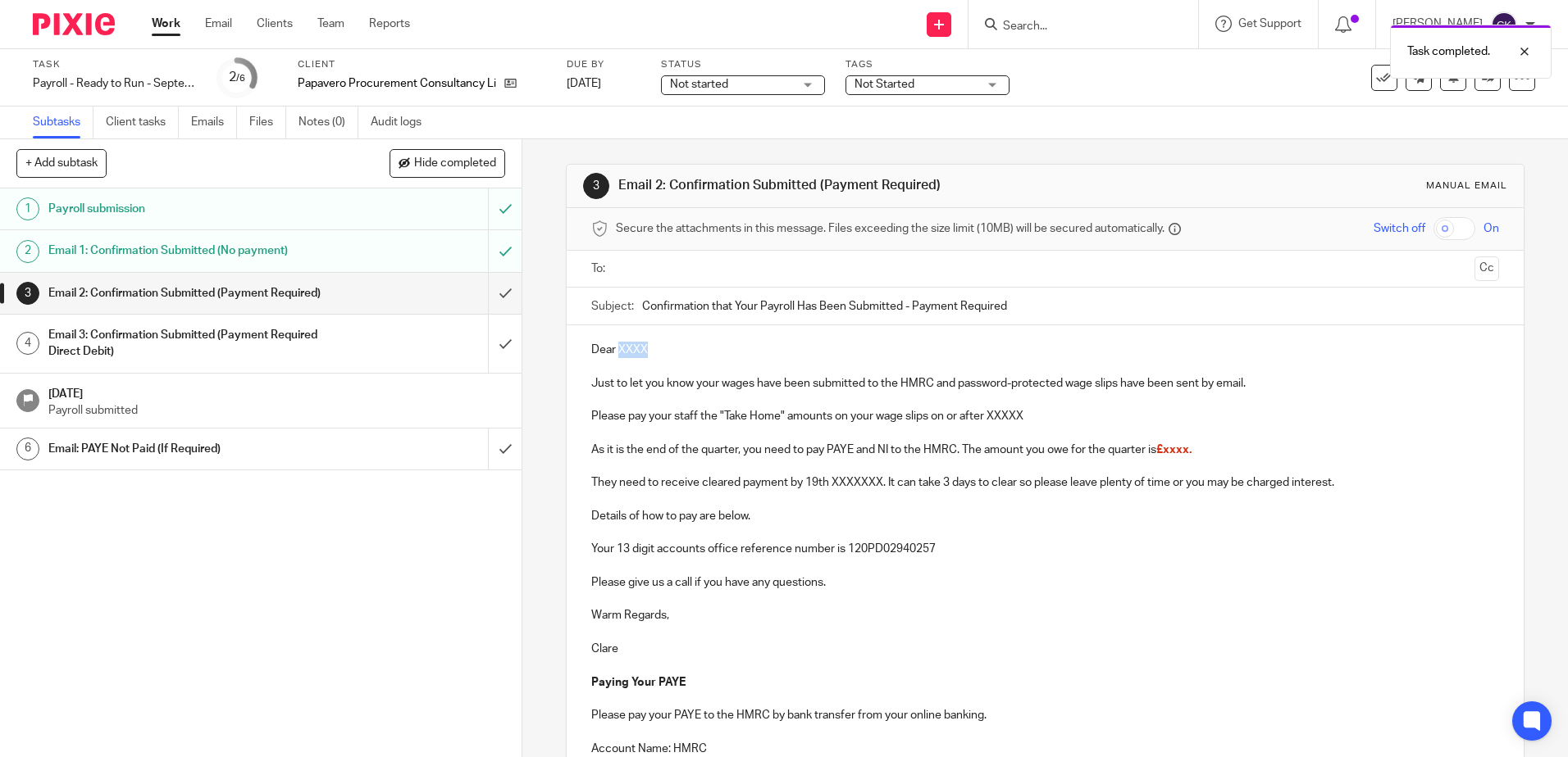
drag, startPoint x: 646, startPoint y: 355, endPoint x: 614, endPoint y: 358, distance: 32.1
click at [614, 358] on p "Dear XXXX" at bounding box center [1044, 350] width 907 height 16
click at [956, 390] on p "Just to let you know your wages have been submitted to the HMRC and password-pr…" at bounding box center [1044, 383] width 907 height 16
drag, startPoint x: 1151, startPoint y: 385, endPoint x: 1119, endPoint y: 387, distance: 32.1
click at [1119, 387] on p "Just to let you know your wages have been submitted to the HMRC and a password-…" at bounding box center [1044, 383] width 907 height 16
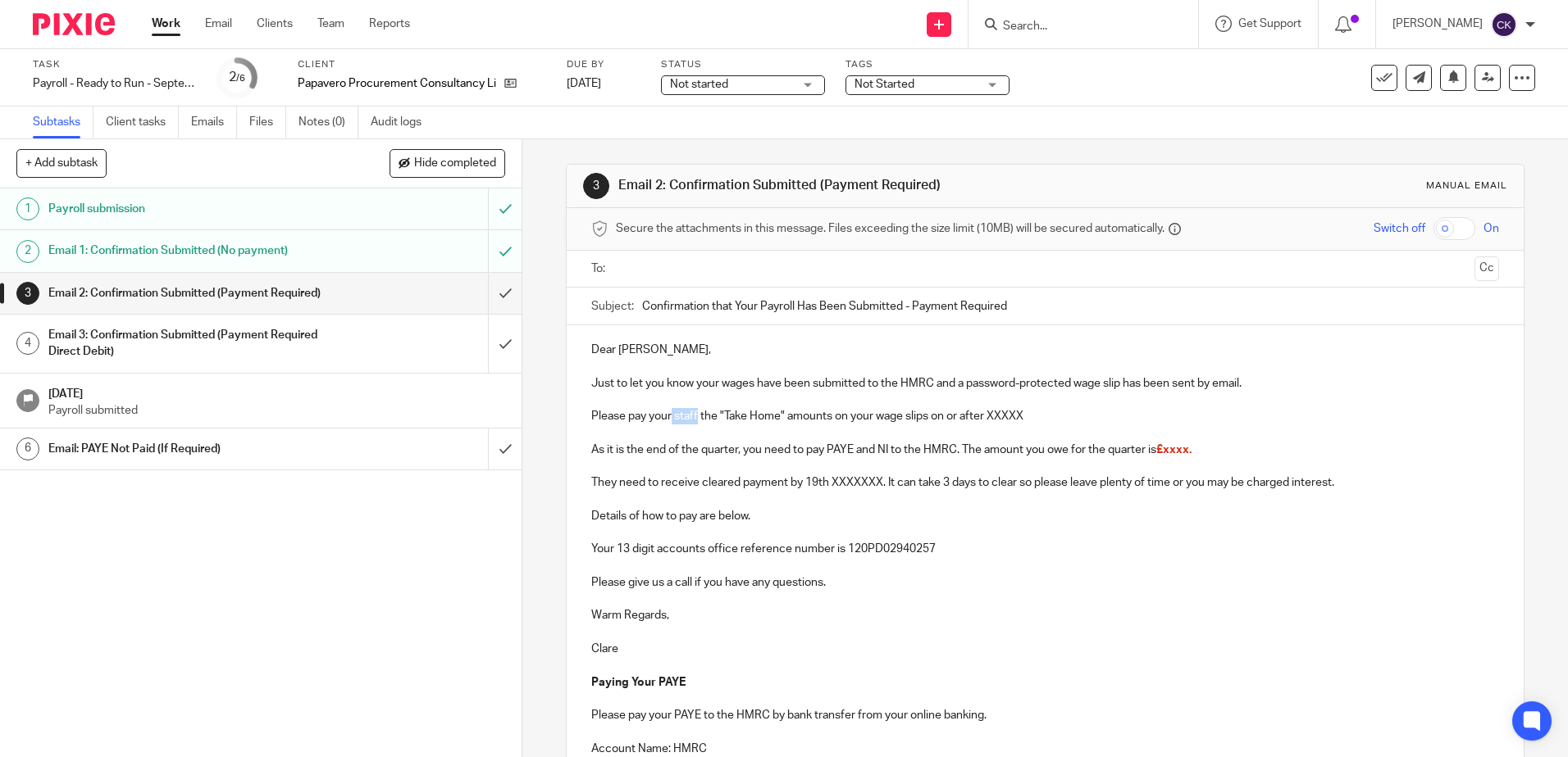
drag, startPoint x: 694, startPoint y: 419, endPoint x: 668, endPoint y: 420, distance: 26.0
click at [668, 420] on p "Please pay your staff the "Take Home" amounts on your wage slips on or after XX…" at bounding box center [1044, 416] width 907 height 16
click at [813, 416] on p "Please pay yourself the "Take Home" amounts on your wage slips on or after XXXXX" at bounding box center [1044, 416] width 907 height 16
click at [815, 416] on p "Please pay yourself the "Take Home" amounts on your wage slips on or after XXXXX" at bounding box center [1044, 416] width 907 height 16
click at [818, 429] on p at bounding box center [1044, 433] width 907 height 16
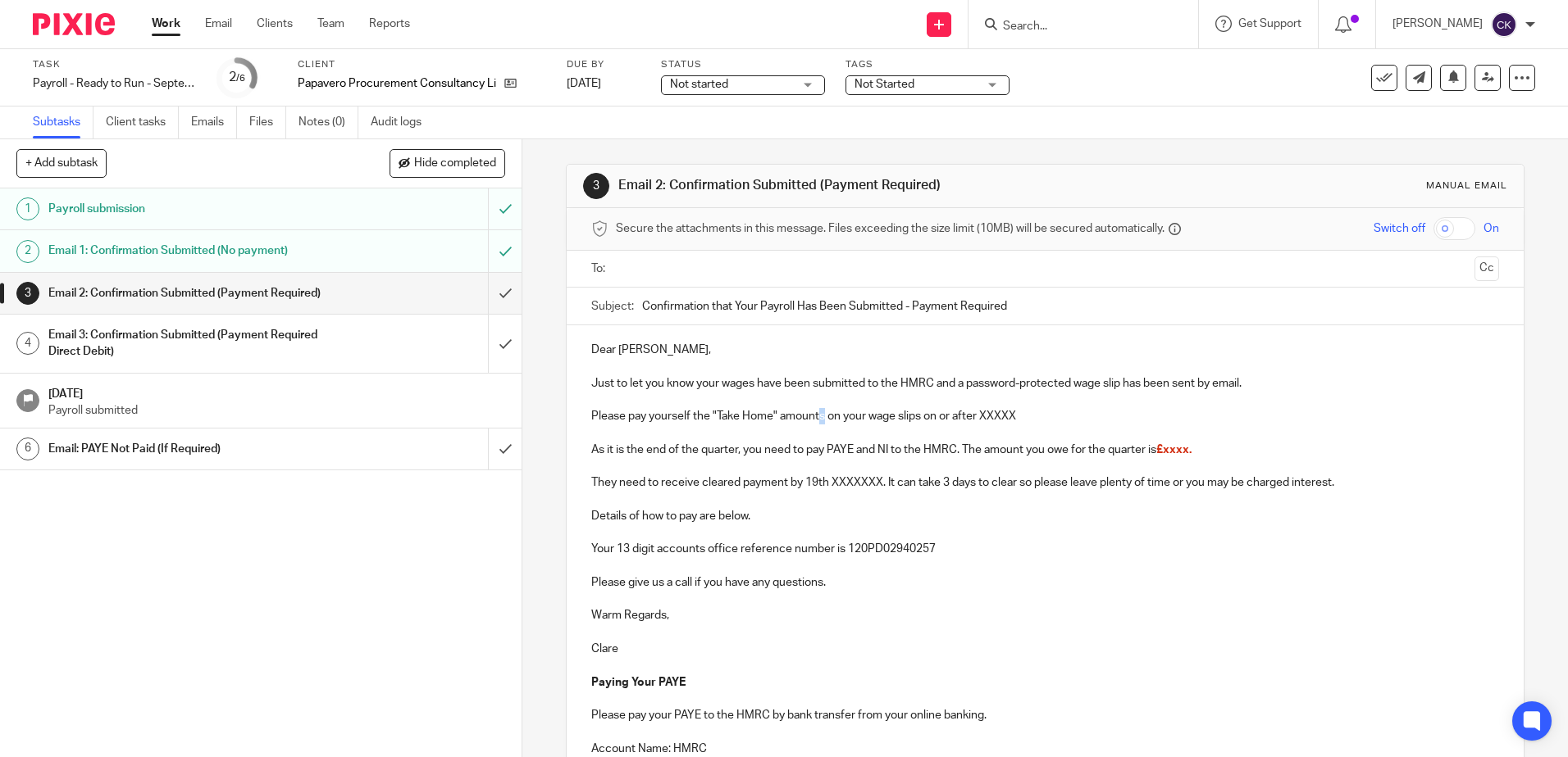
click at [814, 419] on p "Please pay yourself the "Take Home" amounts on your wage slips on or after XXXXX" at bounding box center [1044, 416] width 907 height 16
drag, startPoint x: 1019, startPoint y: 416, endPoint x: 912, endPoint y: 414, distance: 107.0
click at [912, 414] on p "Please pay yourself the "Take Home" amount on your wage slips on or after XXXXX" at bounding box center [1044, 416] width 907 height 16
drag, startPoint x: 871, startPoint y: 453, endPoint x: 820, endPoint y: 453, distance: 51.0
click at [820, 453] on p "As it is the end of the quarter, you need to pay PAYE and NI to the HMRC. The a…" at bounding box center [1044, 449] width 907 height 16
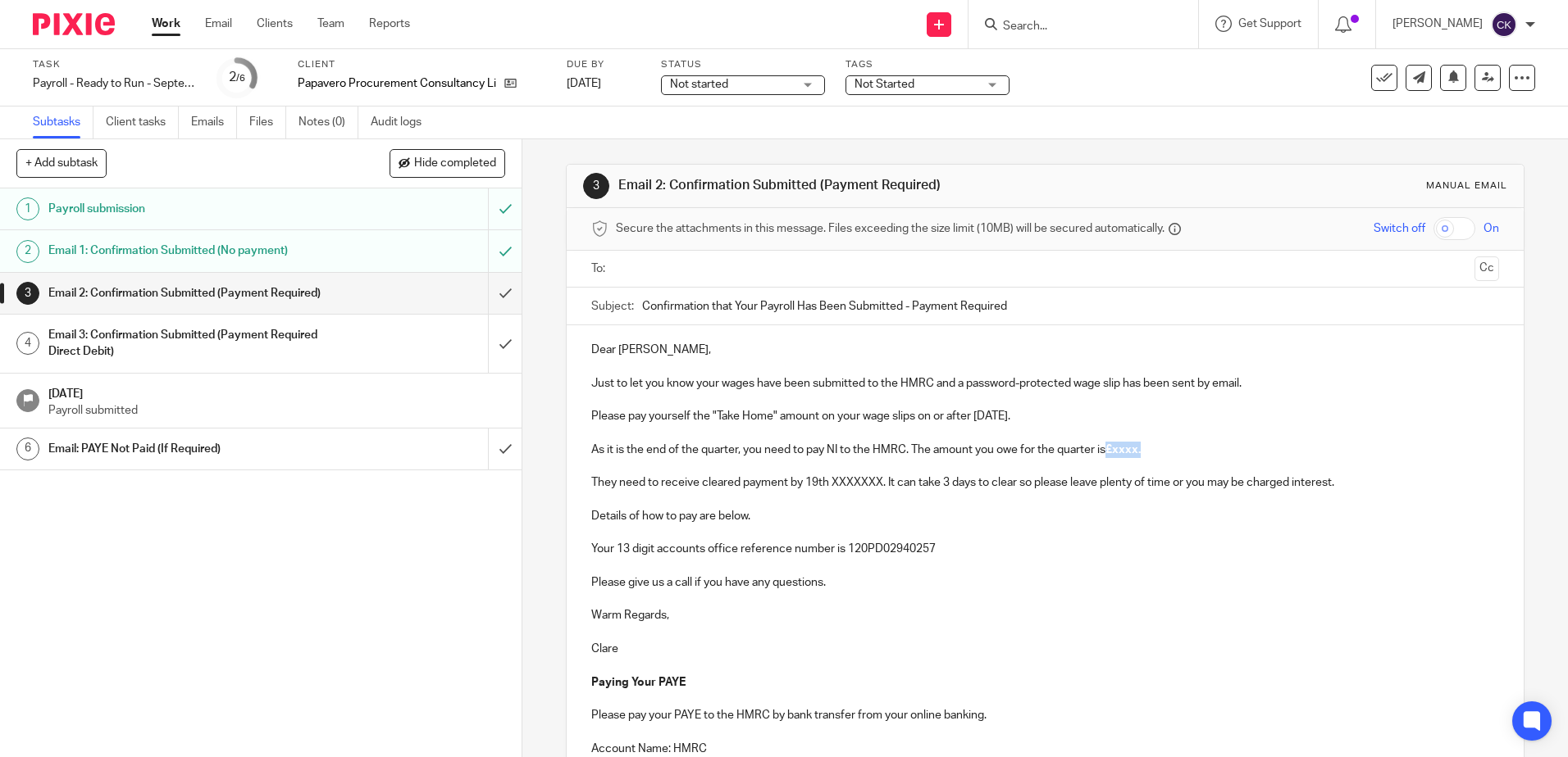
drag, startPoint x: 1146, startPoint y: 454, endPoint x: 1108, endPoint y: 454, distance: 38.0
click at [1108, 454] on p "As it is the end of the quarter, you need to pay NI to the HMRC. The amount you…" at bounding box center [1044, 449] width 907 height 16
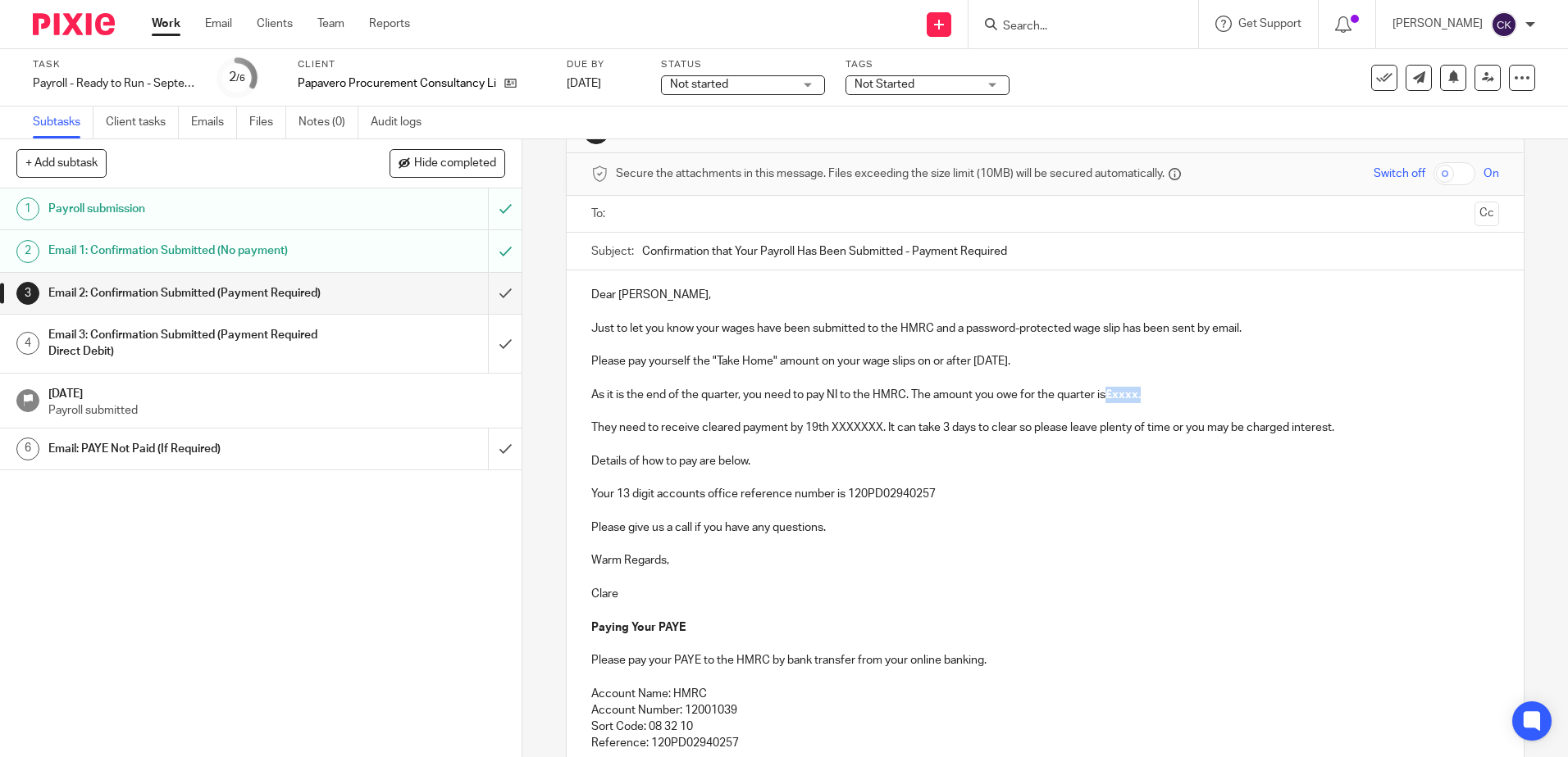
scroll to position [292, 0]
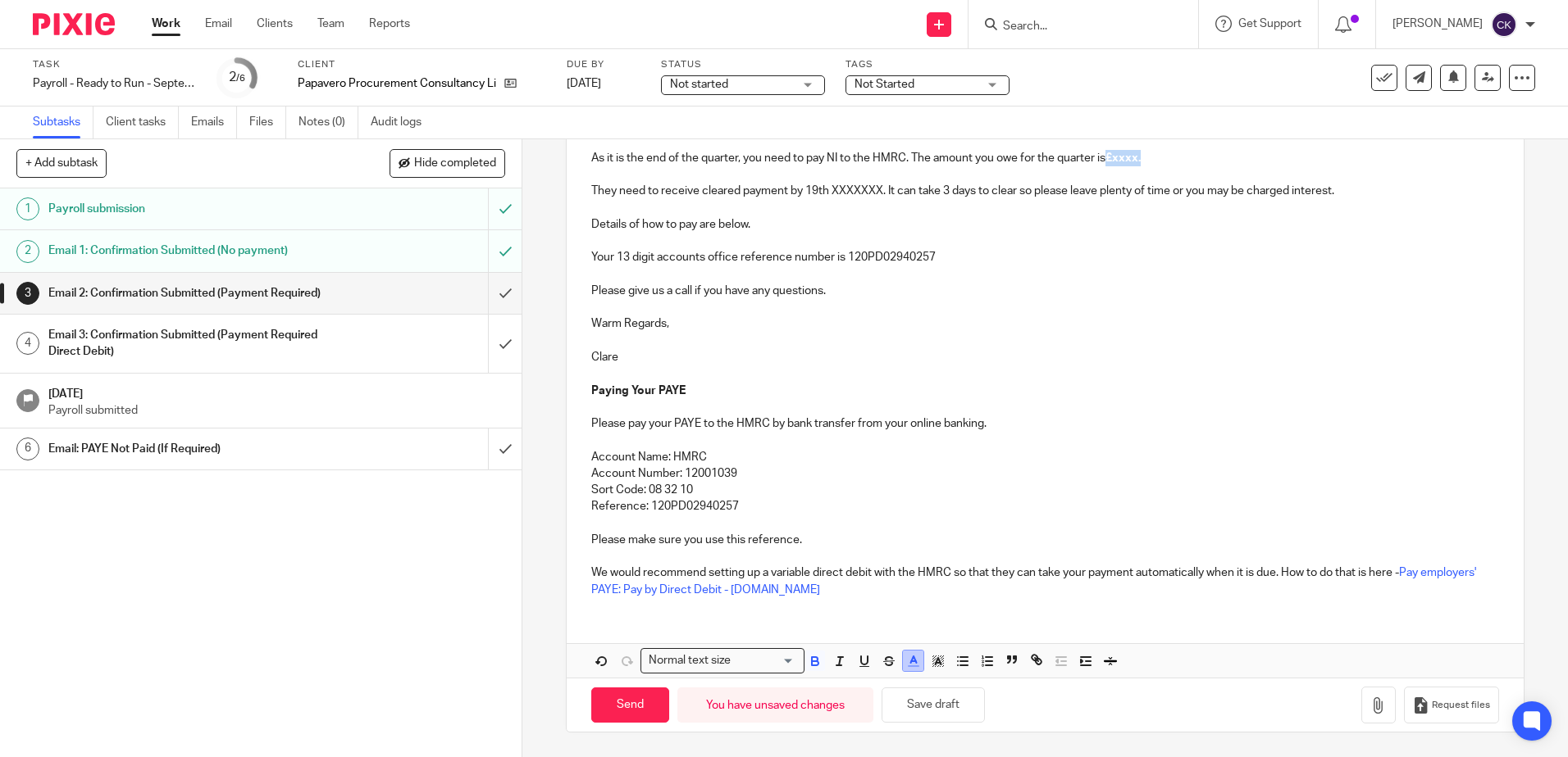
click at [909, 666] on line "button" at bounding box center [913, 666] width 10 height 0
click at [864, 714] on li "color:#000000" at bounding box center [869, 715] width 13 height 13
click at [1140, 451] on p "Account Name: HMRC" at bounding box center [1044, 457] width 907 height 16
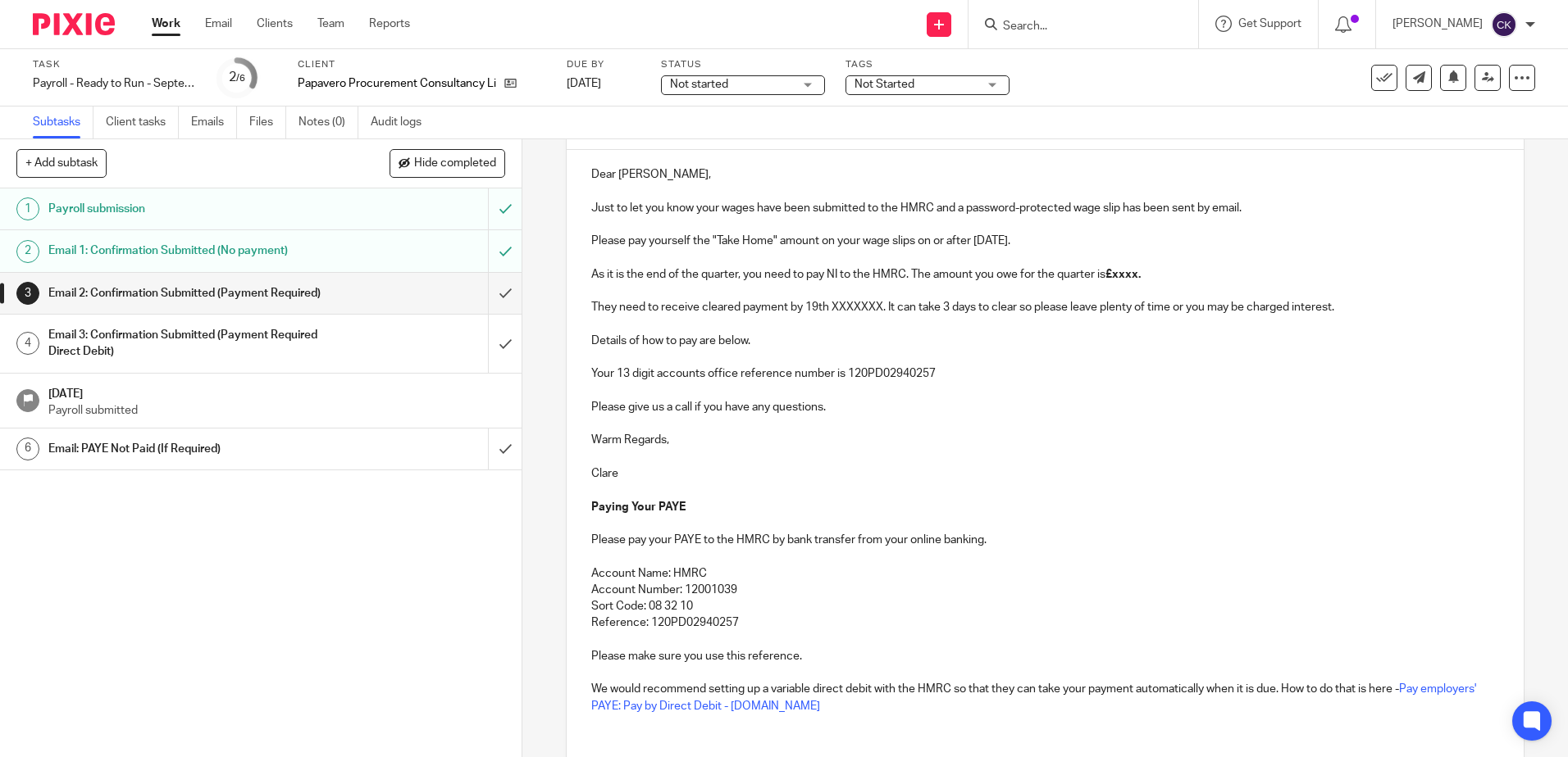
scroll to position [0, 0]
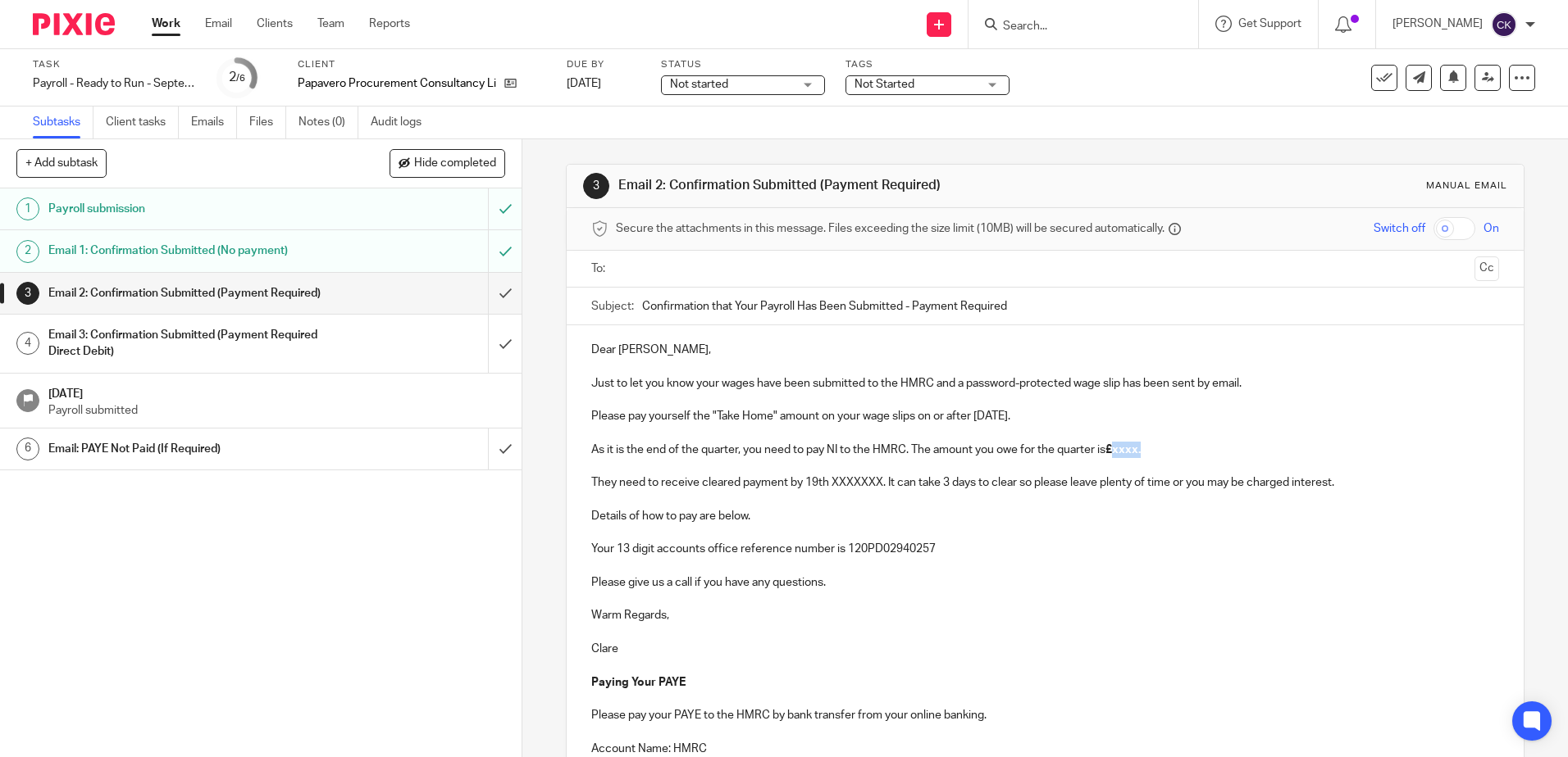
drag, startPoint x: 1143, startPoint y: 452, endPoint x: 1109, endPoint y: 452, distance: 34.0
click at [1109, 452] on p "As it is the end of the quarter, you need to pay NI to the HMRC. The amount you…" at bounding box center [1044, 449] width 907 height 16
drag, startPoint x: 879, startPoint y: 486, endPoint x: 828, endPoint y: 484, distance: 51.0
click at [828, 484] on p "They need to receive cleared payment by 19th XXXXXXX. It can take 3 days to cle…" at bounding box center [1044, 482] width 907 height 16
click at [649, 274] on input "text" at bounding box center [1043, 269] width 845 height 19
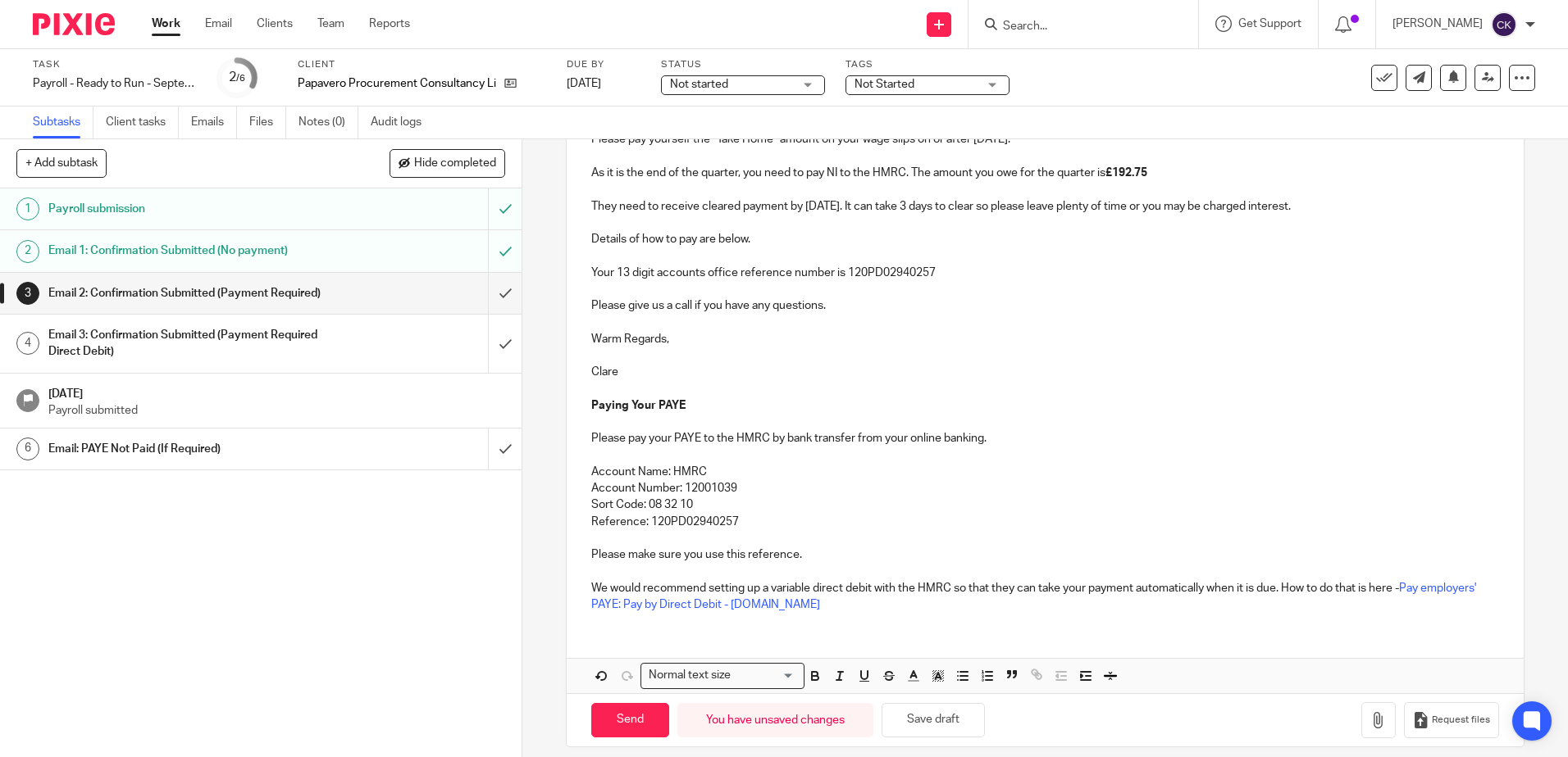
scroll to position [295, 0]
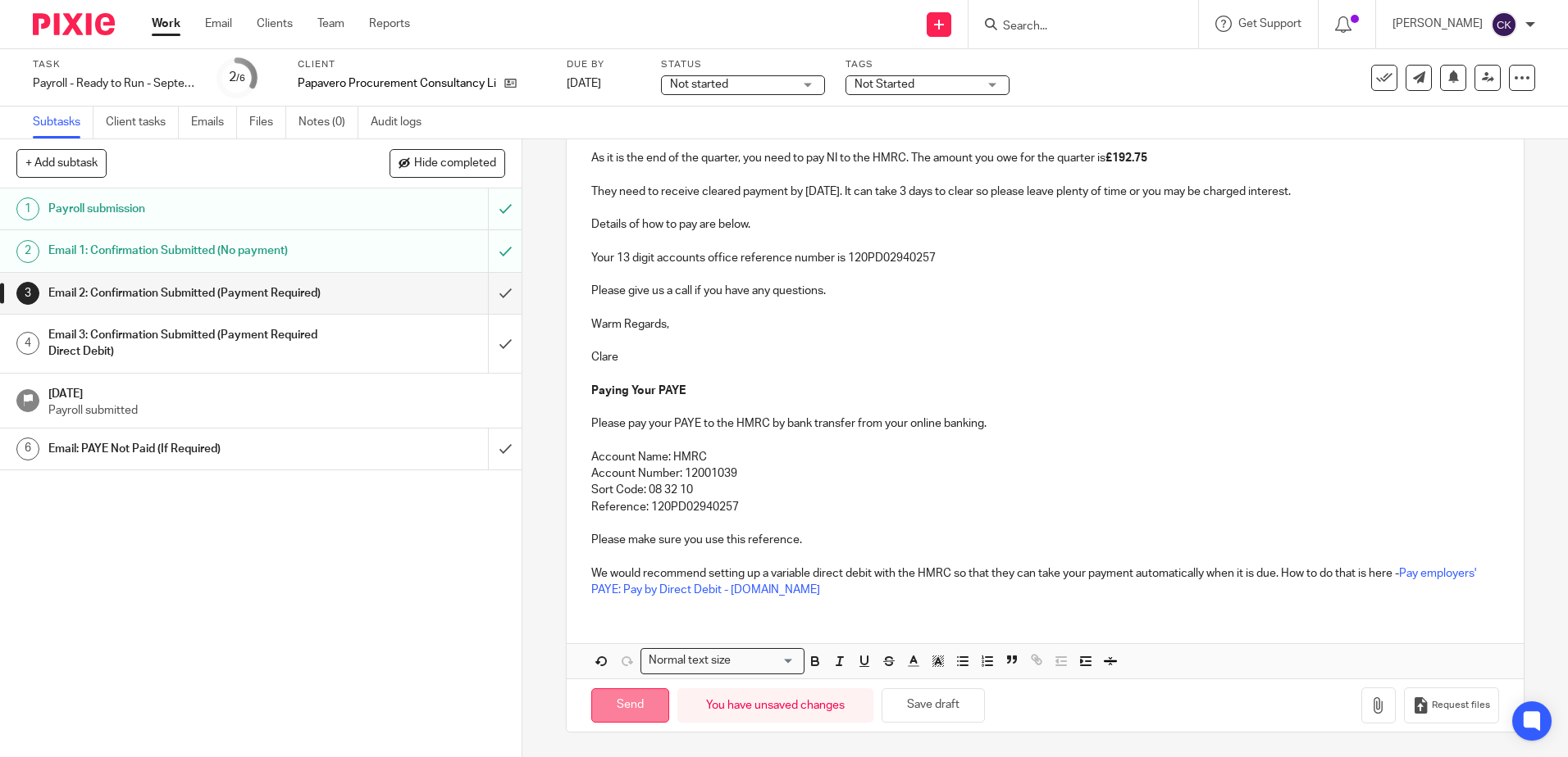
click at [631, 701] on input "Send" at bounding box center [630, 706] width 78 height 35
type input "Sent"
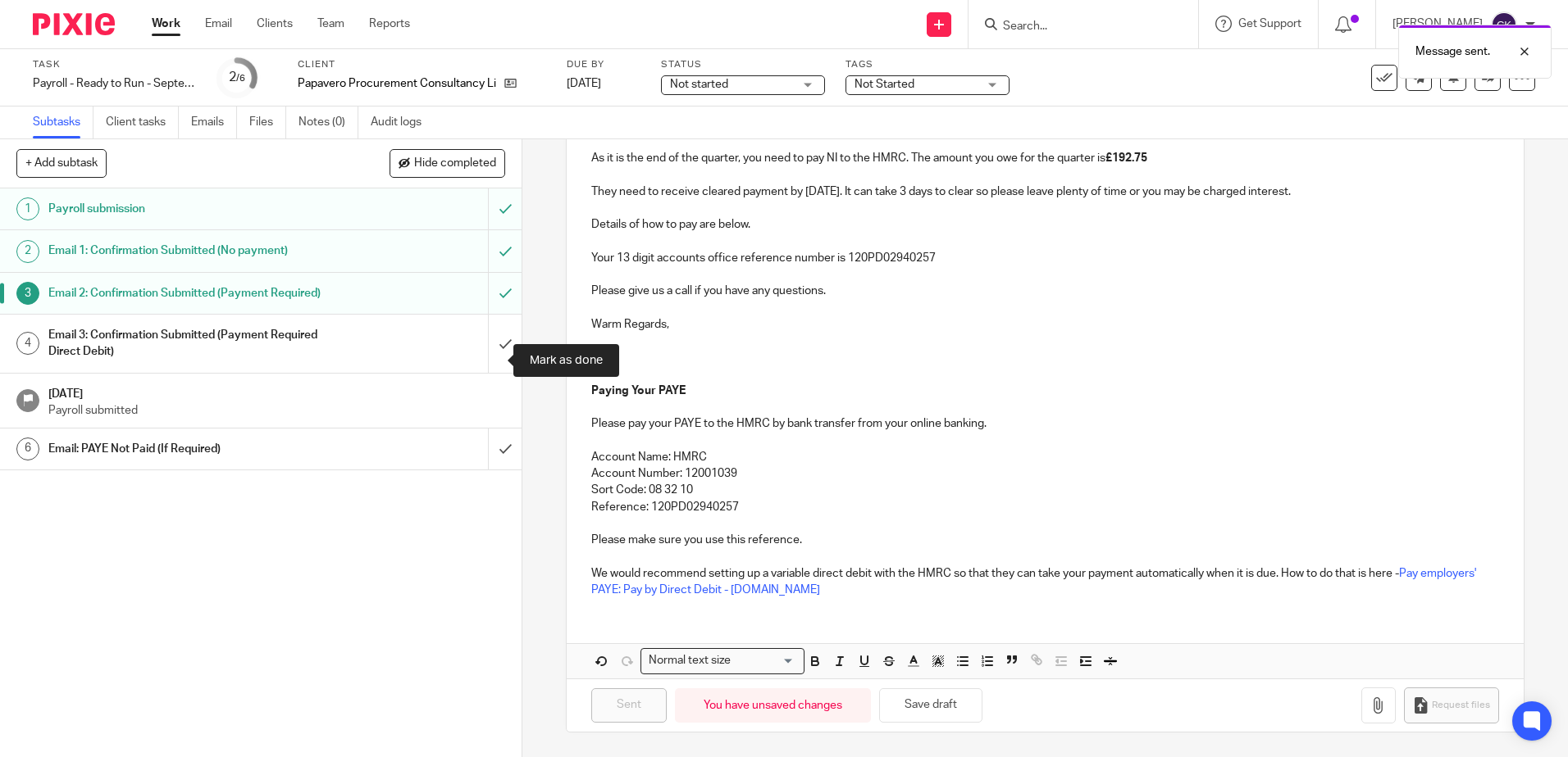
drag, startPoint x: 490, startPoint y: 356, endPoint x: 426, endPoint y: 347, distance: 64.6
click at [490, 356] on input "submit" at bounding box center [261, 344] width 522 height 58
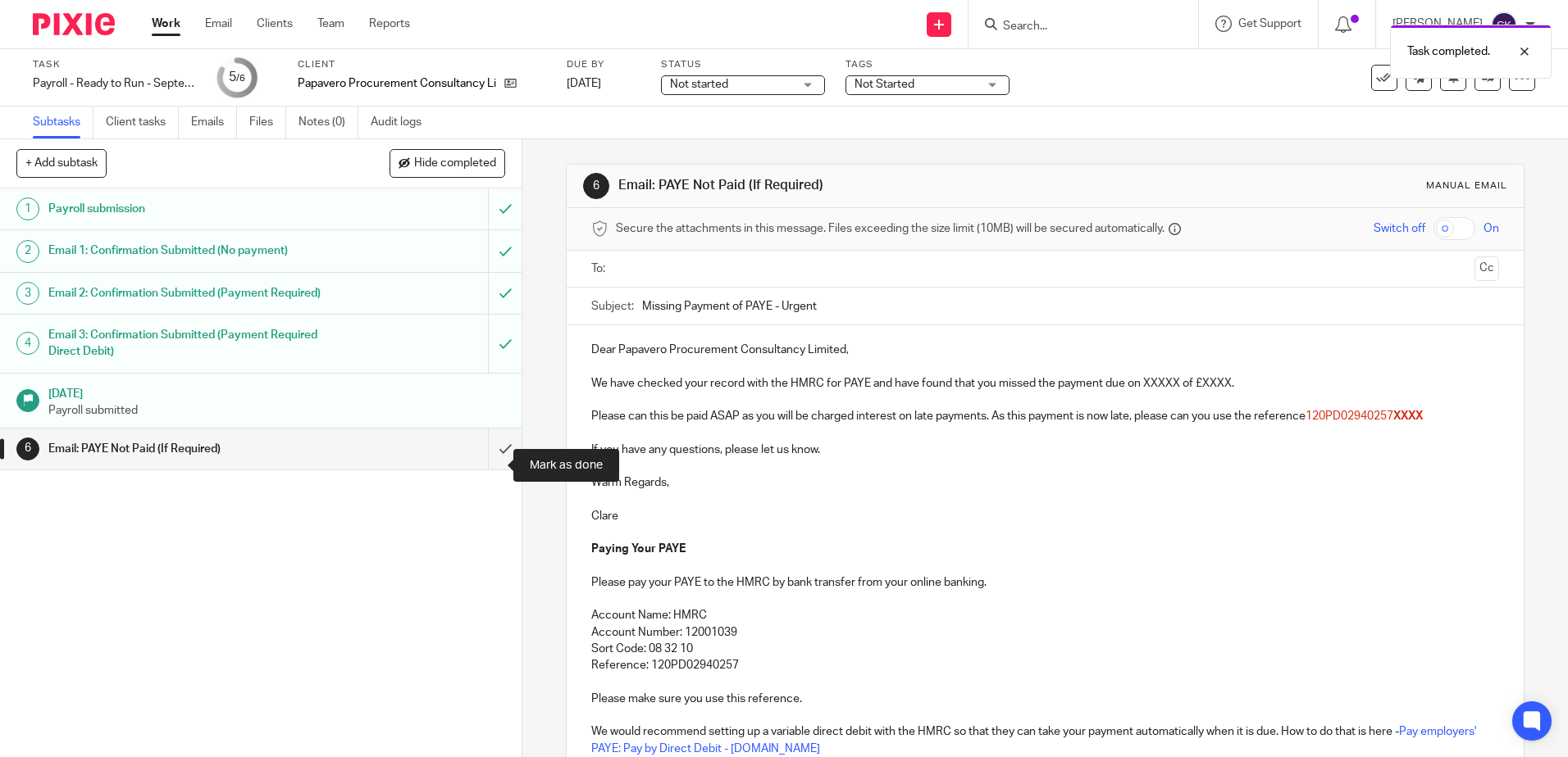
drag, startPoint x: 485, startPoint y: 465, endPoint x: 469, endPoint y: 465, distance: 16.0
click at [485, 465] on input "submit" at bounding box center [261, 449] width 522 height 41
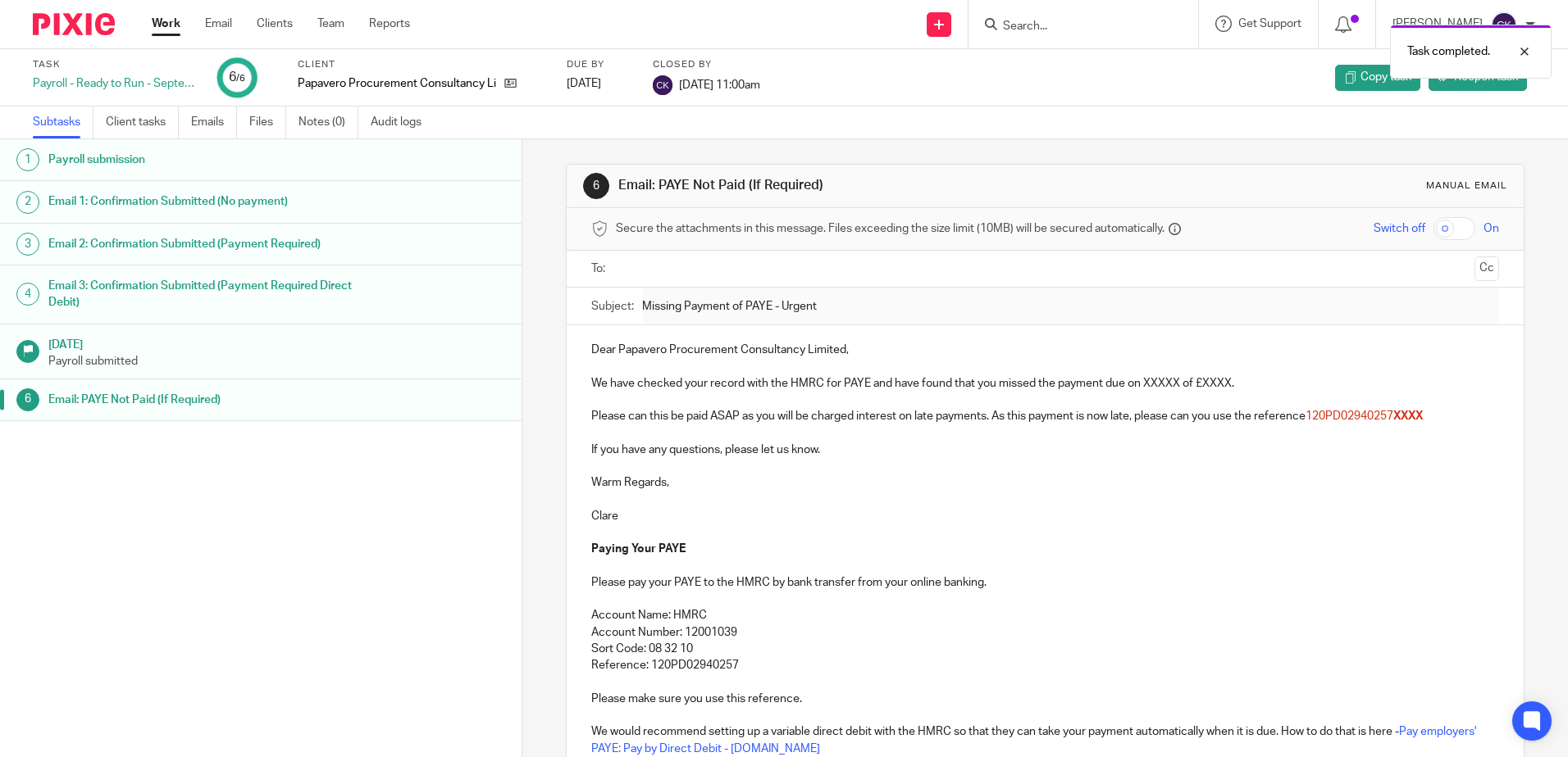
click at [172, 32] on link "Work" at bounding box center [166, 23] width 29 height 16
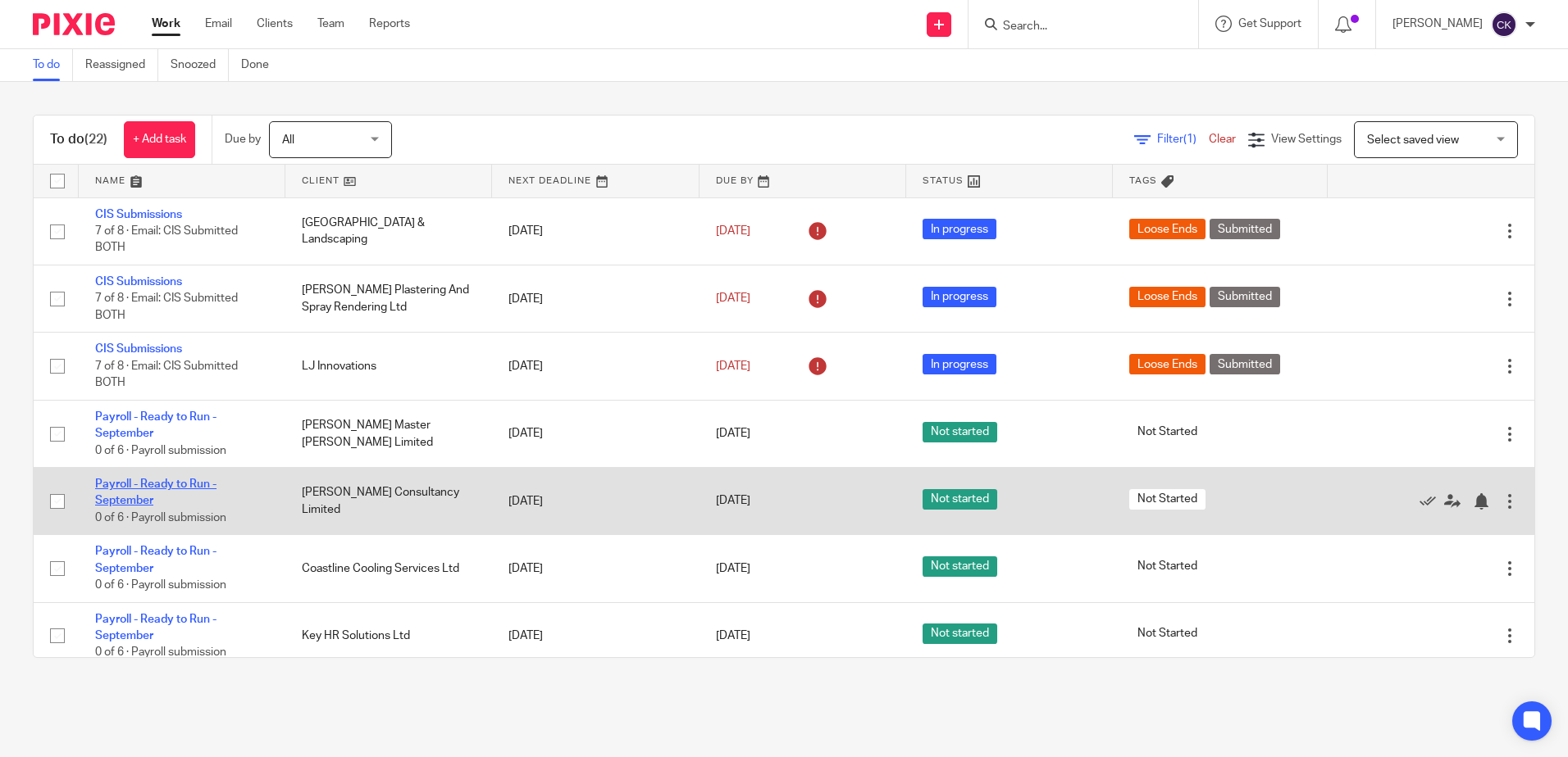
click at [144, 482] on link "Payroll - Ready to Run - September" at bounding box center [156, 492] width 122 height 28
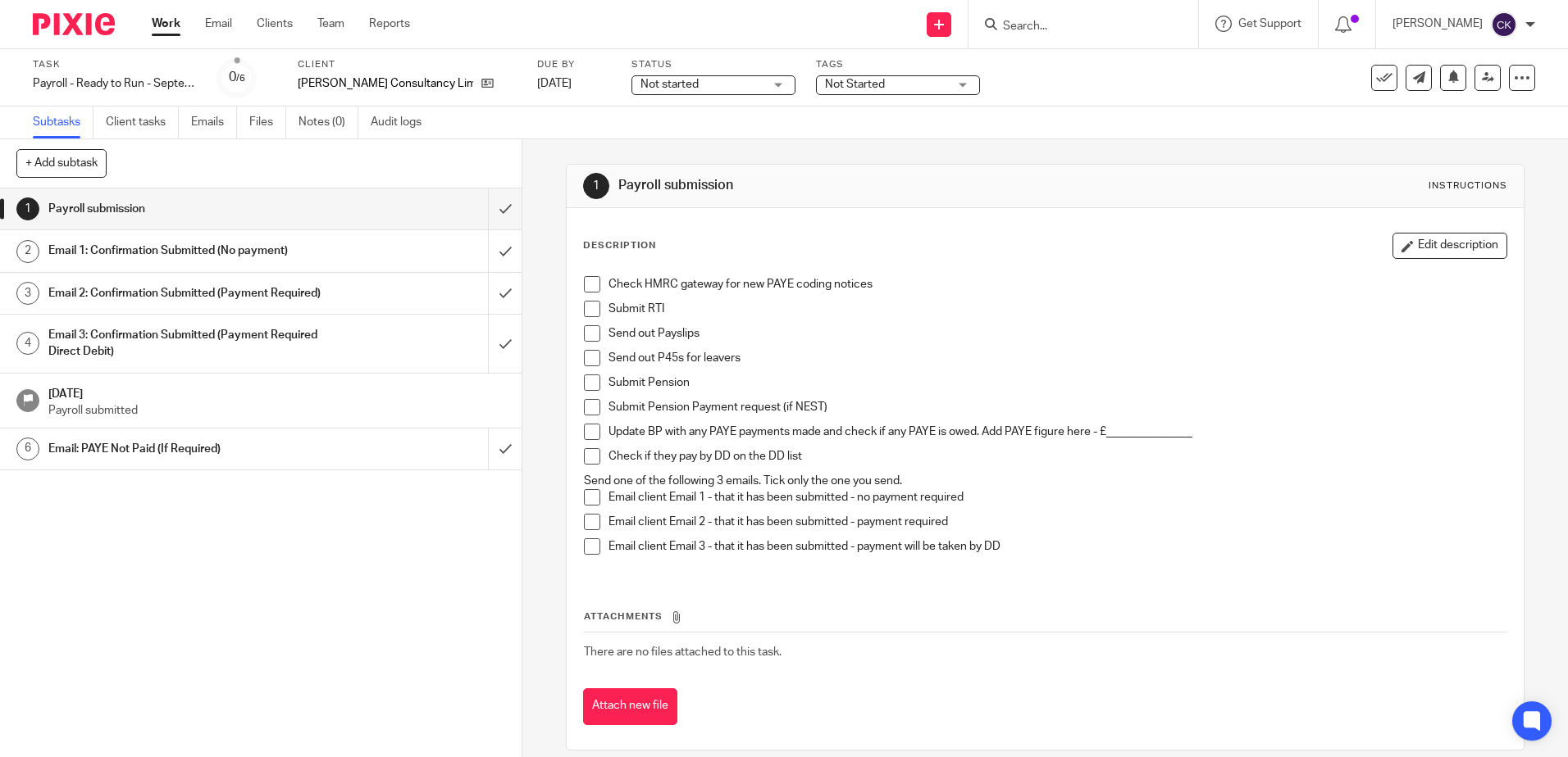
drag, startPoint x: 585, startPoint y: 283, endPoint x: 578, endPoint y: 306, distance: 24.0
click at [585, 284] on span at bounding box center [591, 284] width 16 height 16
click at [584, 310] on span at bounding box center [591, 308] width 16 height 16
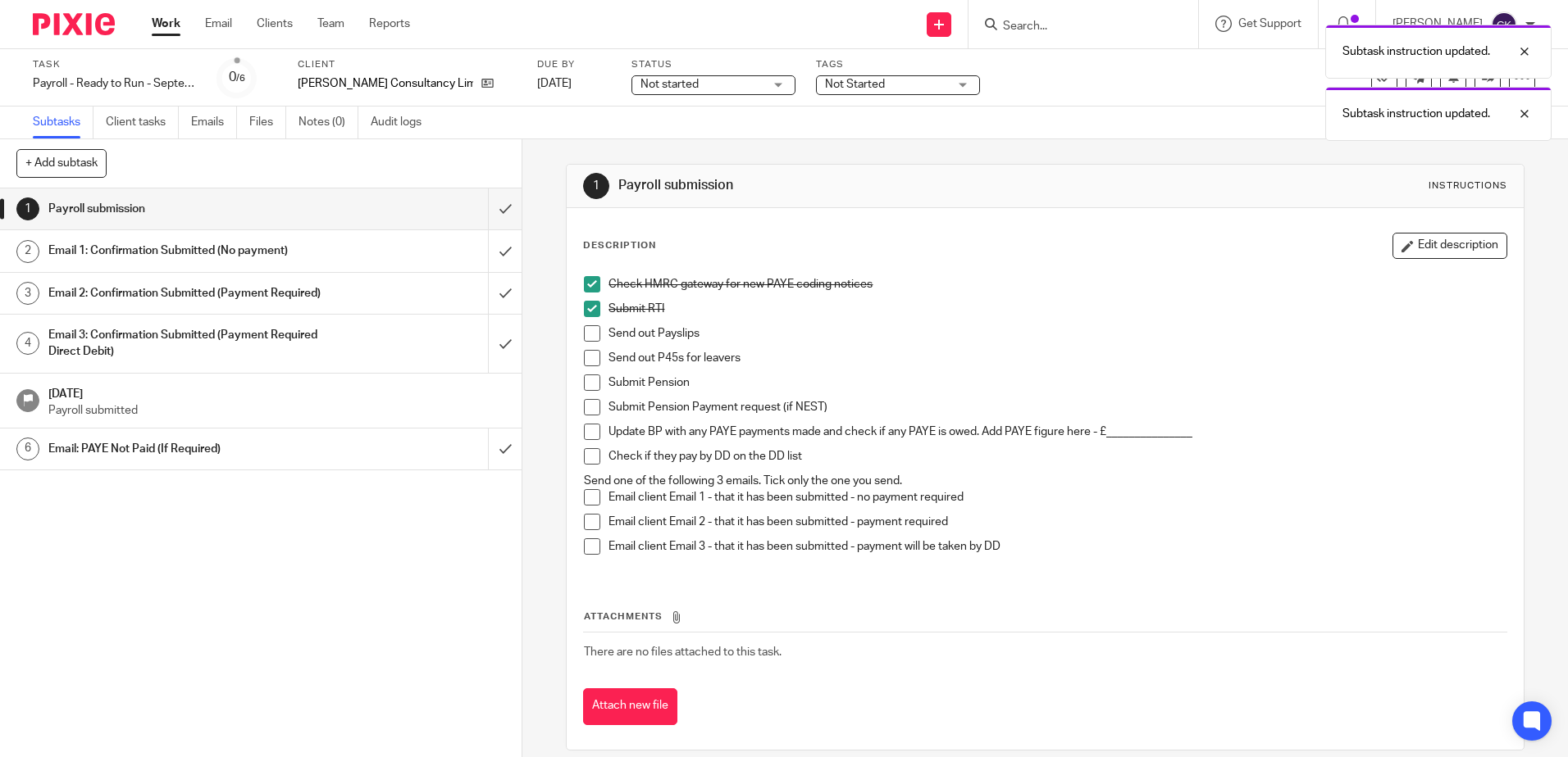
click at [584, 338] on span at bounding box center [591, 333] width 16 height 16
click at [584, 361] on span at bounding box center [591, 357] width 16 height 16
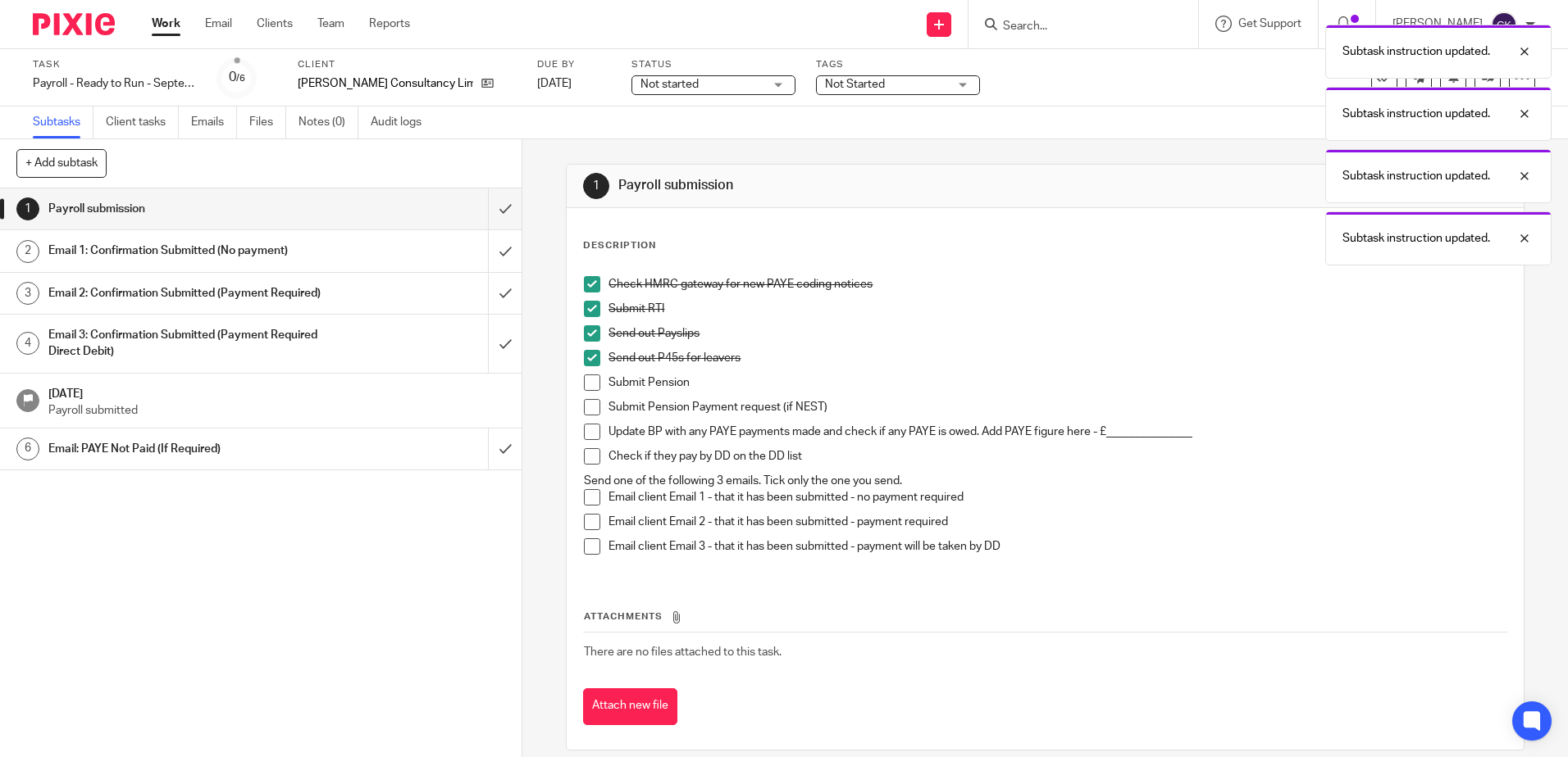
click at [585, 381] on span at bounding box center [591, 382] width 16 height 16
click at [586, 404] on span at bounding box center [591, 407] width 16 height 16
click at [586, 434] on span at bounding box center [591, 432] width 16 height 16
click at [590, 451] on span at bounding box center [591, 456] width 16 height 16
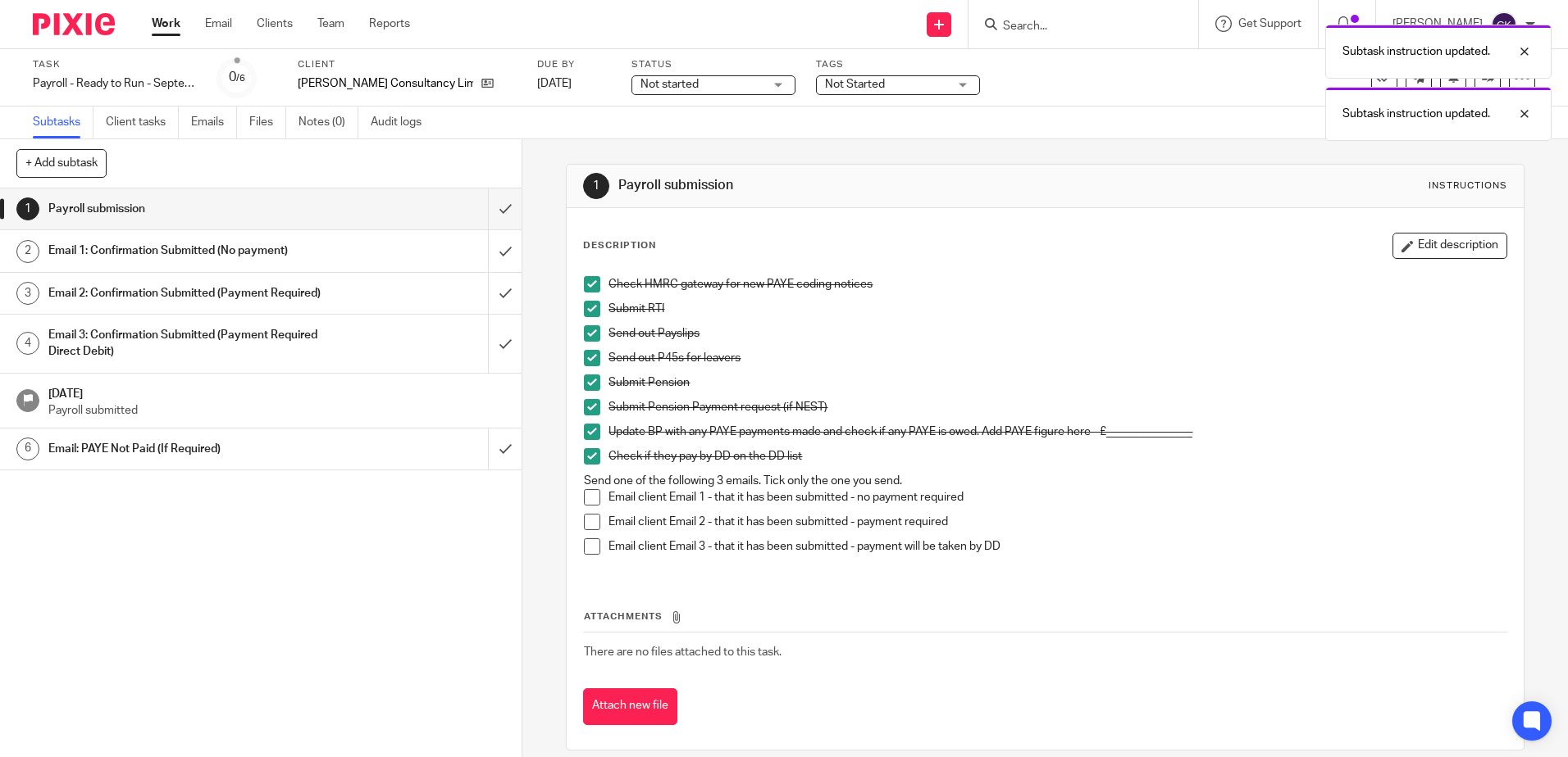
drag, startPoint x: 586, startPoint y: 526, endPoint x: 574, endPoint y: 532, distance: 13.4
click at [585, 527] on span at bounding box center [591, 521] width 16 height 16
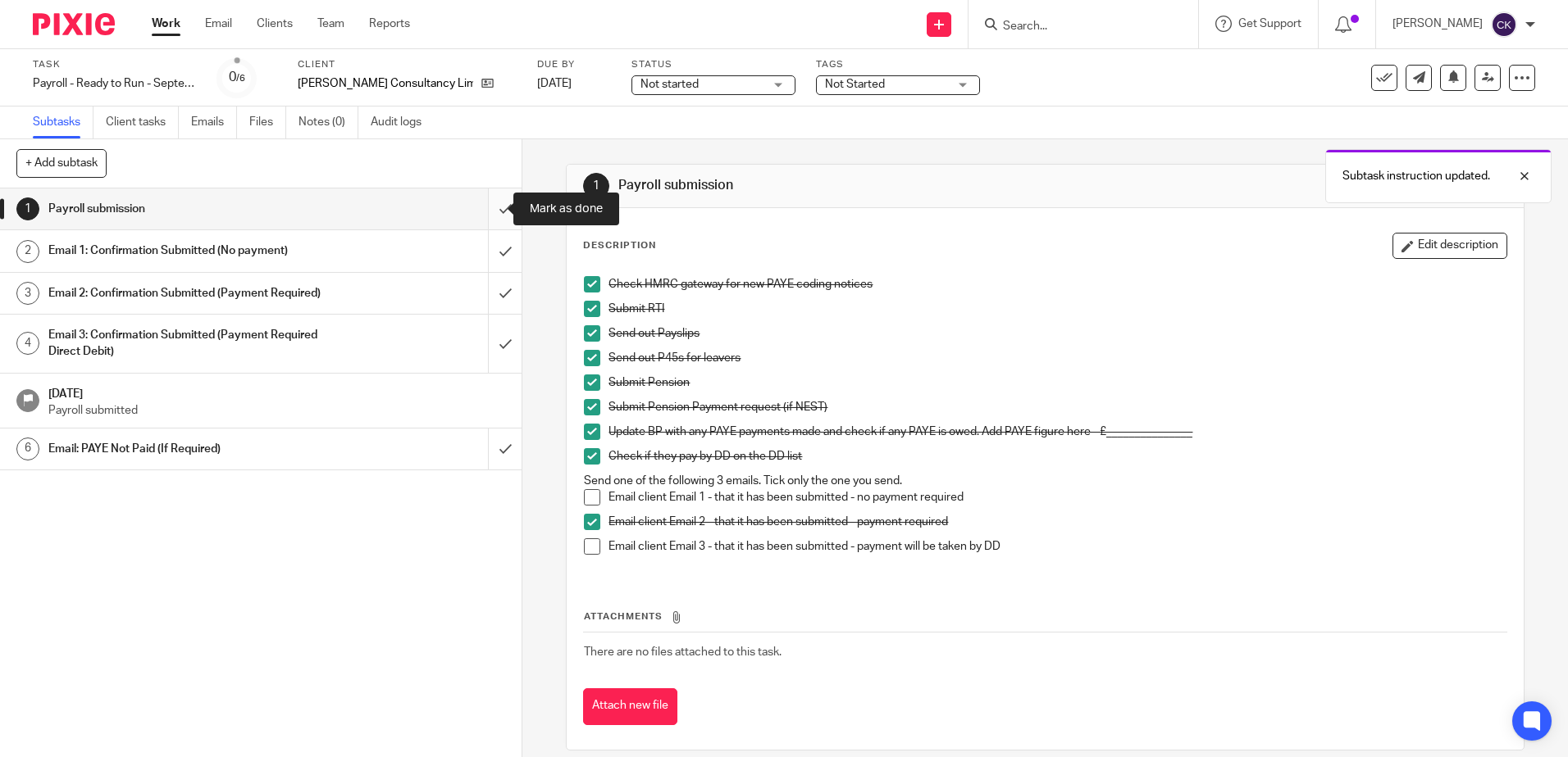
click at [487, 213] on input "submit" at bounding box center [261, 209] width 522 height 41
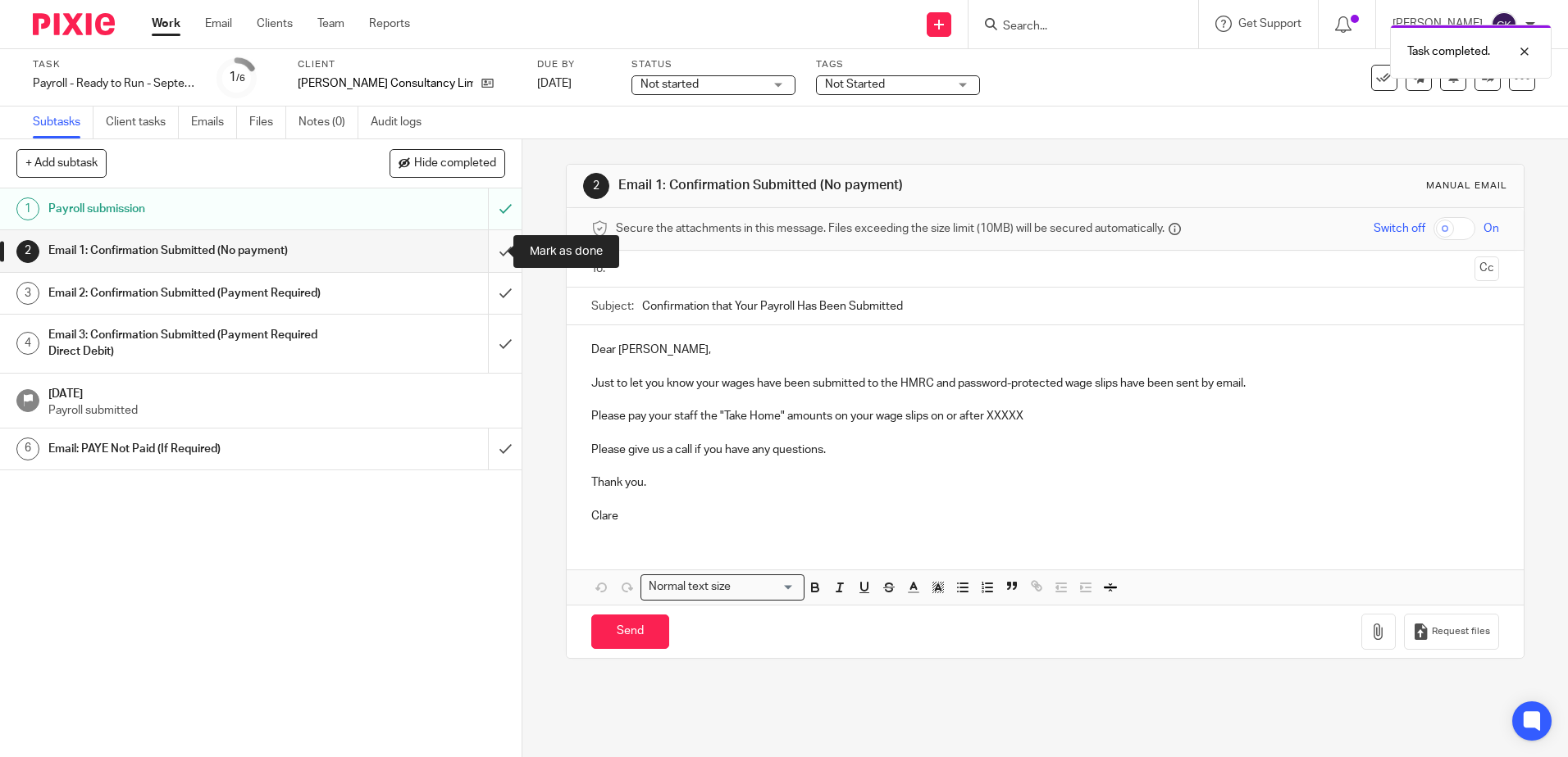
click at [488, 252] on input "submit" at bounding box center [261, 250] width 522 height 41
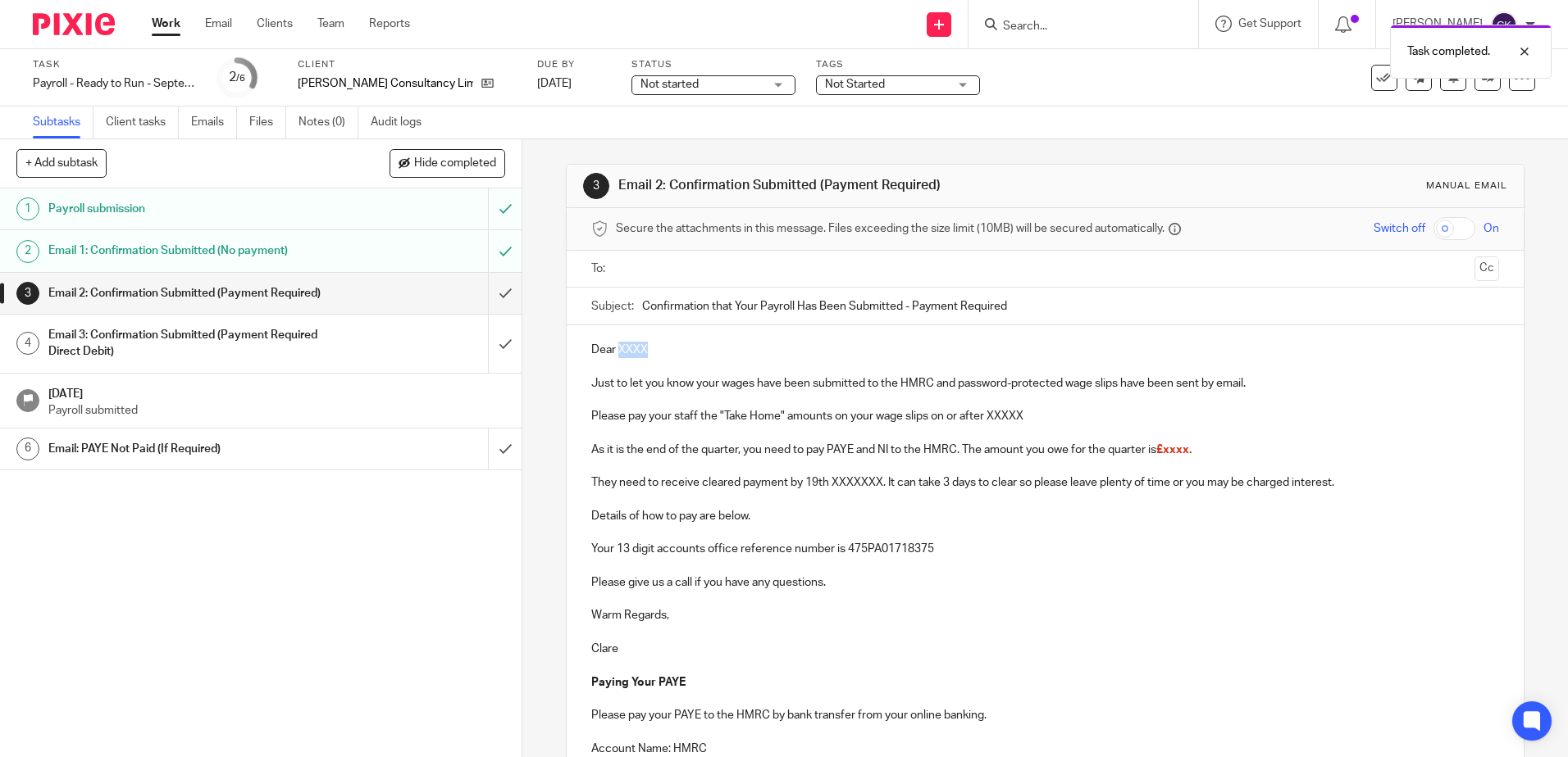
drag, startPoint x: 651, startPoint y: 346, endPoint x: 615, endPoint y: 351, distance: 36.3
click at [615, 351] on p "Dear XXXX" at bounding box center [1044, 350] width 907 height 16
click at [624, 278] on input "text" at bounding box center [1043, 269] width 845 height 19
click at [956, 390] on p "Just to let you know your wages have been submitted to the HMRC and password-pr…" at bounding box center [1044, 386] width 907 height 16
drag, startPoint x: 1152, startPoint y: 386, endPoint x: 1120, endPoint y: 387, distance: 32.0
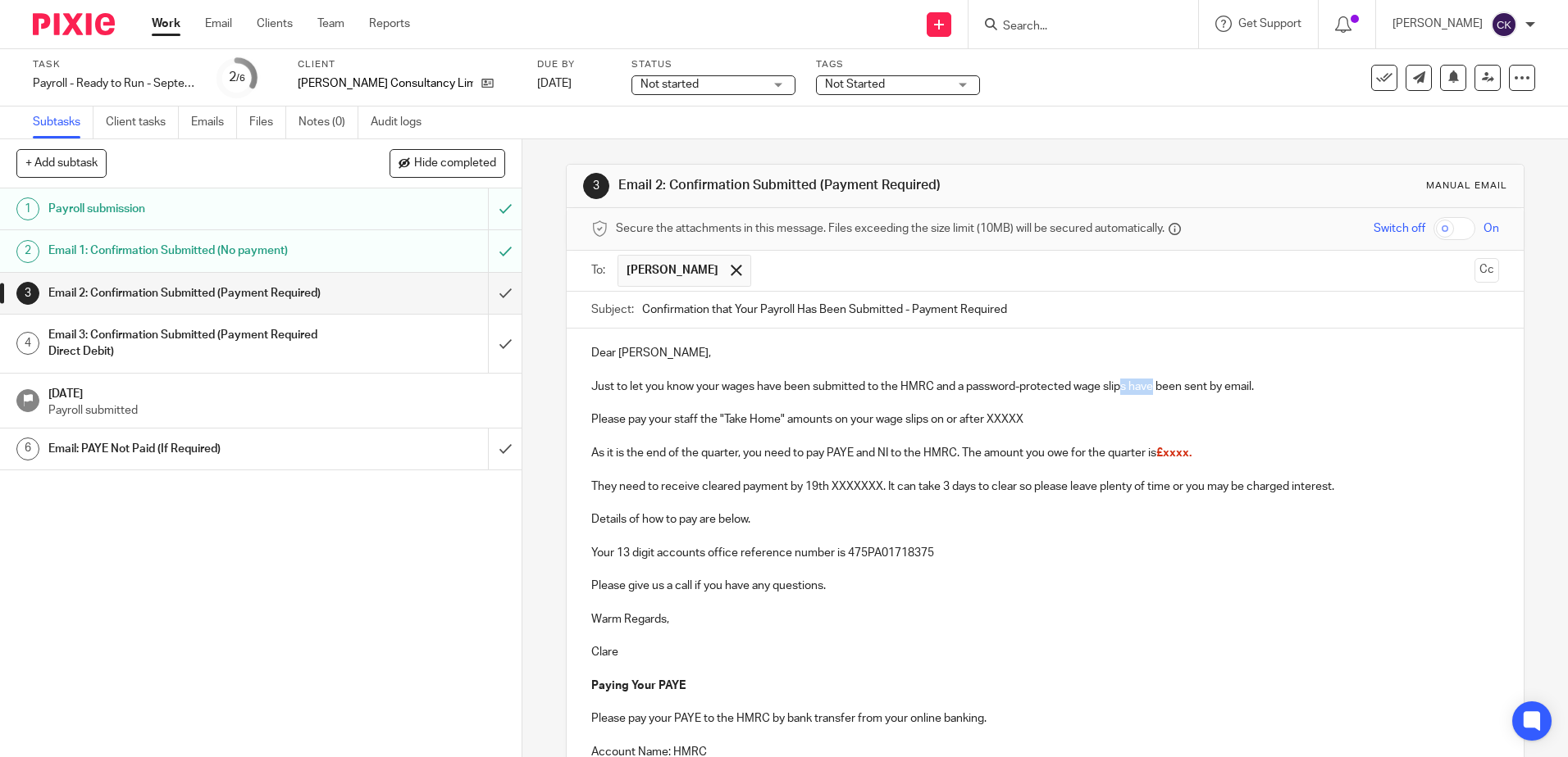
click at [1120, 387] on p "Just to let you know your wages have been submitted to the HMRC and a password-…" at bounding box center [1044, 386] width 907 height 16
drag, startPoint x: 696, startPoint y: 421, endPoint x: 668, endPoint y: 425, distance: 28.3
click at [668, 425] on p "Please pay your staff the "Take Home" amounts on your wage slips on or after XX…" at bounding box center [1044, 419] width 907 height 16
click at [816, 422] on p "Please pay yourself the "Take Home" amounts on your wage slips on or after XXXXX" at bounding box center [1044, 419] width 907 height 16
drag, startPoint x: 1016, startPoint y: 421, endPoint x: 912, endPoint y: 425, distance: 104.1
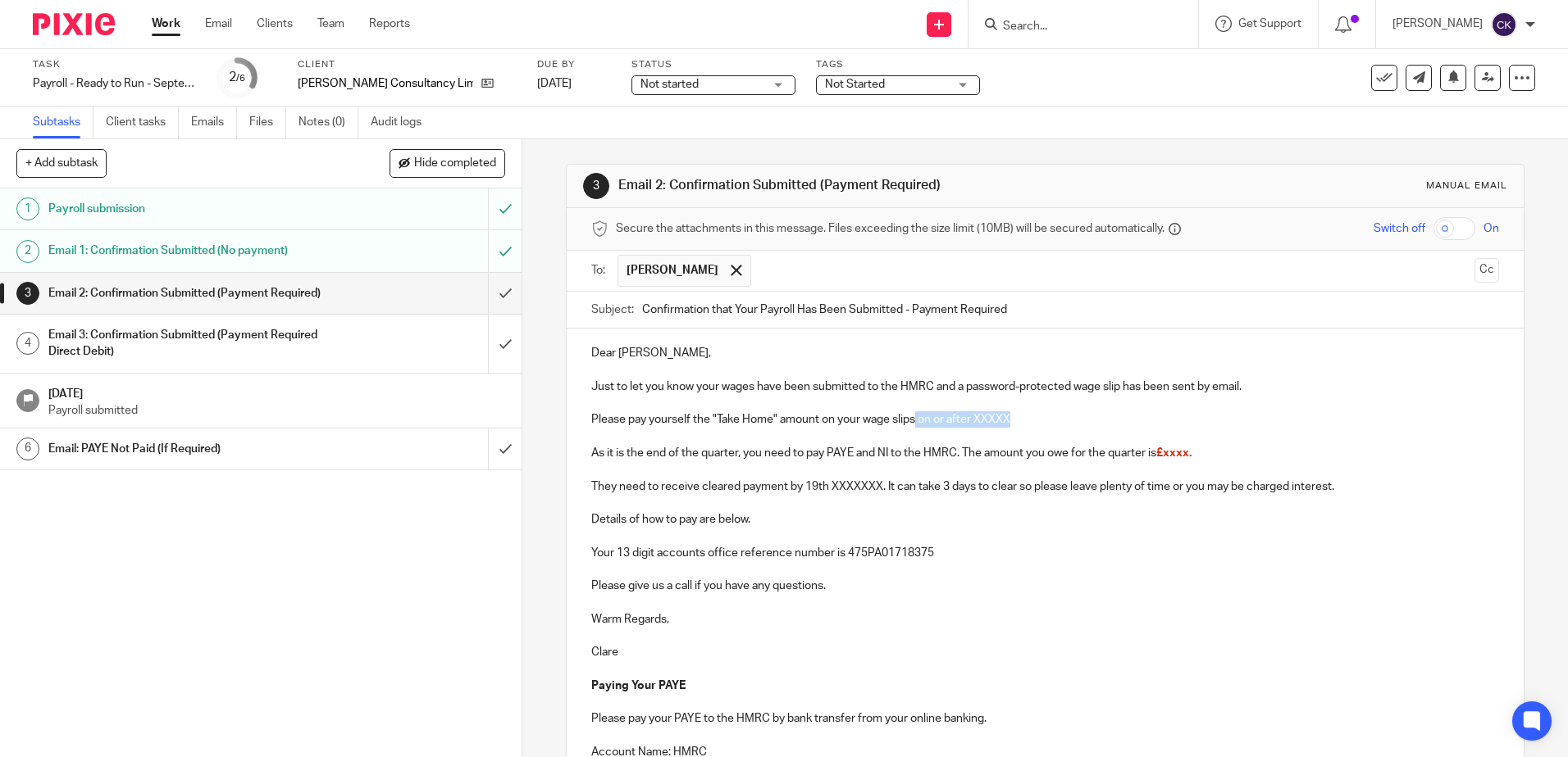
click at [912, 425] on p "Please pay yourself the "Take Home" amount on your wage slips on or after XXXXX" at bounding box center [1044, 419] width 907 height 16
drag, startPoint x: 872, startPoint y: 457, endPoint x: 821, endPoint y: 461, distance: 51.2
click at [821, 461] on p "As it is the end of the quarter, you need to pay PAYE and NI to the HMRC. The a…" at bounding box center [1044, 453] width 907 height 16
drag, startPoint x: 1146, startPoint y: 452, endPoint x: 1104, endPoint y: 454, distance: 42.0
click at [1104, 454] on p "As it is the end of the quarter, you need to pay NI to the HMRC. The amount you…" at bounding box center [1044, 453] width 907 height 16
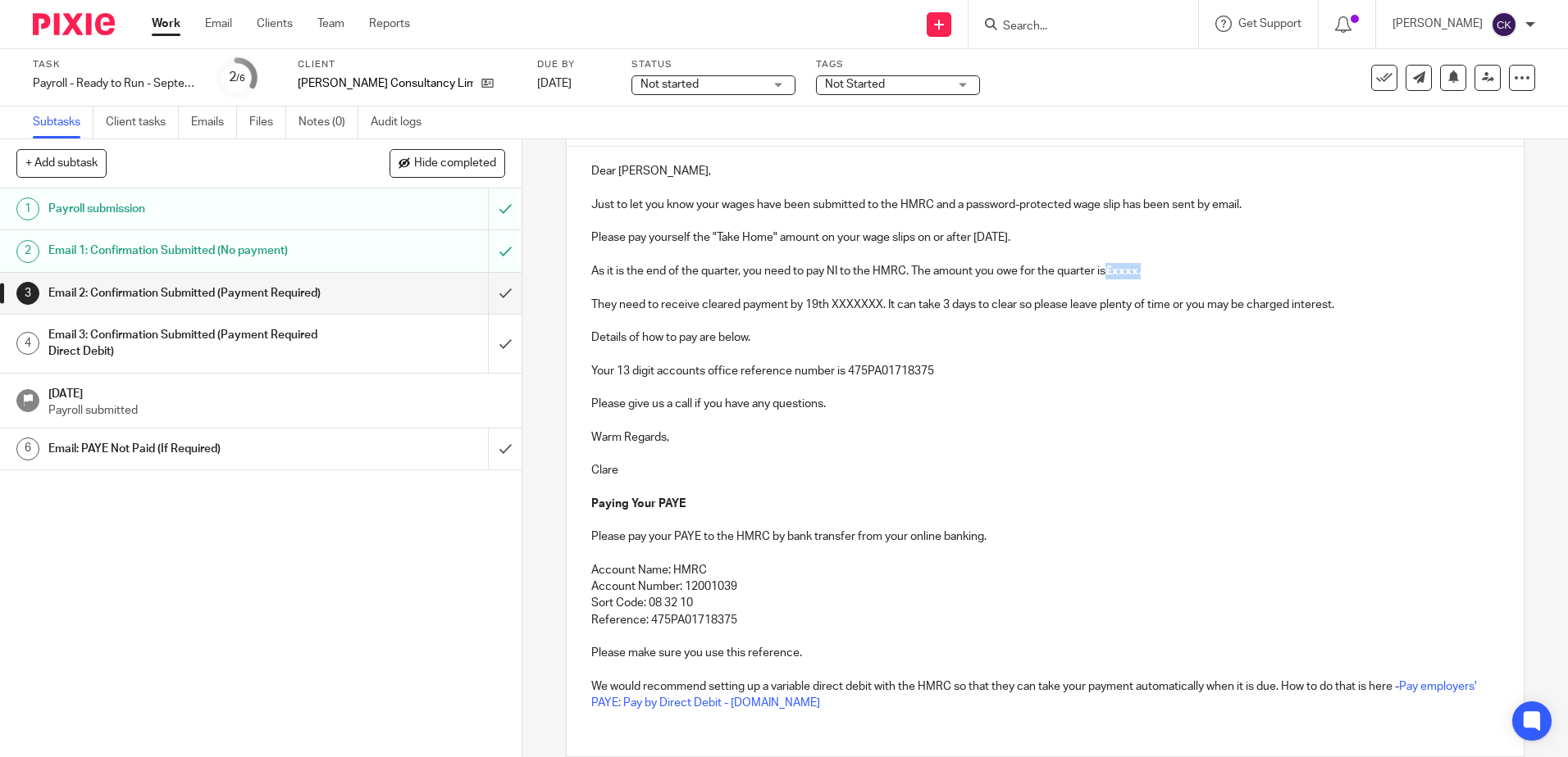
scroll to position [295, 0]
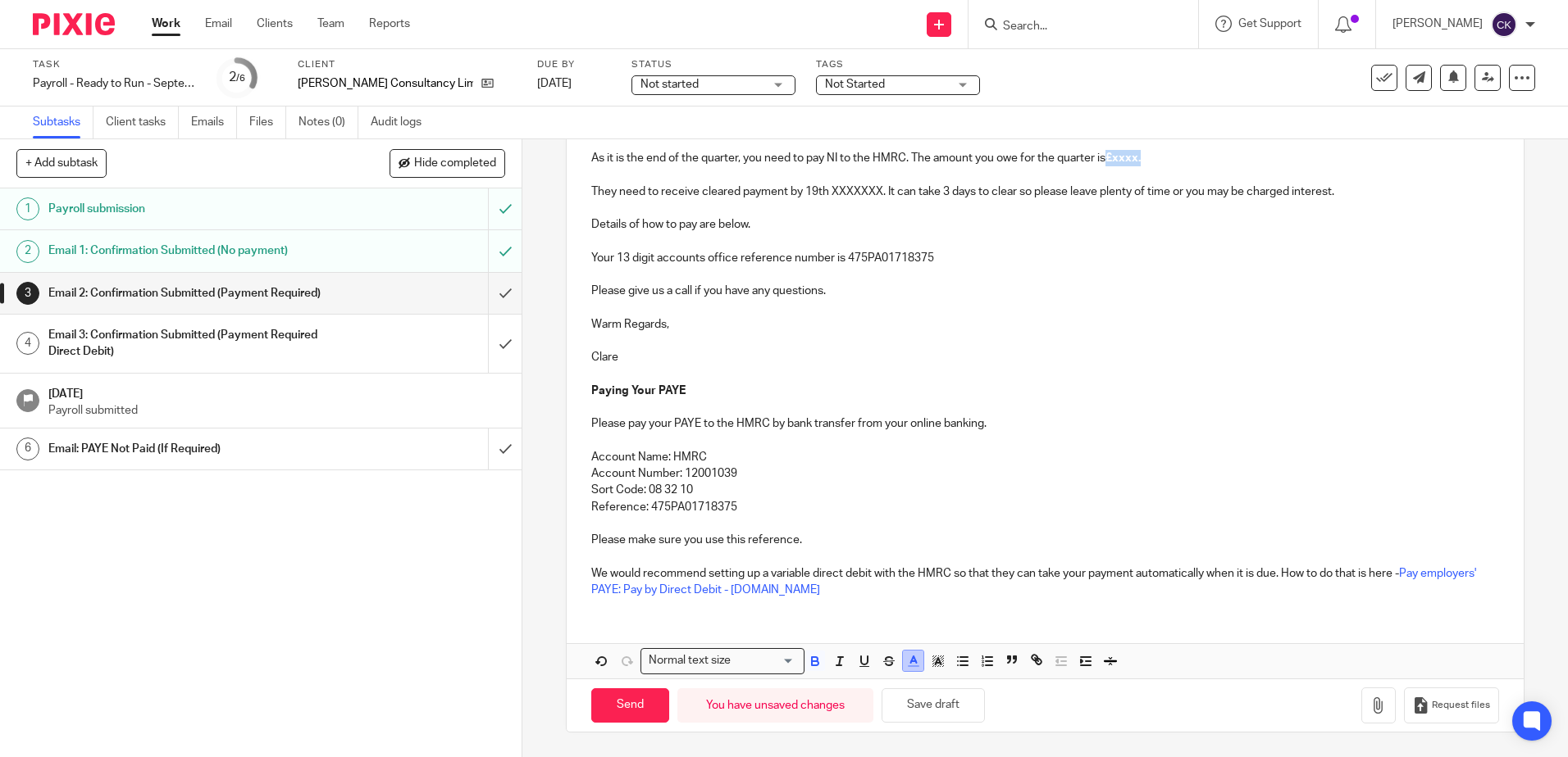
click at [908, 666] on line "button" at bounding box center [913, 666] width 10 height 0
click at [864, 717] on li "color:#000000" at bounding box center [869, 715] width 13 height 13
click at [1116, 444] on p at bounding box center [1044, 440] width 907 height 16
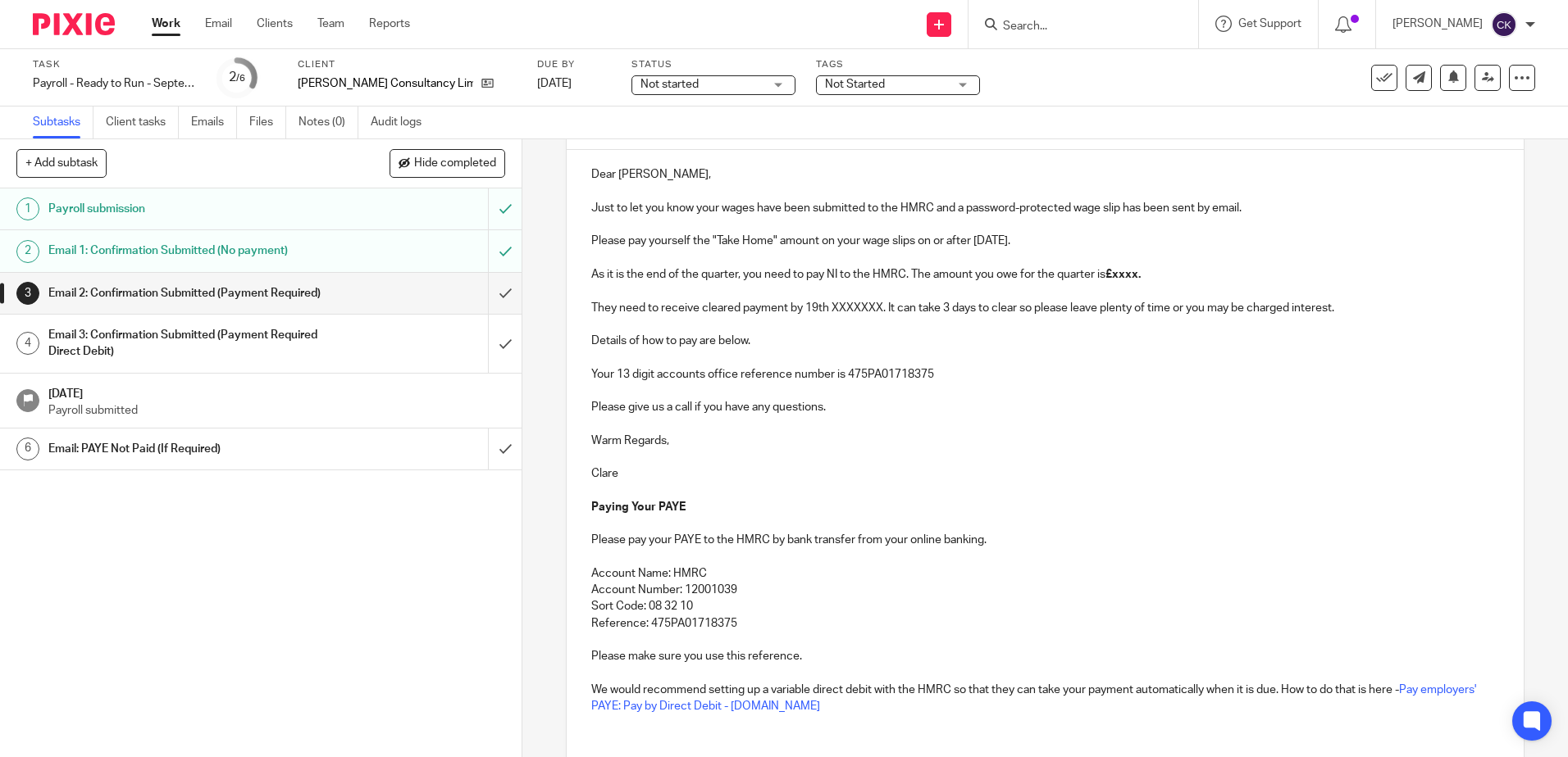
scroll to position [0, 0]
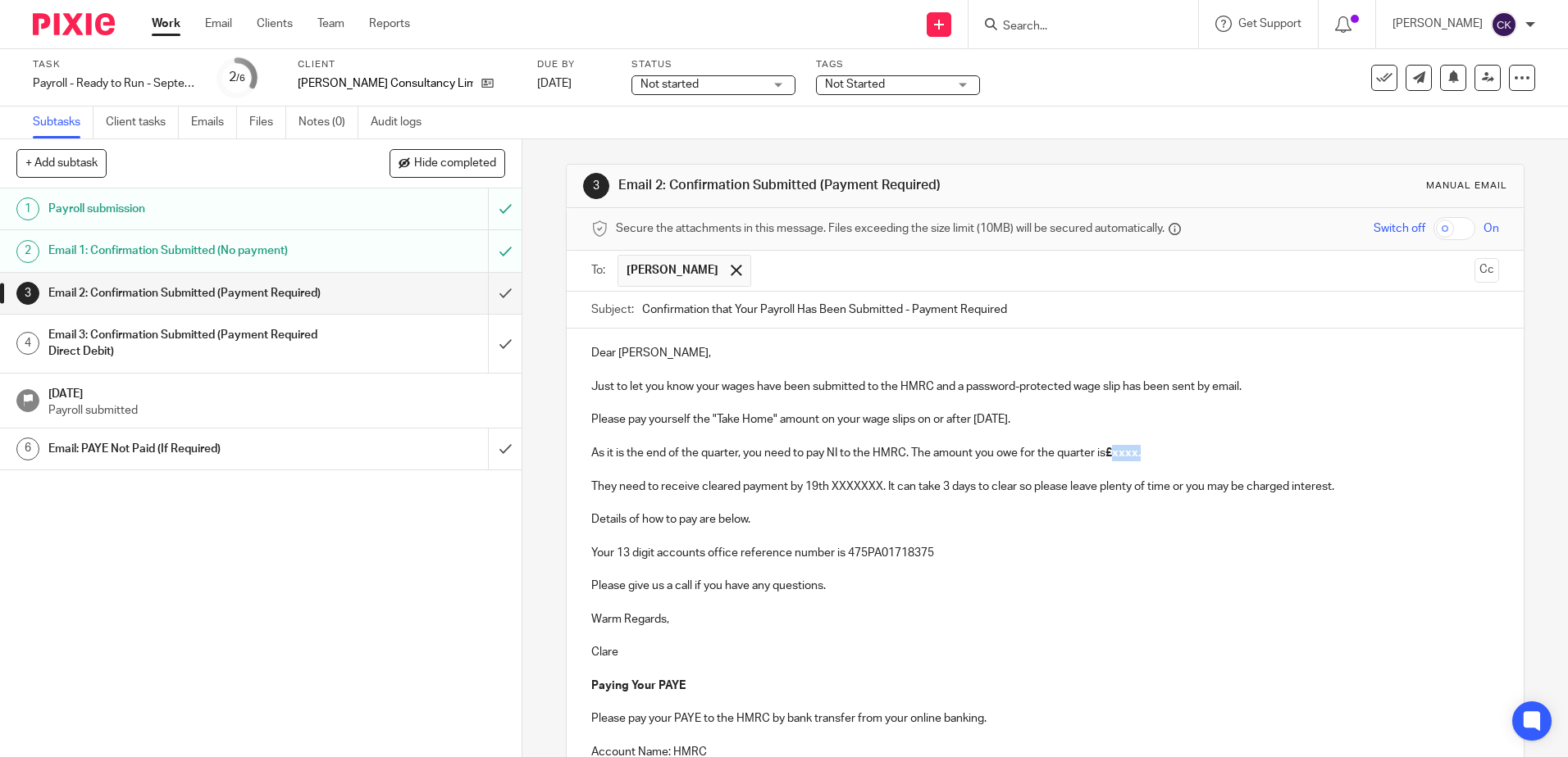
drag, startPoint x: 1146, startPoint y: 455, endPoint x: 1114, endPoint y: 455, distance: 32.0
click at [1114, 455] on p "As it is the end of the quarter, you need to pay NI to the HMRC. The amount you…" at bounding box center [1044, 453] width 907 height 16
drag, startPoint x: 878, startPoint y: 491, endPoint x: 831, endPoint y: 494, distance: 47.1
click at [831, 494] on p "They need to receive cleared payment by 19th XXXXXXX. It can take 3 days to cle…" at bounding box center [1044, 487] width 907 height 16
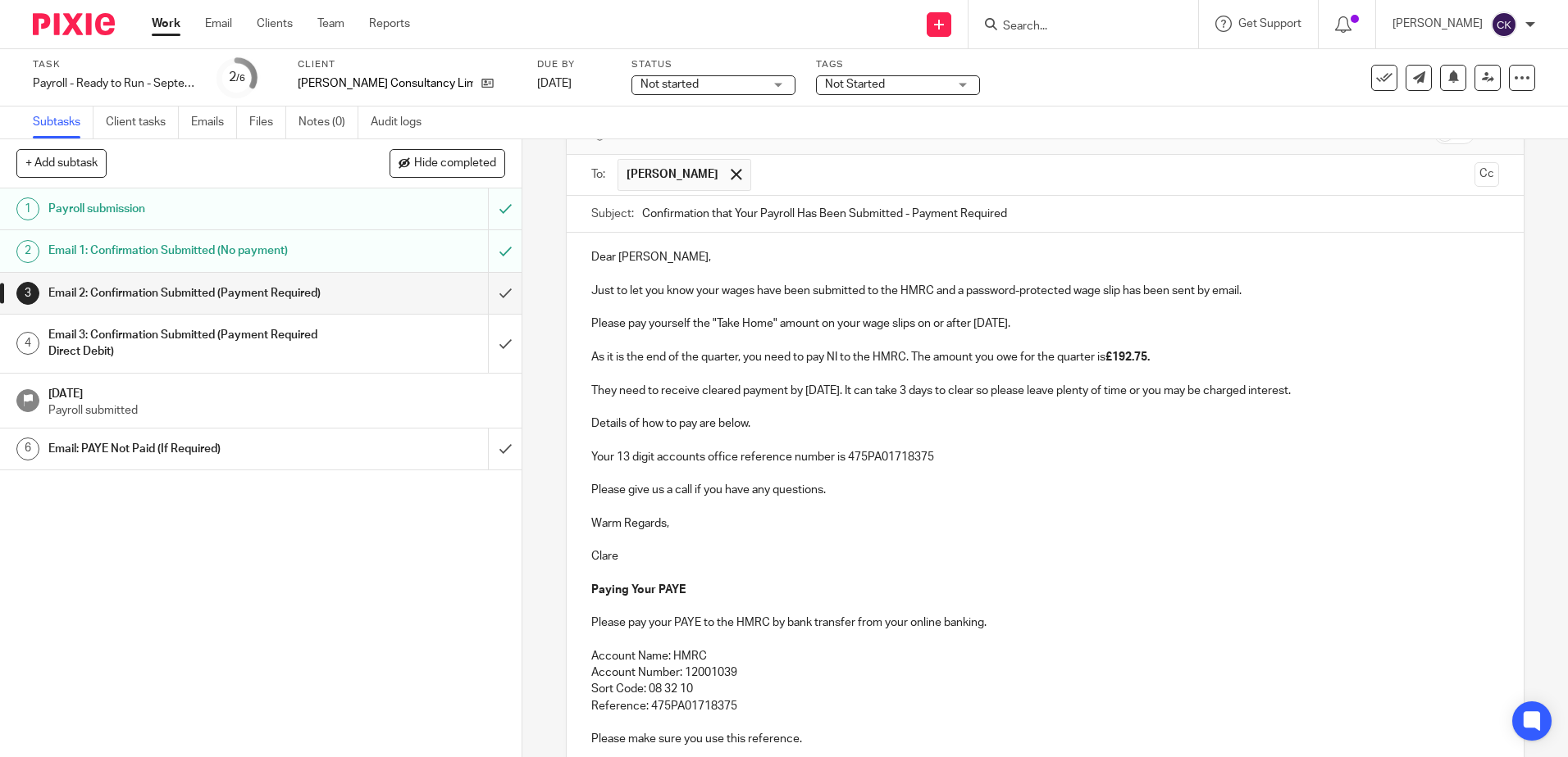
scroll to position [295, 0]
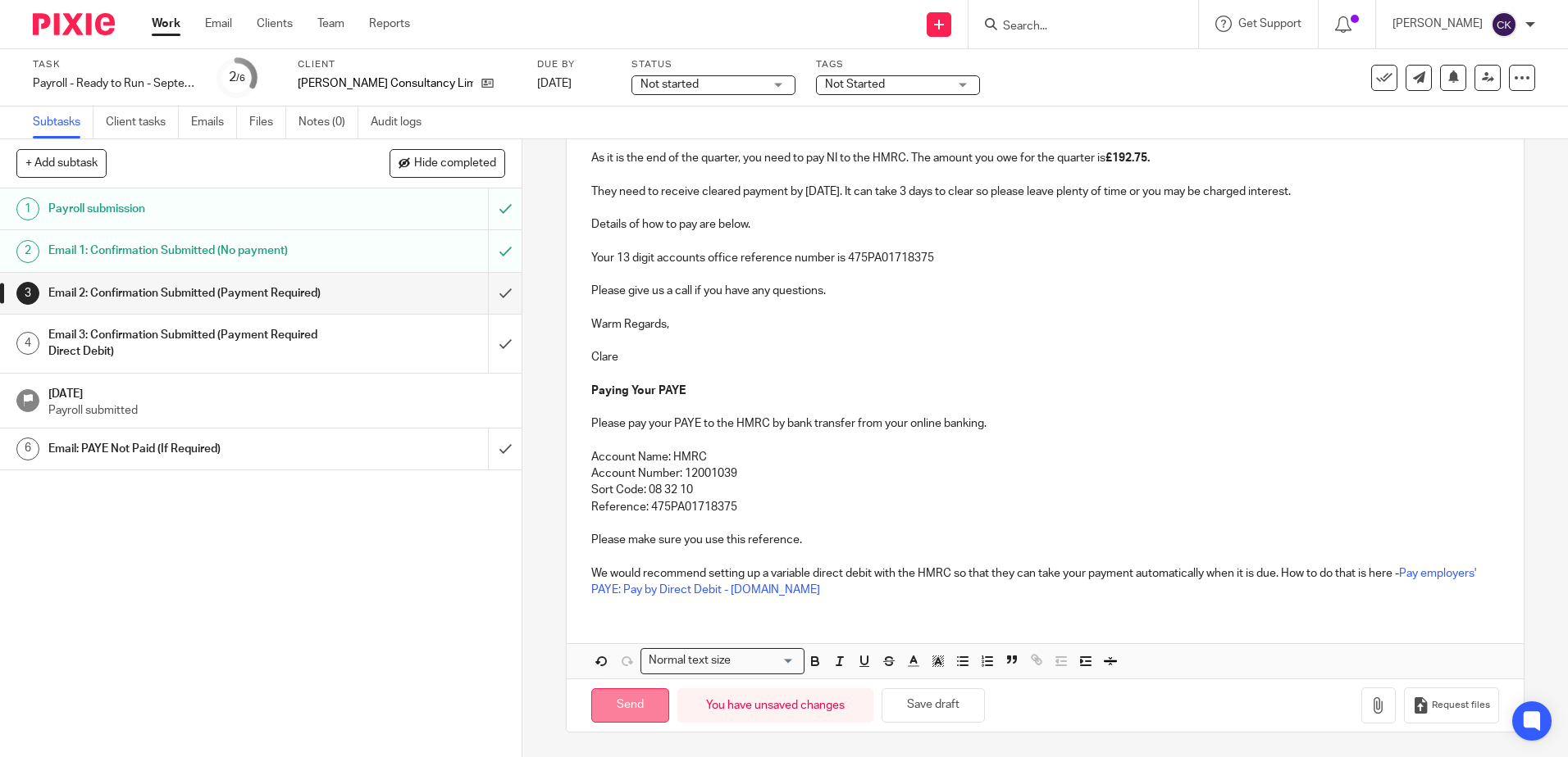
click at [629, 710] on input "Send" at bounding box center [630, 706] width 78 height 35
type input "Sent"
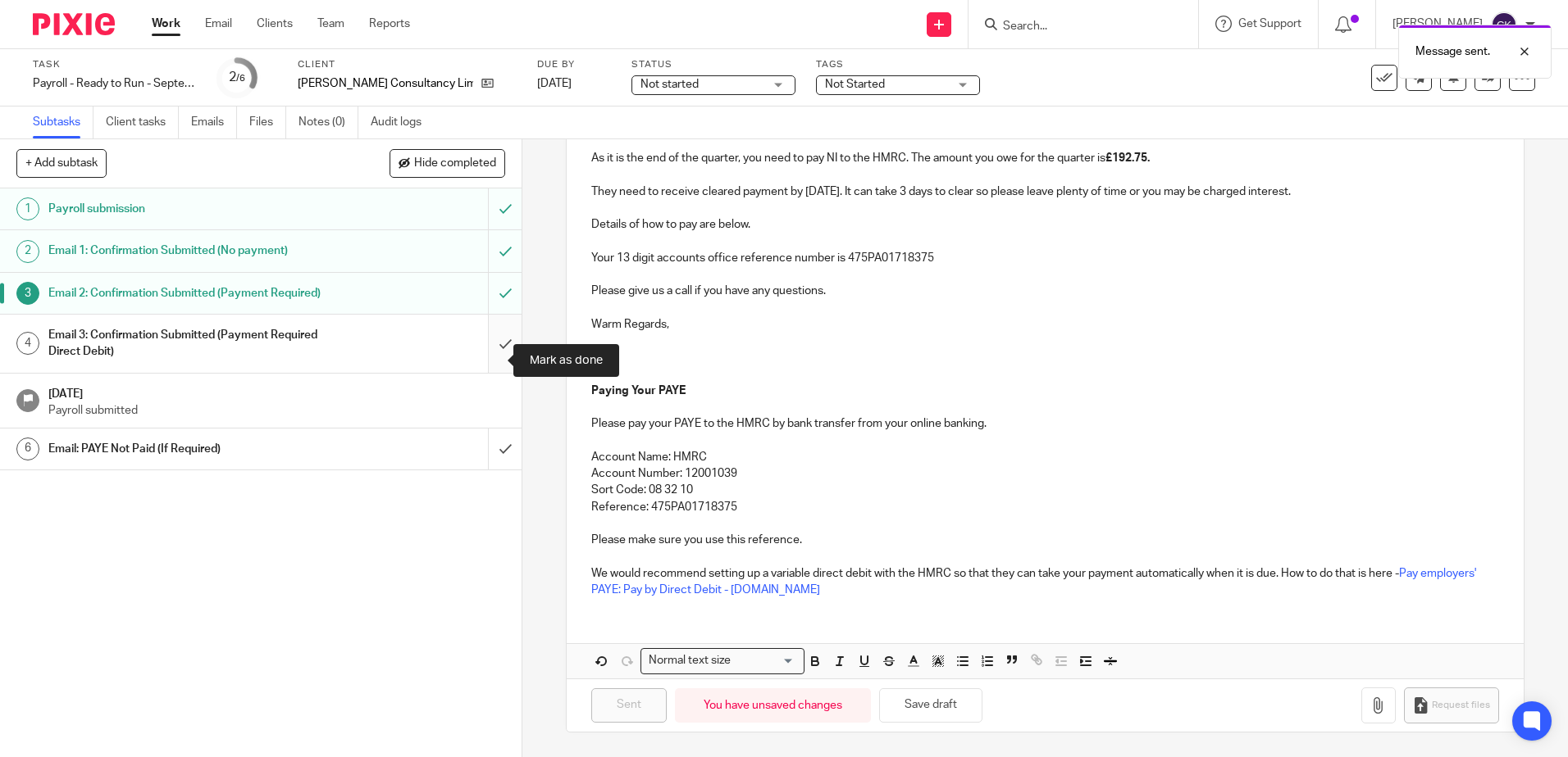
click at [487, 363] on input "submit" at bounding box center [261, 344] width 522 height 58
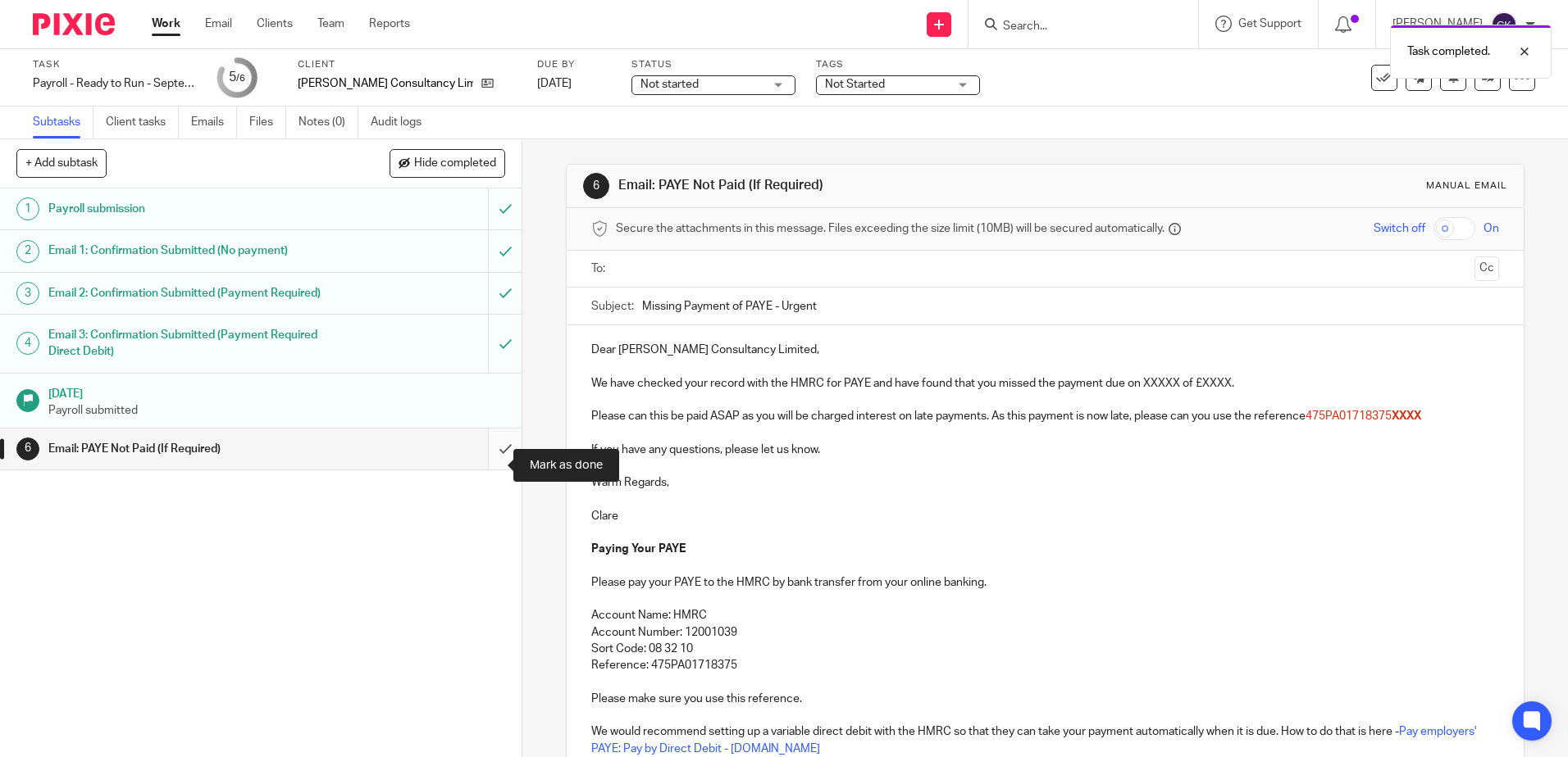
click at [489, 468] on input "submit" at bounding box center [261, 449] width 522 height 41
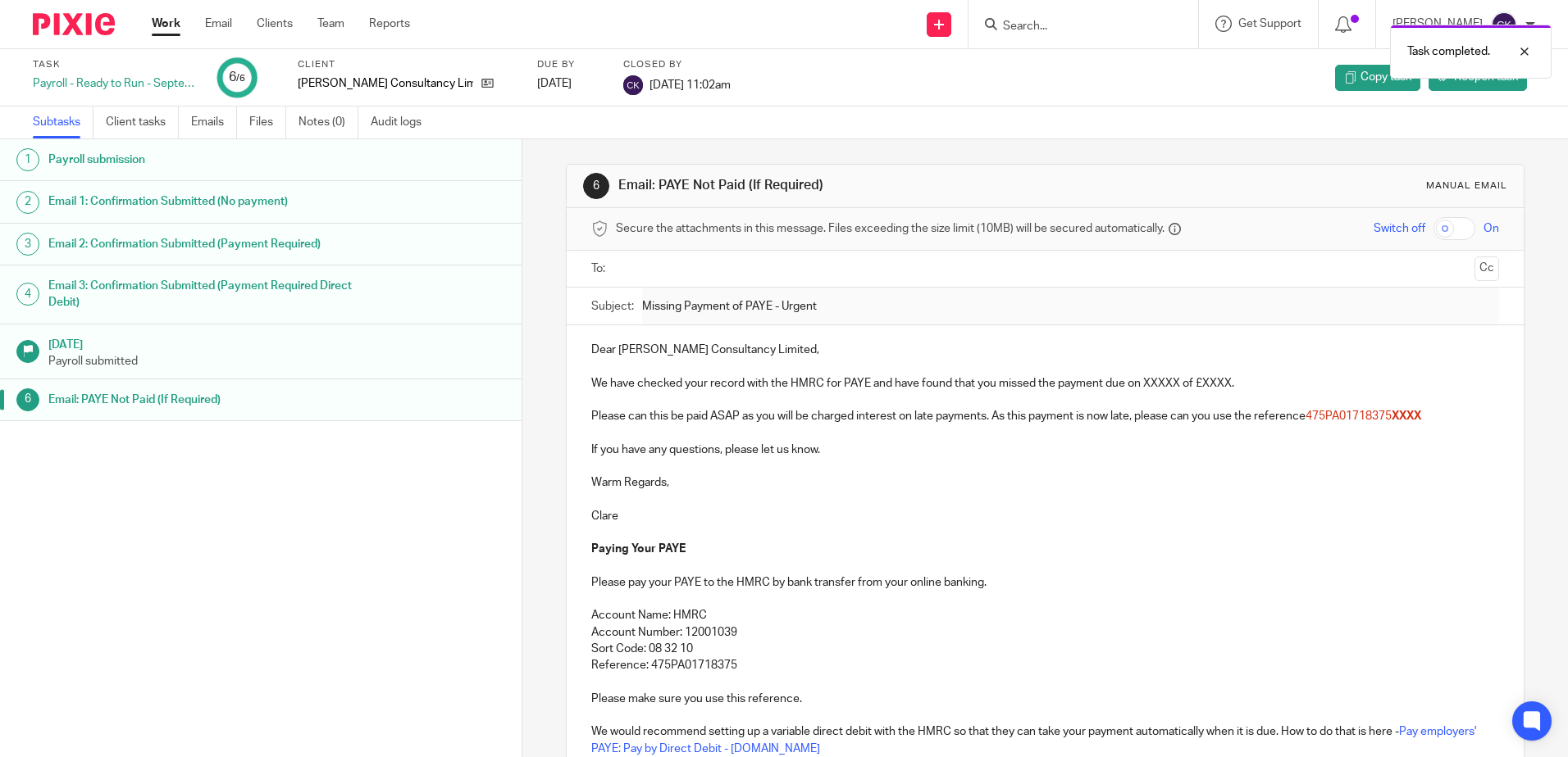
click at [162, 27] on link "Work" at bounding box center [166, 23] width 29 height 16
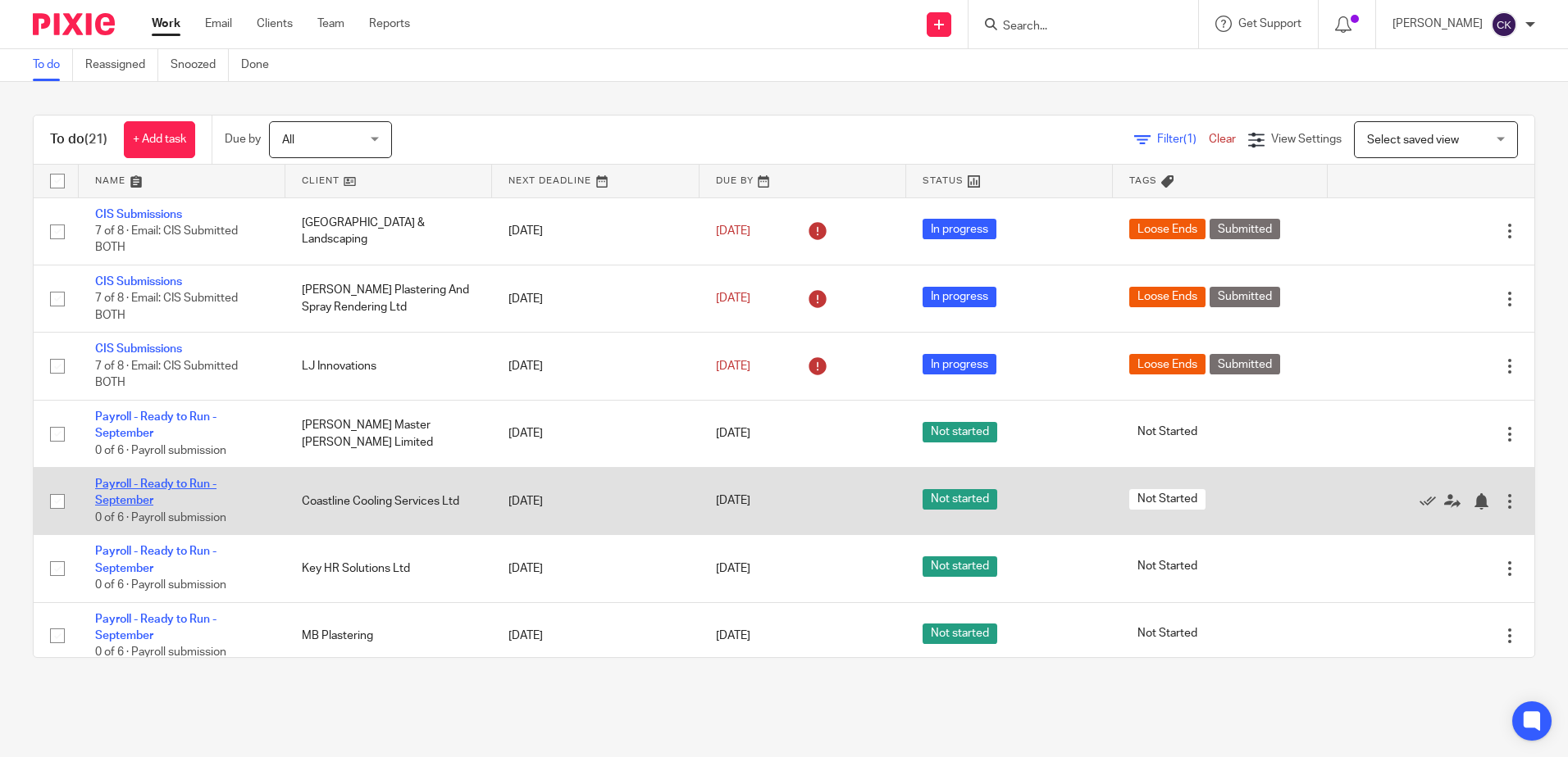
click at [152, 485] on link "Payroll - Ready to Run - September" at bounding box center [156, 492] width 122 height 28
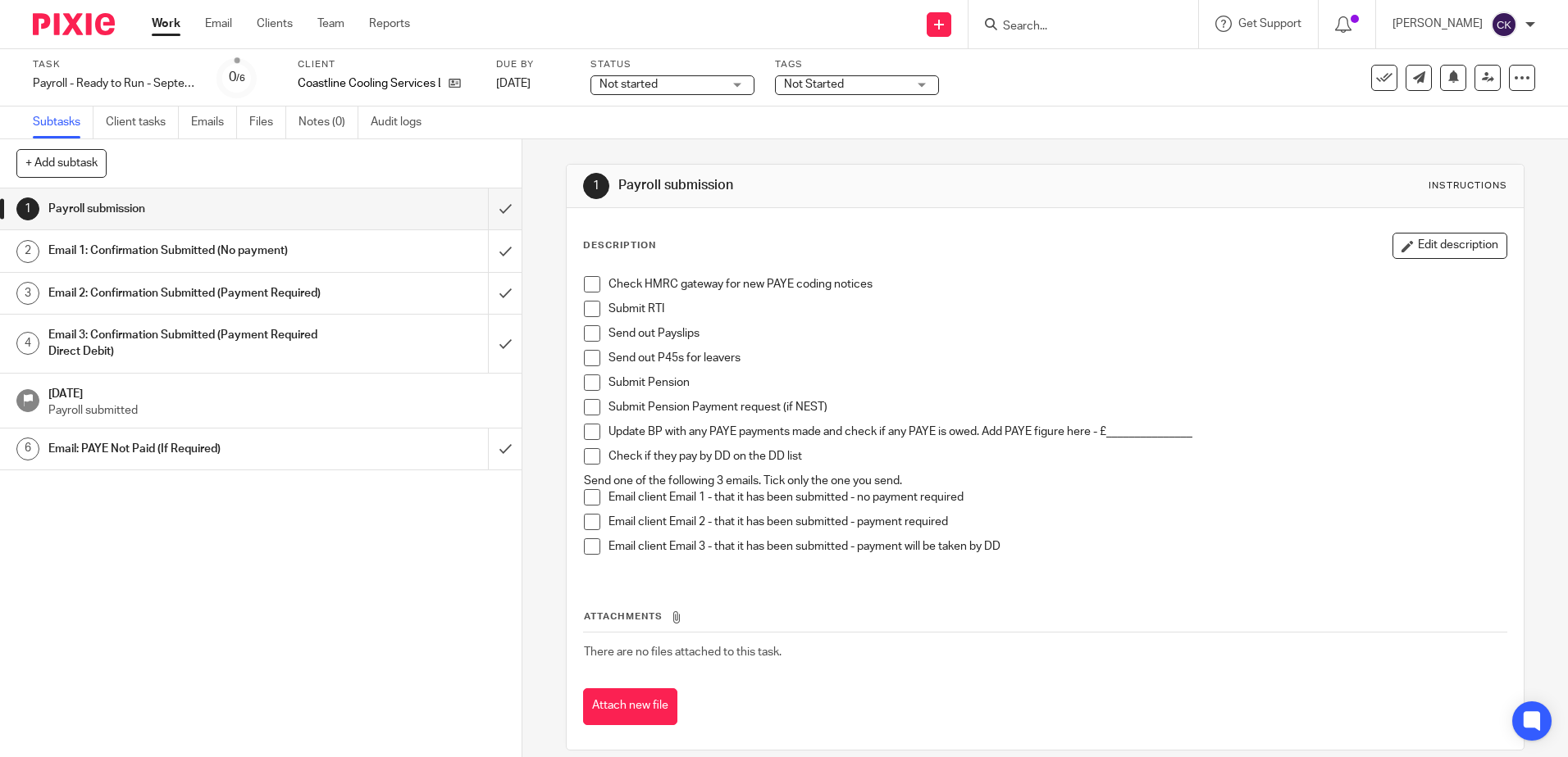
drag, startPoint x: 592, startPoint y: 281, endPoint x: 592, endPoint y: 294, distance: 13.0
click at [592, 281] on span at bounding box center [591, 284] width 16 height 16
click at [587, 304] on span at bounding box center [591, 308] width 16 height 16
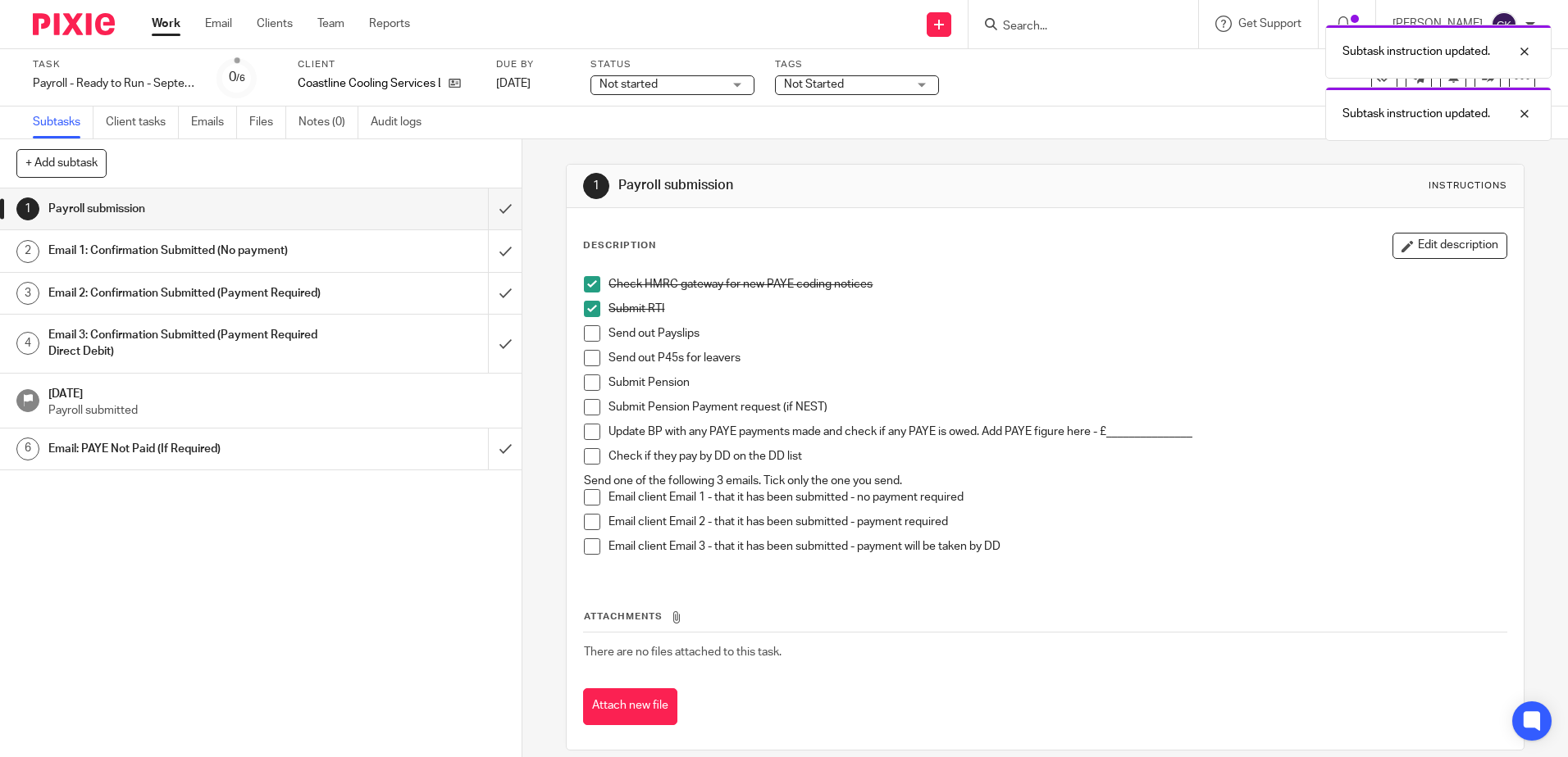
click at [589, 332] on span at bounding box center [591, 333] width 16 height 16
click at [587, 359] on span at bounding box center [591, 357] width 16 height 16
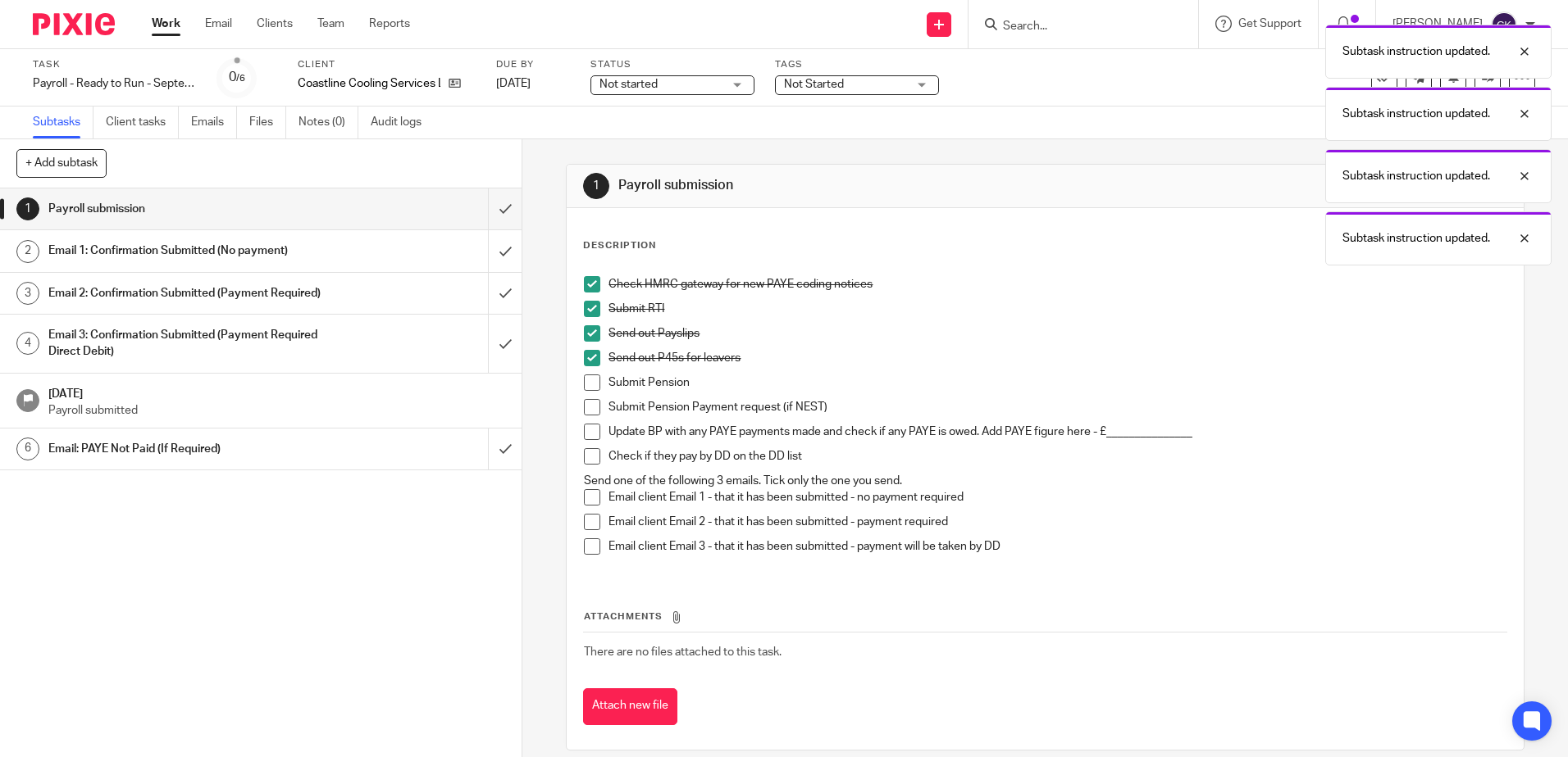
click at [587, 385] on span at bounding box center [591, 382] width 16 height 16
drag, startPoint x: 584, startPoint y: 407, endPoint x: 588, endPoint y: 420, distance: 13.6
click at [584, 407] on span at bounding box center [591, 407] width 16 height 16
drag, startPoint x: 588, startPoint y: 432, endPoint x: 592, endPoint y: 452, distance: 20.4
click at [590, 433] on span at bounding box center [591, 432] width 16 height 16
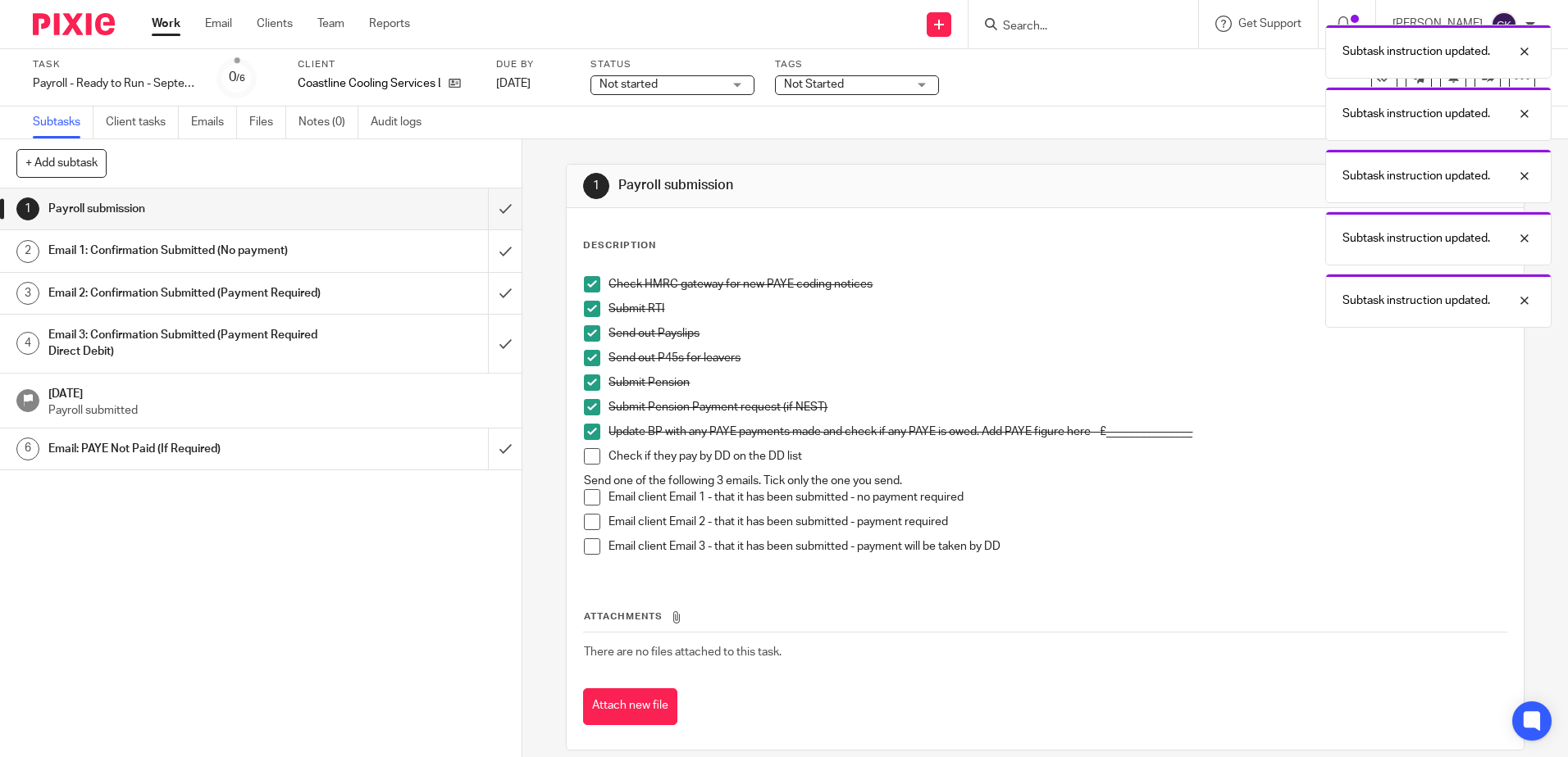
click at [589, 456] on span at bounding box center [591, 456] width 16 height 16
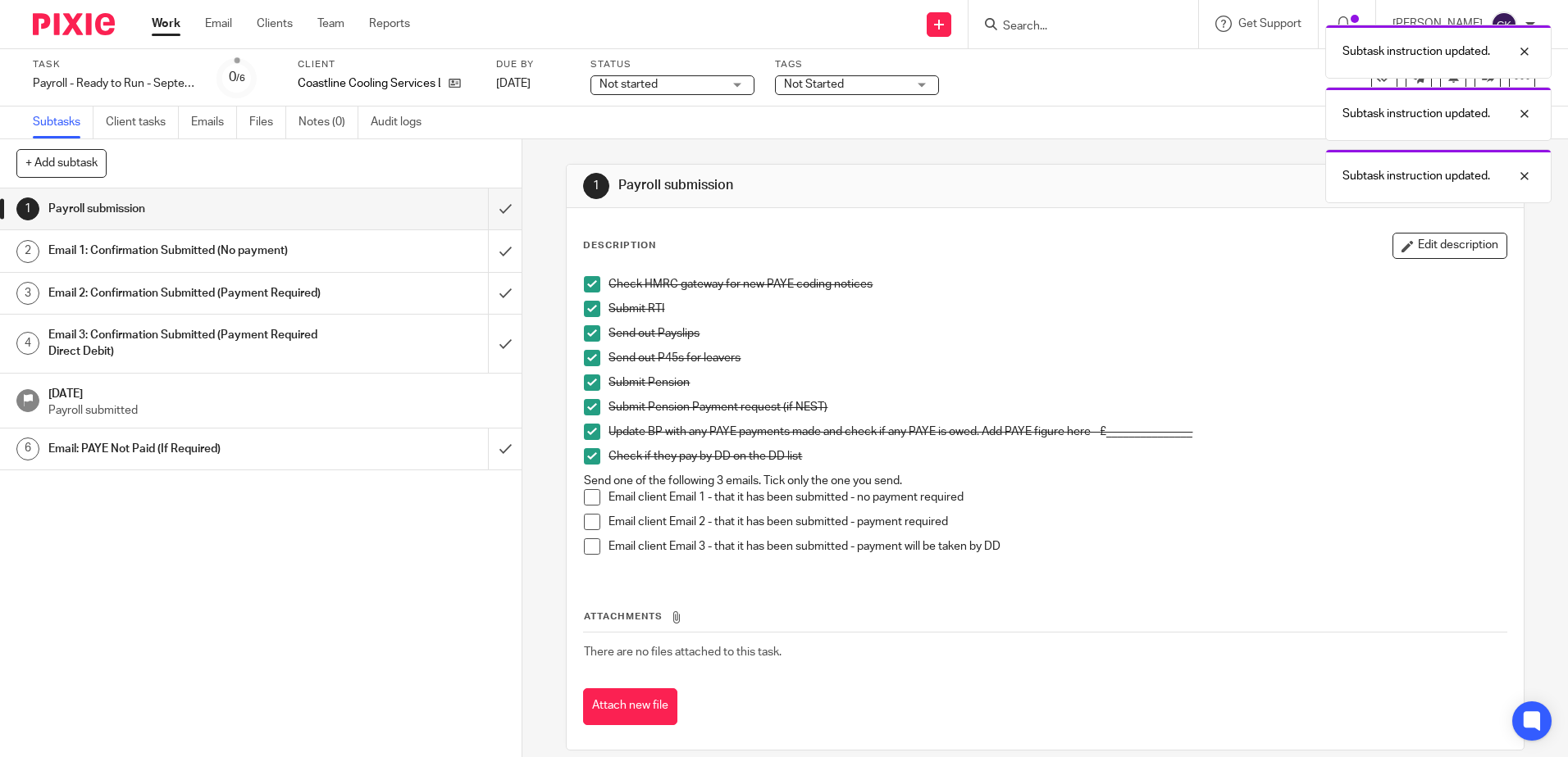
drag, startPoint x: 587, startPoint y: 498, endPoint x: 565, endPoint y: 481, distance: 27.8
click at [587, 498] on span at bounding box center [591, 497] width 16 height 16
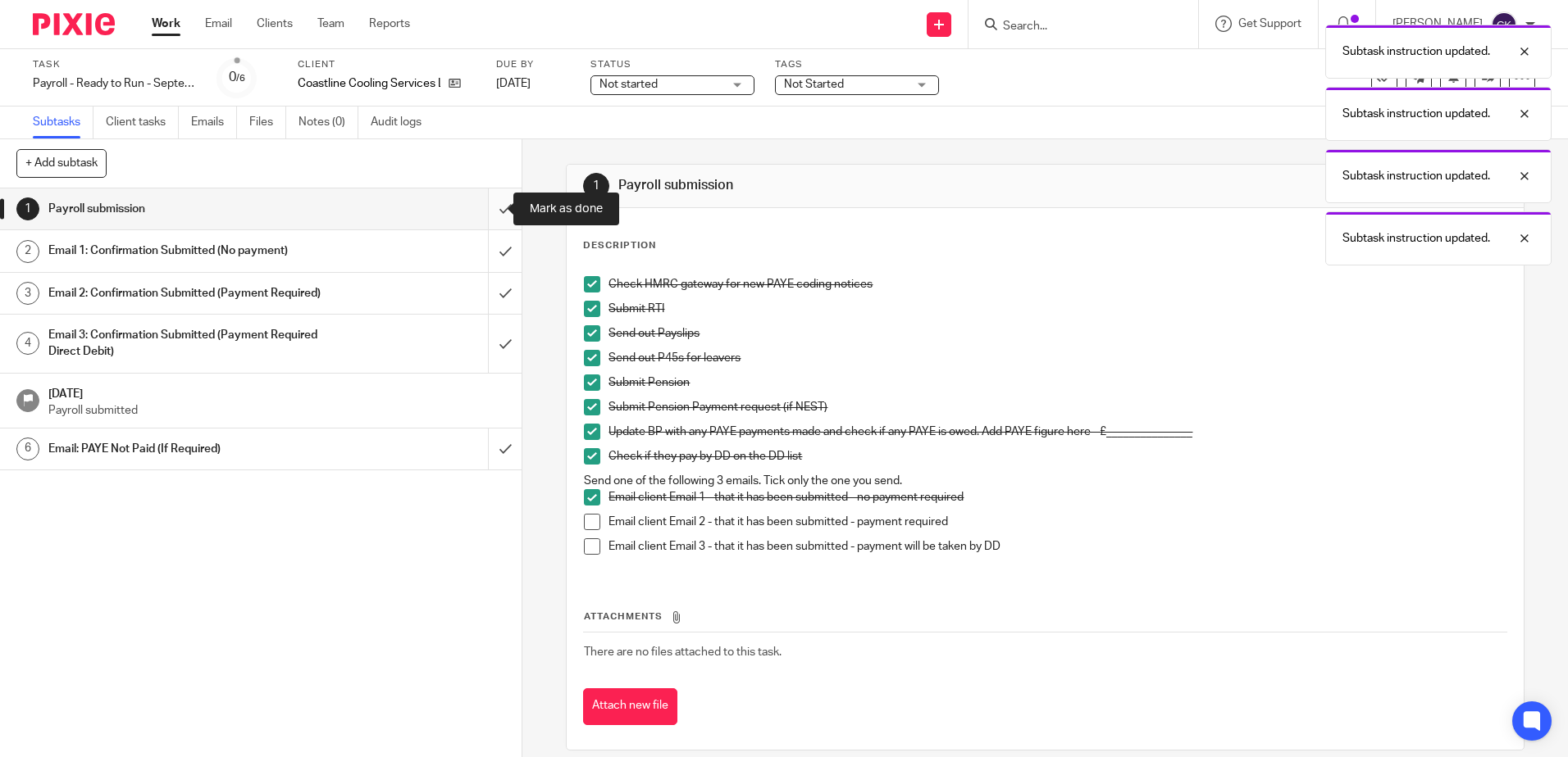
click at [490, 211] on input "submit" at bounding box center [261, 209] width 522 height 41
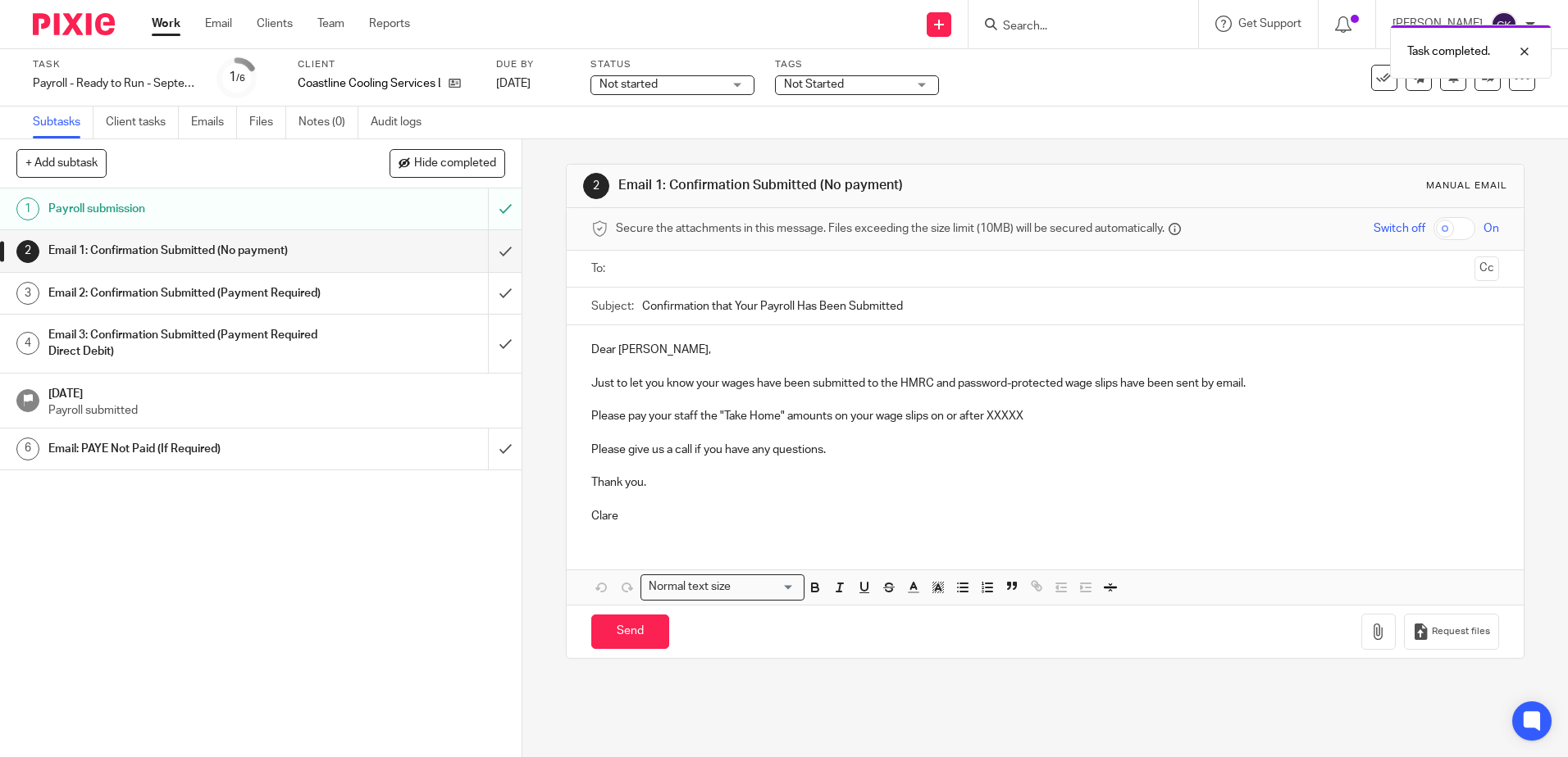
click at [622, 273] on input "text" at bounding box center [1043, 269] width 845 height 19
click at [956, 387] on p "Just to let you know your wages have been submitted to the HMRC and password-pr…" at bounding box center [1044, 386] width 907 height 16
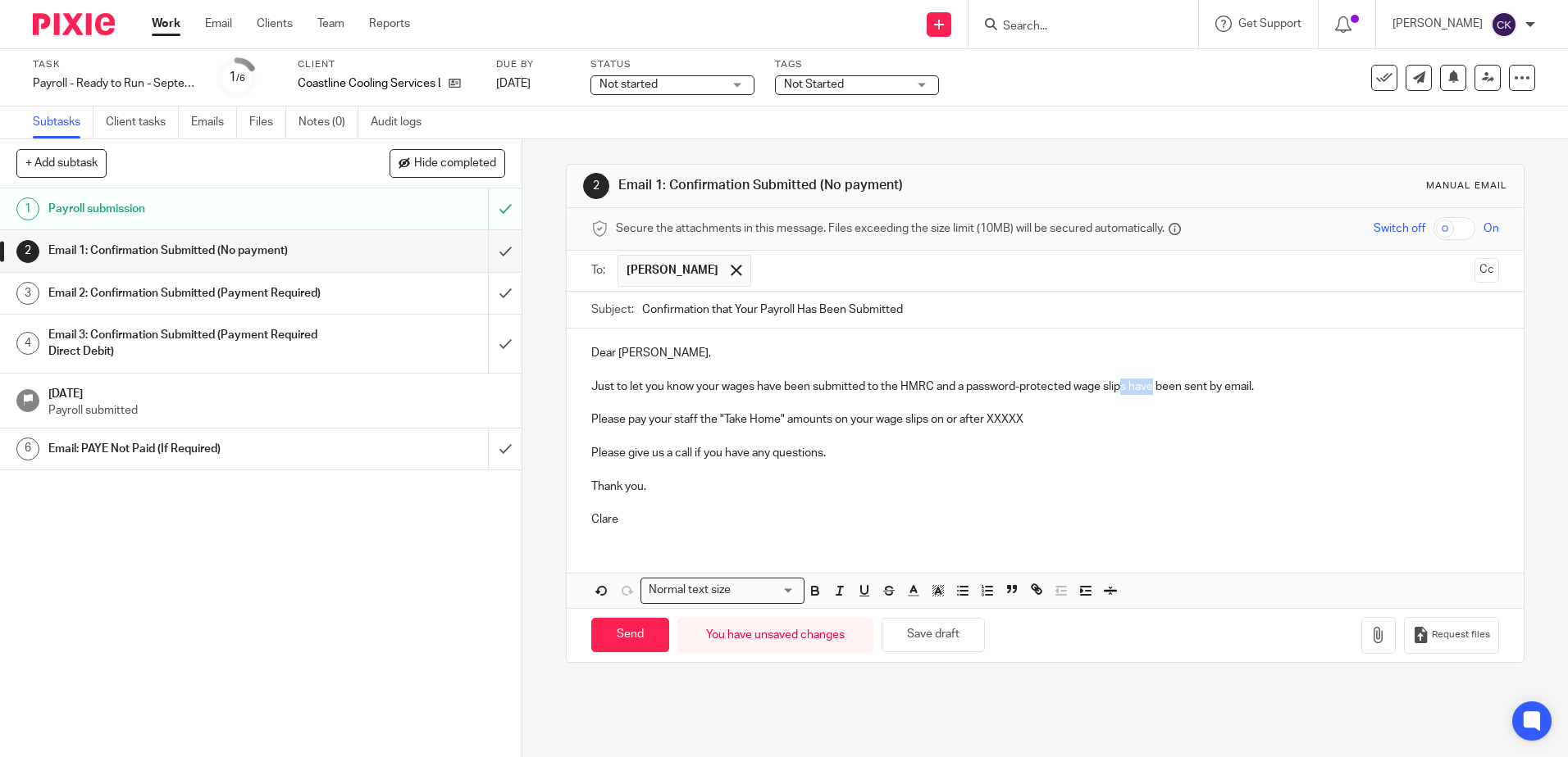
drag, startPoint x: 1151, startPoint y: 391, endPoint x: 1120, endPoint y: 392, distance: 31.0
click at [1120, 392] on p "Just to let you know your wages have been submitted to the HMRC and a password-…" at bounding box center [1044, 386] width 907 height 16
click at [692, 423] on p "Please pay your staff the "Take Home" amounts on your wage slips on or after XX…" at bounding box center [1044, 419] width 907 height 16
drag, startPoint x: 696, startPoint y: 423, endPoint x: 668, endPoint y: 424, distance: 28.0
click at [668, 424] on p "Please pay your staff the "Take Home" amounts on your wage slips on or after XX…" at bounding box center [1044, 419] width 907 height 16
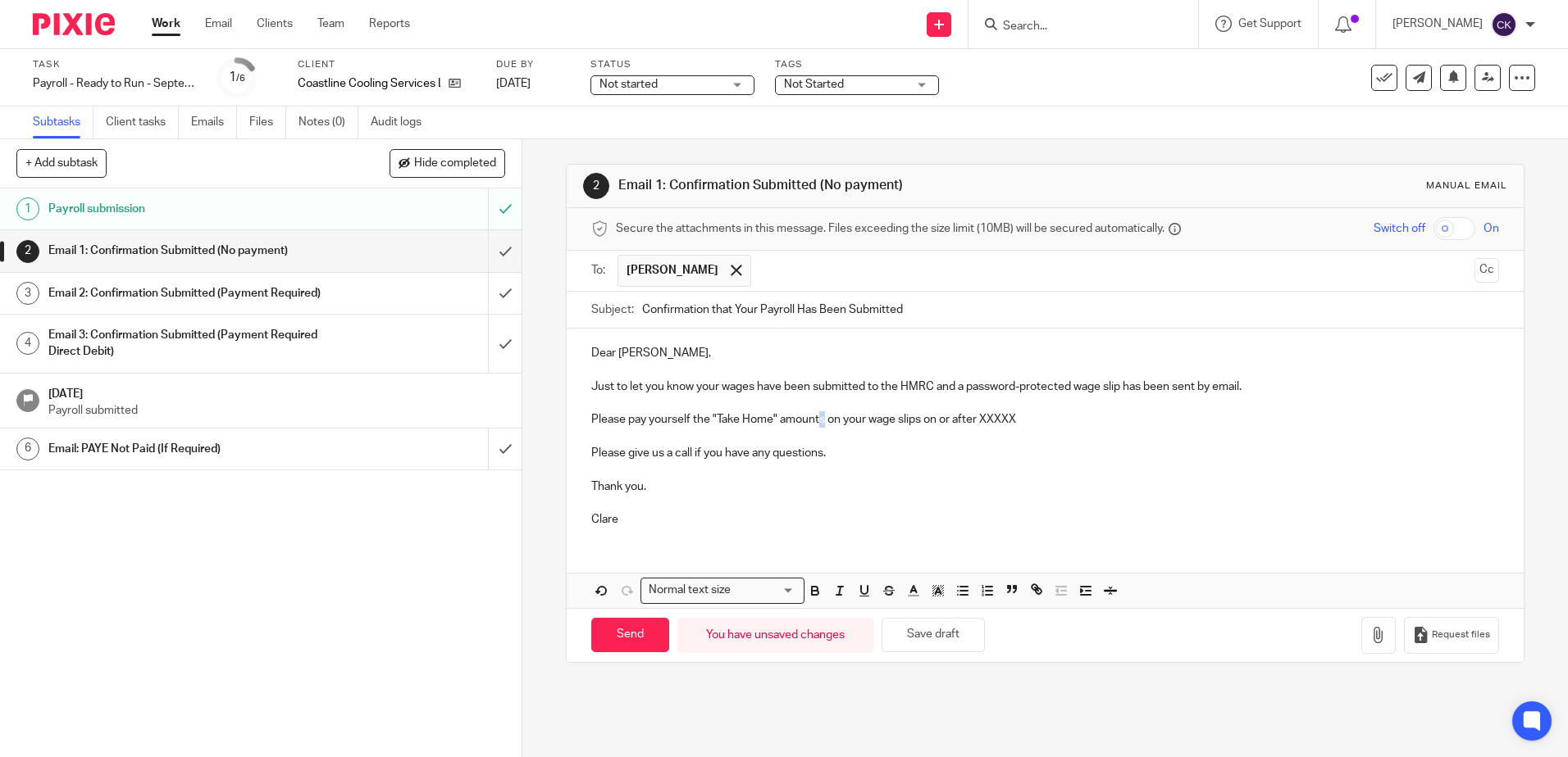
click at [818, 423] on p "Please pay yourself the "Take Home" amounts on your wage slips on or after XXXXX" at bounding box center [1044, 419] width 907 height 16
drag, startPoint x: 1013, startPoint y: 418, endPoint x: 914, endPoint y: 419, distance: 99.0
click at [914, 419] on p "Please pay yourself the "Take Home" amount on your wage slips on or after XXXXX" at bounding box center [1044, 419] width 907 height 16
click at [1060, 474] on p at bounding box center [1044, 469] width 907 height 16
click at [615, 626] on input "Send" at bounding box center [630, 635] width 78 height 35
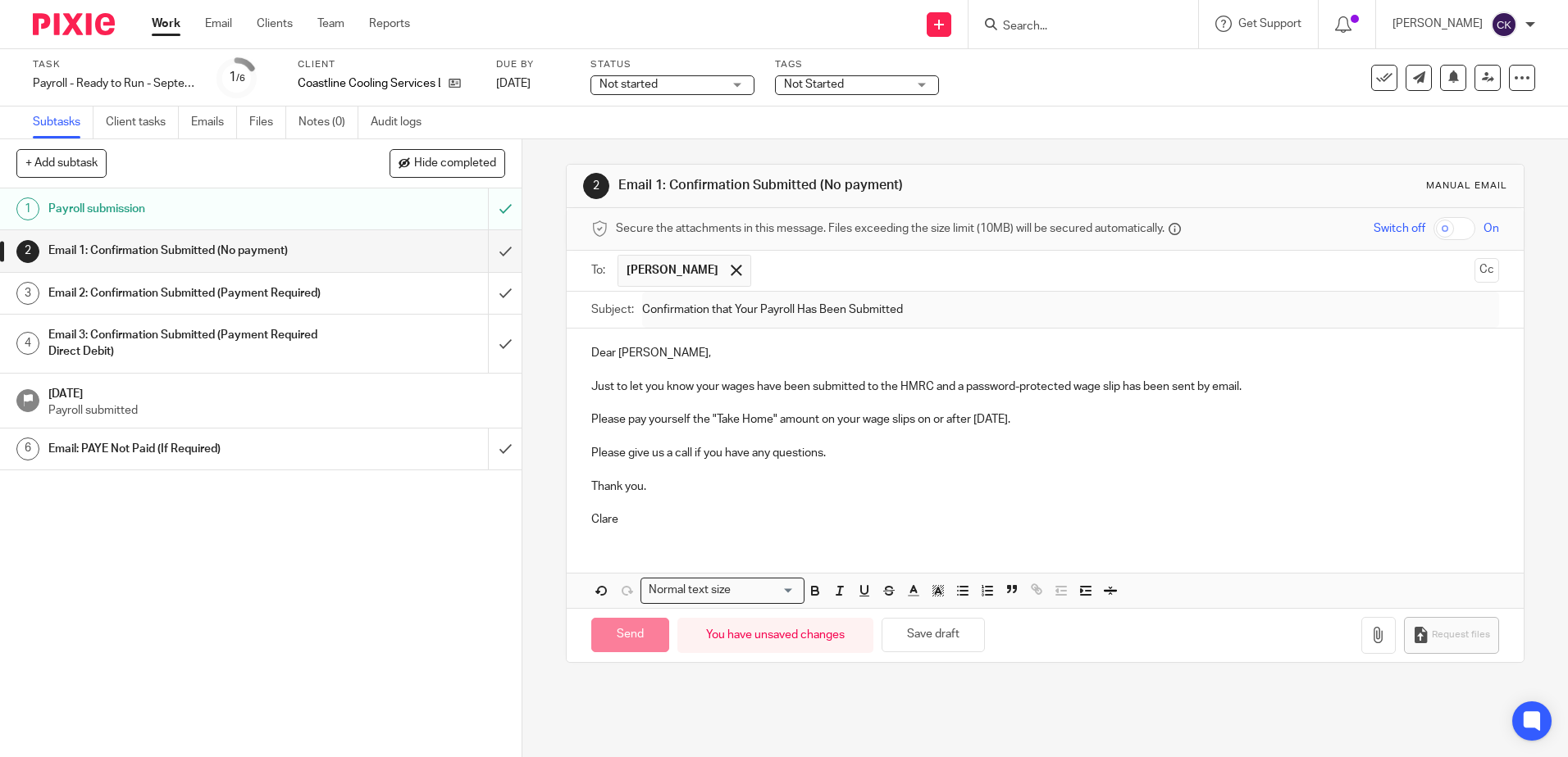
type input "Sent"
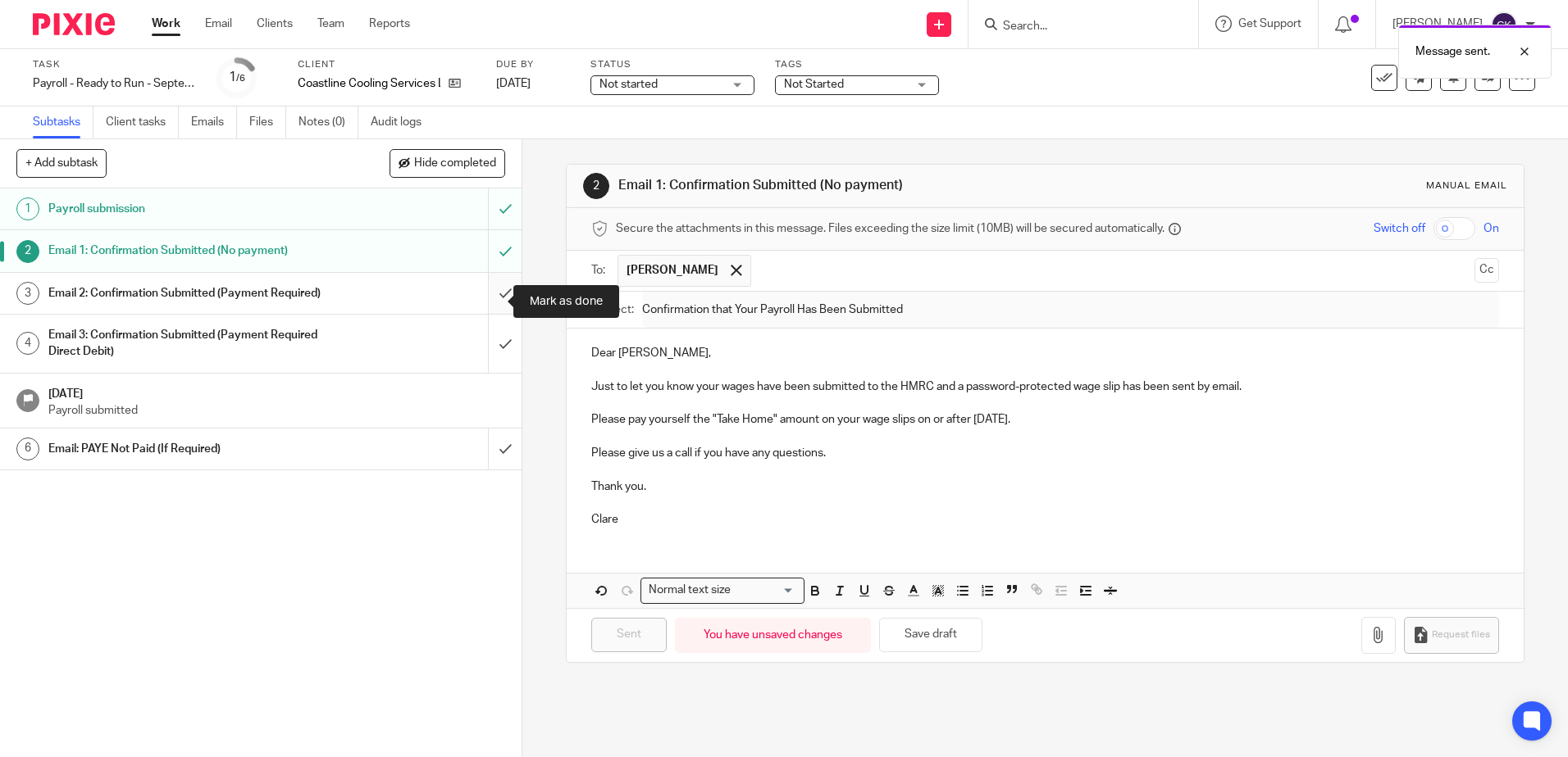
click at [488, 300] on input "submit" at bounding box center [261, 294] width 522 height 41
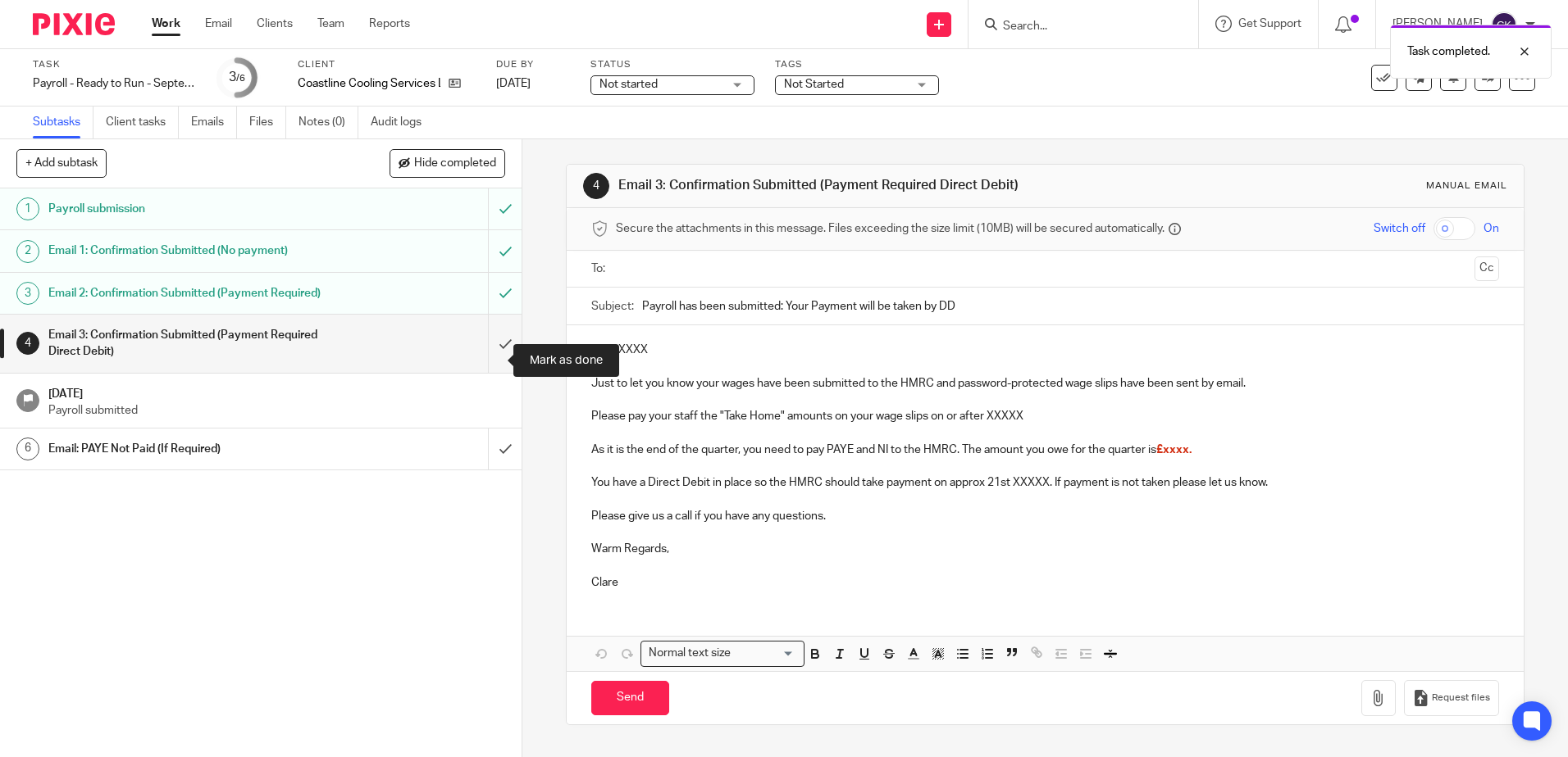
drag, startPoint x: 485, startPoint y: 355, endPoint x: 466, endPoint y: 357, distance: 19.1
click at [485, 355] on input "submit" at bounding box center [261, 344] width 522 height 58
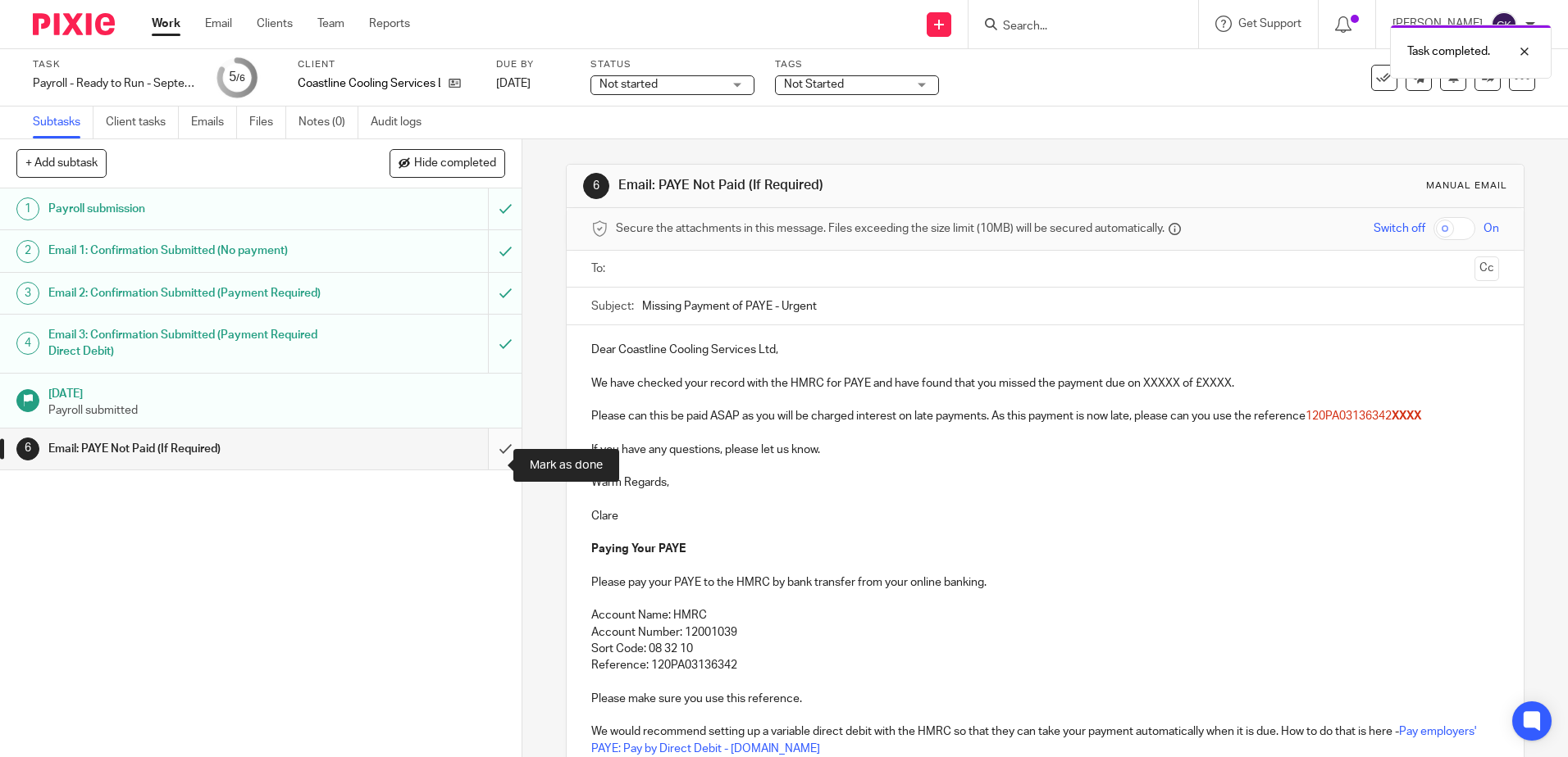
click at [489, 469] on input "submit" at bounding box center [261, 449] width 522 height 41
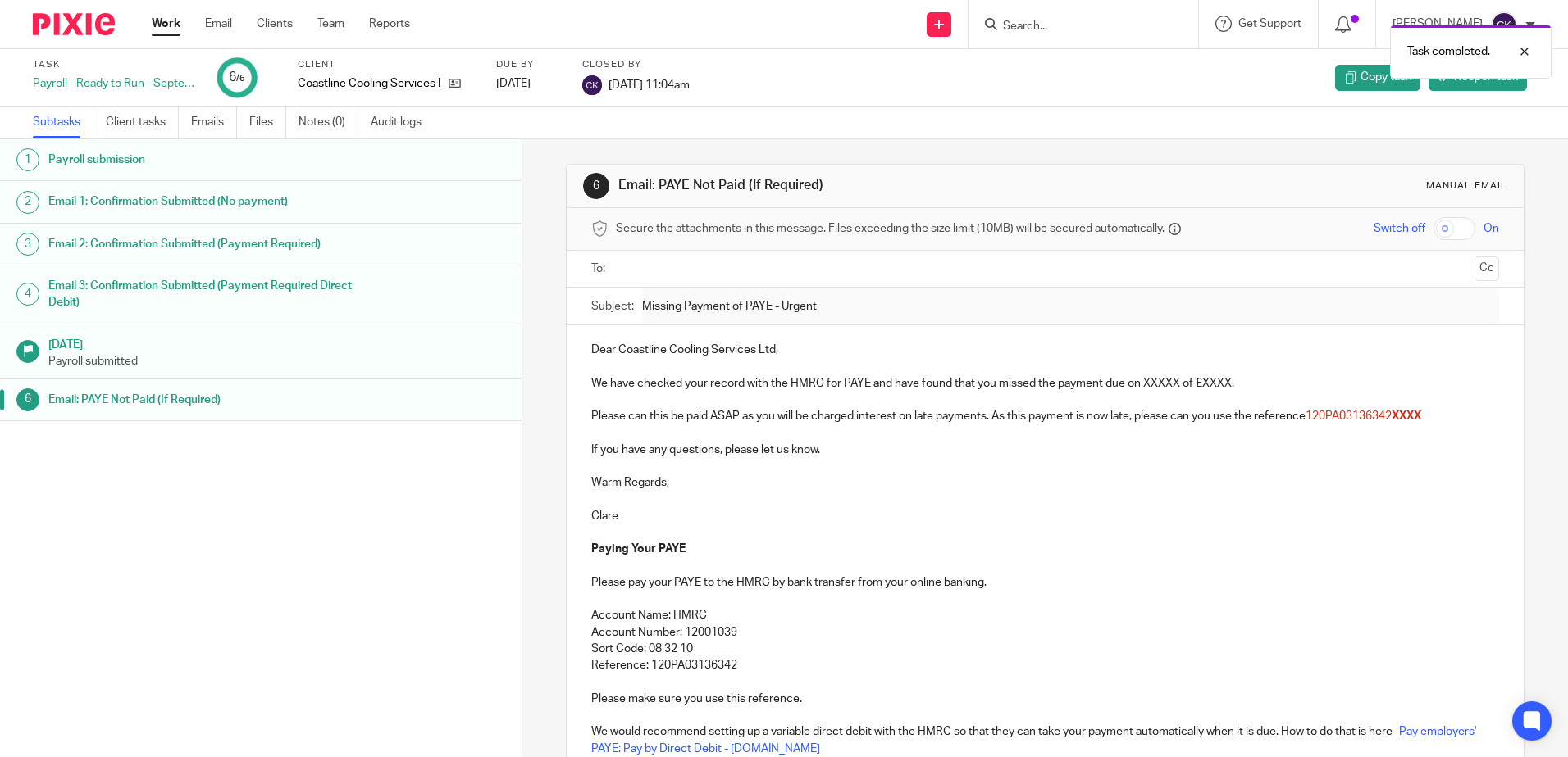
click at [159, 26] on link "Work" at bounding box center [166, 23] width 29 height 16
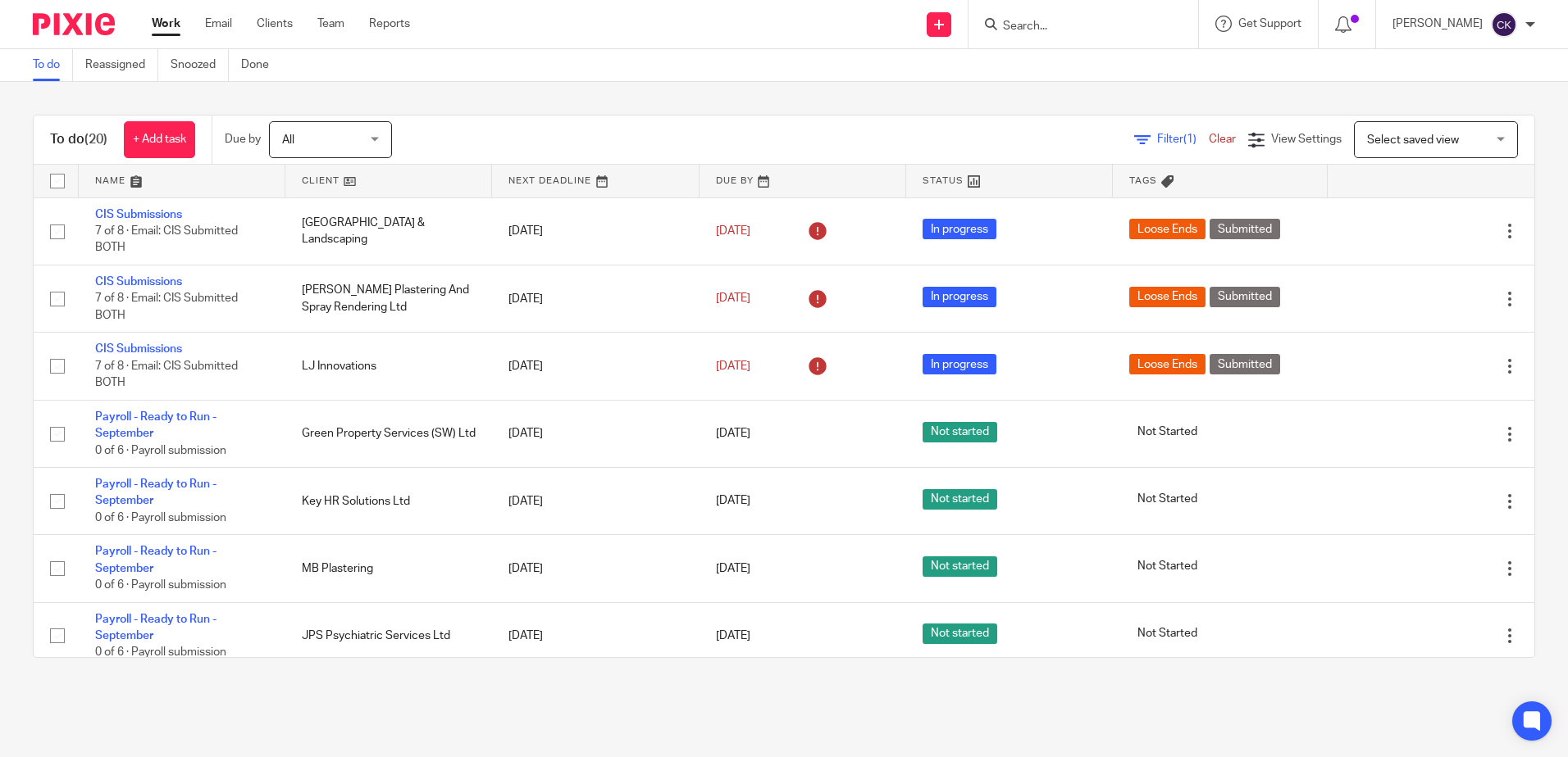
click at [1069, 30] on input "Search" at bounding box center [1074, 26] width 148 height 14
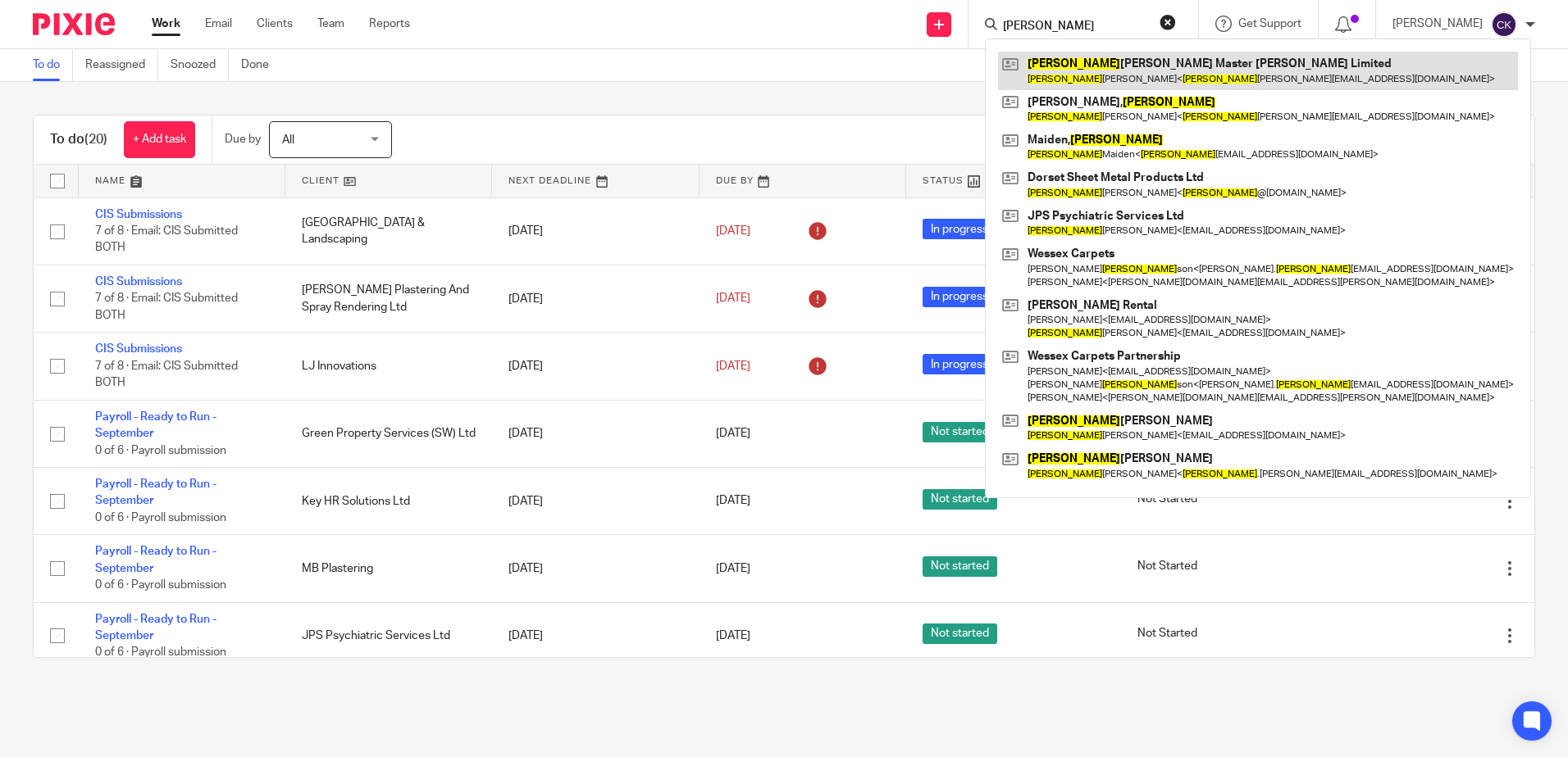
type input "john"
click at [1126, 75] on link at bounding box center [1258, 70] width 520 height 38
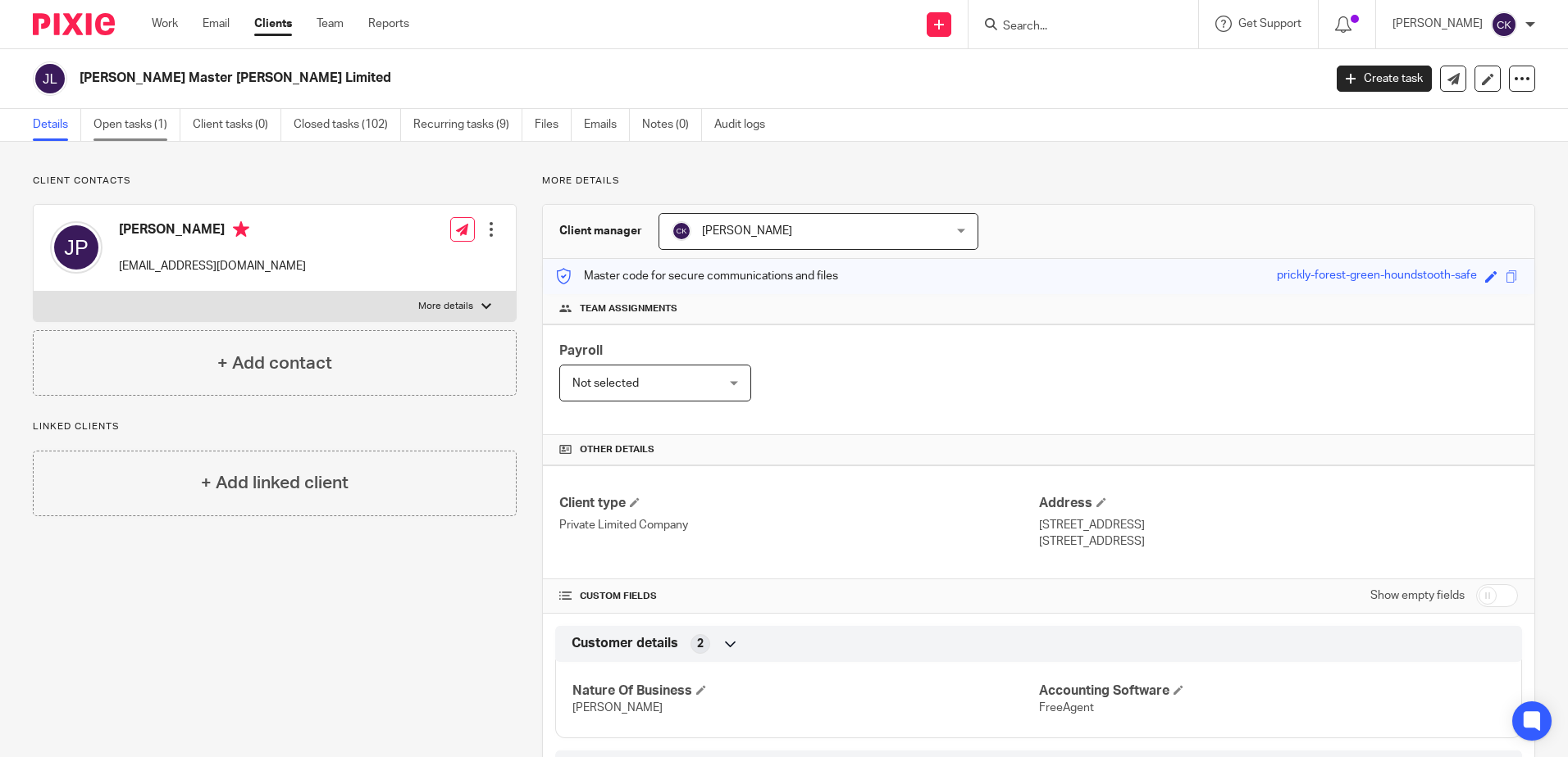
click at [131, 122] on link "Open tasks (1)" at bounding box center [137, 125] width 87 height 32
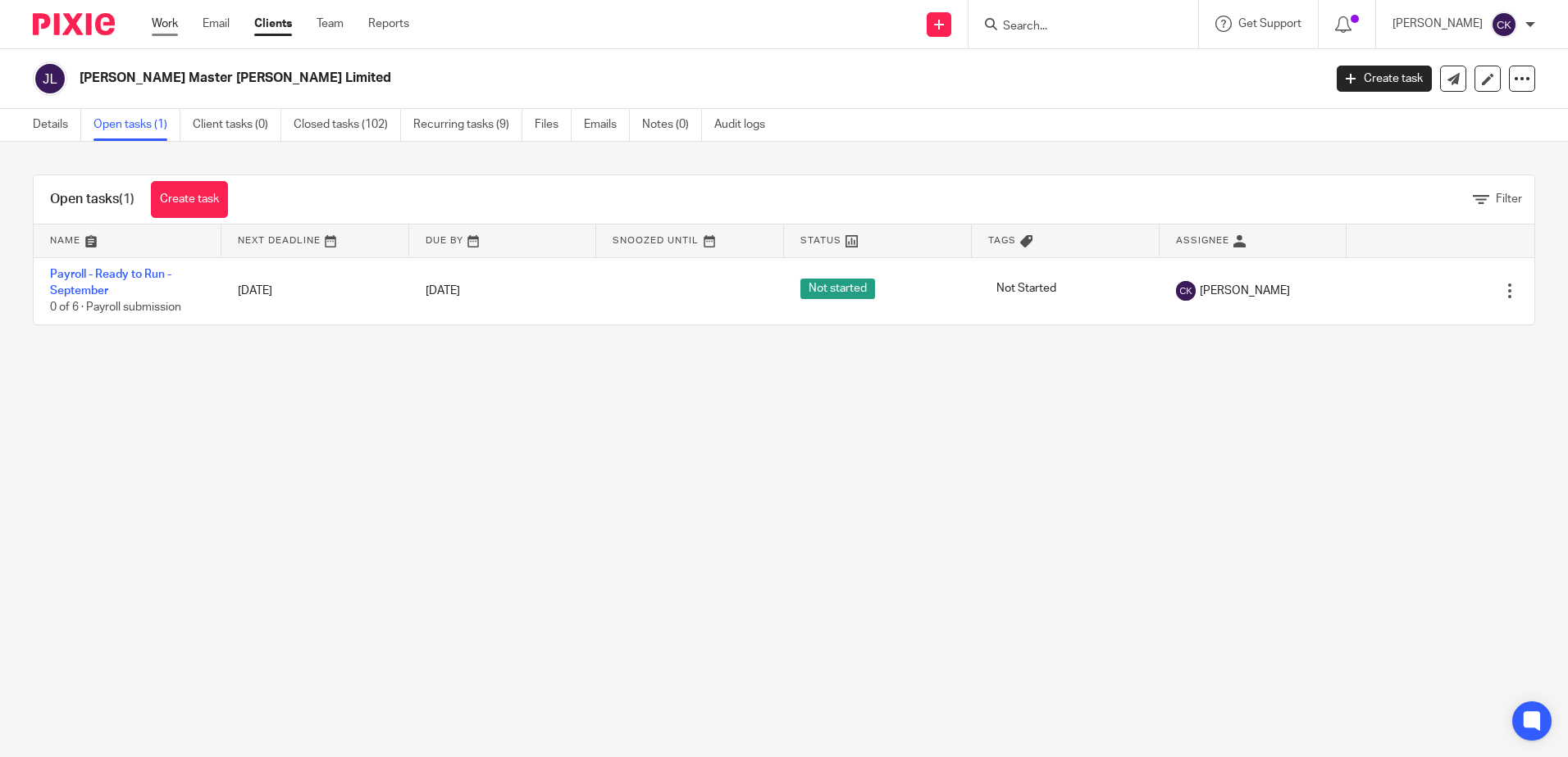
click at [171, 20] on link "Work" at bounding box center [164, 23] width 26 height 16
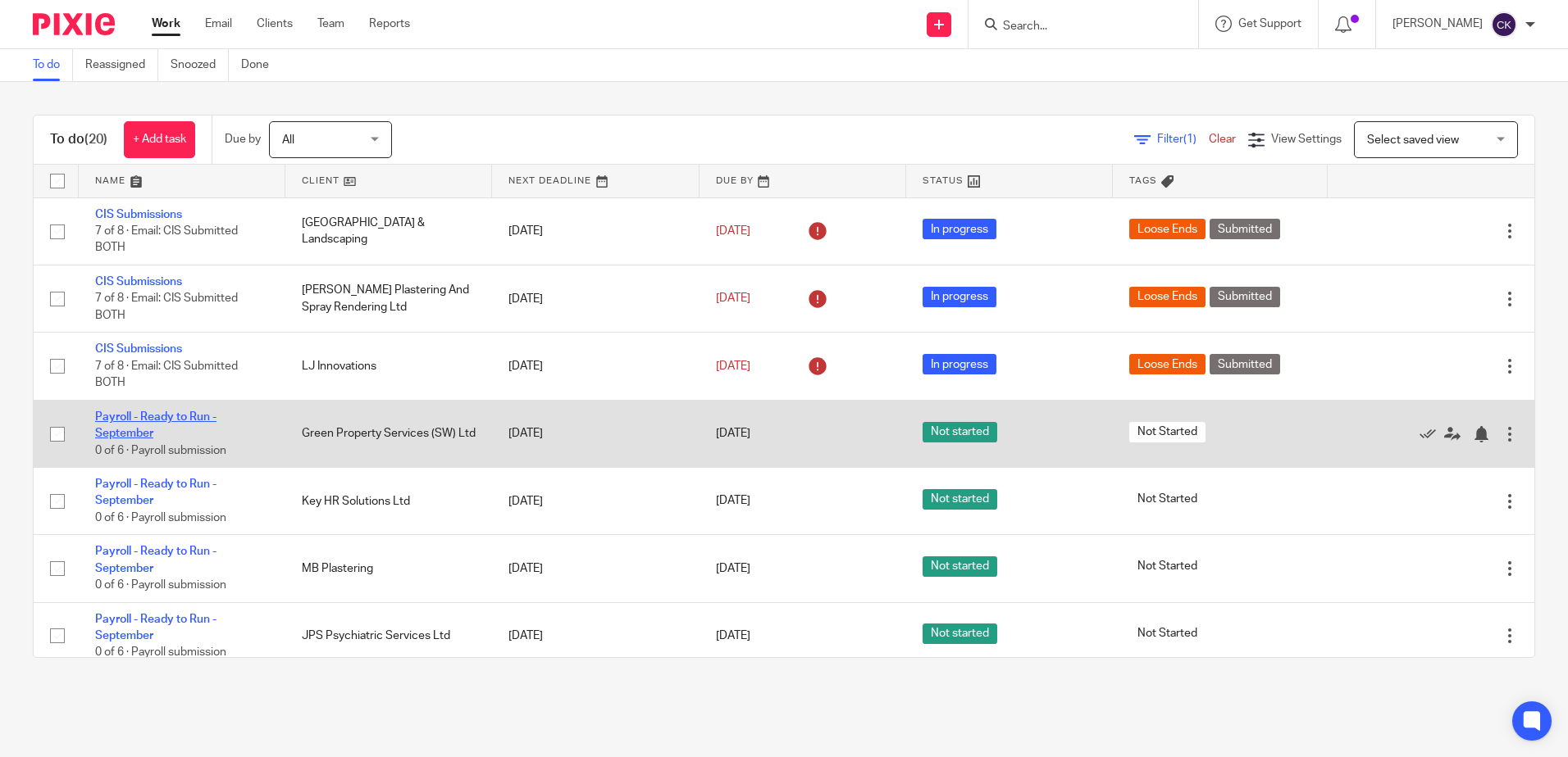
click at [129, 419] on link "Payroll - Ready to Run - September" at bounding box center [156, 425] width 122 height 28
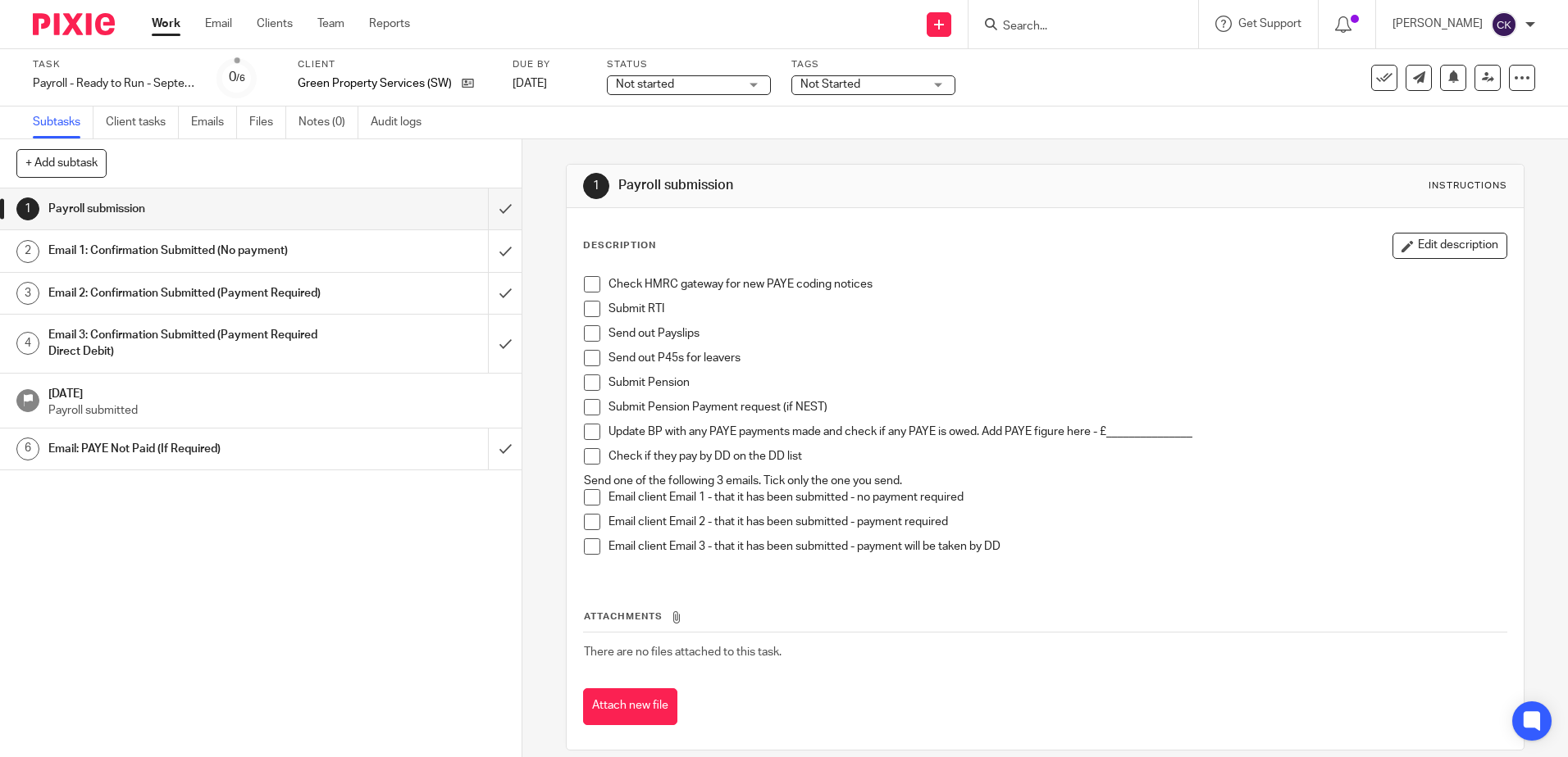
click at [585, 281] on span at bounding box center [591, 284] width 16 height 16
drag, startPoint x: 584, startPoint y: 306, endPoint x: 586, endPoint y: 317, distance: 11.2
click at [584, 306] on span at bounding box center [591, 308] width 16 height 16
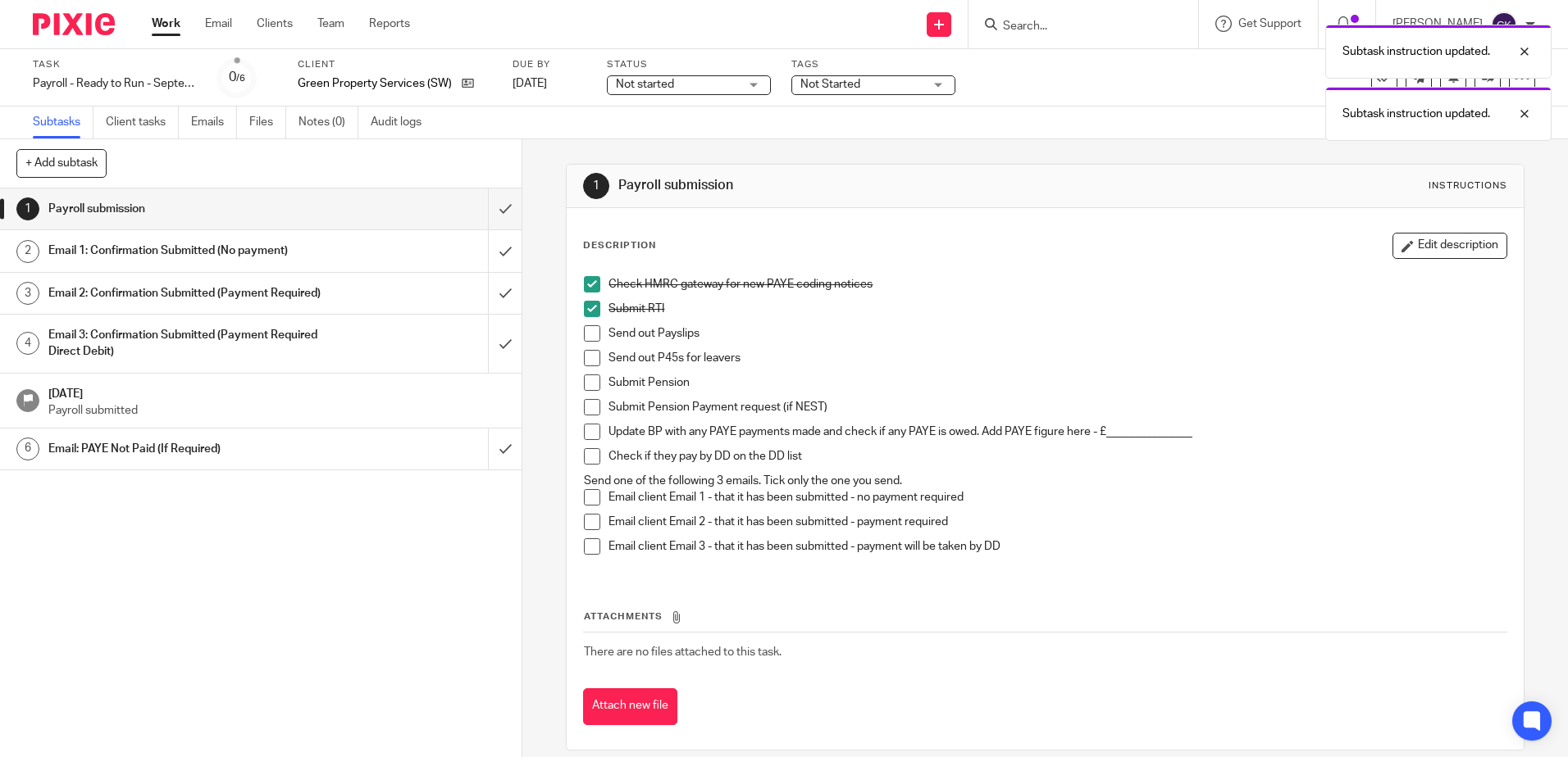
drag, startPoint x: 586, startPoint y: 329, endPoint x: 590, endPoint y: 353, distance: 24.3
click at [586, 330] on span at bounding box center [591, 333] width 16 height 16
click at [591, 359] on span at bounding box center [591, 357] width 16 height 16
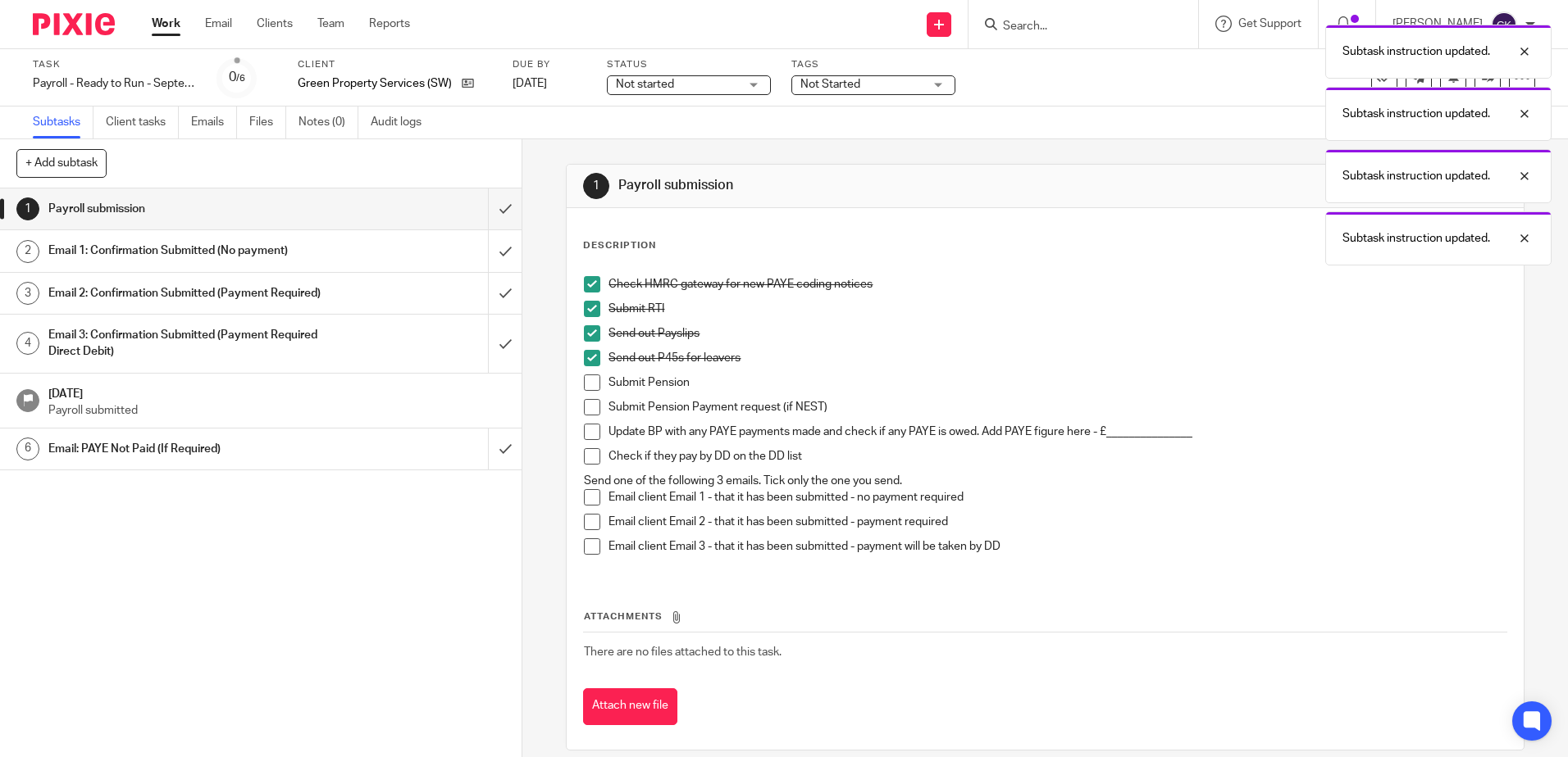
click at [584, 378] on span at bounding box center [591, 382] width 16 height 16
click at [584, 405] on span at bounding box center [591, 407] width 16 height 16
click at [584, 431] on span at bounding box center [591, 432] width 16 height 16
click at [585, 452] on span at bounding box center [591, 456] width 16 height 16
click at [590, 497] on span at bounding box center [591, 497] width 16 height 16
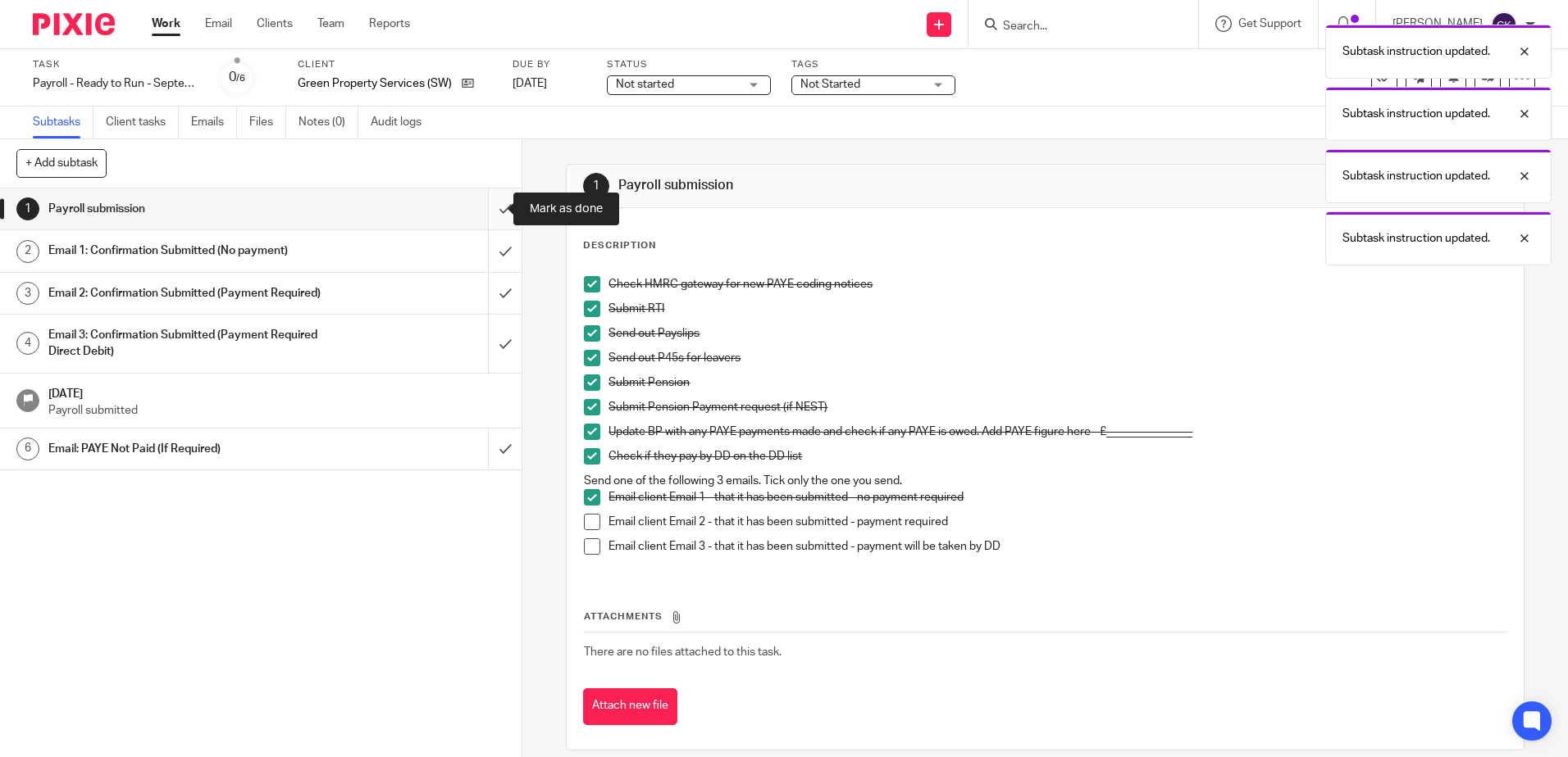
click at [488, 213] on input "submit" at bounding box center [261, 209] width 522 height 41
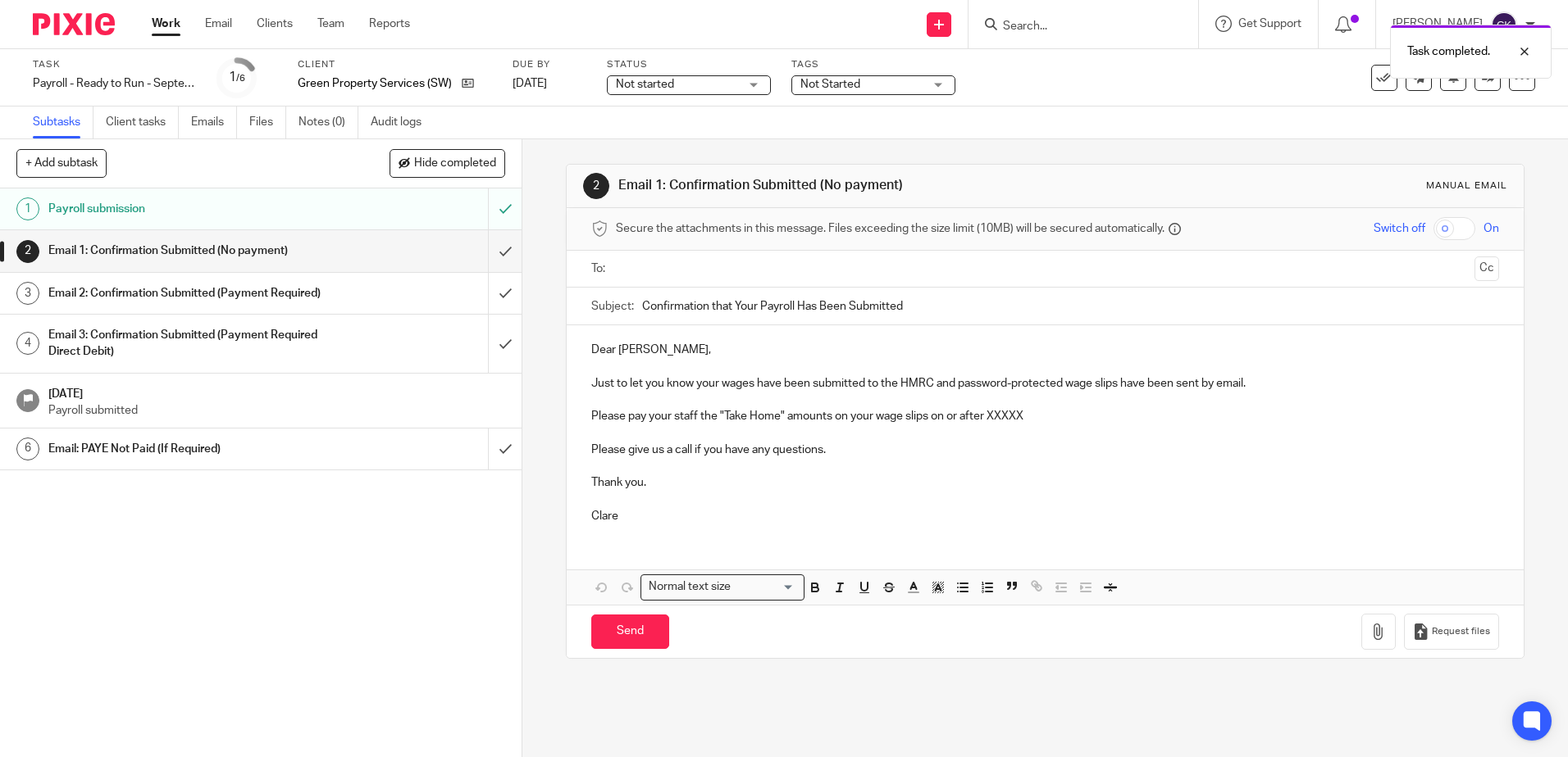
click at [633, 273] on input "text" at bounding box center [1043, 269] width 845 height 19
click at [686, 421] on p "Please pay your staff the "Take Home" amounts on your wage slips on or after XX…" at bounding box center [1044, 419] width 907 height 16
drag, startPoint x: 695, startPoint y: 421, endPoint x: 641, endPoint y: 423, distance: 54.0
click at [641, 423] on p "Please pay your staff the "Take Home" amounts on your wage slips on or after XX…" at bounding box center [1044, 419] width 907 height 16
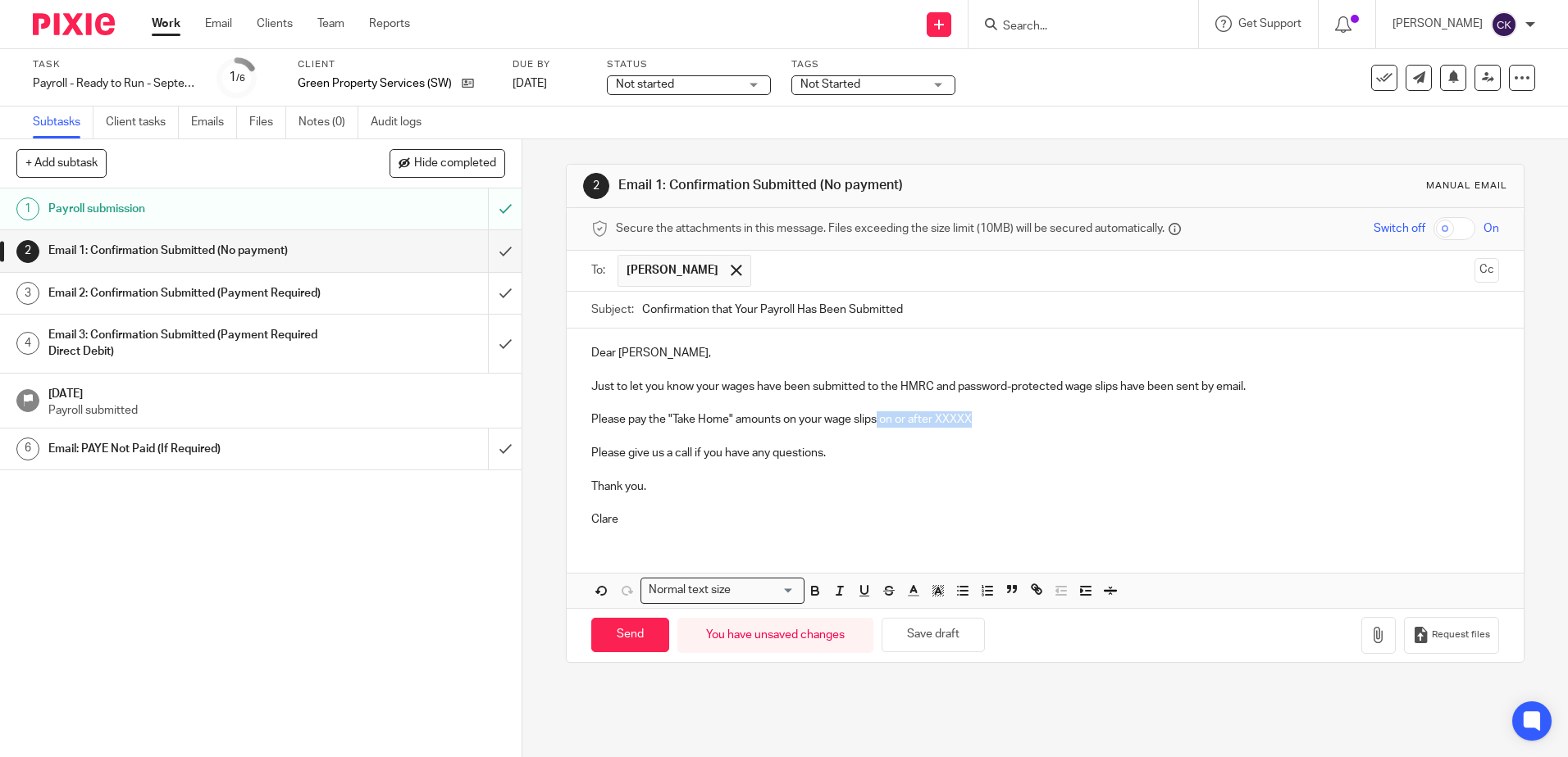
drag, startPoint x: 976, startPoint y: 419, endPoint x: 872, endPoint y: 415, distance: 104.1
click at [872, 415] on p "Please pay the "Take Home" amounts on your wage slips on or after XXXXX" at bounding box center [1044, 419] width 907 height 16
click at [1047, 503] on p at bounding box center [1044, 503] width 907 height 16
click at [612, 640] on input "Send" at bounding box center [630, 635] width 78 height 35
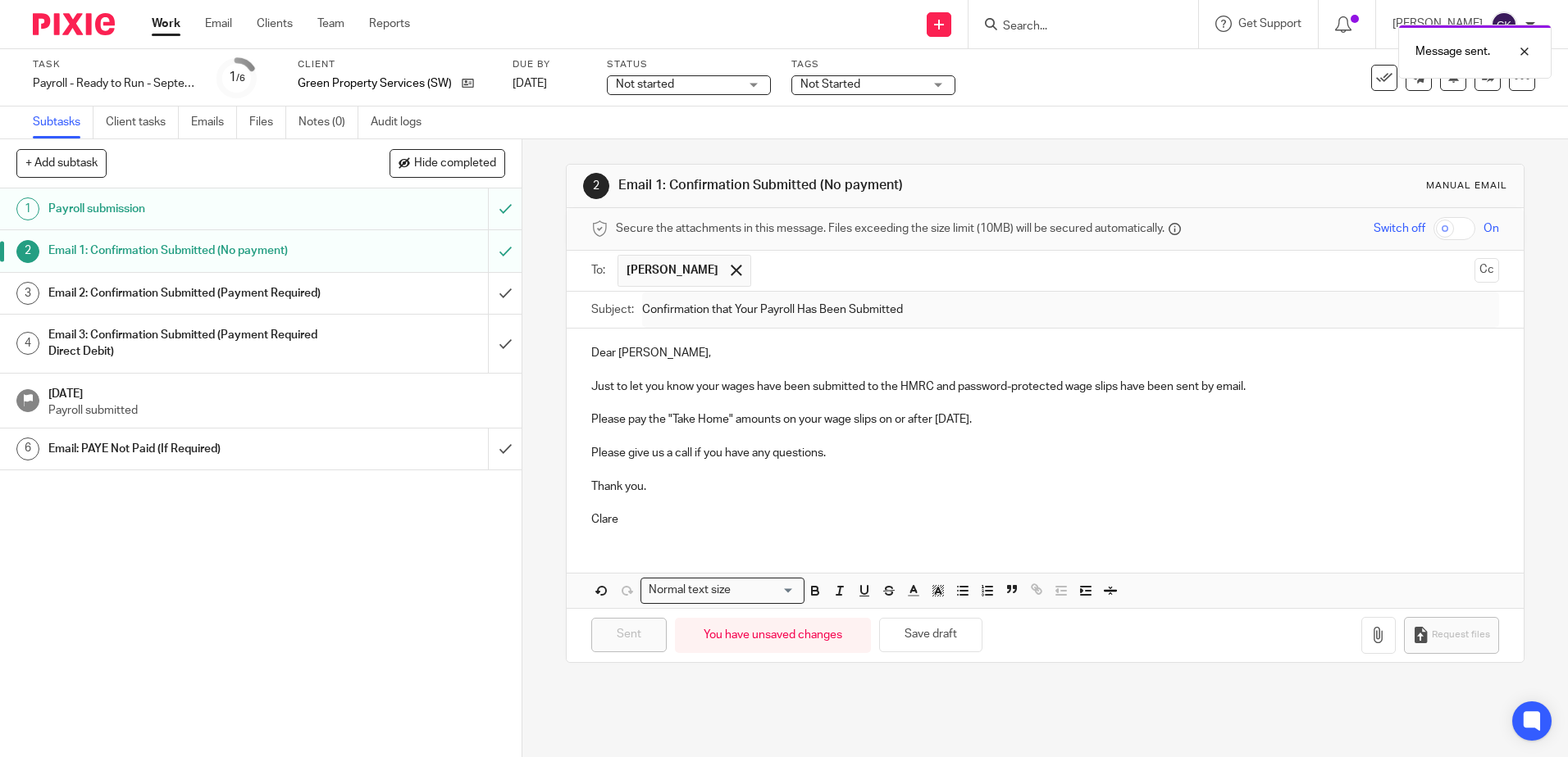
type input "Sent"
click at [479, 300] on input "submit" at bounding box center [261, 294] width 522 height 41
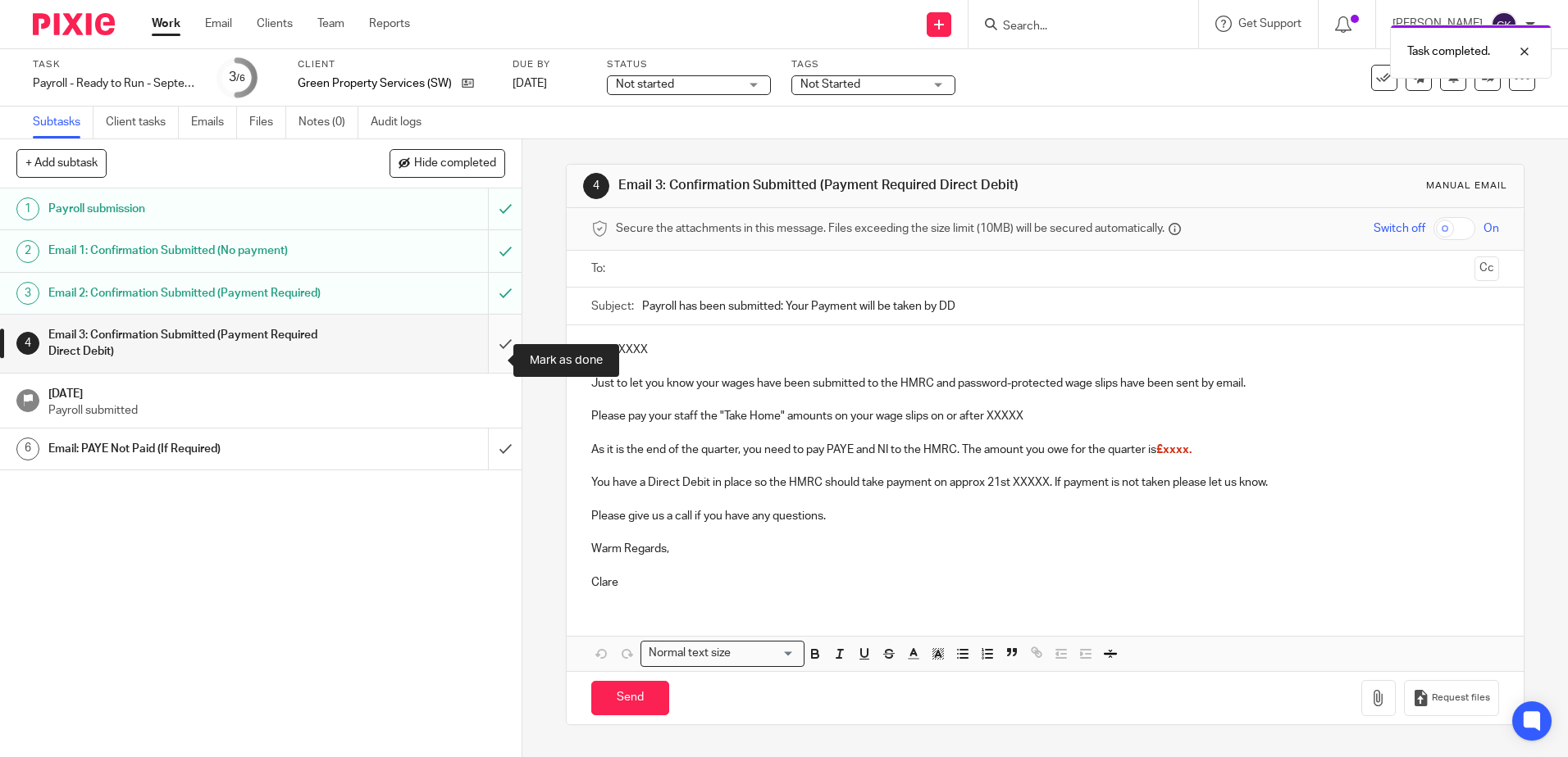
click at [499, 364] on input "submit" at bounding box center [261, 344] width 522 height 58
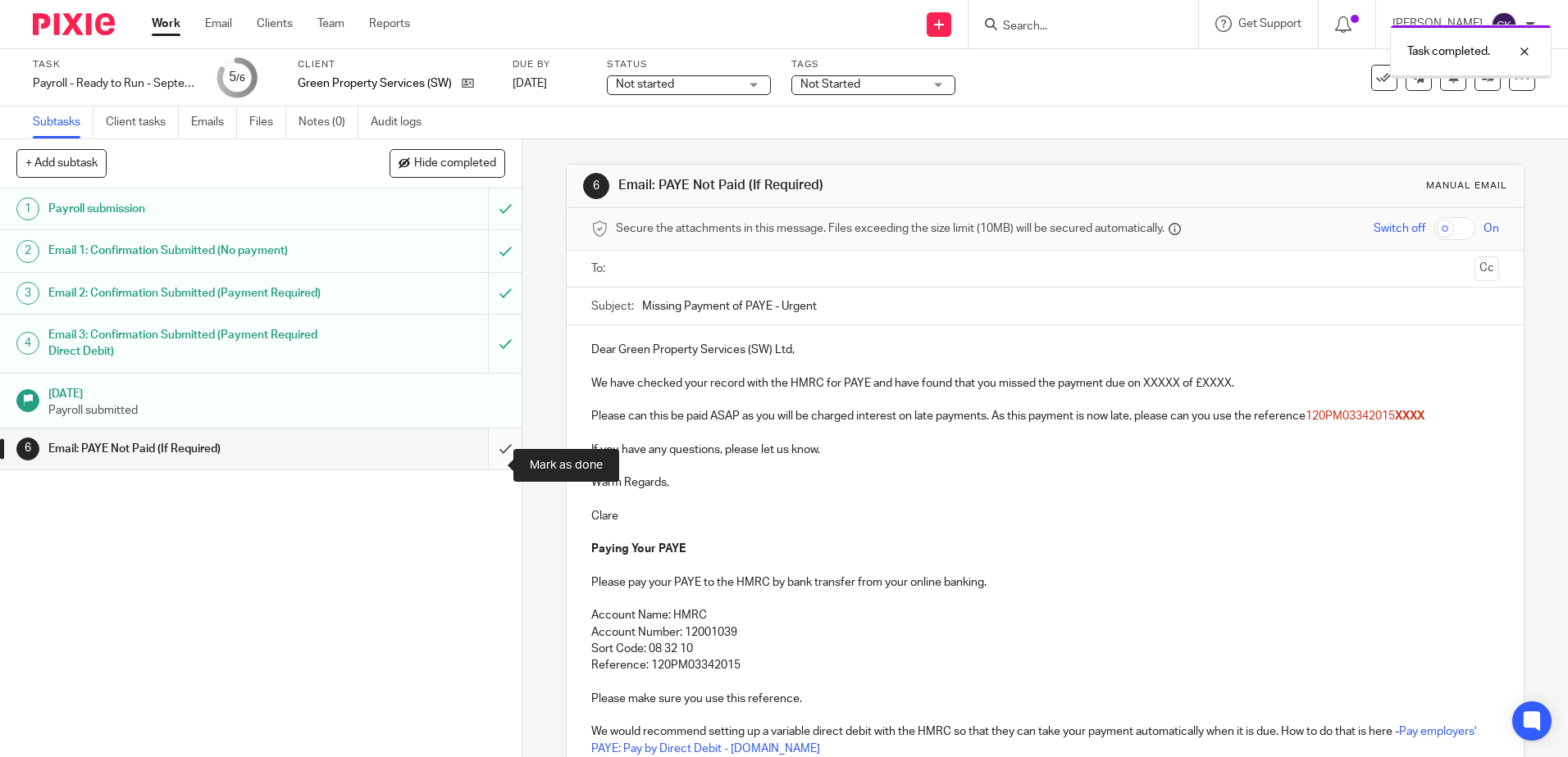
click at [494, 467] on input "submit" at bounding box center [261, 449] width 522 height 41
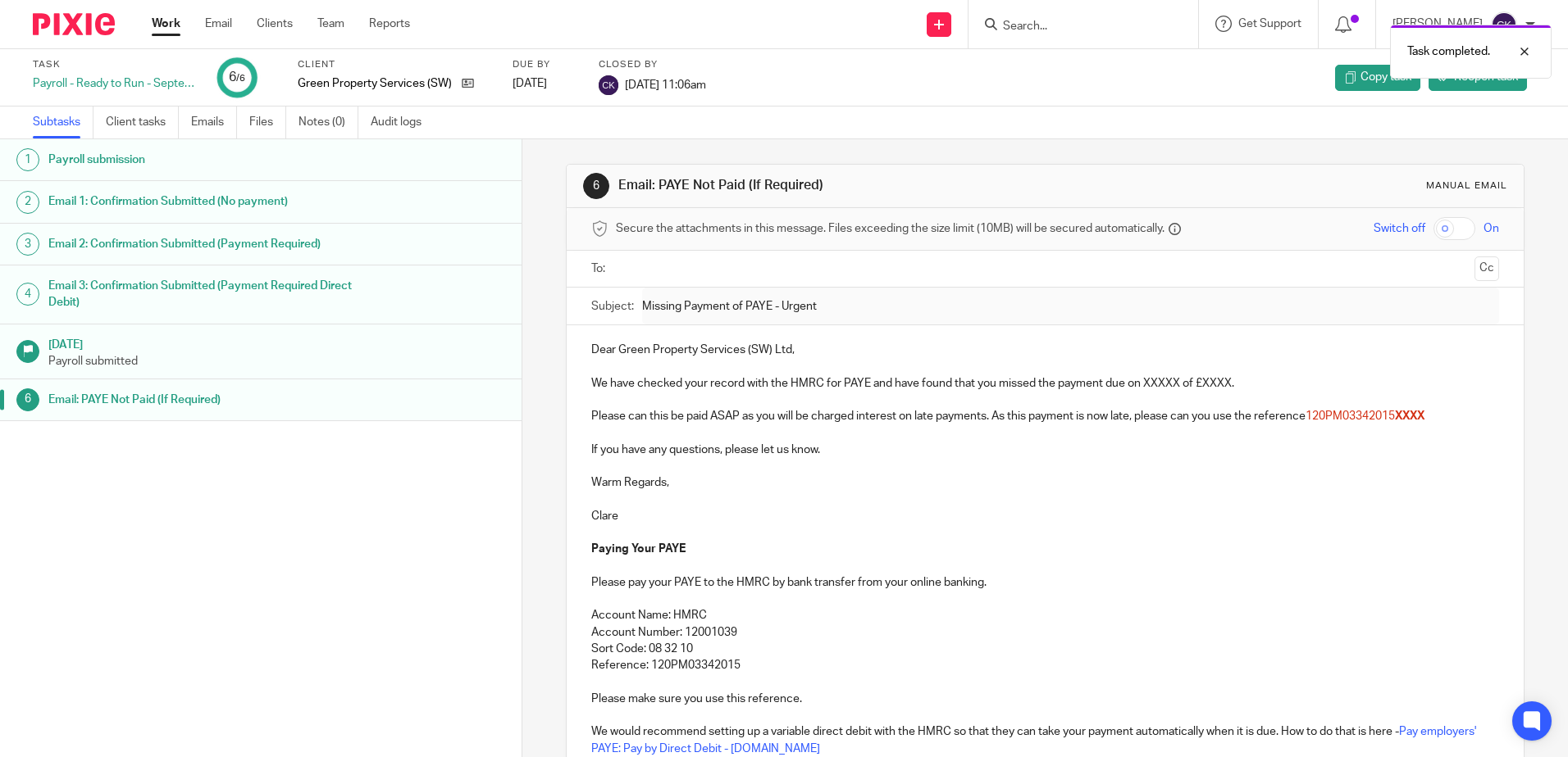
click at [164, 24] on link "Work" at bounding box center [166, 23] width 29 height 16
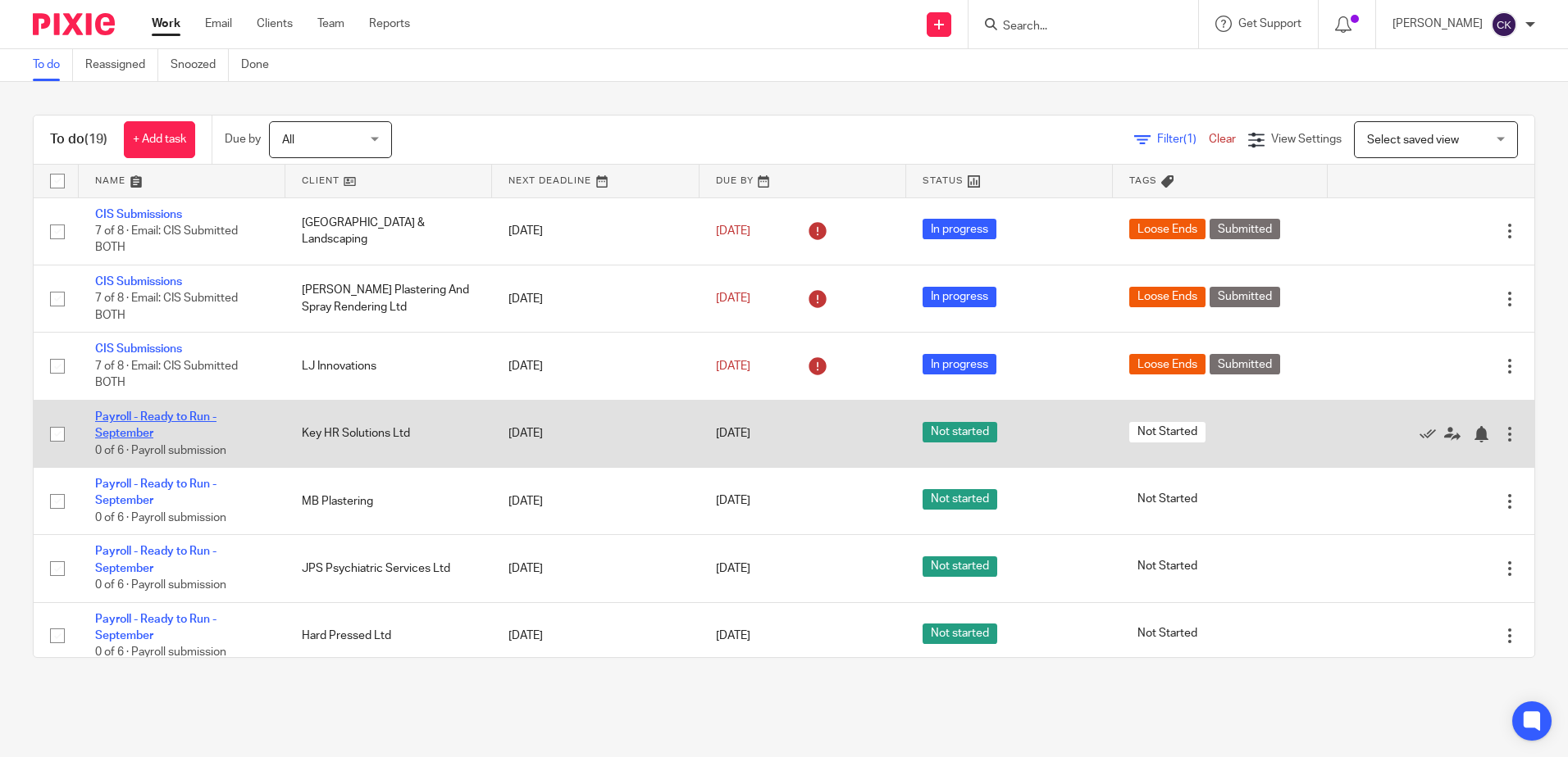
click at [155, 414] on link "Payroll - Ready to Run - September" at bounding box center [156, 425] width 122 height 28
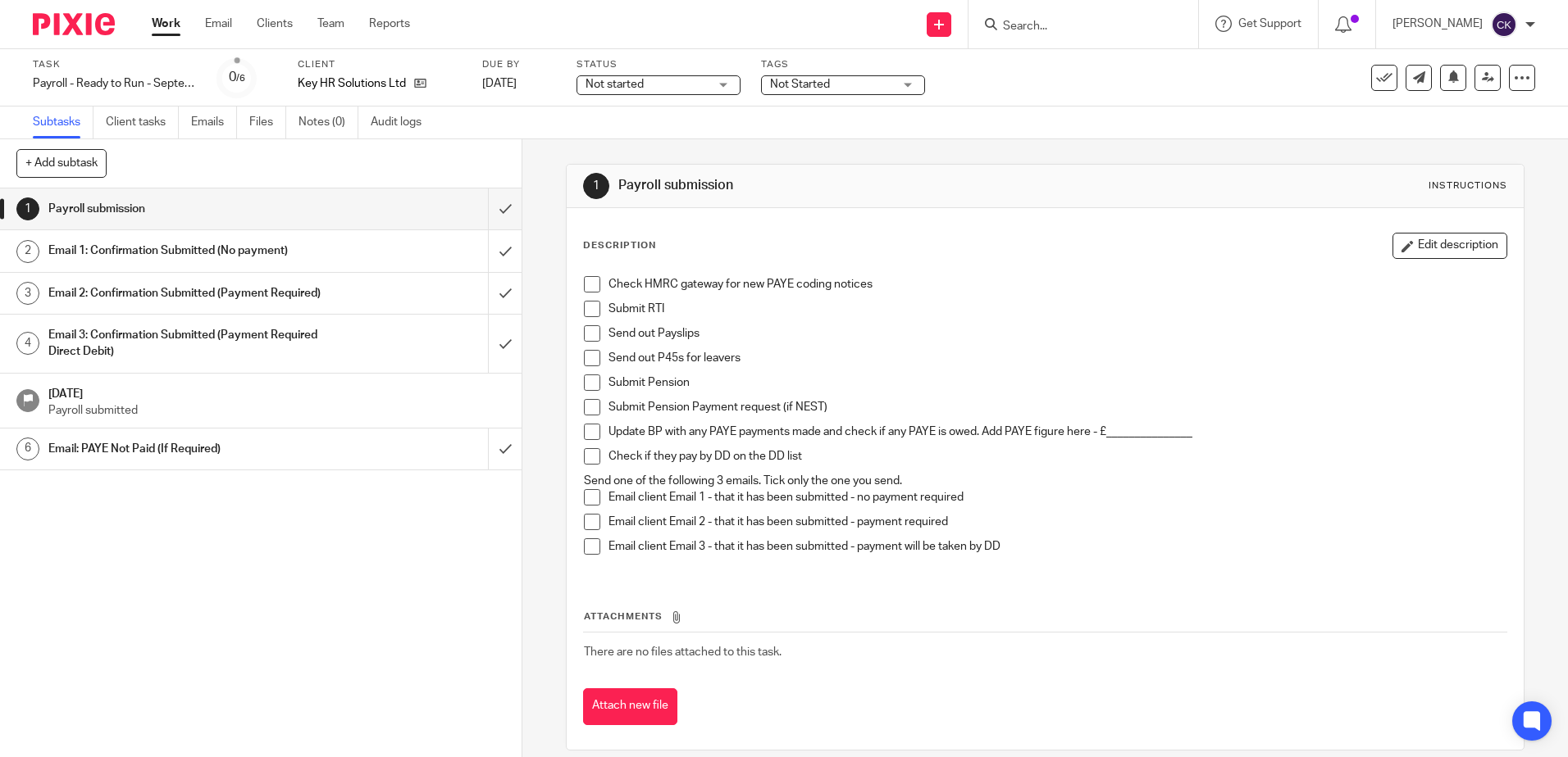
click at [584, 281] on span at bounding box center [591, 284] width 16 height 16
click at [587, 314] on span at bounding box center [591, 308] width 16 height 16
click at [585, 331] on span at bounding box center [591, 333] width 16 height 16
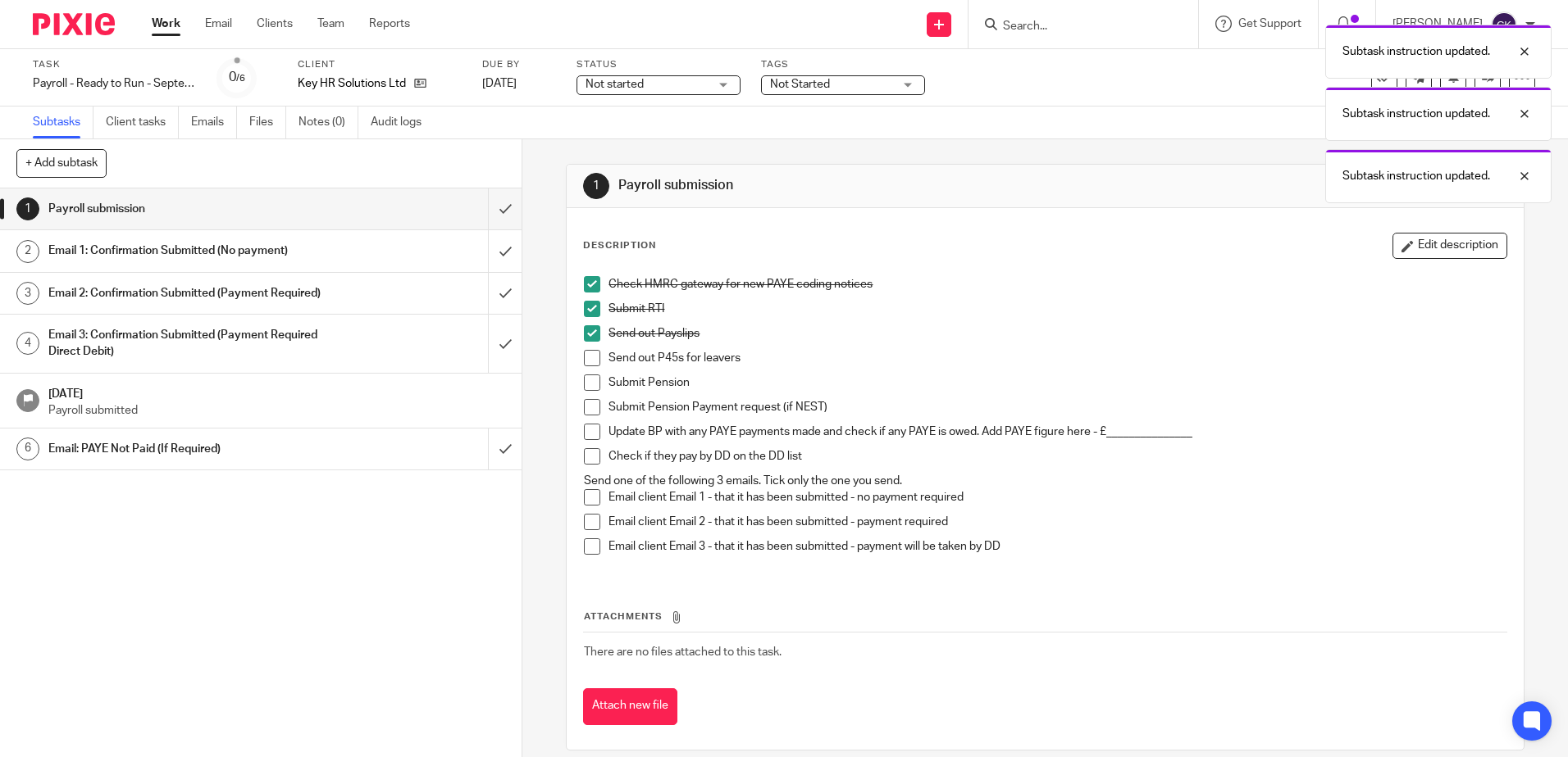
click at [584, 358] on span at bounding box center [591, 357] width 16 height 16
click at [584, 381] on span at bounding box center [591, 382] width 16 height 16
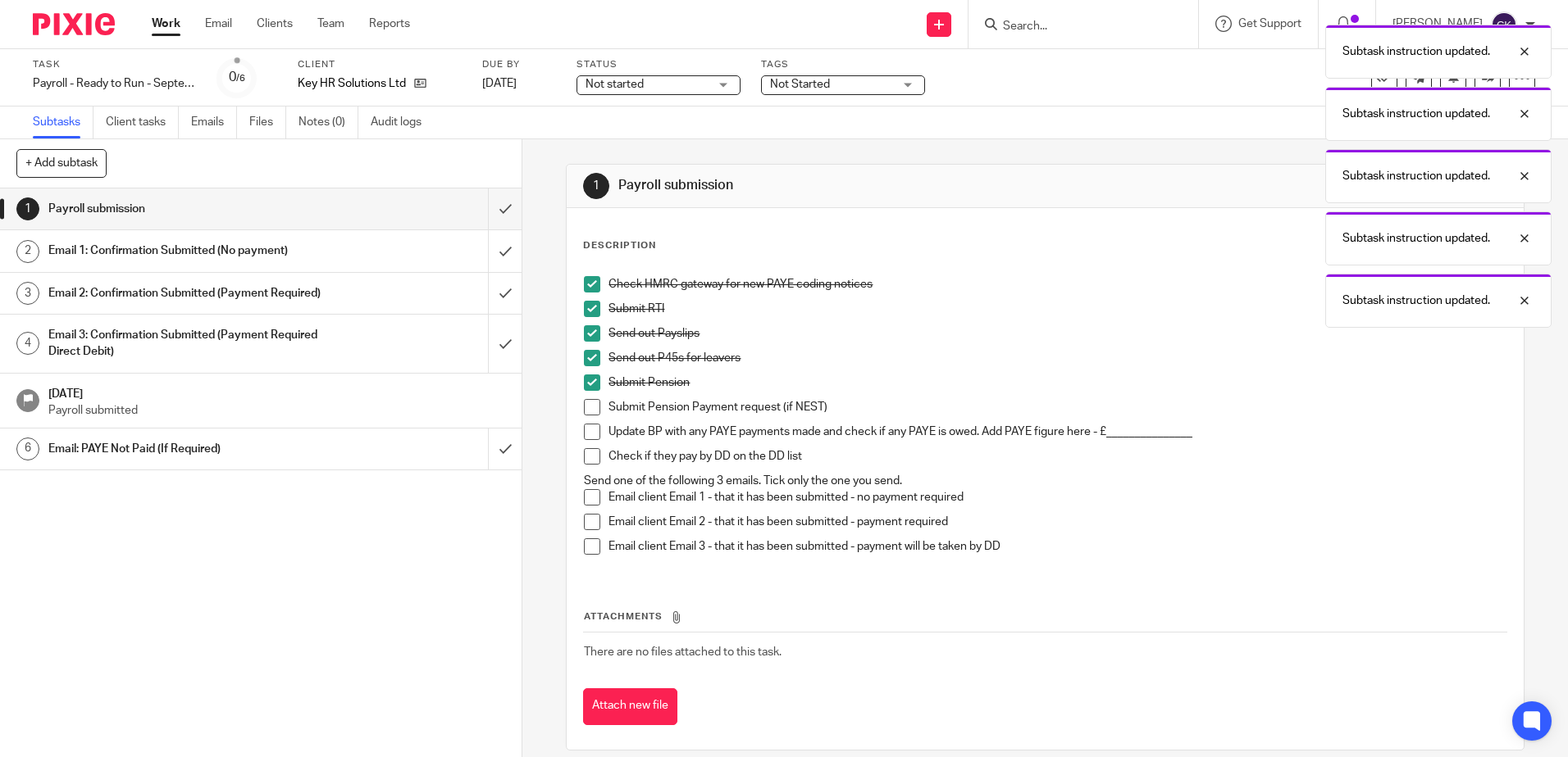
click at [587, 411] on span at bounding box center [591, 407] width 16 height 16
click at [587, 432] on span at bounding box center [591, 432] width 16 height 16
click at [587, 451] on span at bounding box center [591, 456] width 16 height 16
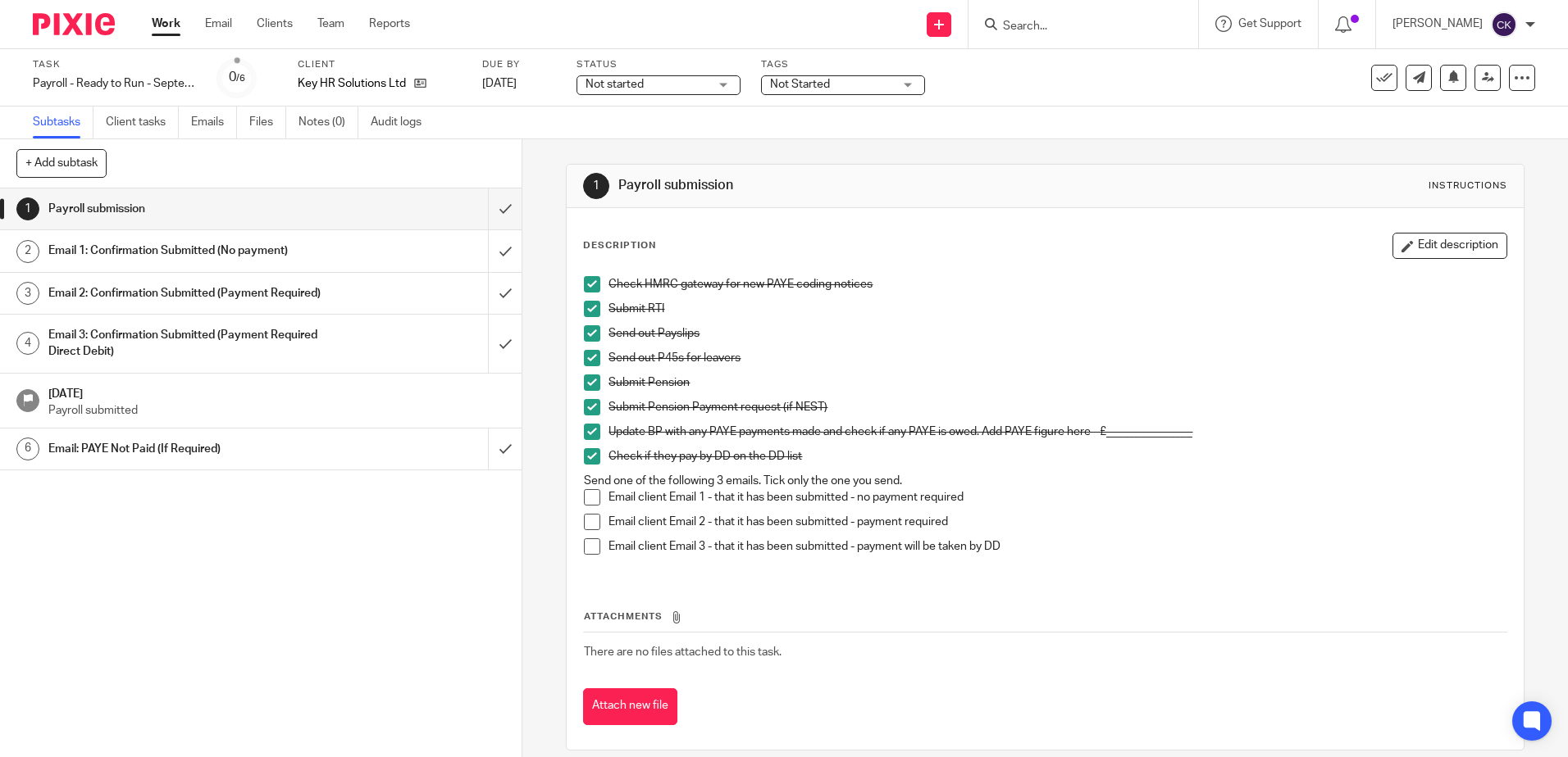
click at [587, 518] on span at bounding box center [591, 521] width 16 height 16
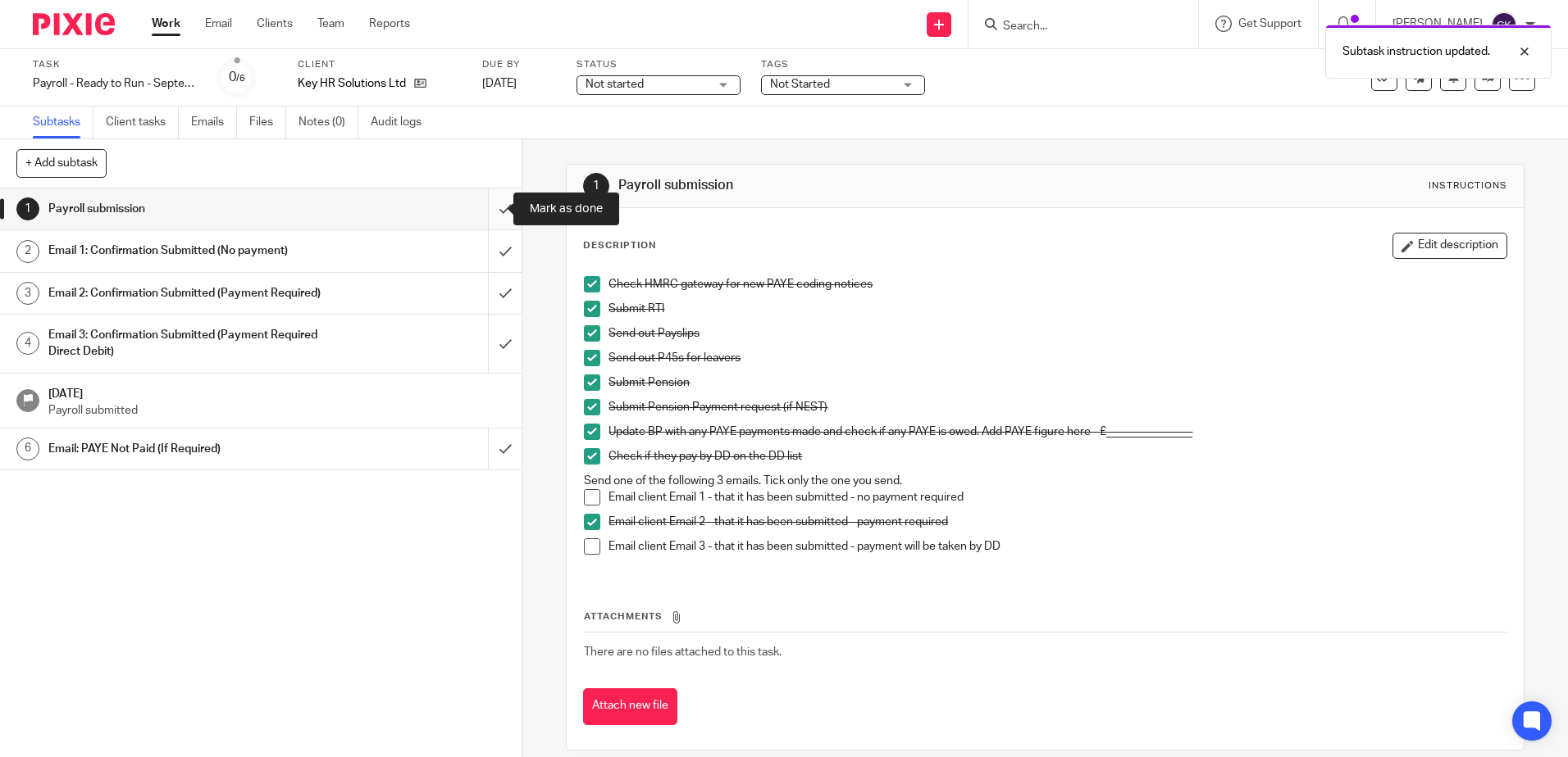
click at [482, 214] on input "submit" at bounding box center [261, 209] width 522 height 41
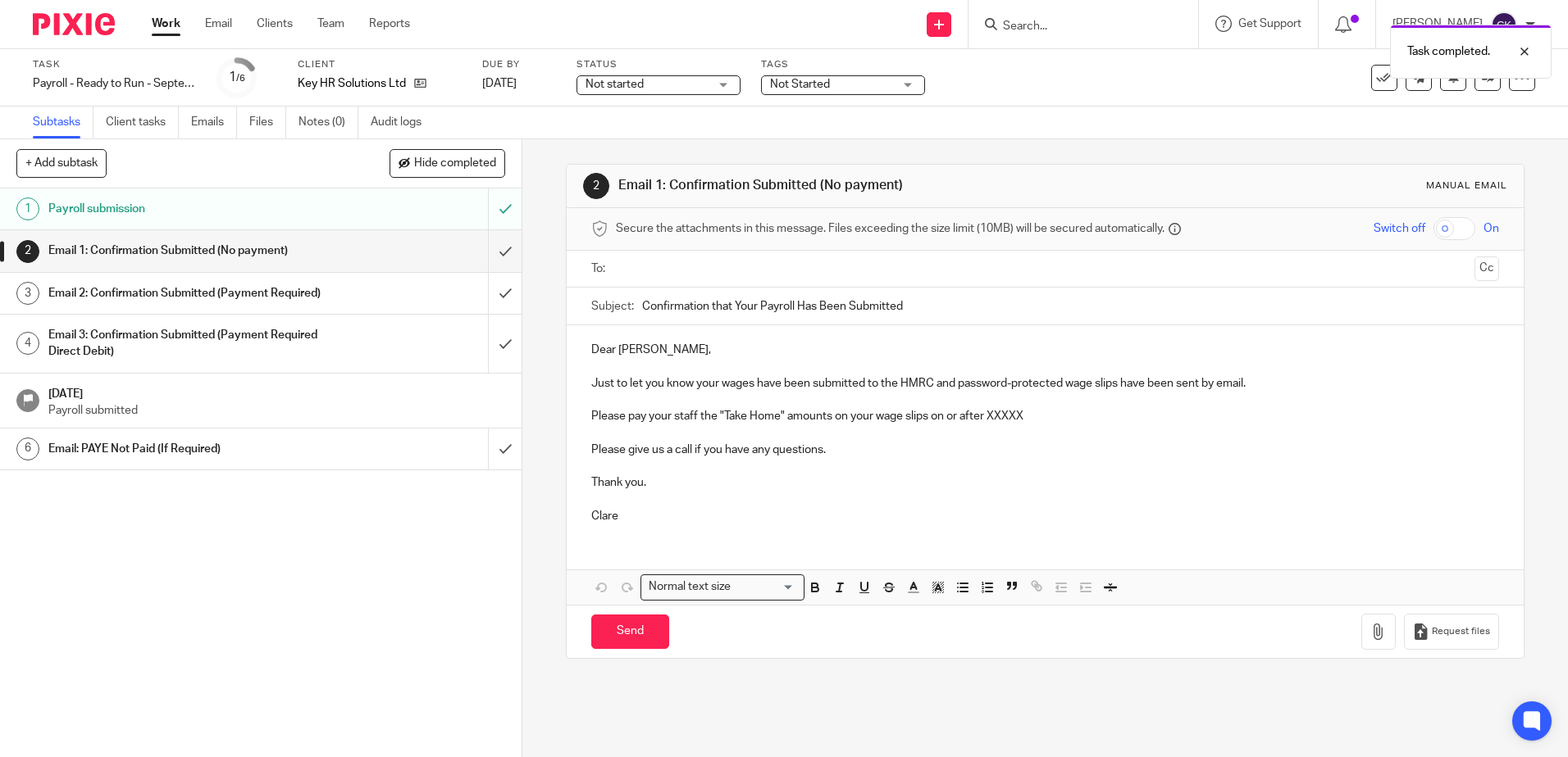
click at [635, 273] on input "text" at bounding box center [1043, 269] width 845 height 19
click at [491, 256] on input "submit" at bounding box center [261, 250] width 522 height 41
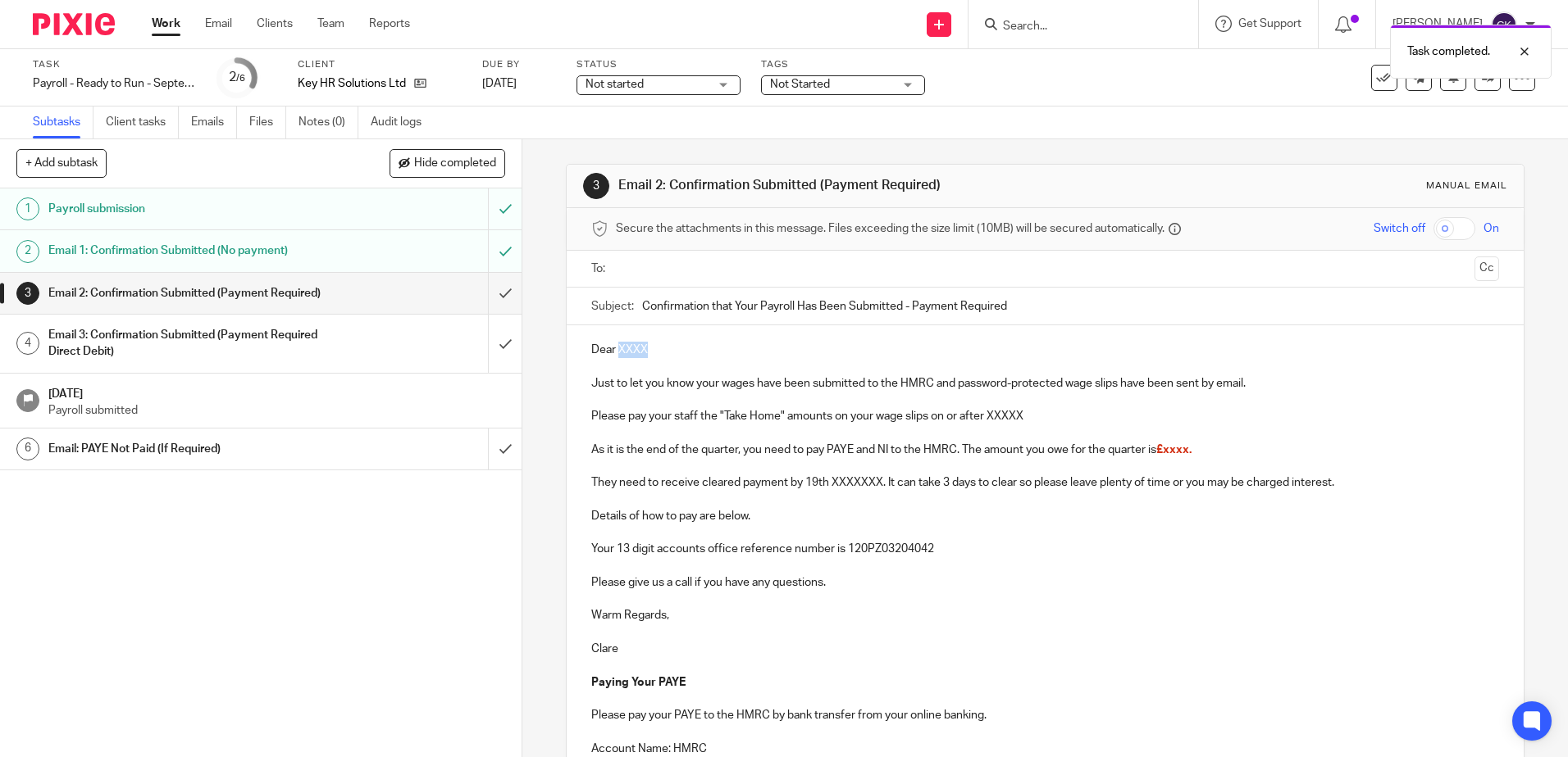
drag, startPoint x: 647, startPoint y: 348, endPoint x: 614, endPoint y: 350, distance: 33.1
click at [614, 350] on p "Dear XXXX" at bounding box center [1044, 350] width 907 height 16
click at [955, 386] on p "Just to let you know your wages have been submitted to the HMRC and password-pr…" at bounding box center [1044, 383] width 907 height 16
drag, startPoint x: 1152, startPoint y: 387, endPoint x: 1121, endPoint y: 384, distance: 31.1
click at [1121, 384] on p "Just to let you know your wages have been submitted to the HMRC and a password-…" at bounding box center [1044, 383] width 907 height 16
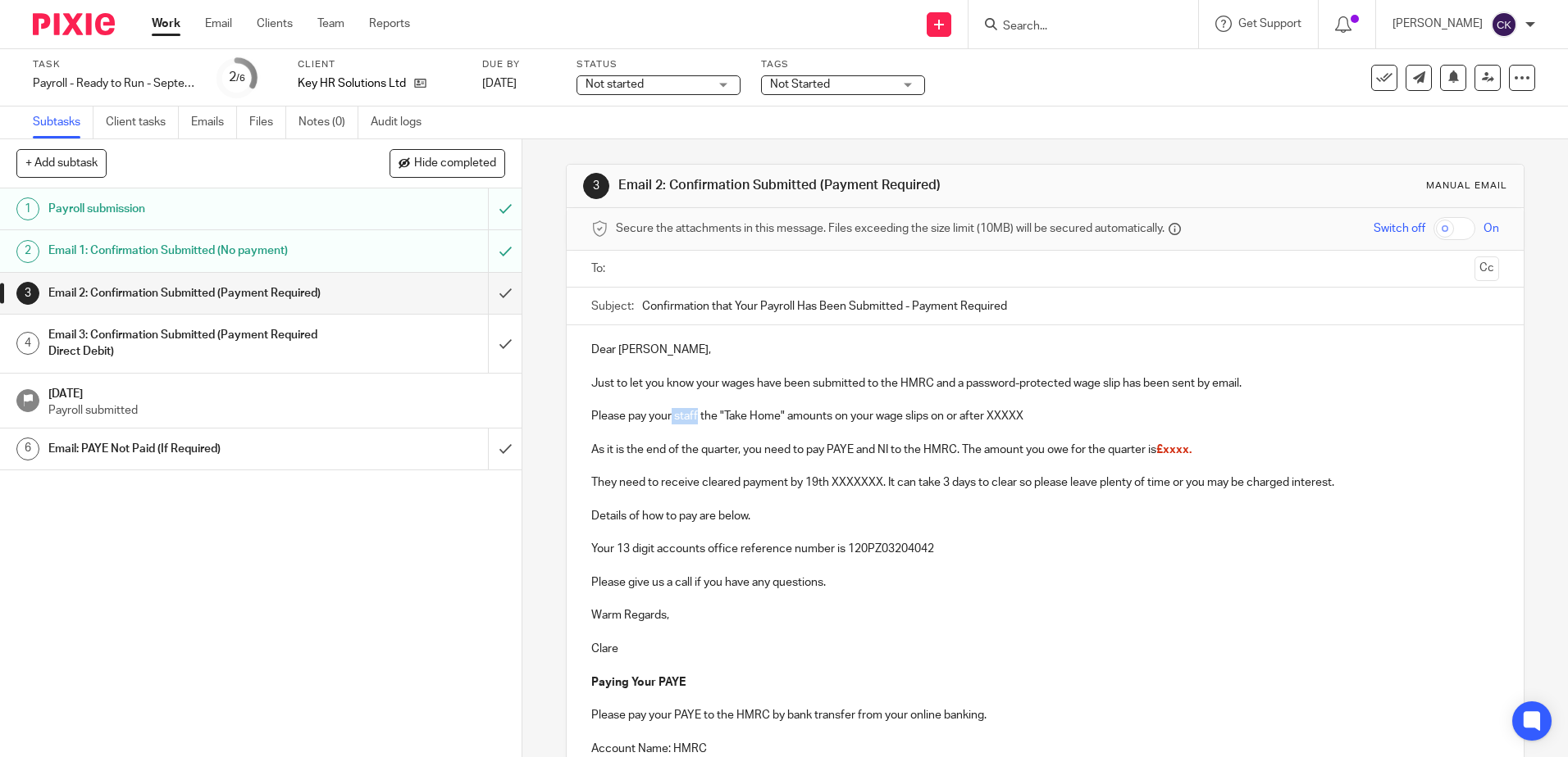
drag, startPoint x: 695, startPoint y: 419, endPoint x: 667, endPoint y: 416, distance: 28.2
click at [667, 416] on p "Please pay your staff the "Take Home" amounts on your wage slips on or after XX…" at bounding box center [1044, 416] width 907 height 16
drag, startPoint x: 1022, startPoint y: 415, endPoint x: 918, endPoint y: 416, distance: 104.0
click at [918, 416] on p "Please pay yourself the "Take Home" amounts on your wage slips on or after XXXXX" at bounding box center [1044, 416] width 907 height 16
drag, startPoint x: 870, startPoint y: 452, endPoint x: 819, endPoint y: 452, distance: 51.0
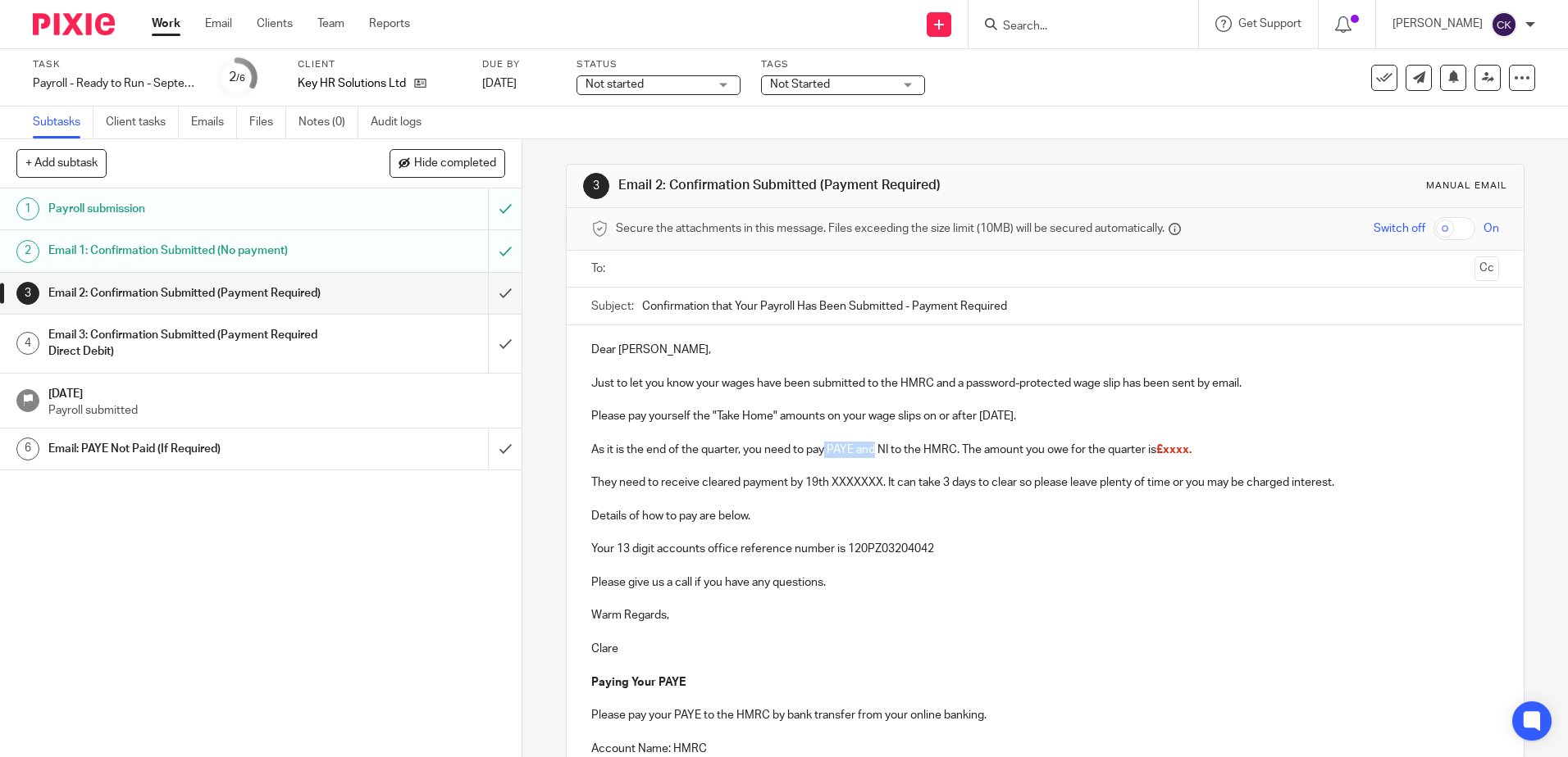
click at [819, 452] on p "As it is the end of the quarter, you need to pay PAYE and NI to the HMRC. The a…" at bounding box center [1044, 449] width 907 height 16
drag, startPoint x: 1151, startPoint y: 453, endPoint x: 1106, endPoint y: 450, distance: 45.1
click at [1106, 450] on p "As it is the end of the quarter, you need to pay NI to the HMRC. The amount you…" at bounding box center [1044, 449] width 907 height 16
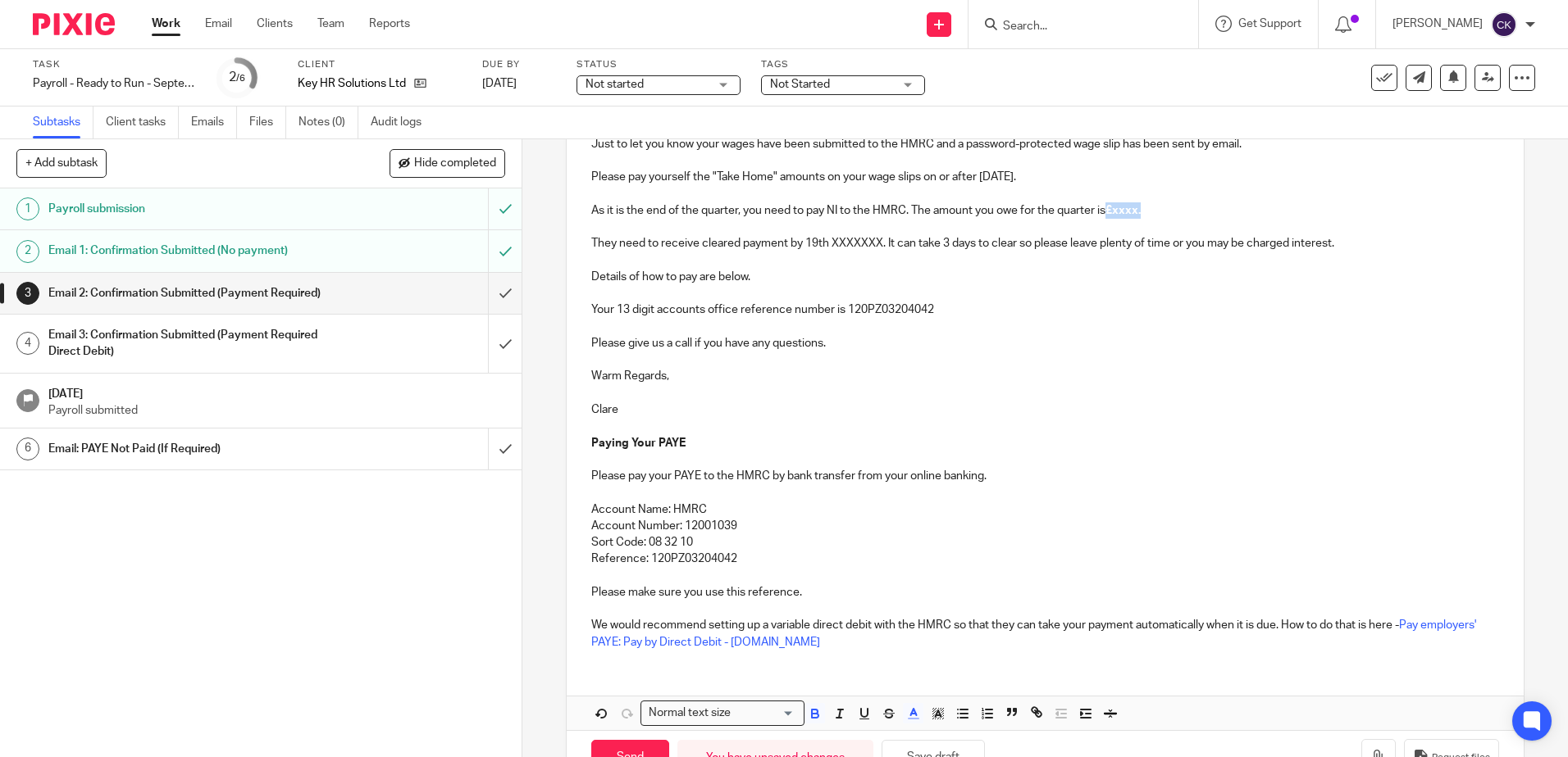
scroll to position [246, 0]
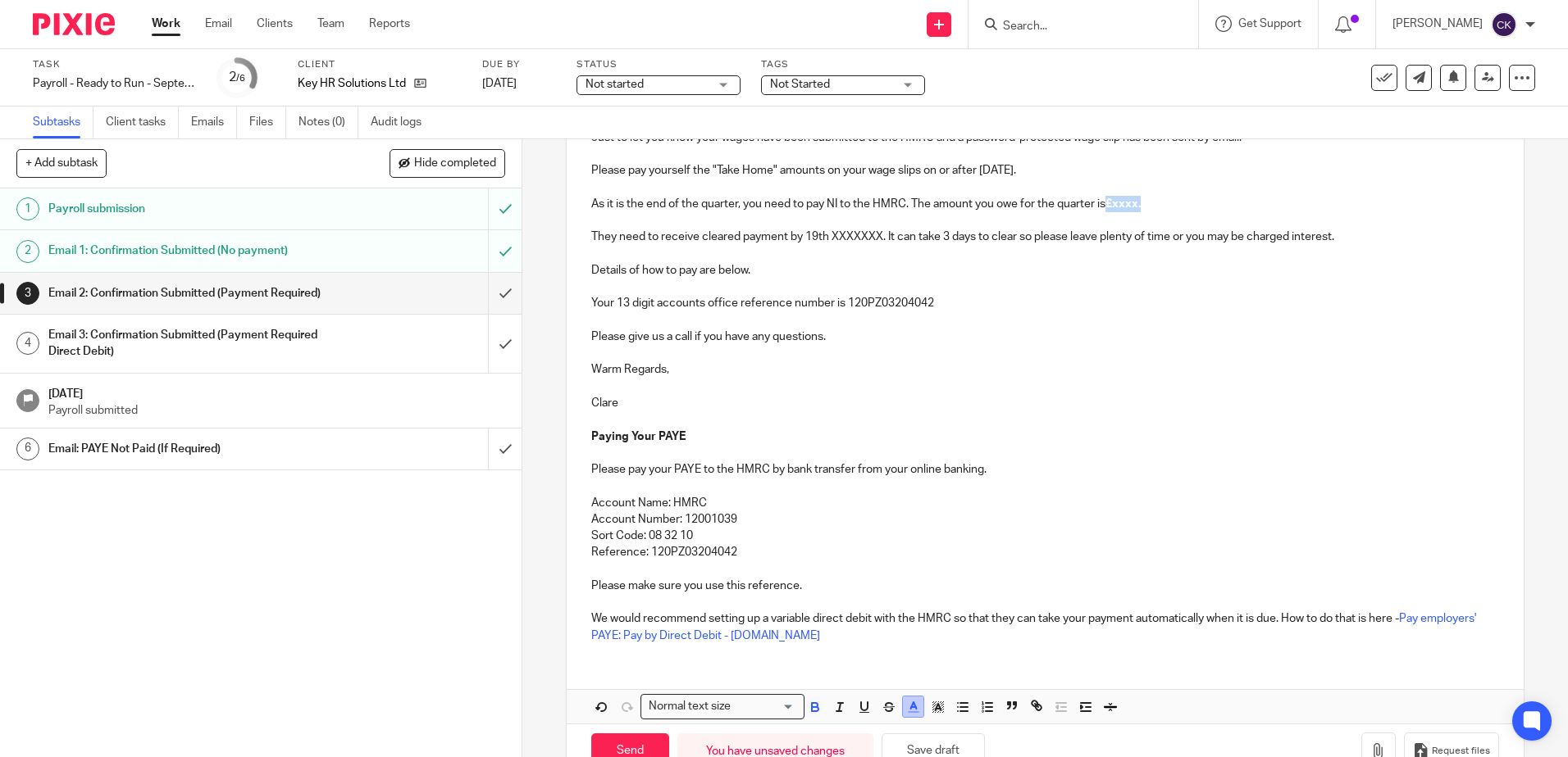
click at [908, 708] on icon "button" at bounding box center [913, 707] width 14 height 14
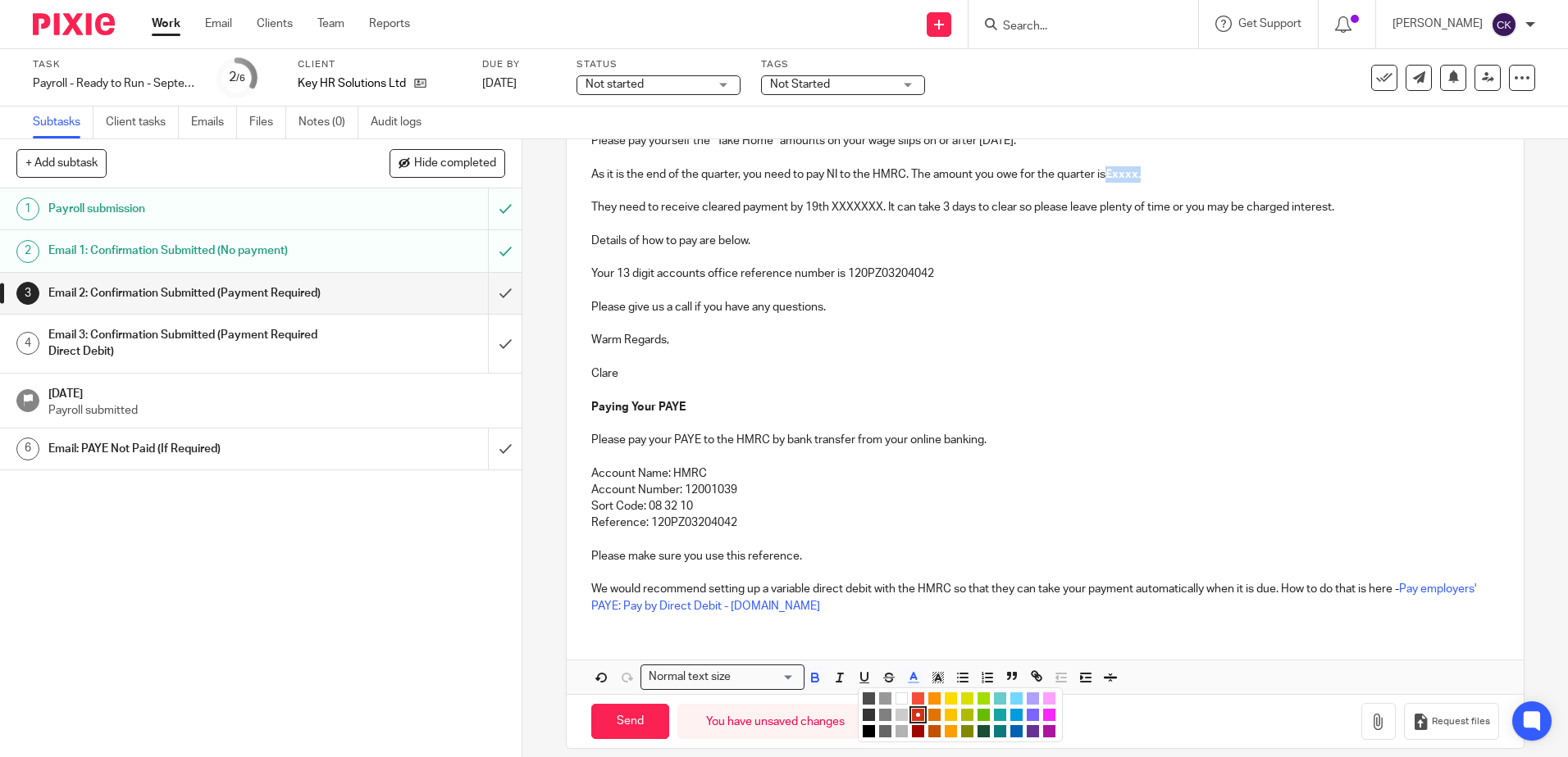
scroll to position [292, 0]
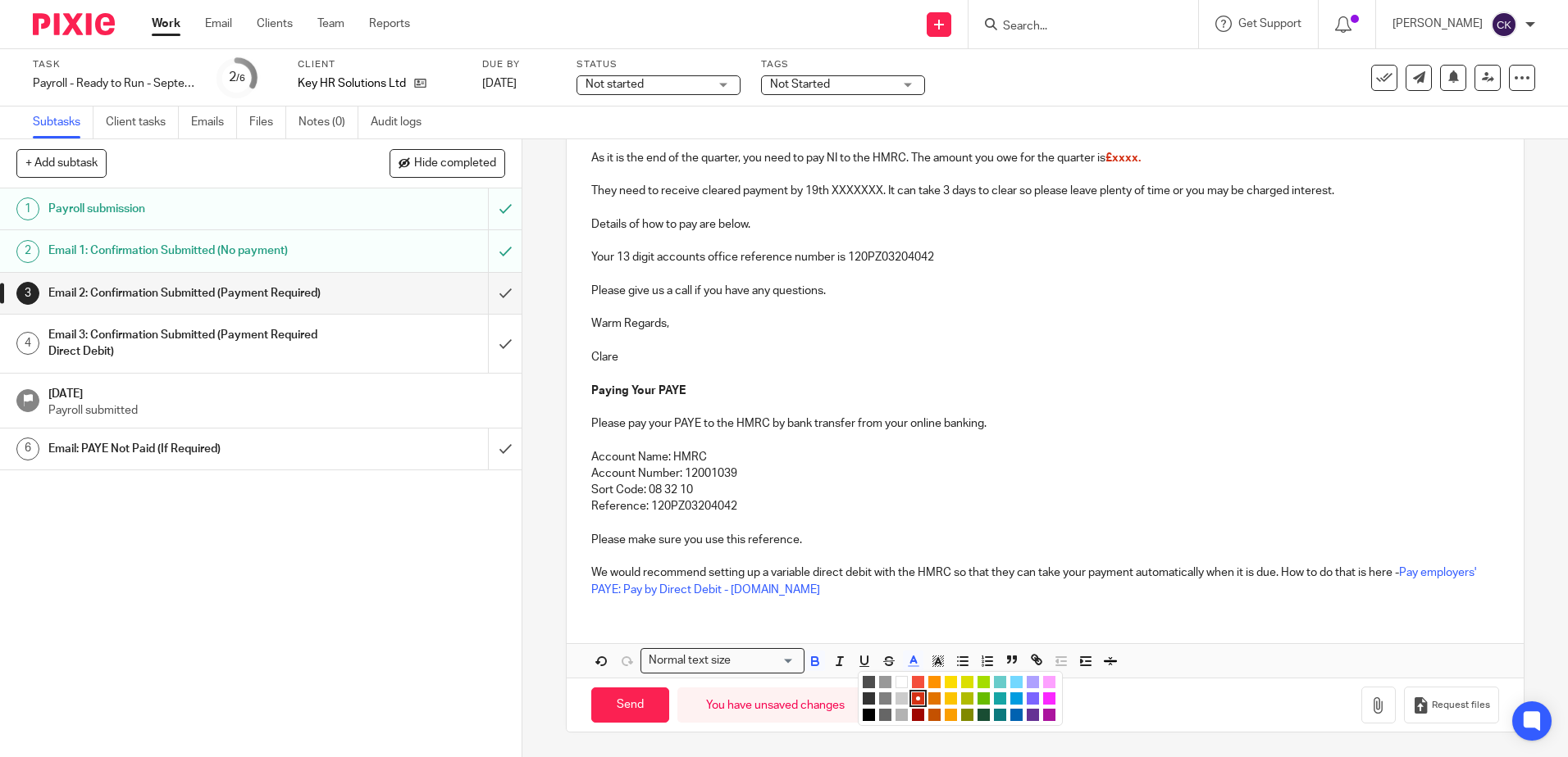
click at [863, 716] on li "color:#000000" at bounding box center [869, 715] width 13 height 13
click at [1098, 416] on p "Please pay your PAYE to the HMRC by bank transfer from your online banking." at bounding box center [1044, 423] width 907 height 16
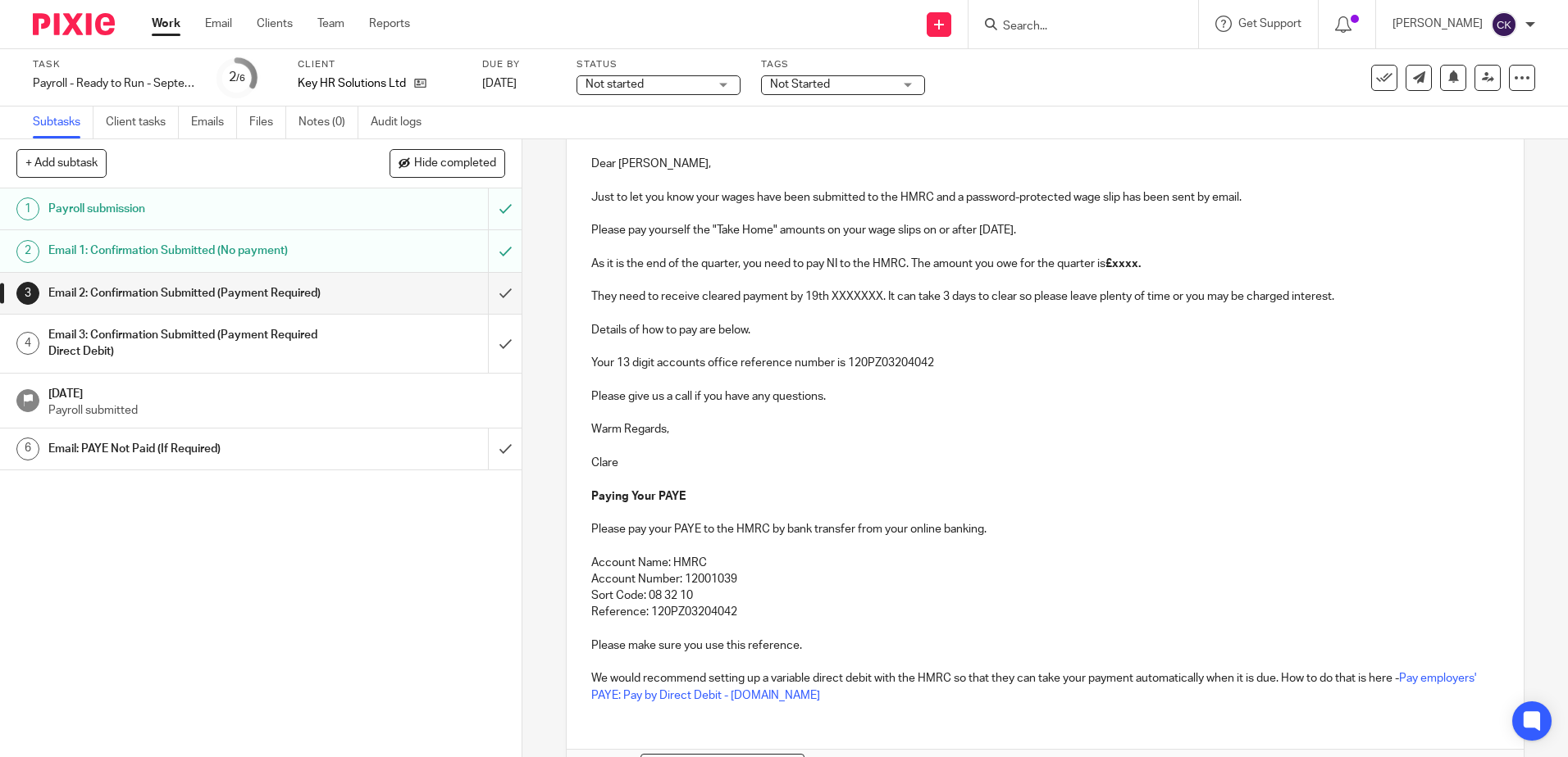
scroll to position [0, 0]
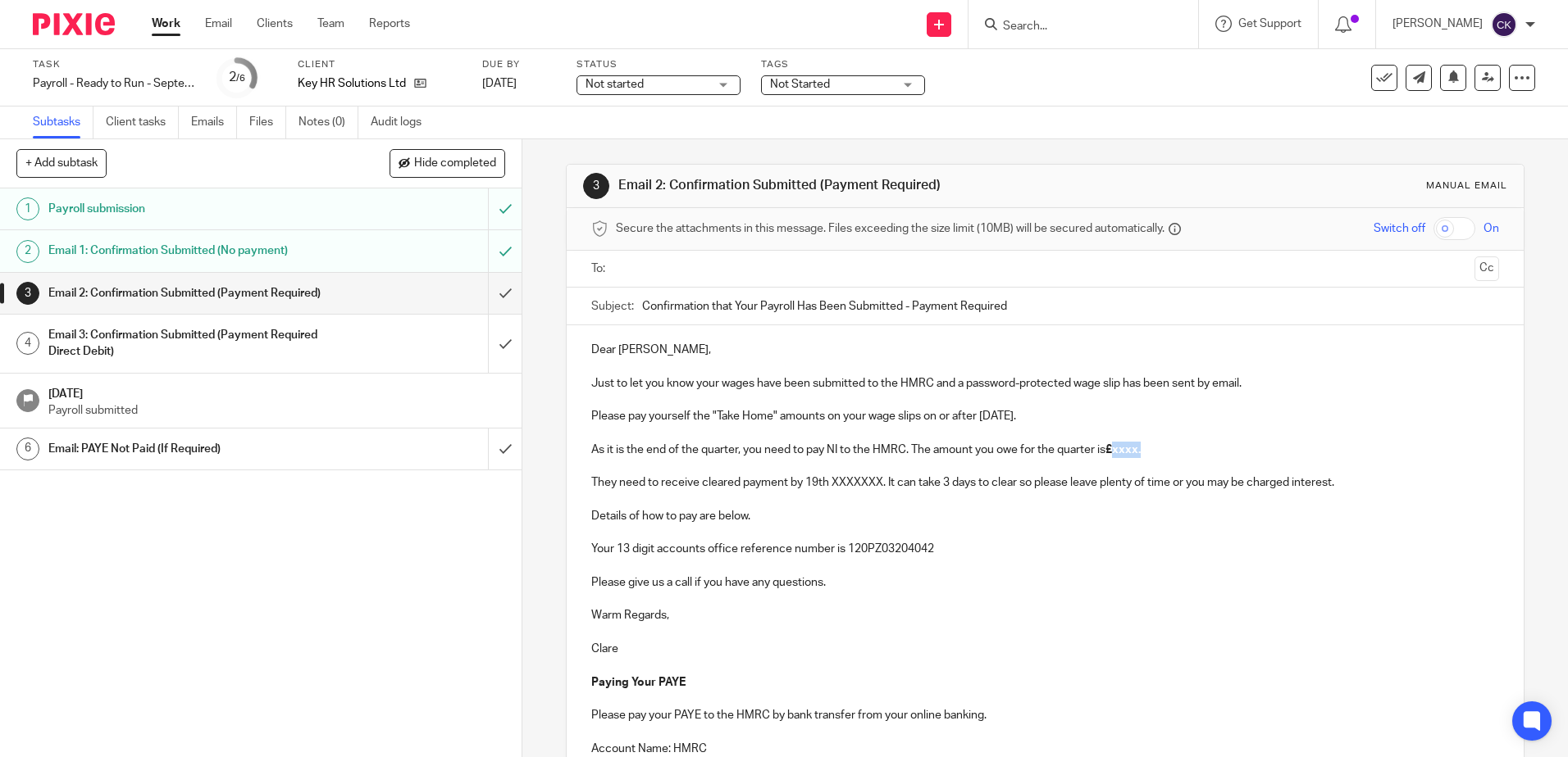
drag, startPoint x: 1144, startPoint y: 448, endPoint x: 1112, endPoint y: 450, distance: 32.1
click at [1112, 450] on p "As it is the end of the quarter, you need to pay NI to the HMRC. The amount you…" at bounding box center [1044, 449] width 907 height 16
drag, startPoint x: 880, startPoint y: 485, endPoint x: 828, endPoint y: 485, distance: 52.0
click at [828, 485] on p "They need to receive cleared payment by 19th XXXXXXX. It can take 3 days to cle…" at bounding box center [1044, 482] width 907 height 16
click at [637, 268] on input "text" at bounding box center [1043, 269] width 845 height 19
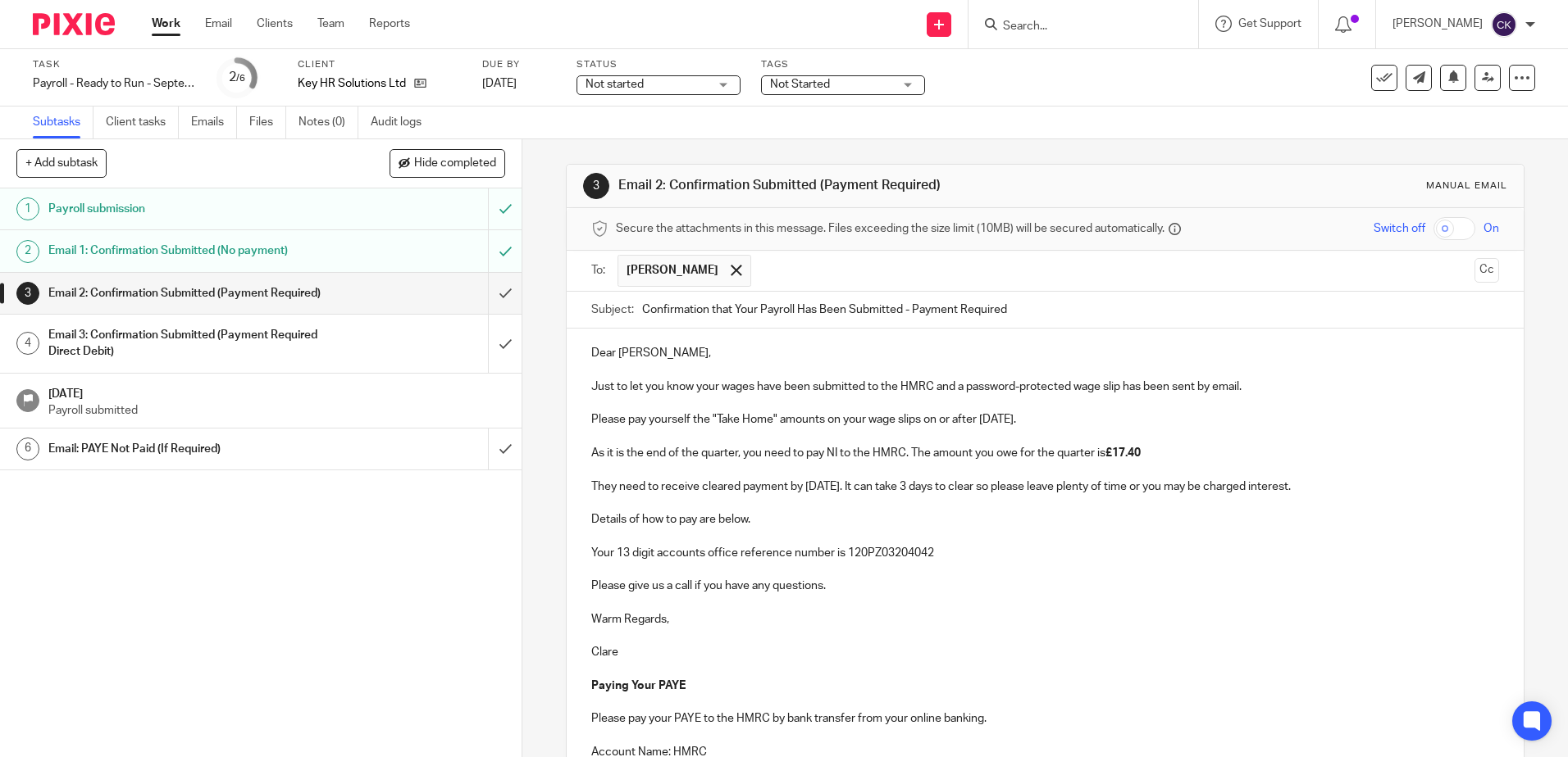
click at [1125, 594] on p at bounding box center [1044, 602] width 907 height 16
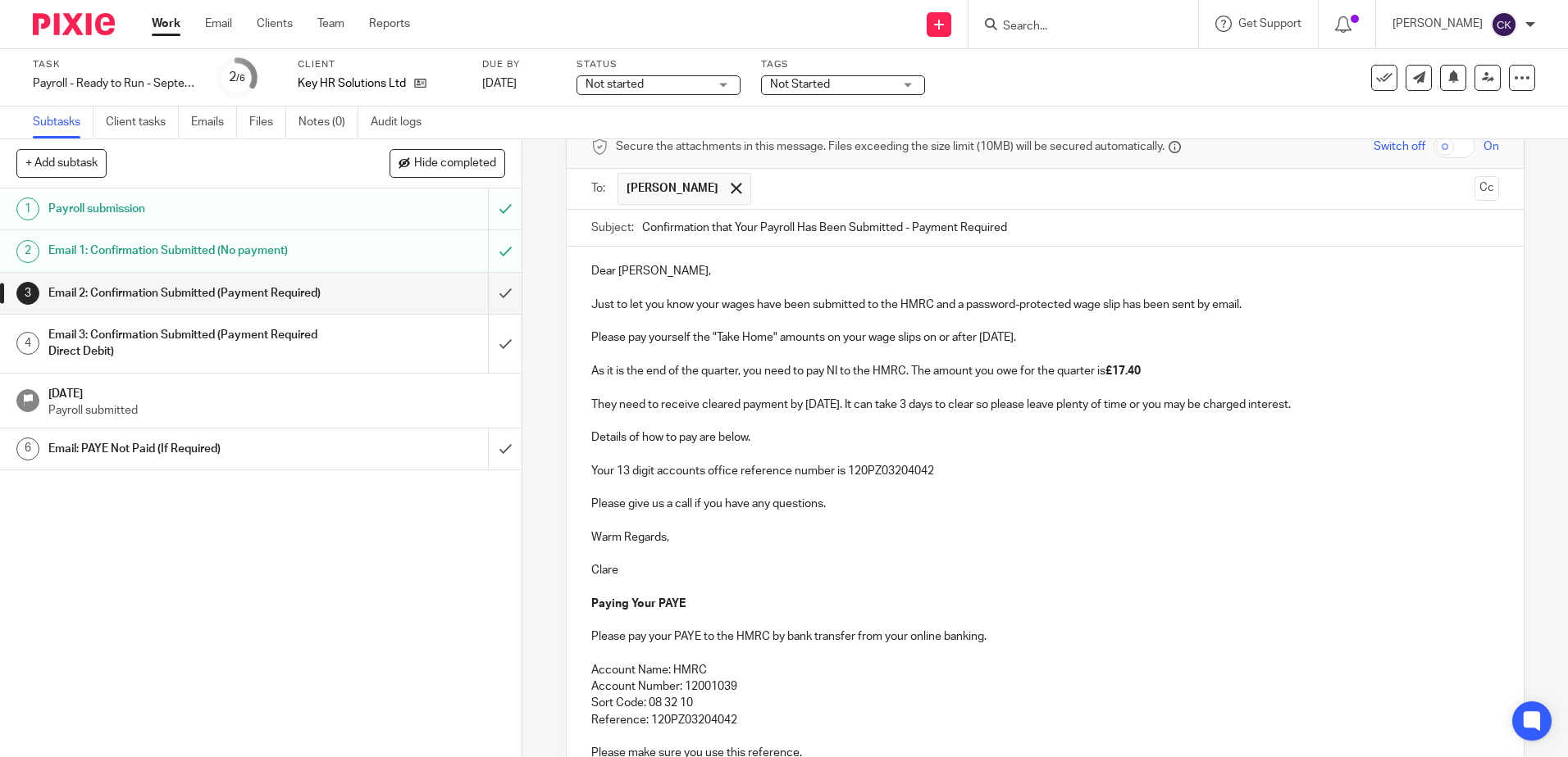
scroll to position [295, 0]
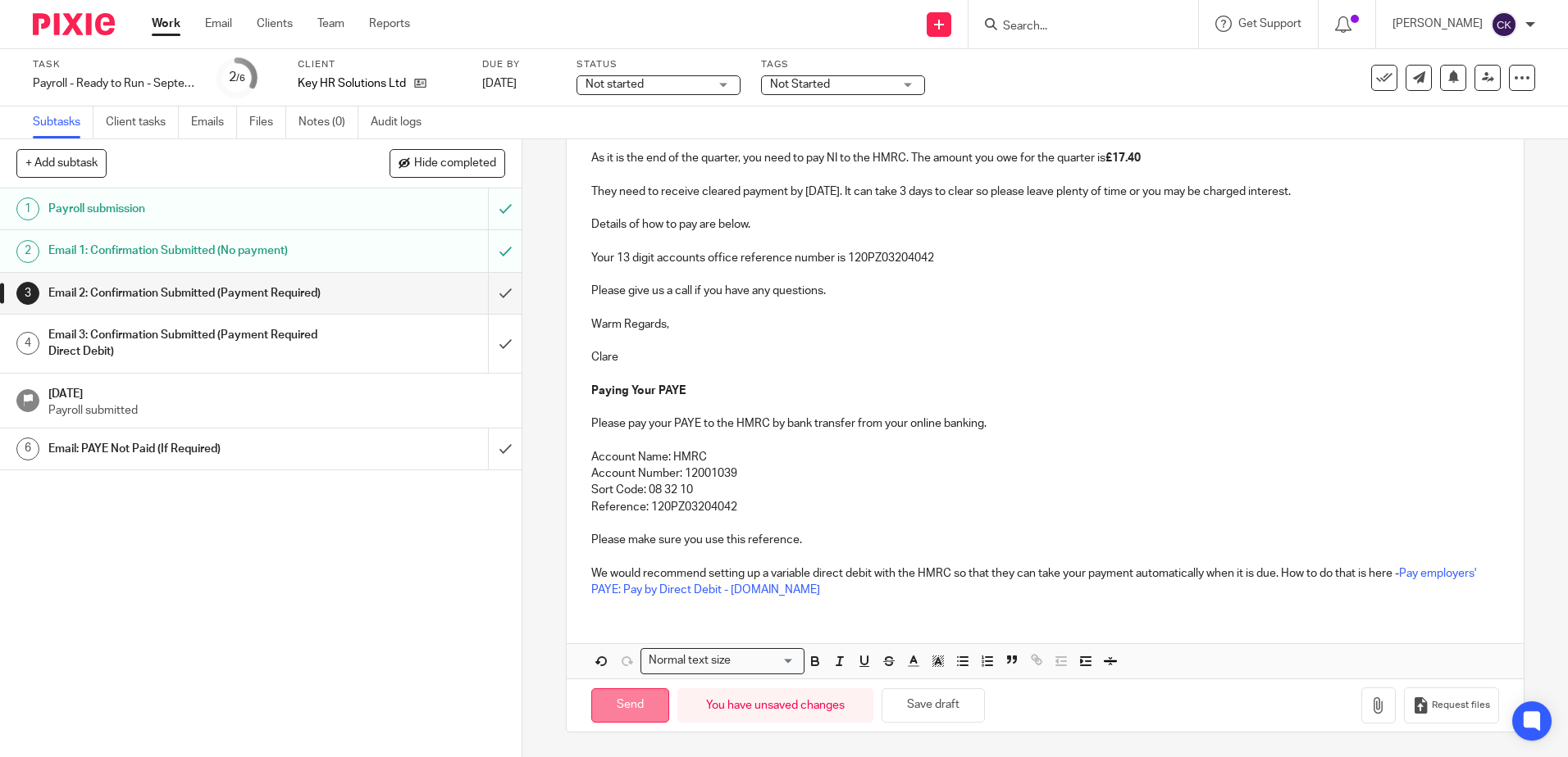
click at [626, 705] on input "Send" at bounding box center [630, 706] width 78 height 35
type input "Sent"
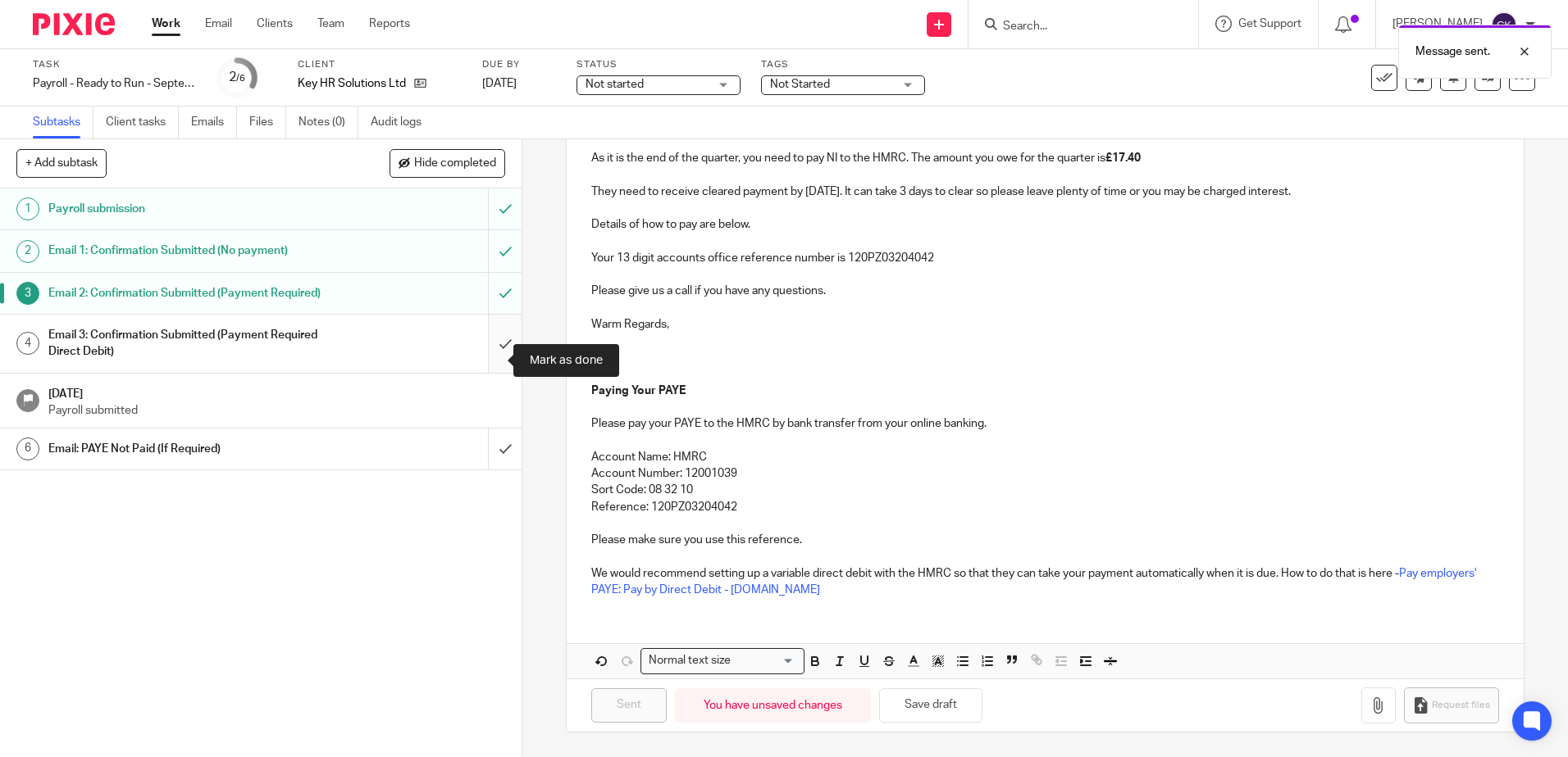
click at [484, 351] on input "submit" at bounding box center [261, 344] width 522 height 58
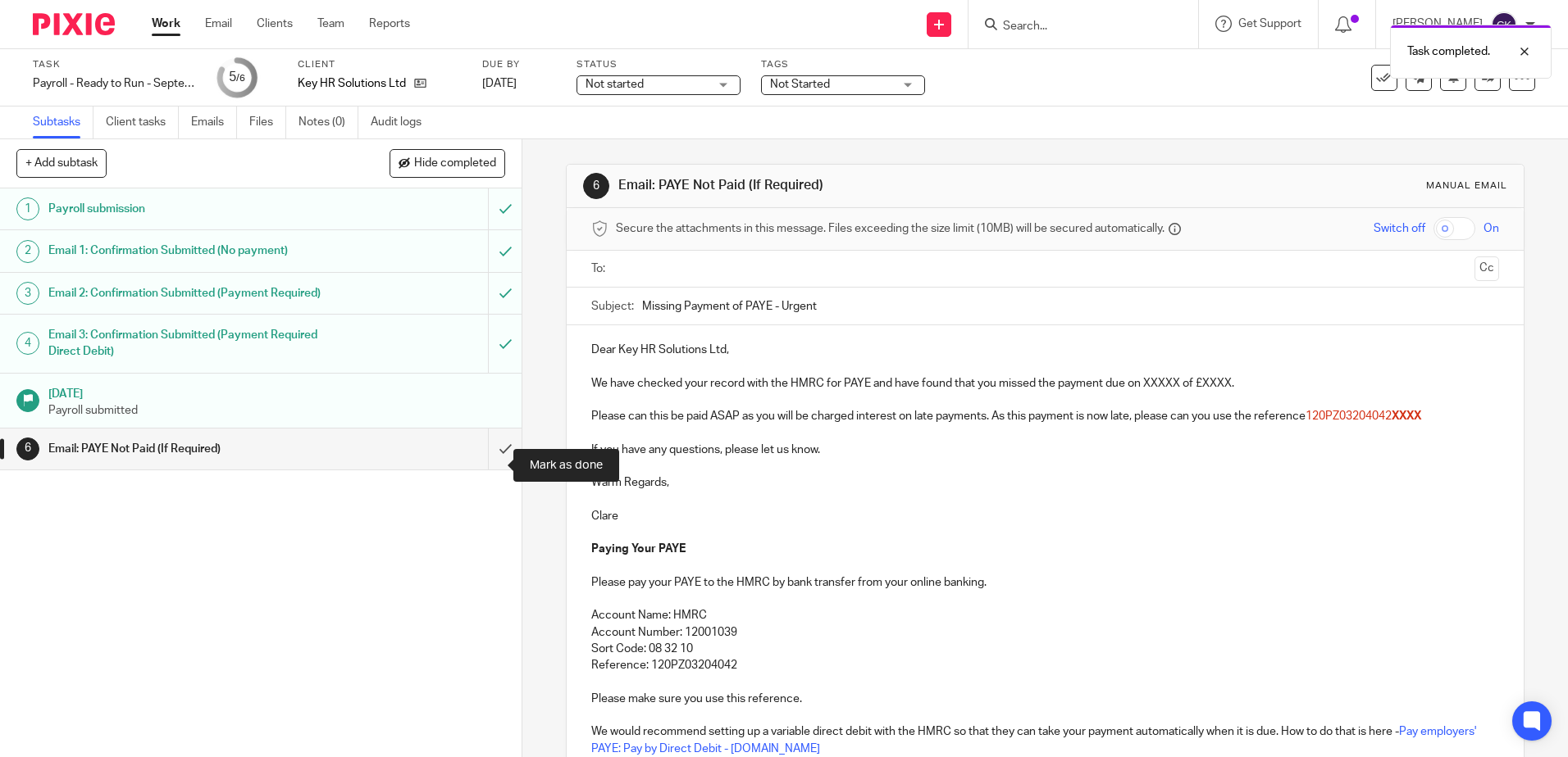
drag, startPoint x: 483, startPoint y: 465, endPoint x: 464, endPoint y: 465, distance: 19.0
click at [483, 465] on input "submit" at bounding box center [261, 449] width 522 height 41
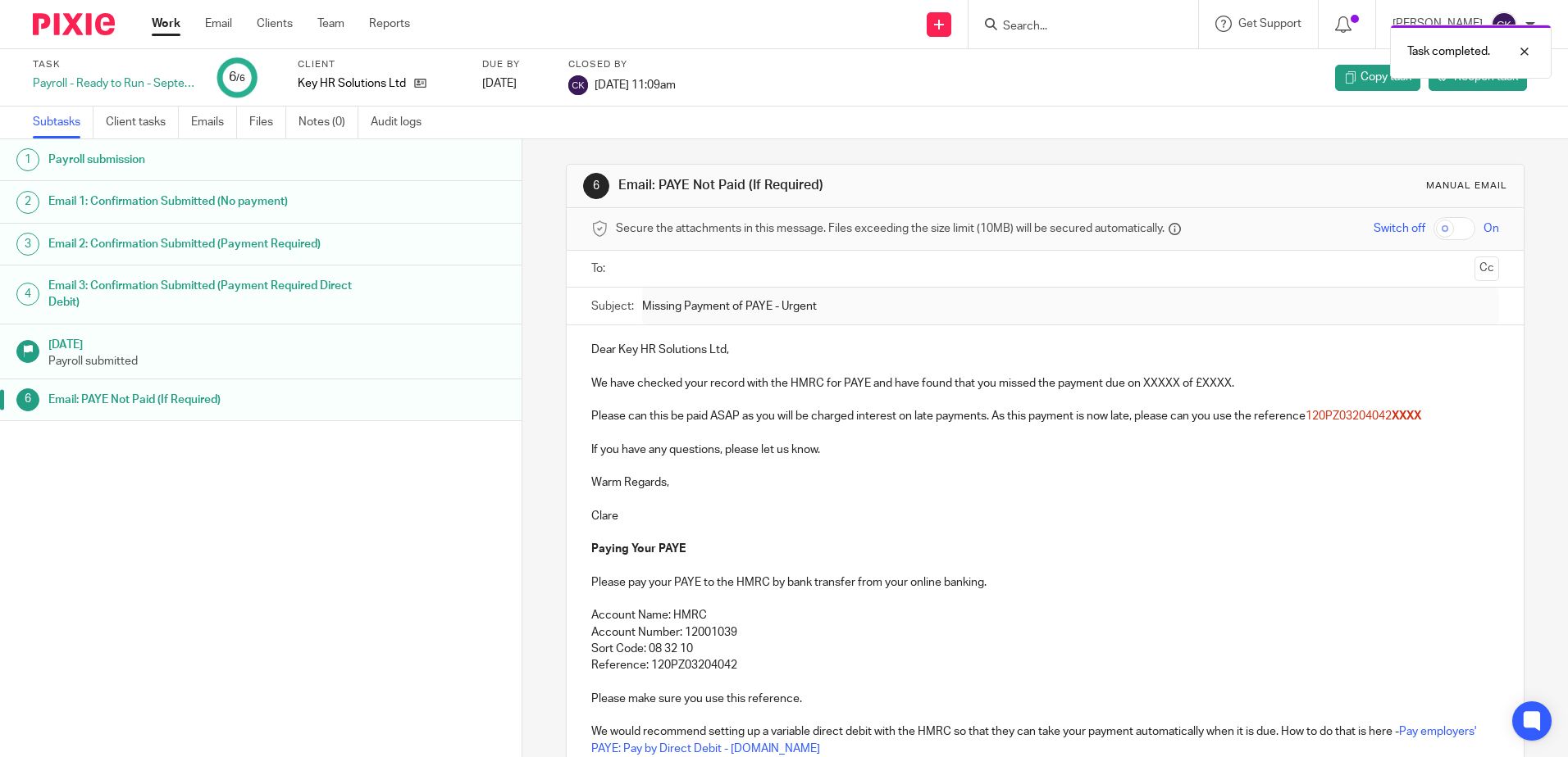
click at [165, 26] on link "Work" at bounding box center [166, 23] width 29 height 16
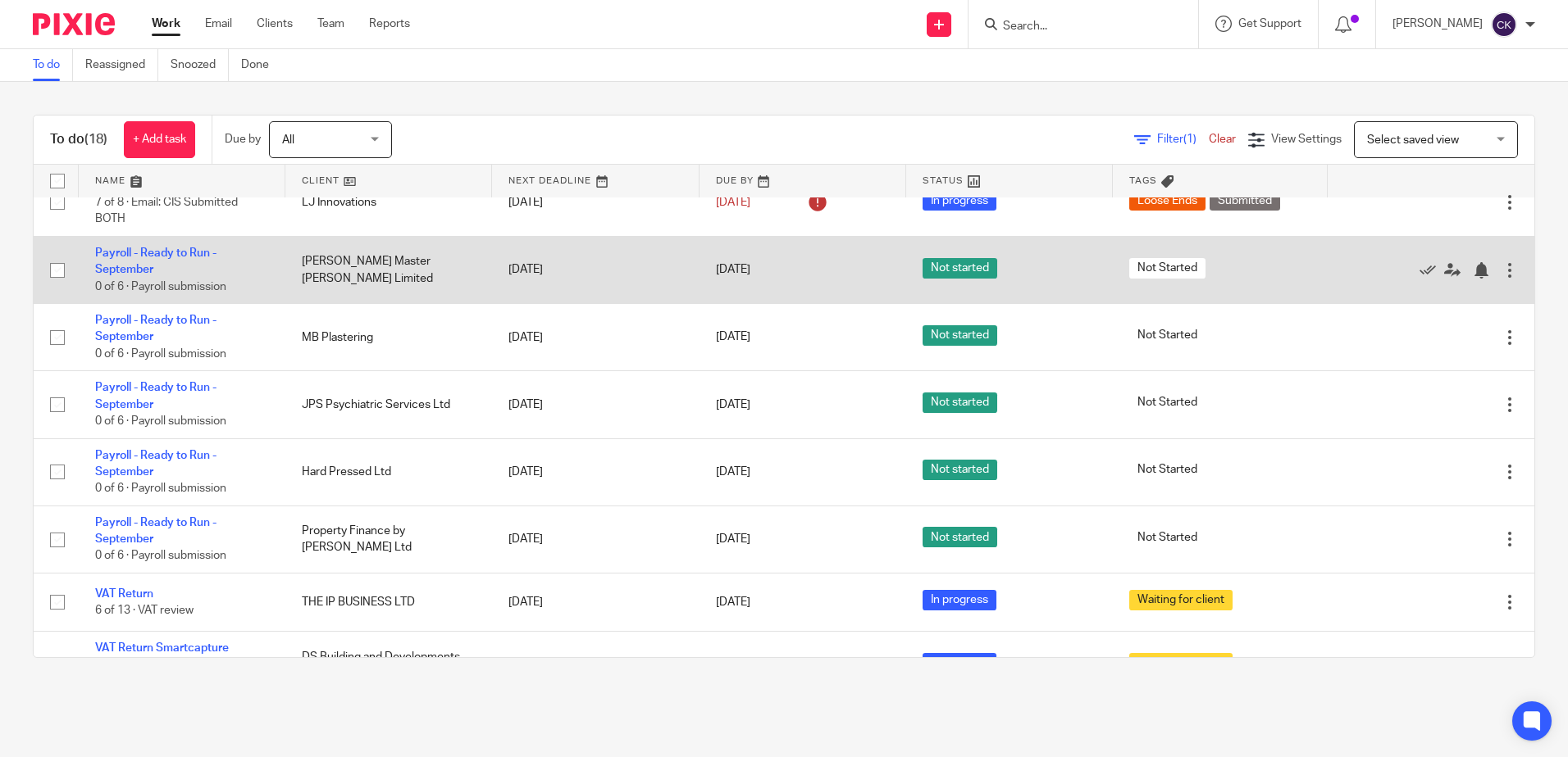
scroll to position [82, 0]
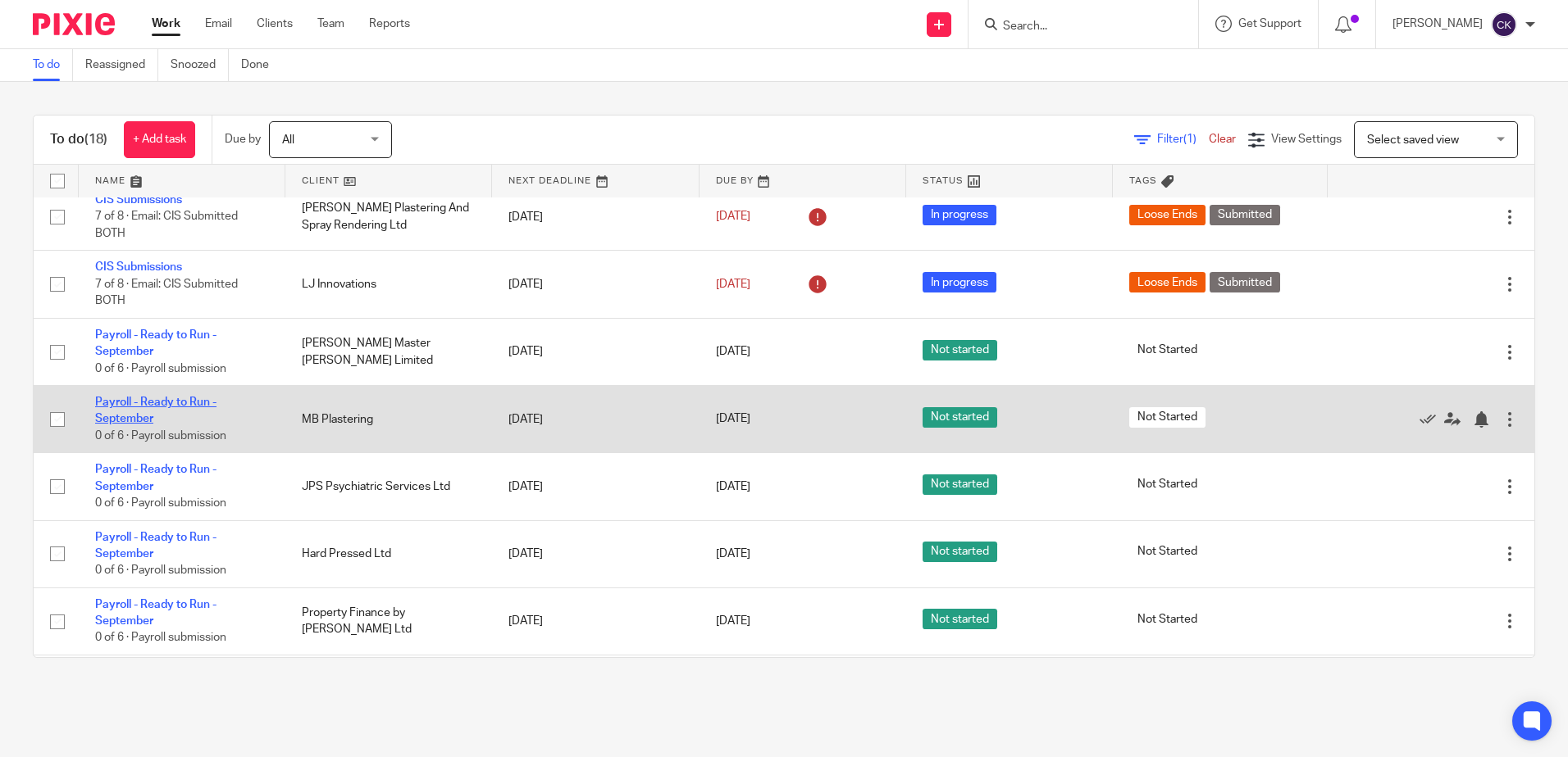
click at [172, 404] on link "Payroll - Ready to Run - September" at bounding box center [156, 410] width 122 height 28
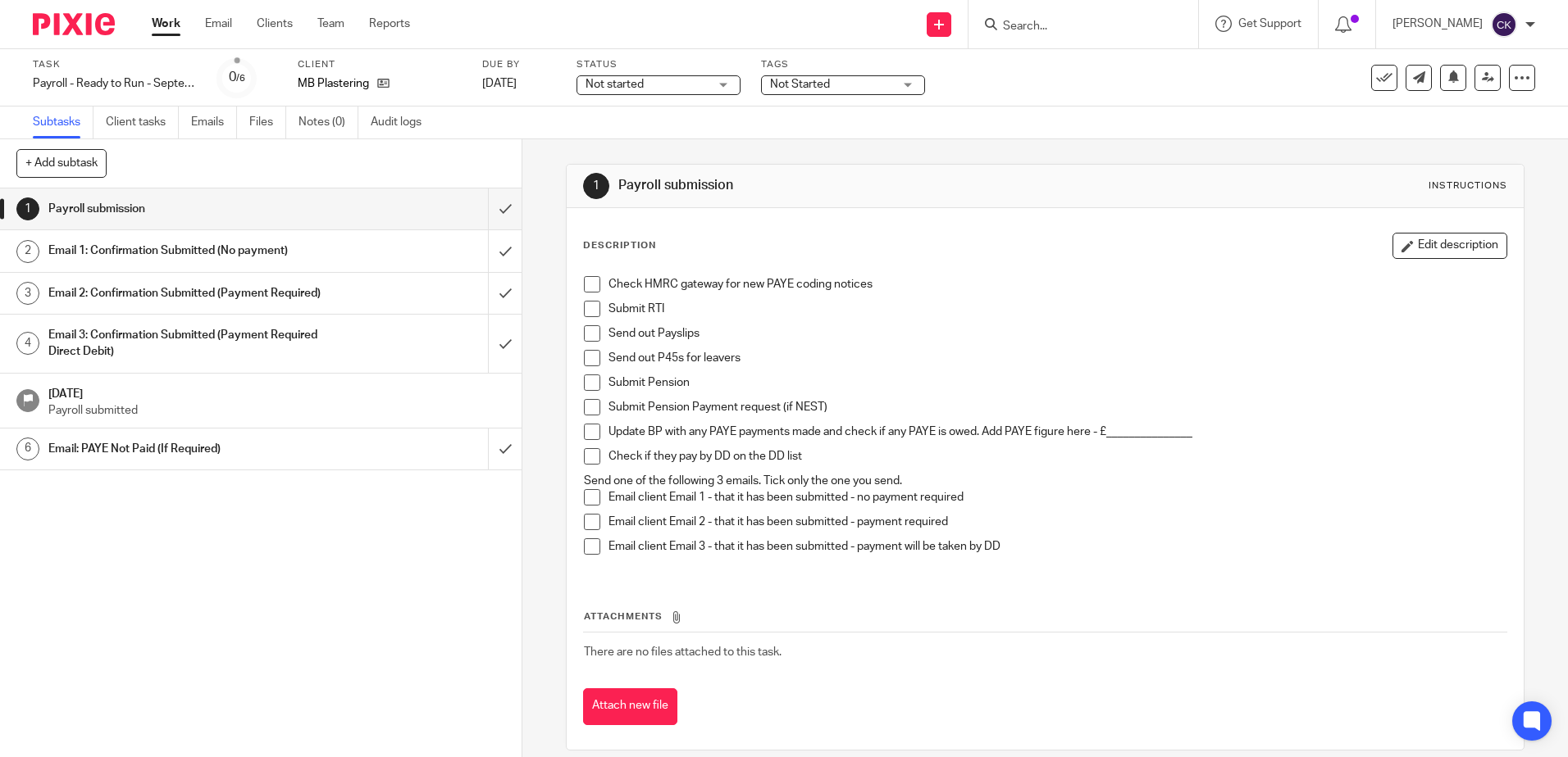
drag, startPoint x: 591, startPoint y: 287, endPoint x: 591, endPoint y: 300, distance: 13.0
click at [591, 287] on span at bounding box center [591, 284] width 16 height 16
click at [591, 313] on span at bounding box center [591, 308] width 16 height 16
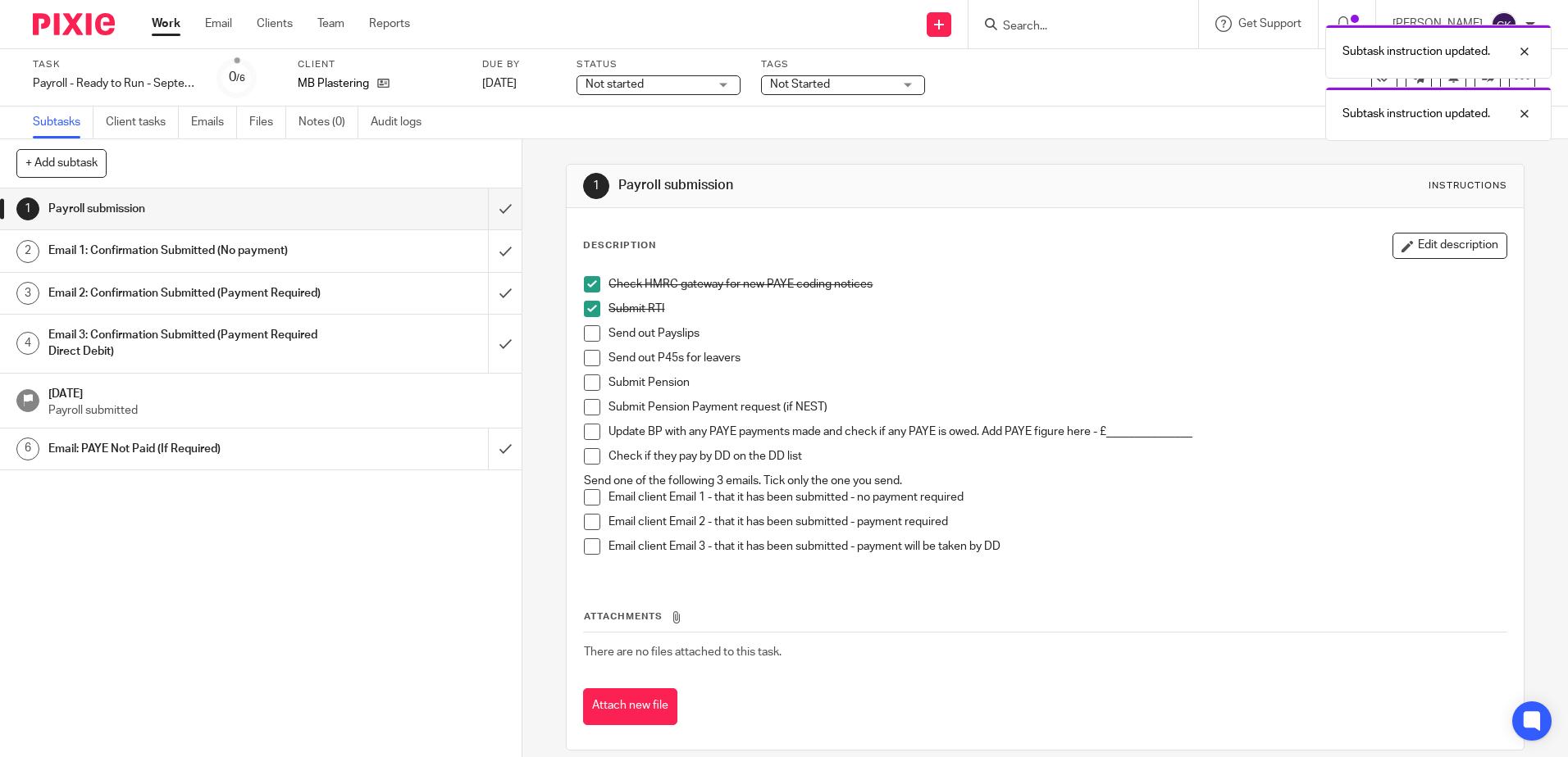
click at [584, 332] on span at bounding box center [591, 333] width 16 height 16
click at [586, 361] on span at bounding box center [591, 357] width 16 height 16
click at [586, 383] on span at bounding box center [591, 382] width 16 height 16
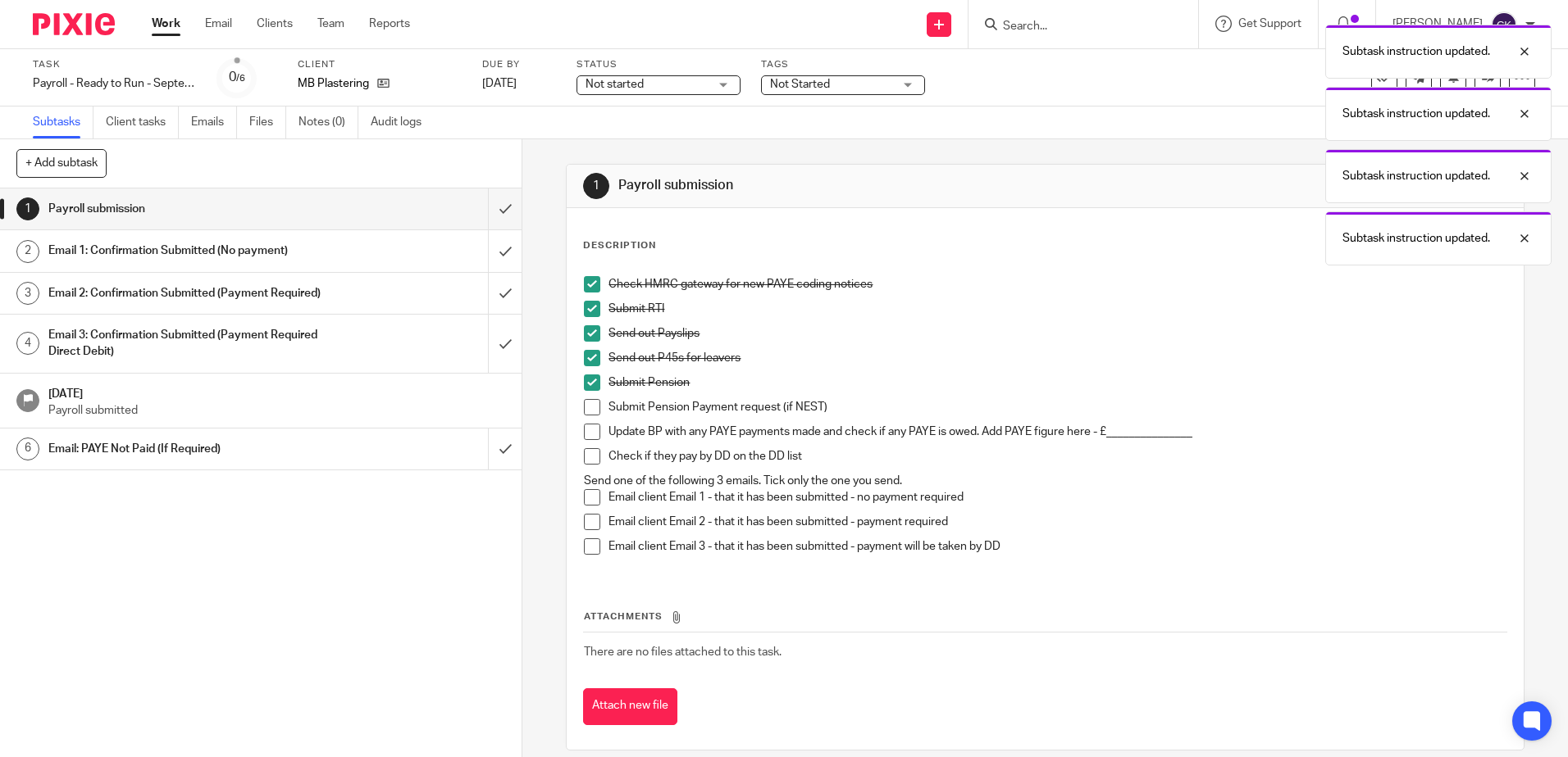
click at [586, 408] on span at bounding box center [591, 407] width 16 height 16
click at [587, 436] on span at bounding box center [591, 432] width 16 height 16
click at [586, 459] on span at bounding box center [591, 456] width 16 height 16
click at [584, 499] on span at bounding box center [591, 497] width 16 height 16
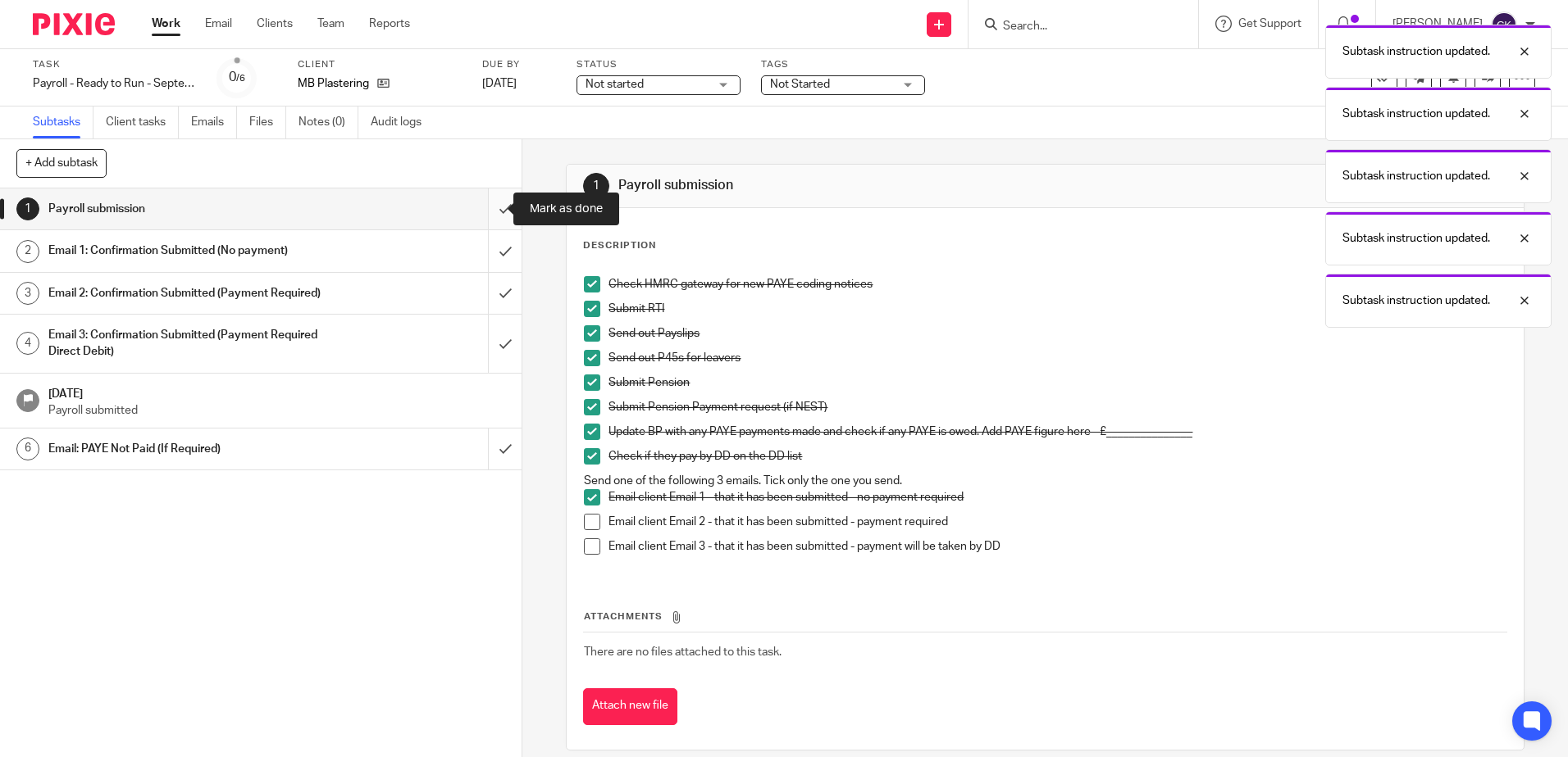
click at [490, 218] on input "submit" at bounding box center [261, 209] width 522 height 41
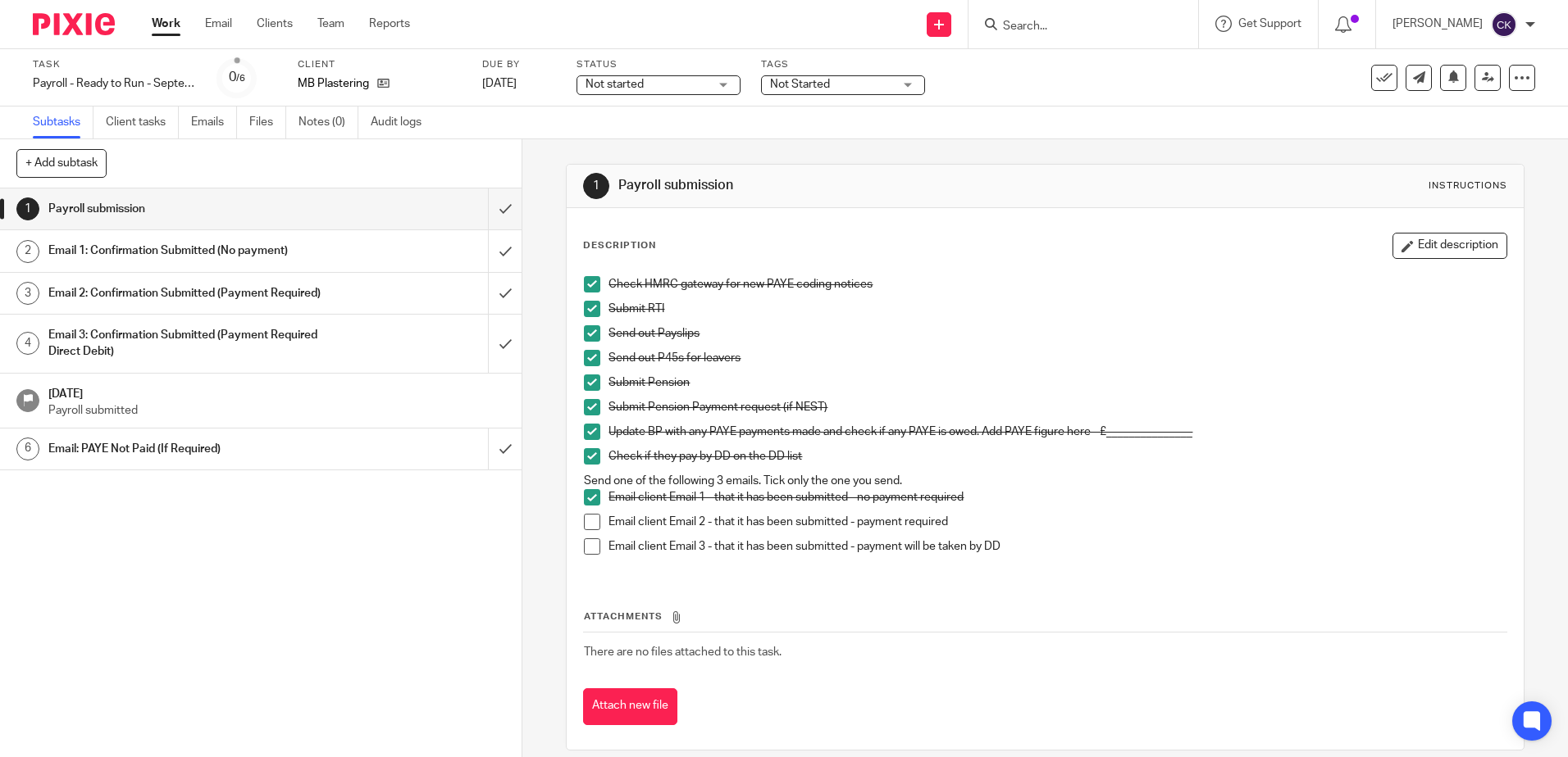
click at [396, 419] on p "Payroll submitted" at bounding box center [277, 410] width 458 height 16
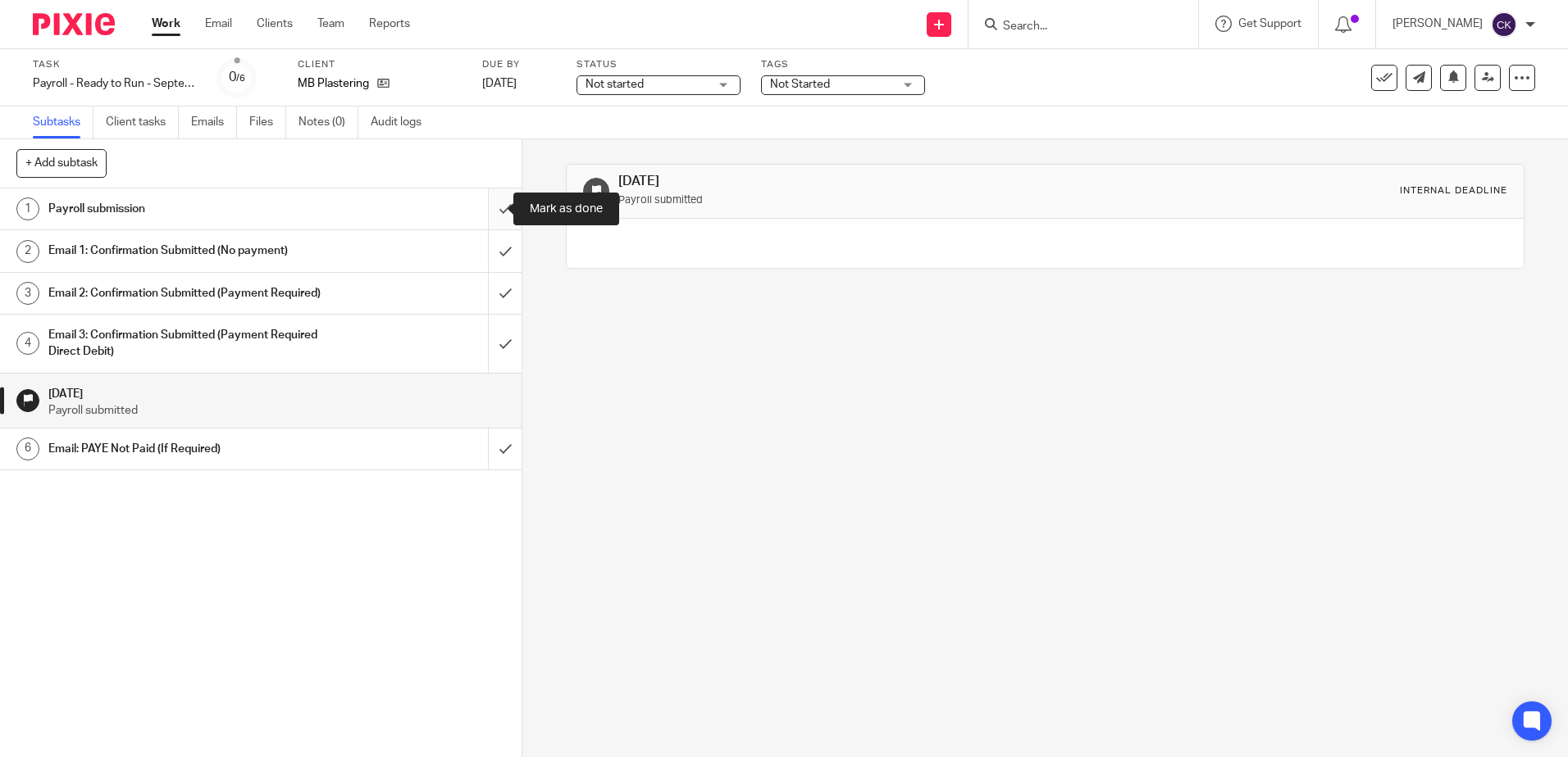
click at [489, 210] on input "submit" at bounding box center [261, 209] width 522 height 41
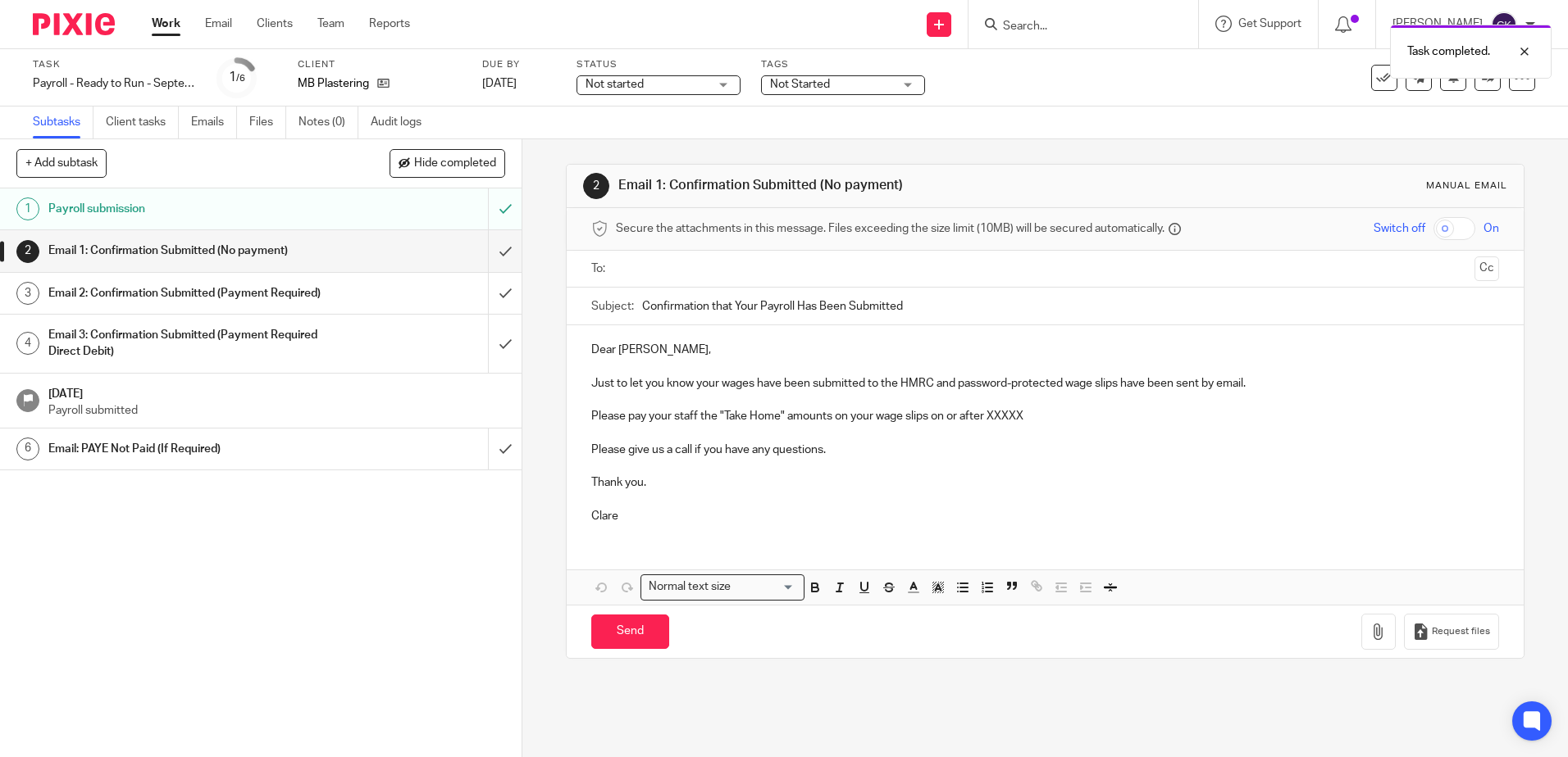
click at [627, 264] on input "text" at bounding box center [1043, 269] width 845 height 19
drag, startPoint x: 640, startPoint y: 355, endPoint x: 618, endPoint y: 355, distance: 22.0
click at [618, 355] on p "Dear [PERSON_NAME]," at bounding box center [1044, 352] width 907 height 16
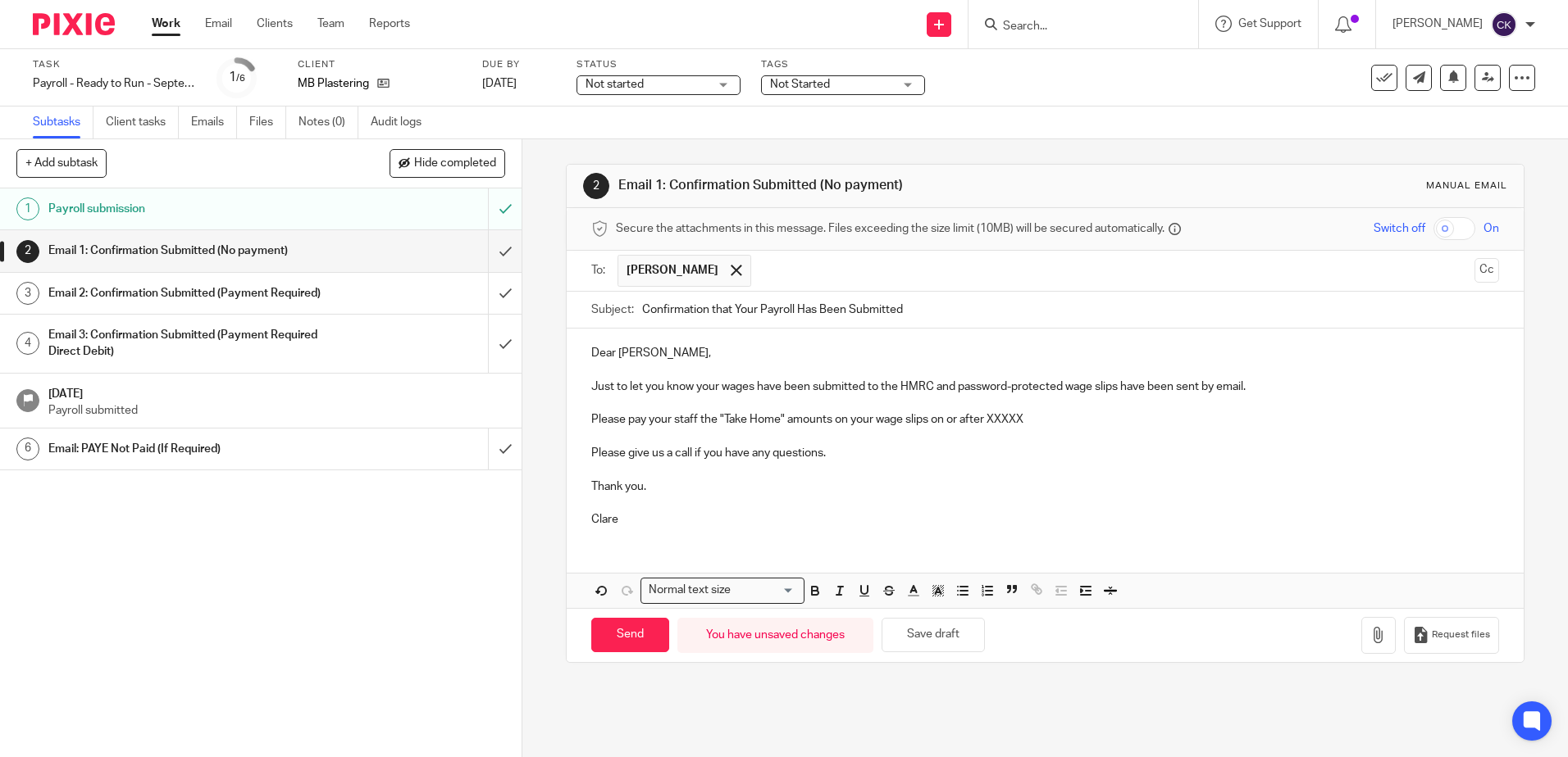
click at [956, 387] on p "Just to let you know your wages have been submitted to the HMRC and password-pr…" at bounding box center [1044, 386] width 907 height 16
drag, startPoint x: 1150, startPoint y: 389, endPoint x: 1135, endPoint y: 390, distance: 15.0
click at [1135, 390] on p "Just to let you know your wages have been submitted to the HMRC and a password-…" at bounding box center [1044, 386] width 907 height 16
drag, startPoint x: 1153, startPoint y: 390, endPoint x: 1121, endPoint y: 395, distance: 32.4
click at [1121, 395] on p "Just to let you know your wages have been submitted to the HMRC and a password-…" at bounding box center [1044, 386] width 907 height 16
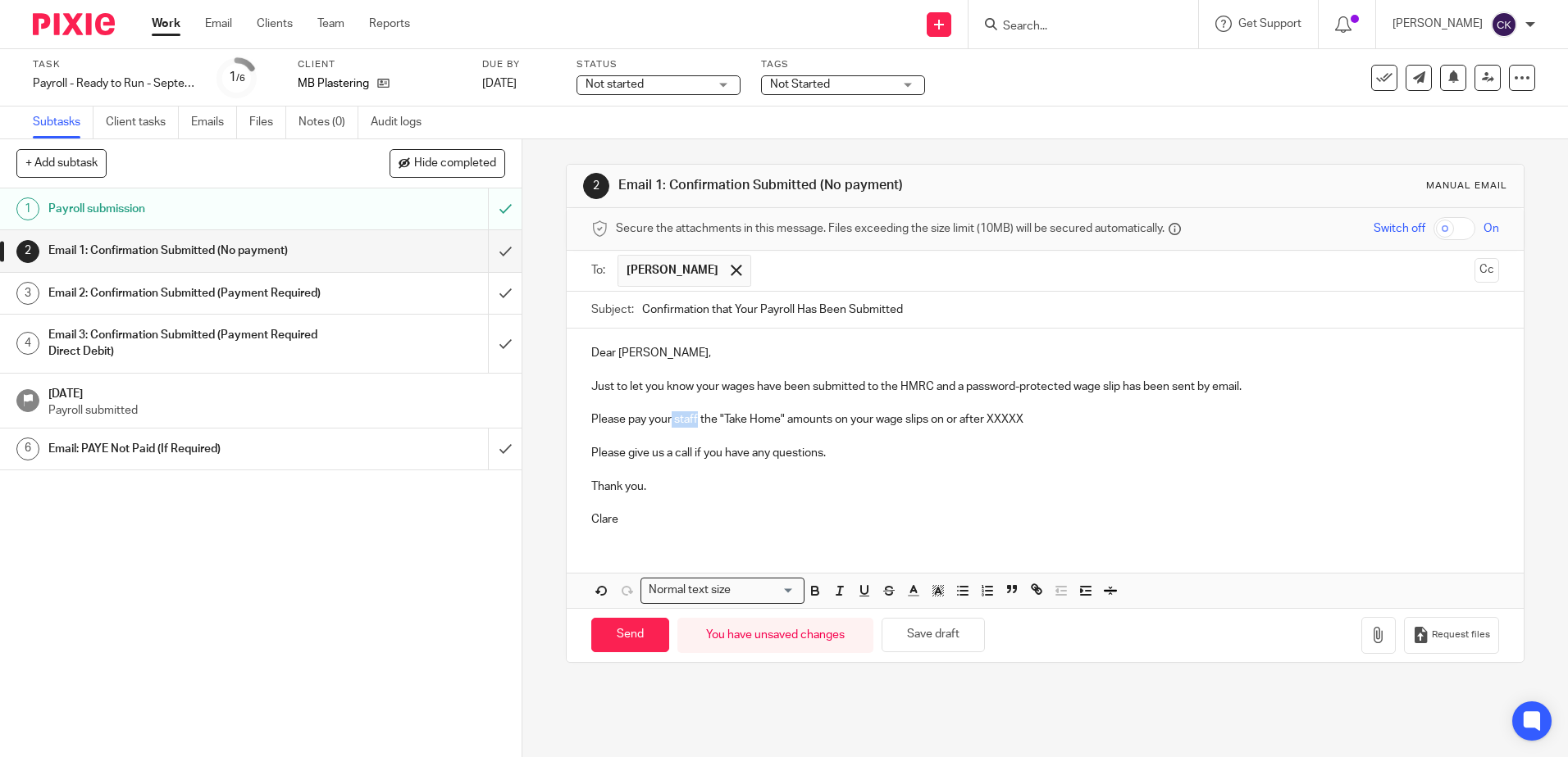
drag, startPoint x: 693, startPoint y: 423, endPoint x: 669, endPoint y: 423, distance: 24.0
click at [669, 423] on p "Please pay your staff the "Take Home" amounts on your wage slips on or after XX…" at bounding box center [1044, 419] width 907 height 16
click at [815, 422] on p "Please pay yourself the "Take Home" amounts on your wage slips on or after XXXXX" at bounding box center [1044, 419] width 907 height 16
drag, startPoint x: 1011, startPoint y: 422, endPoint x: 913, endPoint y: 418, distance: 98.1
click at [913, 418] on p "Please pay yourself the "Take Home" amount on your wage slips on or after XXXXX" at bounding box center [1044, 419] width 907 height 16
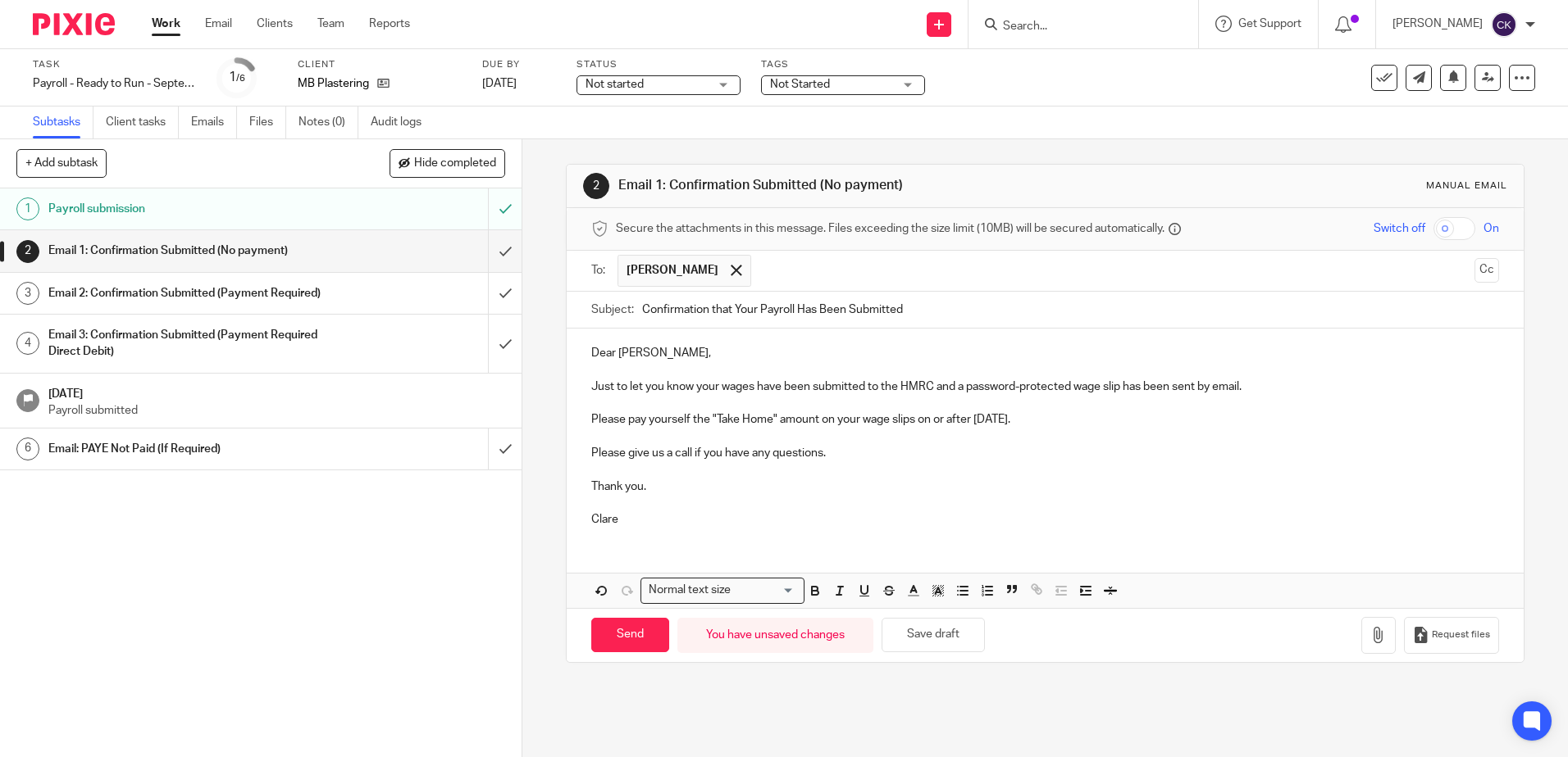
click at [1068, 495] on p at bounding box center [1044, 503] width 907 height 16
click at [619, 636] on input "Send" at bounding box center [630, 635] width 78 height 35
type input "Sent"
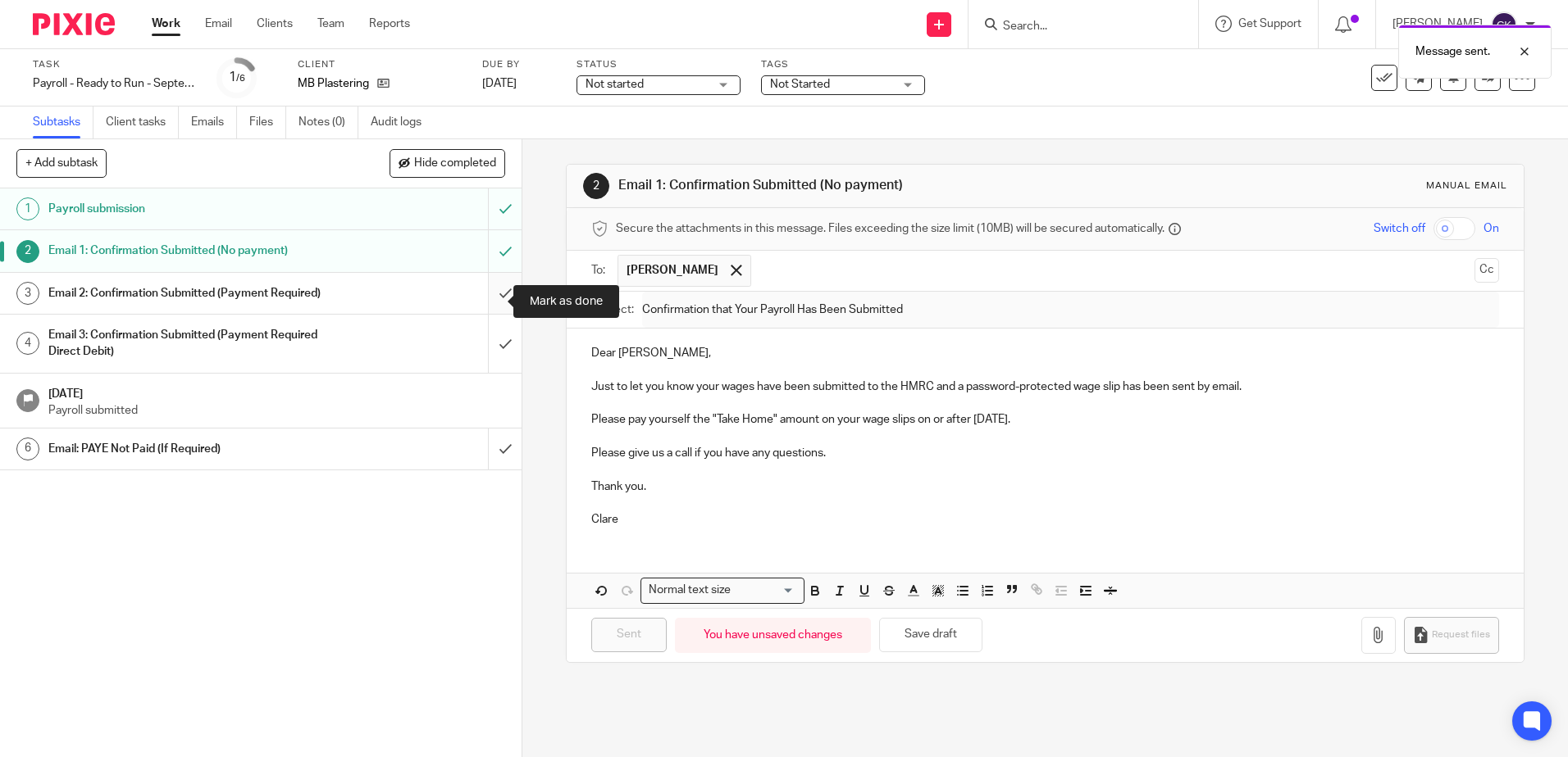
click at [487, 306] on input "submit" at bounding box center [261, 294] width 522 height 41
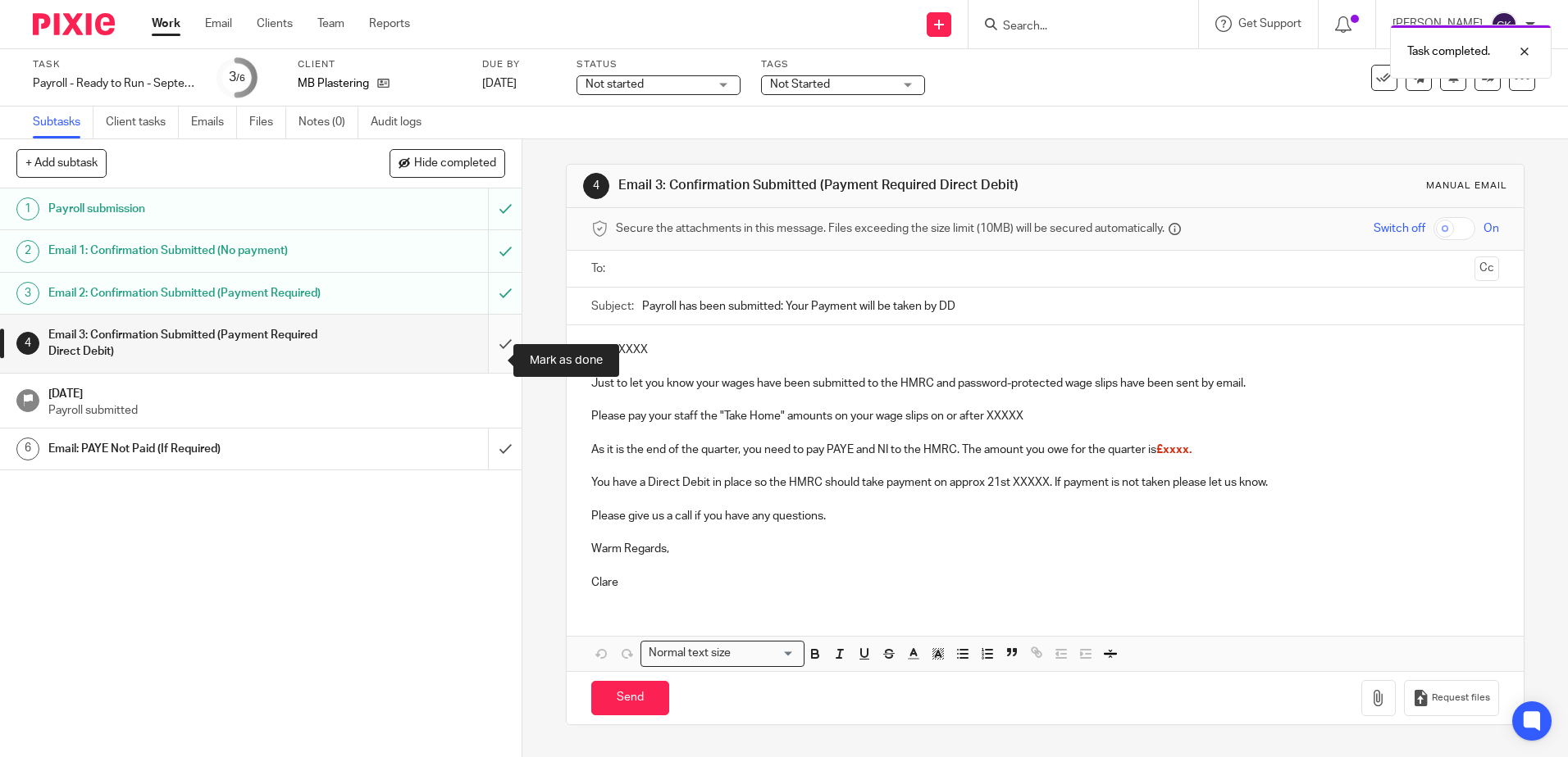
click at [485, 360] on input "submit" at bounding box center [261, 344] width 522 height 58
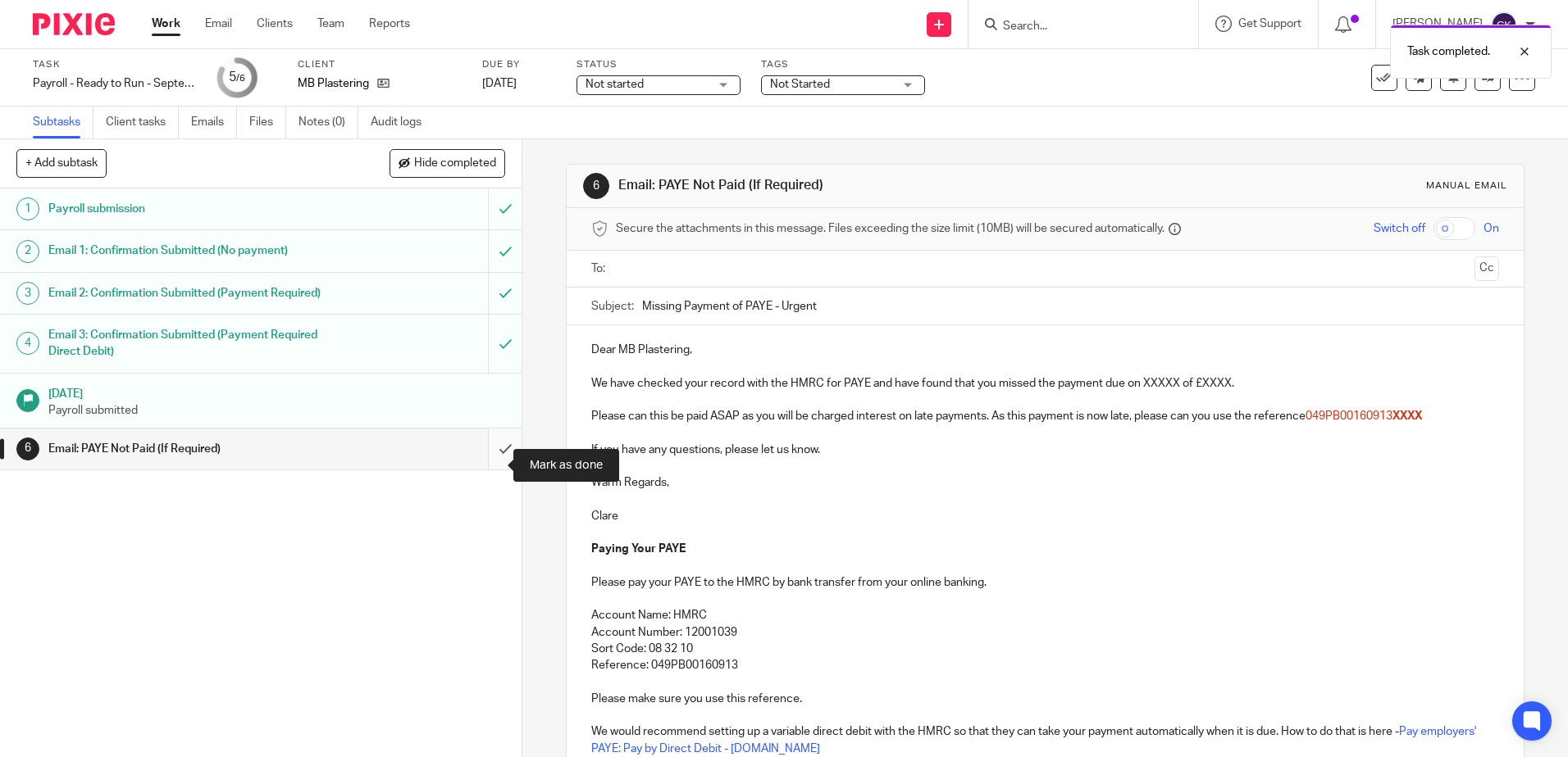
click at [486, 469] on input "submit" at bounding box center [261, 449] width 522 height 41
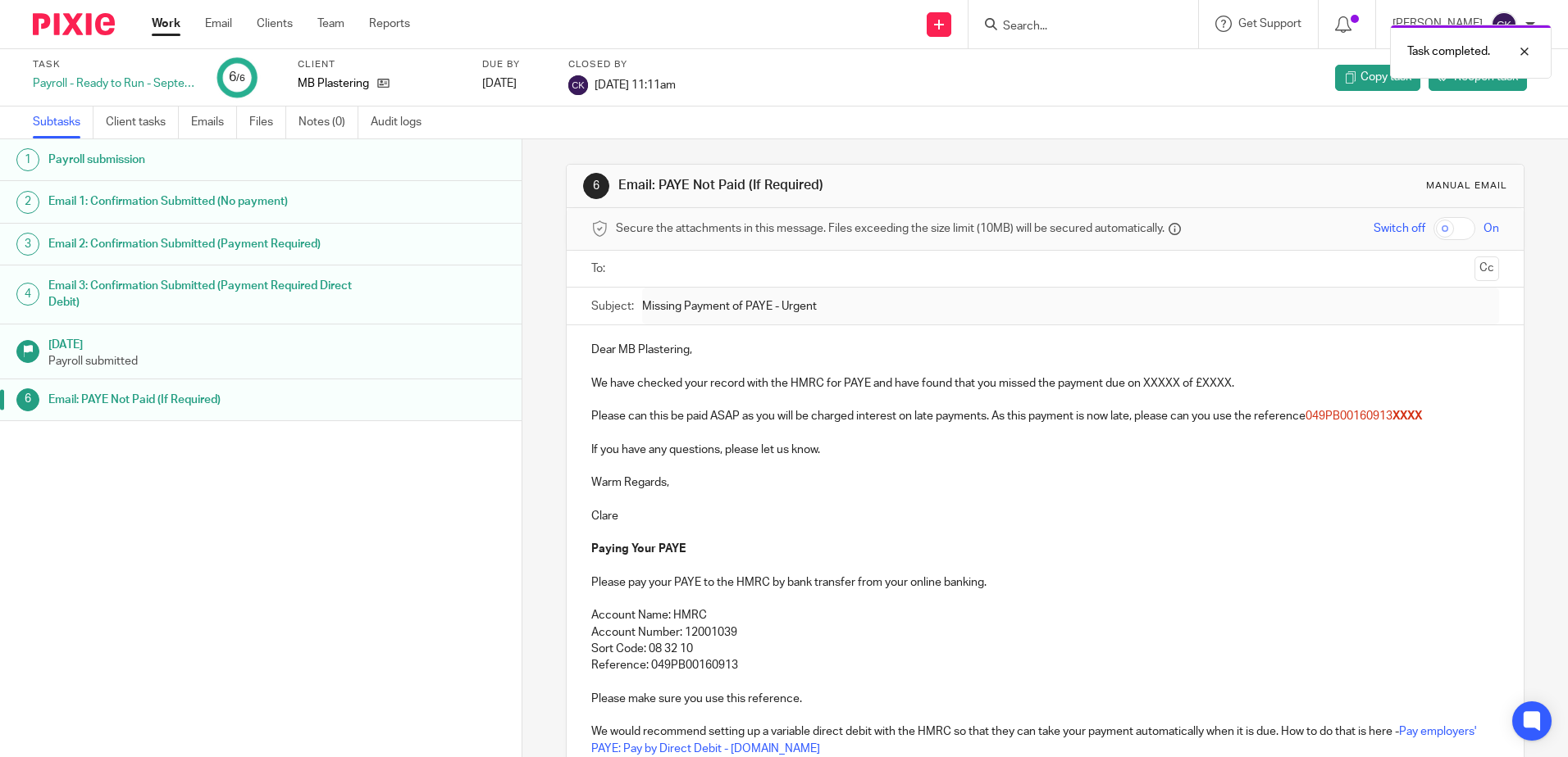
click at [165, 27] on link "Work" at bounding box center [166, 23] width 29 height 16
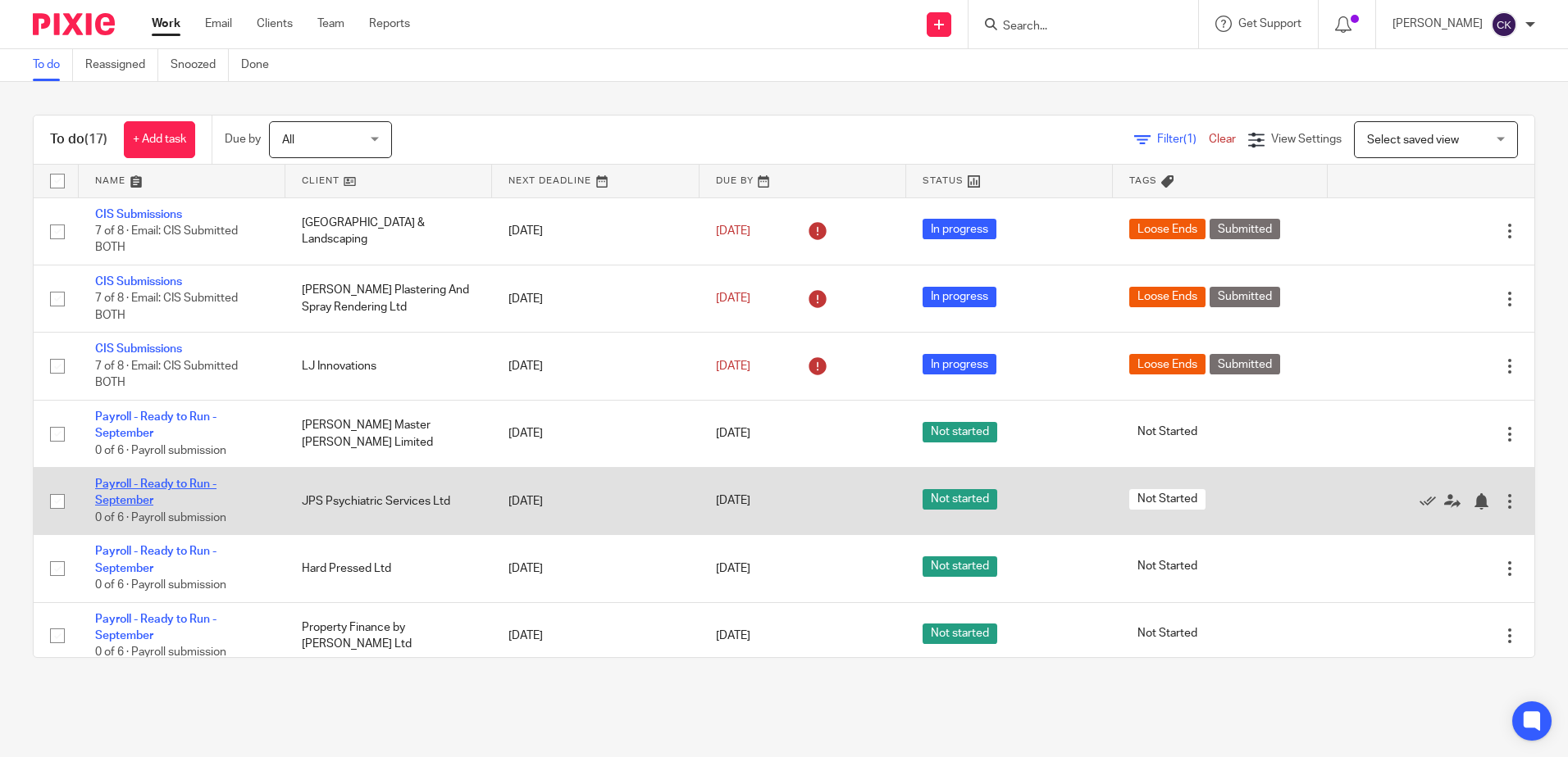
click at [134, 485] on link "Payroll - Ready to Run - September" at bounding box center [156, 492] width 122 height 28
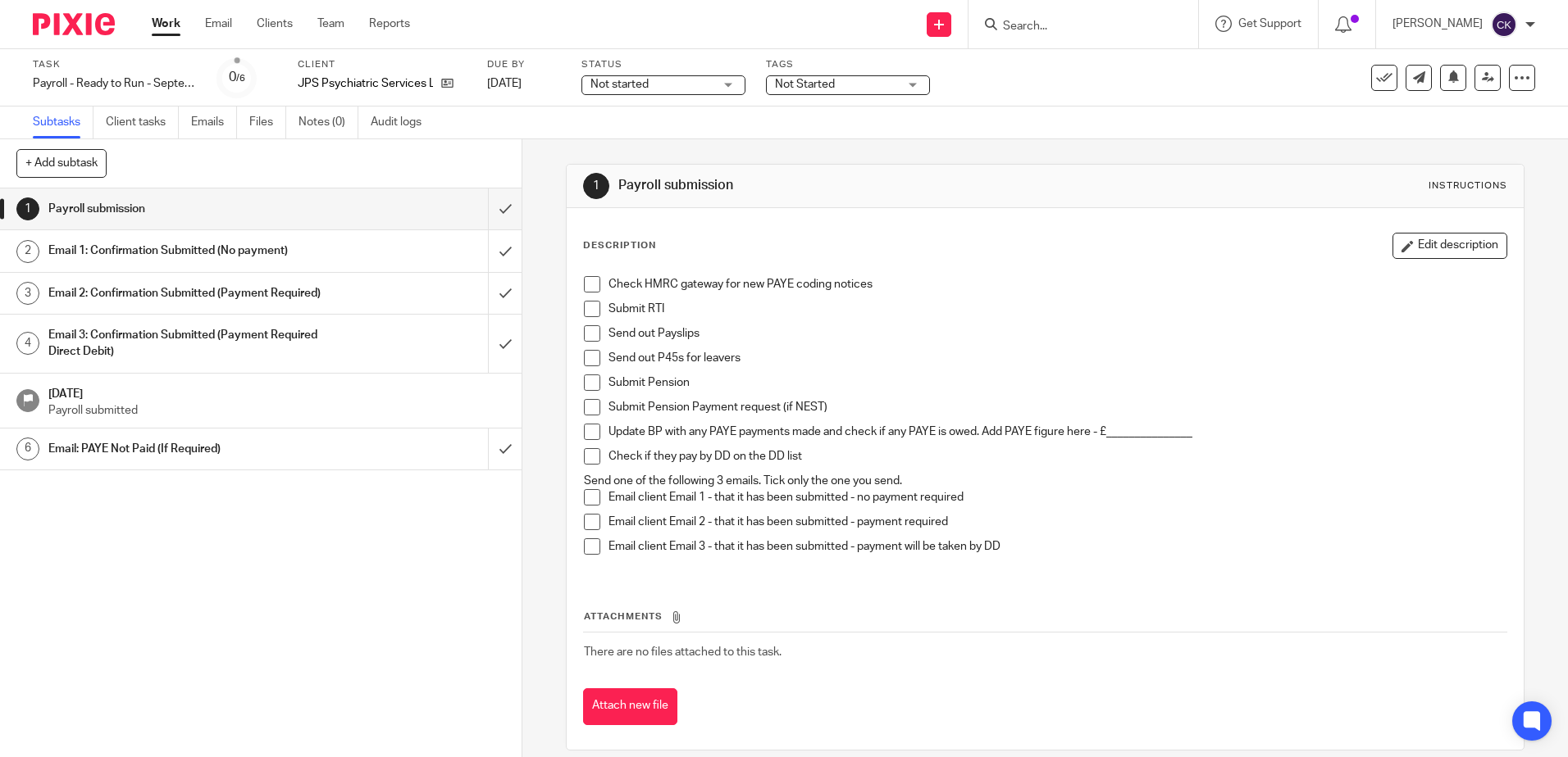
click at [588, 288] on span at bounding box center [591, 284] width 16 height 16
click at [585, 303] on span at bounding box center [591, 308] width 16 height 16
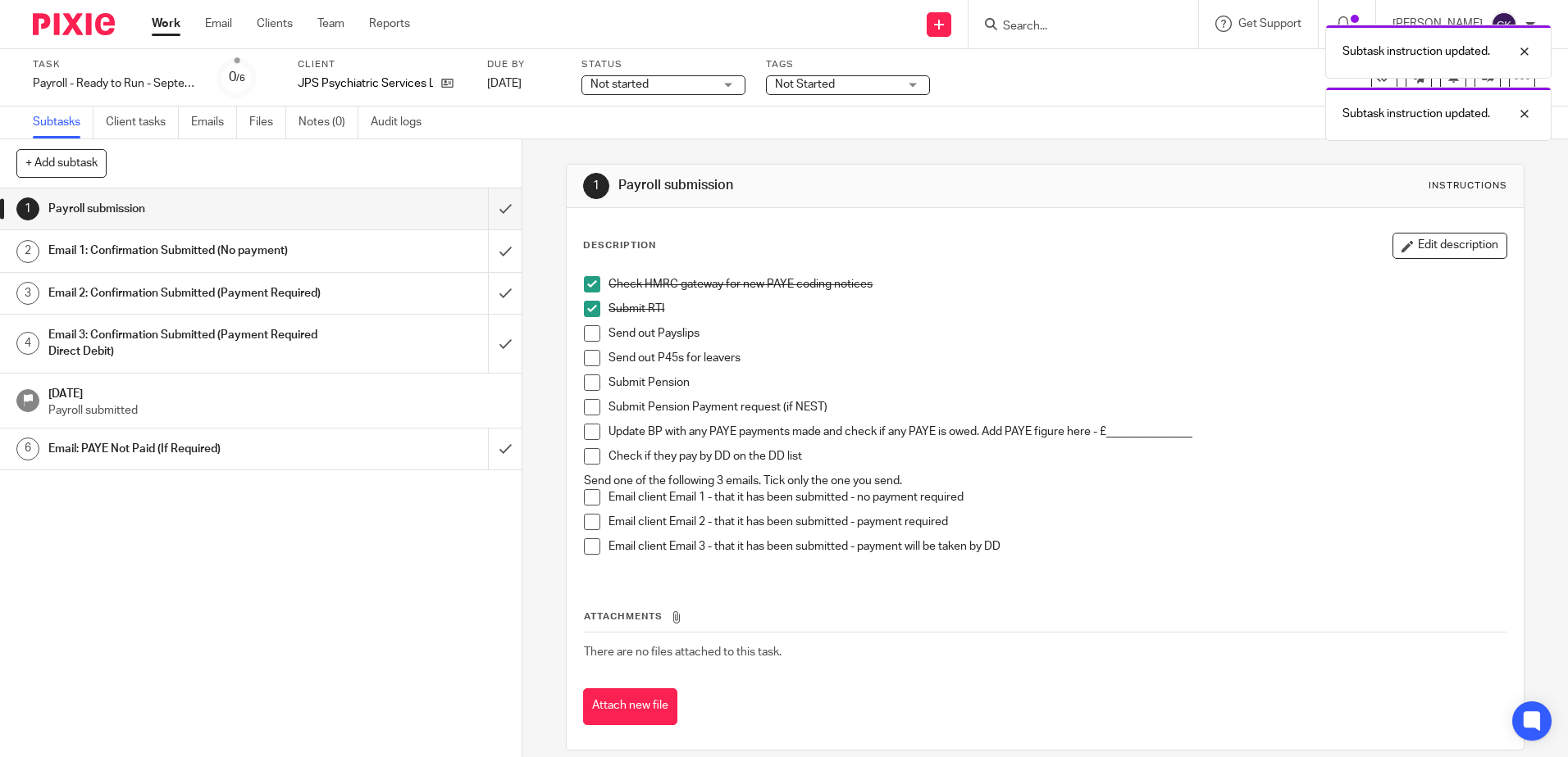
click at [584, 332] on span at bounding box center [591, 333] width 16 height 16
click at [585, 351] on span at bounding box center [591, 357] width 16 height 16
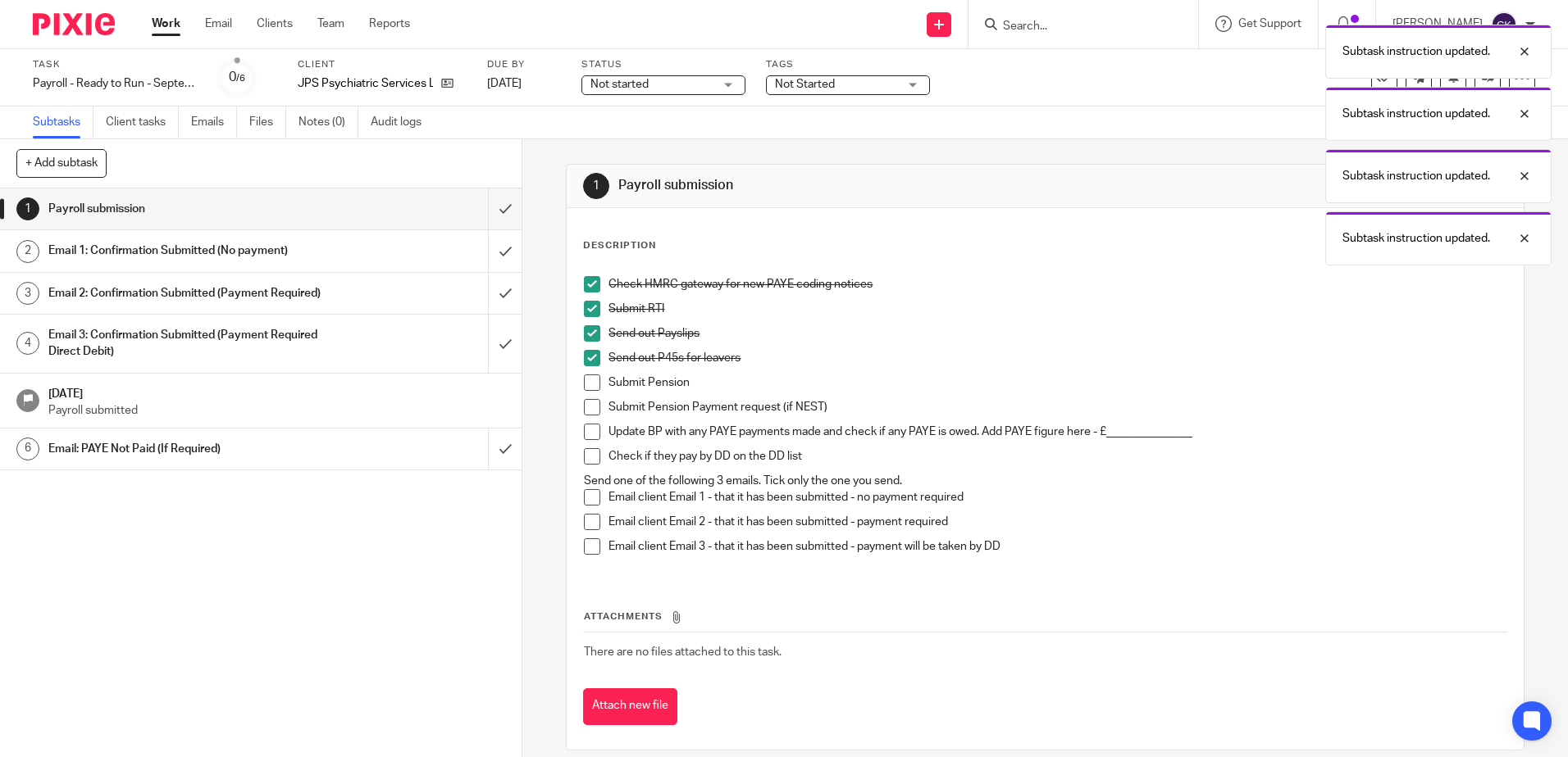
click at [584, 379] on span at bounding box center [591, 382] width 16 height 16
click at [585, 403] on span at bounding box center [591, 407] width 16 height 16
click at [586, 431] on span at bounding box center [591, 432] width 16 height 16
drag, startPoint x: 587, startPoint y: 453, endPoint x: 606, endPoint y: 481, distance: 33.8
click at [588, 453] on span at bounding box center [591, 456] width 16 height 16
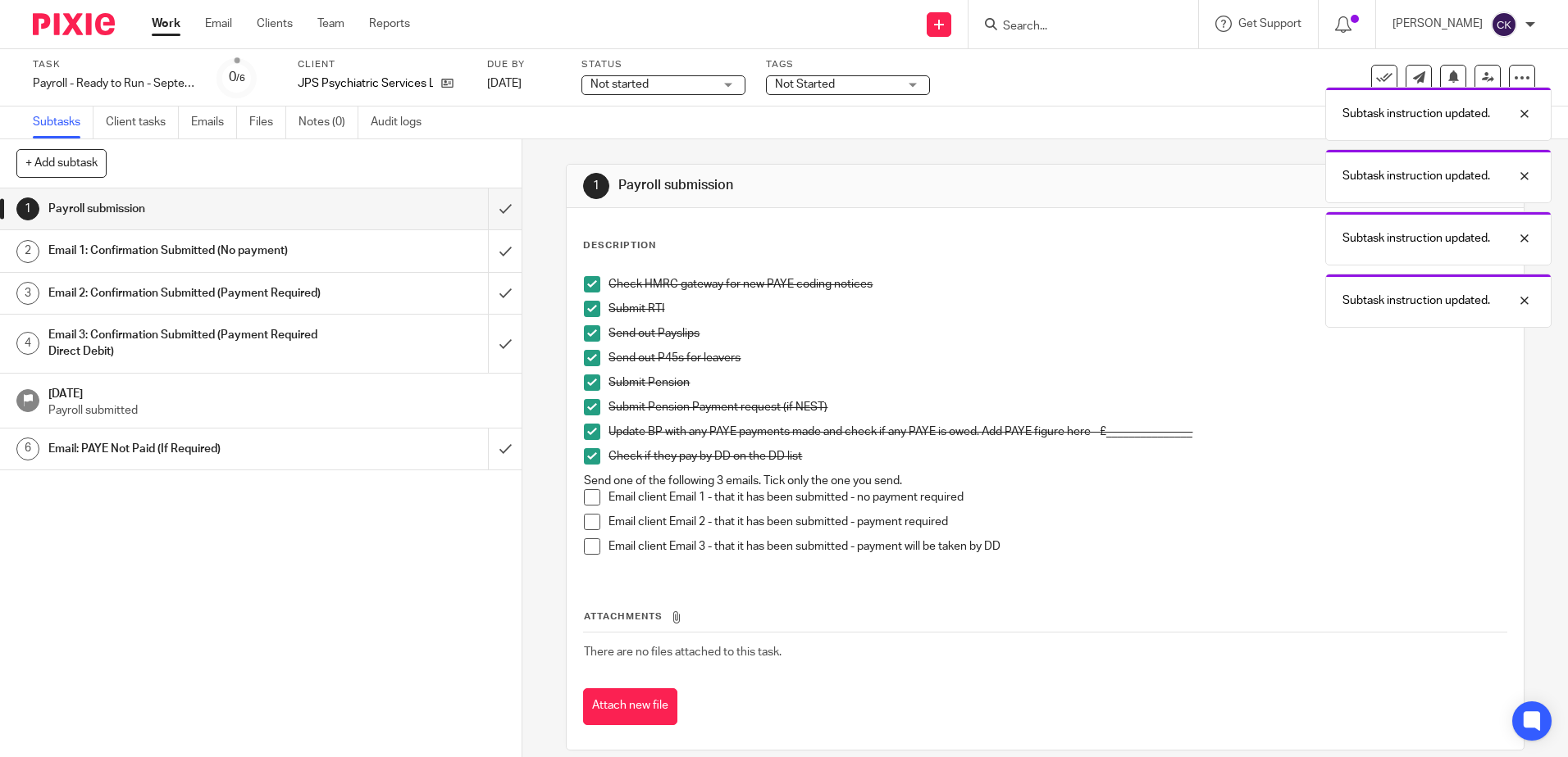
click at [588, 519] on span at bounding box center [591, 521] width 16 height 16
click at [490, 221] on input "submit" at bounding box center [261, 209] width 522 height 41
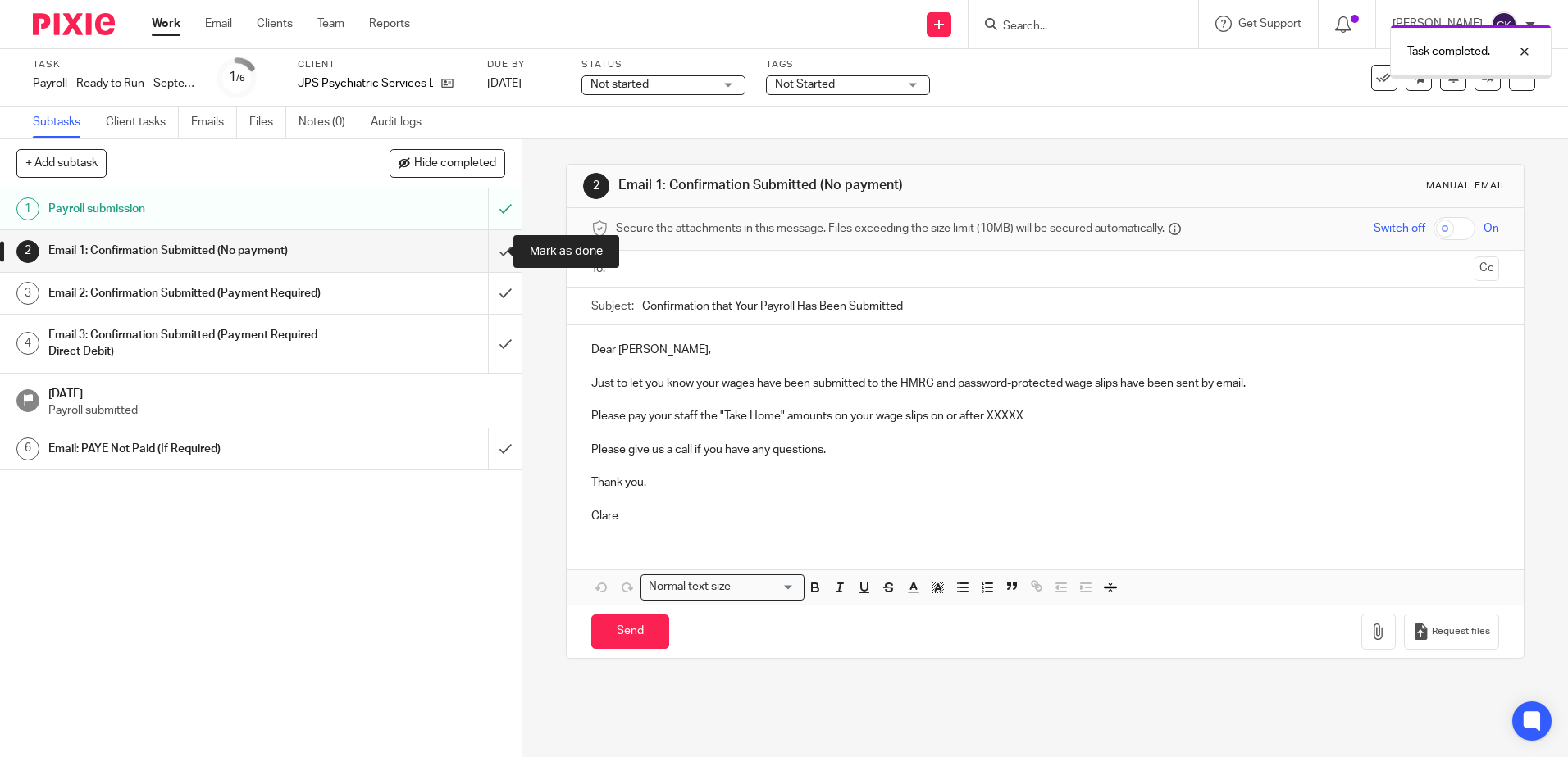
click at [480, 252] on input "submit" at bounding box center [261, 250] width 522 height 41
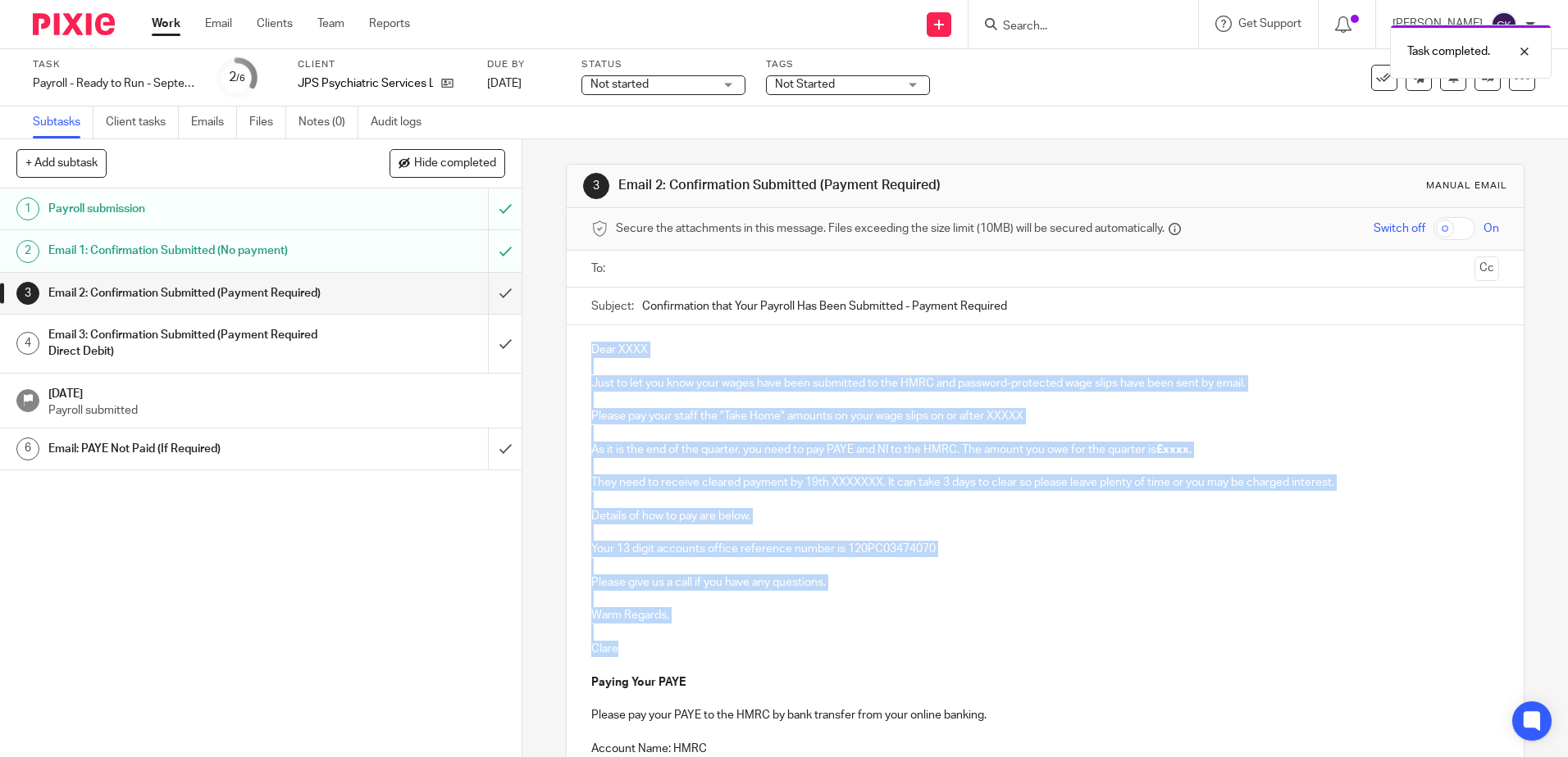
drag, startPoint x: 615, startPoint y: 652, endPoint x: 580, endPoint y: 352, distance: 302.0
click at [580, 352] on div "Dear XXXX Just to let you know your wages have been submitted to the HMRC and p…" at bounding box center [1044, 613] width 956 height 576
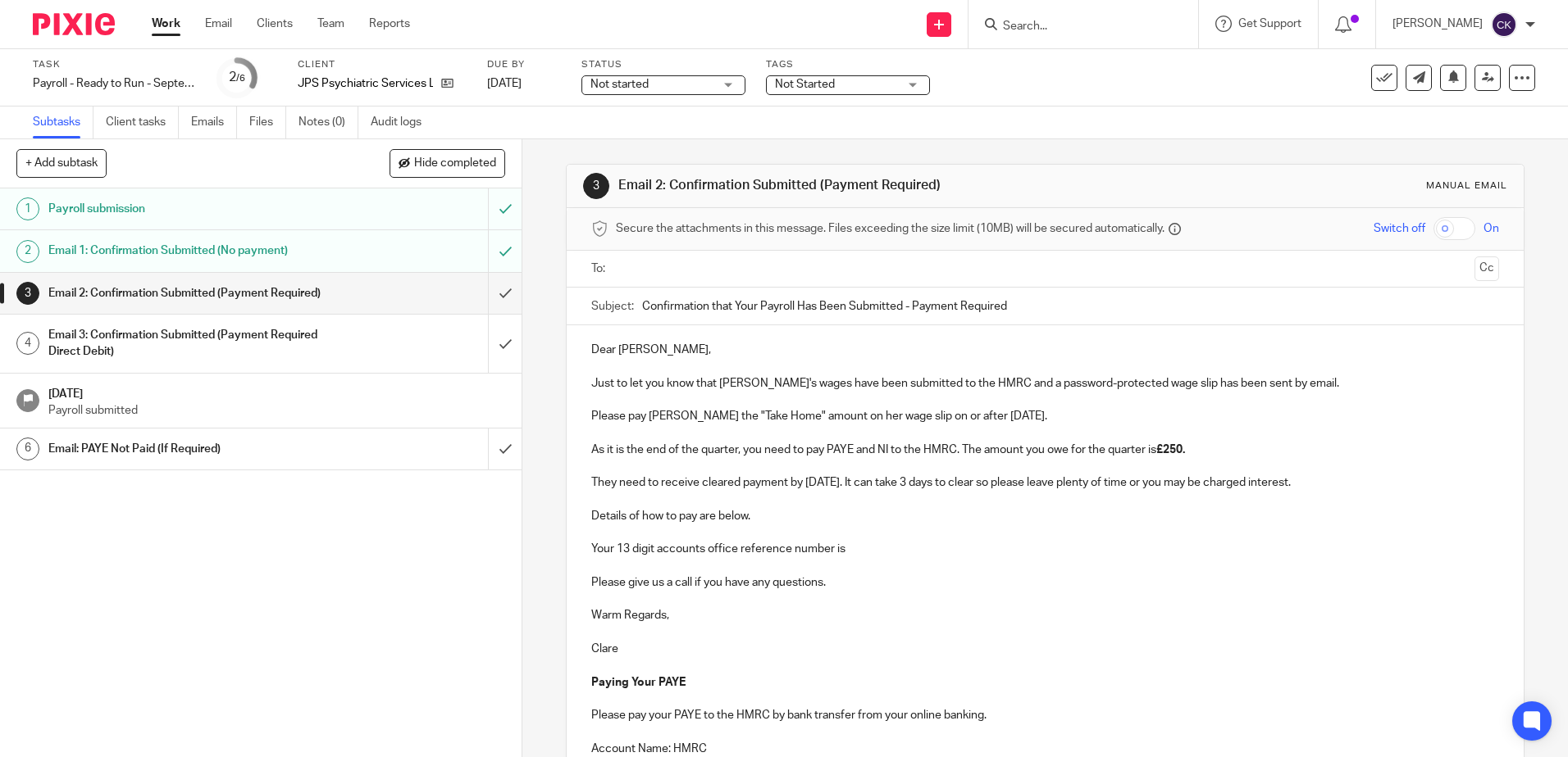
click at [994, 419] on p "Please pay Anne the "Take Home" amount on her wage slip on or after 27th June 2…" at bounding box center [1044, 416] width 907 height 16
drag, startPoint x: 995, startPoint y: 419, endPoint x: 978, endPoint y: 419, distance: 17.0
click at [977, 419] on p "Please pay Anne the "Take Home" amount on her wage slip on or after 27th June 2…" at bounding box center [1044, 416] width 907 height 16
drag, startPoint x: 996, startPoint y: 417, endPoint x: 953, endPoint y: 418, distance: 43.0
click at [953, 418] on p "Please pay Anne the "Take Home" amount on her wage slip on or after 27th June 2…" at bounding box center [1044, 416] width 907 height 16
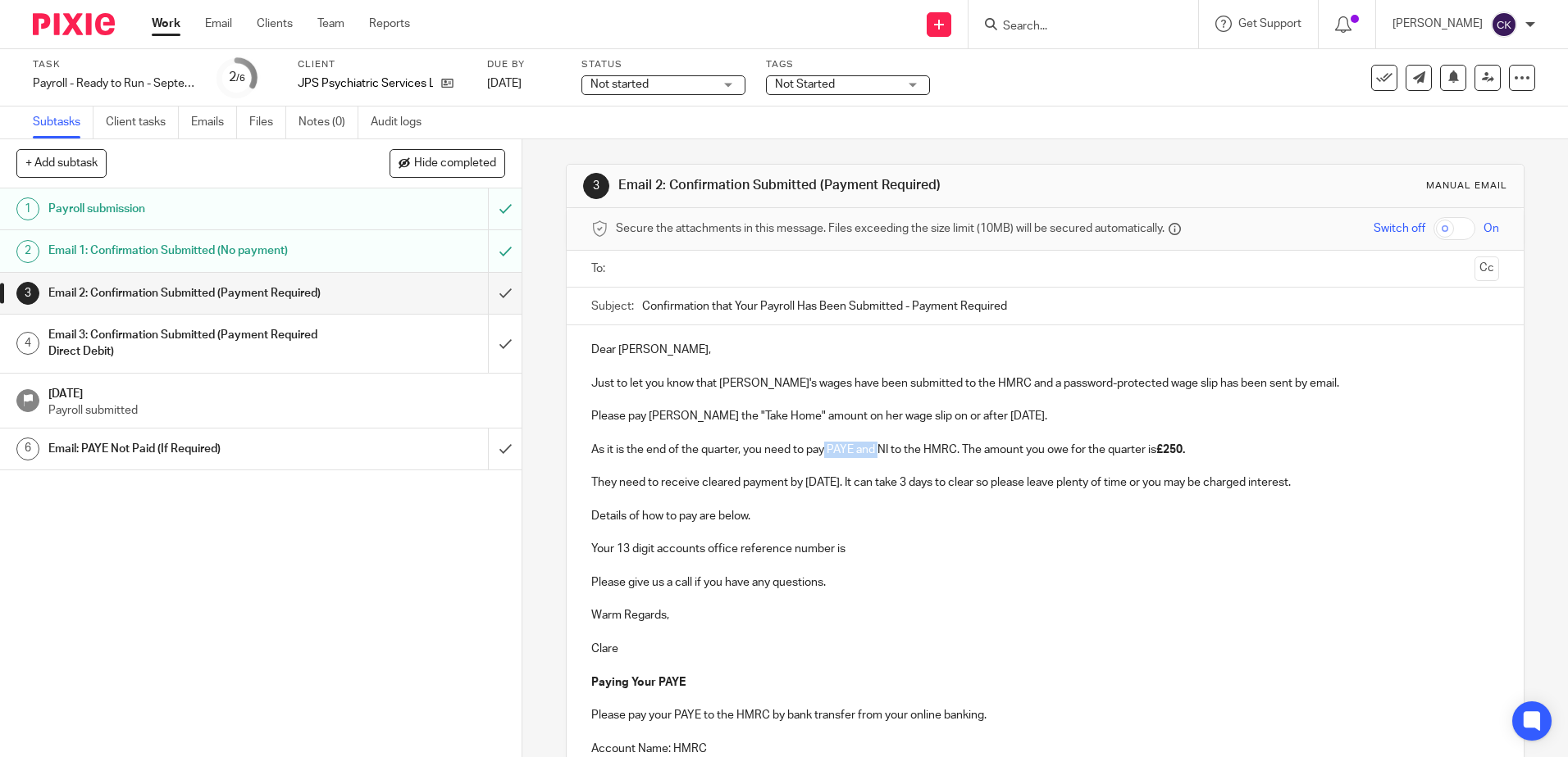
drag, startPoint x: 874, startPoint y: 452, endPoint x: 821, endPoint y: 458, distance: 53.3
click at [821, 458] on p "As it is the end of the quarter, you need to pay PAYE and NI to the HMRC. The a…" at bounding box center [1044, 449] width 907 height 16
drag, startPoint x: 849, startPoint y: 487, endPoint x: 828, endPoint y: 487, distance: 21.0
click at [828, 487] on p "They need to receive cleared payment by 19th July 25. It can take 3 days to cle…" at bounding box center [1044, 482] width 907 height 16
click at [627, 263] on input "text" at bounding box center [1043, 269] width 845 height 19
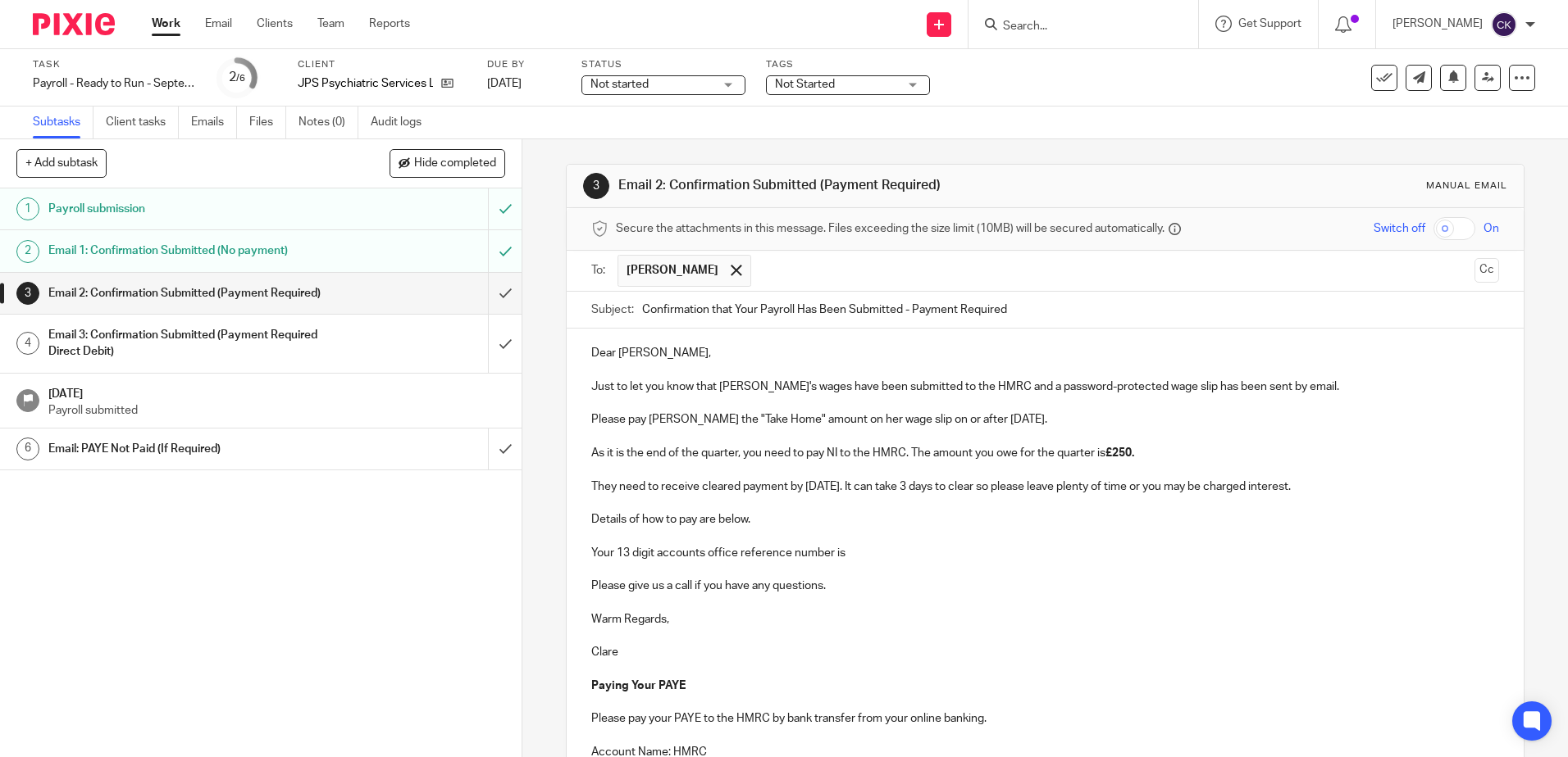
click at [1029, 632] on p at bounding box center [1044, 635] width 907 height 16
click at [818, 458] on p "As it is the end of the quarter, you need to pay NI to the HMRC. The amount you…" at bounding box center [1044, 453] width 907 height 16
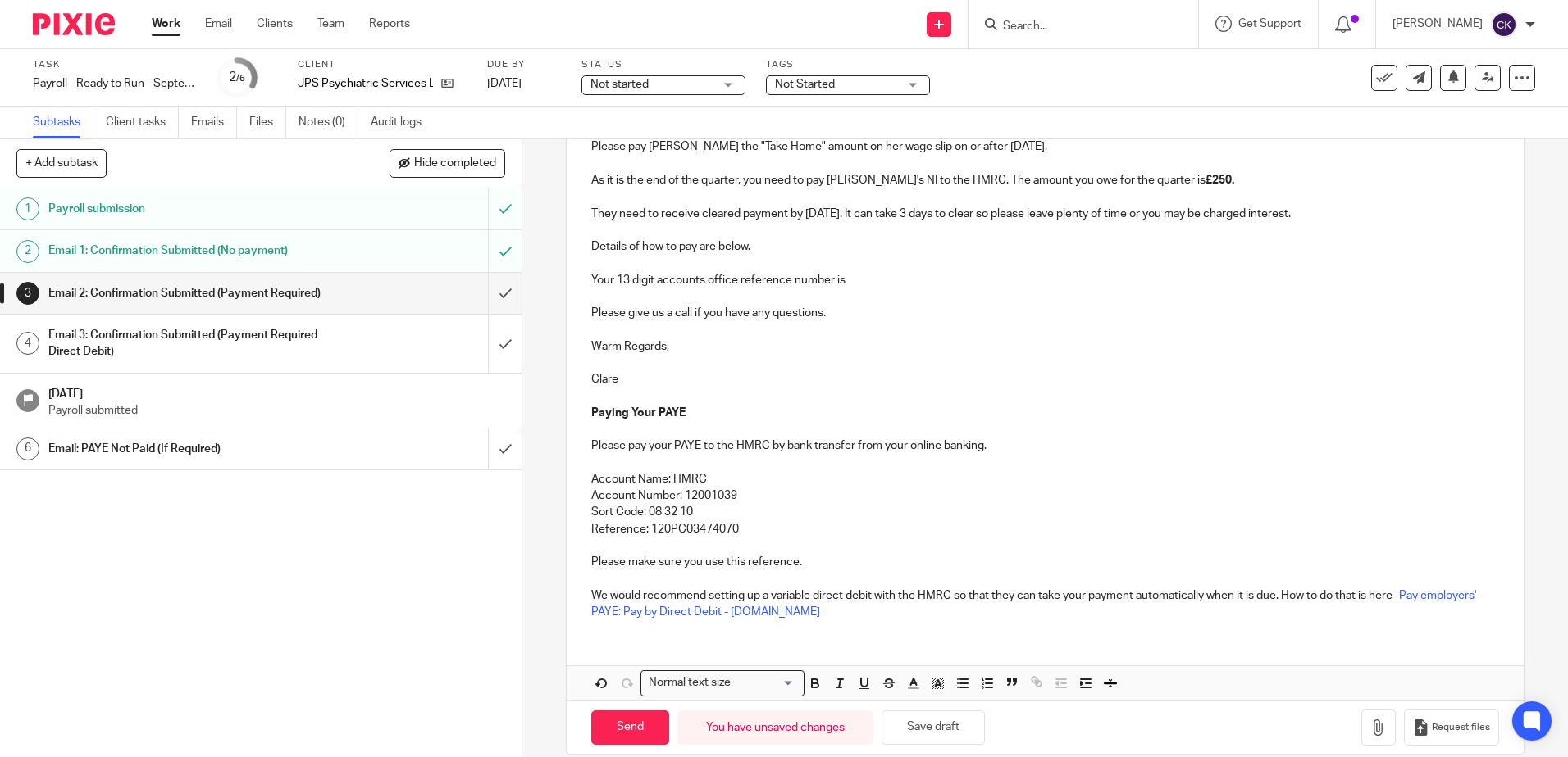
scroll to position [295, 0]
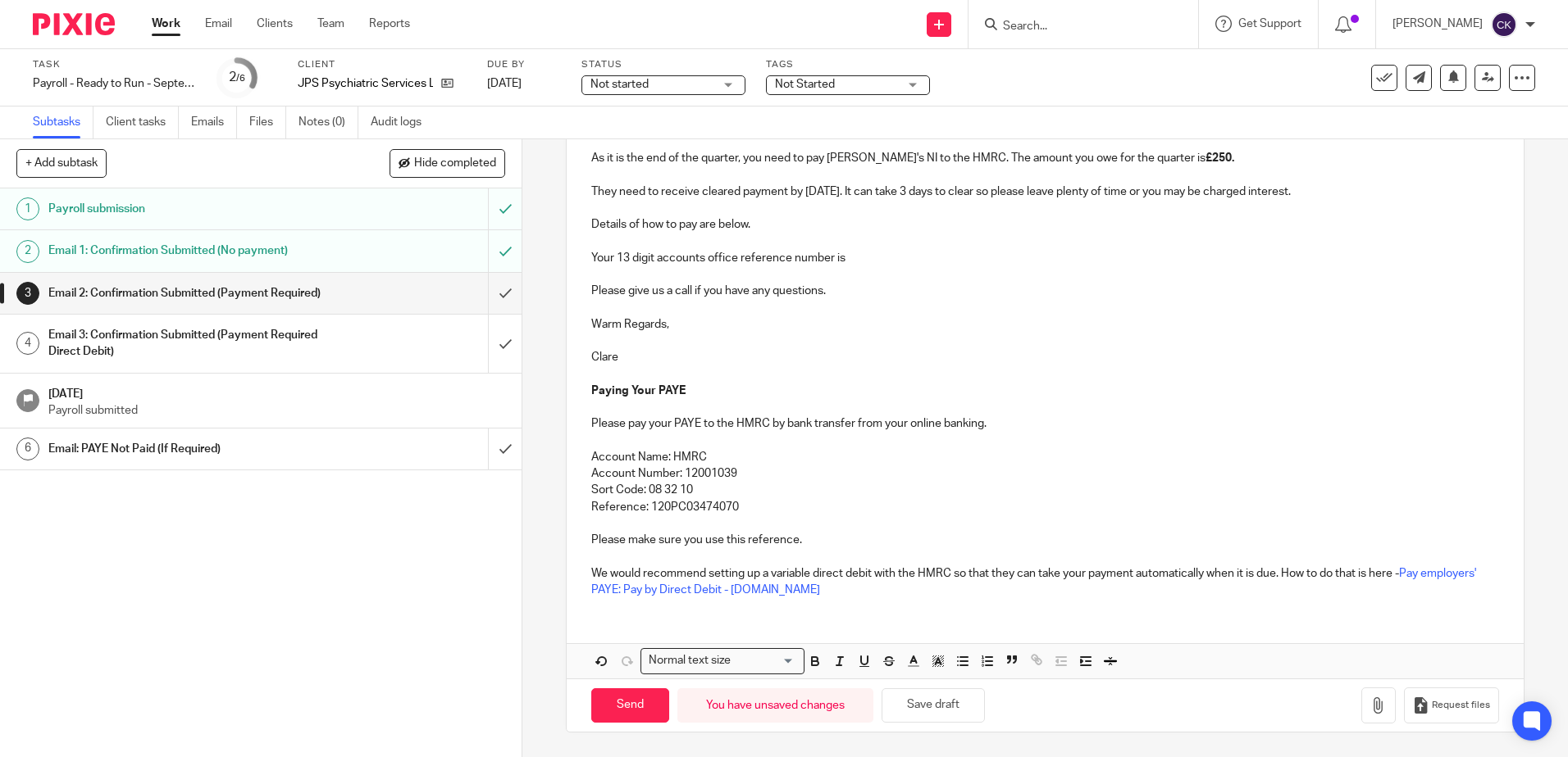
drag, startPoint x: 626, startPoint y: 705, endPoint x: 626, endPoint y: 662, distance: 43.0
click at [627, 705] on input "Send" at bounding box center [630, 706] width 78 height 35
type input "Sent"
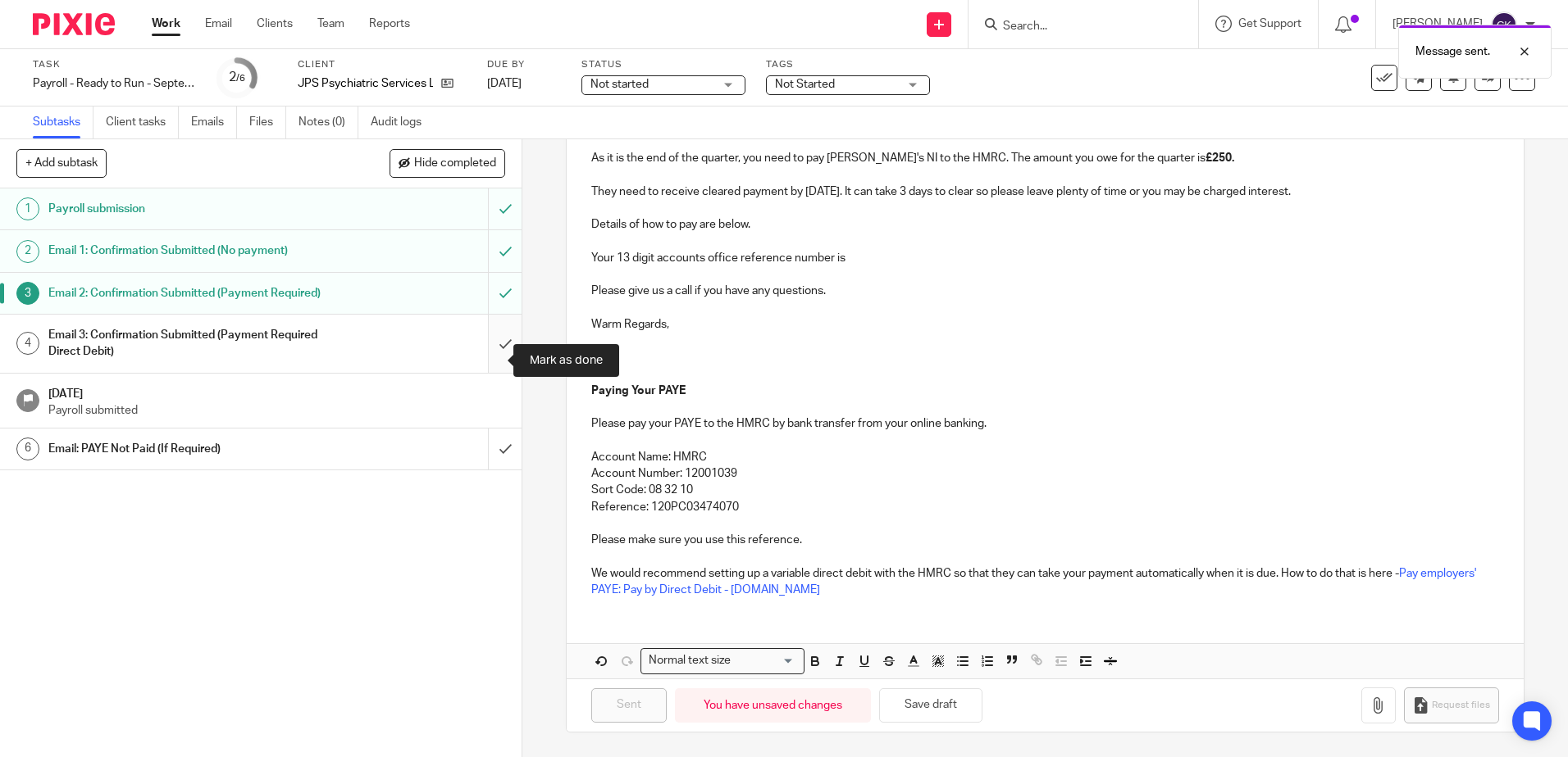
click at [486, 361] on input "submit" at bounding box center [261, 344] width 522 height 58
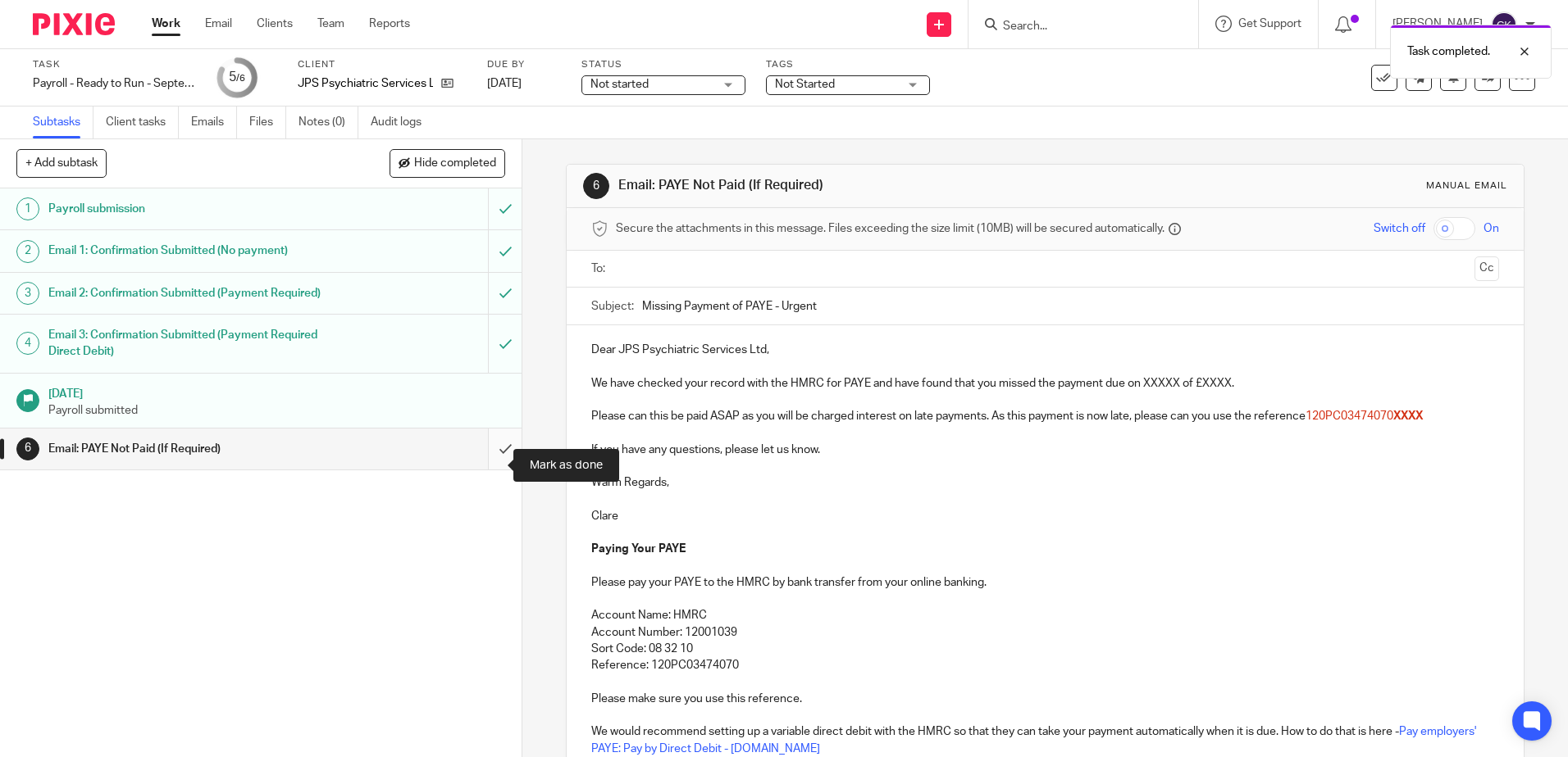
click at [488, 467] on input "submit" at bounding box center [261, 449] width 522 height 41
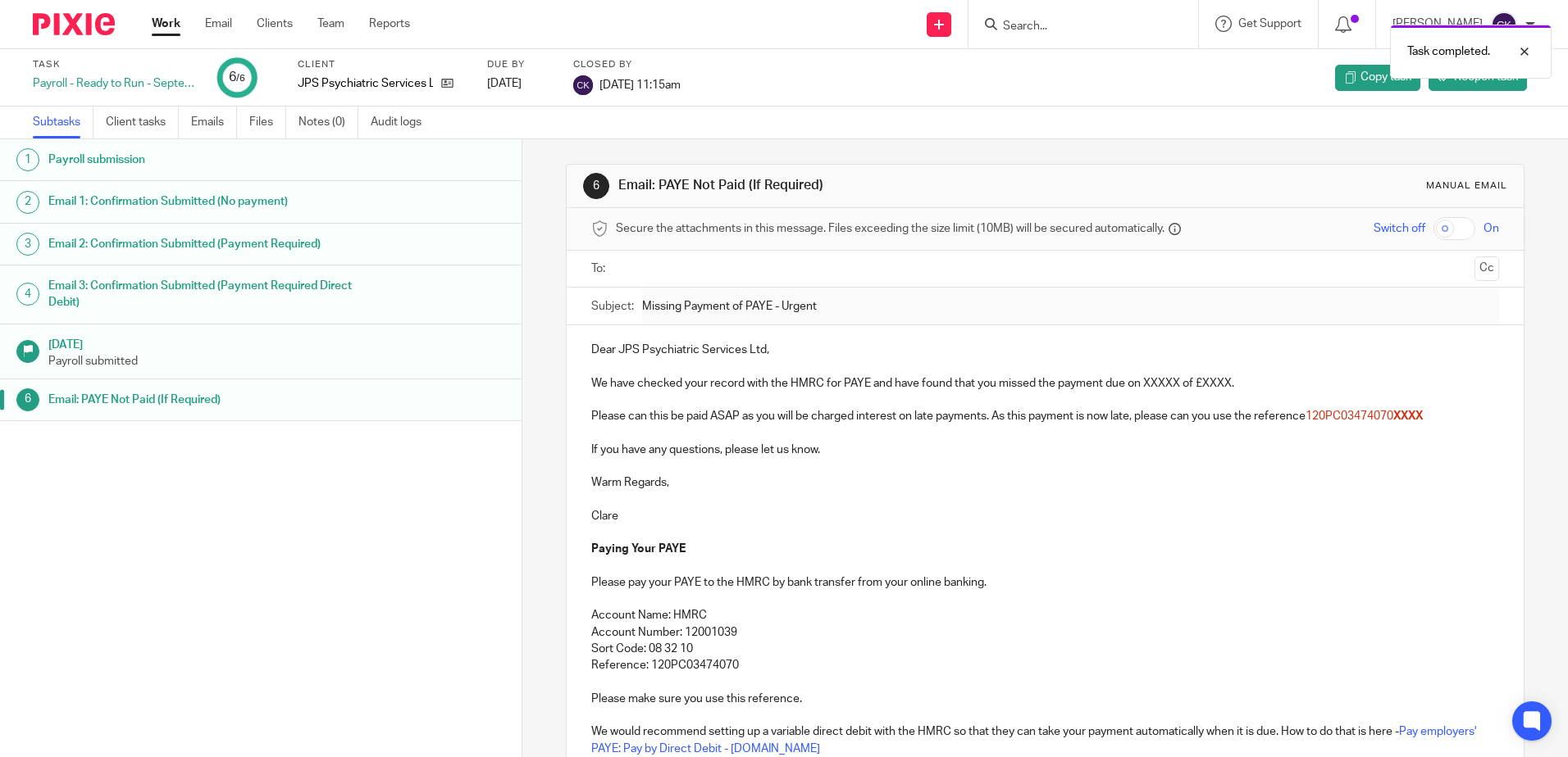
click at [158, 23] on link "Work" at bounding box center [166, 23] width 29 height 16
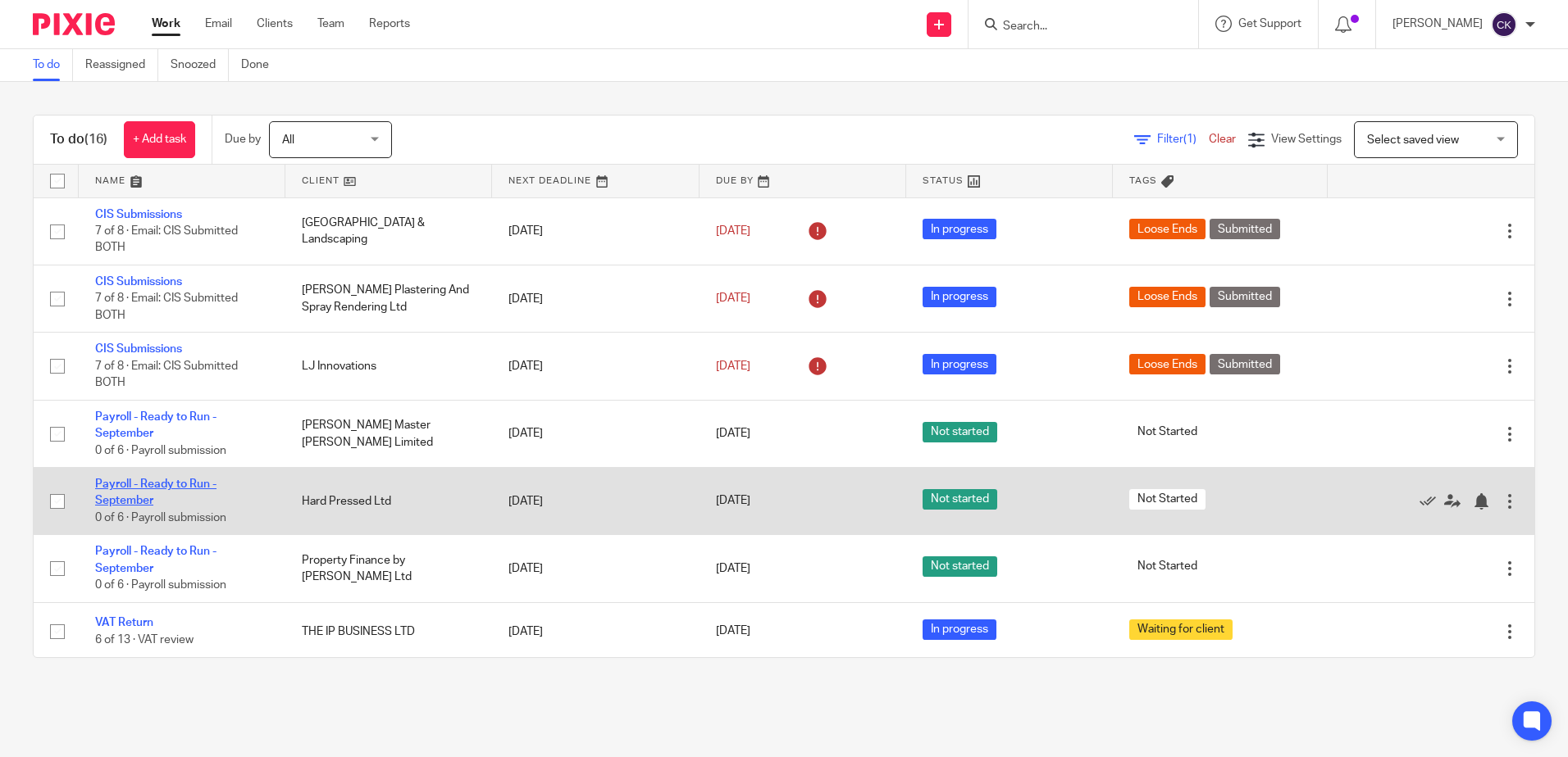
click at [182, 487] on link "Payroll - Ready to Run - September" at bounding box center [156, 492] width 122 height 28
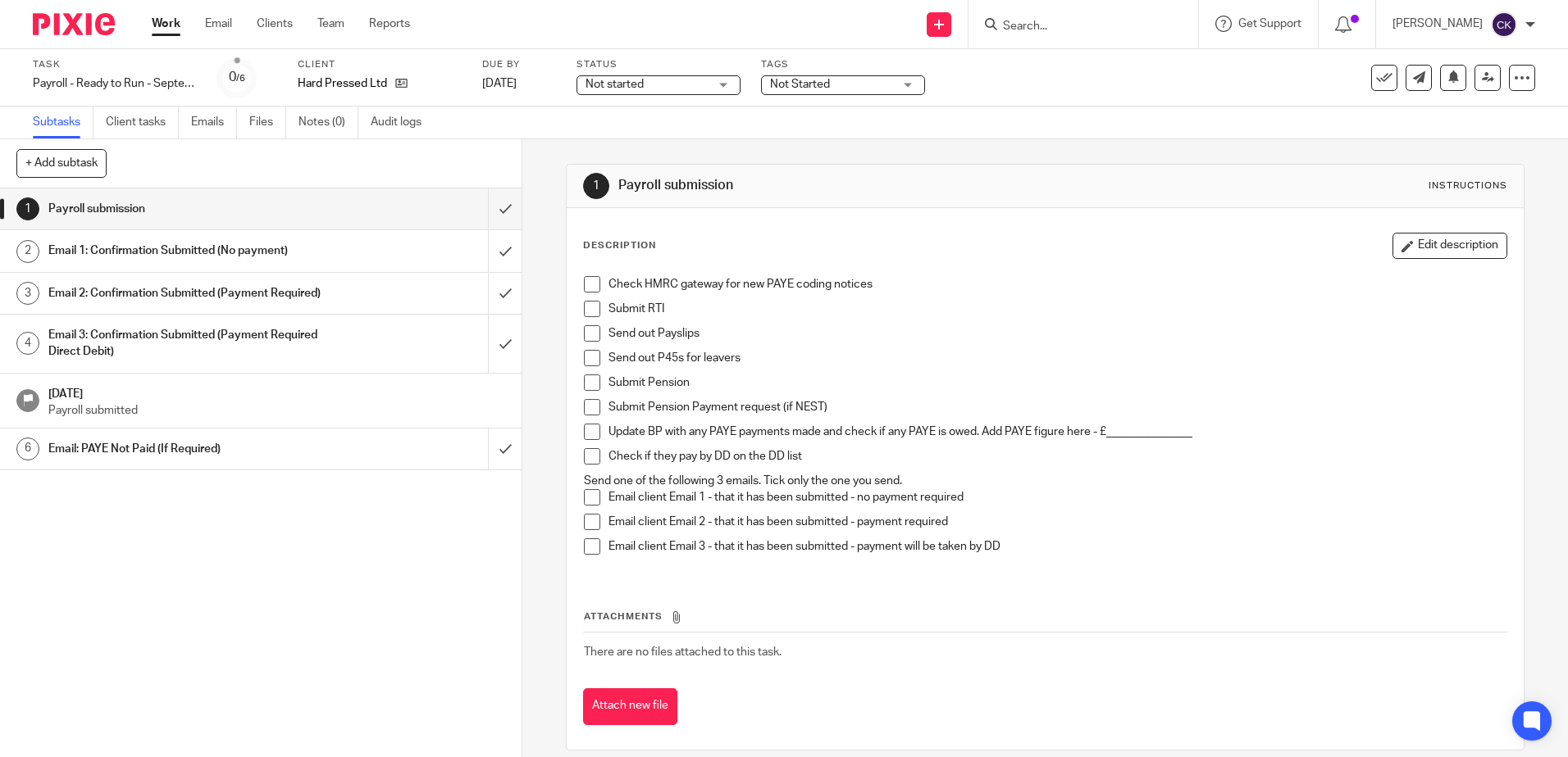
click at [586, 285] on span at bounding box center [591, 284] width 16 height 16
click at [586, 303] on span at bounding box center [591, 308] width 16 height 16
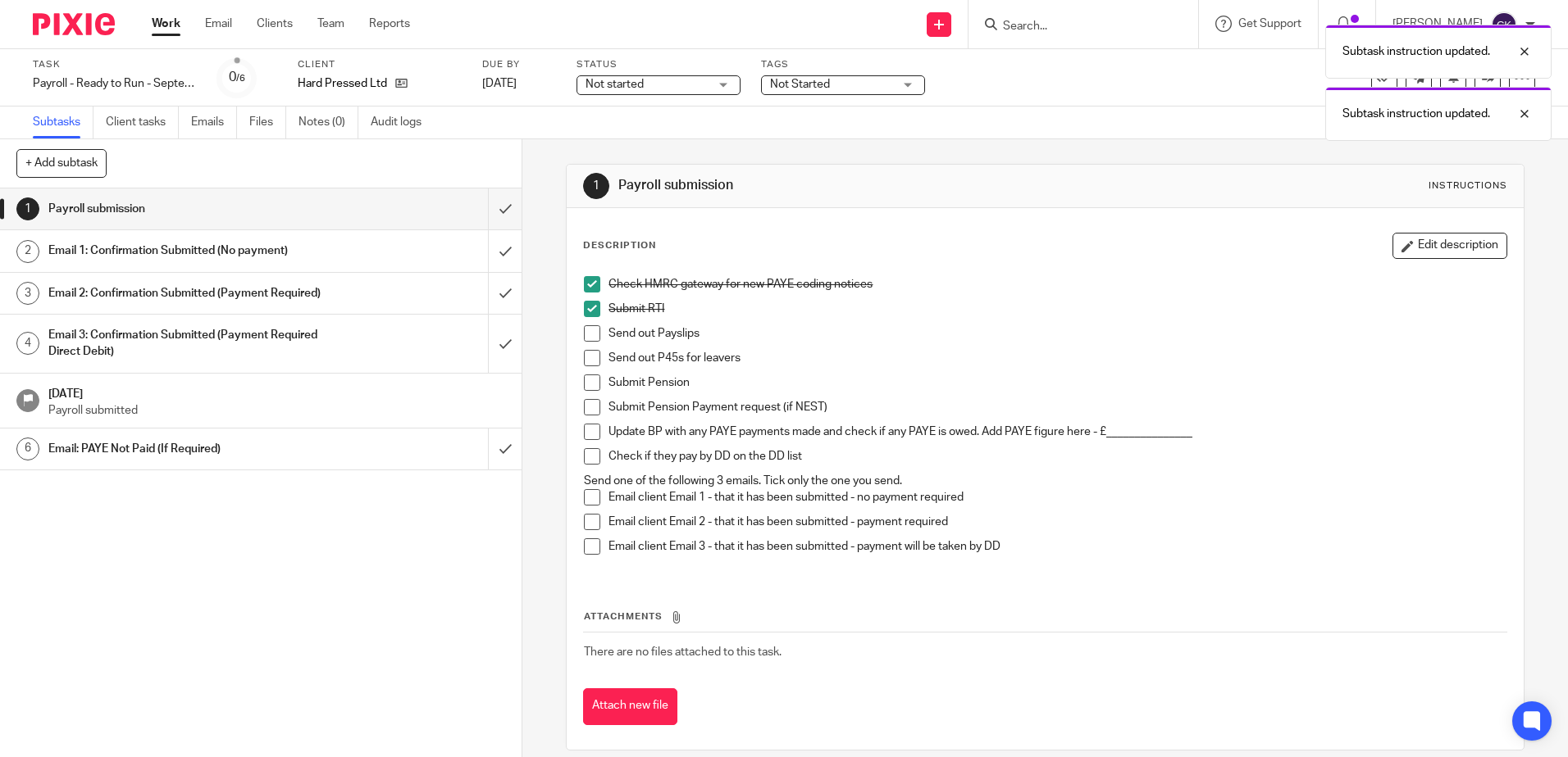
click at [584, 328] on span at bounding box center [591, 333] width 16 height 16
click at [587, 357] on span at bounding box center [591, 357] width 16 height 16
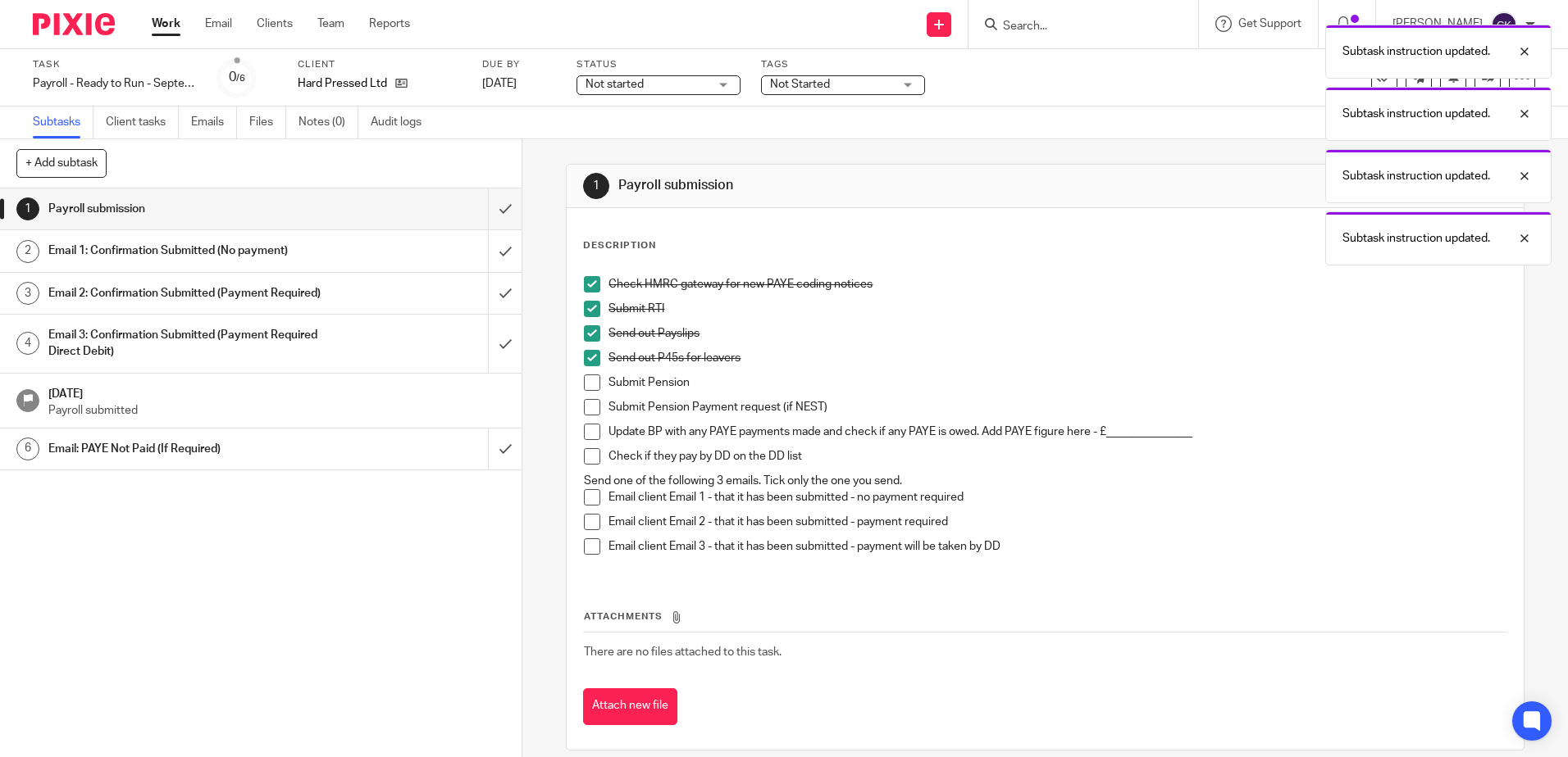
drag, startPoint x: 586, startPoint y: 384, endPoint x: 586, endPoint y: 404, distance: 20.0
click at [586, 387] on span at bounding box center [591, 382] width 16 height 16
drag, startPoint x: 586, startPoint y: 408, endPoint x: 586, endPoint y: 423, distance: 15.0
click at [586, 409] on span at bounding box center [591, 407] width 16 height 16
click at [585, 433] on span at bounding box center [591, 432] width 16 height 16
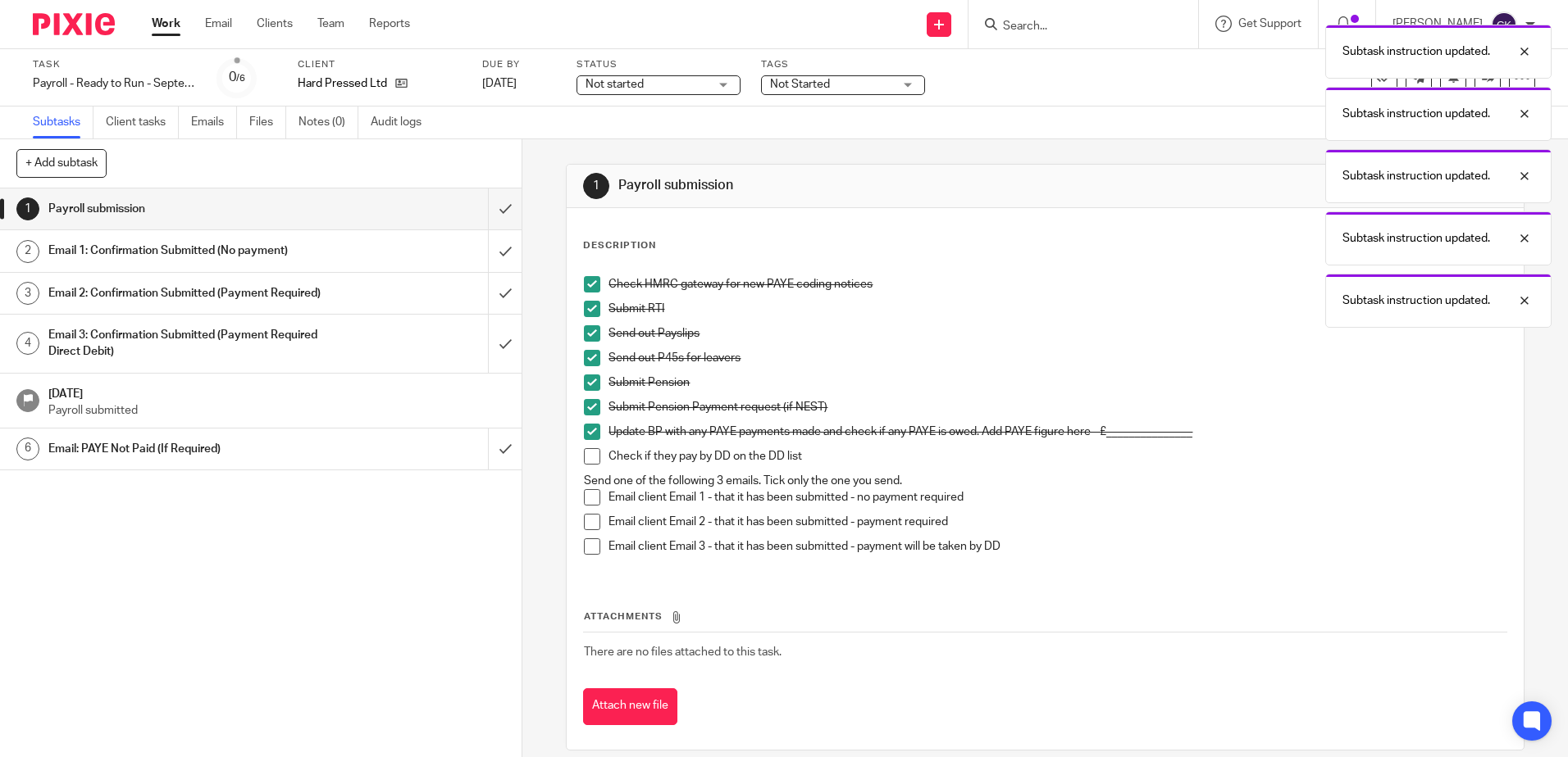
click at [585, 452] on span at bounding box center [591, 456] width 16 height 16
click at [584, 520] on span at bounding box center [591, 521] width 16 height 16
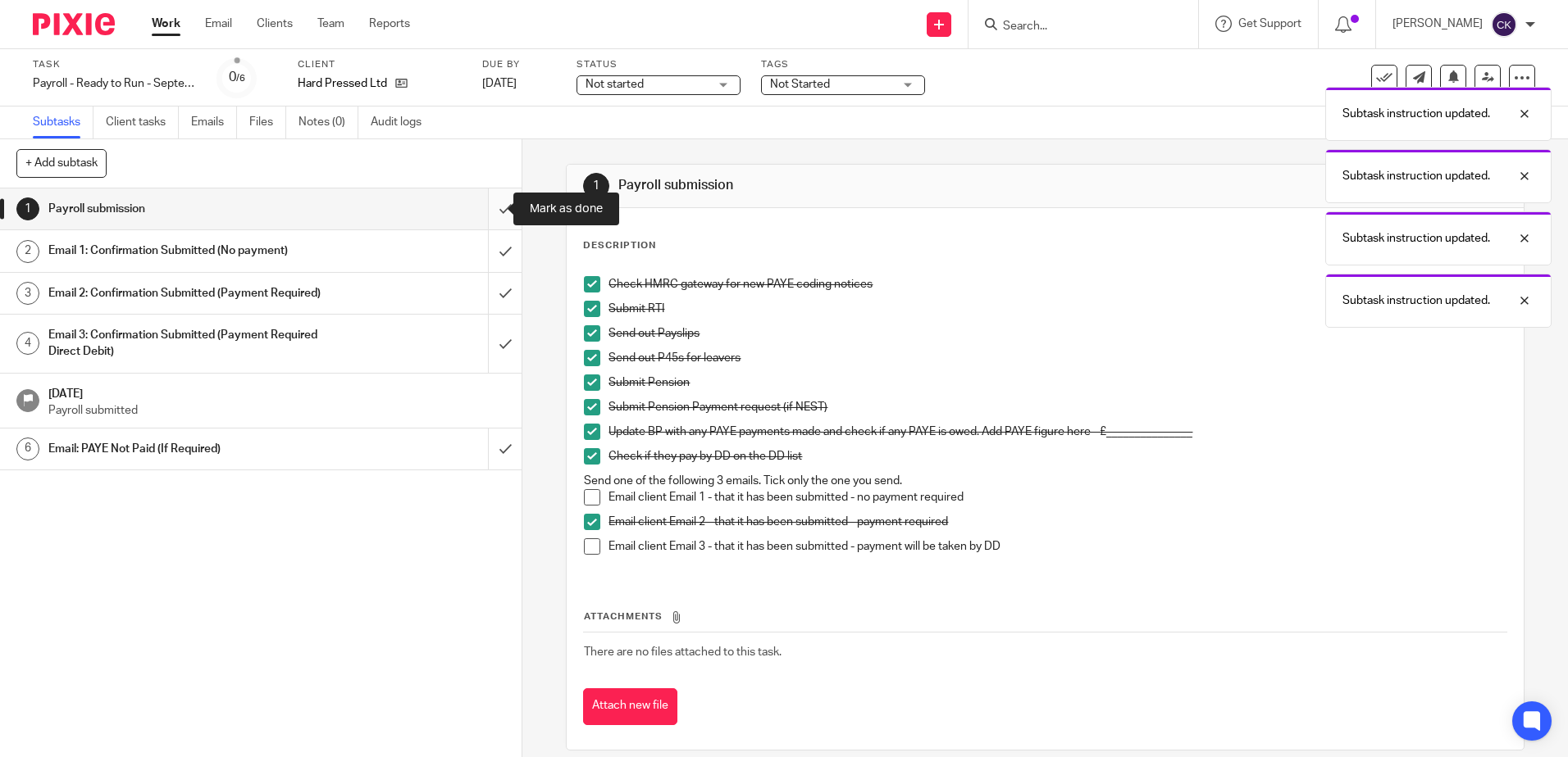
click at [485, 213] on input "submit" at bounding box center [261, 209] width 522 height 41
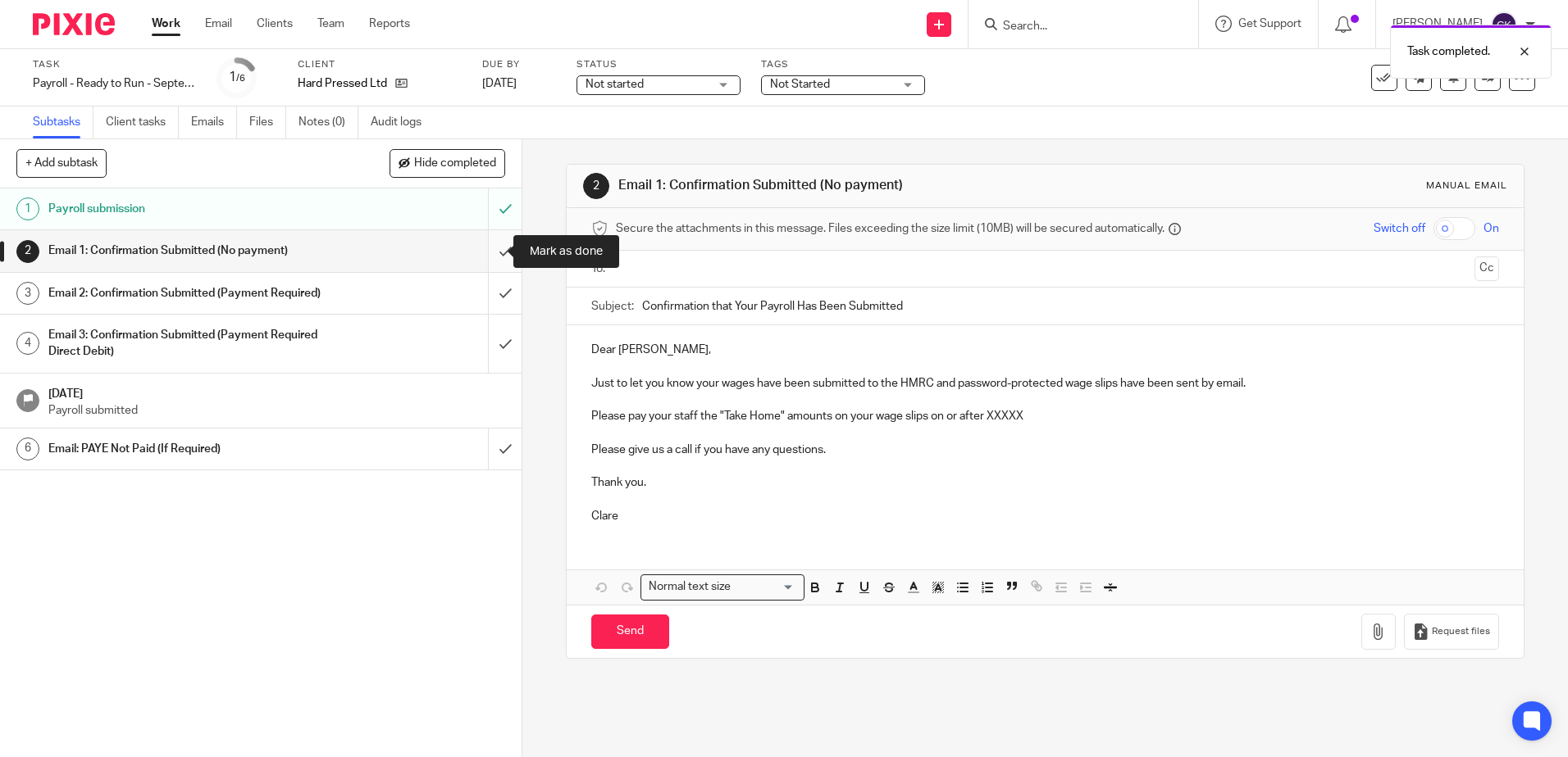
click at [487, 256] on input "submit" at bounding box center [261, 250] width 522 height 41
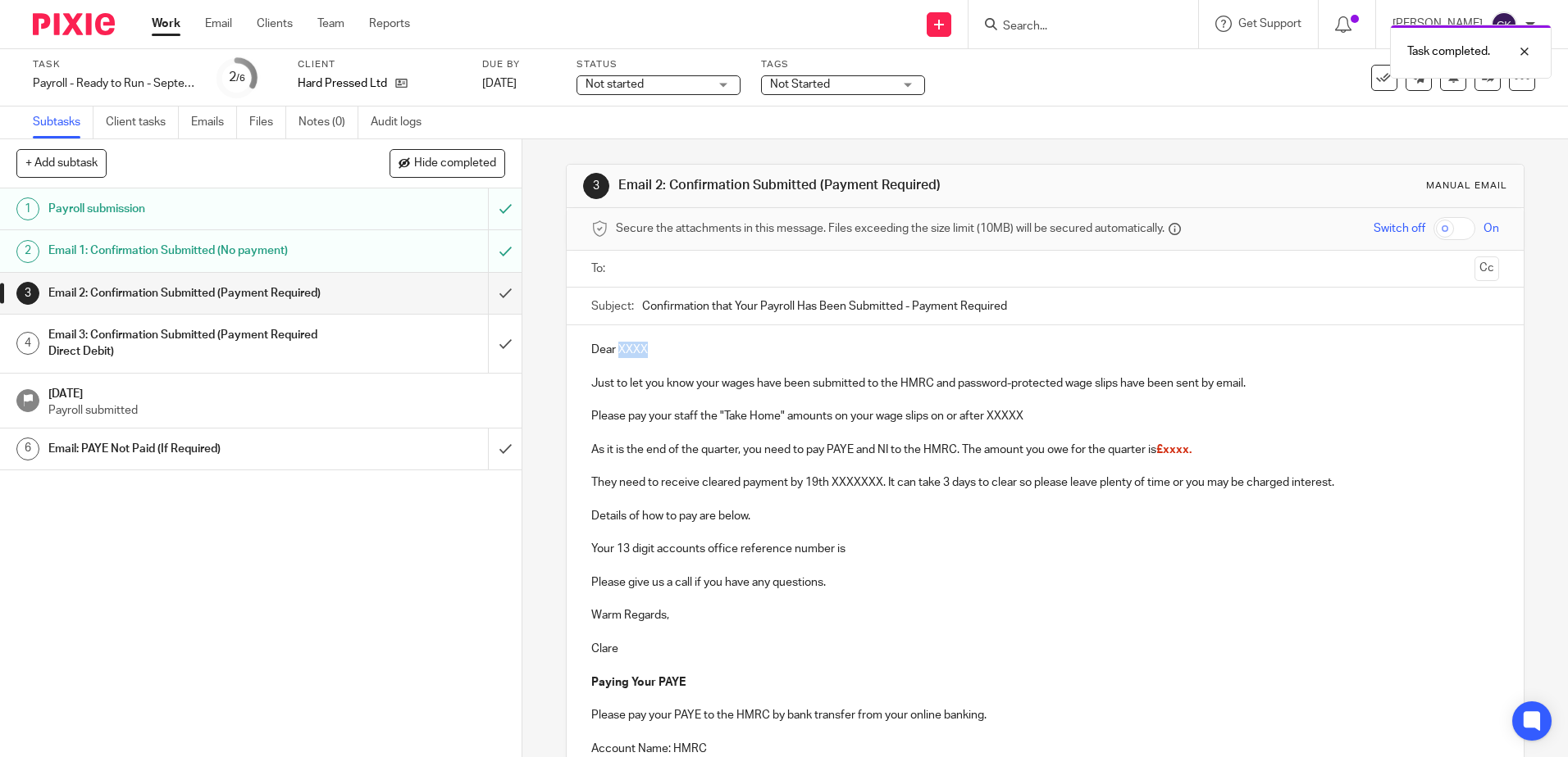
drag, startPoint x: 653, startPoint y: 349, endPoint x: 614, endPoint y: 354, distance: 39.3
click at [614, 354] on p "Dear XXXX" at bounding box center [1044, 350] width 907 height 16
click at [956, 384] on p "Just to let you know your wages have been submitted to the HMRC and password-pr…" at bounding box center [1044, 383] width 907 height 16
drag, startPoint x: 1153, startPoint y: 383, endPoint x: 1117, endPoint y: 383, distance: 36.0
click at [1117, 383] on p "Just to let you know your wages have been submitted to the HMRC and a password-…" at bounding box center [1044, 383] width 907 height 16
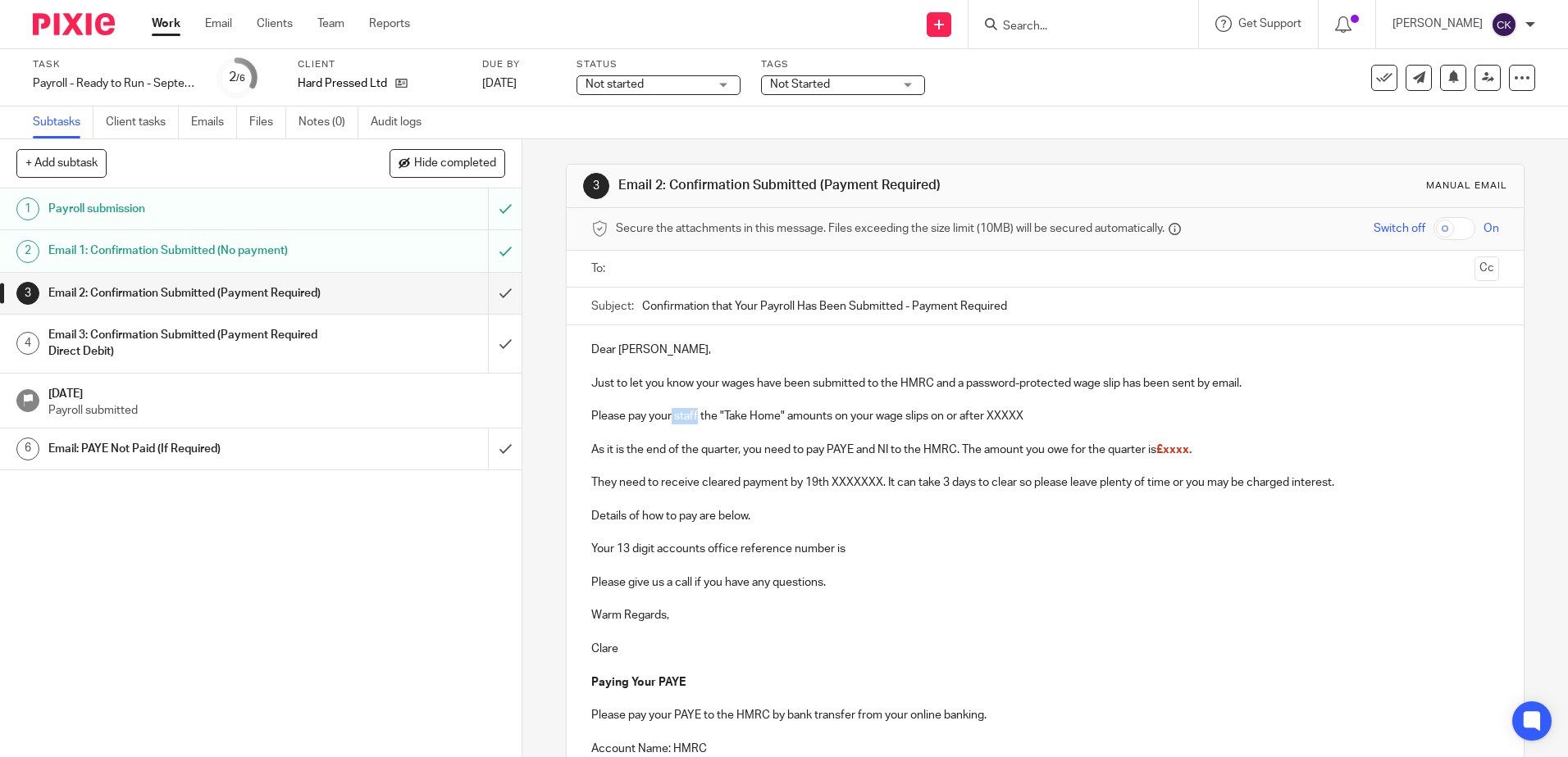
drag, startPoint x: 696, startPoint y: 419, endPoint x: 668, endPoint y: 419, distance: 28.0
click at [668, 419] on p "Please pay your staff the "Take Home" amounts on your wage slips on or after XX…" at bounding box center [1044, 416] width 907 height 16
click at [815, 419] on p "Please pay yourself the "Take Home" amounts on your wage slips on or after XXXXX" at bounding box center [1044, 416] width 907 height 16
drag, startPoint x: 1010, startPoint y: 416, endPoint x: 972, endPoint y: 416, distance: 38.0
click at [972, 416] on p "Please pay yourself the "Take Home" amount on your wage slips on or after XXXXX" at bounding box center [1044, 416] width 907 height 16
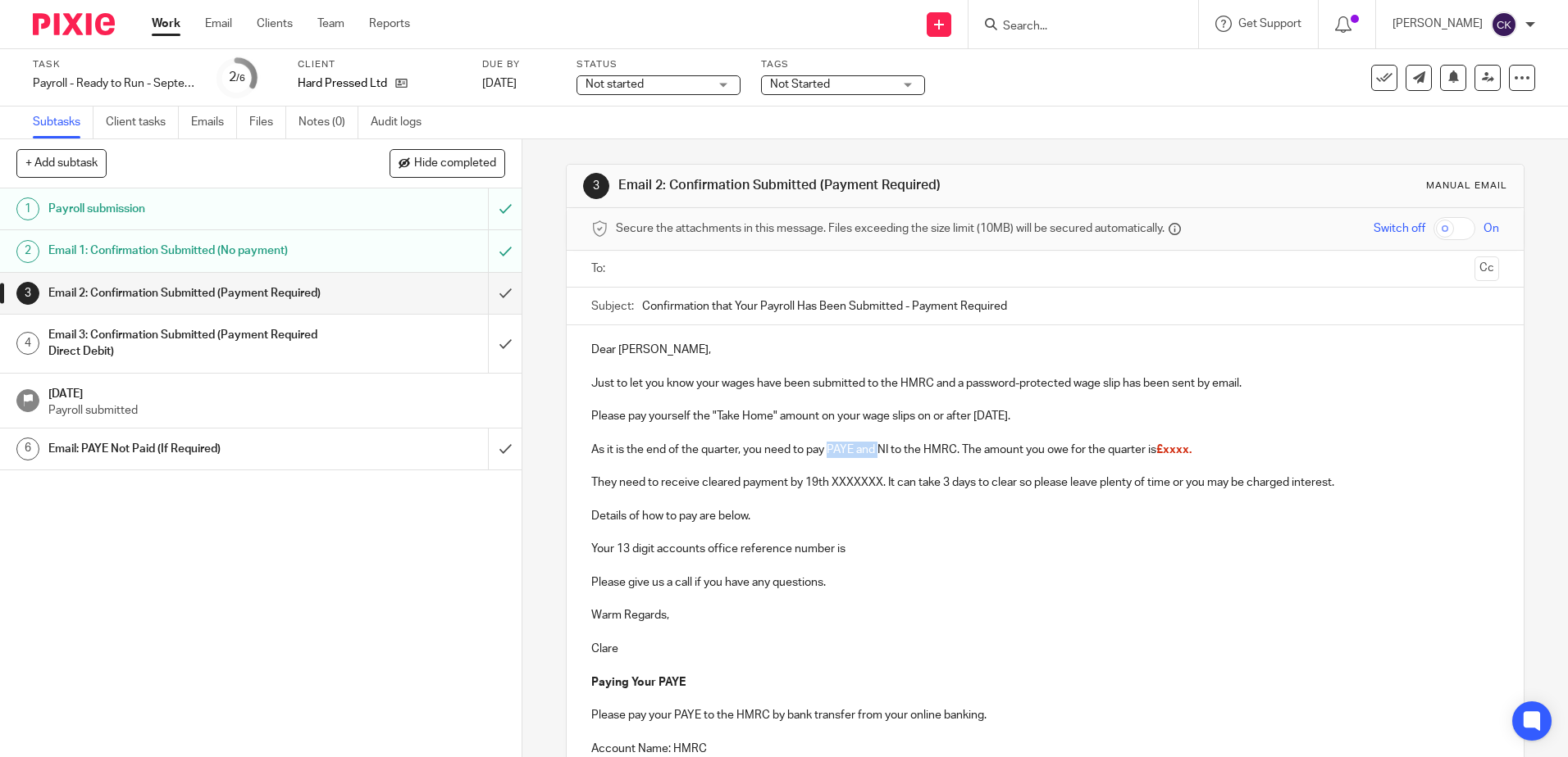
drag, startPoint x: 875, startPoint y: 452, endPoint x: 826, endPoint y: 452, distance: 49.0
click at [826, 452] on p "As it is the end of the quarter, you need to pay PAYE and NI to the HMRC. The a…" at bounding box center [1044, 449] width 907 height 16
drag, startPoint x: 1148, startPoint y: 449, endPoint x: 1108, endPoint y: 449, distance: 40.0
click at [1108, 449] on p "As it is the end of the quarter, you need to pay NI to the HMRC. The amount you…" at bounding box center [1044, 449] width 907 height 16
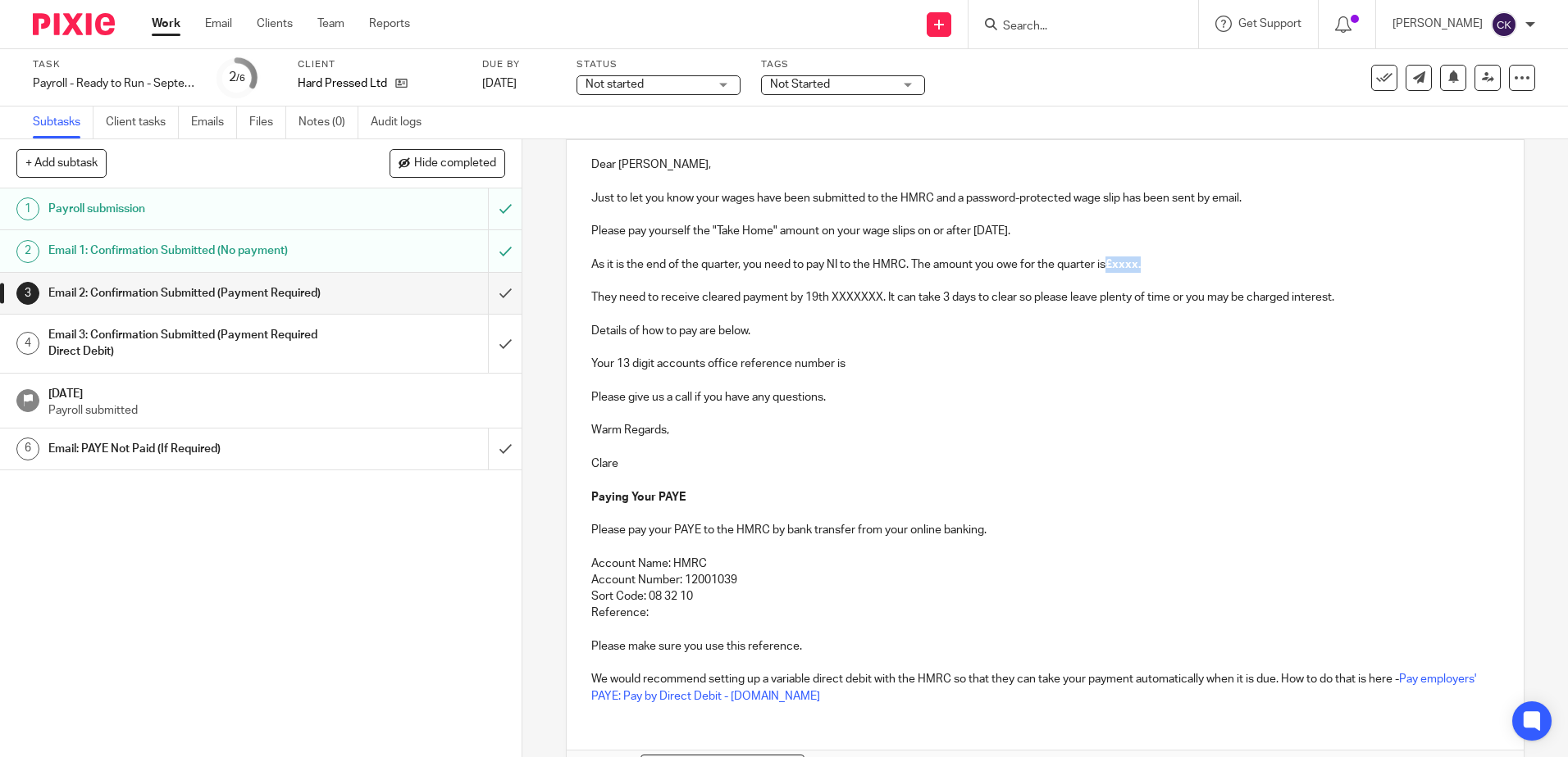
scroll to position [292, 0]
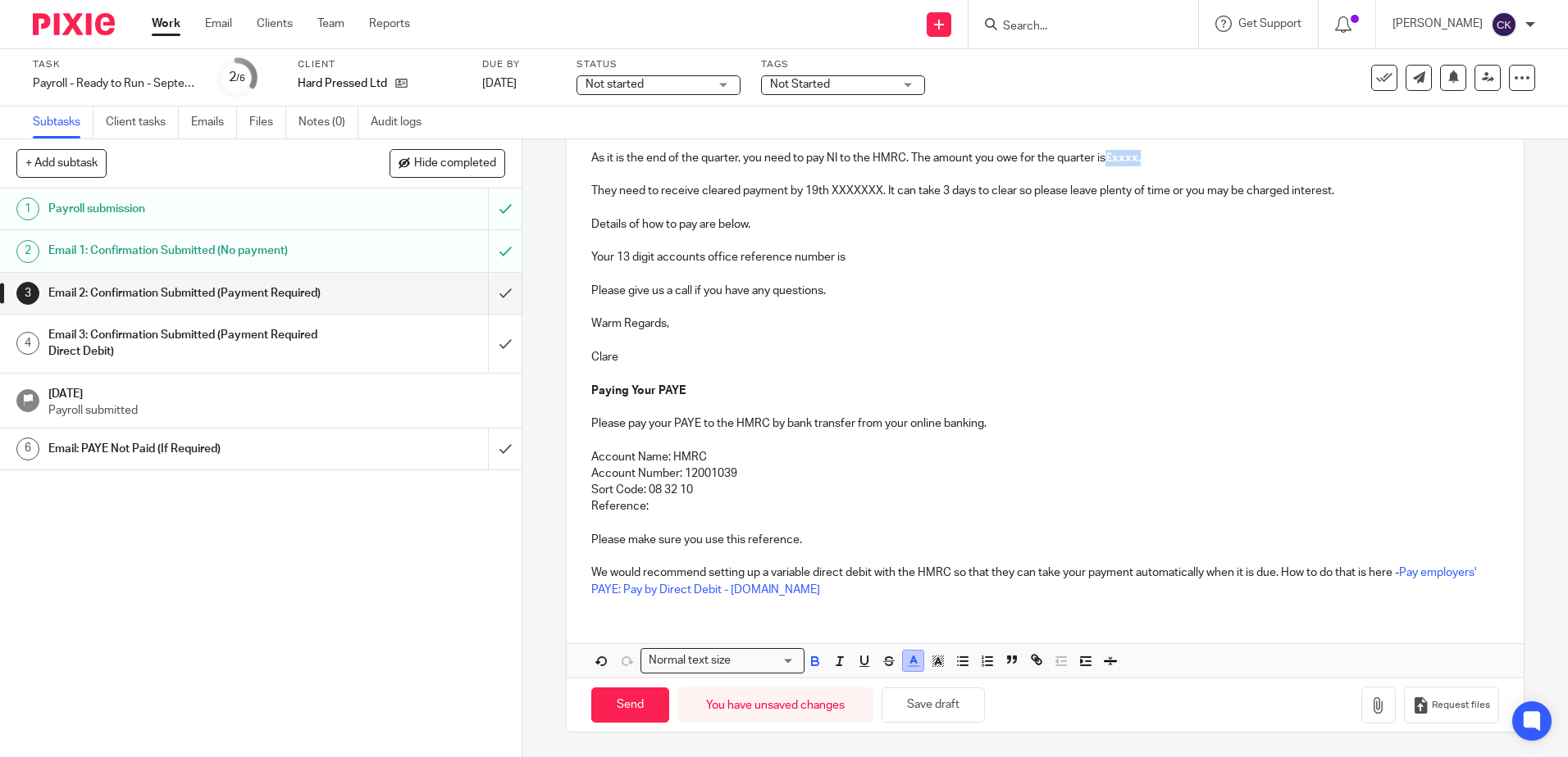
click at [910, 658] on polyline "button" at bounding box center [913, 659] width 6 height 7
click at [866, 714] on li "color:#000000" at bounding box center [869, 715] width 13 height 13
click at [1167, 411] on p at bounding box center [1044, 407] width 907 height 16
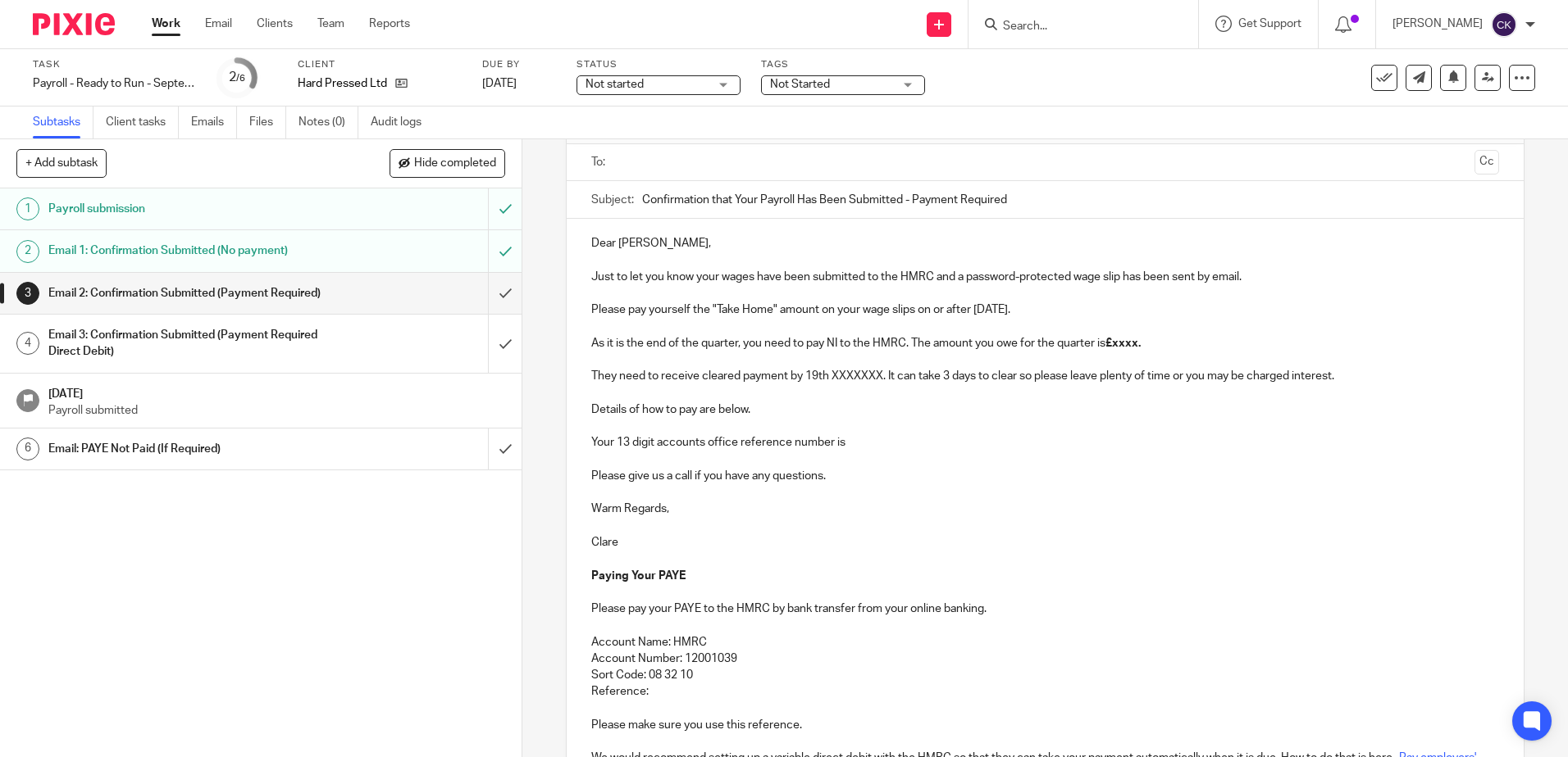
scroll to position [46, 0]
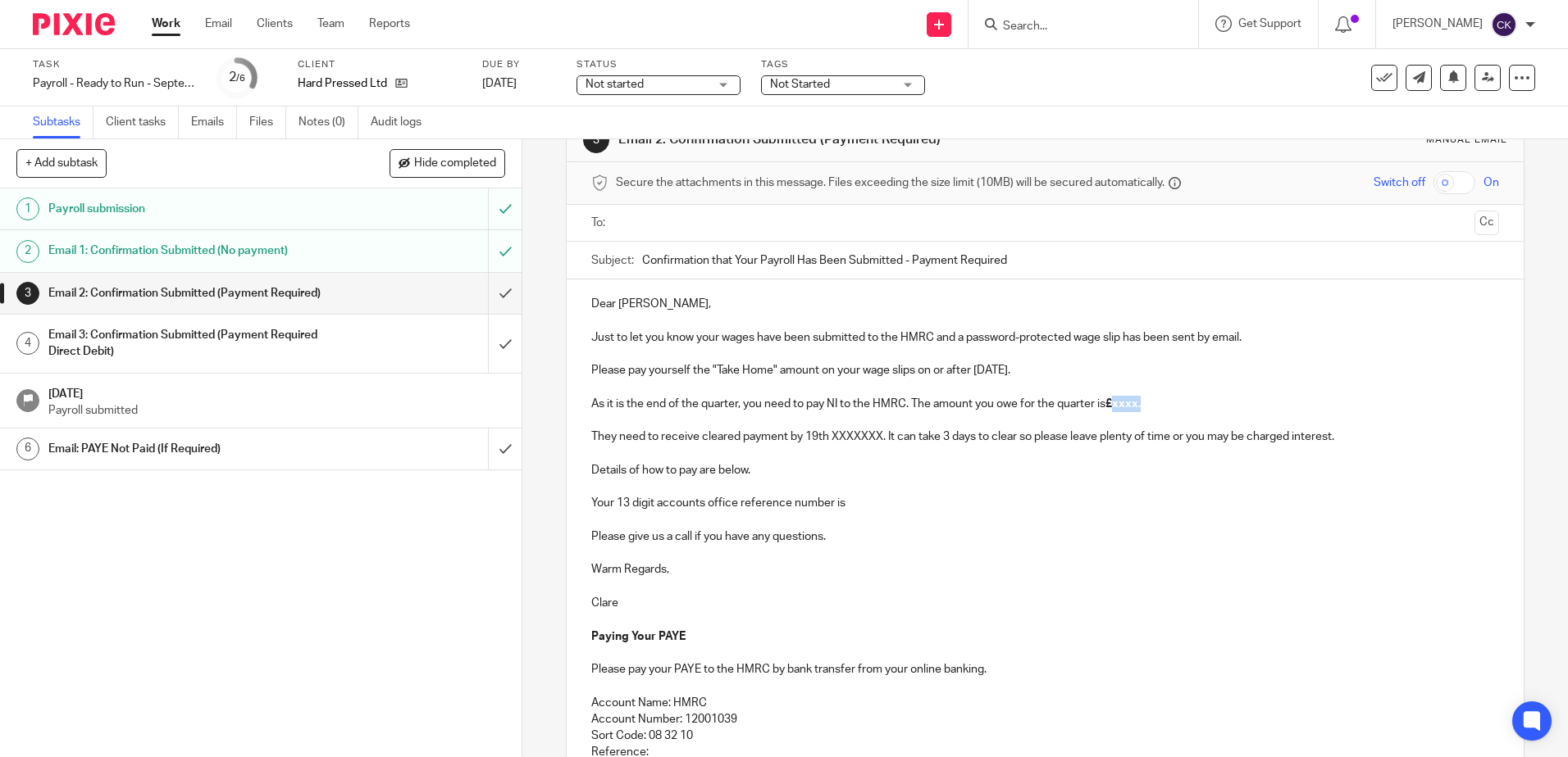
drag, startPoint x: 1146, startPoint y: 408, endPoint x: 1114, endPoint y: 407, distance: 32.0
click at [1114, 407] on p "As it is the end of the quarter, you need to pay NI to the HMRC. The amount you…" at bounding box center [1044, 404] width 907 height 16
drag, startPoint x: 880, startPoint y: 440, endPoint x: 829, endPoint y: 442, distance: 51.0
click at [829, 442] on p "They need to receive cleared payment by 19th XXXXXXX. It can take 3 days to cle…" at bounding box center [1044, 436] width 907 height 16
click at [639, 219] on input "text" at bounding box center [1043, 223] width 845 height 19
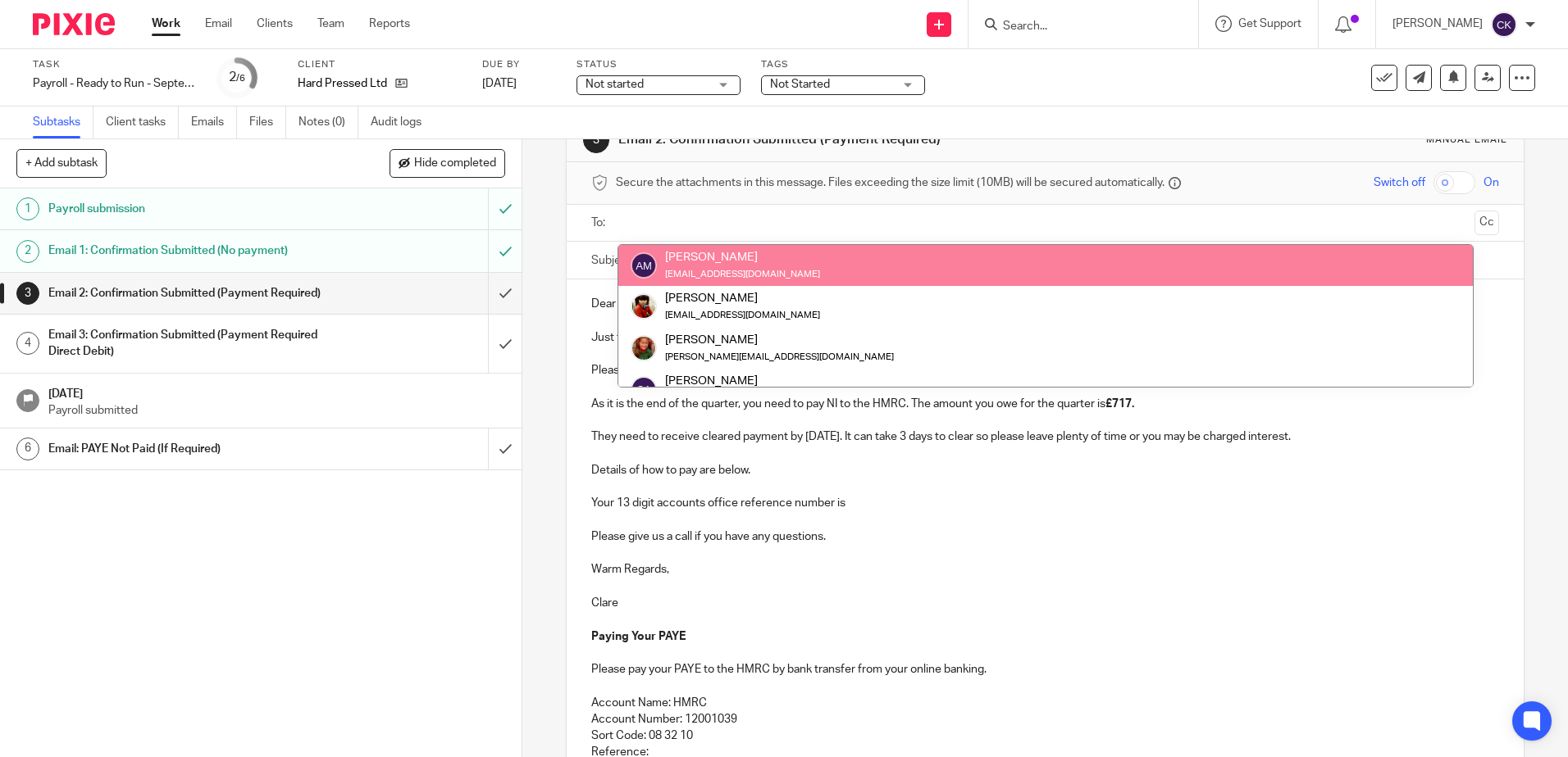
drag, startPoint x: 692, startPoint y: 258, endPoint x: 818, endPoint y: 335, distance: 147.7
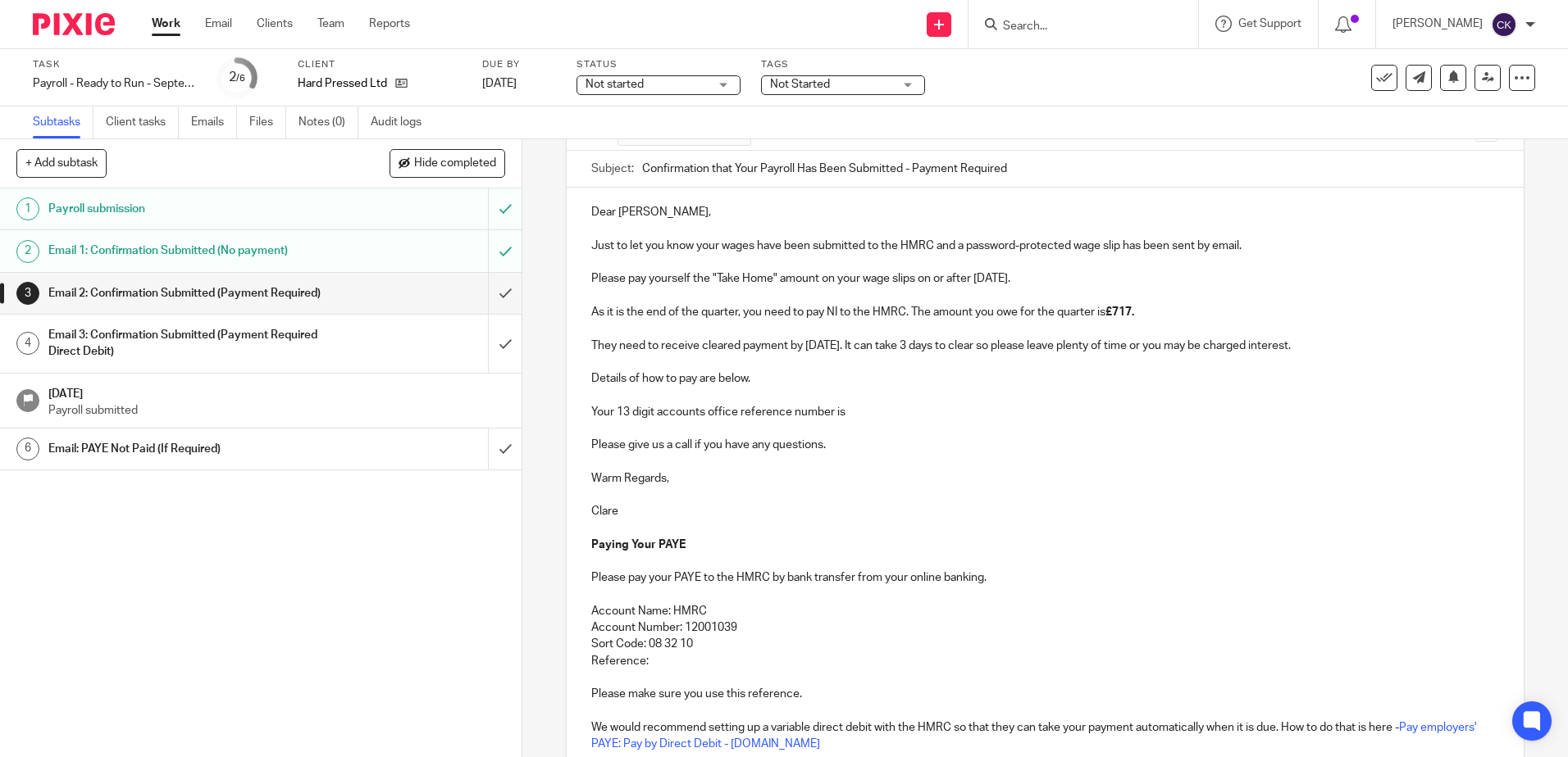
scroll to position [295, 0]
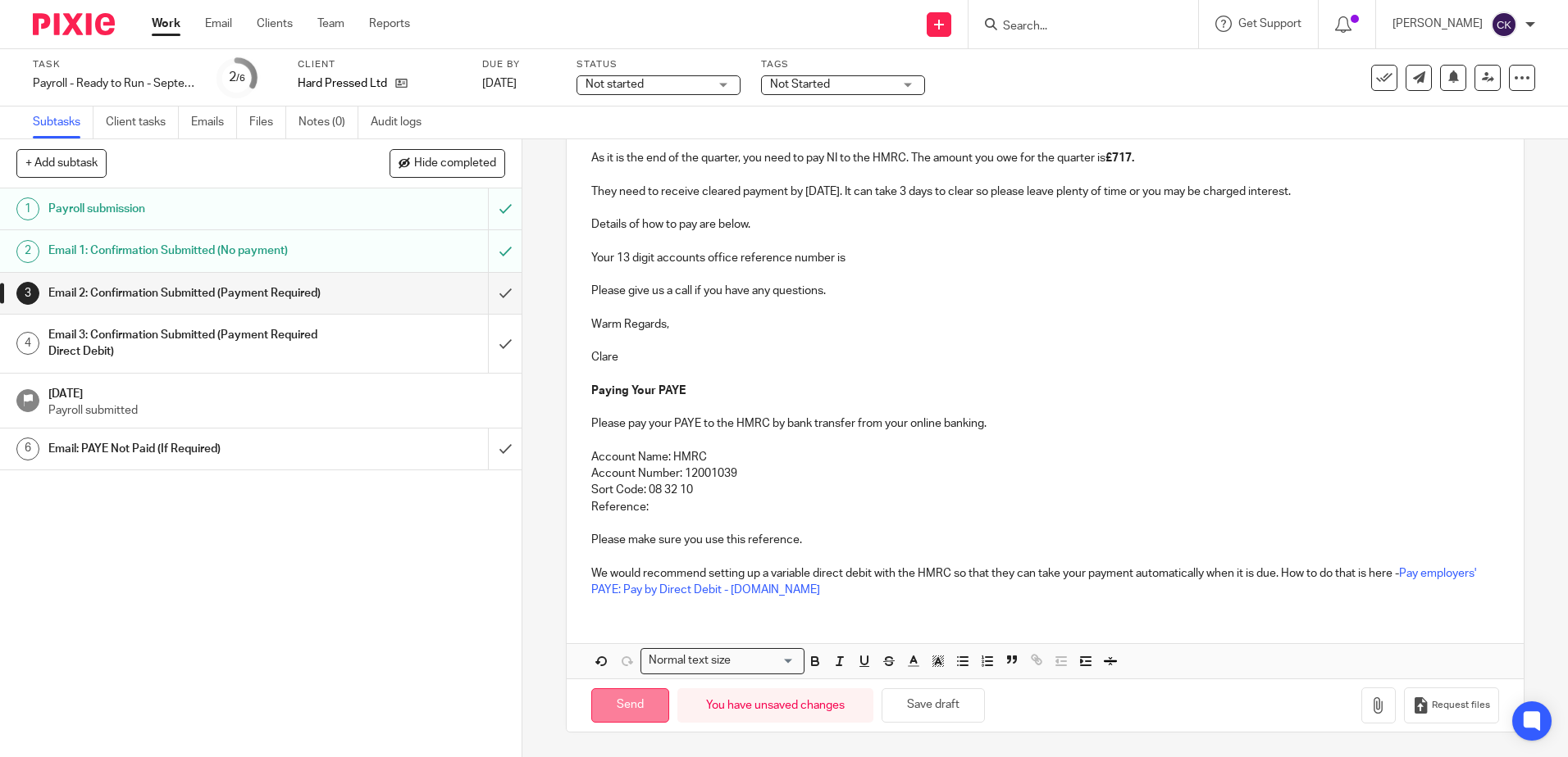
click at [622, 706] on input "Send" at bounding box center [630, 706] width 78 height 35
type input "Sent"
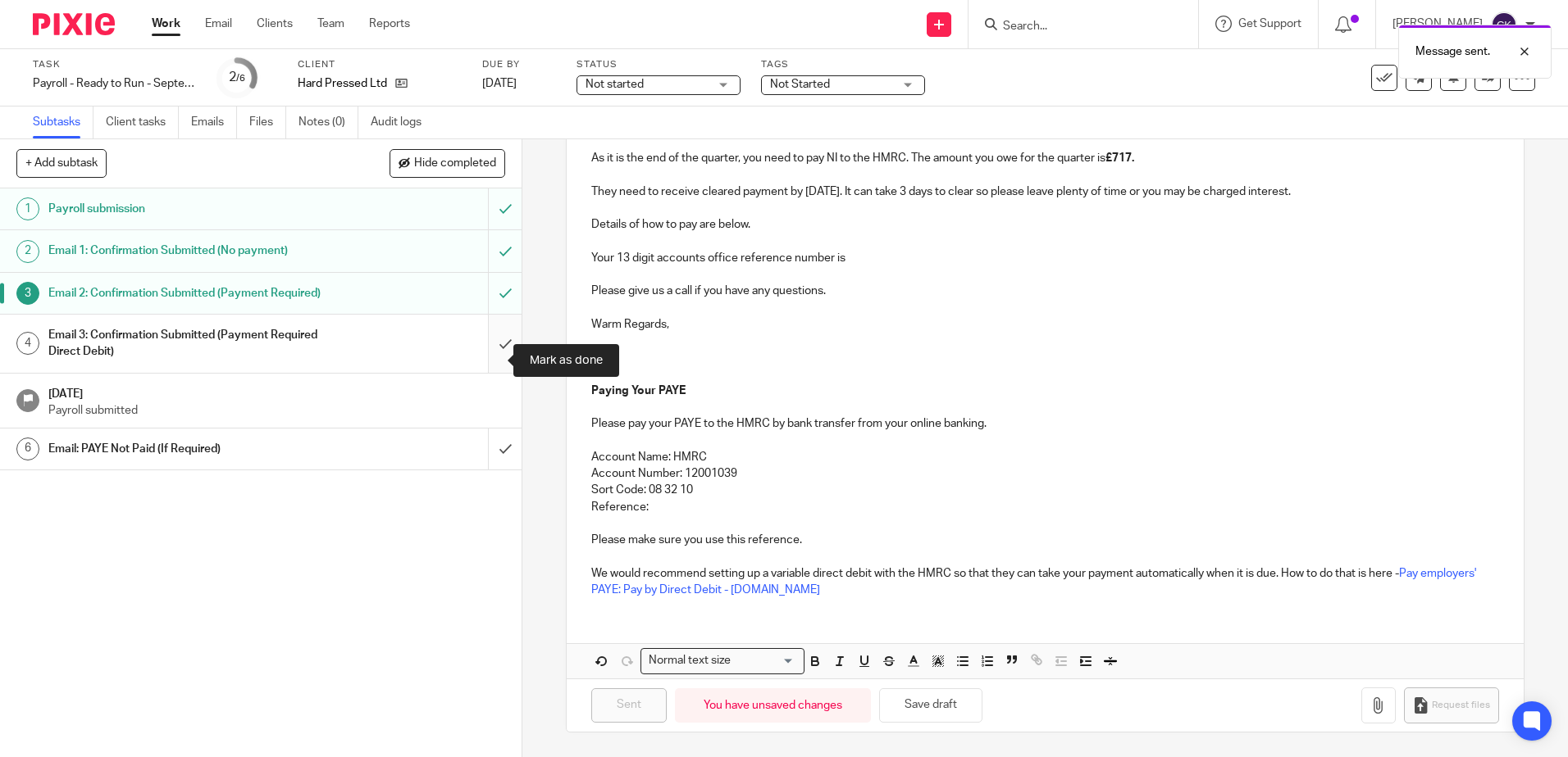
click at [478, 361] on input "submit" at bounding box center [261, 344] width 522 height 58
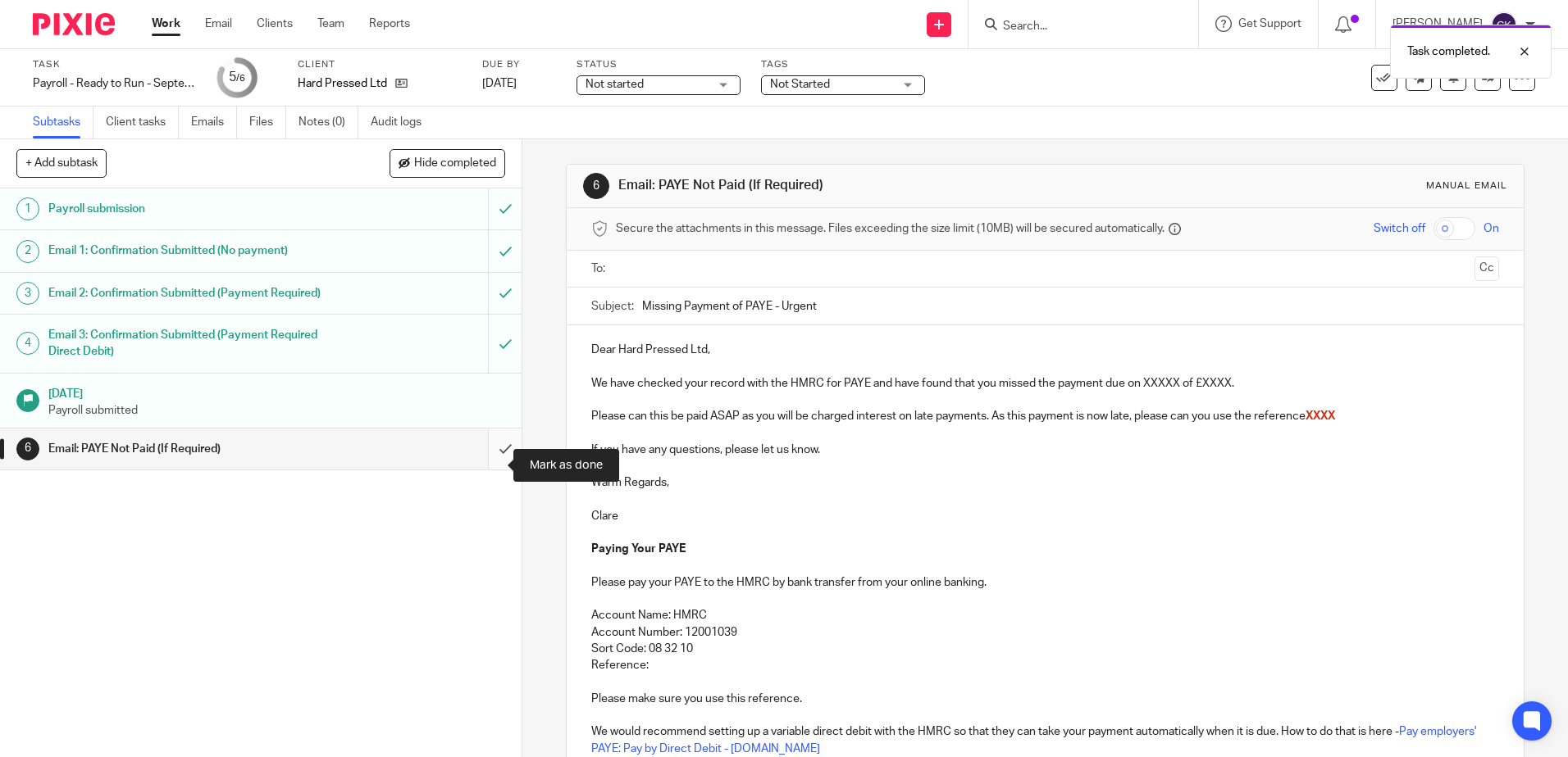
click at [490, 466] on input "submit" at bounding box center [261, 449] width 522 height 41
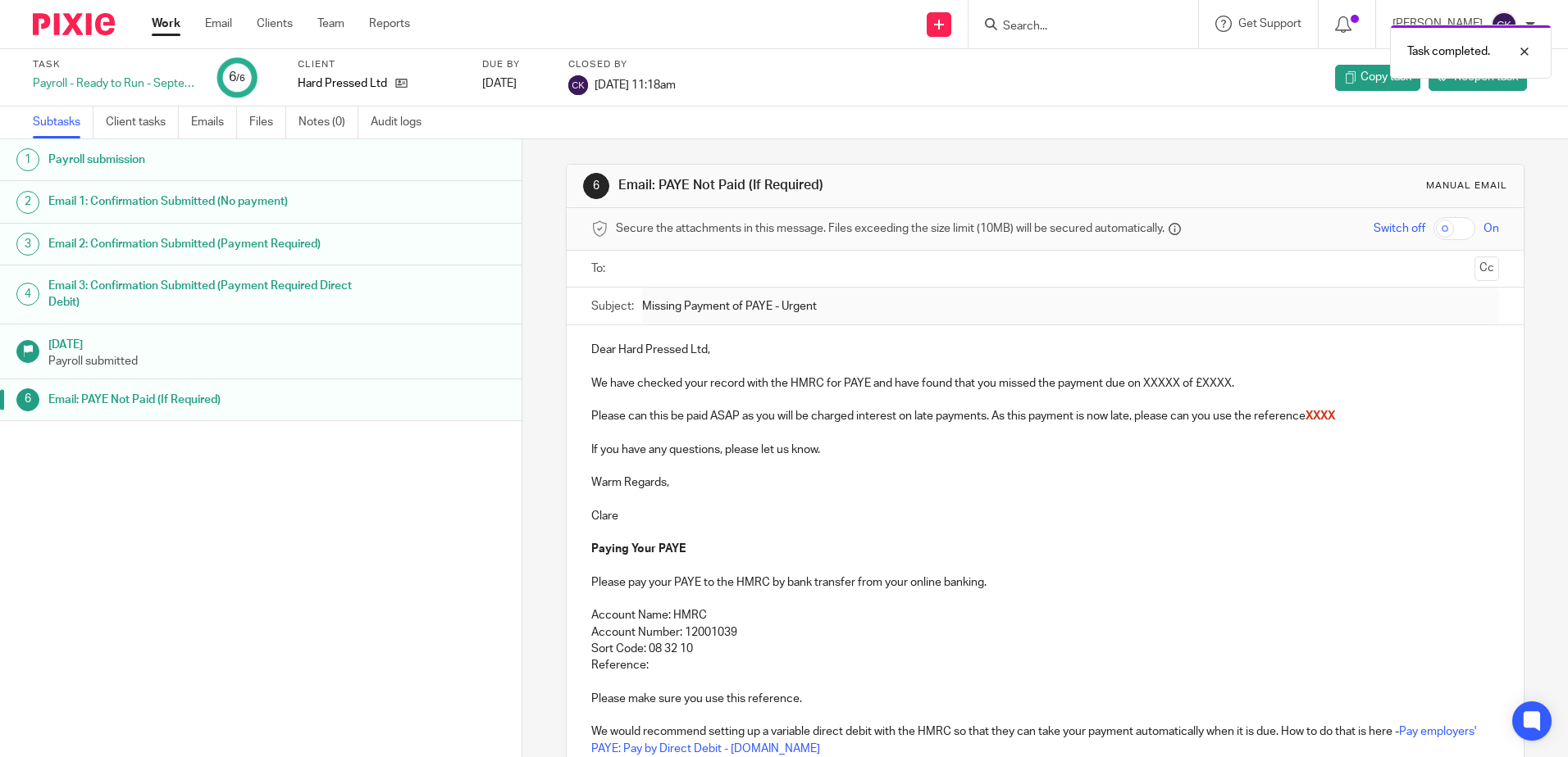
click at [155, 30] on link "Work" at bounding box center [166, 23] width 29 height 16
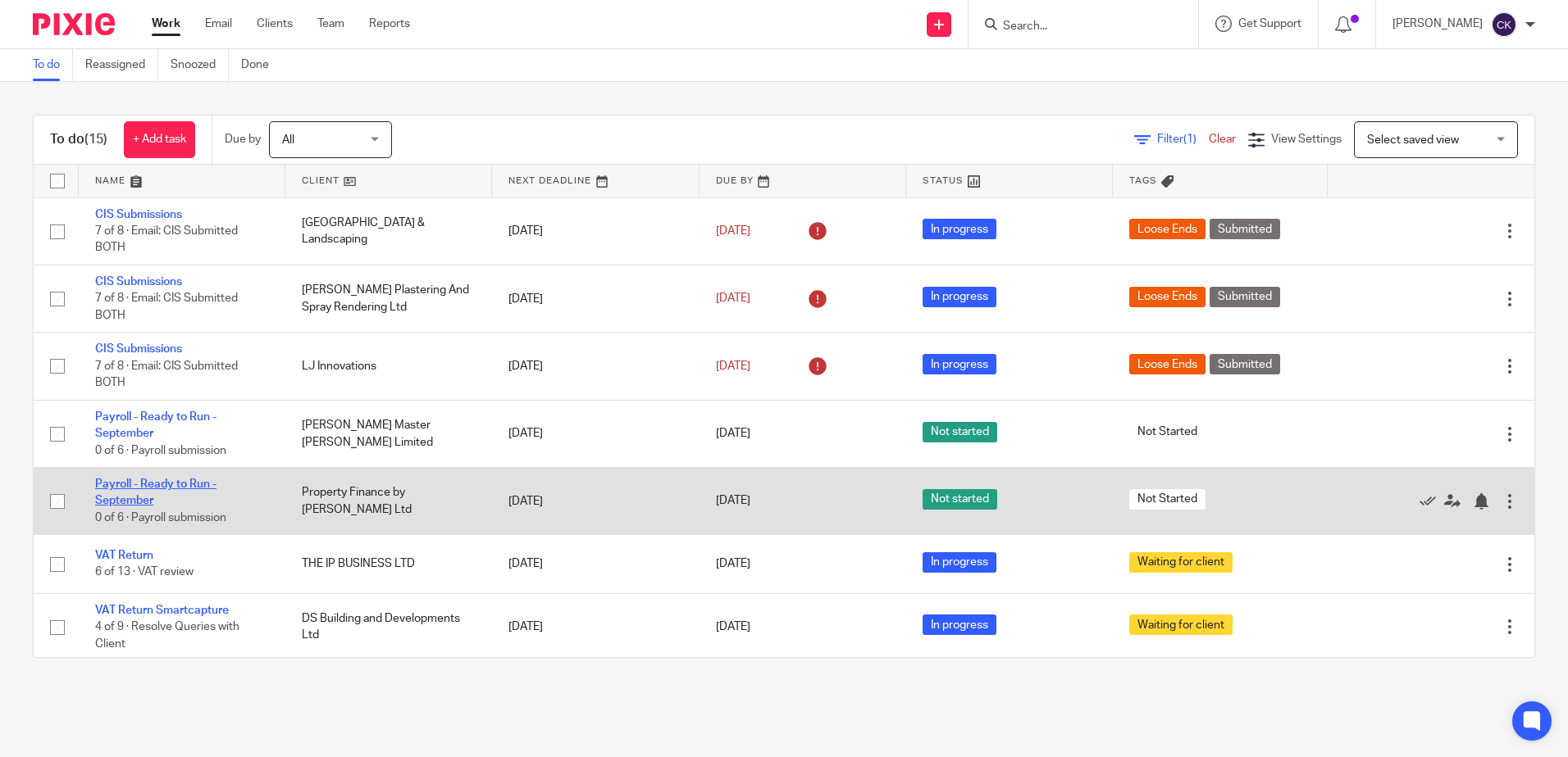
click at [166, 484] on link "Payroll - Ready to Run - September" at bounding box center [156, 492] width 122 height 28
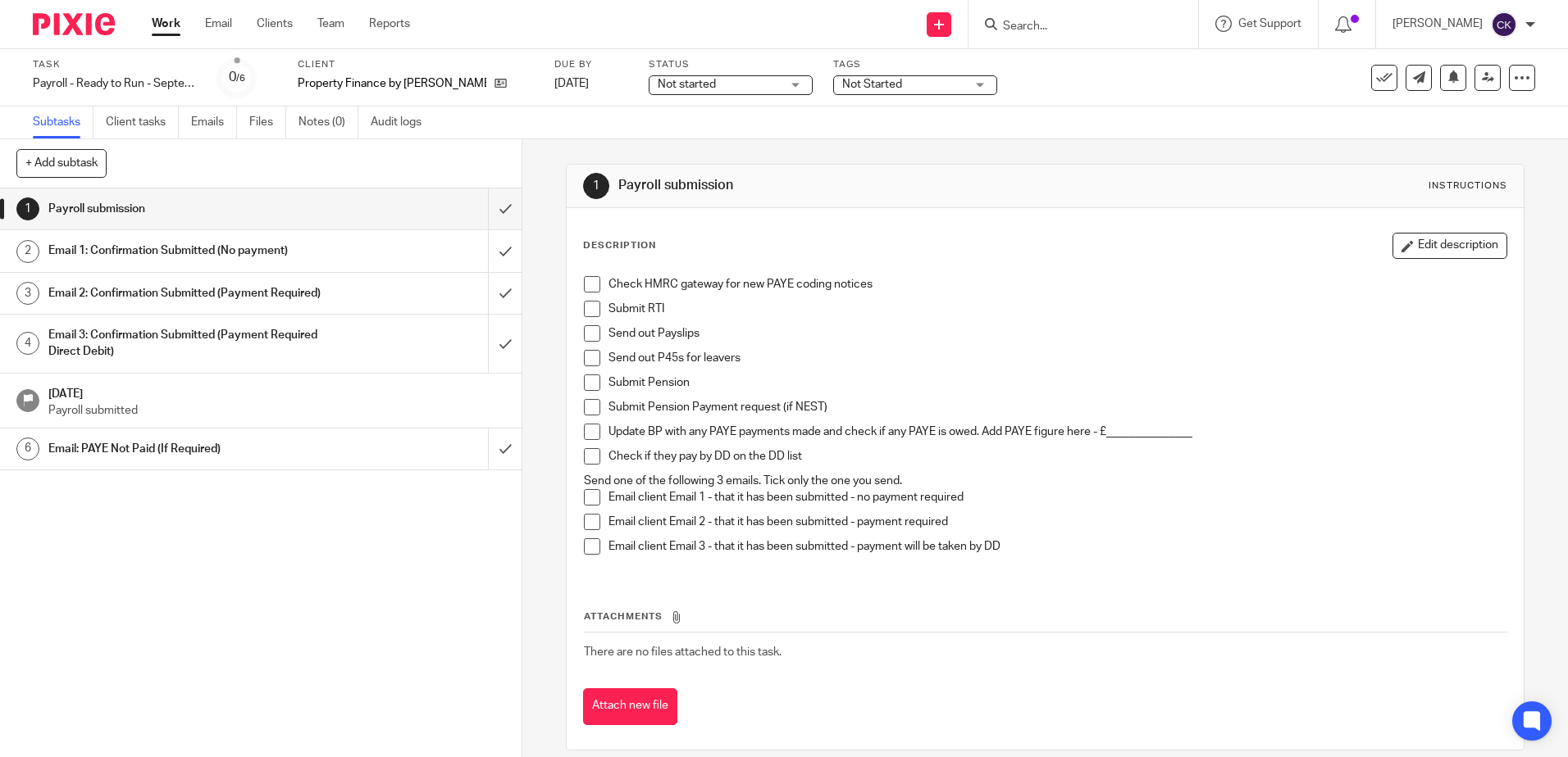
click at [585, 281] on span at bounding box center [591, 284] width 16 height 16
click at [584, 309] on span at bounding box center [591, 308] width 16 height 16
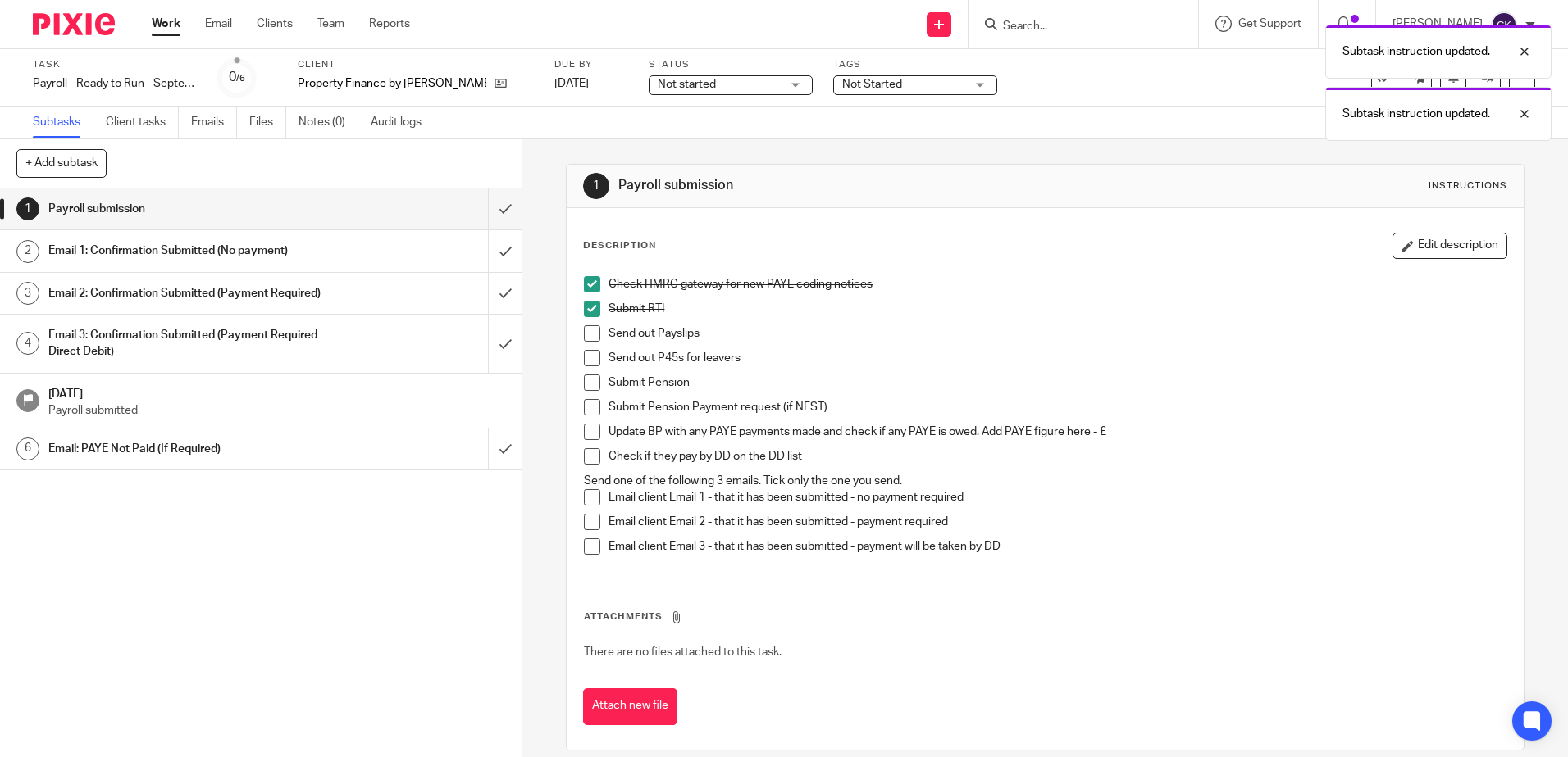
click at [584, 333] on span at bounding box center [591, 333] width 16 height 16
click at [588, 360] on span at bounding box center [591, 357] width 16 height 16
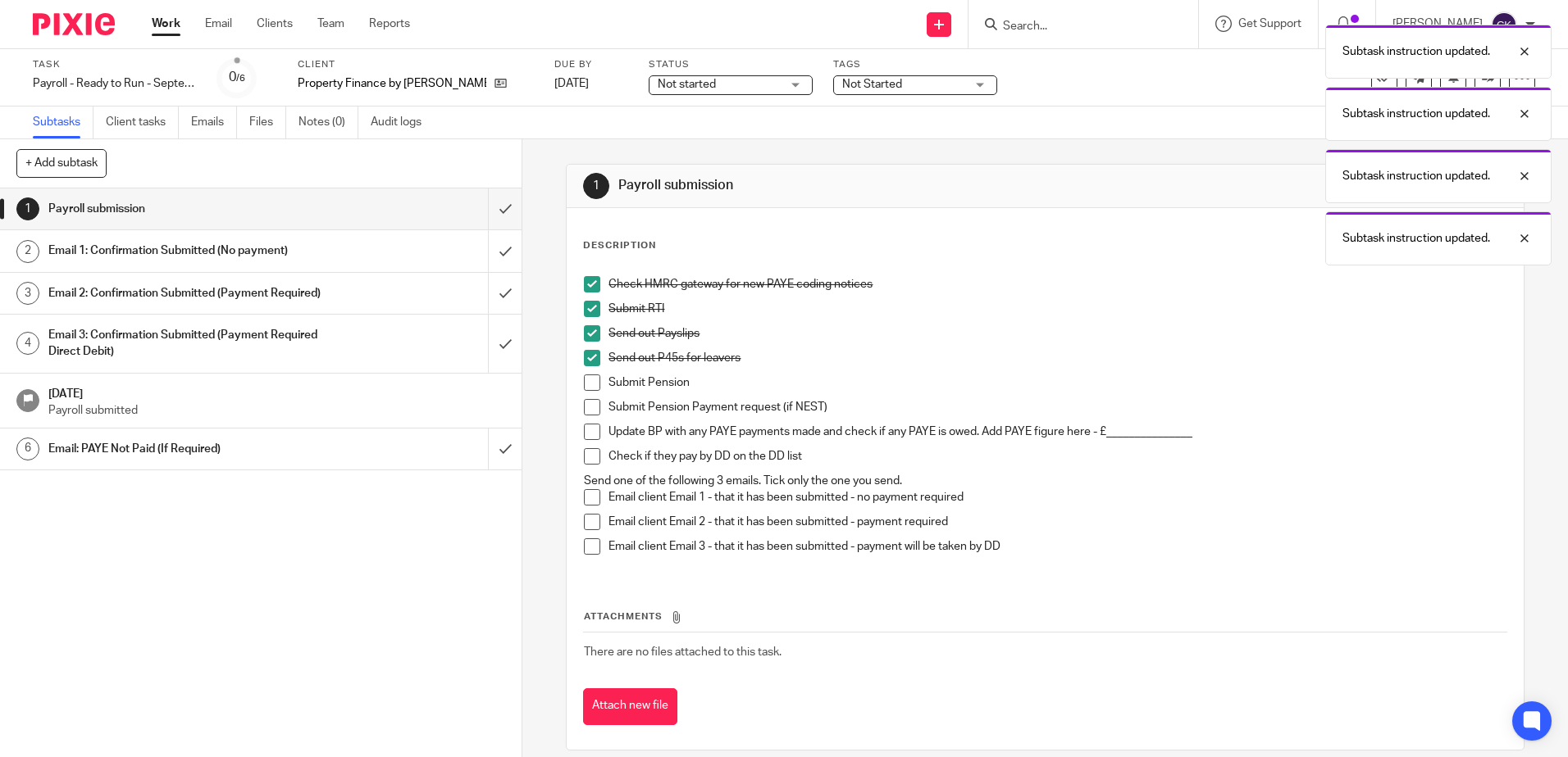
click at [587, 379] on span at bounding box center [591, 382] width 16 height 16
click at [584, 402] on span at bounding box center [591, 407] width 16 height 16
click at [584, 435] on span at bounding box center [591, 432] width 16 height 16
click at [584, 456] on span at bounding box center [591, 456] width 16 height 16
drag, startPoint x: 589, startPoint y: 521, endPoint x: 574, endPoint y: 508, distance: 19.8
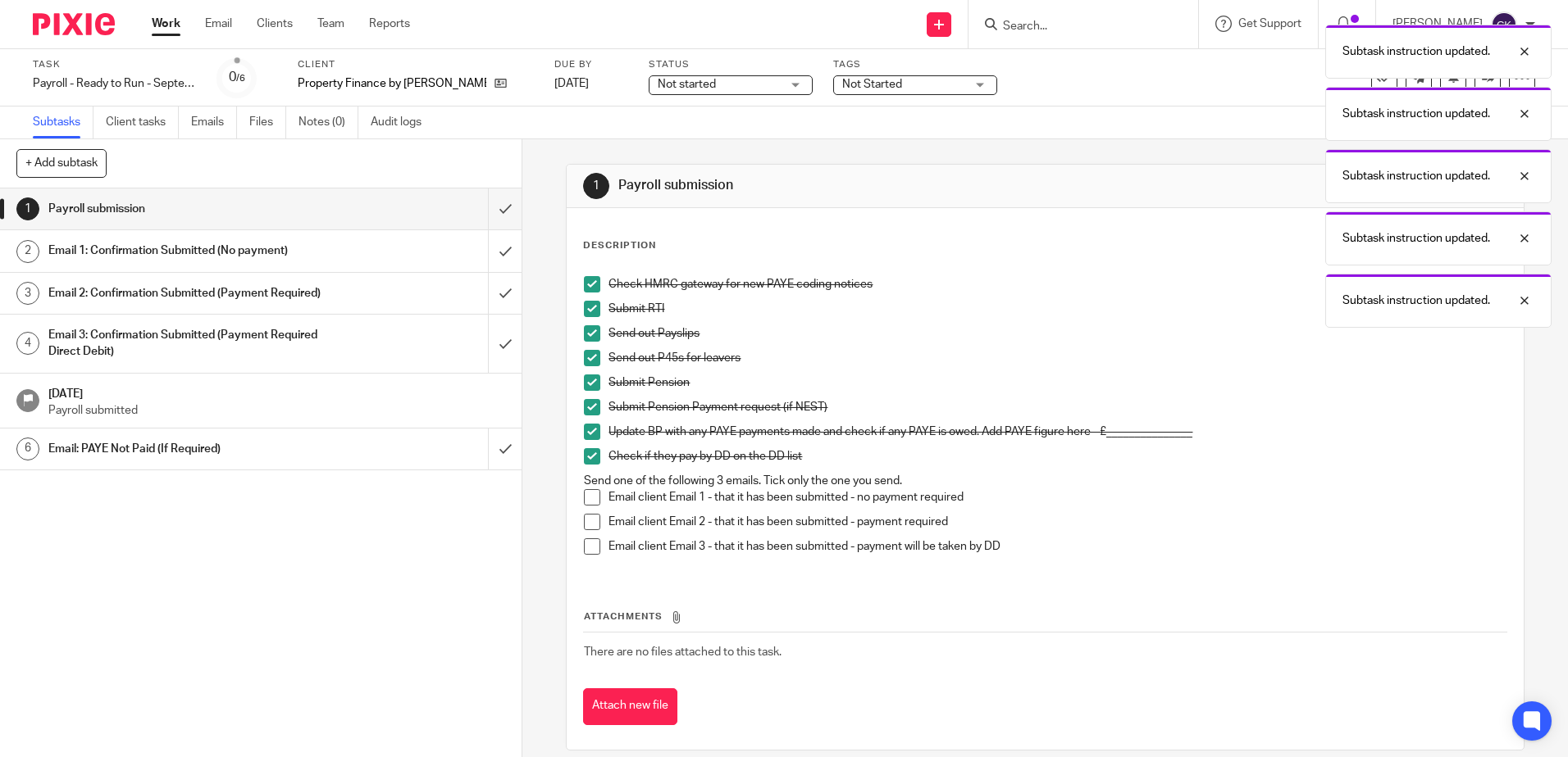
click at [589, 522] on span at bounding box center [591, 521] width 16 height 16
click at [488, 213] on input "submit" at bounding box center [261, 209] width 522 height 41
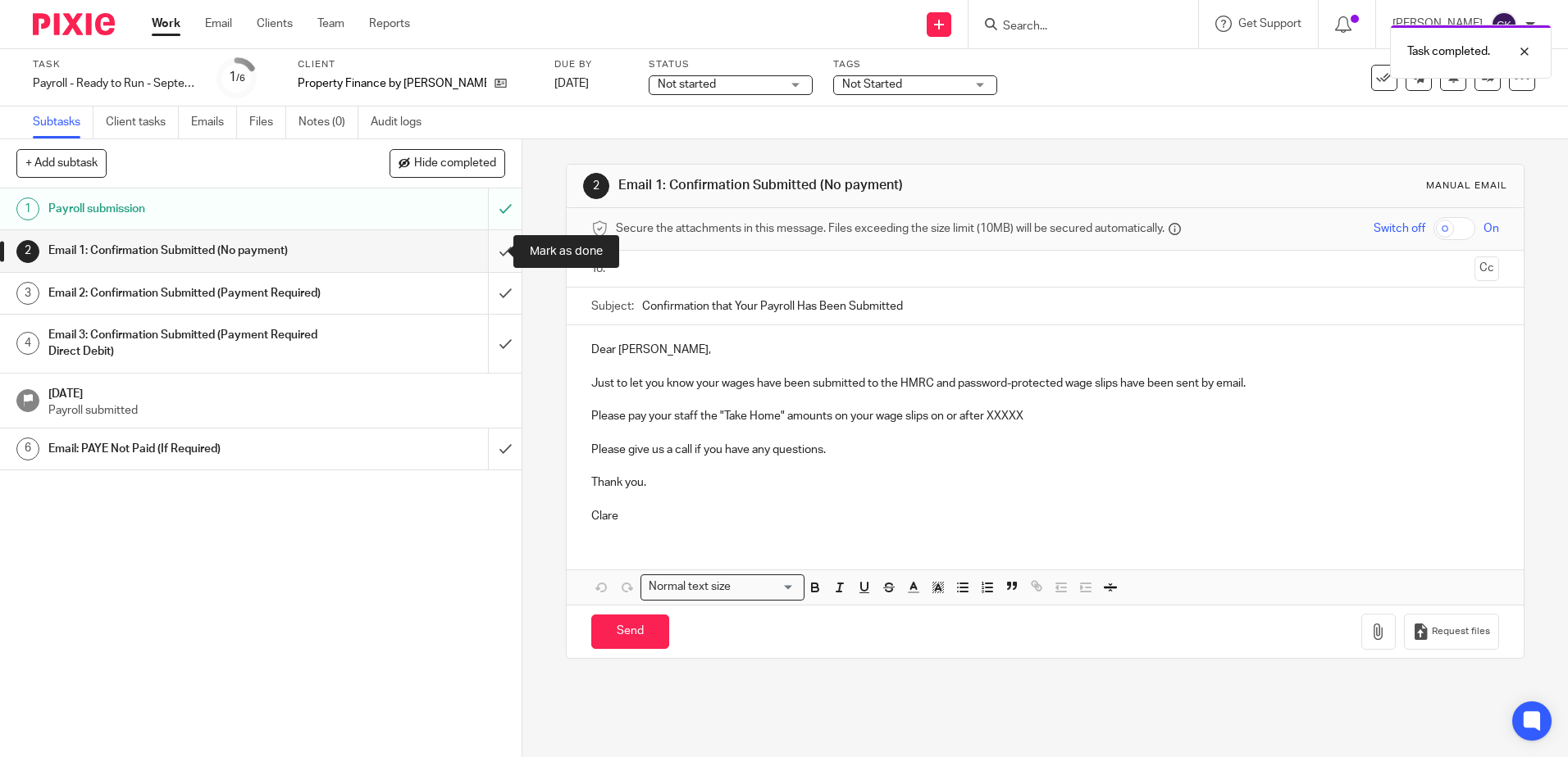
click at [495, 257] on input "submit" at bounding box center [261, 250] width 522 height 41
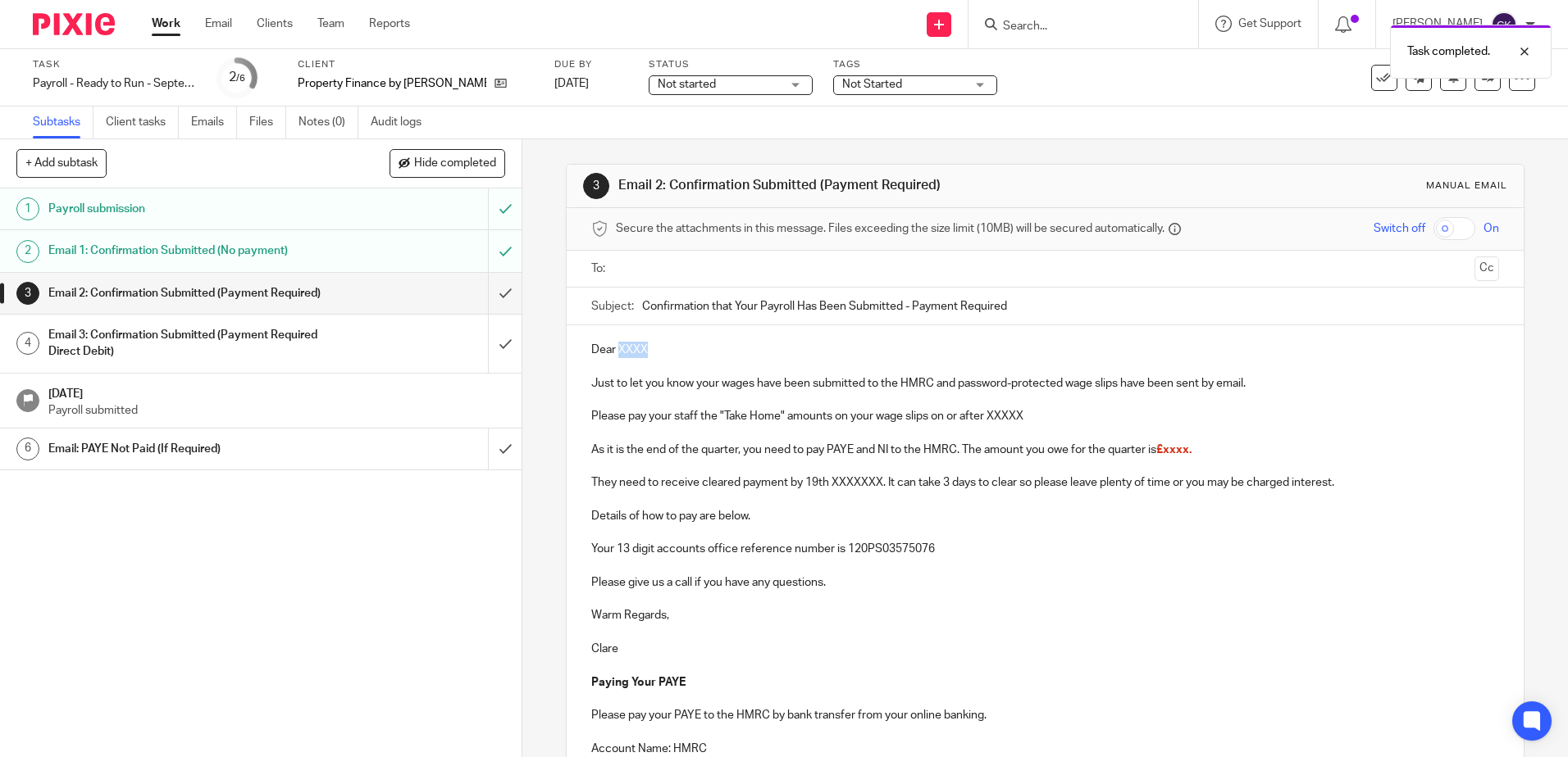
drag, startPoint x: 647, startPoint y: 347, endPoint x: 616, endPoint y: 353, distance: 31.6
click at [616, 353] on p "Dear XXXX" at bounding box center [1044, 350] width 907 height 16
drag, startPoint x: 693, startPoint y: 417, endPoint x: 641, endPoint y: 418, distance: 52.0
click at [641, 418] on p "Please pay your staff the "Take Home" amounts on your wage slips on or after XX…" at bounding box center [1044, 416] width 907 height 16
drag, startPoint x: 976, startPoint y: 412, endPoint x: 936, endPoint y: 418, distance: 40.4
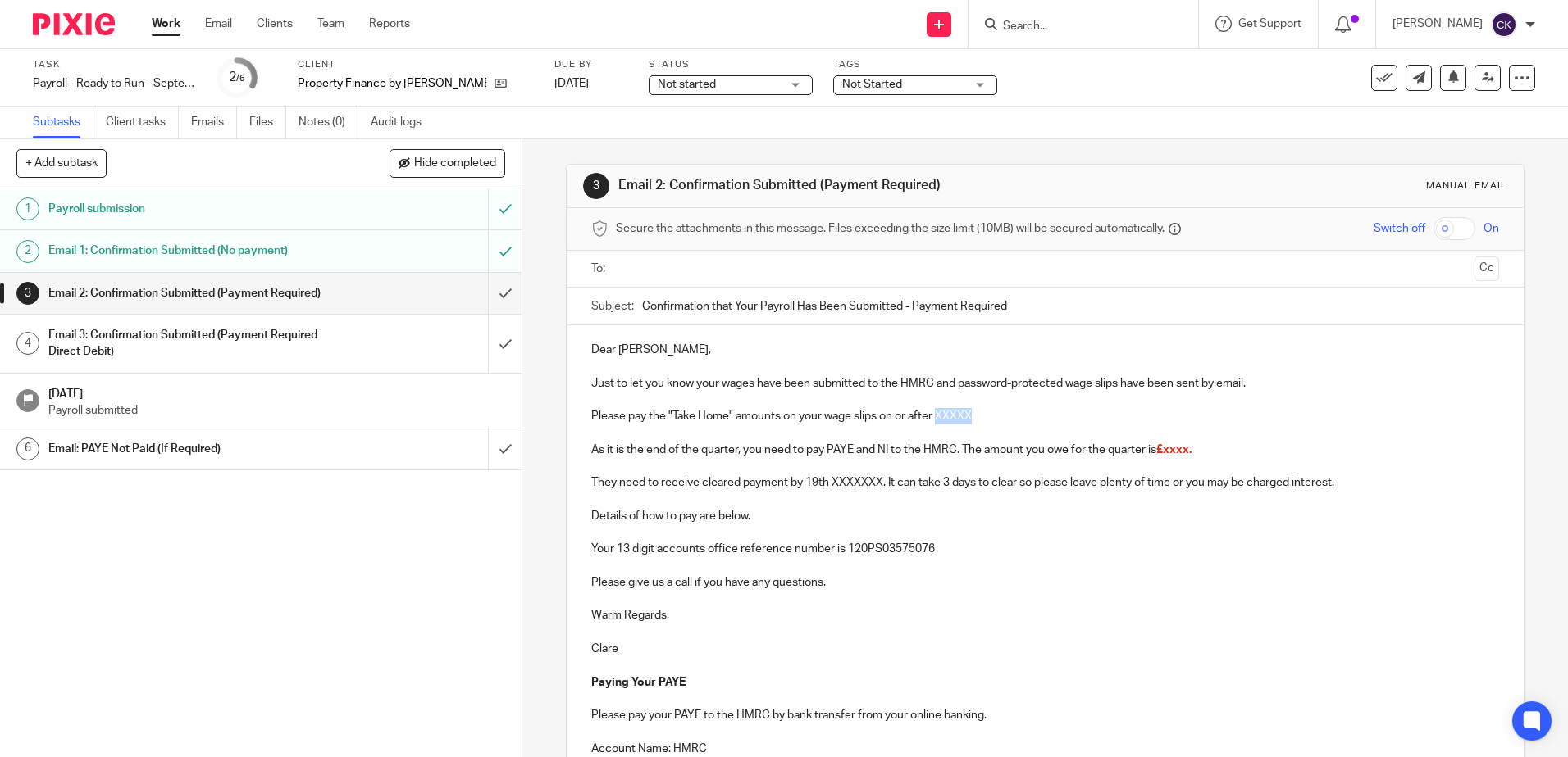
click at [936, 418] on p "Please pay the "Take Home" amounts on your wage slips on or after XXXXX" at bounding box center [1044, 416] width 907 height 16
drag, startPoint x: 1198, startPoint y: 457, endPoint x: 1156, endPoint y: 457, distance: 42.0
click at [1156, 457] on p "As it is the end of the quarter, you need to pay PAYE and NI to the HMRC. The a…" at bounding box center [1044, 449] width 907 height 16
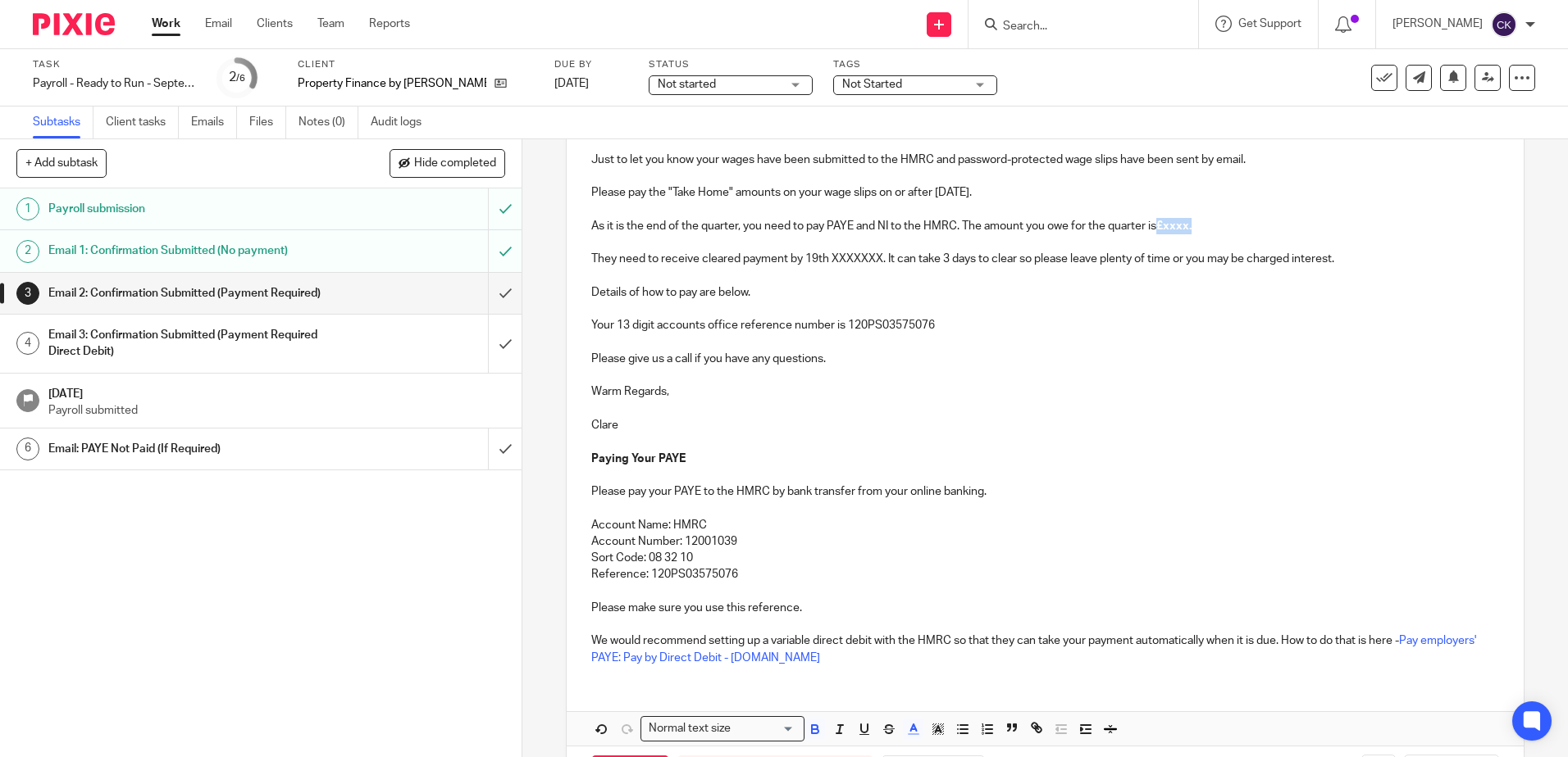
scroll to position [292, 0]
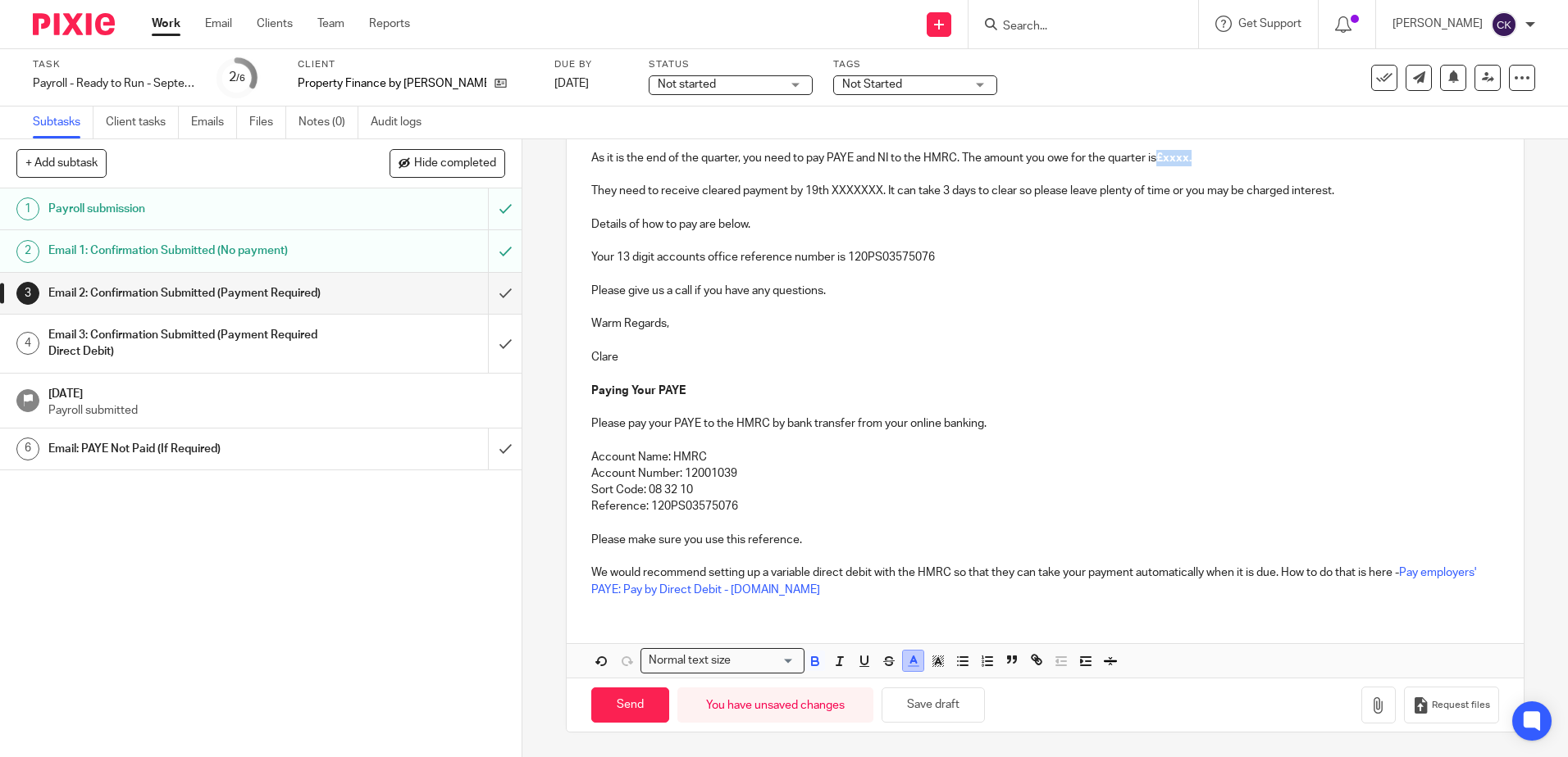
click at [907, 662] on icon "button" at bounding box center [913, 660] width 14 height 14
click at [864, 715] on li "color:#000000" at bounding box center [869, 715] width 13 height 13
drag, startPoint x: 1045, startPoint y: 492, endPoint x: 1096, endPoint y: 435, distance: 76.5
click at [1046, 492] on p "Sort Code: 08 32 10" at bounding box center [1044, 490] width 907 height 16
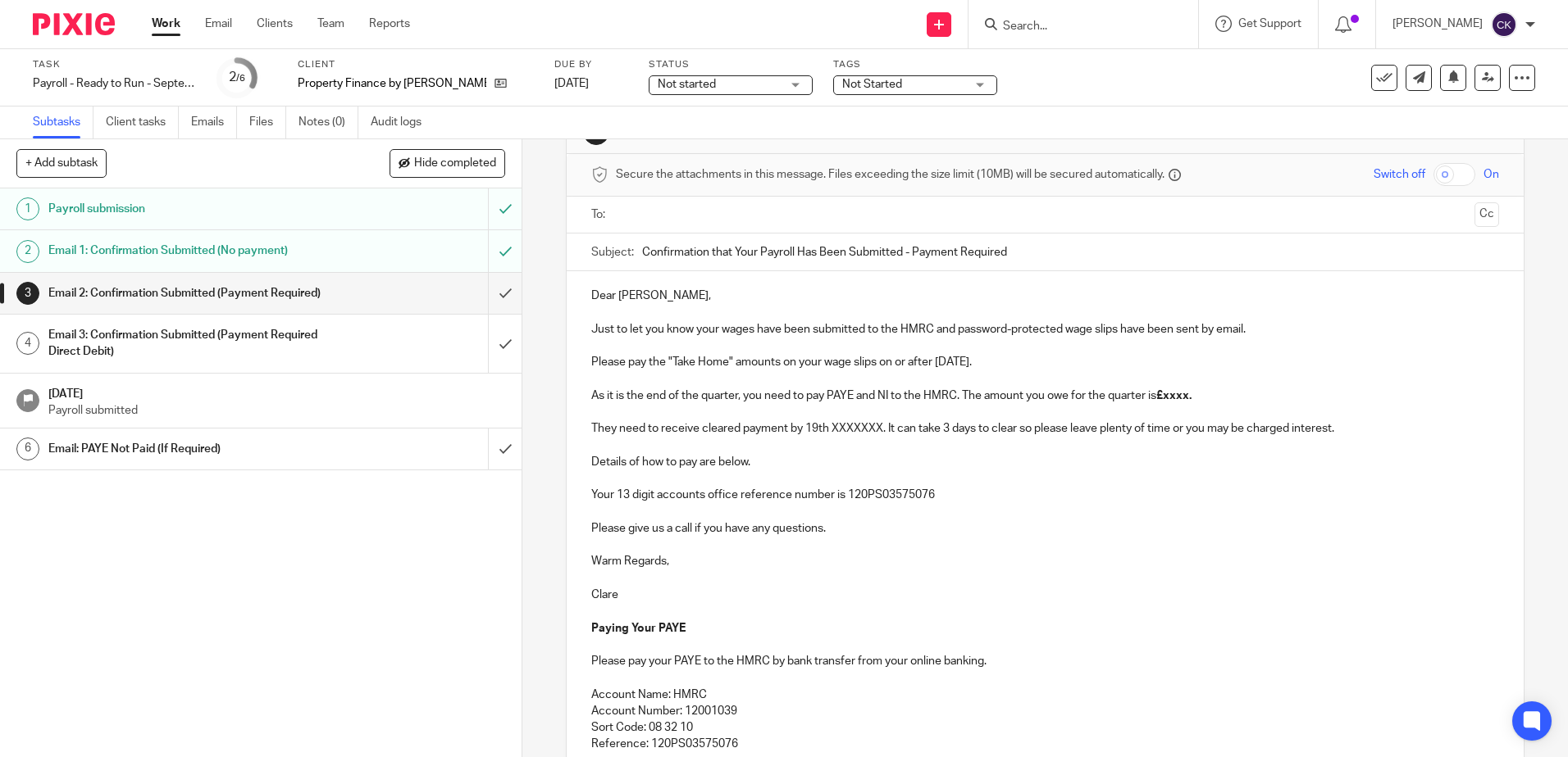
scroll to position [46, 0]
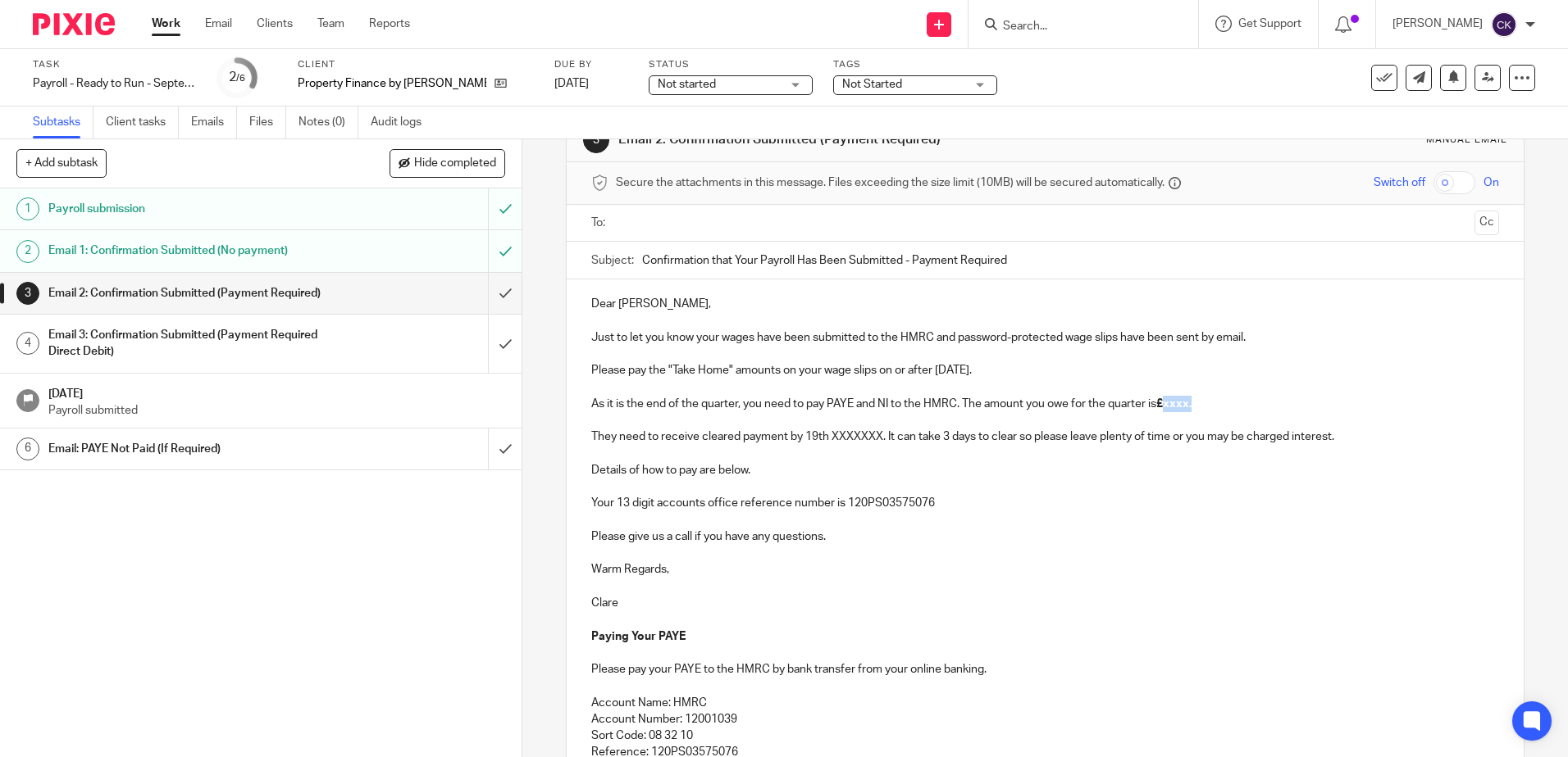
drag, startPoint x: 1196, startPoint y: 400, endPoint x: 1164, endPoint y: 402, distance: 32.1
click at [1164, 402] on p "As it is the end of the quarter, you need to pay PAYE and NI to the HMRC. The a…" at bounding box center [1044, 404] width 907 height 16
drag, startPoint x: 880, startPoint y: 439, endPoint x: 830, endPoint y: 443, distance: 50.2
click at [830, 443] on p "They need to receive cleared payment by 19th XXXXXXX. It can take 3 days to cle…" at bounding box center [1044, 436] width 907 height 16
click at [632, 225] on input "text" at bounding box center [1043, 223] width 845 height 19
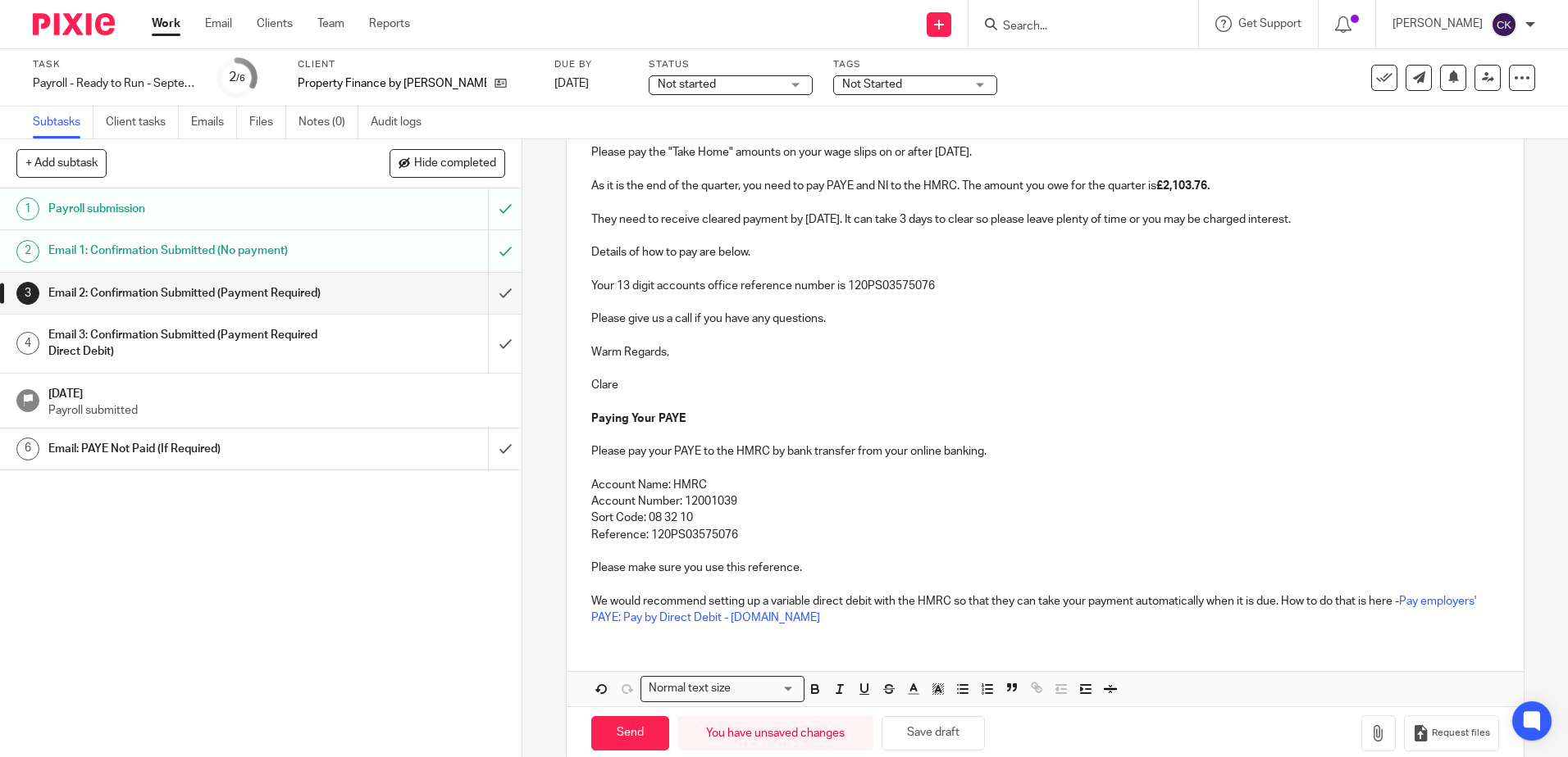
scroll to position [295, 0]
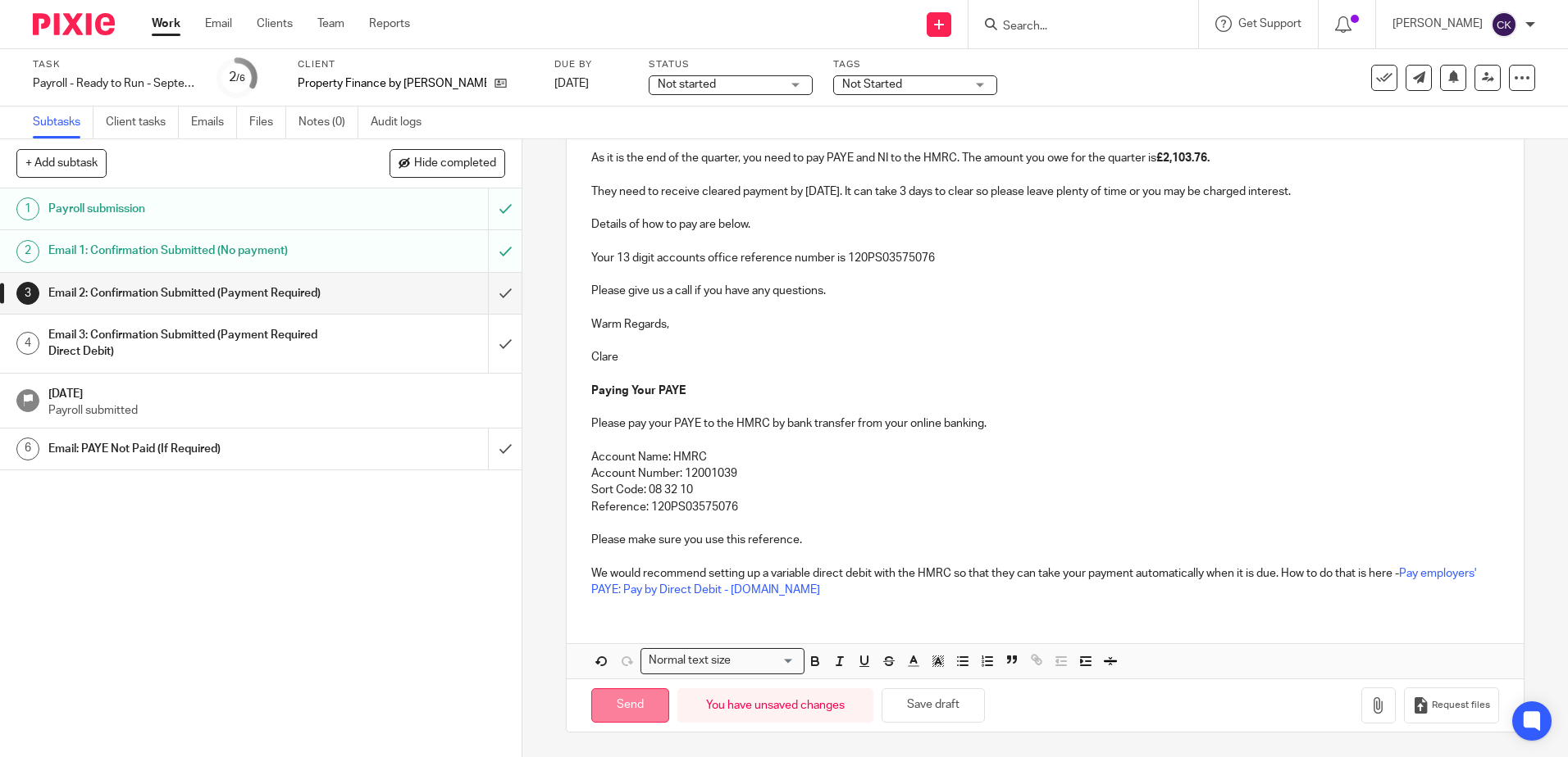
click at [612, 704] on input "Send" at bounding box center [630, 706] width 78 height 35
type input "Sent"
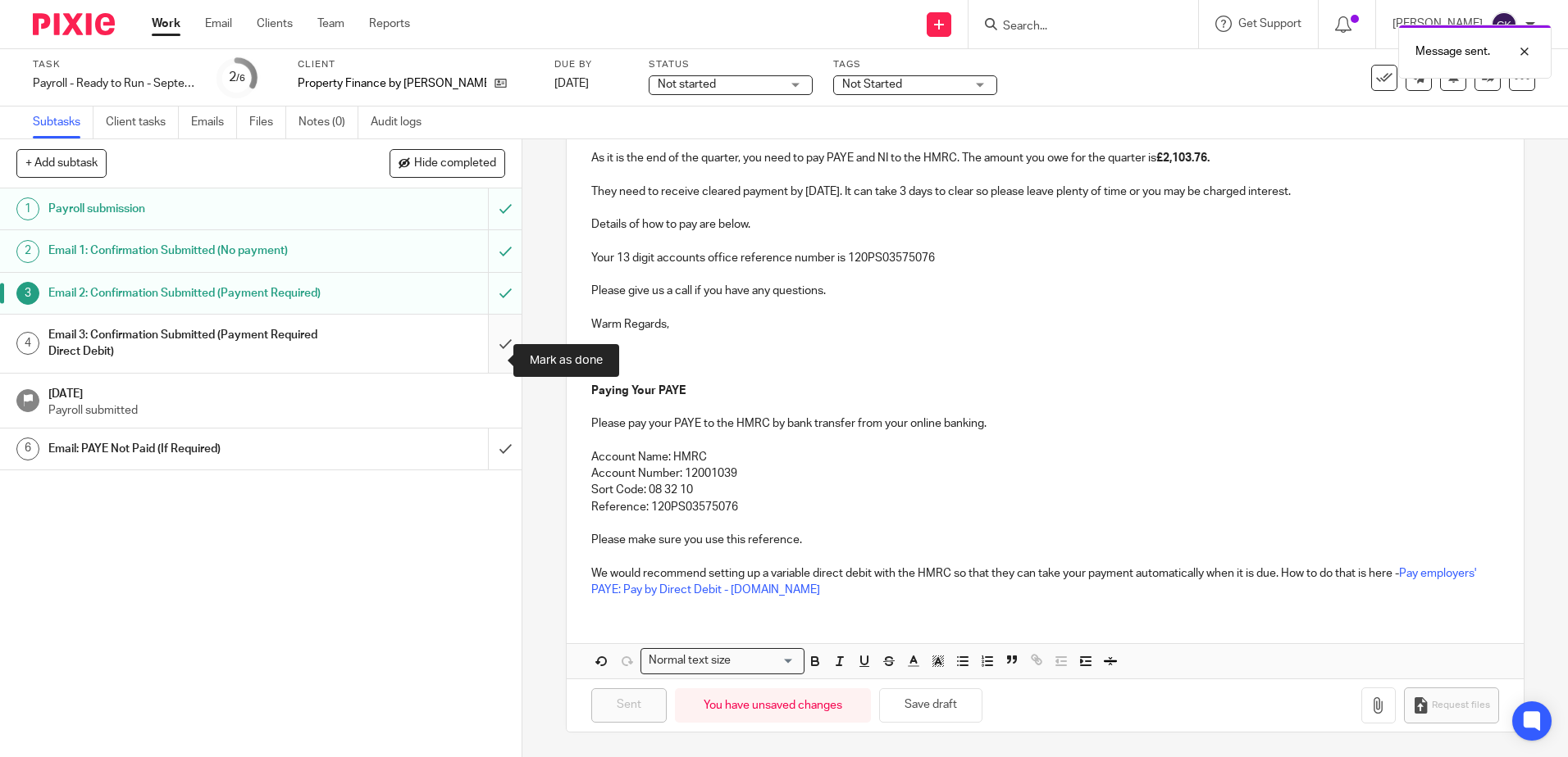
drag, startPoint x: 490, startPoint y: 364, endPoint x: 485, endPoint y: 376, distance: 13.0
click at [490, 364] on input "submit" at bounding box center [261, 344] width 522 height 58
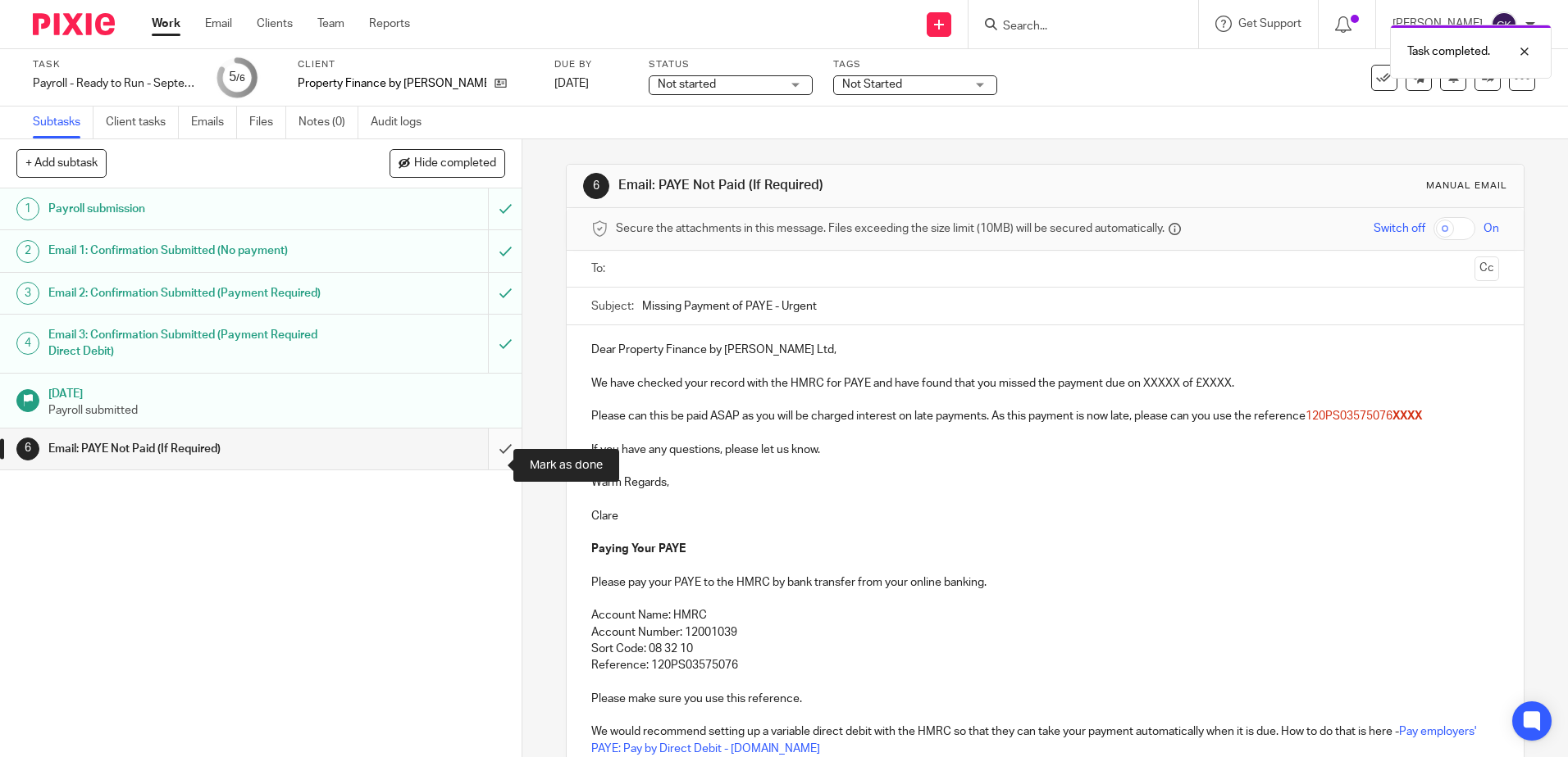
click at [486, 468] on input "submit" at bounding box center [261, 449] width 522 height 41
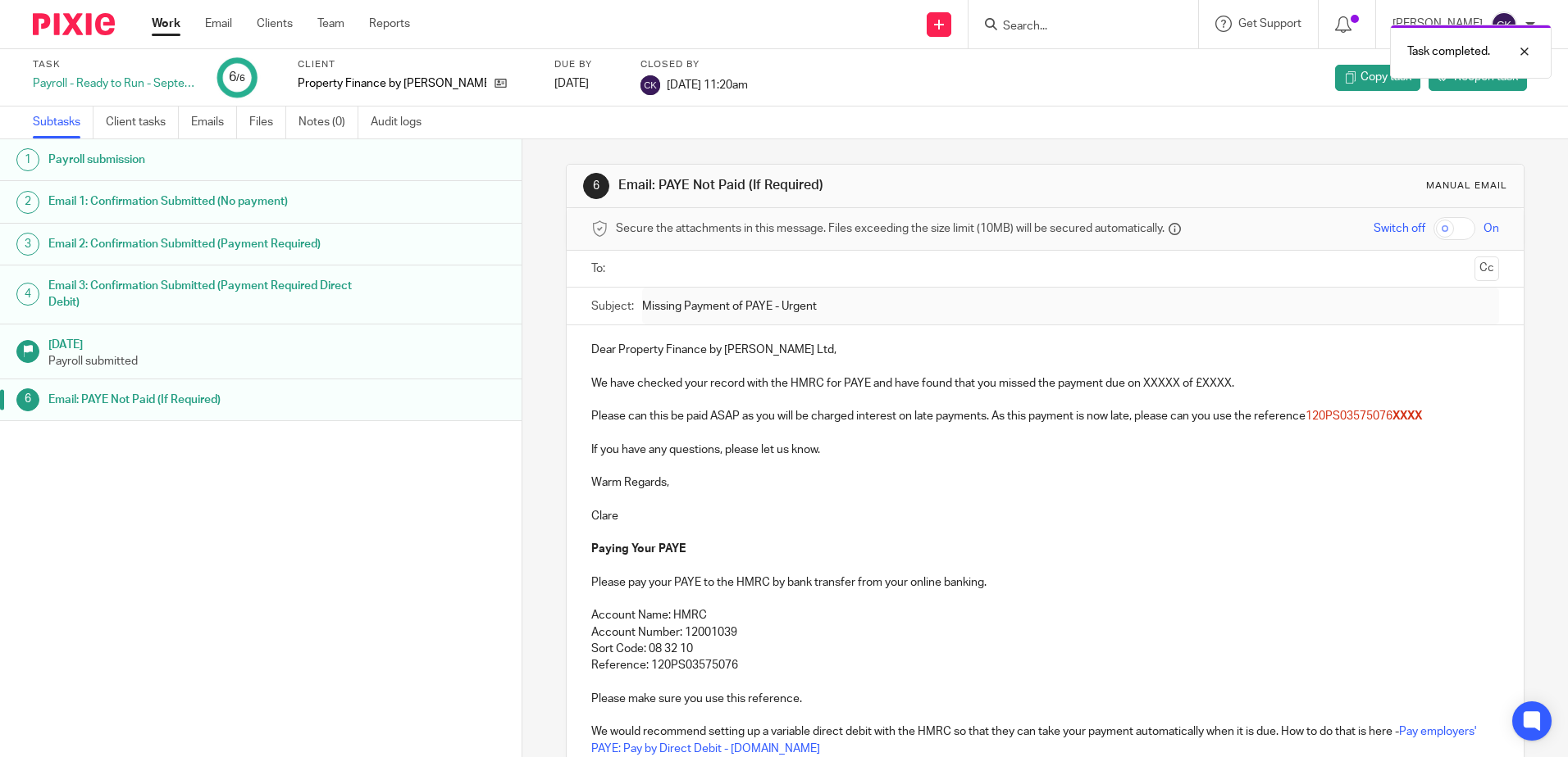
click at [165, 27] on link "Work" at bounding box center [166, 23] width 29 height 16
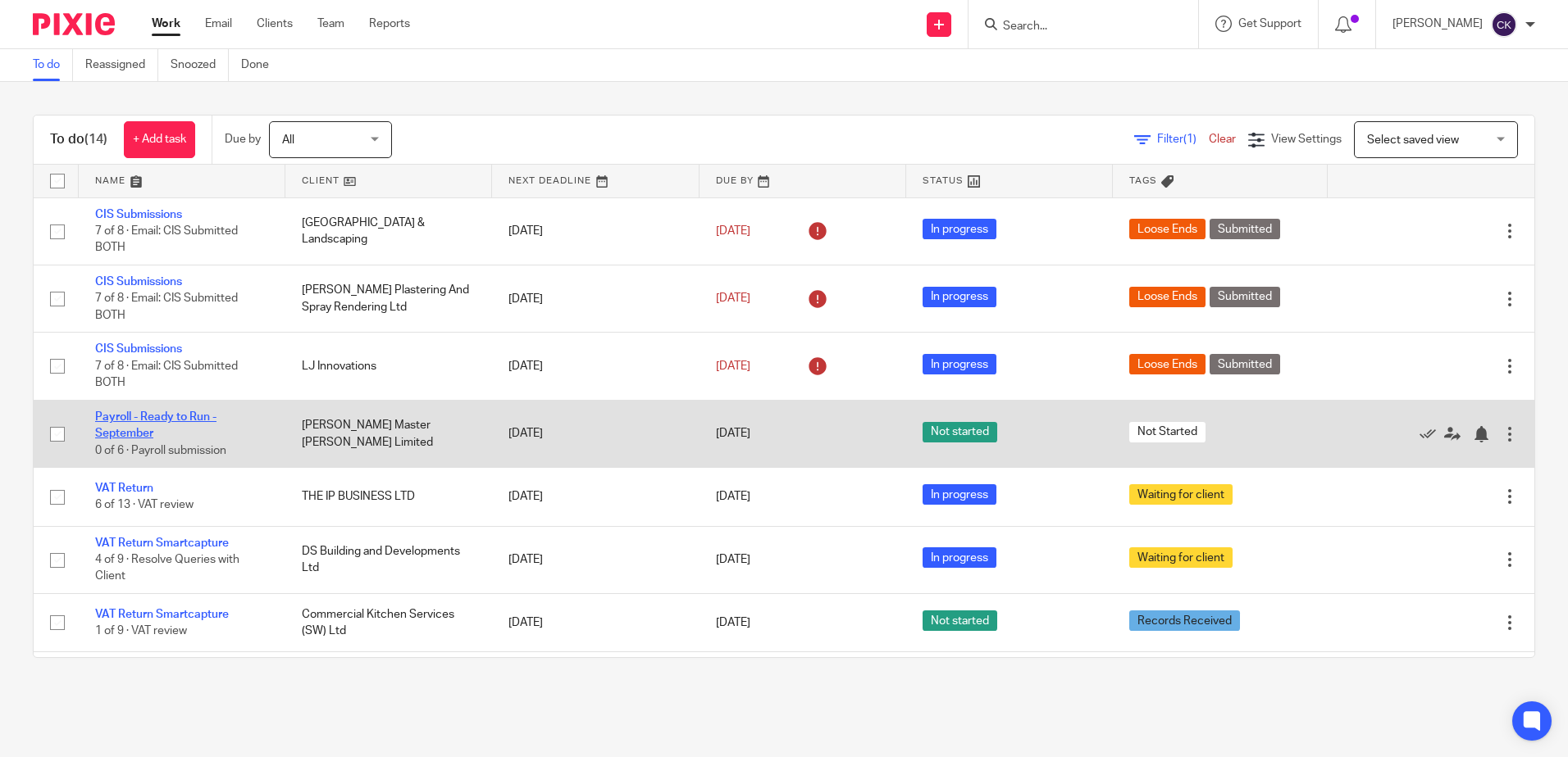
click at [129, 414] on link "Payroll - Ready to Run - September" at bounding box center [156, 425] width 122 height 28
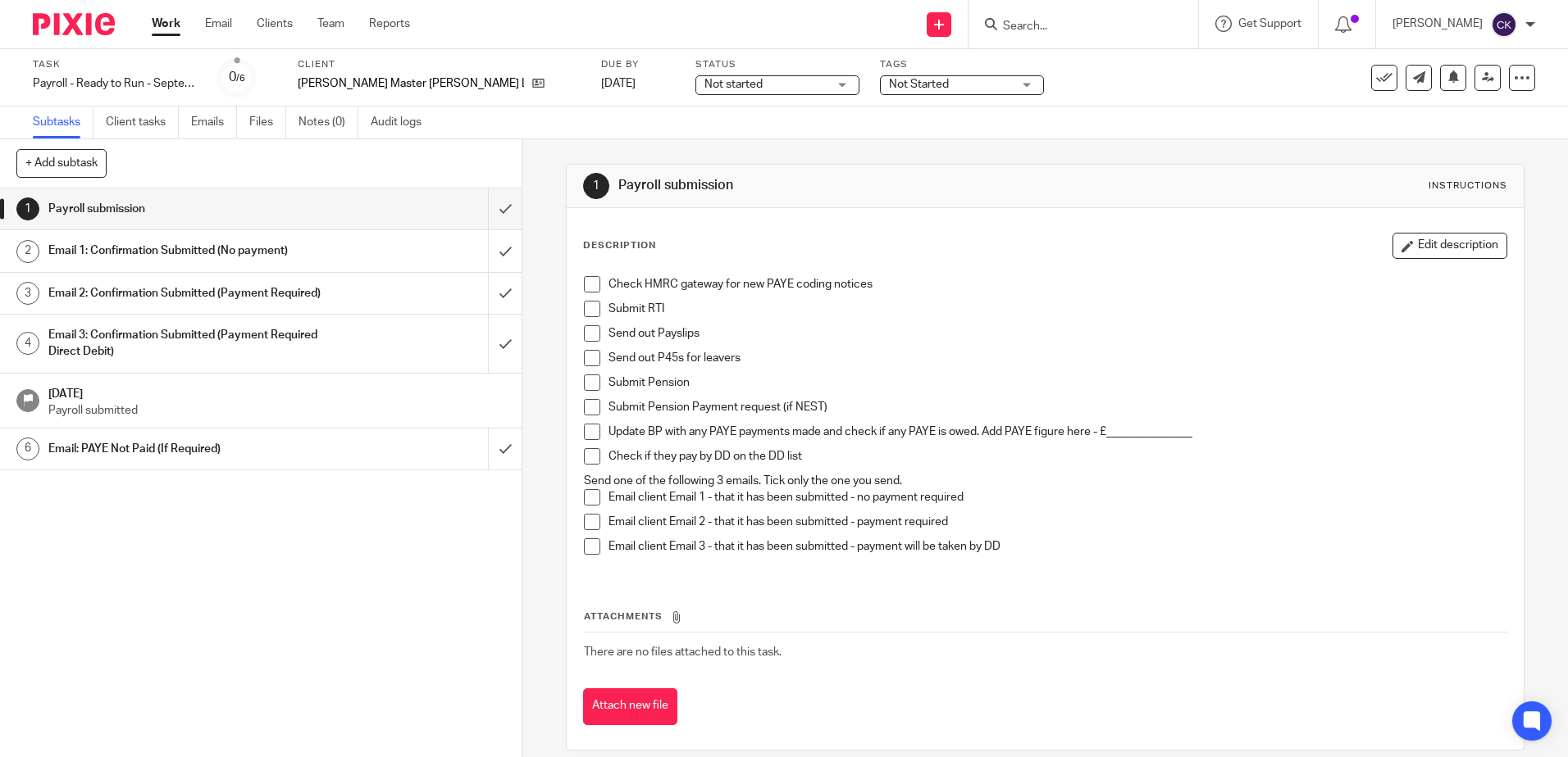
click at [586, 283] on span at bounding box center [591, 284] width 16 height 16
click at [587, 305] on span at bounding box center [591, 308] width 16 height 16
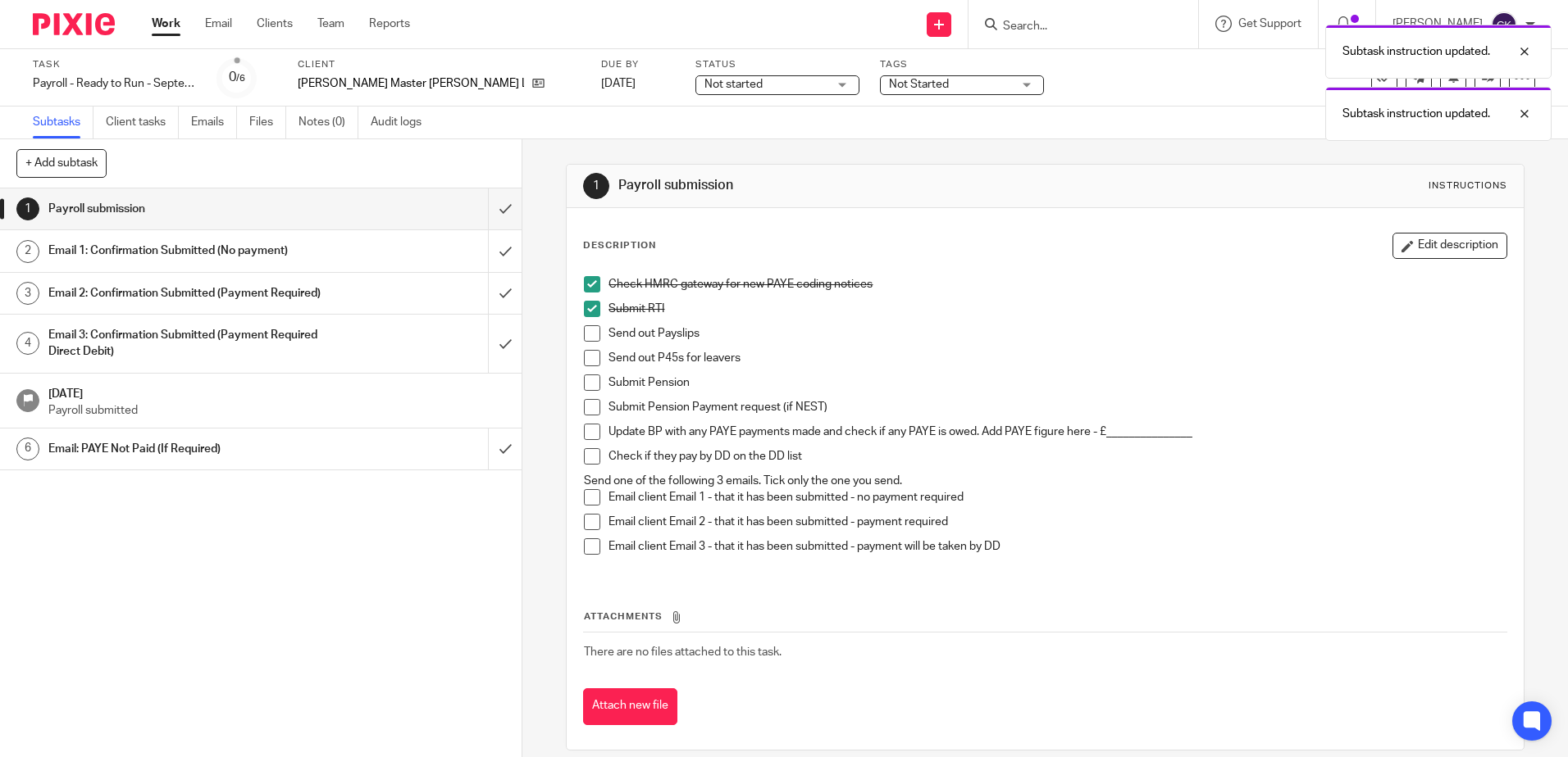
click at [587, 327] on span at bounding box center [591, 333] width 16 height 16
click at [589, 357] on span at bounding box center [591, 357] width 16 height 16
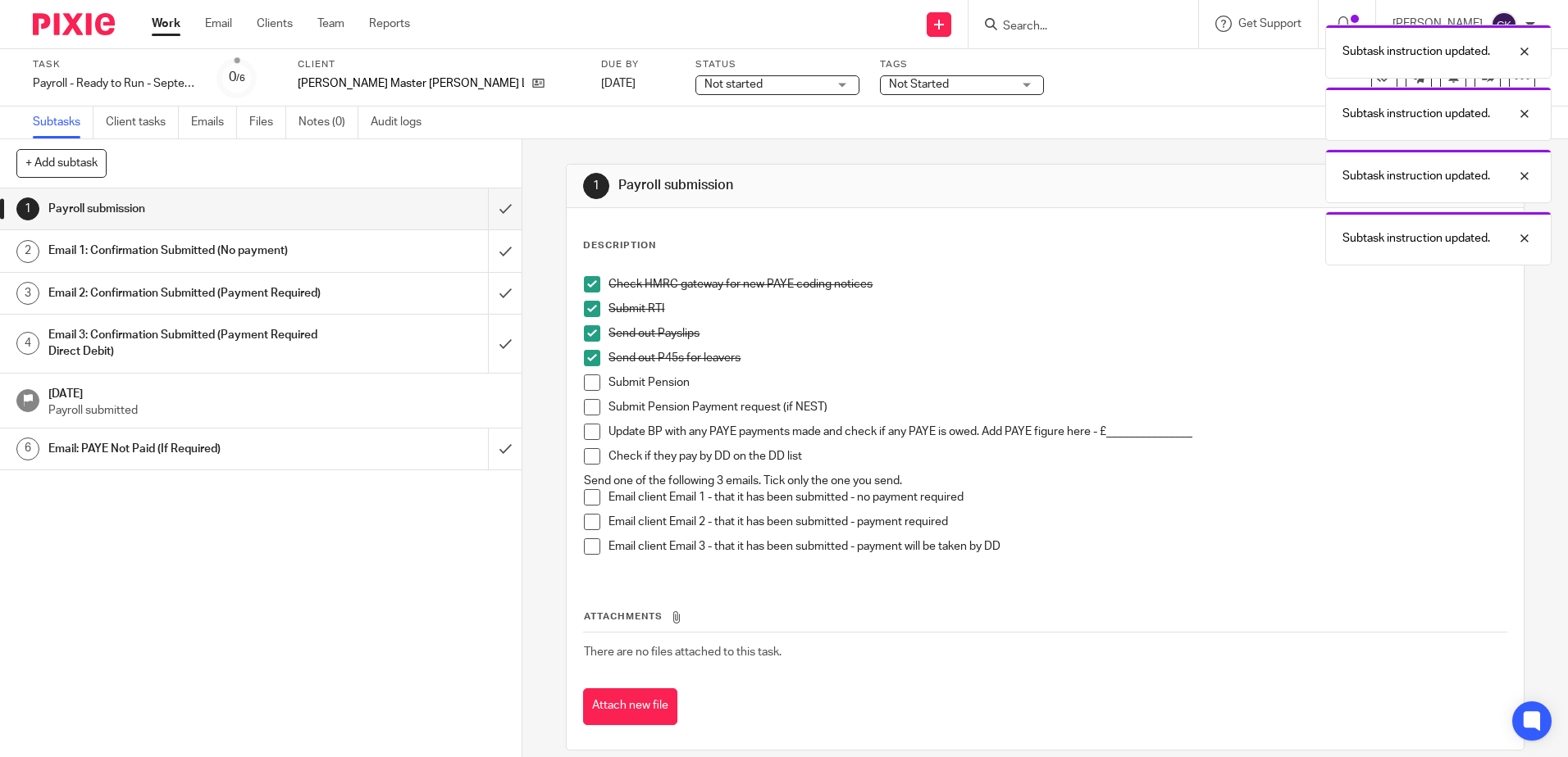
drag, startPoint x: 588, startPoint y: 381, endPoint x: 588, endPoint y: 397, distance: 16.0
click at [588, 383] on span at bounding box center [591, 382] width 16 height 16
click at [587, 408] on span at bounding box center [591, 407] width 16 height 16
click at [585, 429] on span at bounding box center [591, 432] width 16 height 16
click at [587, 458] on span at bounding box center [591, 456] width 16 height 16
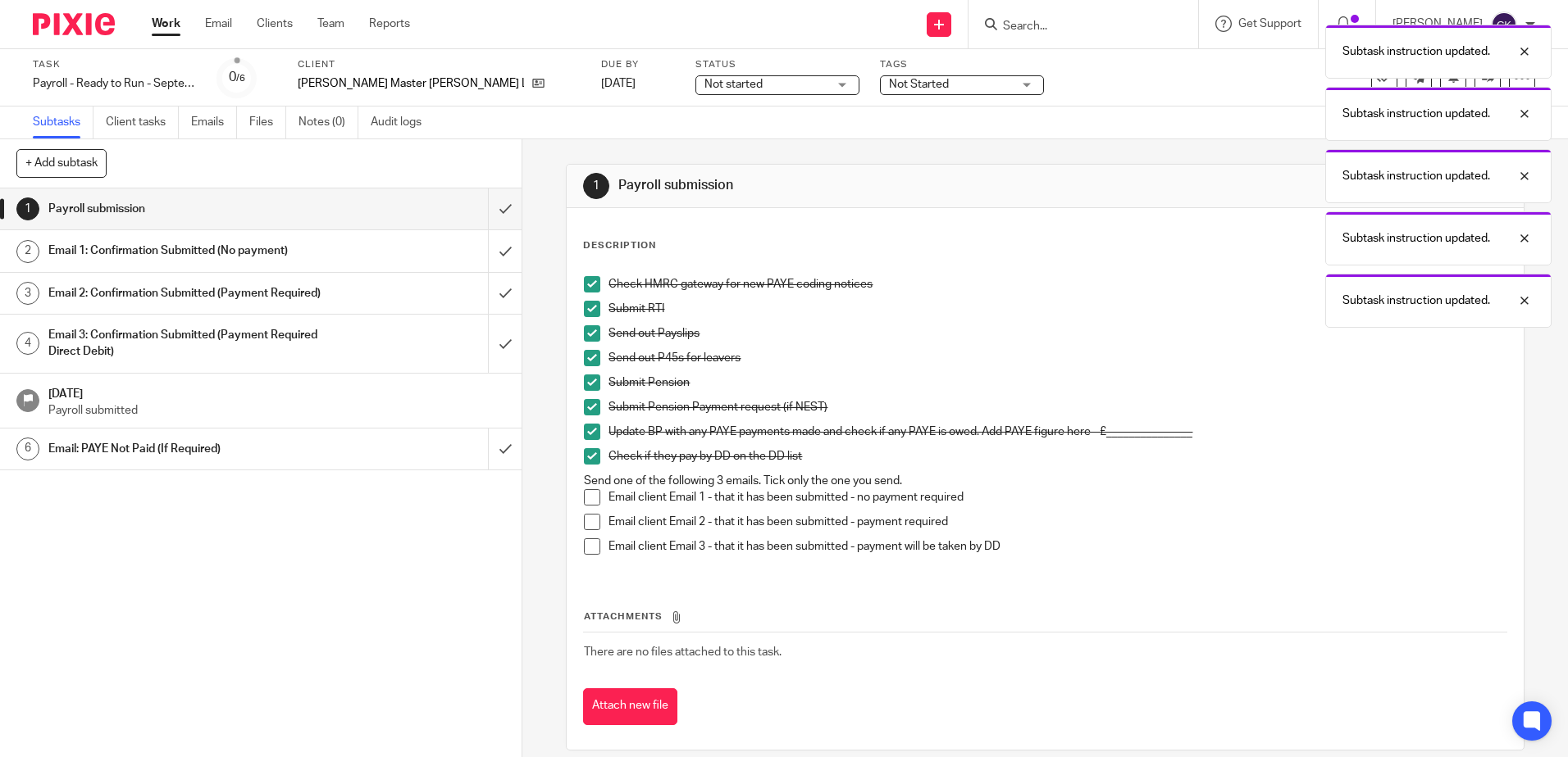
click at [591, 498] on span at bounding box center [591, 497] width 16 height 16
click at [482, 212] on input "submit" at bounding box center [261, 209] width 522 height 41
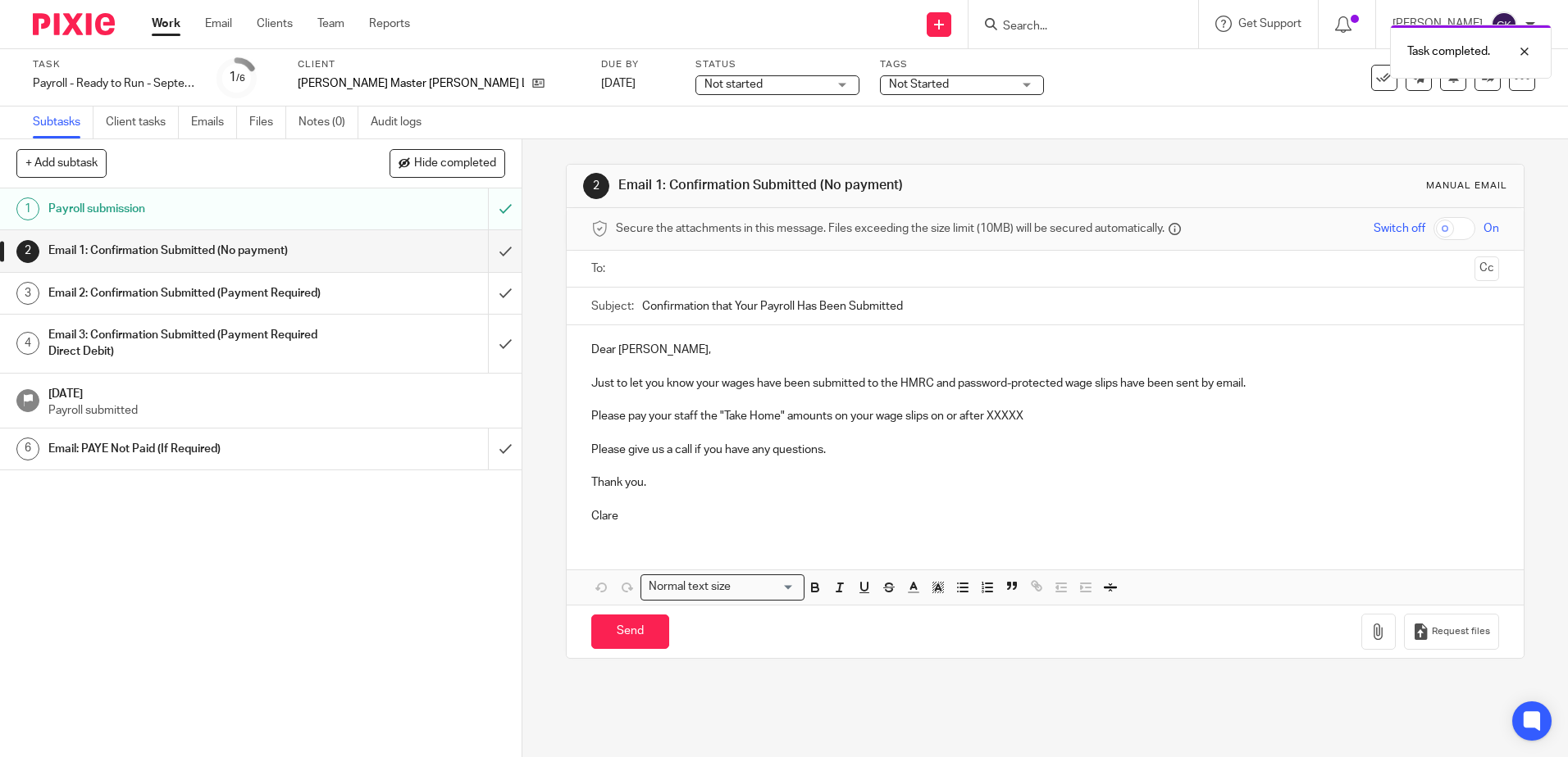
click at [644, 268] on input "text" at bounding box center [1043, 269] width 845 height 19
drag, startPoint x: 696, startPoint y: 421, endPoint x: 641, endPoint y: 423, distance: 55.0
click at [641, 423] on p "Please pay your staff the "Take Home" amounts on your wage slips on or after XX…" at bounding box center [1044, 419] width 907 height 16
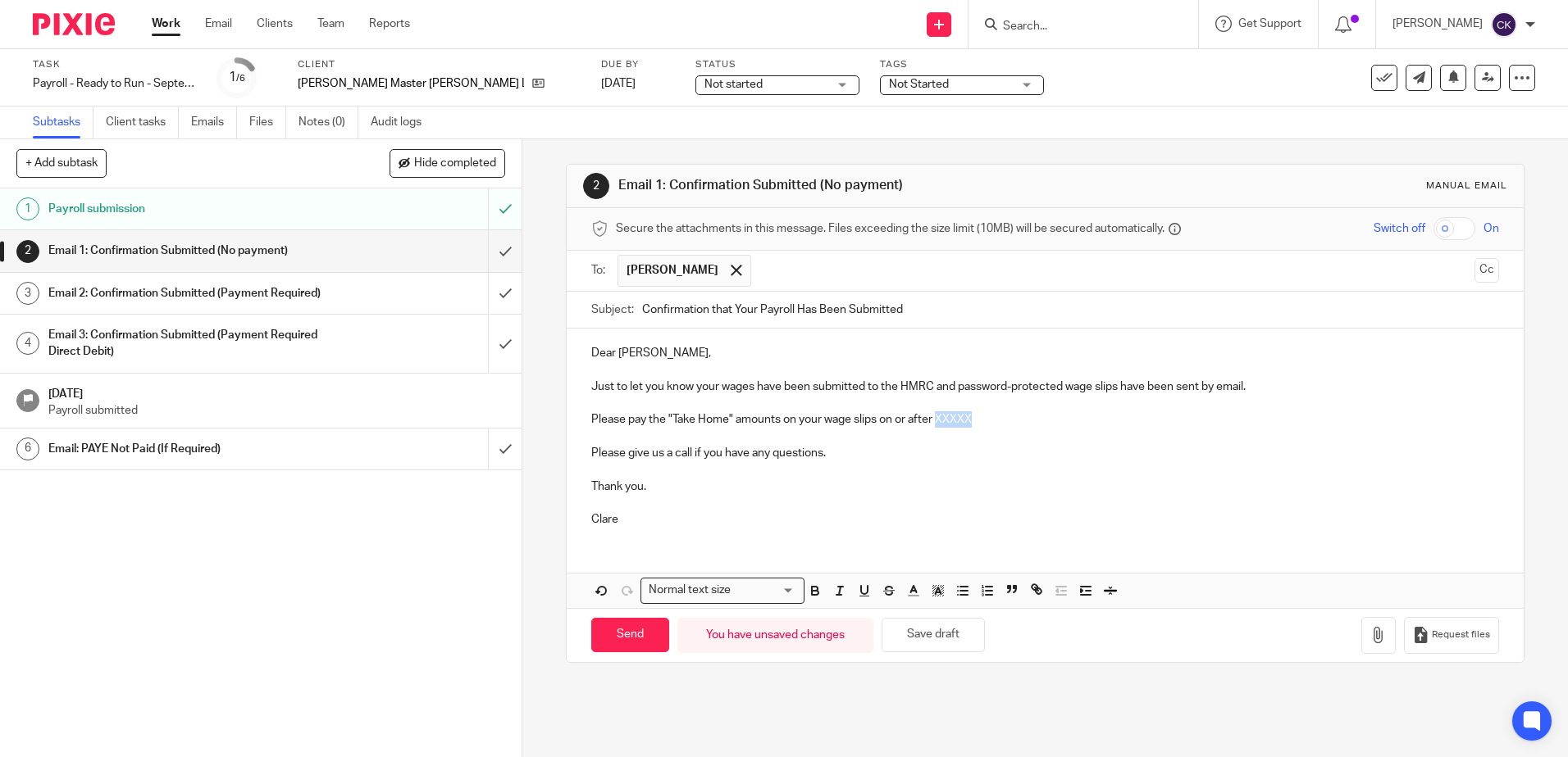
drag, startPoint x: 976, startPoint y: 420, endPoint x: 934, endPoint y: 426, distance: 42.4
click at [934, 426] on p "Please pay the "Take Home" amounts on your wage slips on or after XXXXX" at bounding box center [1044, 419] width 907 height 16
click at [631, 626] on input "Send" at bounding box center [630, 635] width 78 height 35
type input "Sent"
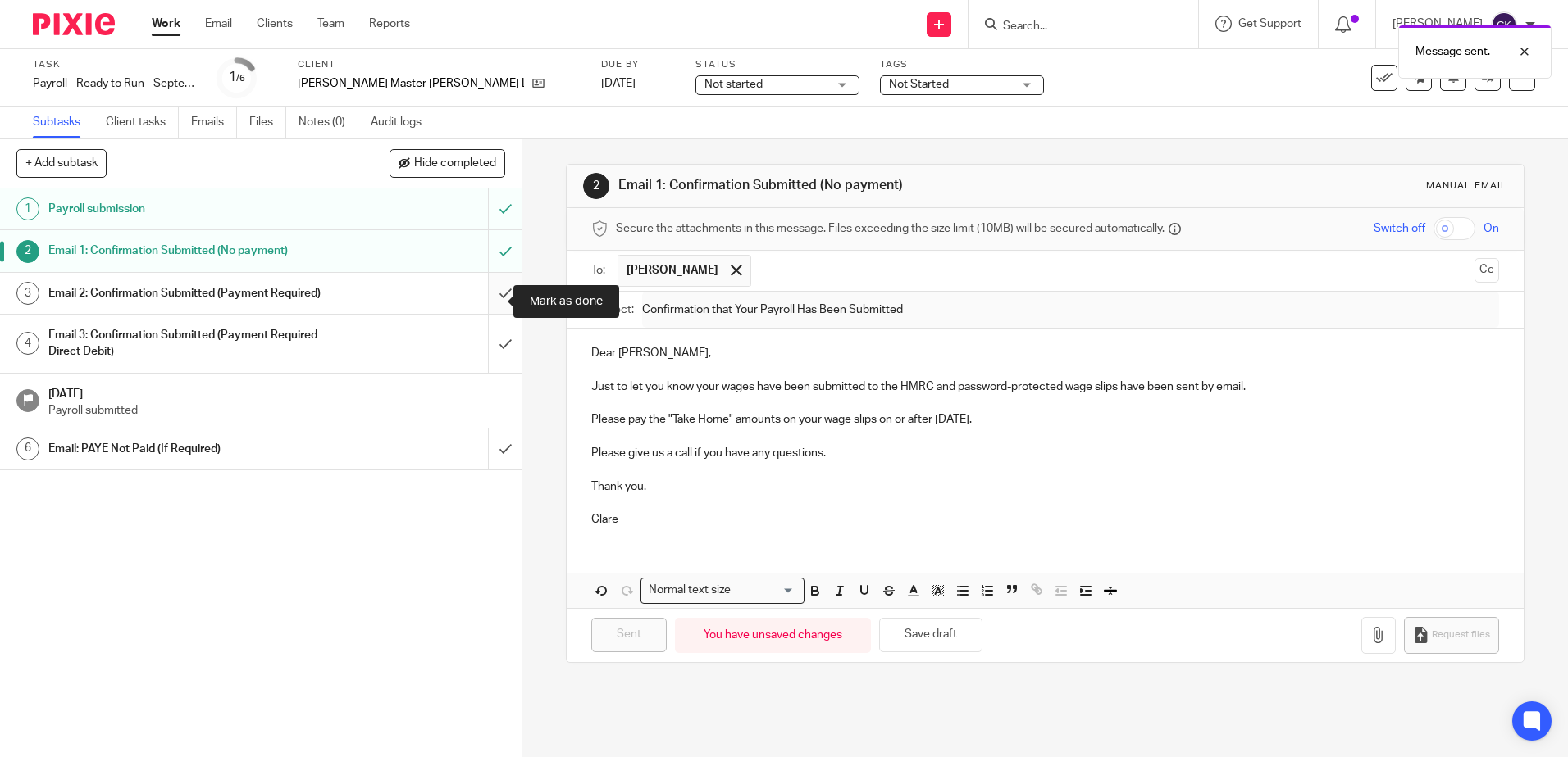
click at [486, 302] on input "submit" at bounding box center [261, 294] width 522 height 41
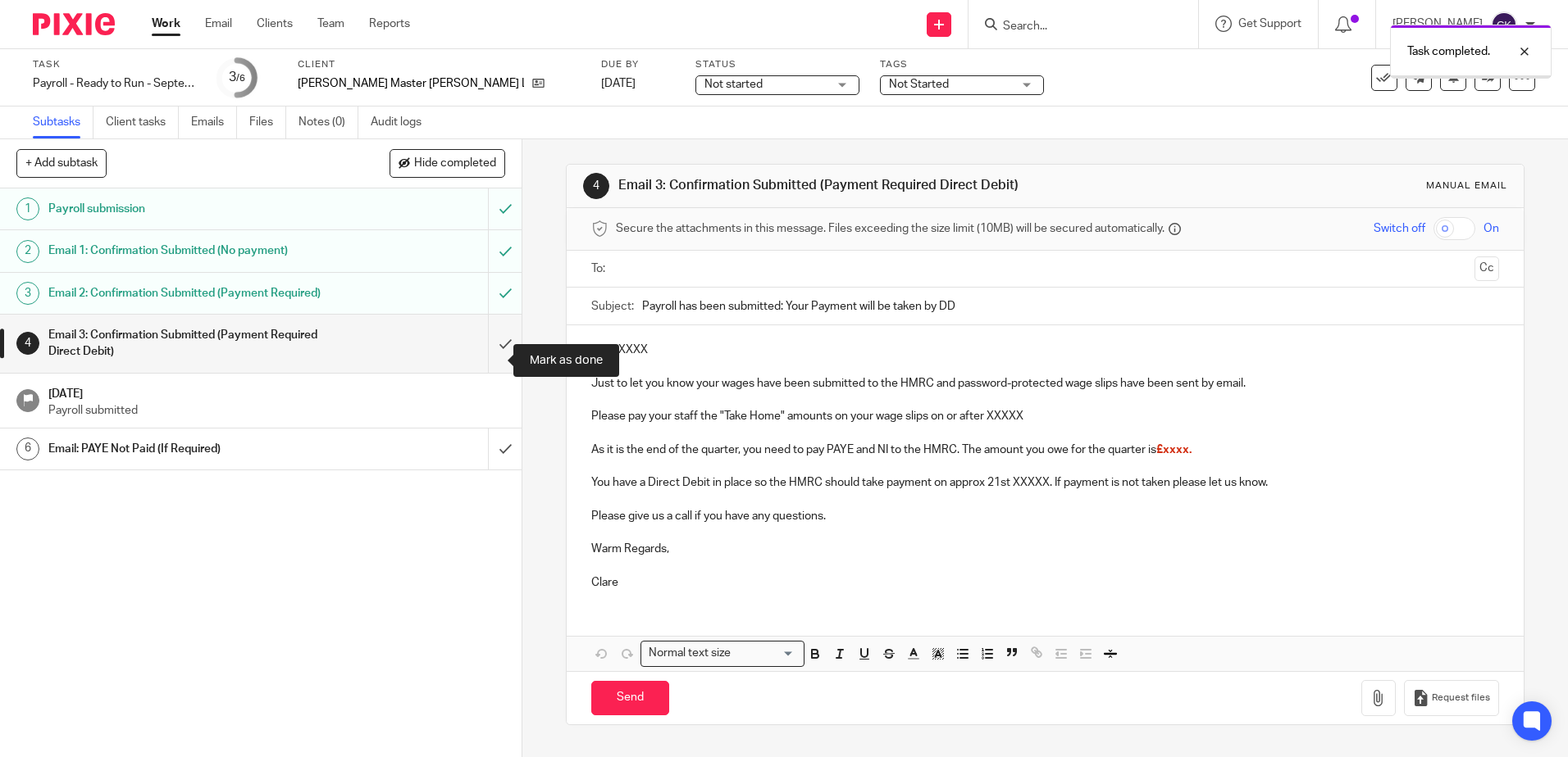
click at [486, 364] on input "submit" at bounding box center [261, 344] width 522 height 58
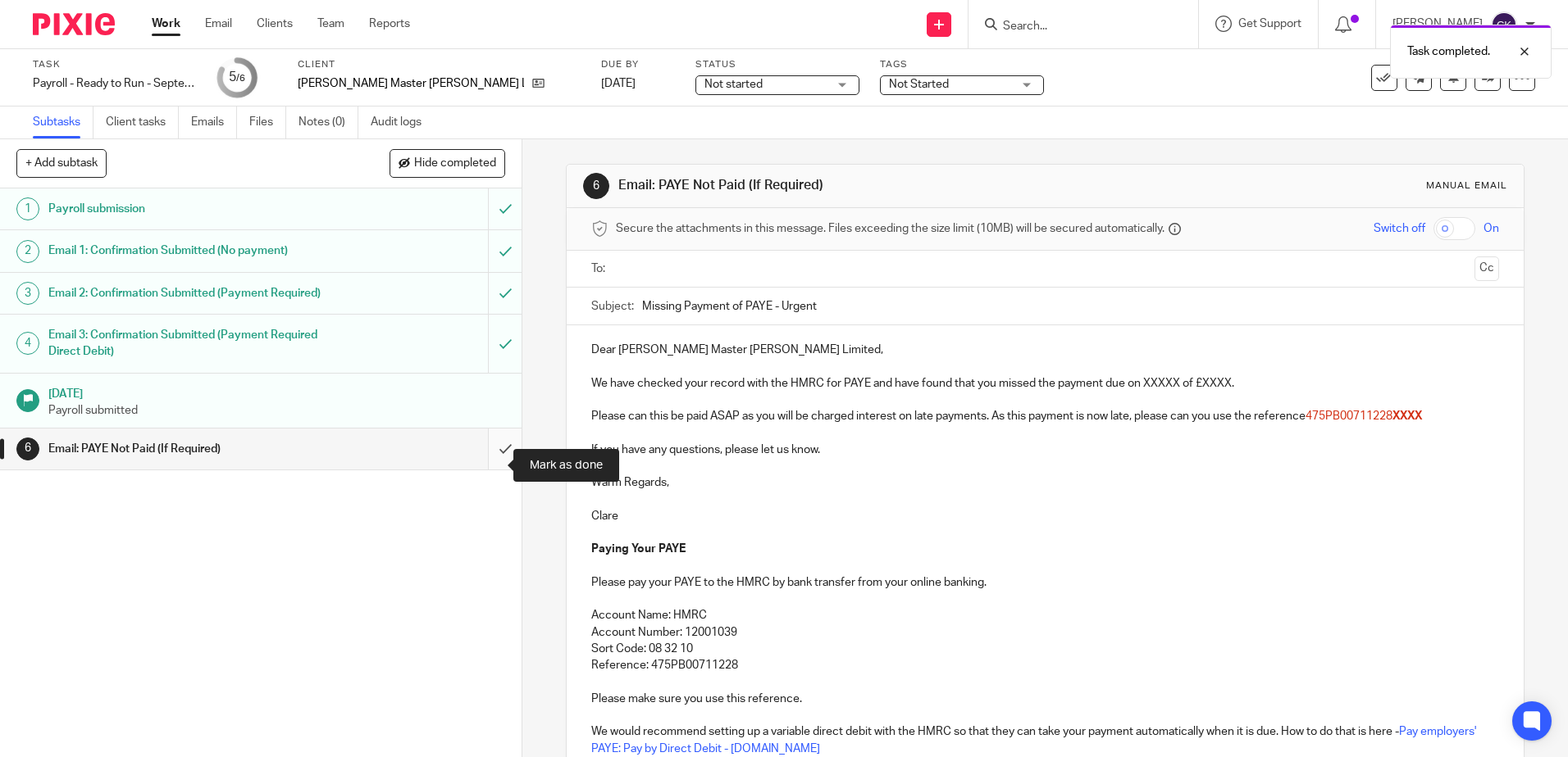
click at [492, 469] on input "submit" at bounding box center [261, 449] width 522 height 41
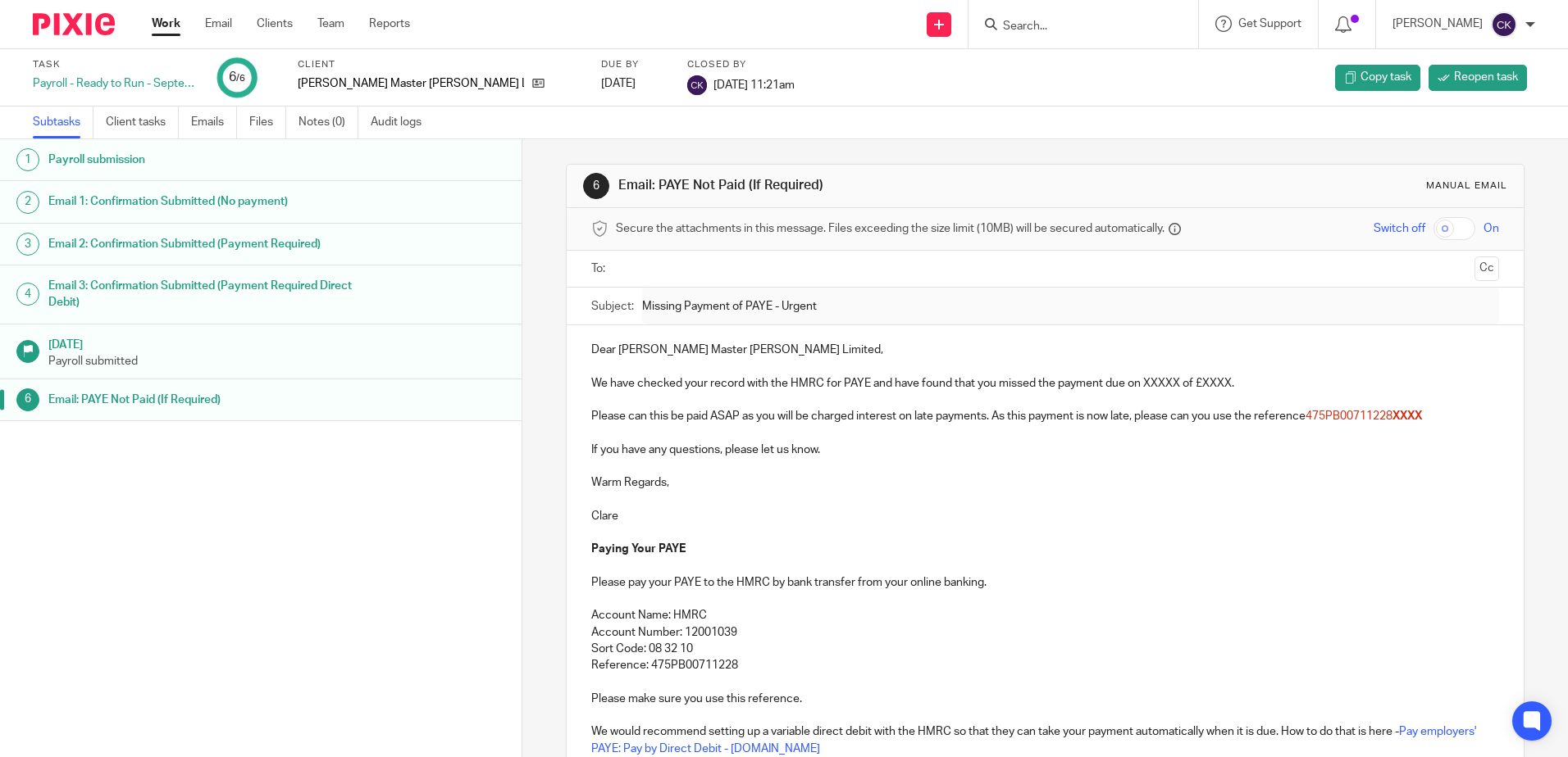
click at [163, 23] on link "Work" at bounding box center [166, 23] width 29 height 16
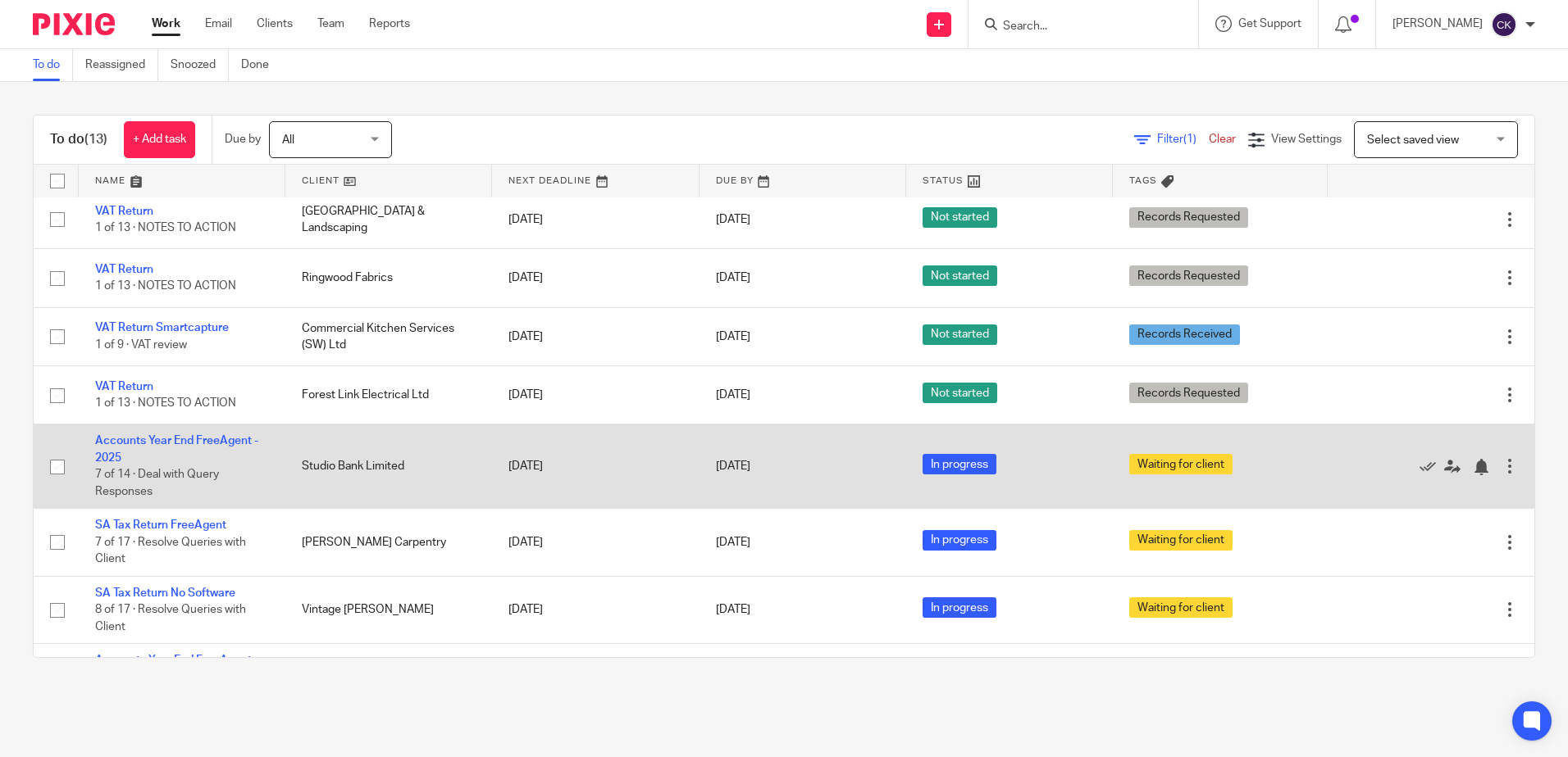
scroll to position [307, 0]
